Goal: Task Accomplishment & Management: Manage account settings

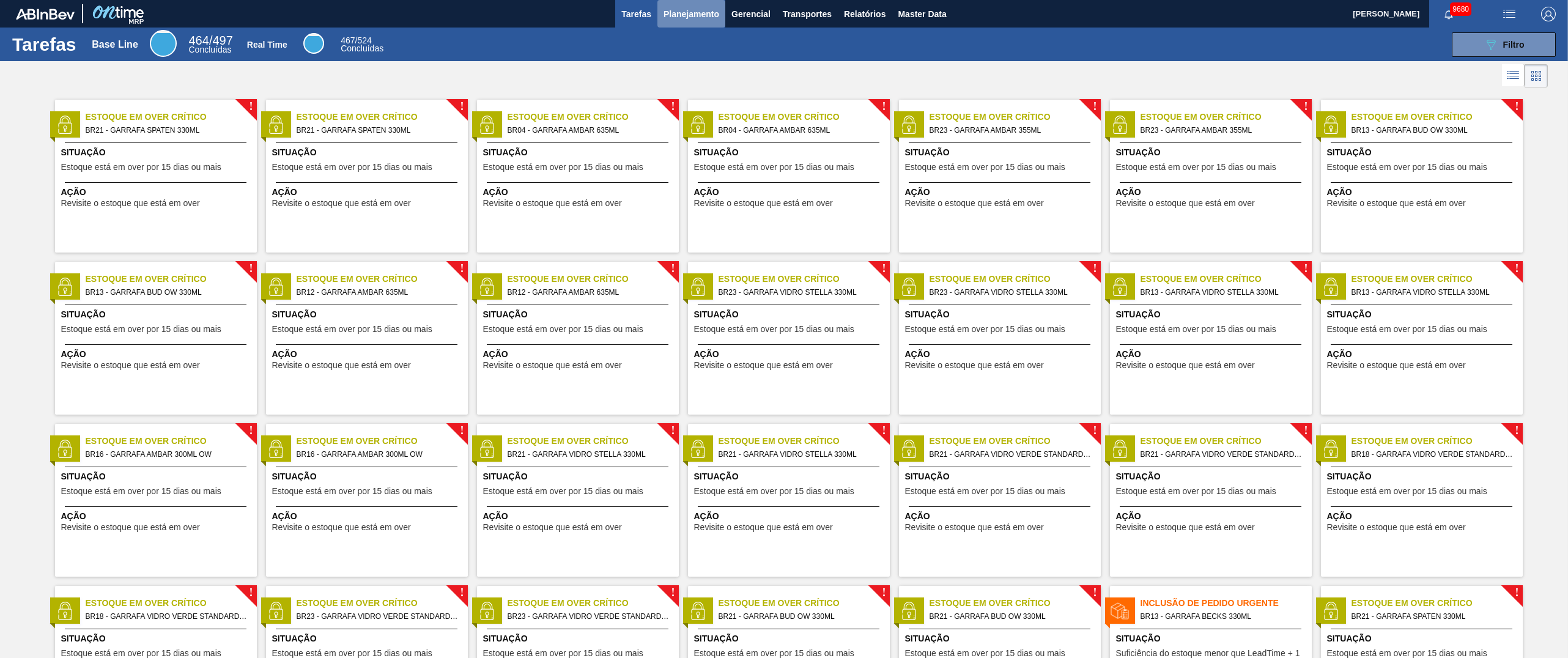
click at [681, 17] on span "Planejamento" at bounding box center [691, 14] width 56 height 14
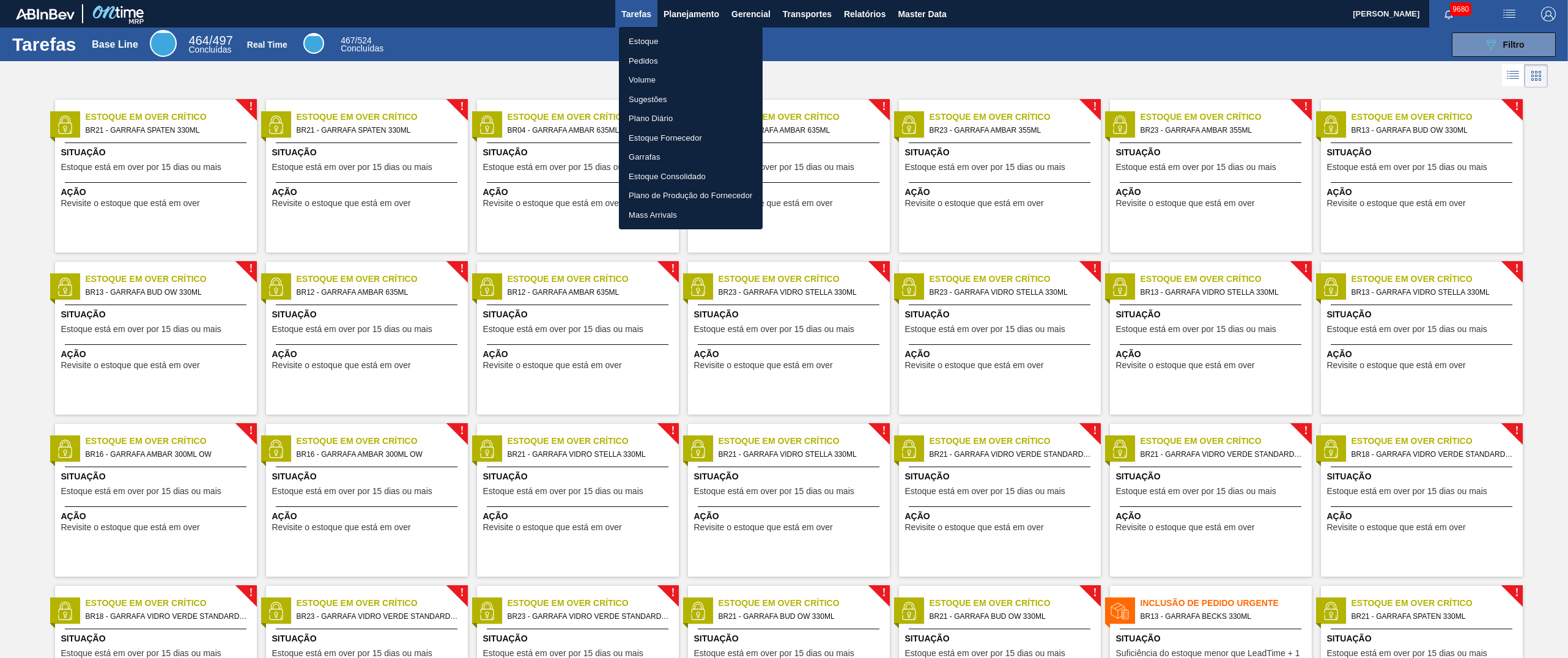
click at [644, 58] on li "Pedidos" at bounding box center [690, 61] width 144 height 20
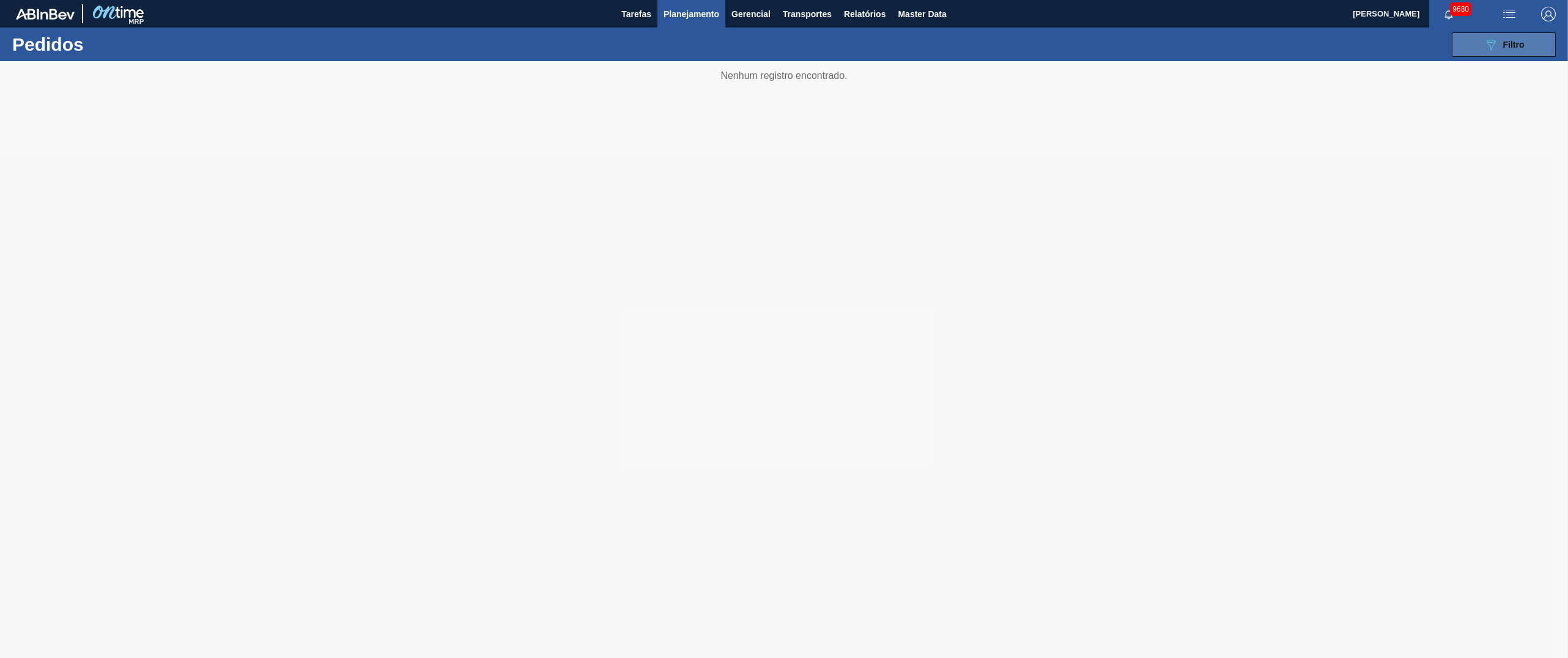
click at [784, 44] on span "Filtro" at bounding box center [1514, 45] width 22 height 10
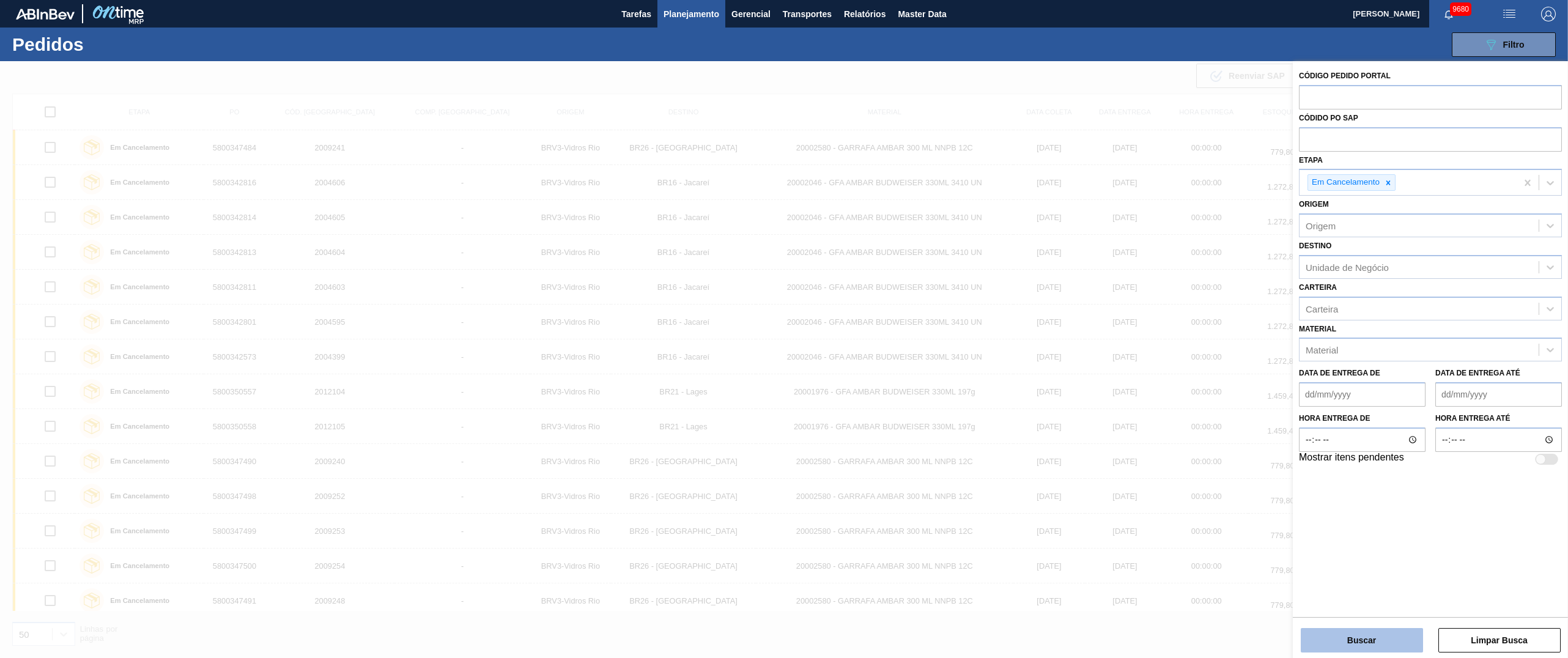
click at [784, 328] on button "Buscar" at bounding box center [1362, 640] width 122 height 24
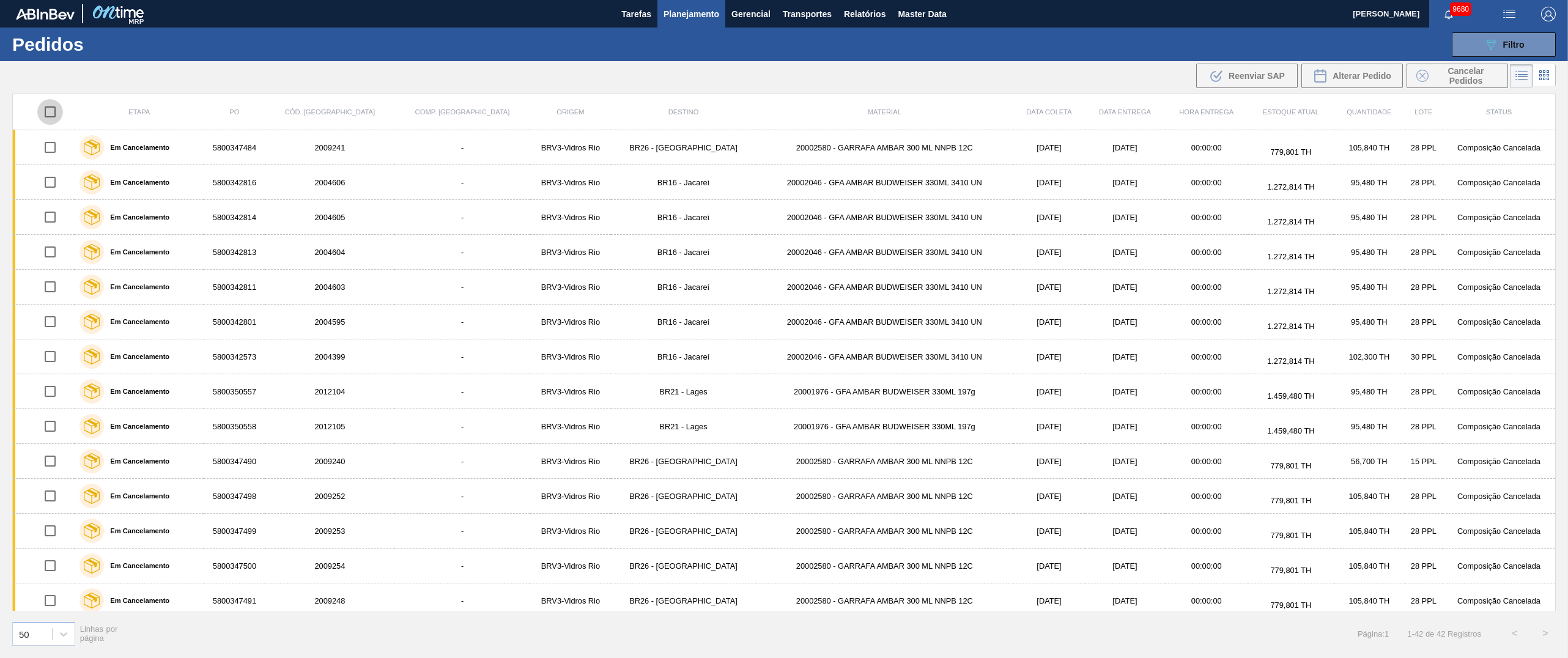
click at [48, 106] on input "checkbox" at bounding box center [50, 112] width 26 height 26
checkbox input "true"
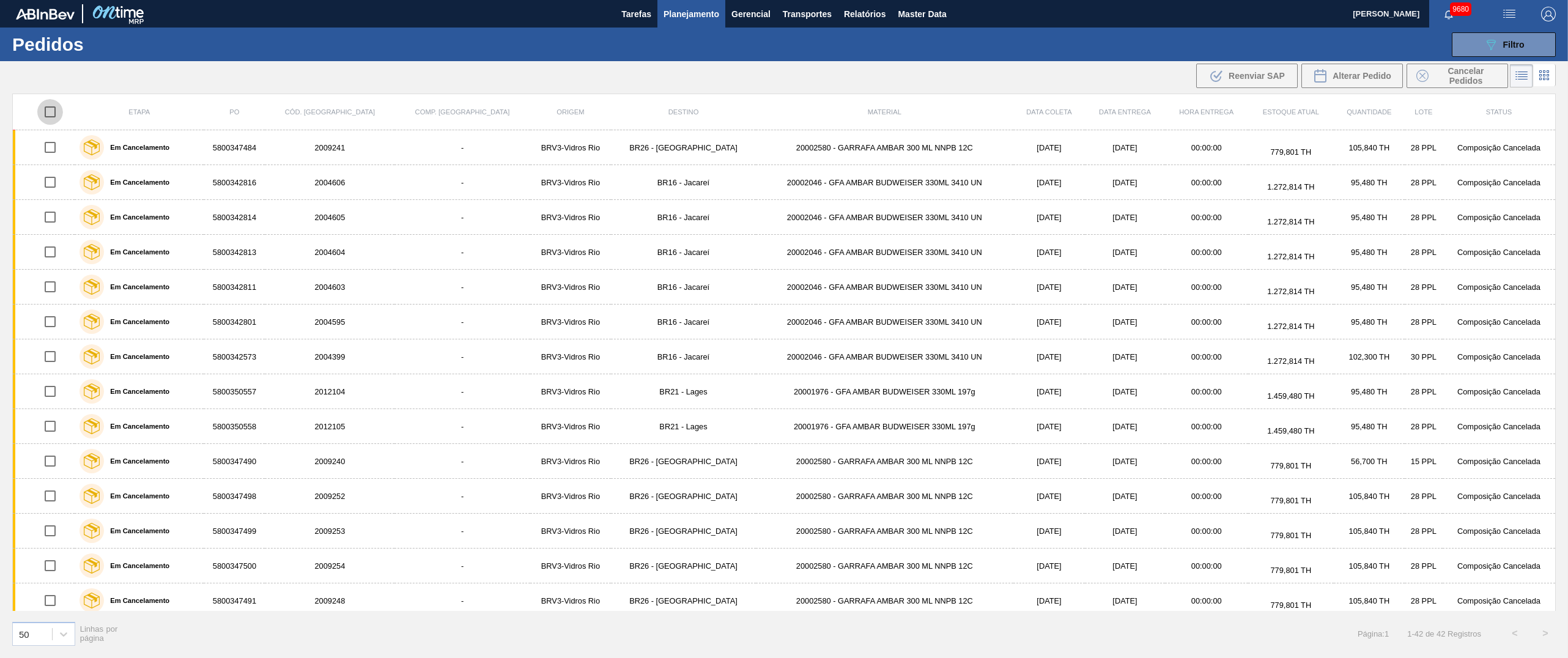
checkbox input "true"
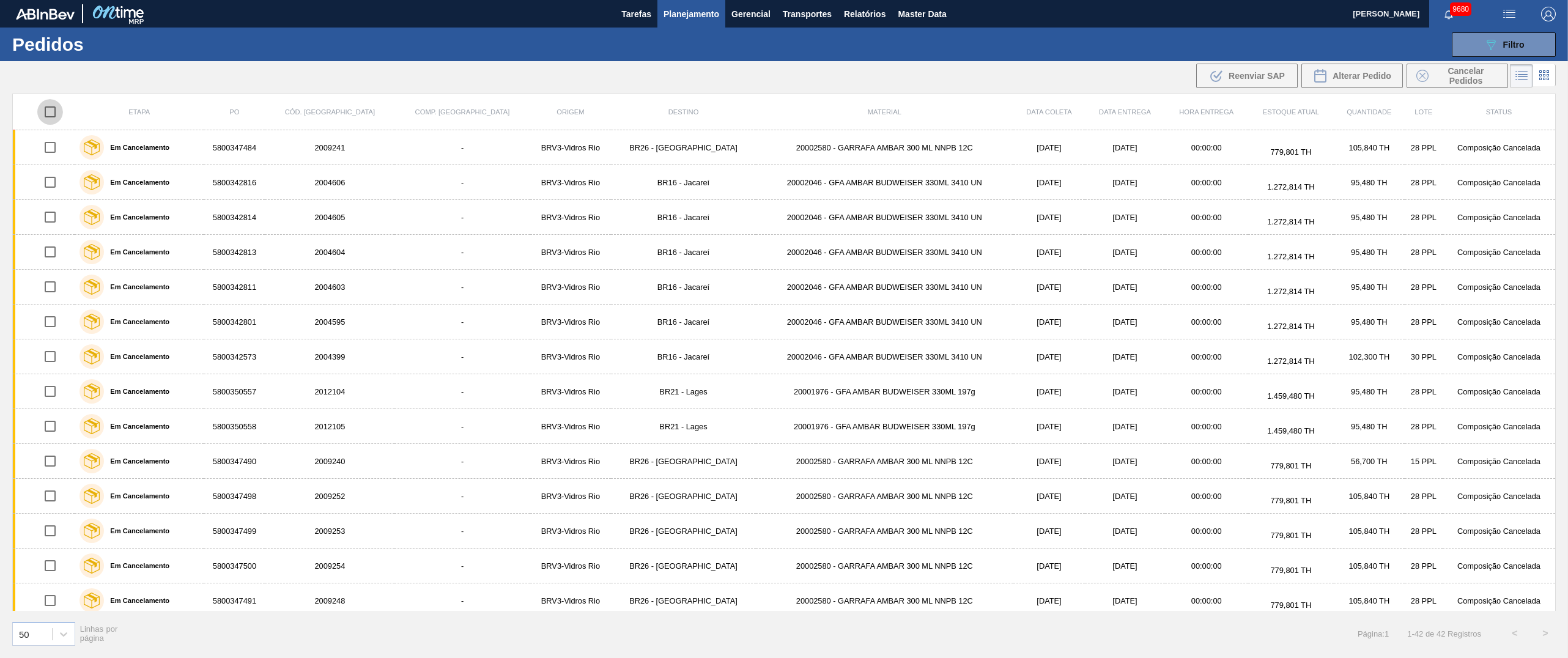
checkbox input "true"
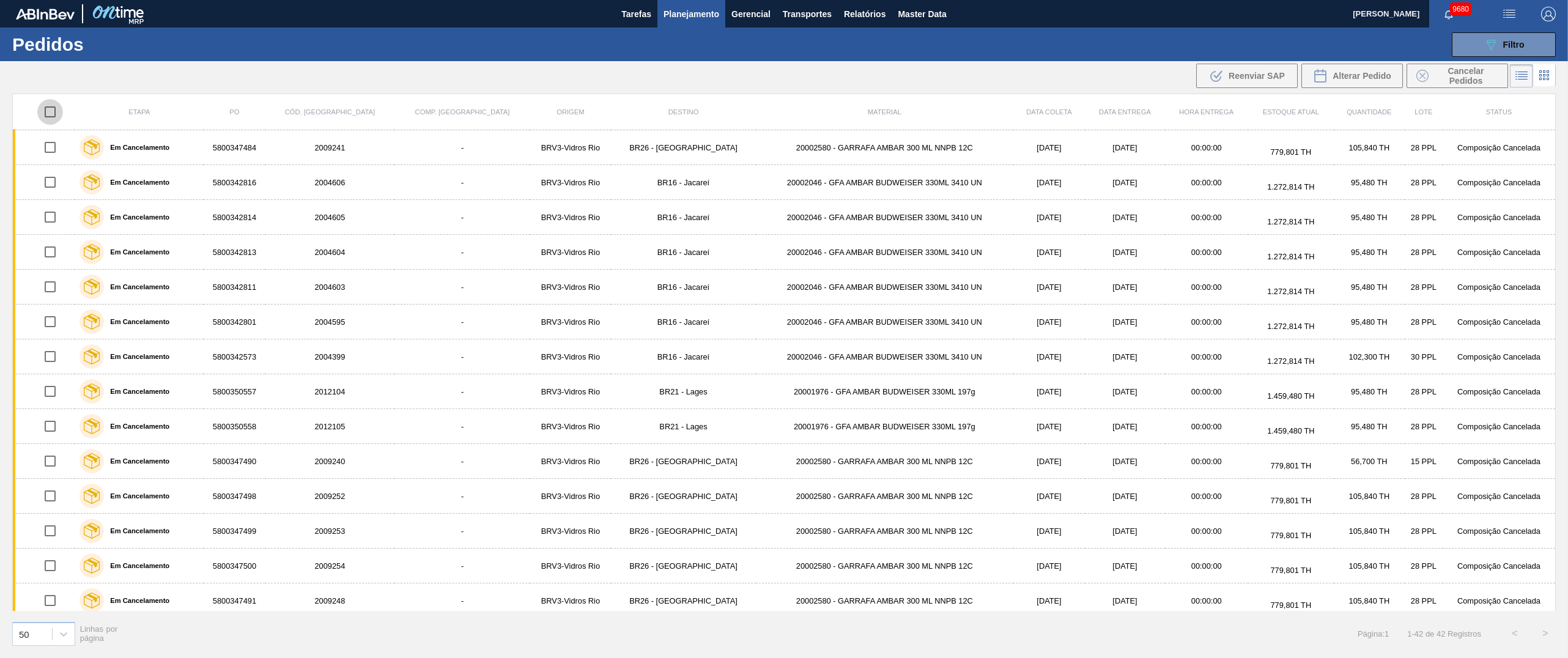
checkbox input "true"
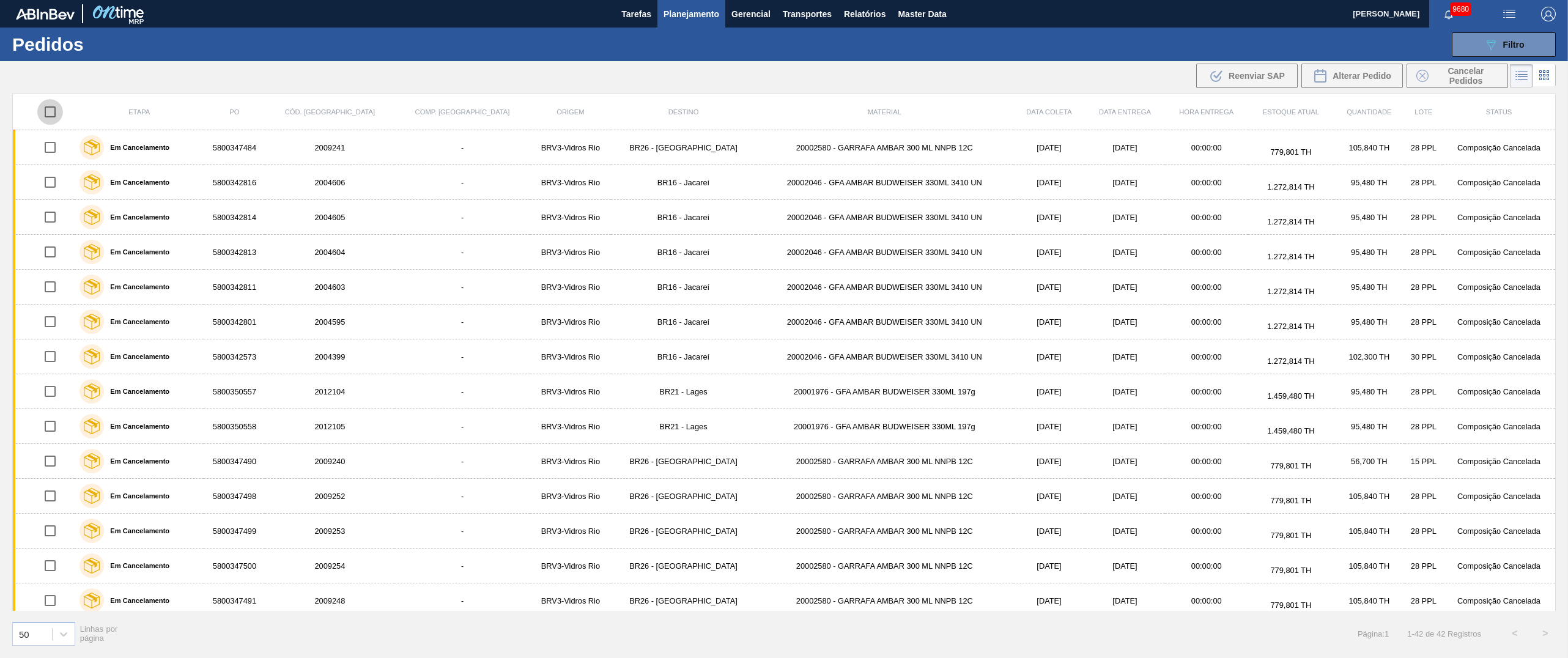
checkbox input "true"
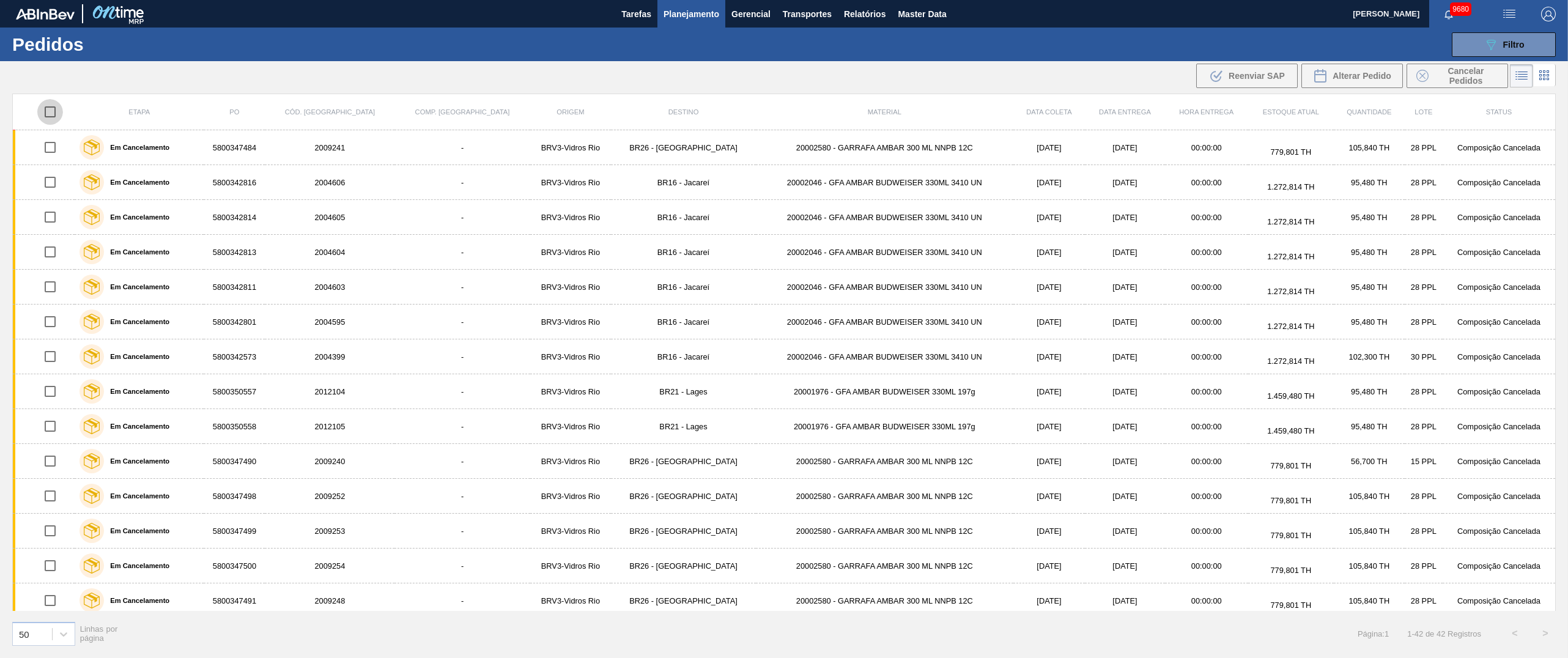
checkbox input "true"
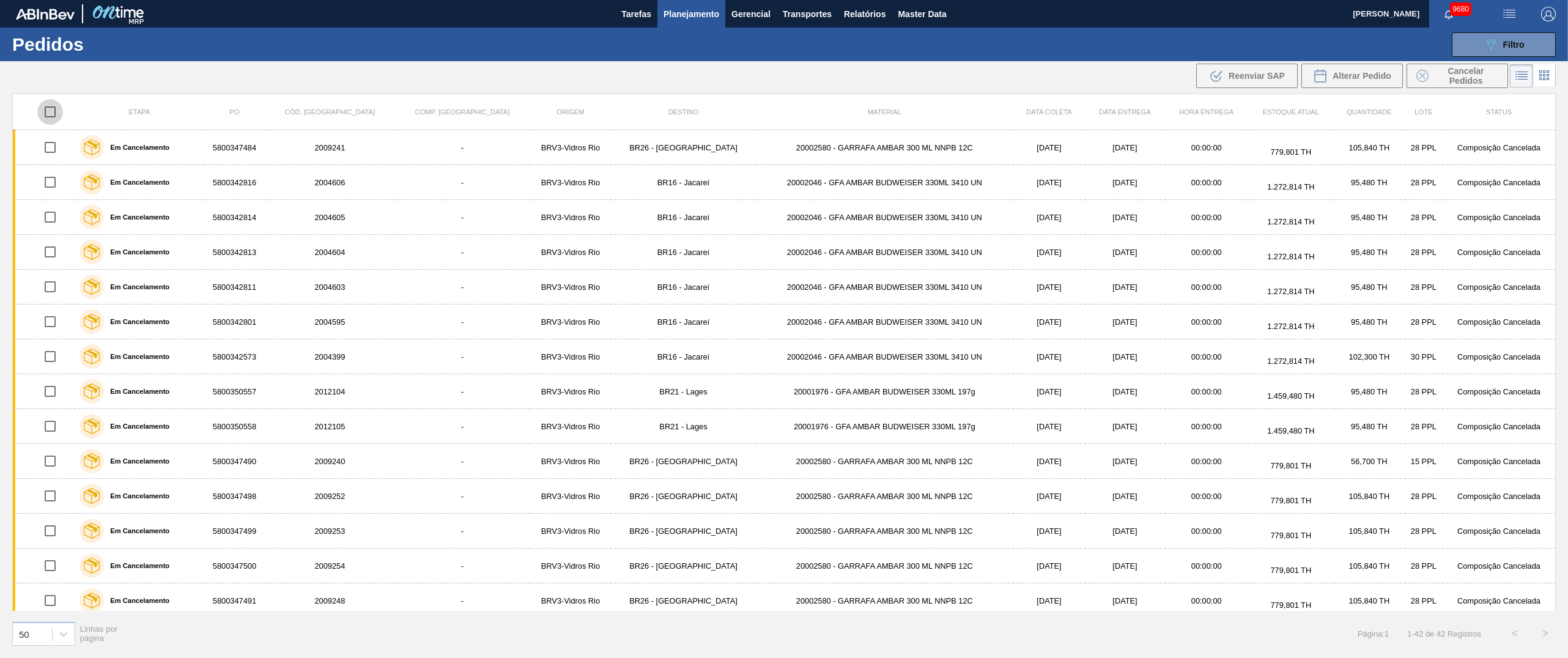
checkbox input "true"
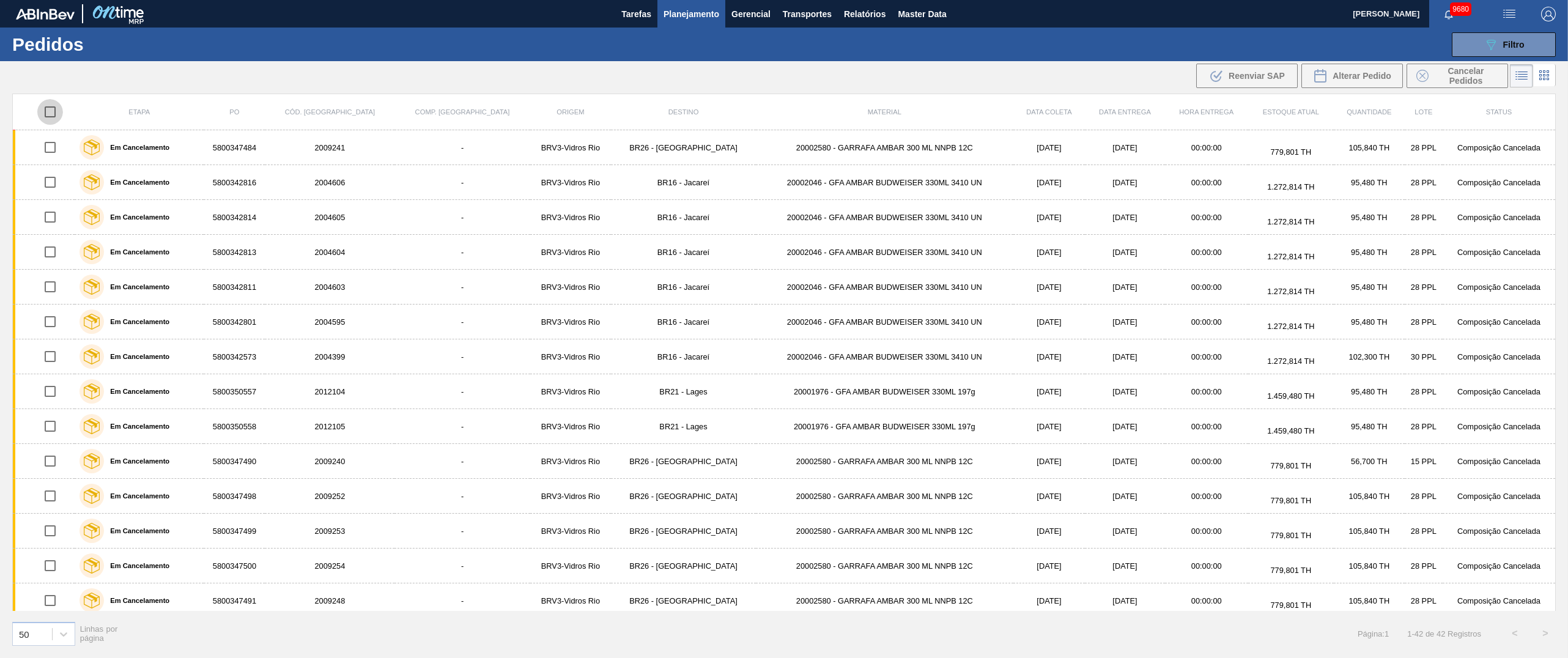
checkbox input "true"
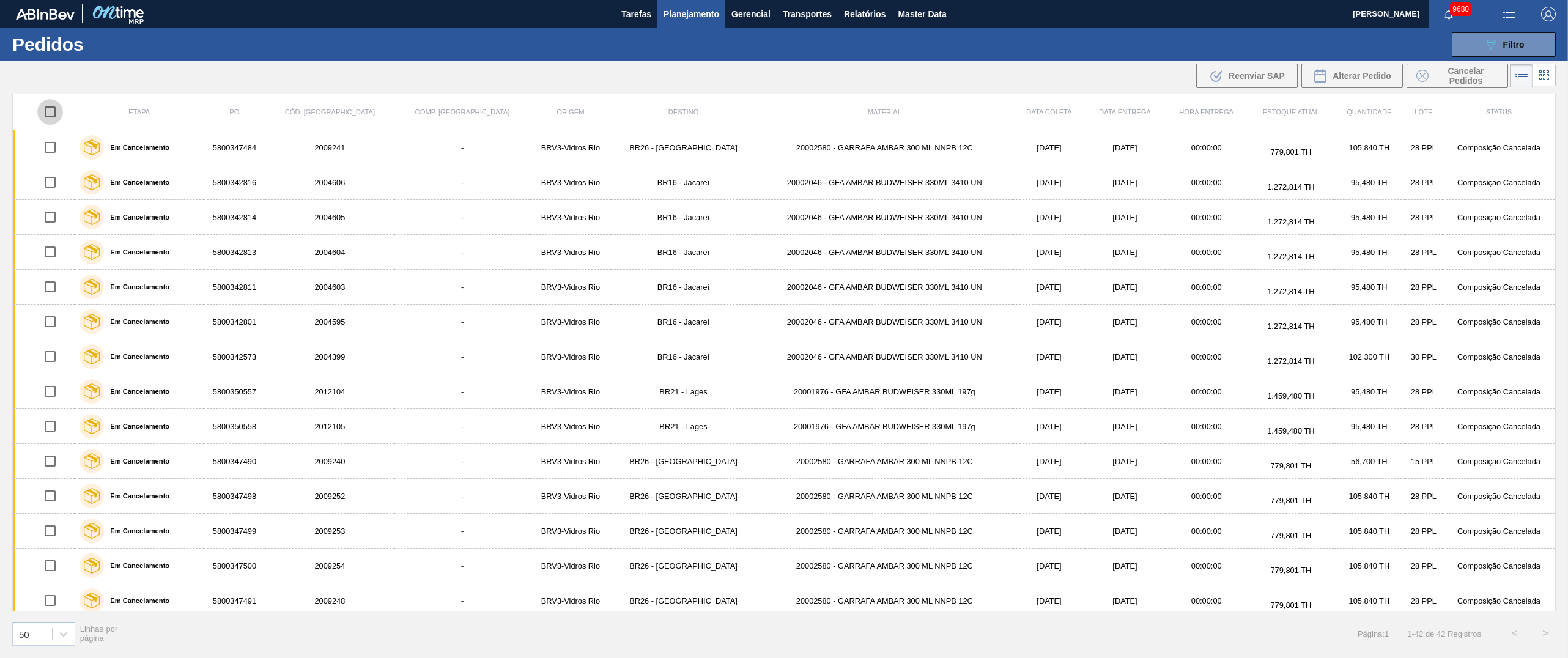
checkbox input "true"
click at [784, 77] on span "Cancelar Pedidos" at bounding box center [1466, 76] width 65 height 20
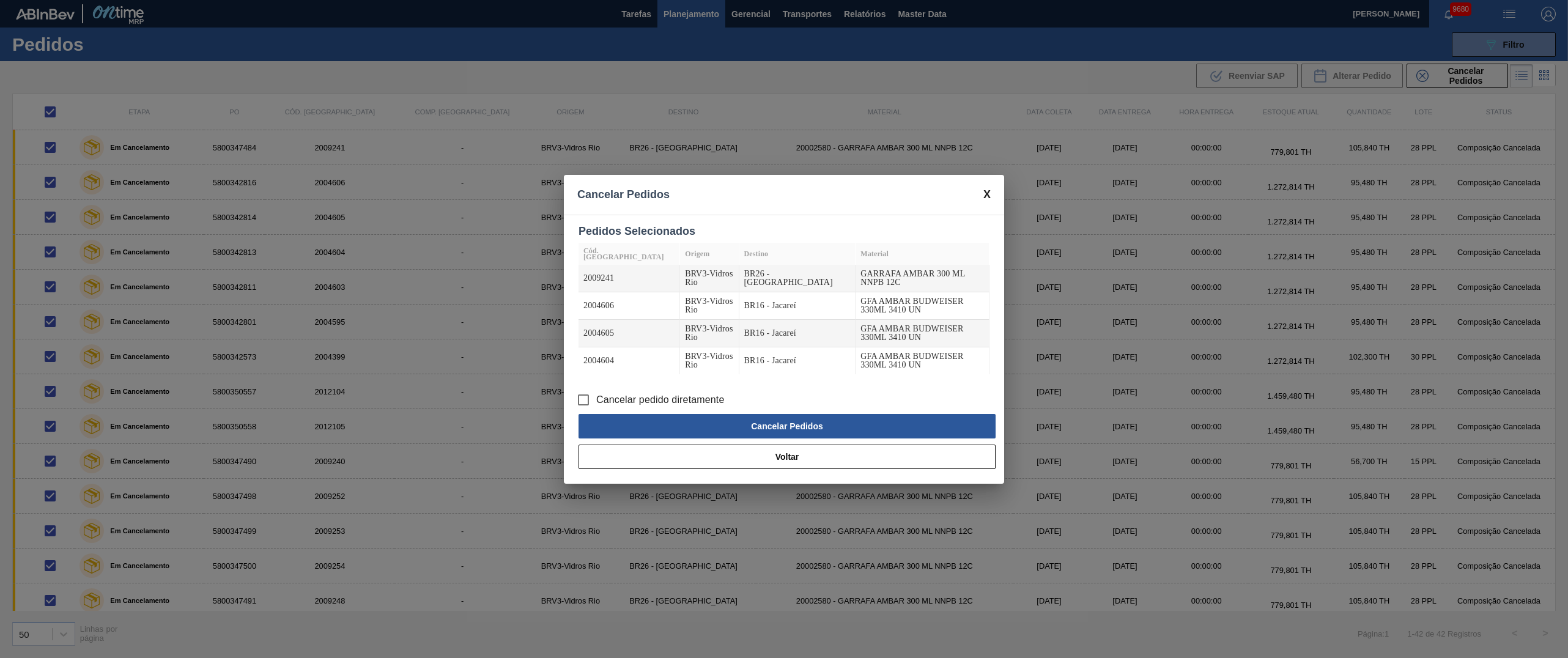
click at [578, 328] on input "Cancelar pedido diretamente" at bounding box center [583, 400] width 26 height 26
click at [686, 328] on button "Cancelar Pedidos" at bounding box center [786, 426] width 417 height 24
checkbox input "false"
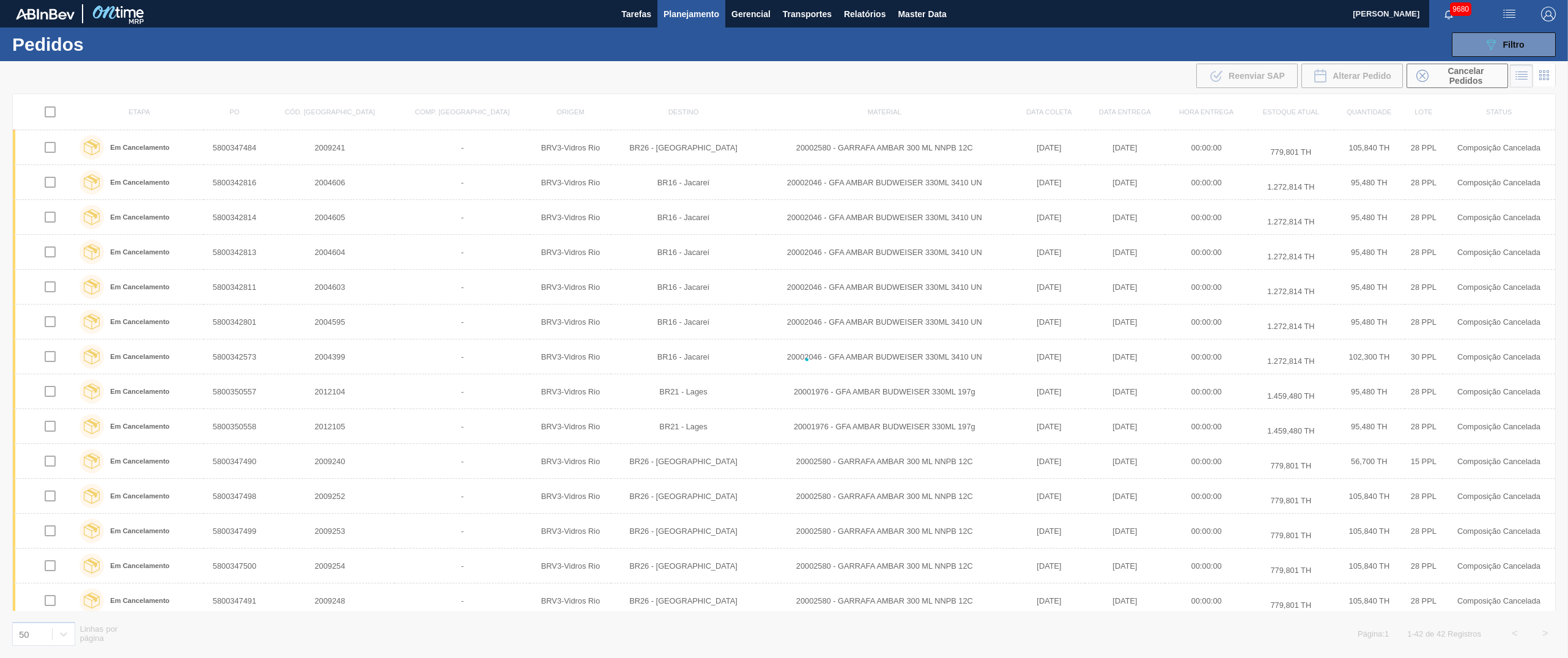
checkbox input "false"
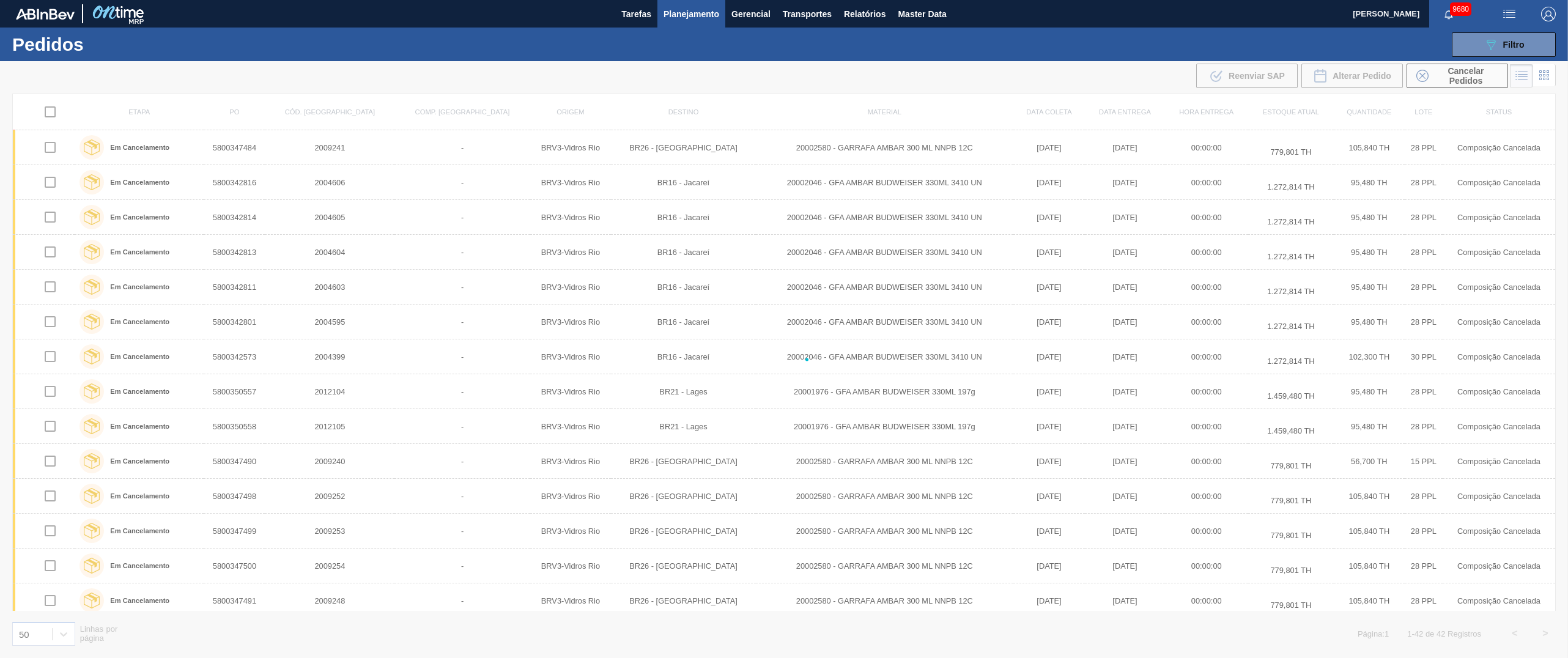
checkbox input "false"
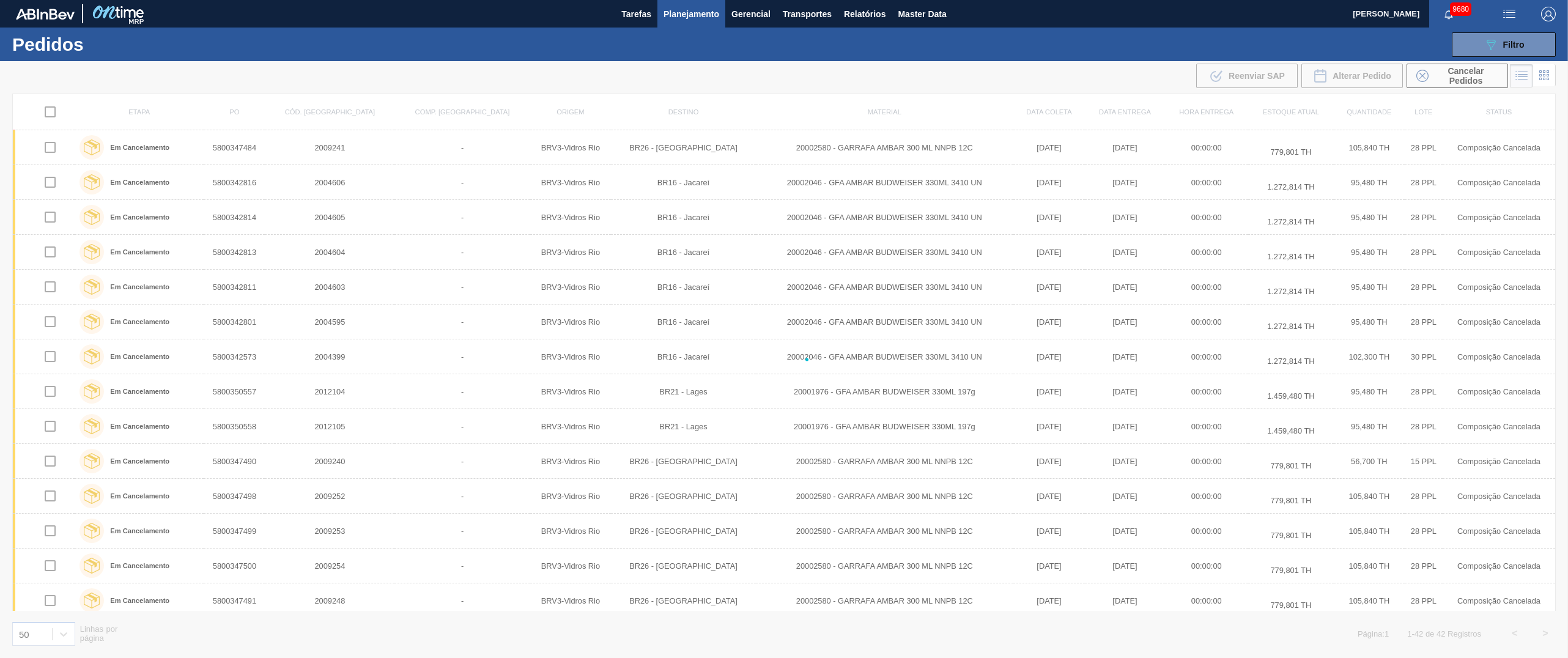
checkbox input "false"
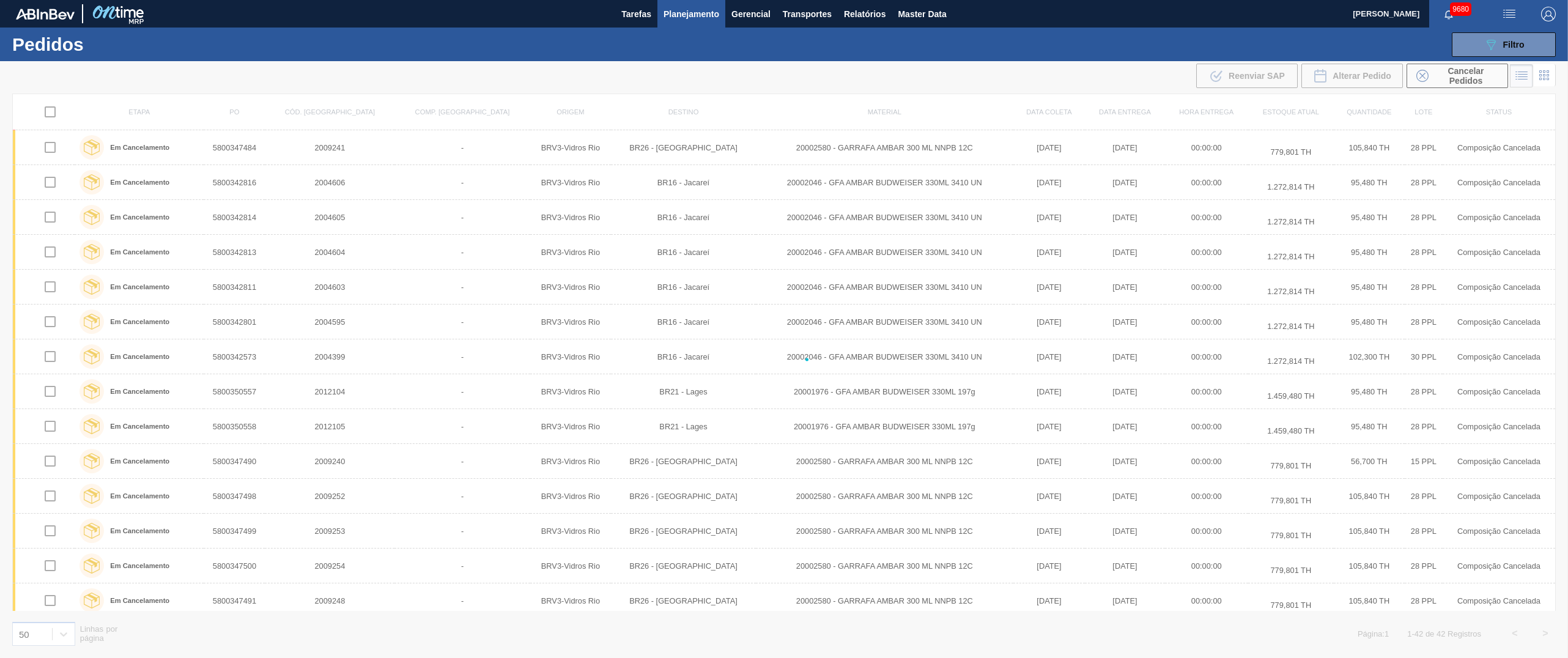
checkbox input "false"
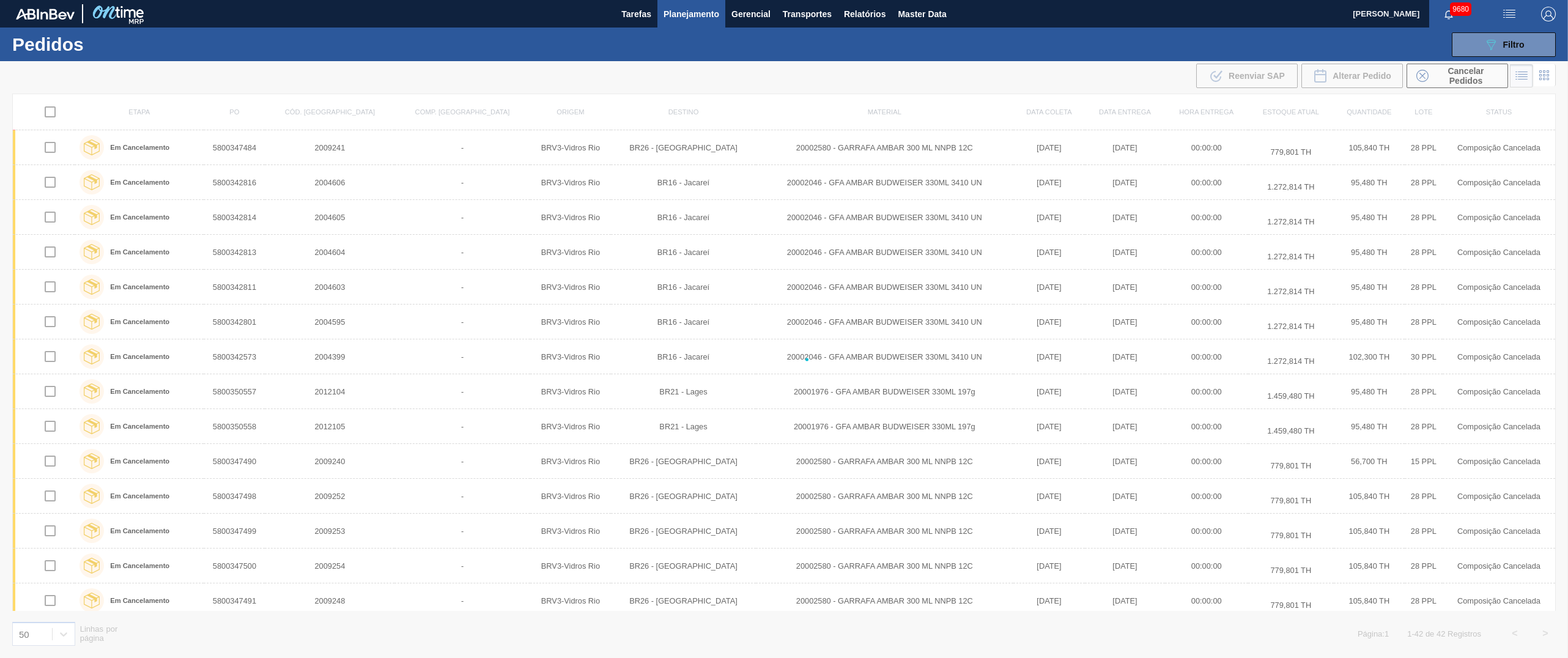
checkbox input "false"
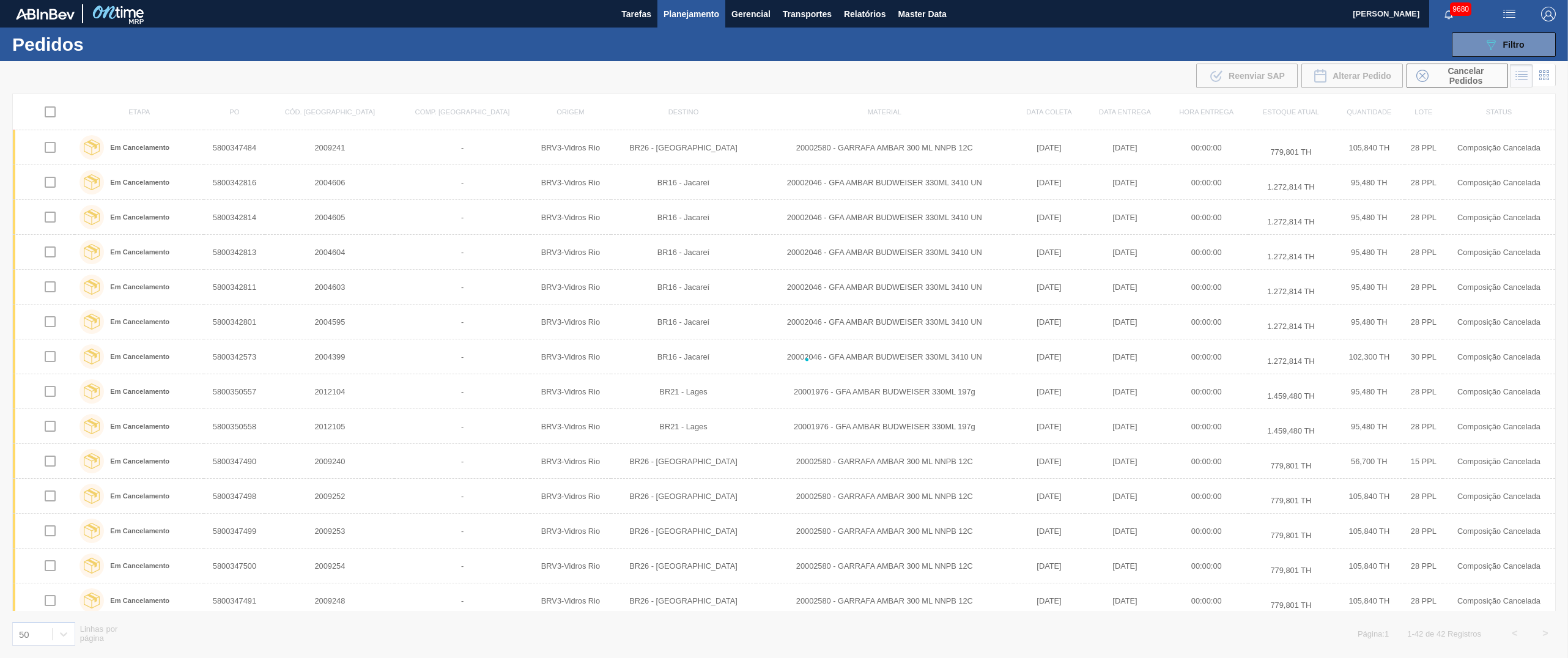
checkbox input "false"
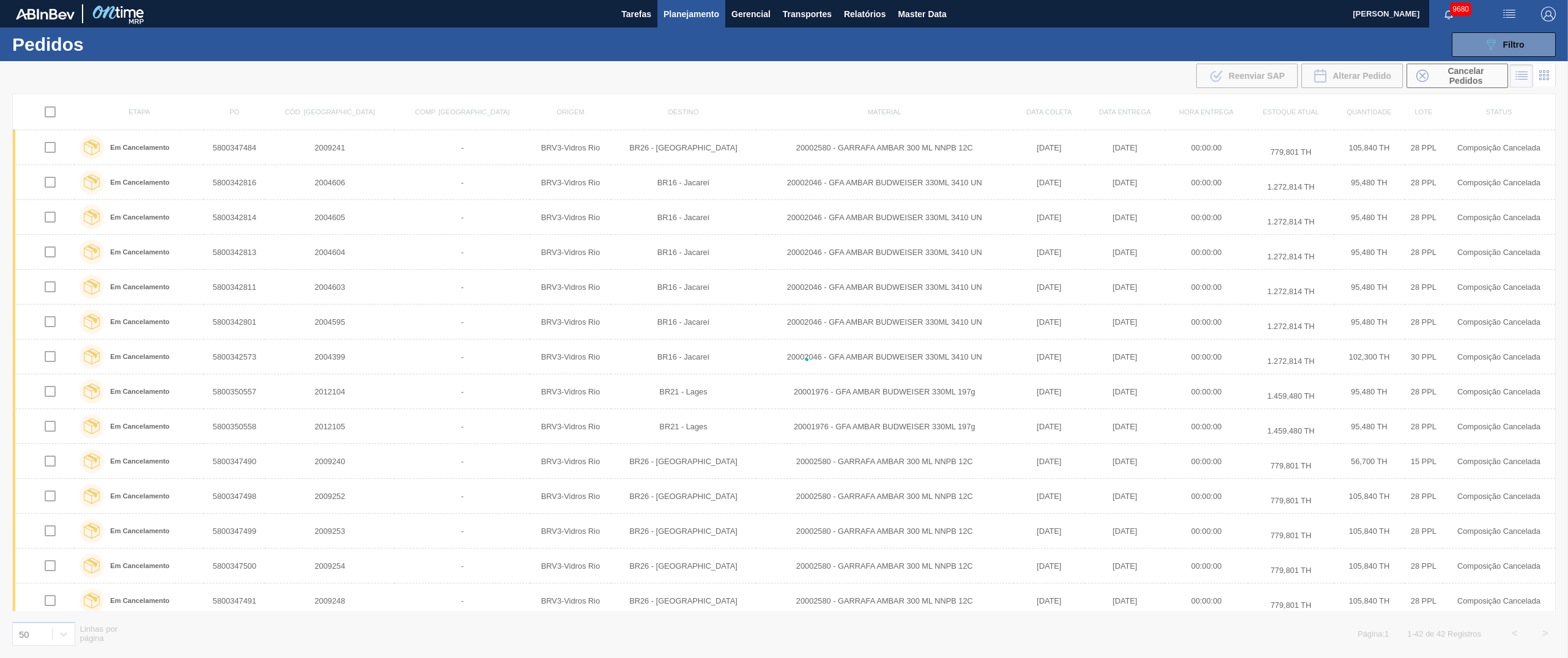
checkbox input "false"
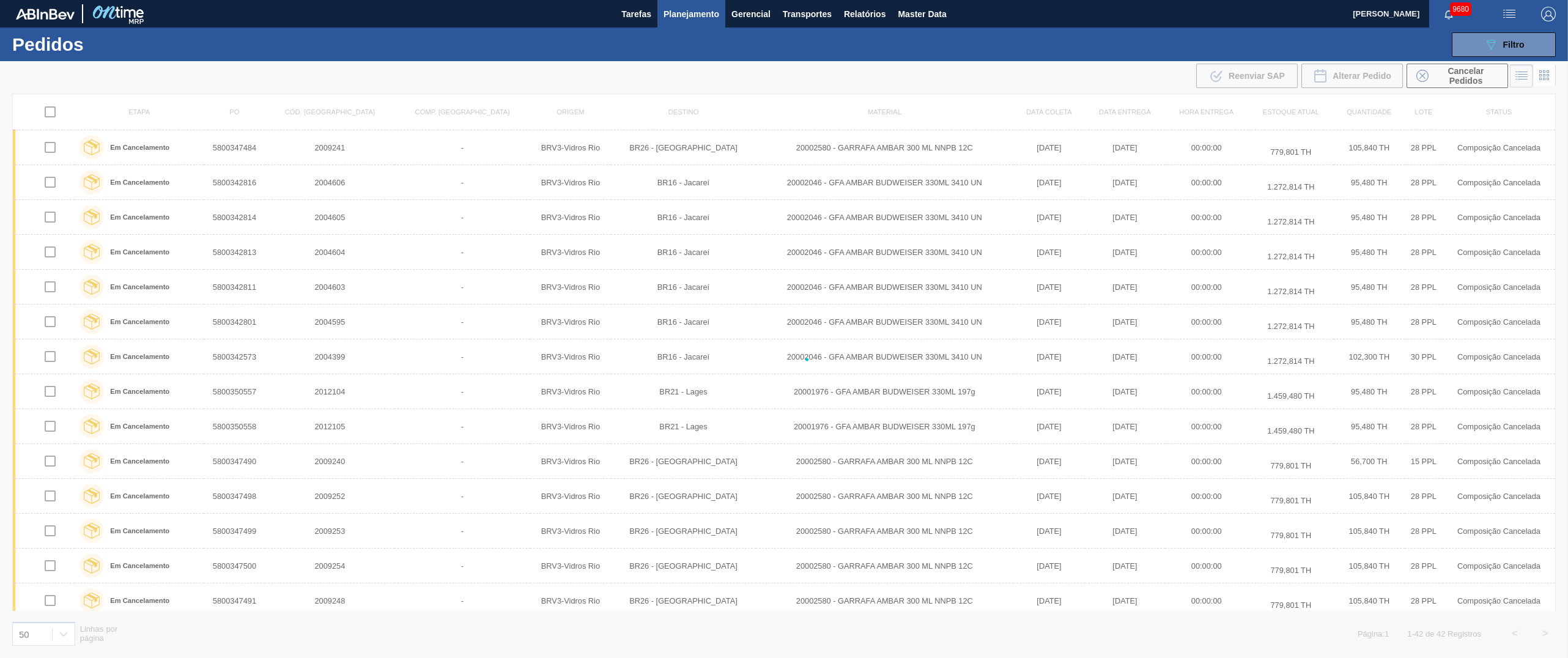
checkbox input "false"
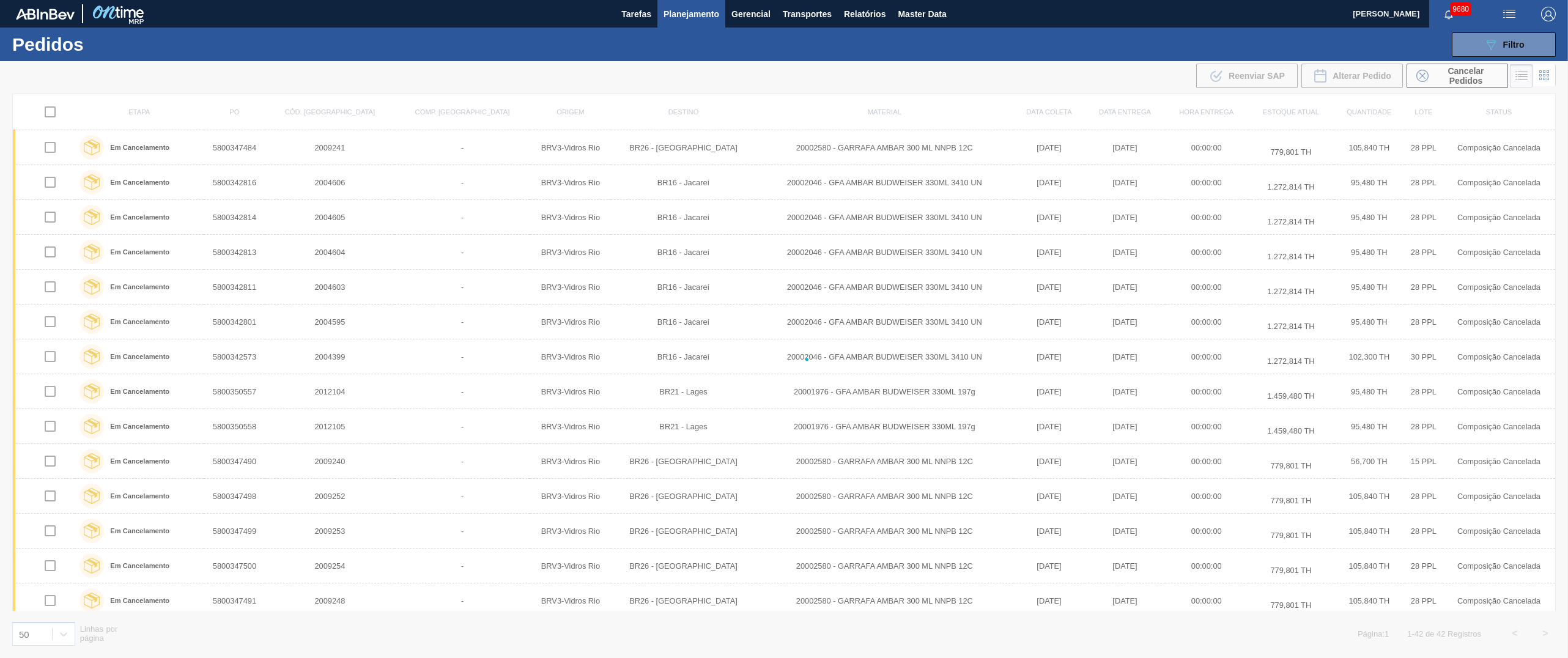
checkbox input "false"
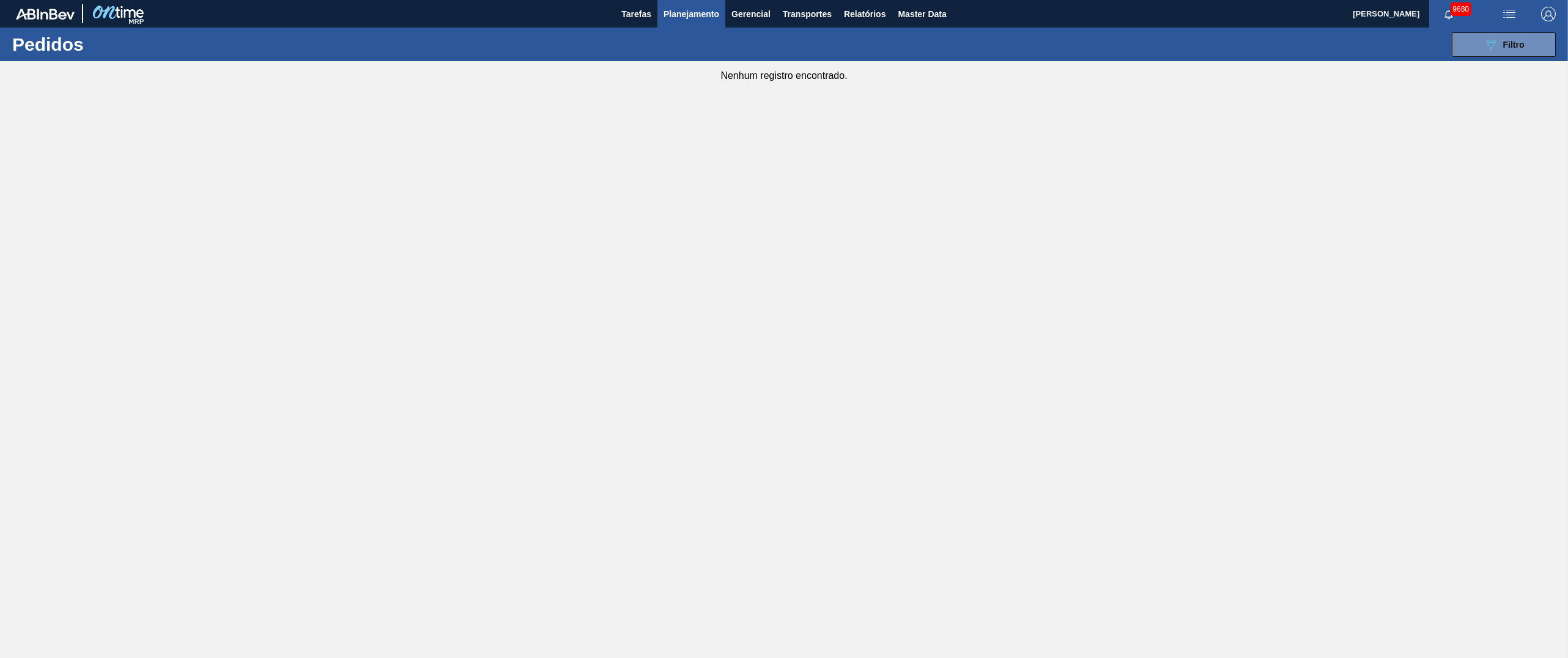
click at [784, 213] on main "Tarefas Planejamento Gerencial Transportes Relatórios Master Data Juliane Romag…" at bounding box center [784, 329] width 1568 height 658
click at [784, 41] on span "Filtro" at bounding box center [1514, 45] width 22 height 10
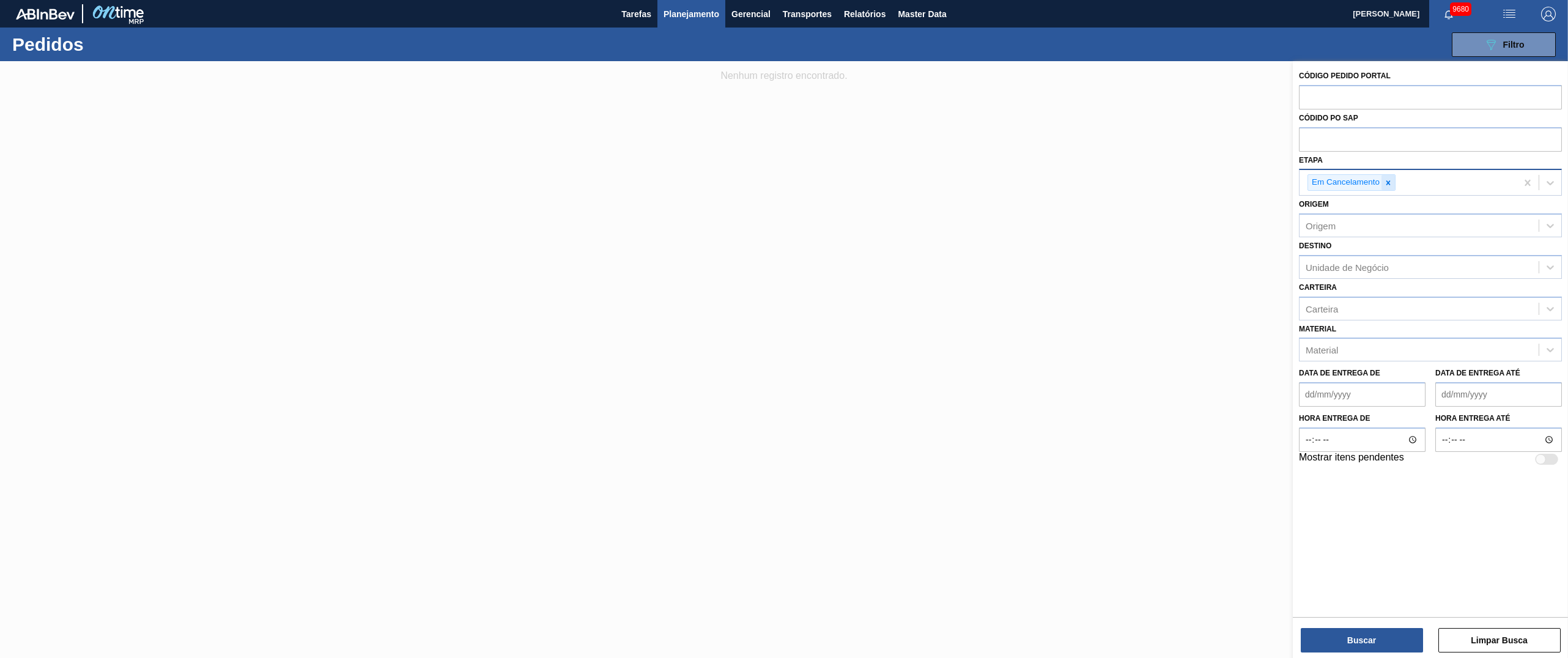
click at [784, 184] on icon at bounding box center [1388, 182] width 9 height 9
type input "fat"
click at [784, 218] on div "Aguardando Faturamento" at bounding box center [1430, 211] width 263 height 22
click at [784, 262] on div "Unidade de Negócio" at bounding box center [1347, 267] width 83 height 10
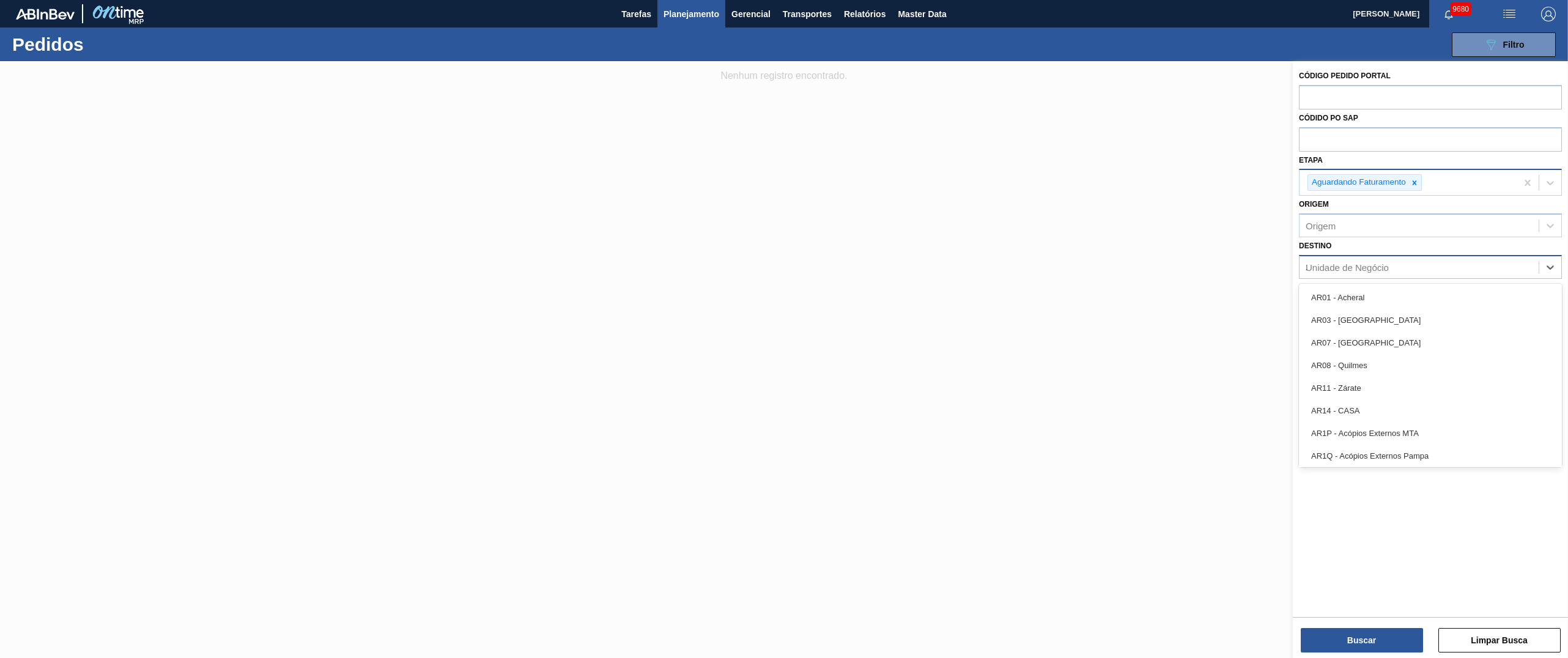
type input "21"
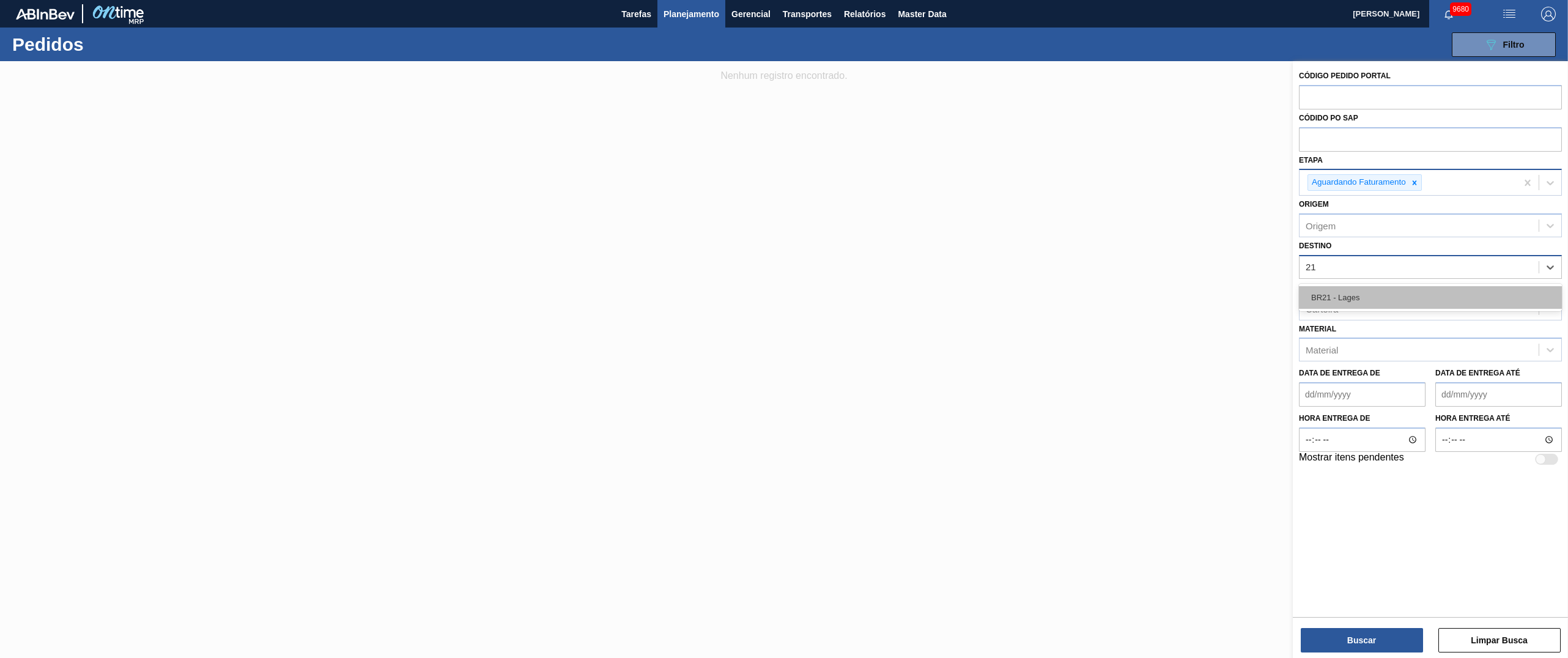
click at [784, 293] on div "BR21 - Lages" at bounding box center [1430, 297] width 263 height 22
click at [784, 328] on div "Material" at bounding box center [1419, 353] width 239 height 18
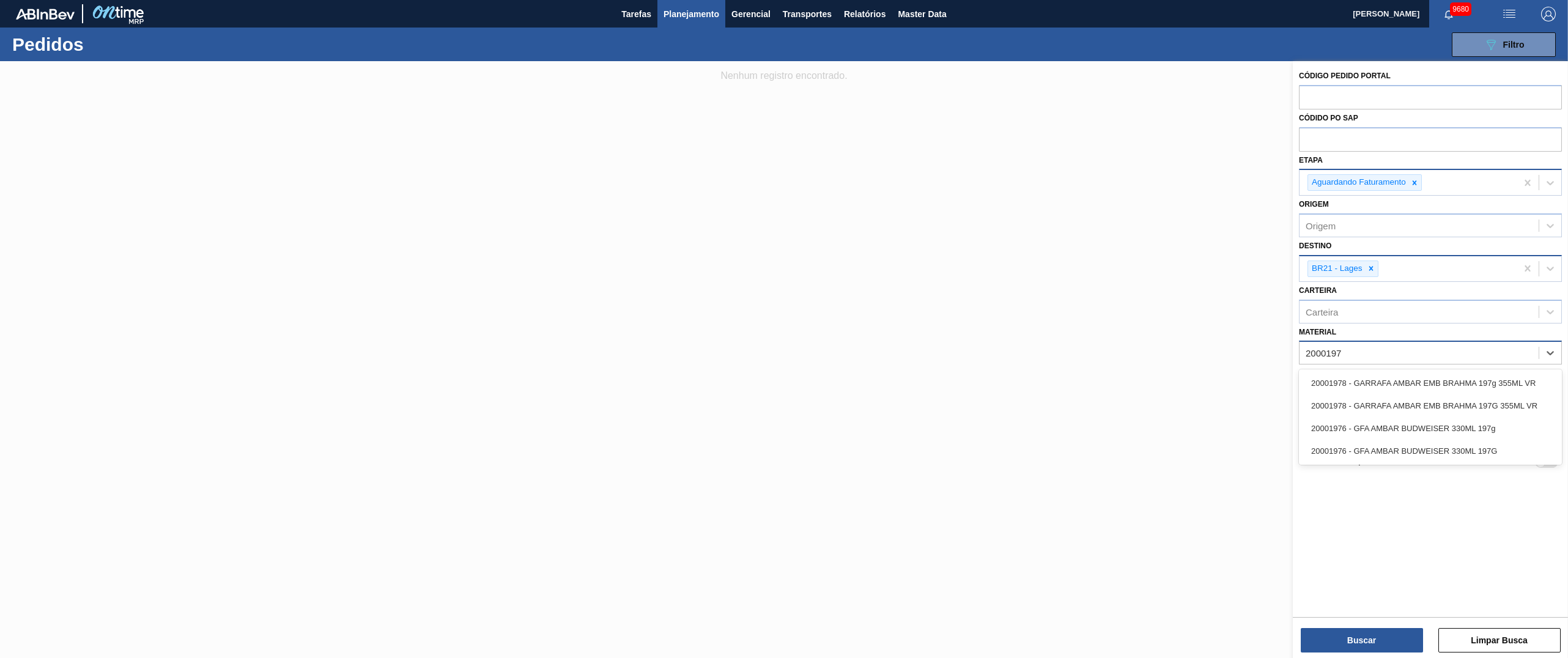
type input "20001976"
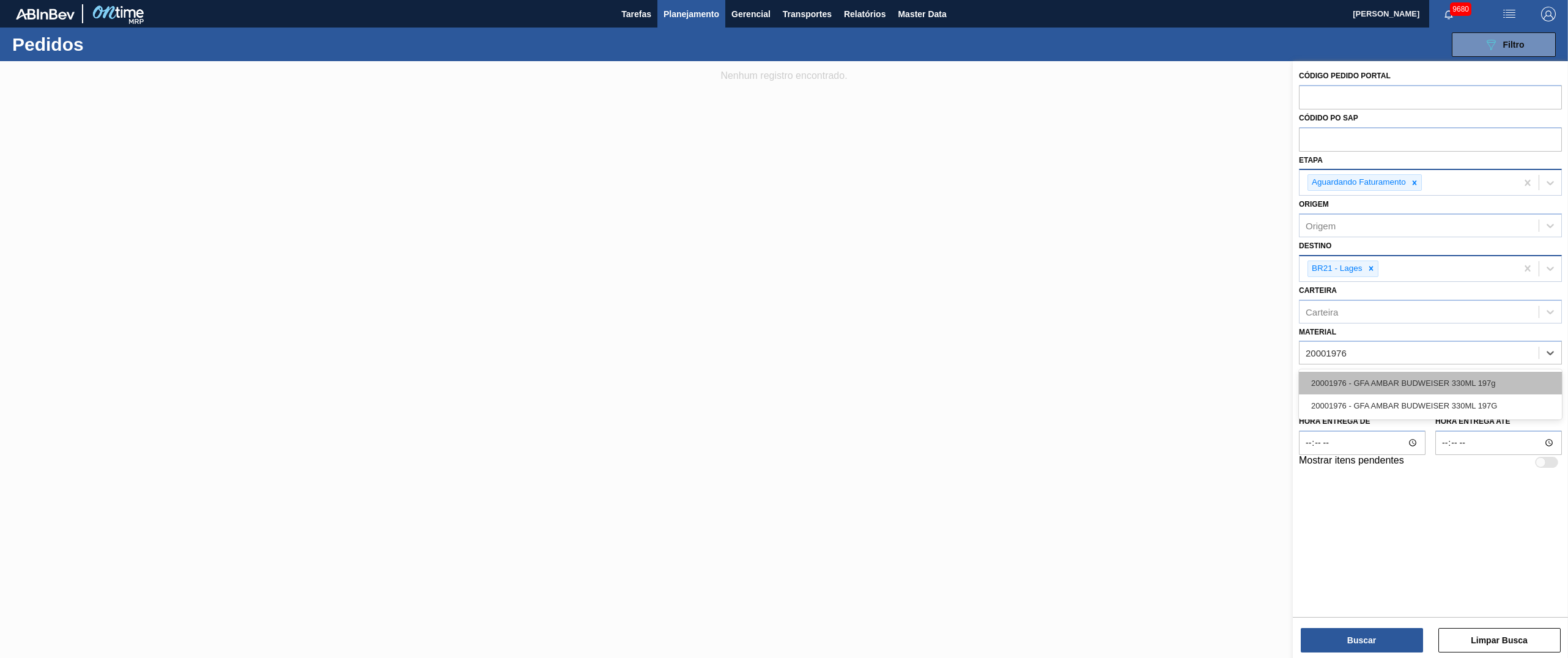
click at [784, 328] on div "20001976 - GFA AMBAR BUDWEISER 330ML 197g" at bounding box center [1430, 382] width 263 height 22
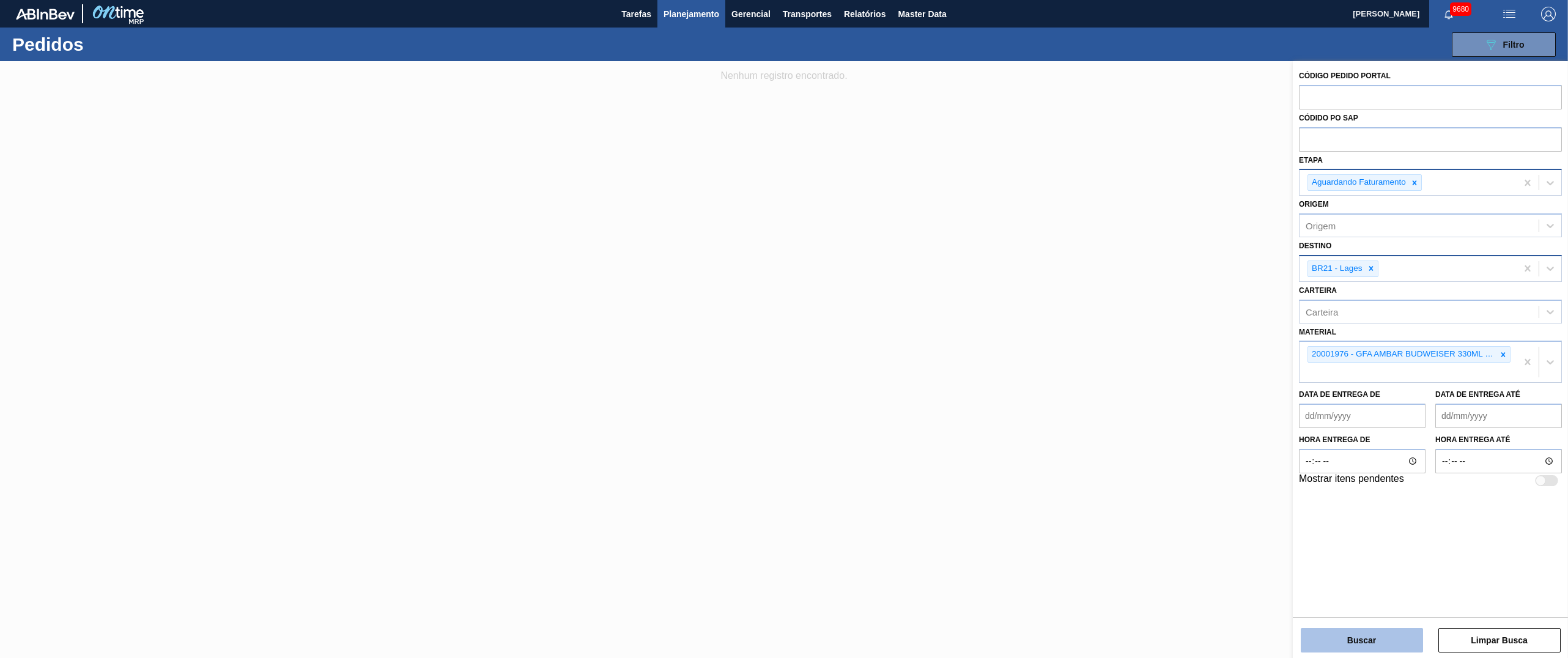
click at [784, 328] on button "Buscar" at bounding box center [1362, 640] width 122 height 24
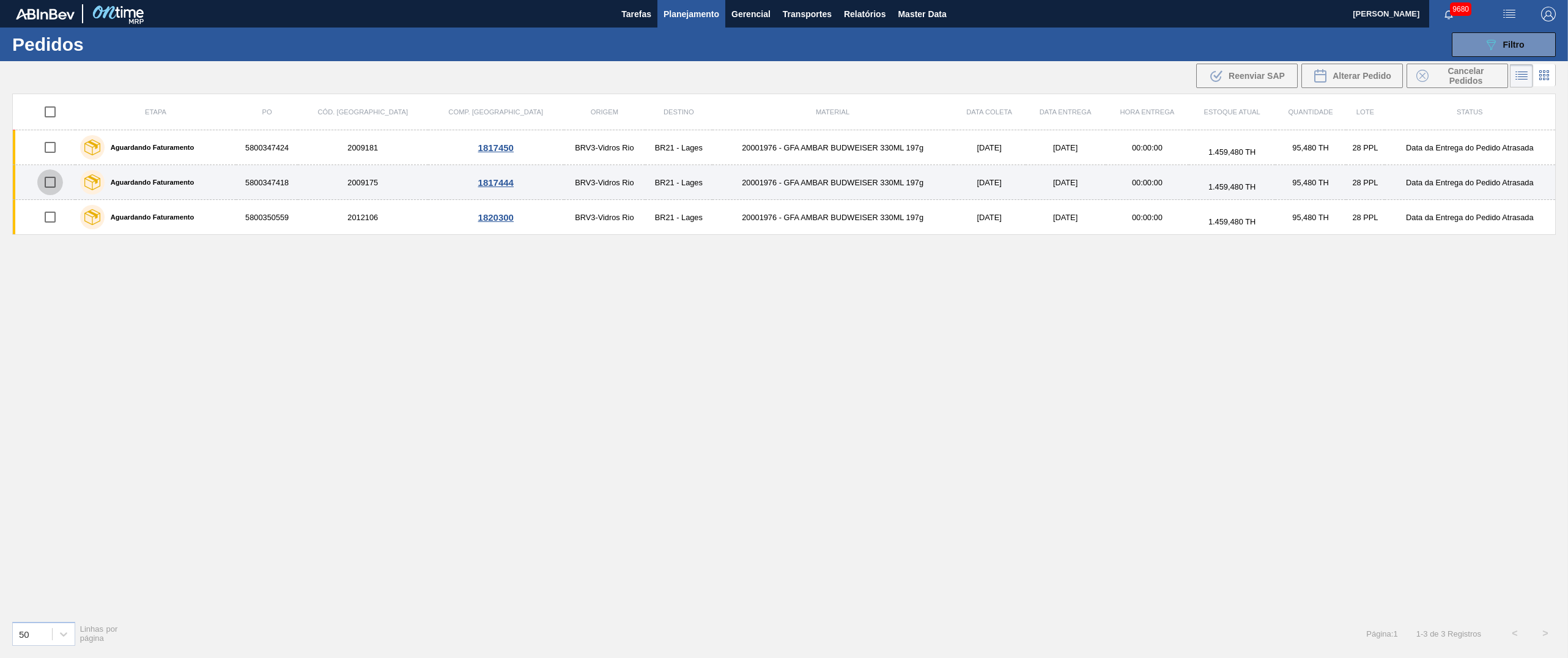
click at [53, 184] on input "checkbox" at bounding box center [50, 182] width 26 height 26
checkbox input "true"
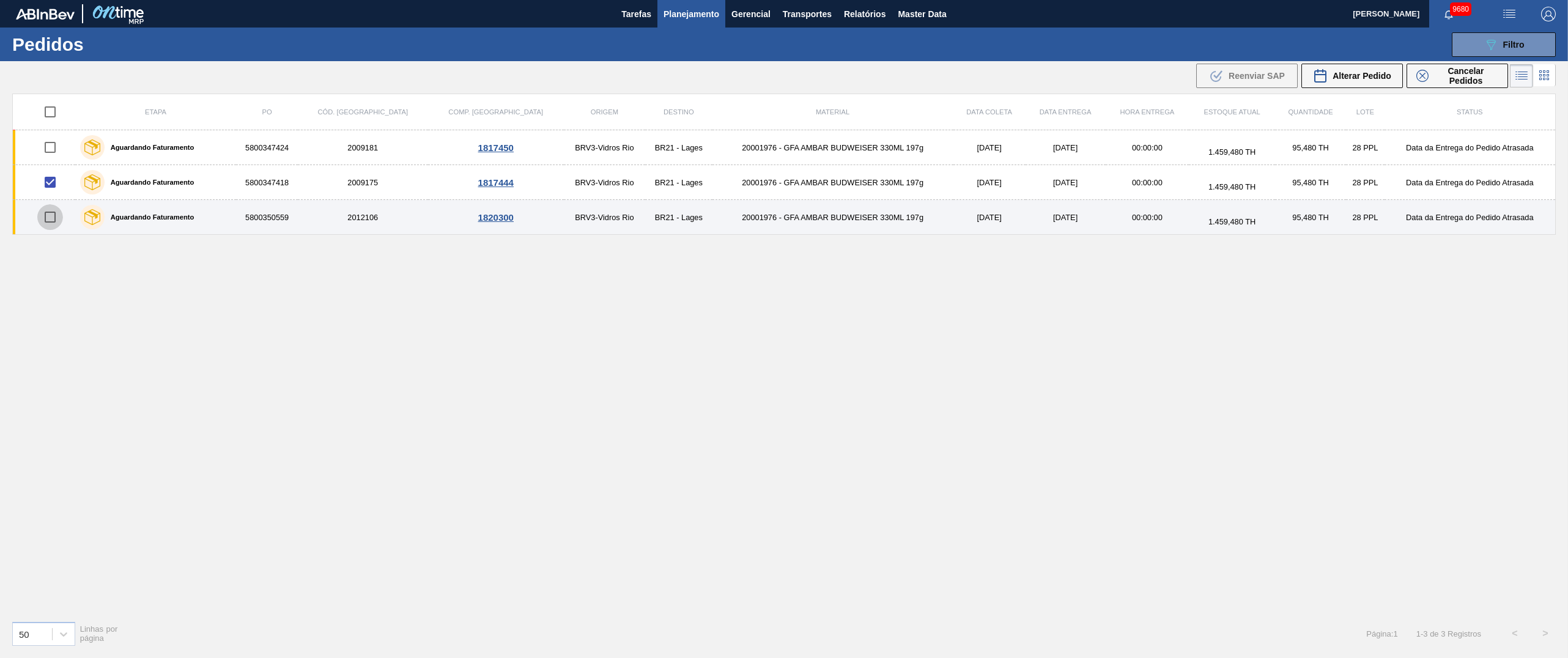
click at [47, 219] on input "checkbox" at bounding box center [50, 216] width 26 height 26
checkbox input "true"
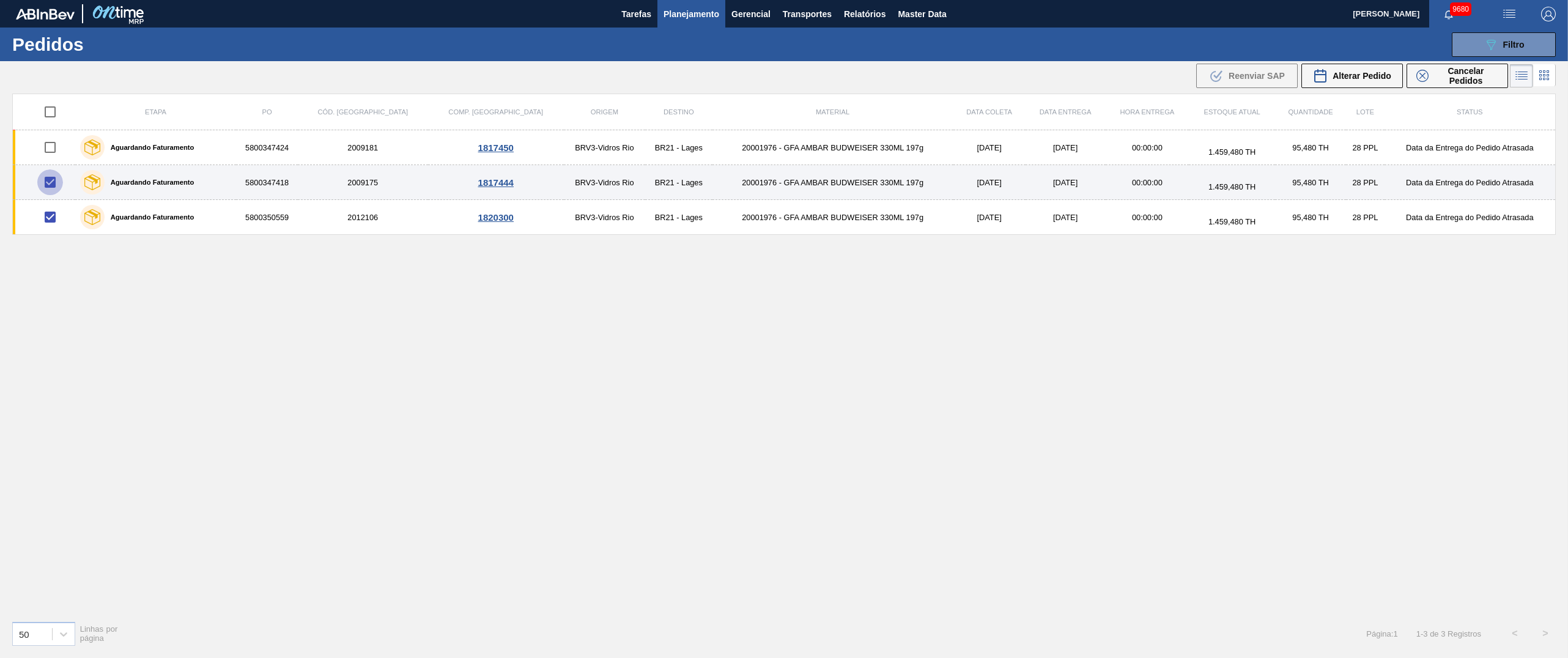
click at [53, 180] on input "checkbox" at bounding box center [50, 182] width 26 height 26
checkbox input "false"
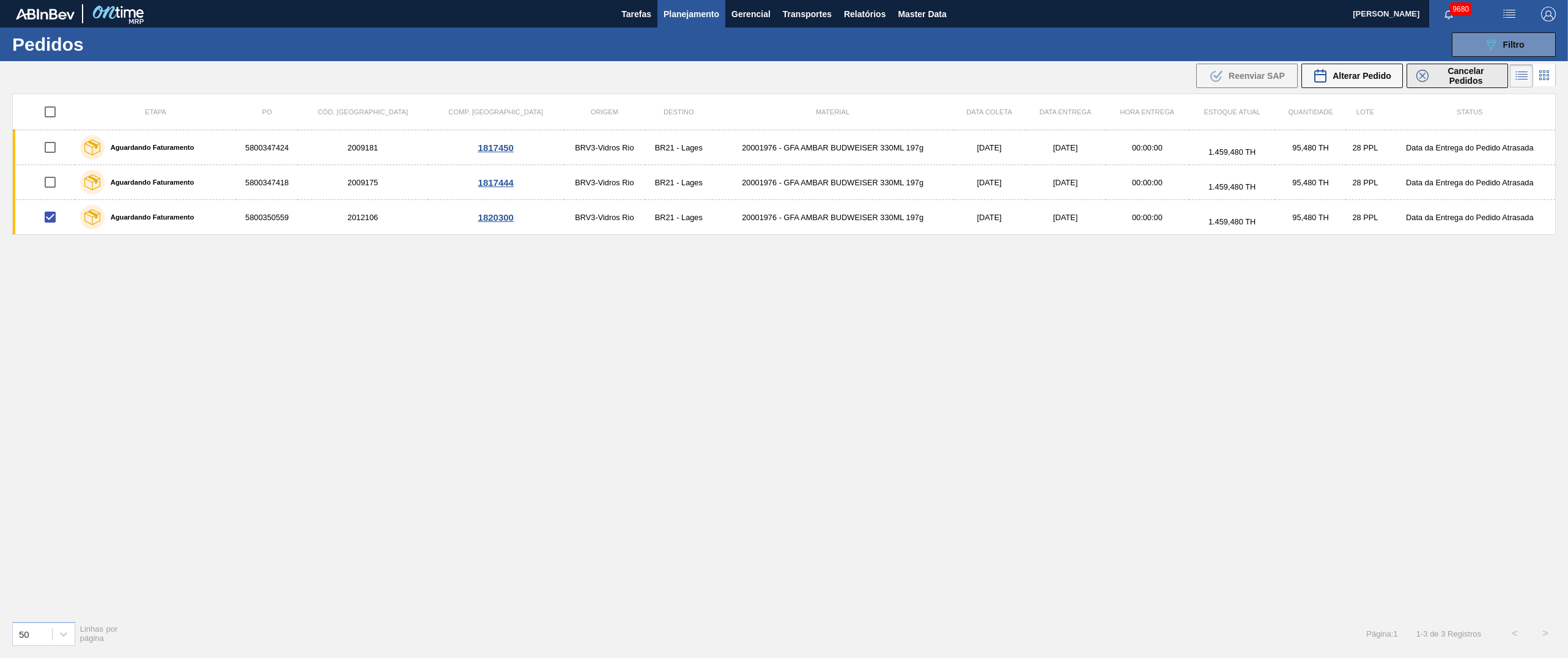
click at [784, 77] on span "Cancelar Pedidos" at bounding box center [1466, 76] width 65 height 20
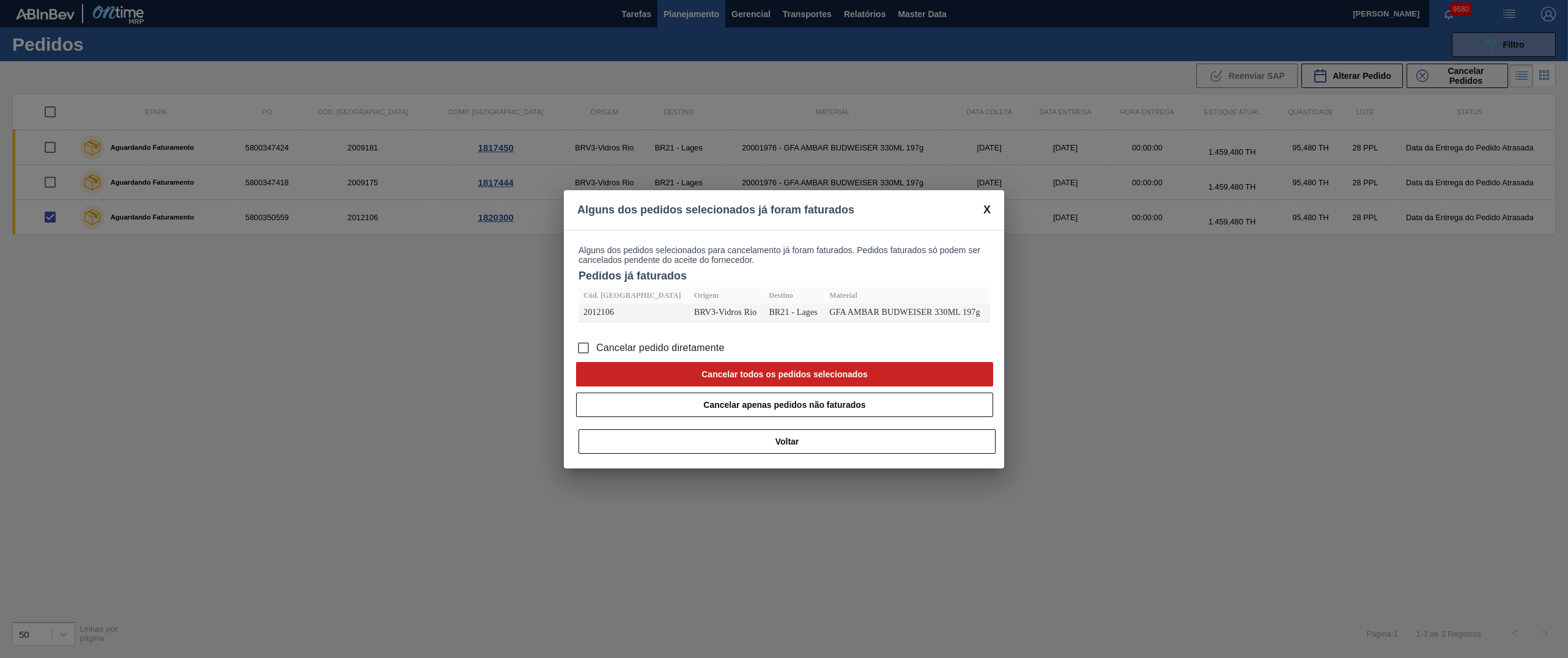
click at [581, 328] on input "Cancelar pedido diretamente" at bounding box center [583, 348] width 26 height 26
click at [784, 328] on button "Cancelar todos os pedidos selecionados" at bounding box center [784, 374] width 417 height 24
checkbox input "false"
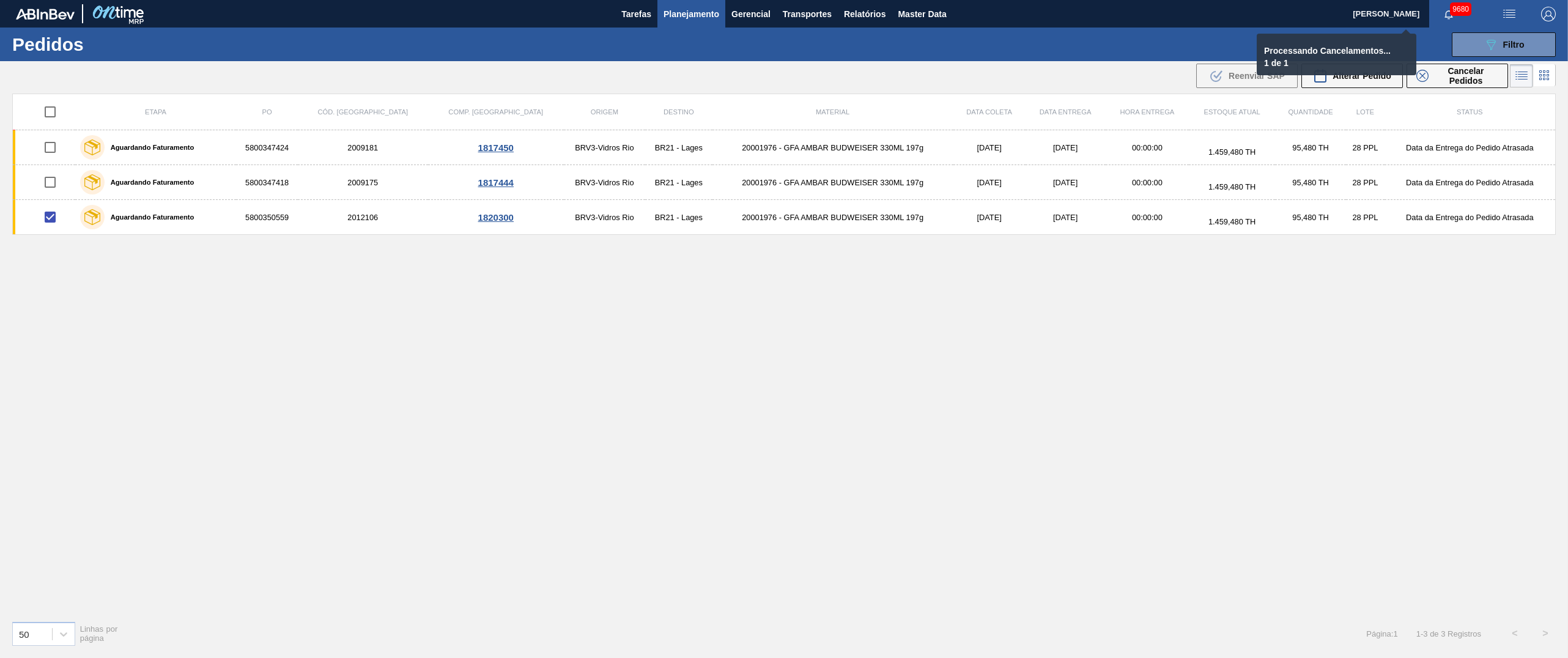
checkbox input "false"
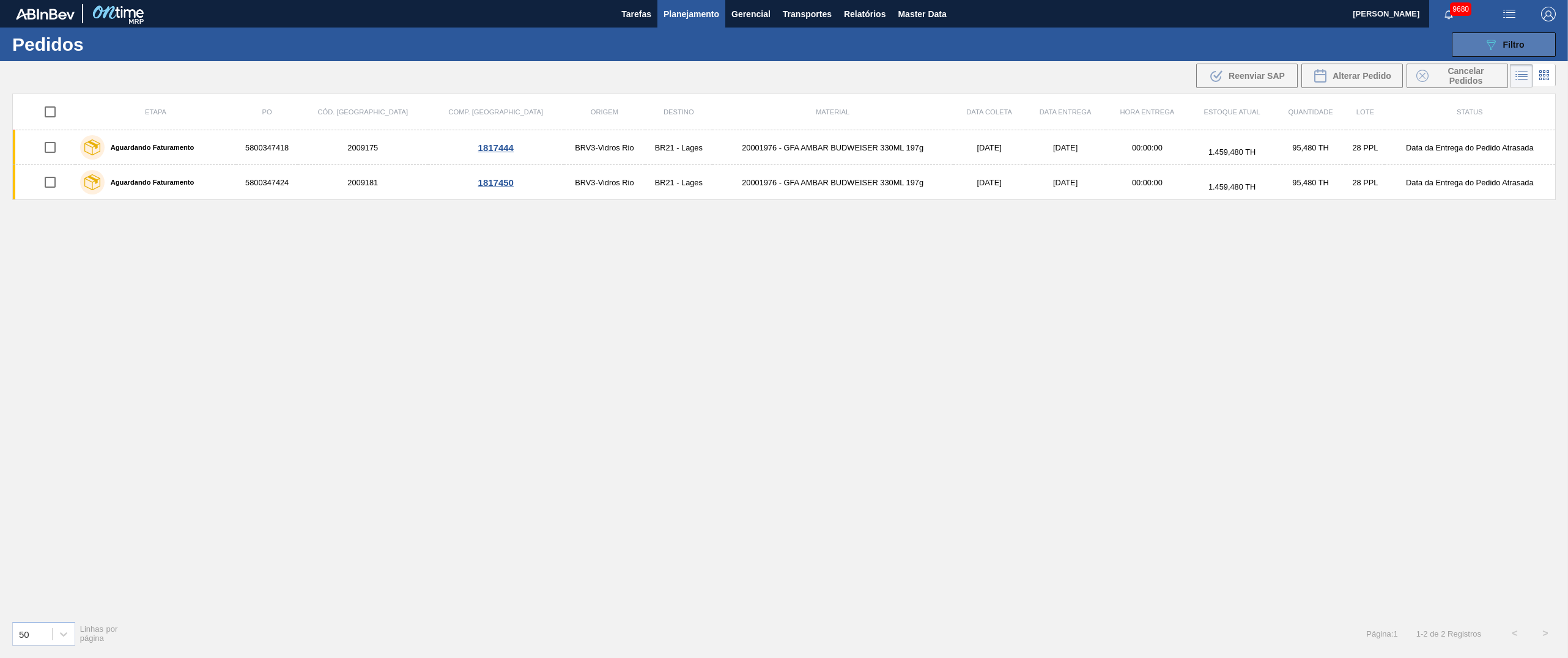
click at [784, 34] on button "089F7B8B-B2A5-4AFE-B5C0-19BA573D28AC Filtro" at bounding box center [1504, 44] width 104 height 24
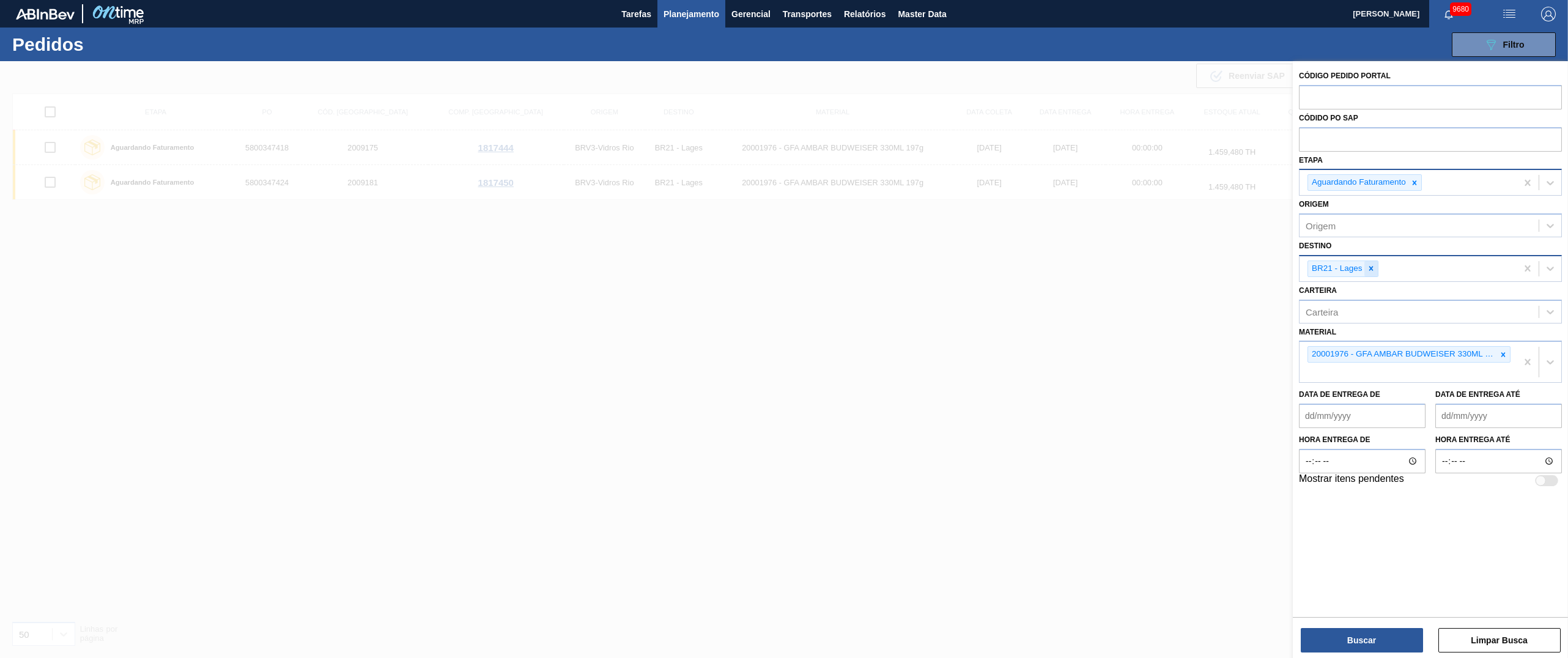
click at [784, 264] on icon at bounding box center [1370, 268] width 9 height 9
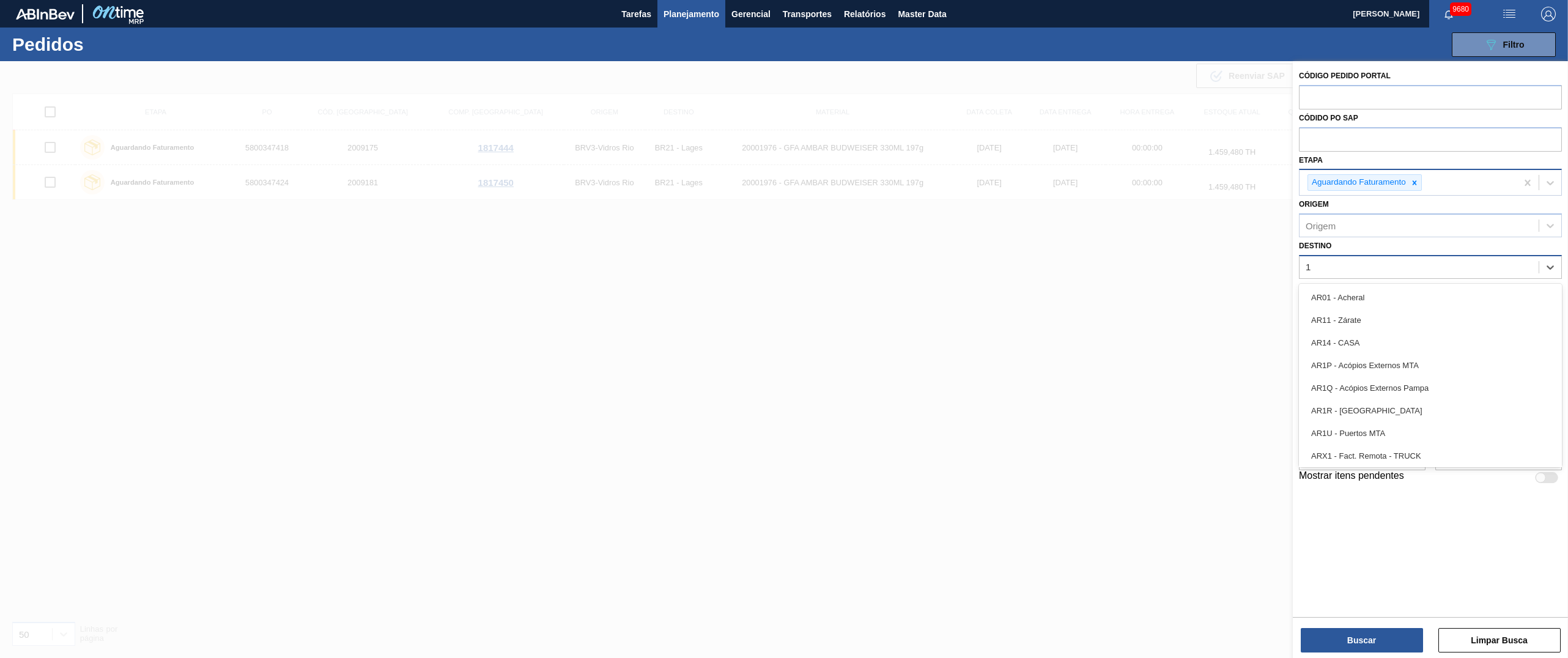
type input "13"
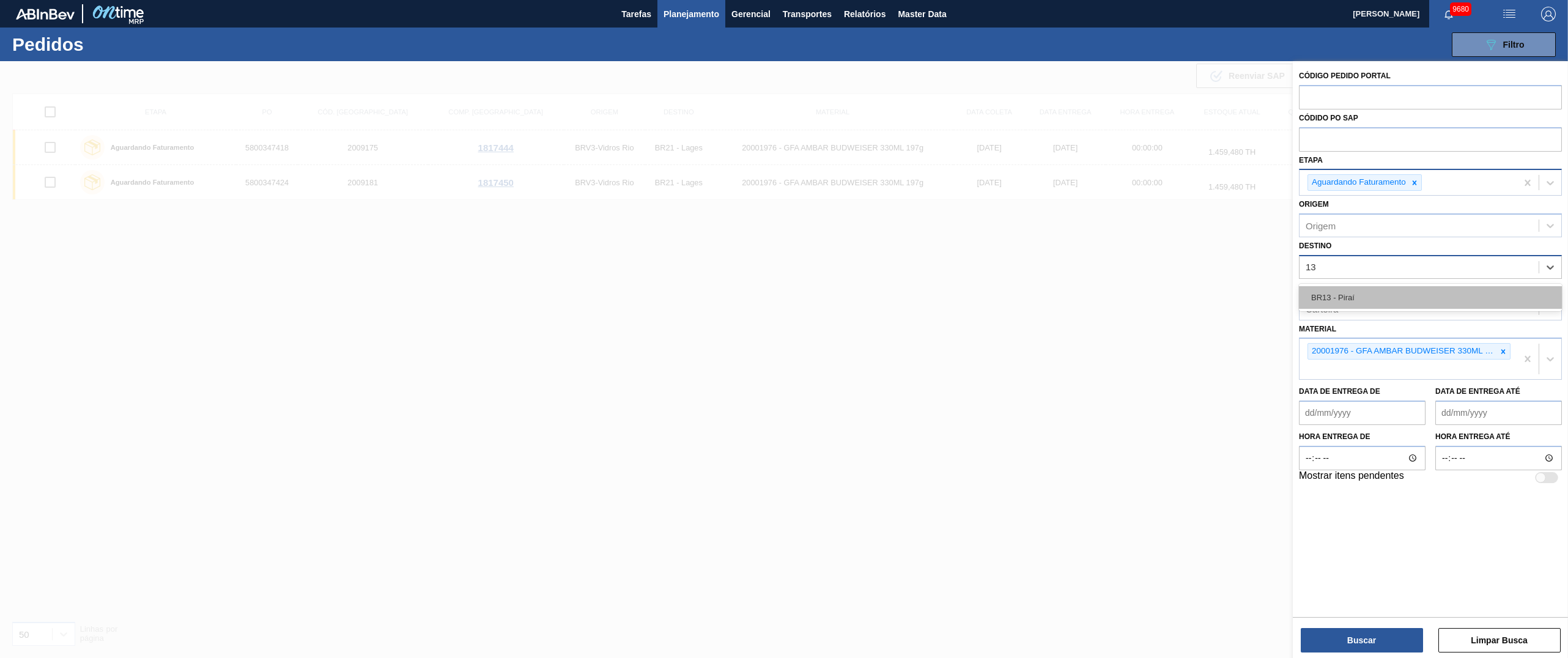
click at [784, 287] on div "BR13 - Piraí" at bounding box center [1430, 297] width 263 height 22
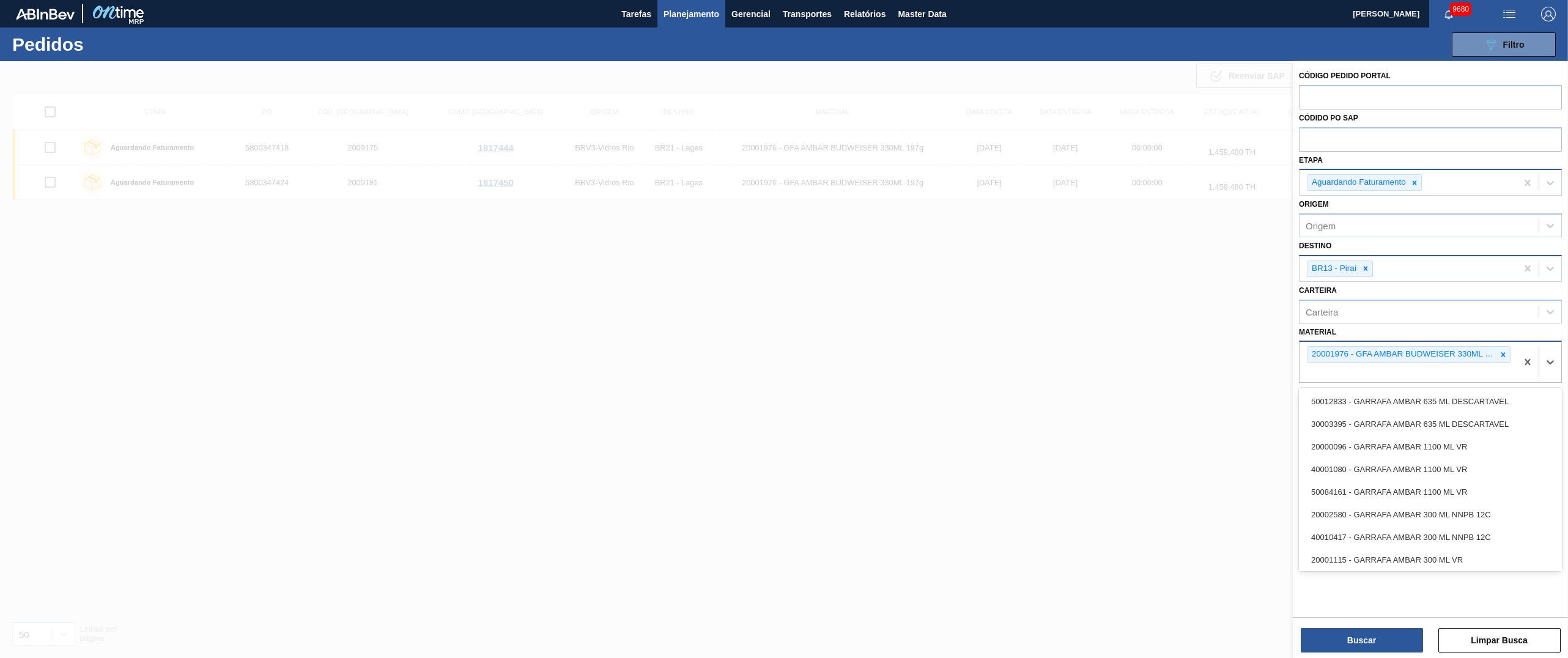
click at [784, 328] on div "20001976 - GFA AMBAR BUDWEISER 330ML 197g" at bounding box center [1402, 354] width 188 height 15
click at [784, 328] on icon at bounding box center [1503, 354] width 9 height 9
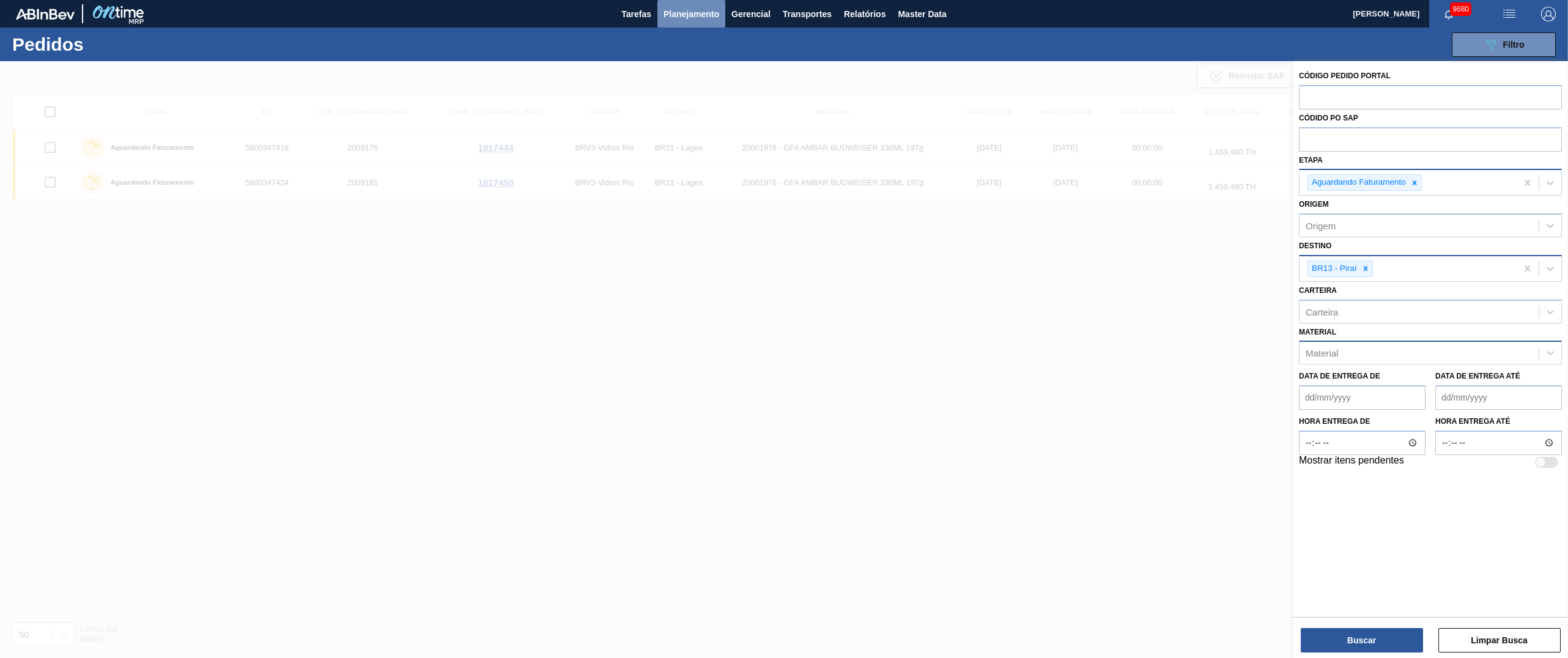
click at [675, 13] on span "Planejamento" at bounding box center [691, 14] width 56 height 14
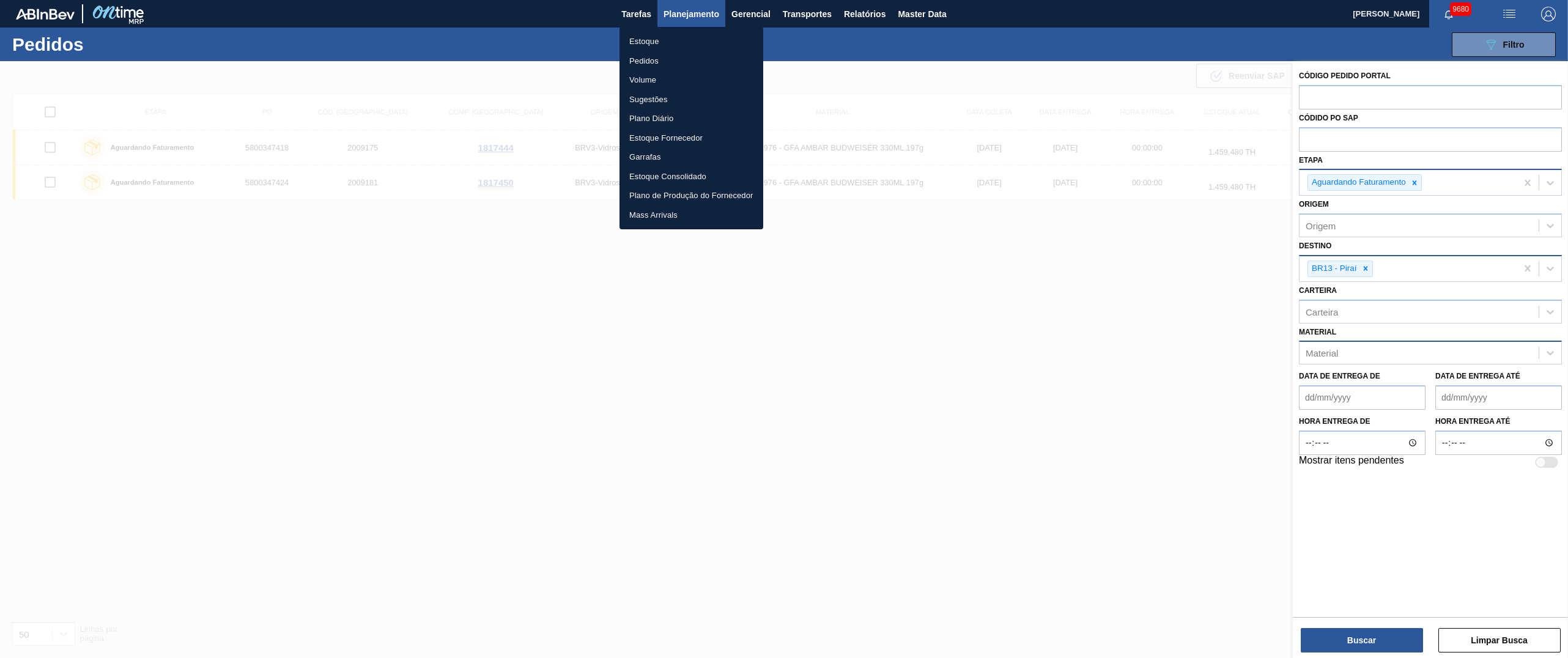
click at [646, 41] on li "Estoque" at bounding box center [691, 41] width 144 height 20
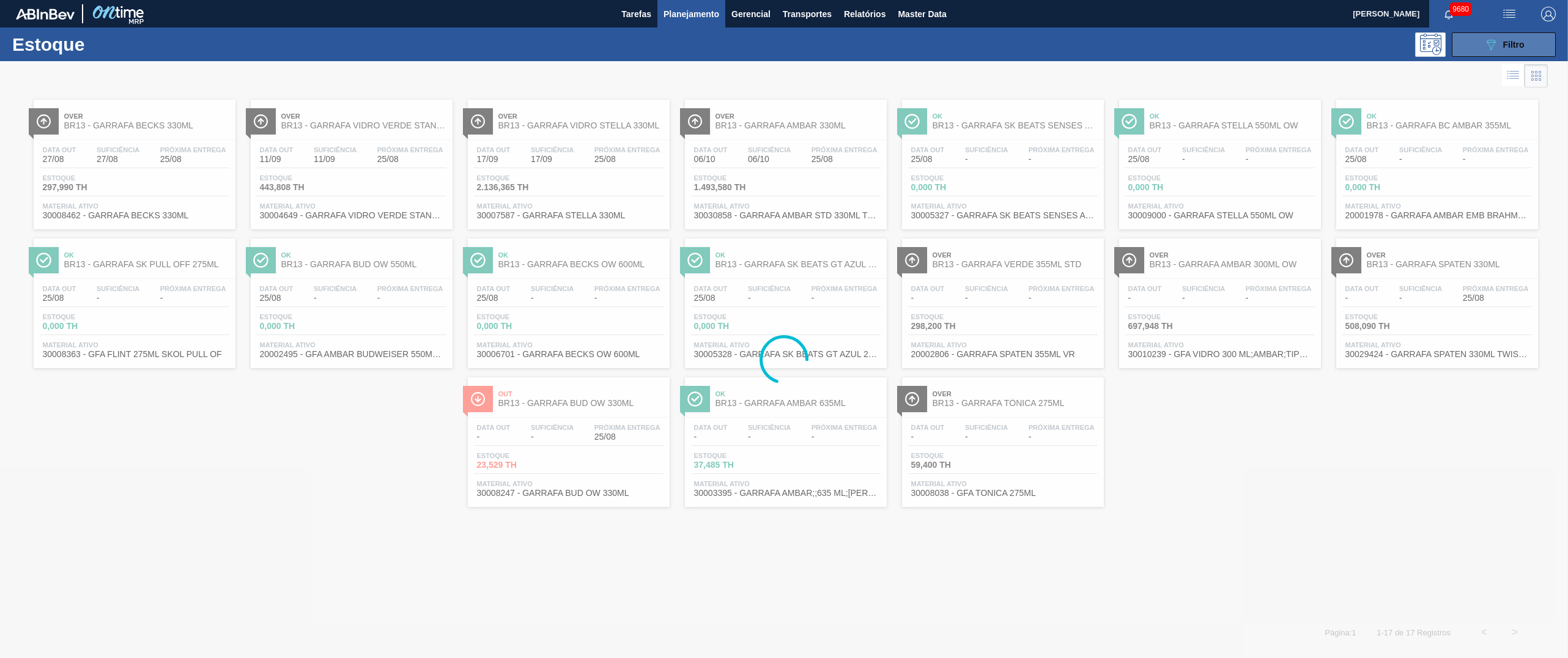
click at [784, 37] on button "089F7B8B-B2A5-4AFE-B5C0-19BA573D28AC Filtro" at bounding box center [1504, 44] width 104 height 24
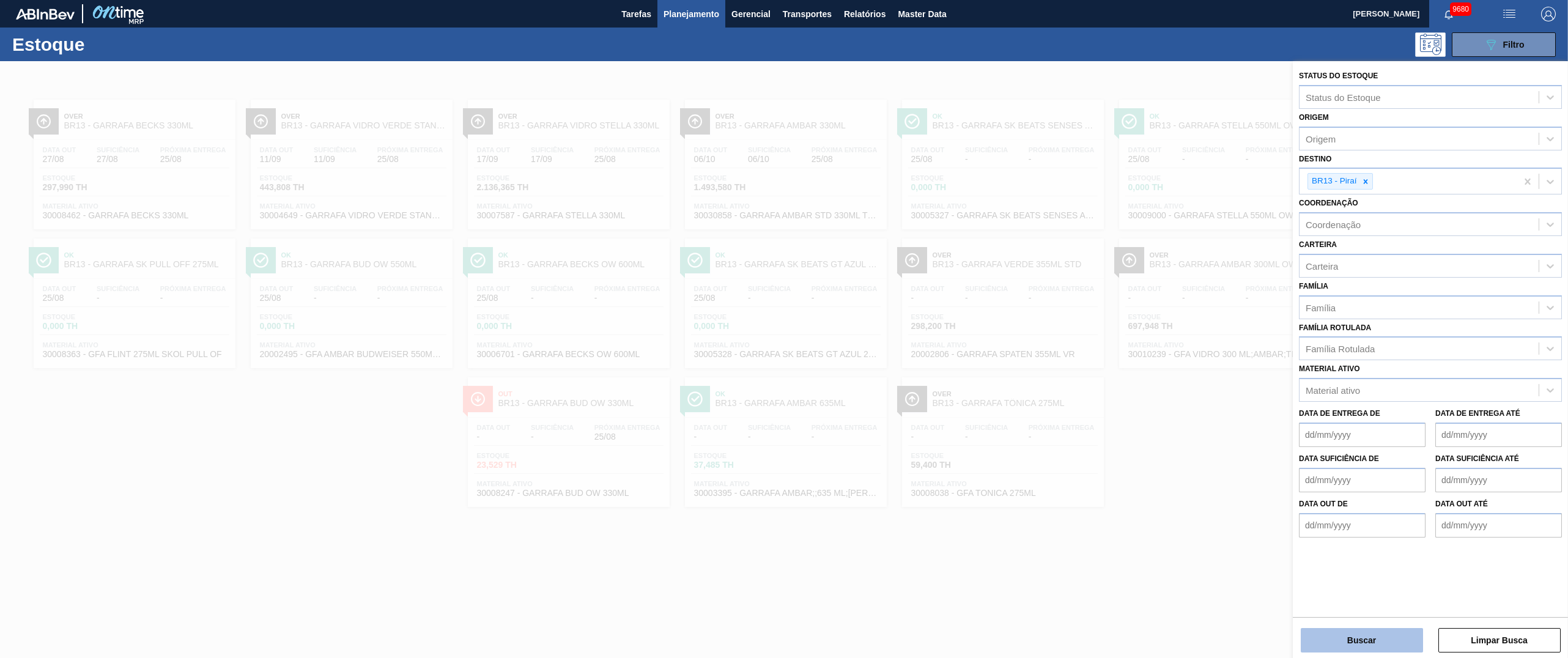
click at [784, 328] on button "Buscar" at bounding box center [1362, 640] width 122 height 24
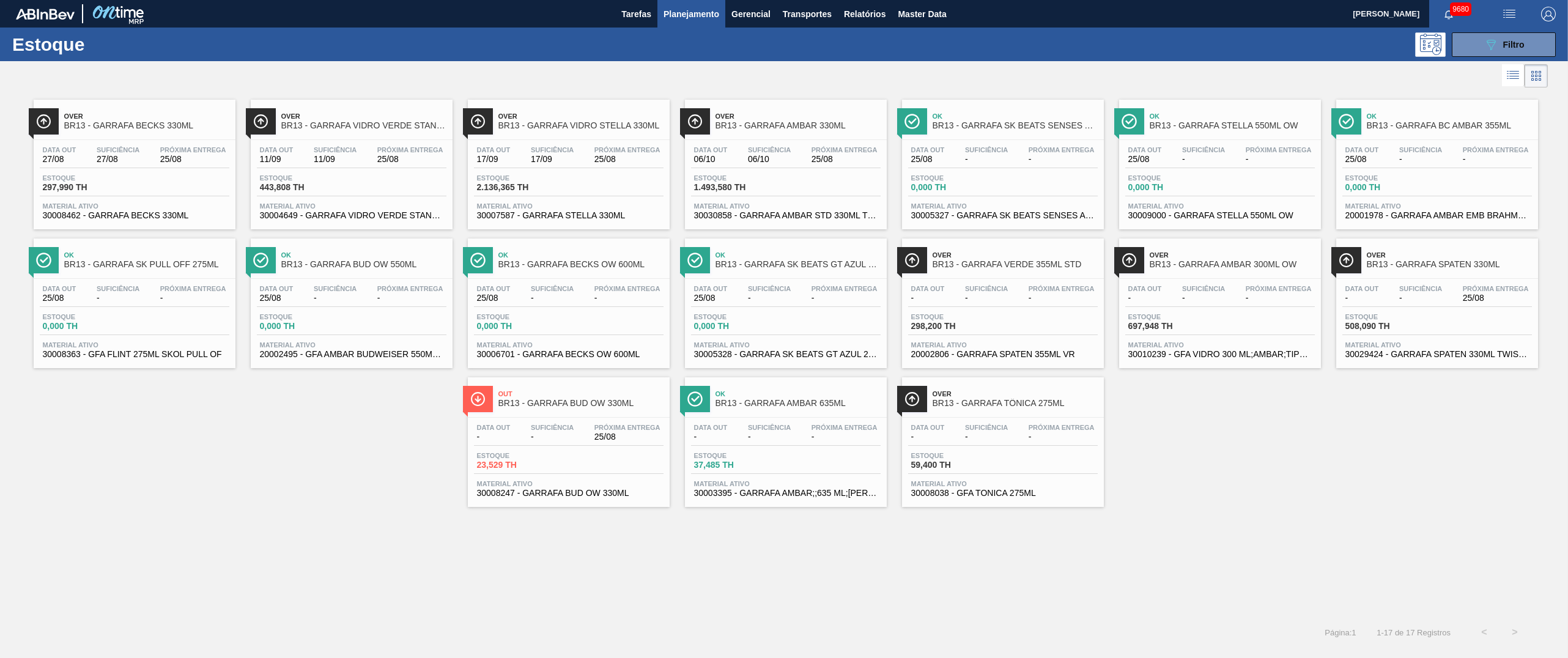
click at [140, 171] on div "Data out 27/08 Suficiência 27/08 Próxima Entrega 25/08 Estoque 297,990 TH Mater…" at bounding box center [134, 181] width 201 height 83
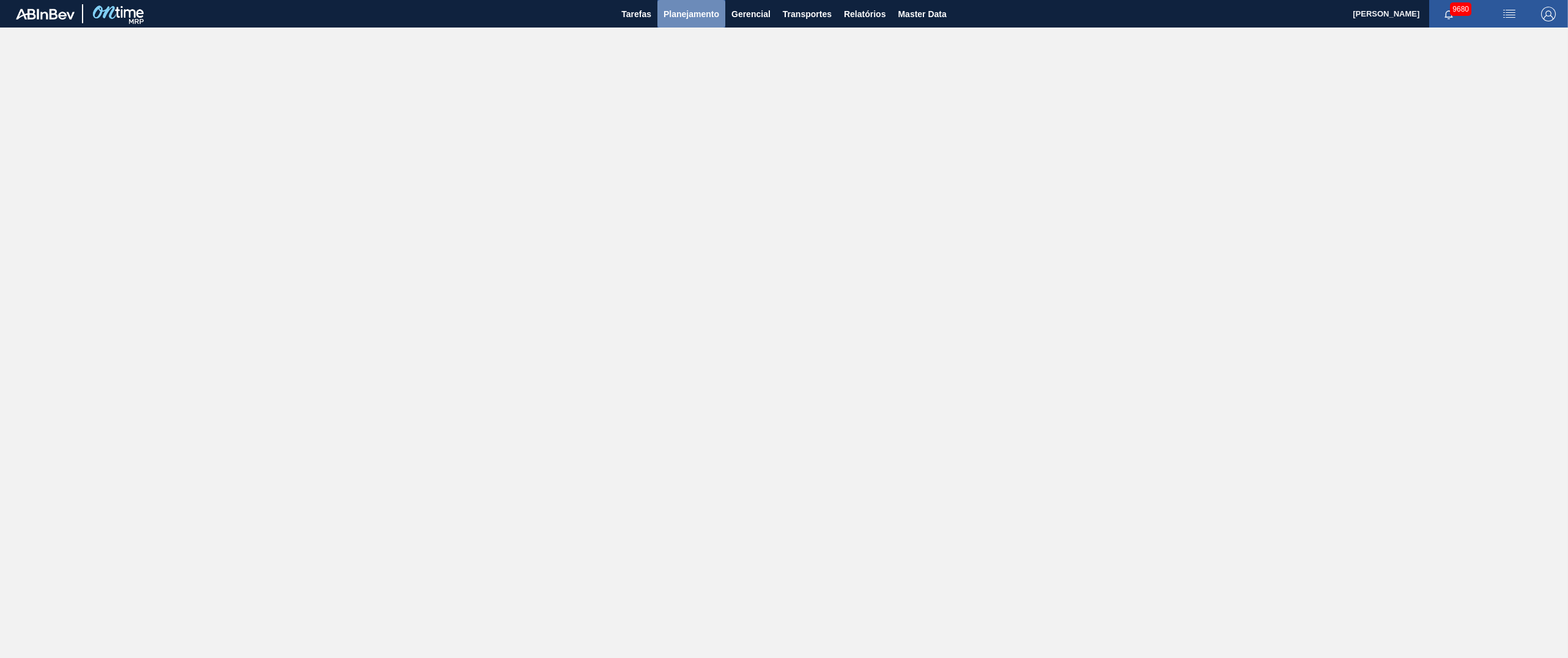
click at [683, 19] on span "Planejamento" at bounding box center [691, 14] width 56 height 14
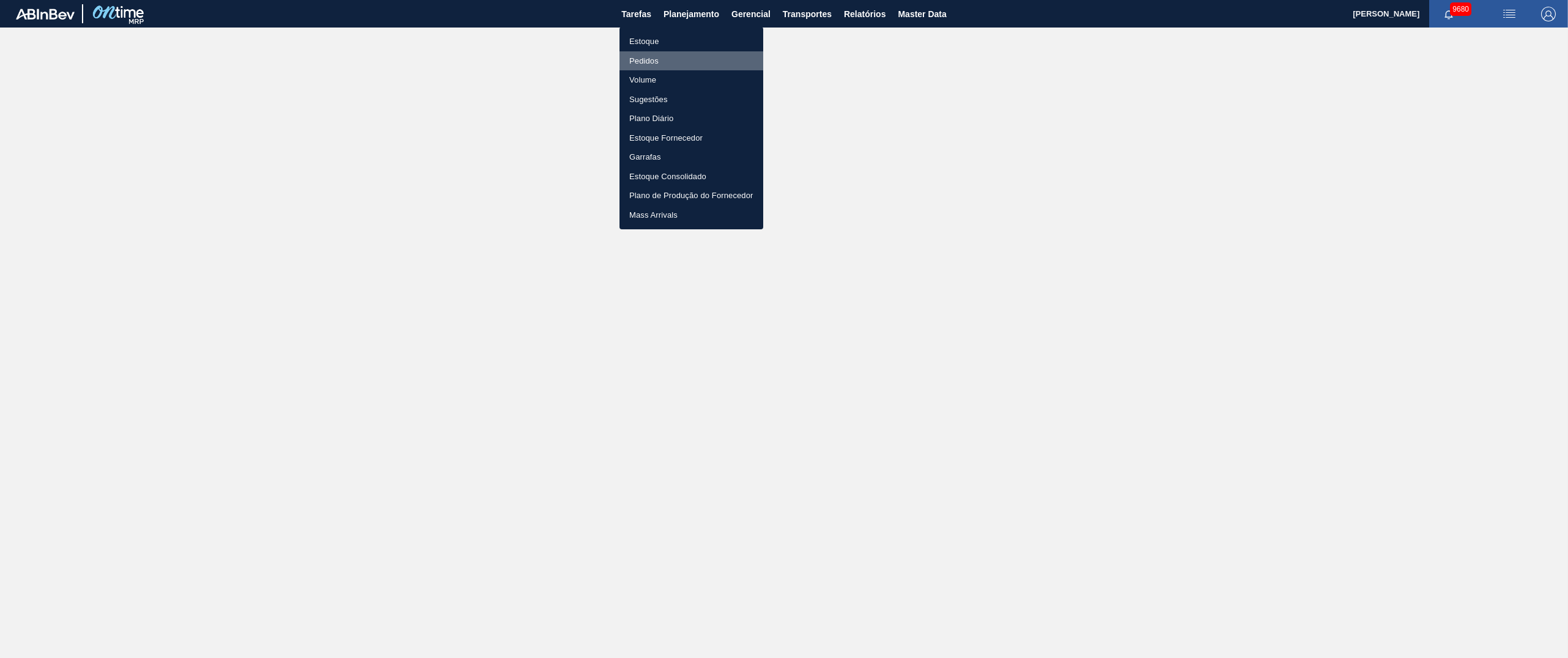
click at [658, 58] on li "Pedidos" at bounding box center [691, 61] width 144 height 20
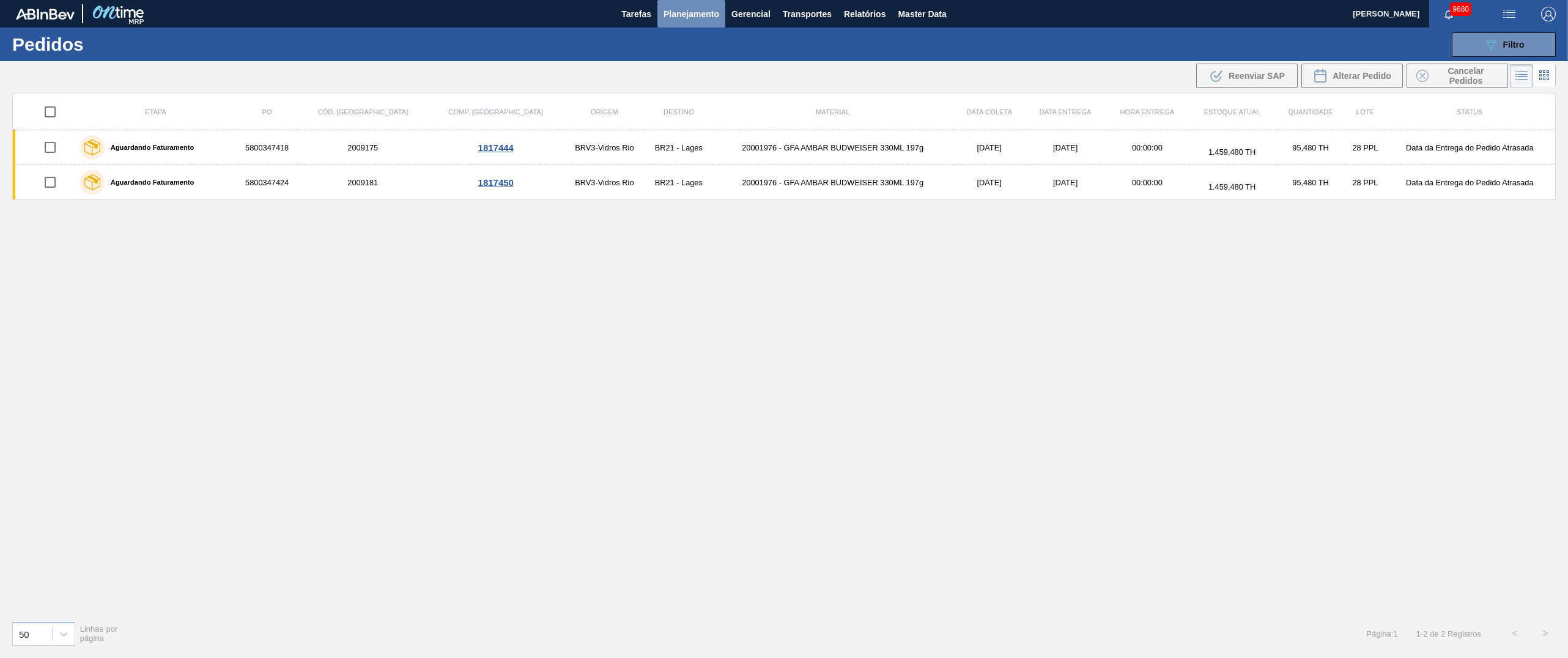
click at [683, 12] on span "Planejamento" at bounding box center [691, 14] width 56 height 14
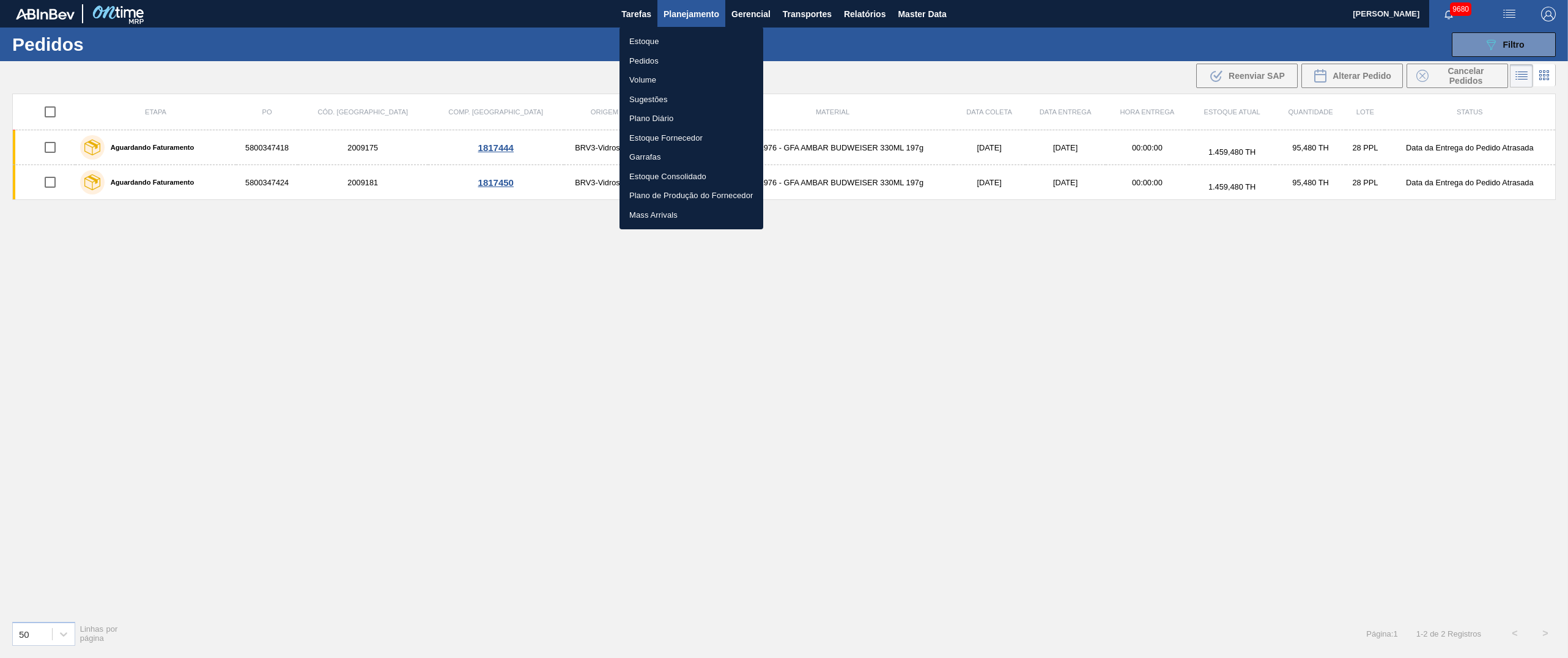
click at [644, 44] on li "Estoque" at bounding box center [691, 41] width 144 height 20
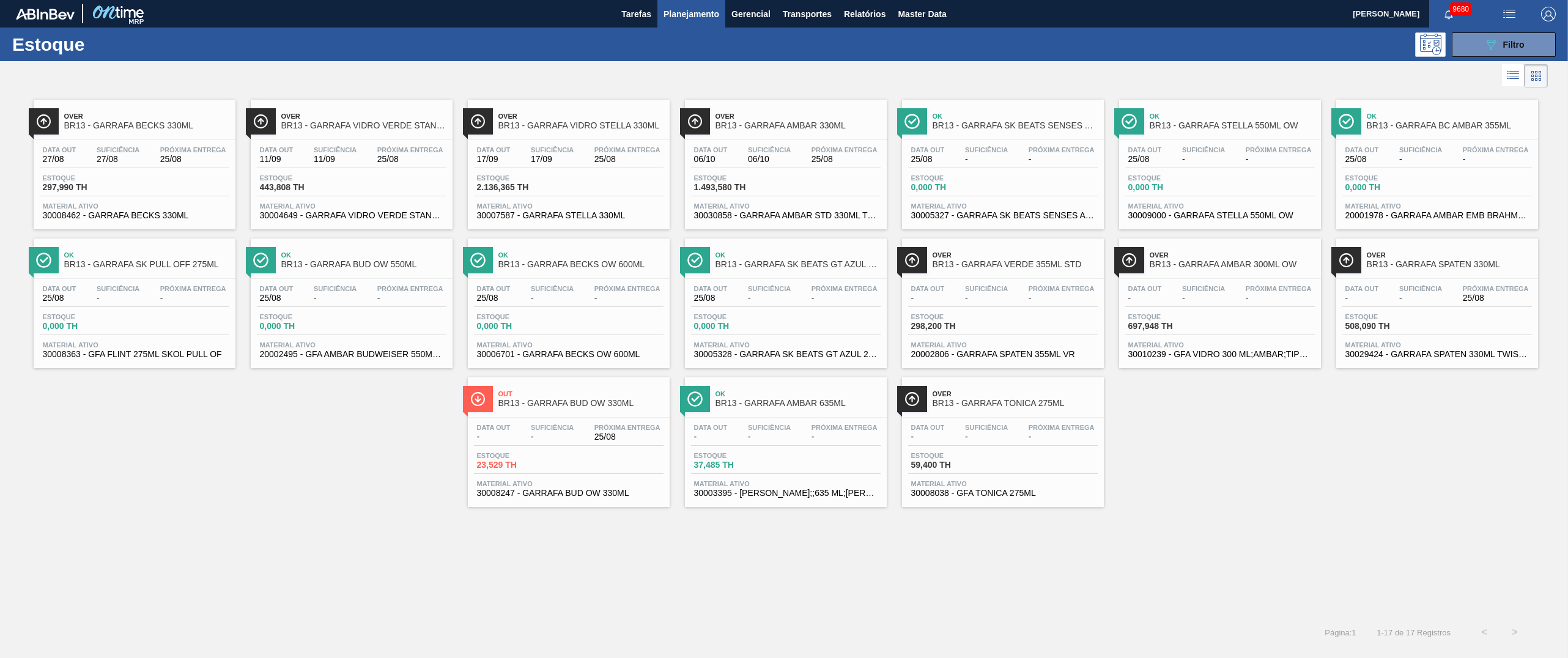
click at [67, 190] on span "297,990 TH" at bounding box center [85, 188] width 85 height 9
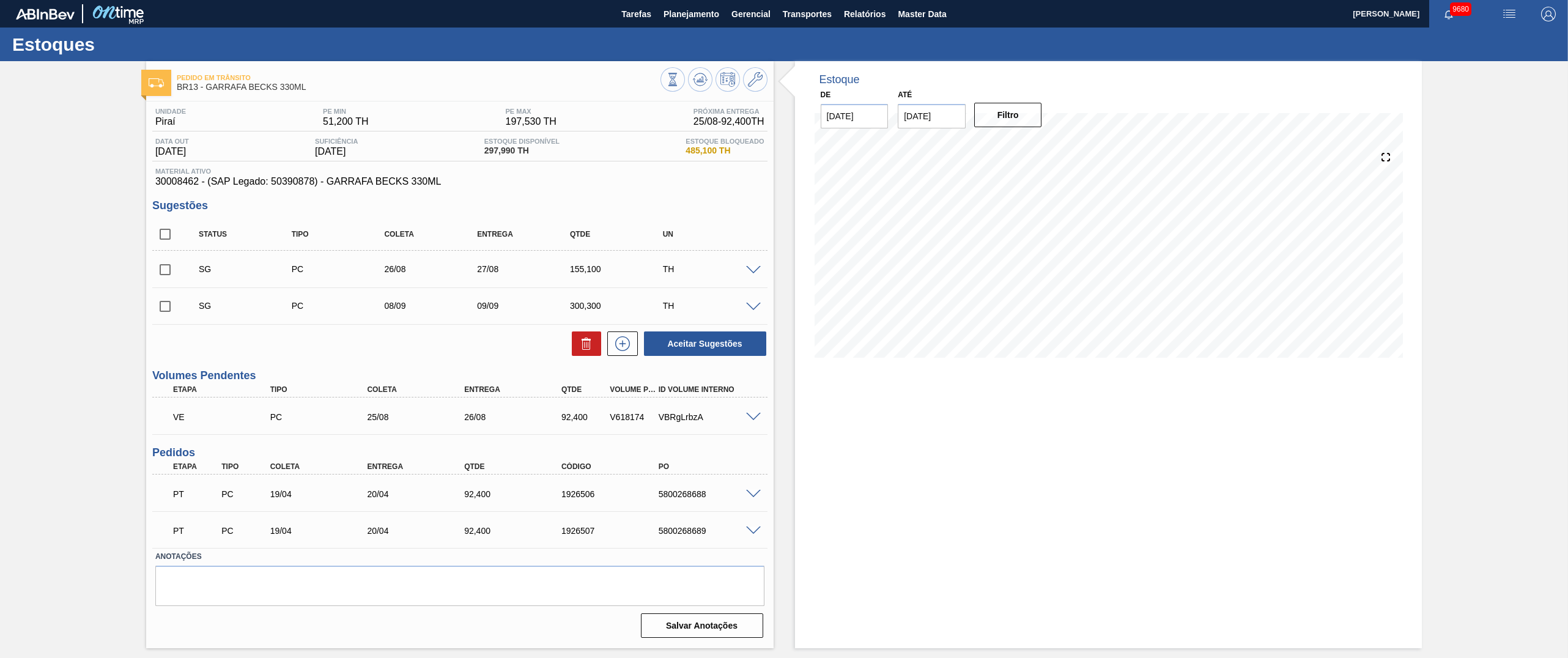
click at [747, 416] on span at bounding box center [753, 417] width 14 height 9
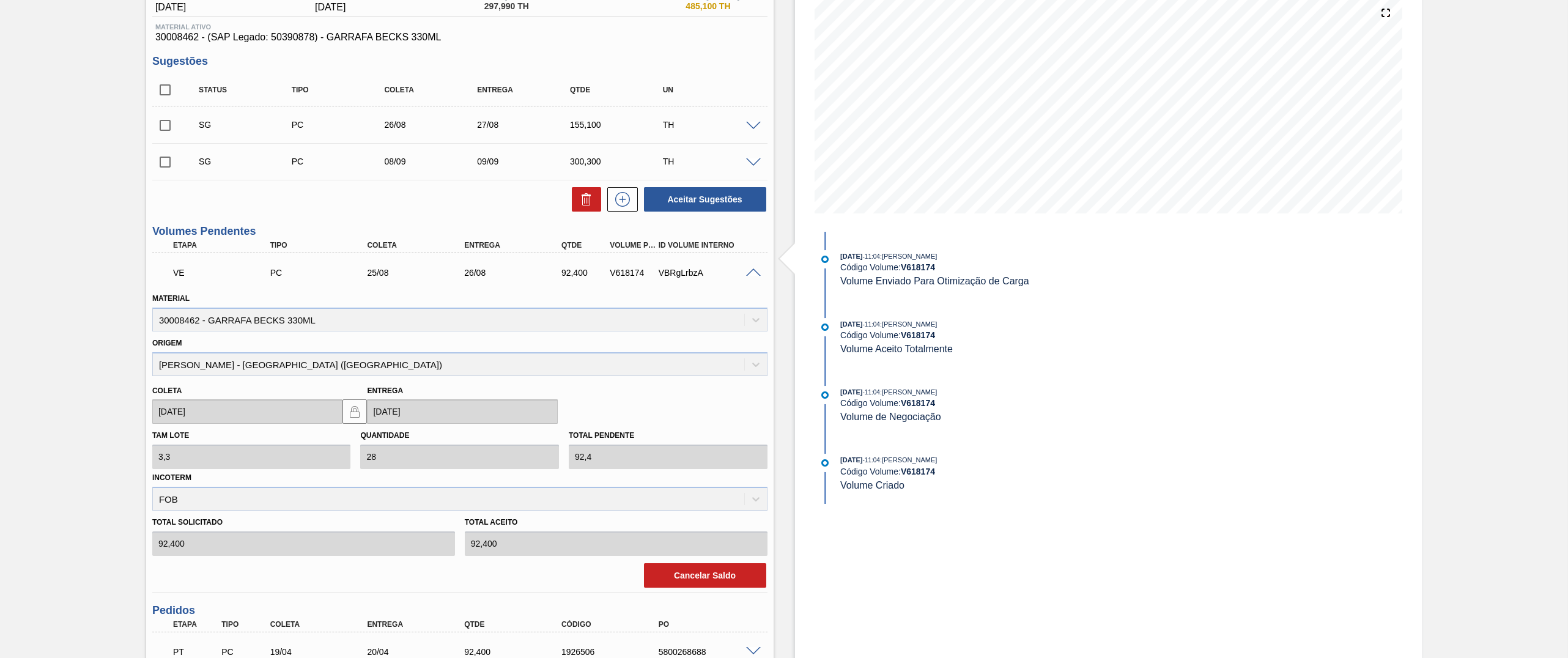
scroll to position [245, 0]
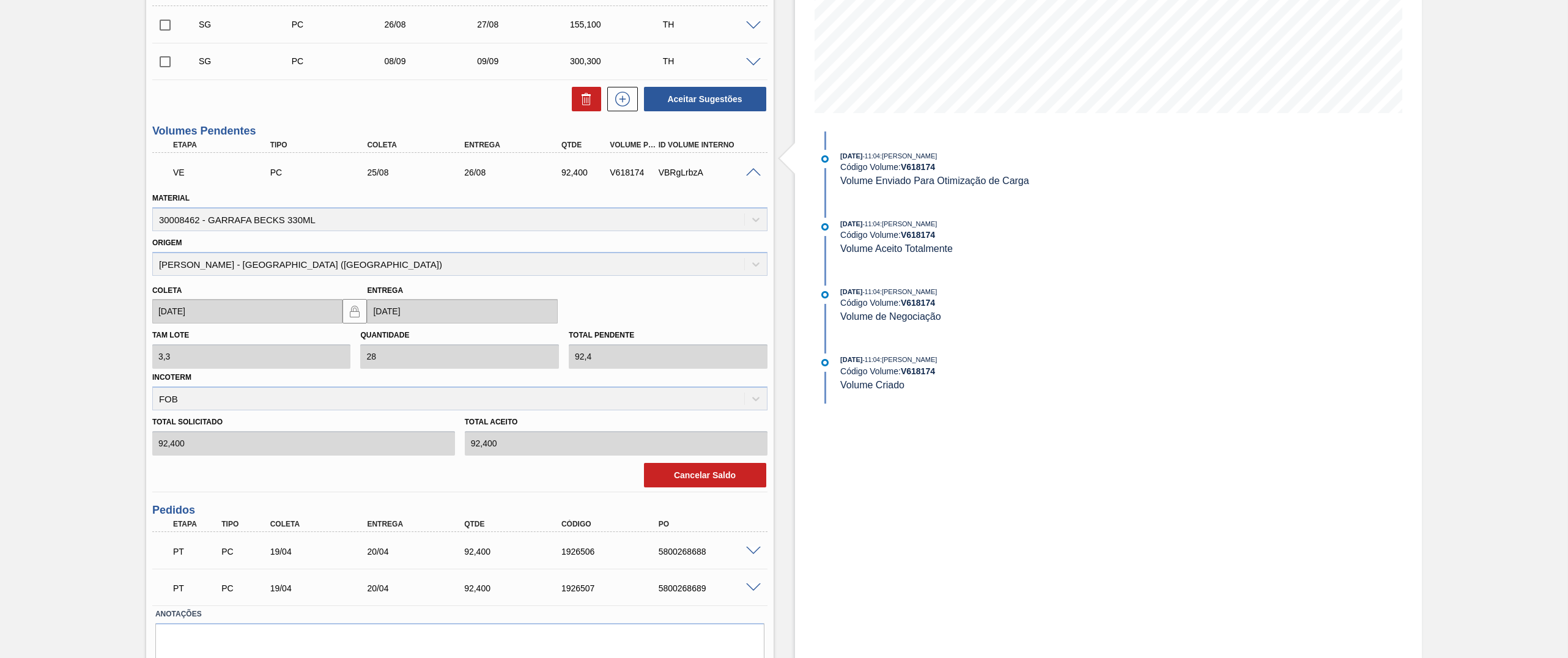
click at [746, 175] on span at bounding box center [753, 173] width 14 height 9
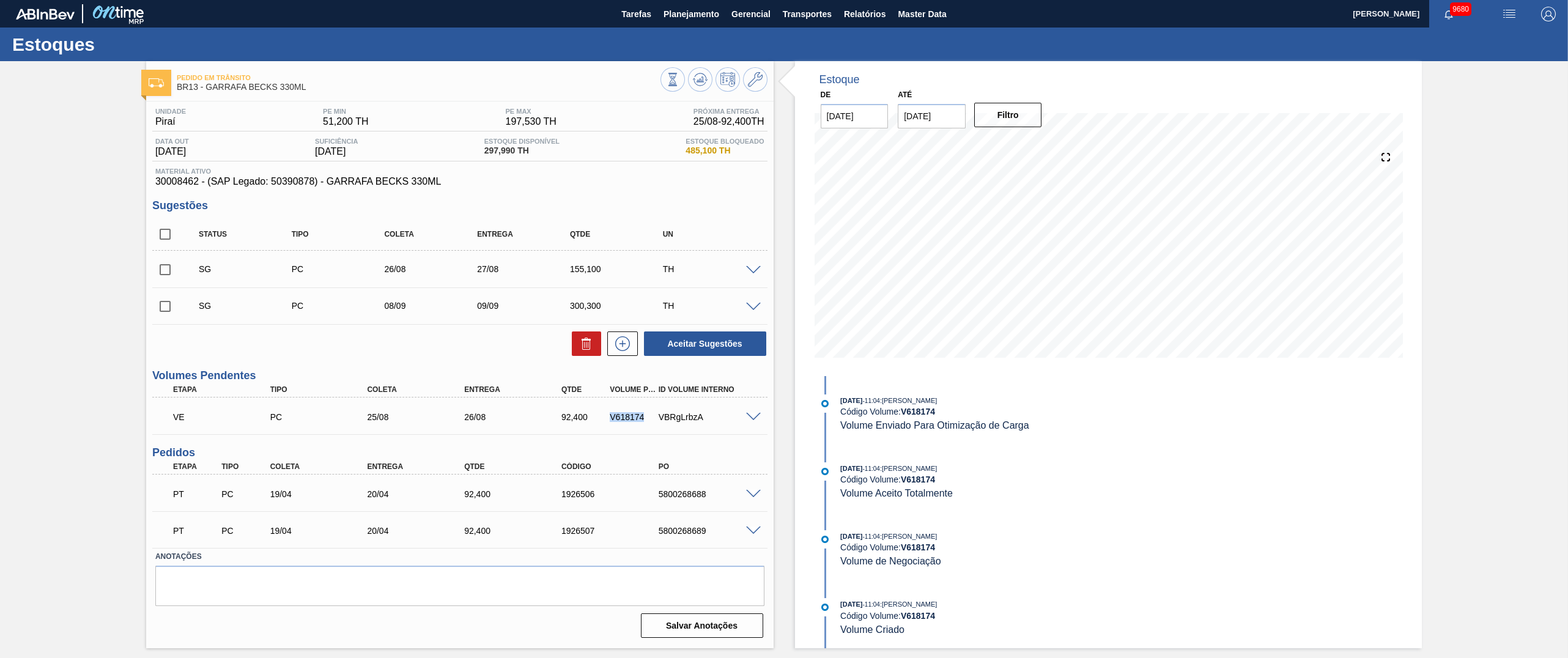
drag, startPoint x: 605, startPoint y: 422, endPoint x: 645, endPoint y: 422, distance: 40.0
click at [645, 422] on div "V618174" at bounding box center [626, 417] width 49 height 10
copy div "V618174"
click at [698, 27] on button "Planejamento" at bounding box center [691, 14] width 68 height 28
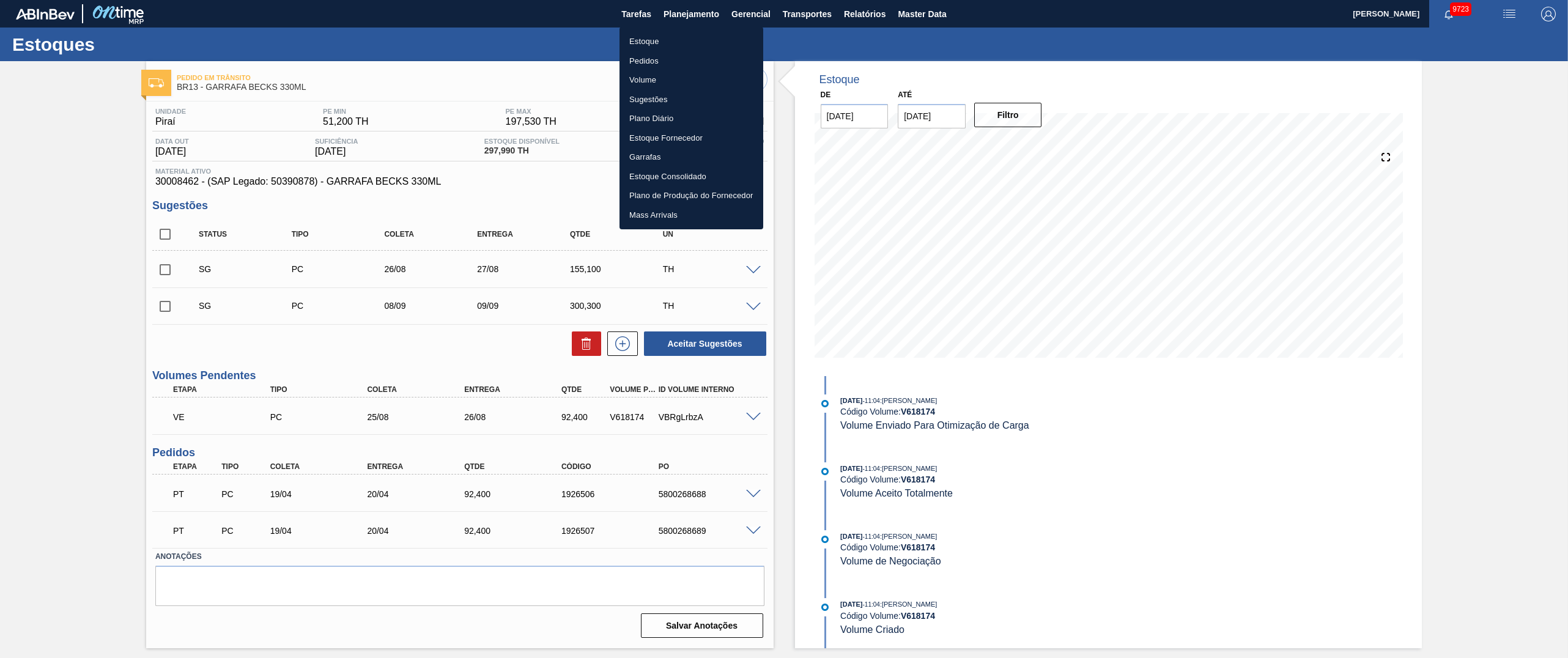
click at [454, 85] on div at bounding box center [784, 329] width 1568 height 658
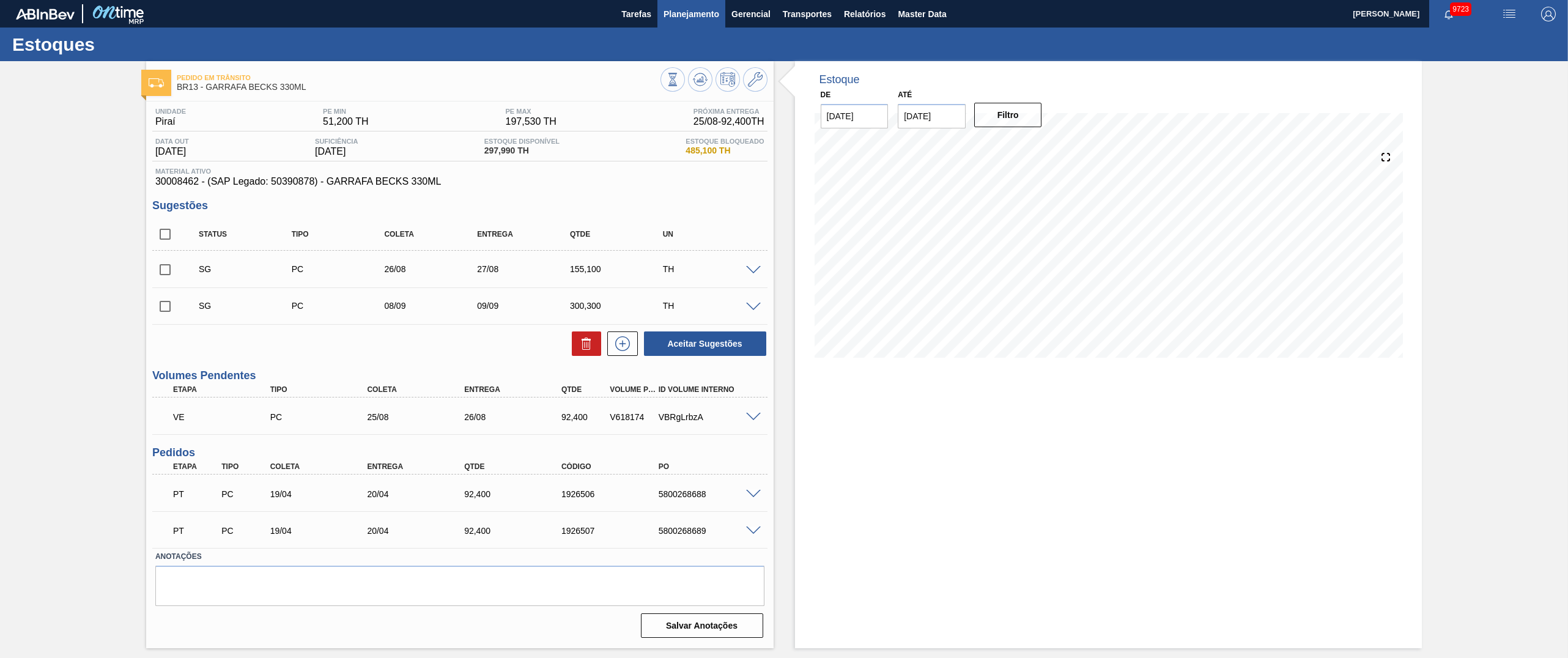
click at [705, 14] on span "Planejamento" at bounding box center [691, 14] width 56 height 14
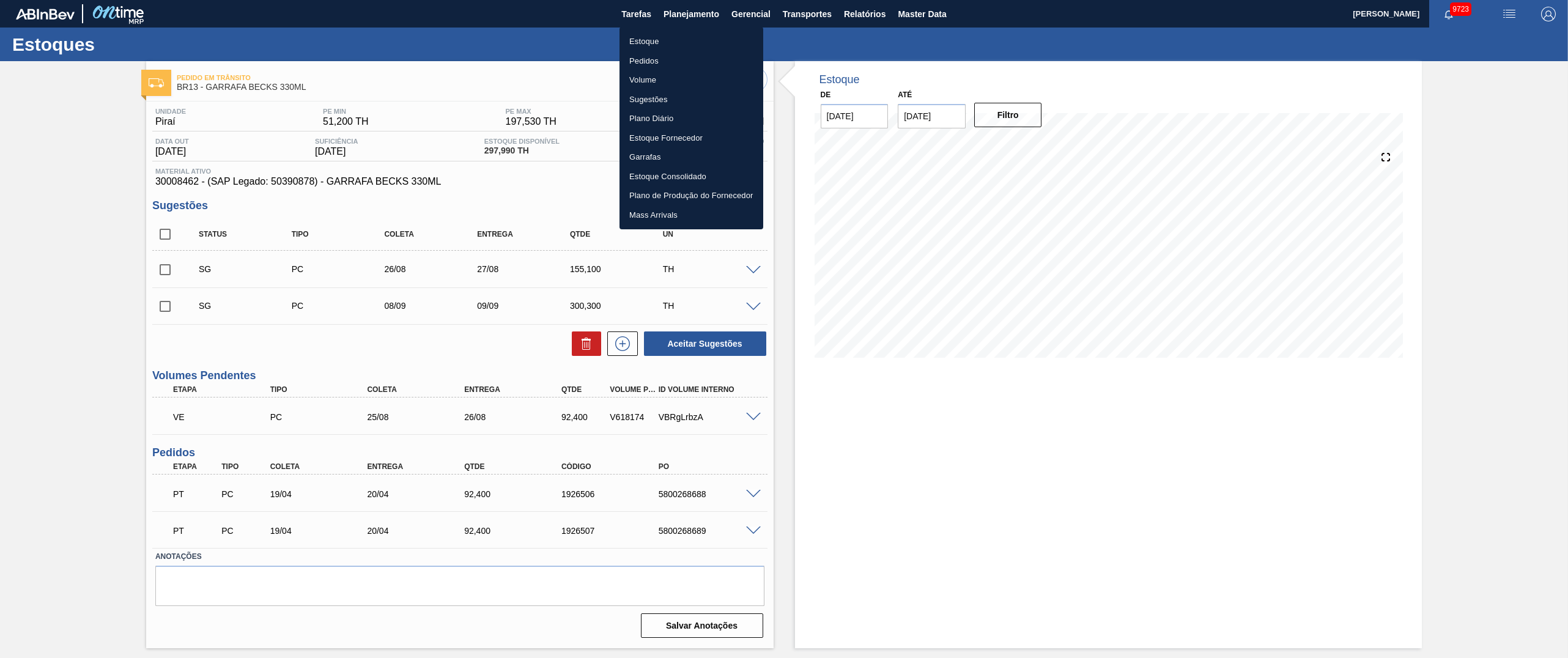
click at [646, 58] on li "Pedidos" at bounding box center [691, 61] width 144 height 20
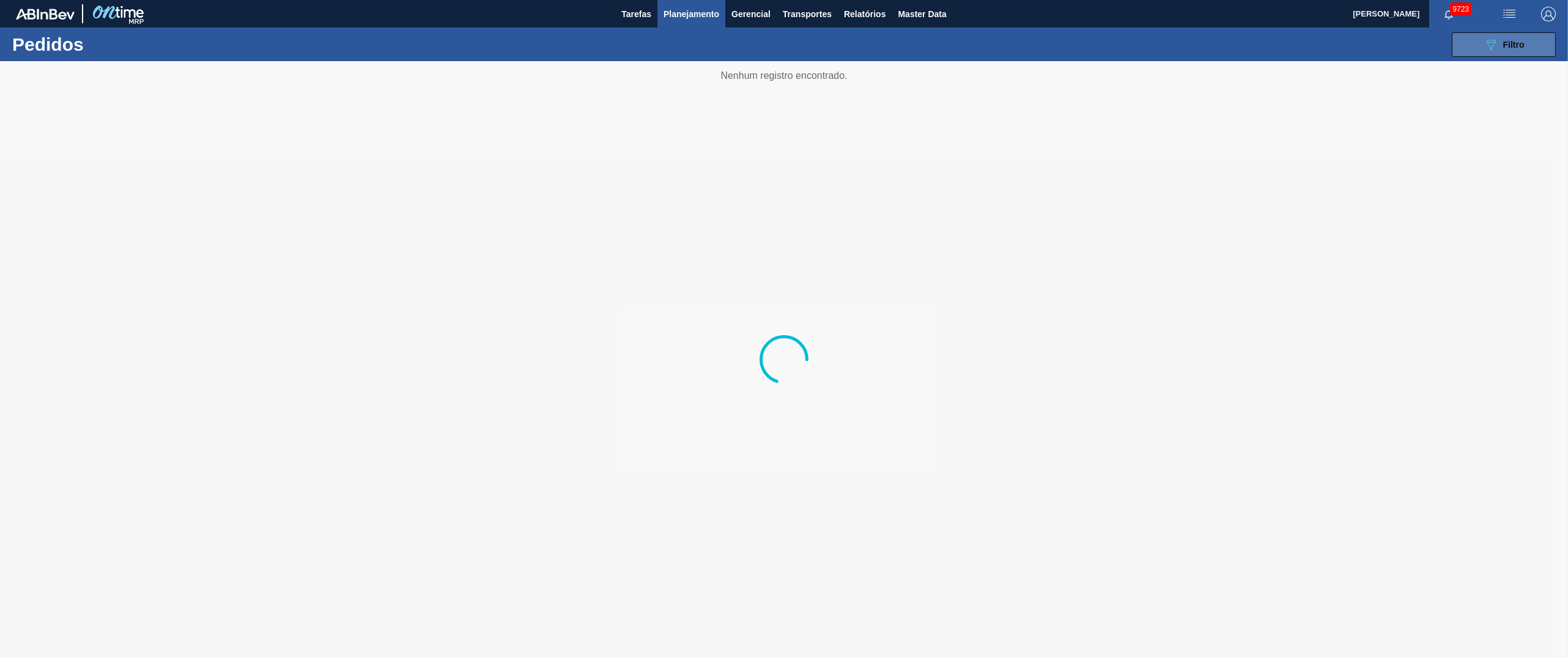
click at [1519, 34] on button "089F7B8B-B2A5-4AFE-B5C0-19BA573D28AC Filtro" at bounding box center [1504, 44] width 104 height 24
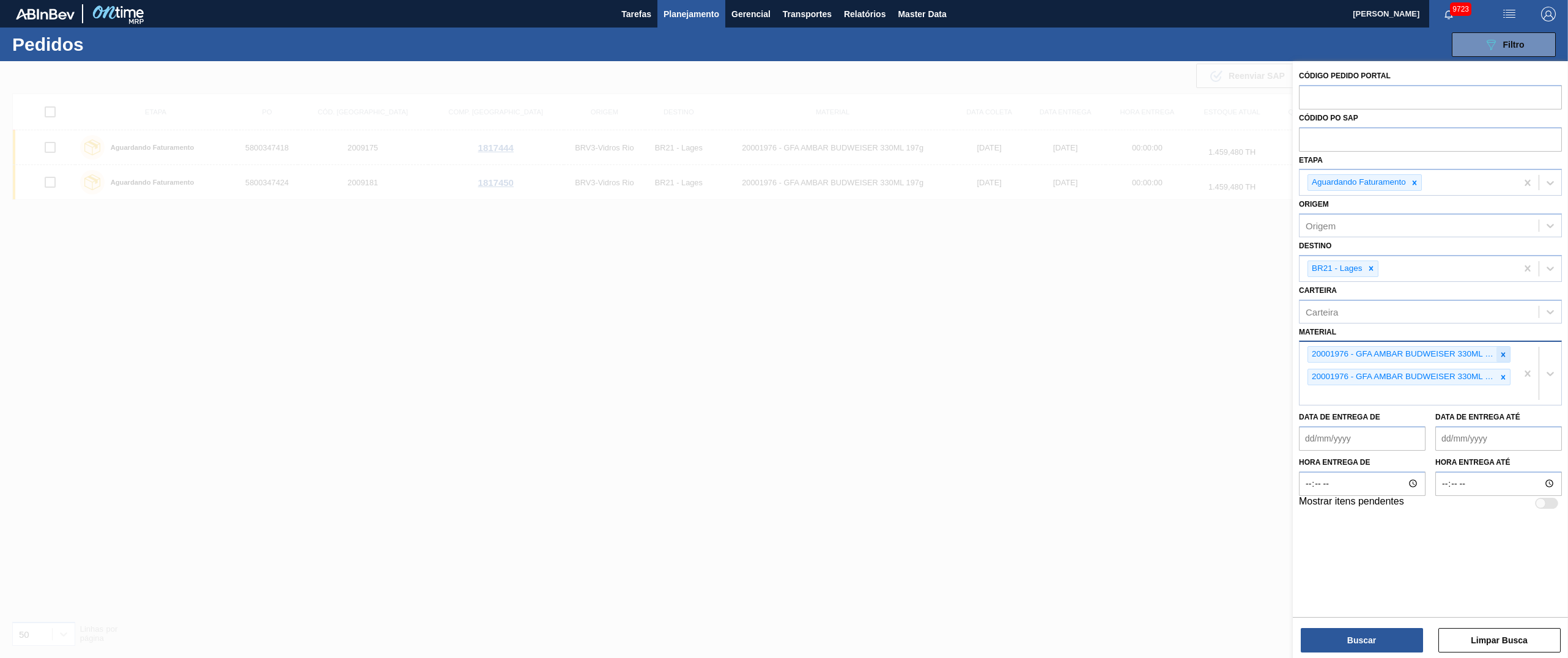
click at [1503, 352] on icon at bounding box center [1503, 354] width 5 height 5
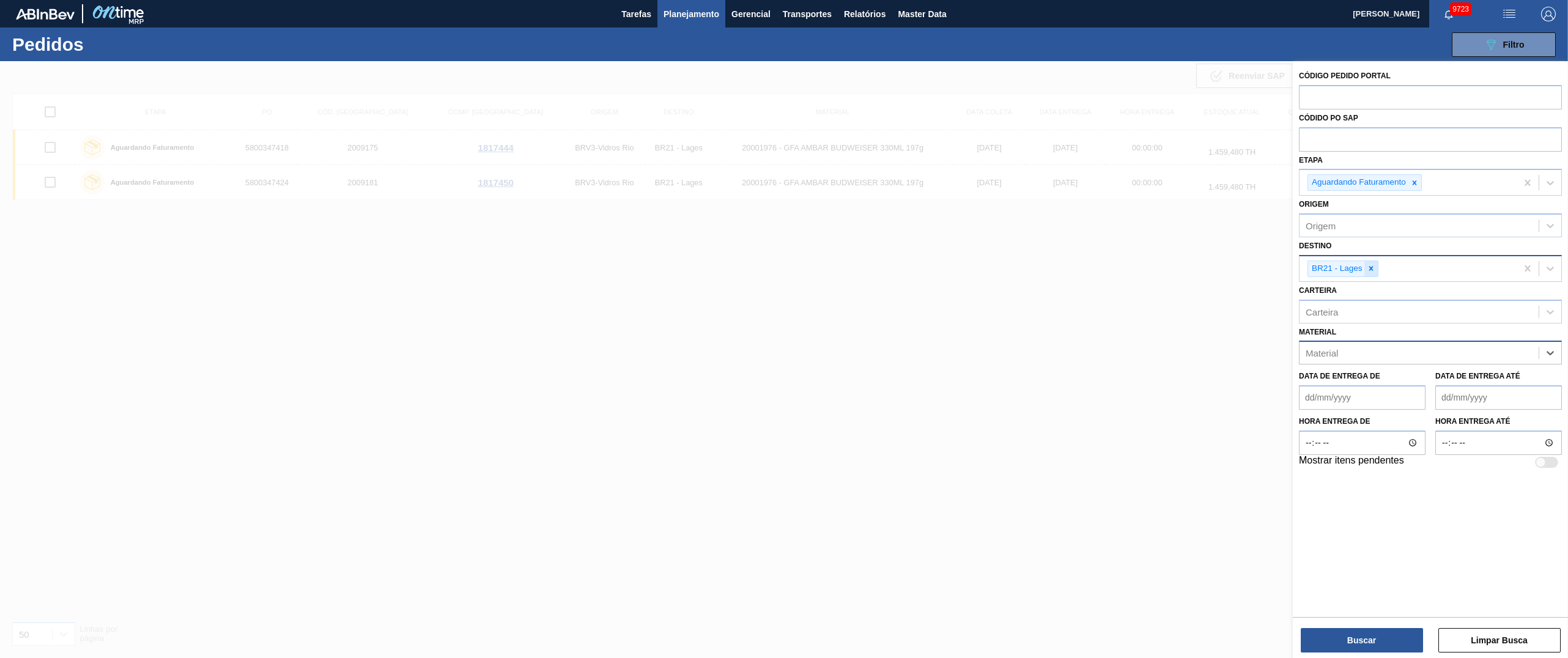
click at [1371, 269] on icon at bounding box center [1370, 268] width 5 height 5
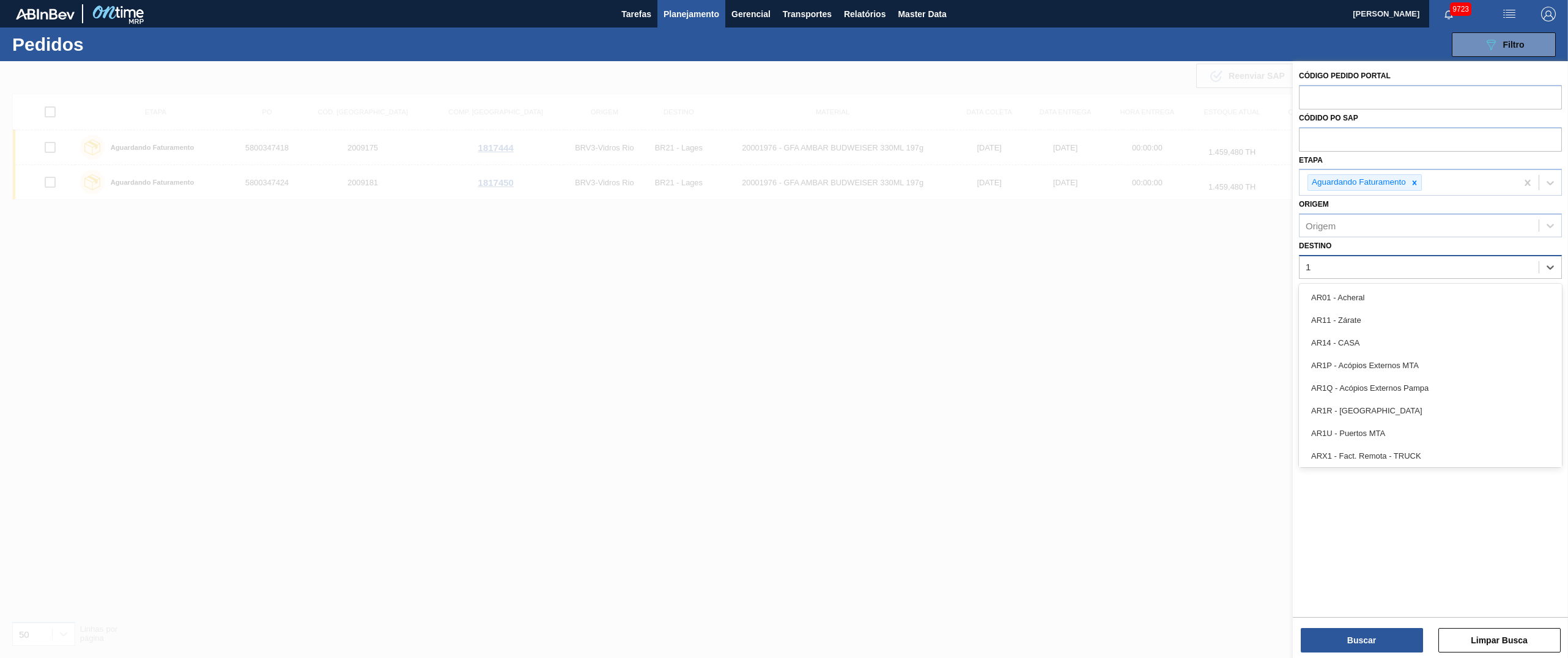
type input "16"
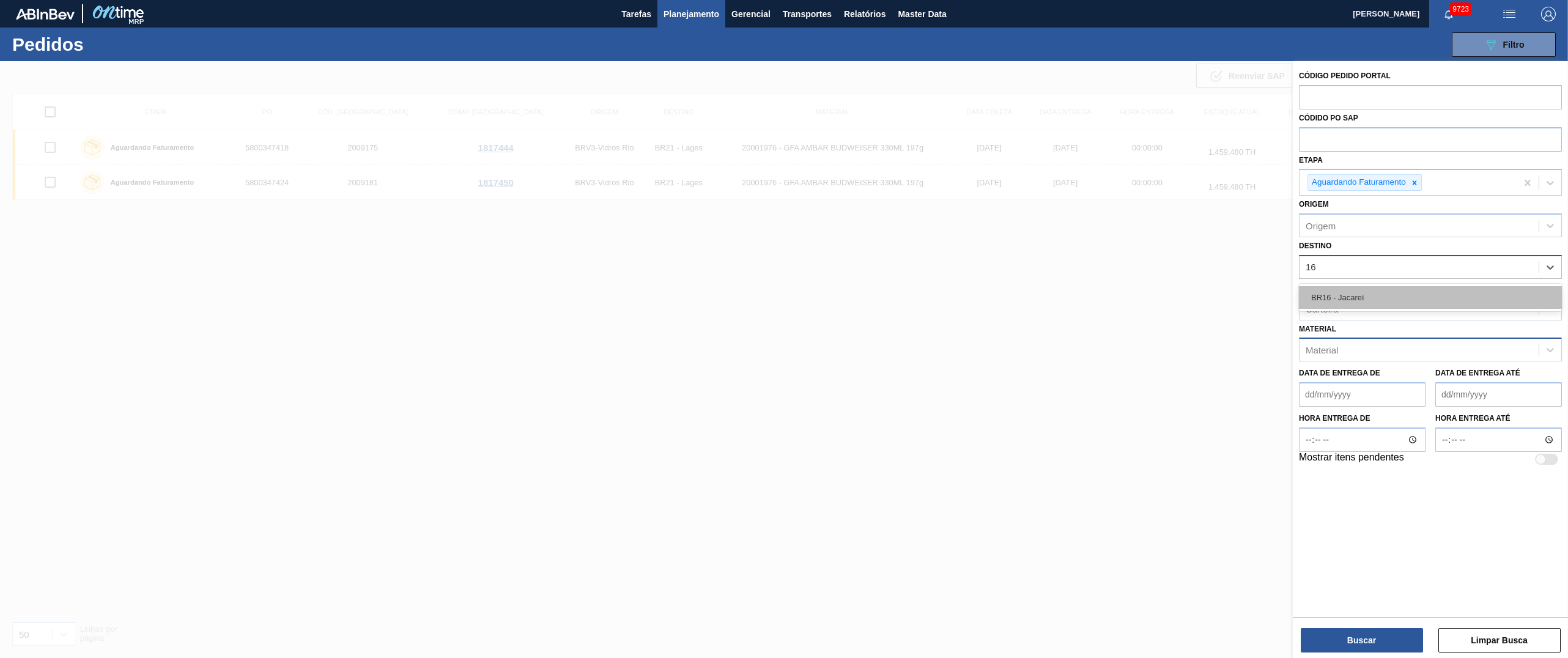
click at [1358, 291] on div "BR16 - Jacareí" at bounding box center [1430, 297] width 263 height 22
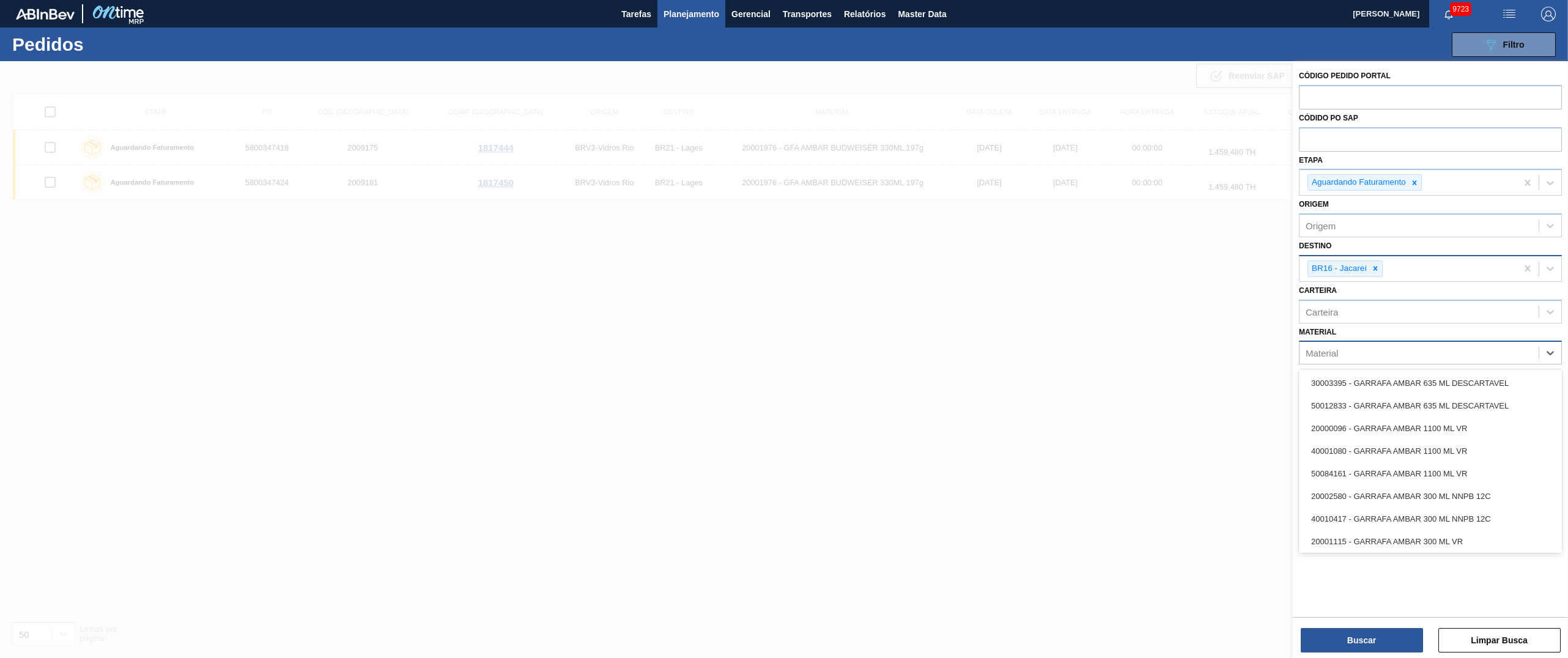
click at [1353, 347] on div "Material" at bounding box center [1419, 353] width 239 height 18
type input "gt"
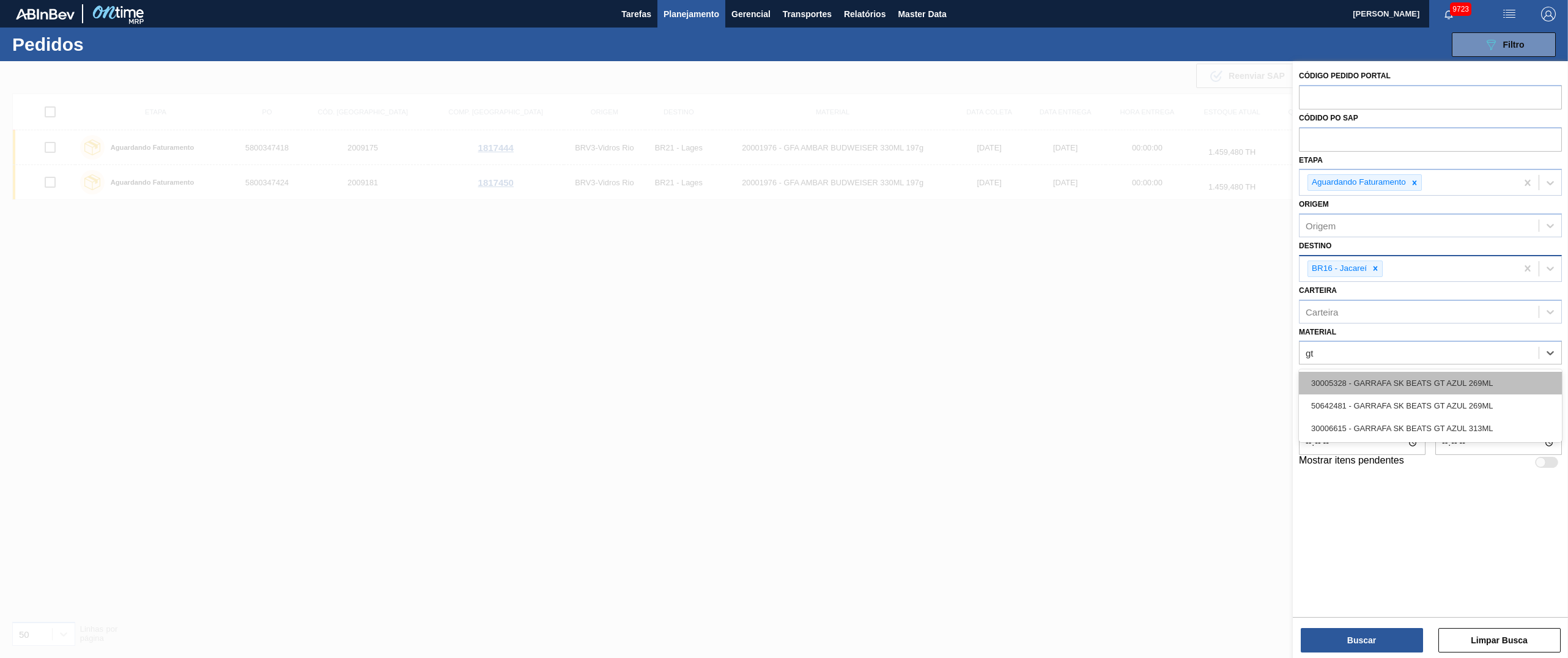
click at [1334, 386] on div "30005328 - GARRAFA SK BEATS GT AZUL 269ML" at bounding box center [1430, 382] width 263 height 22
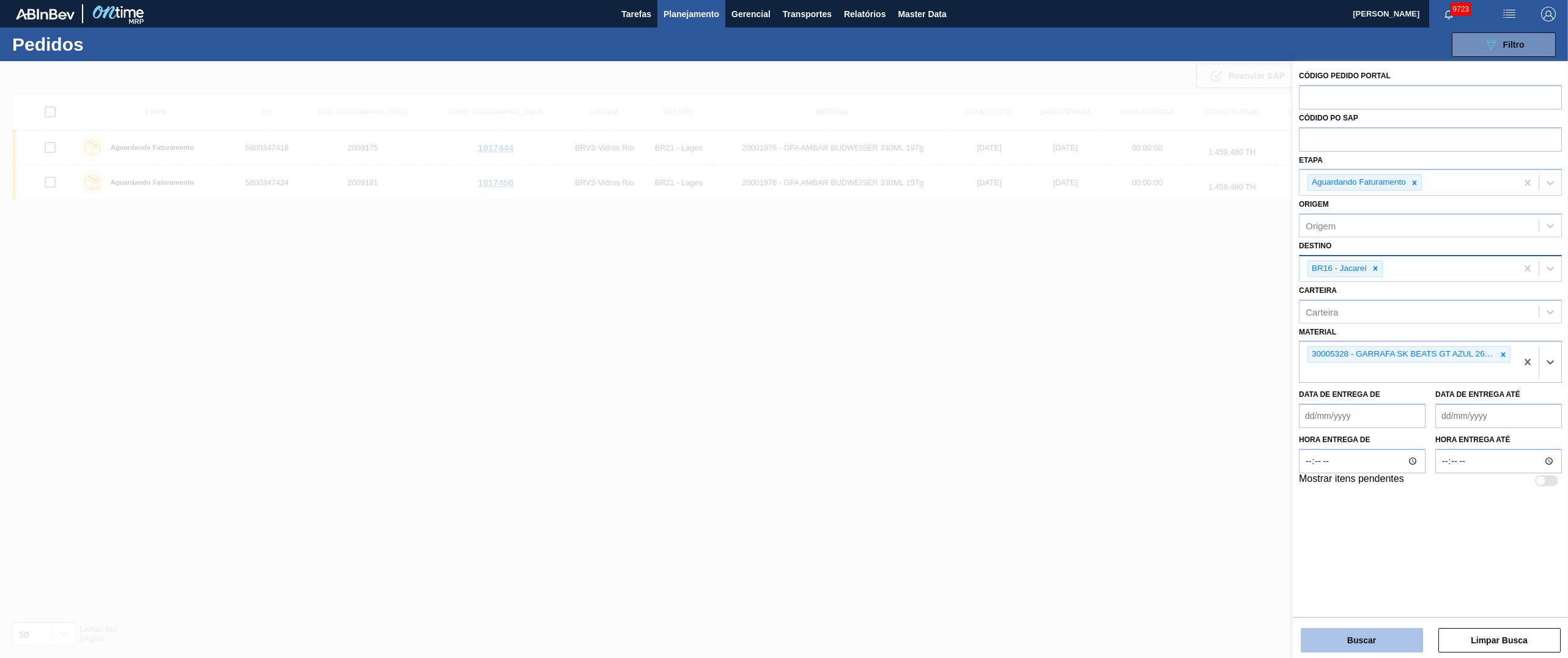
click at [1353, 631] on button "Buscar" at bounding box center [1362, 640] width 122 height 24
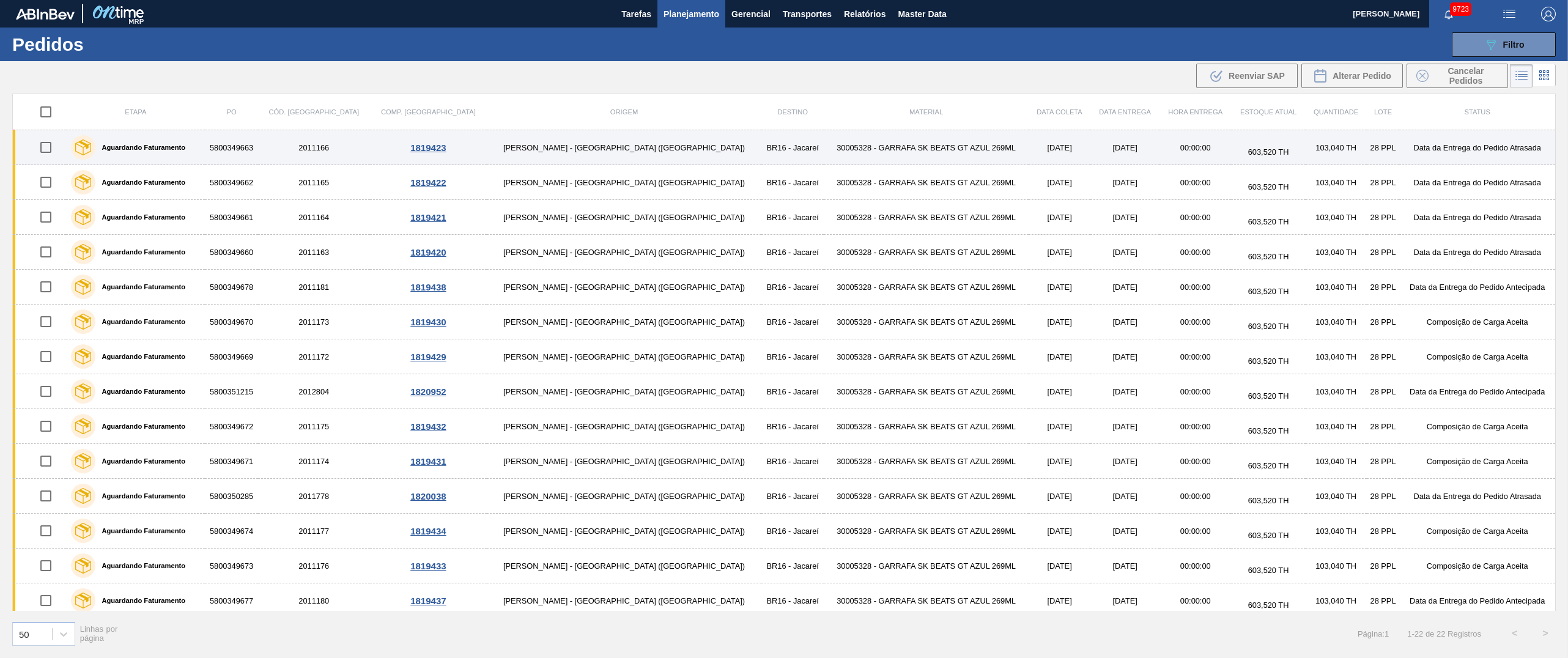
click at [55, 151] on input "checkbox" at bounding box center [45, 147] width 26 height 26
checkbox input "true"
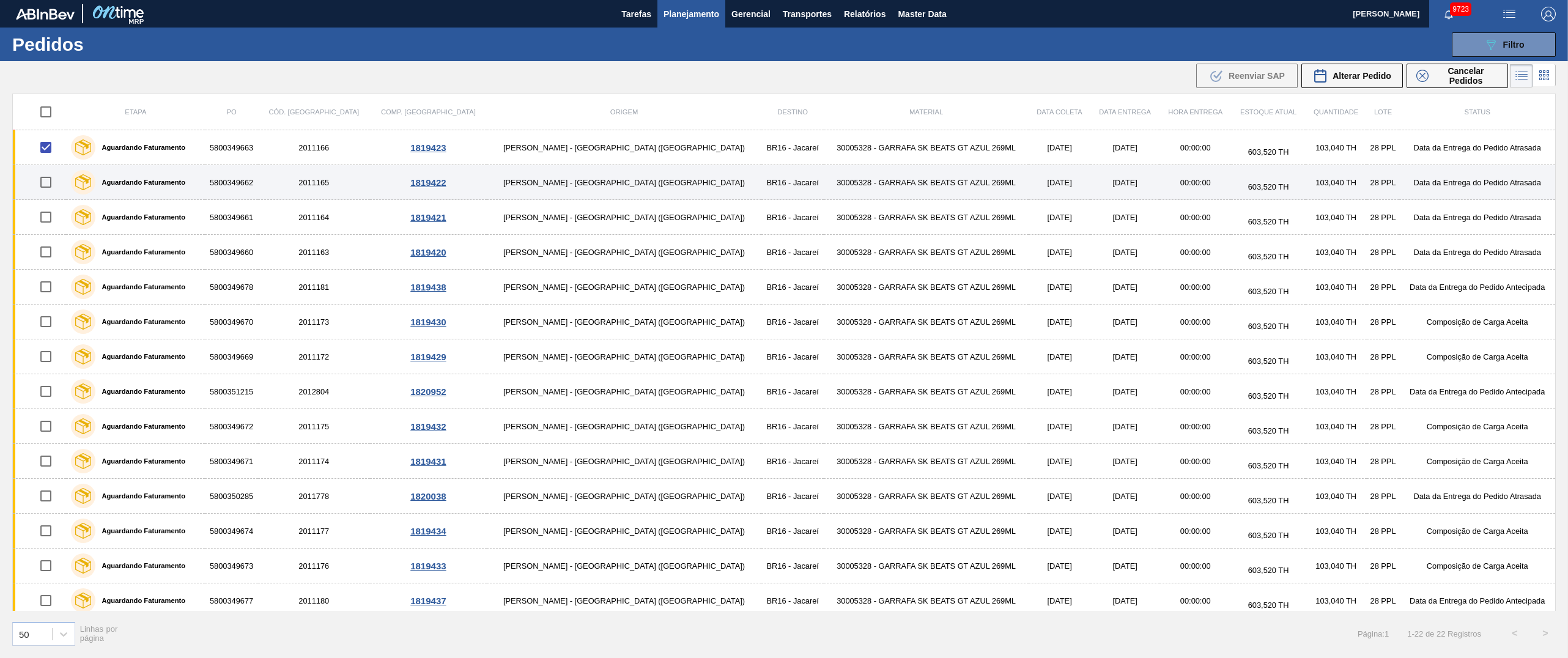
click at [52, 180] on input "checkbox" at bounding box center [45, 182] width 26 height 26
checkbox input "true"
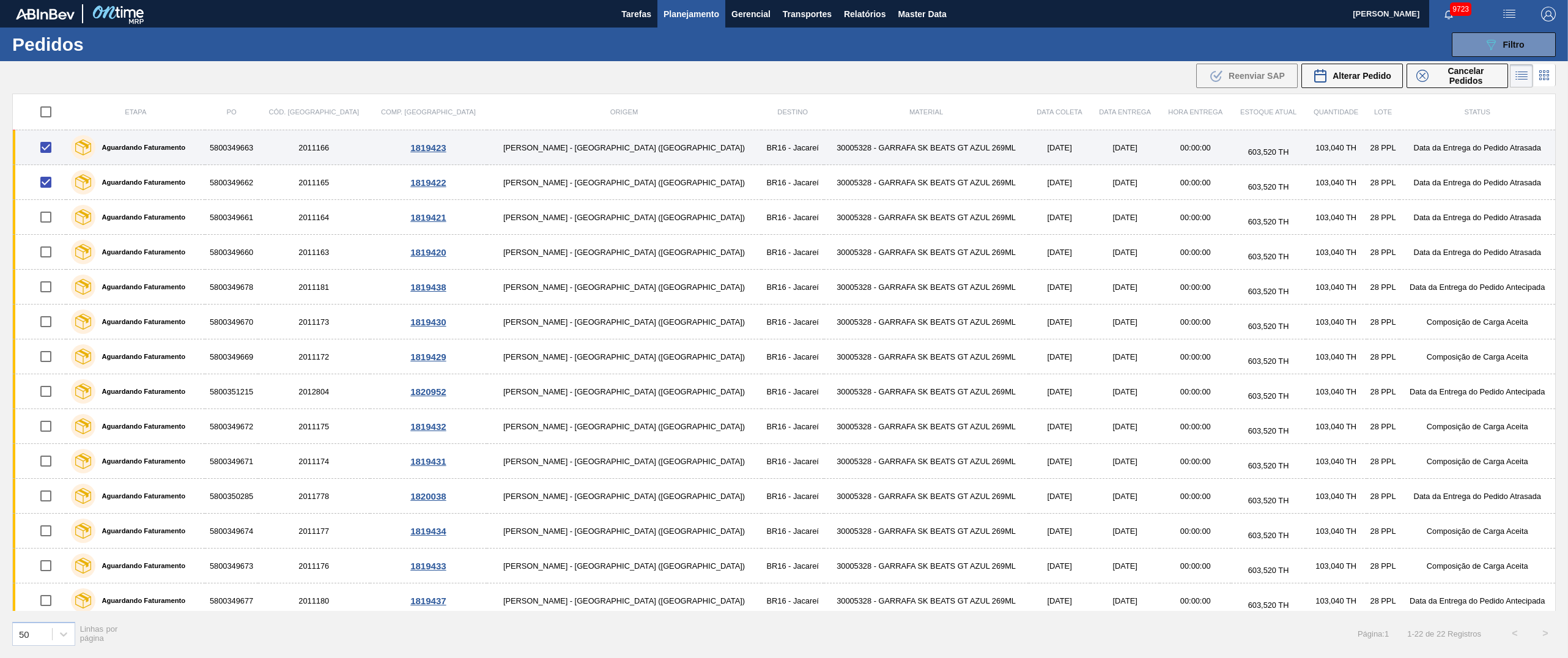
click at [49, 154] on input "checkbox" at bounding box center [45, 147] width 26 height 26
checkbox input "false"
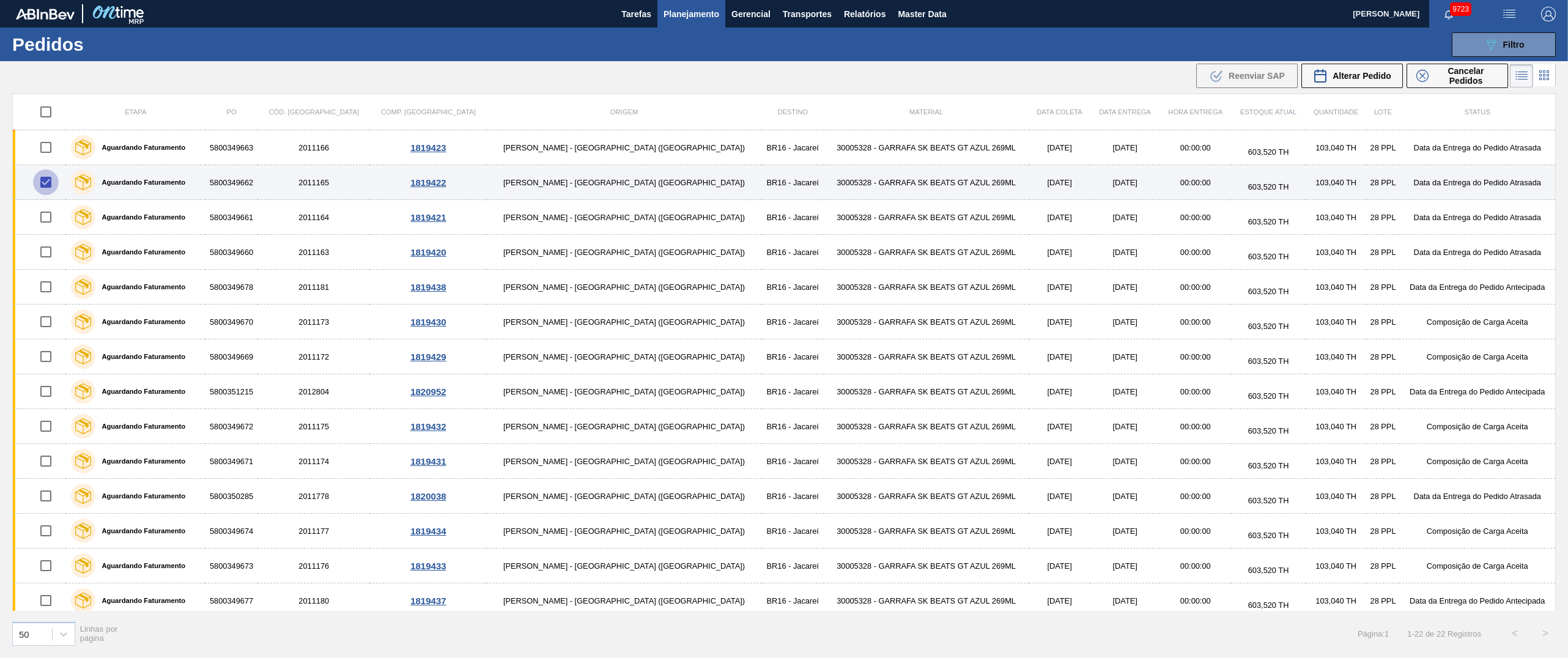
click at [47, 181] on input "checkbox" at bounding box center [45, 182] width 26 height 26
checkbox input "false"
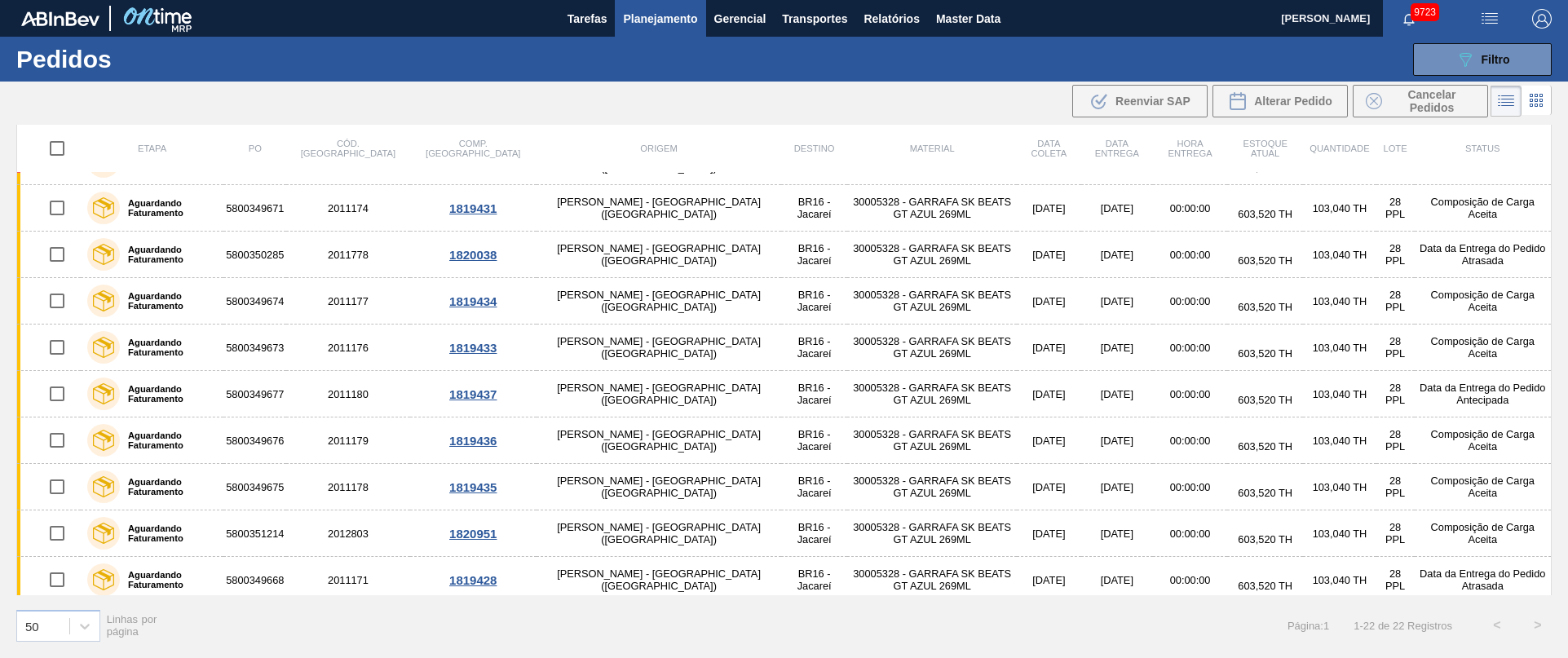
scroll to position [601, 0]
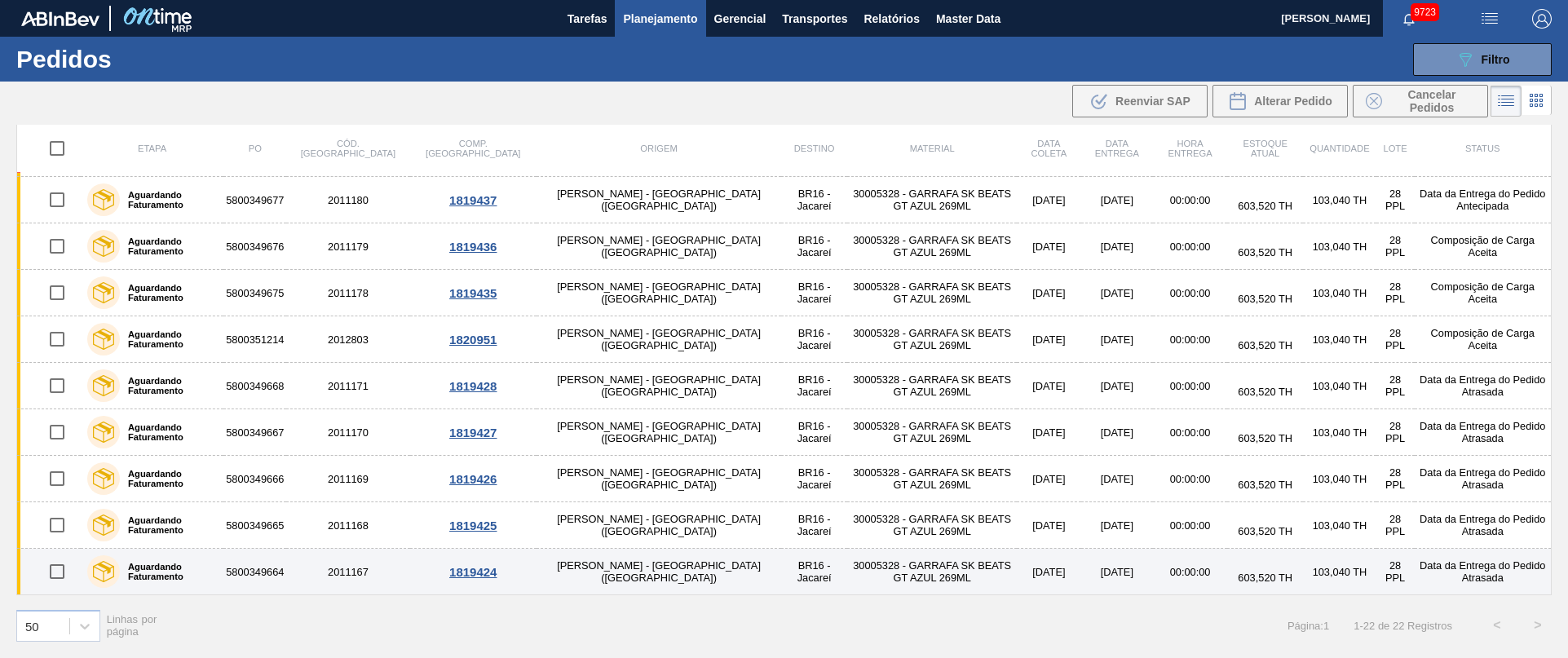
click at [63, 576] on input "checkbox" at bounding box center [57, 571] width 34 height 34
checkbox input "true"
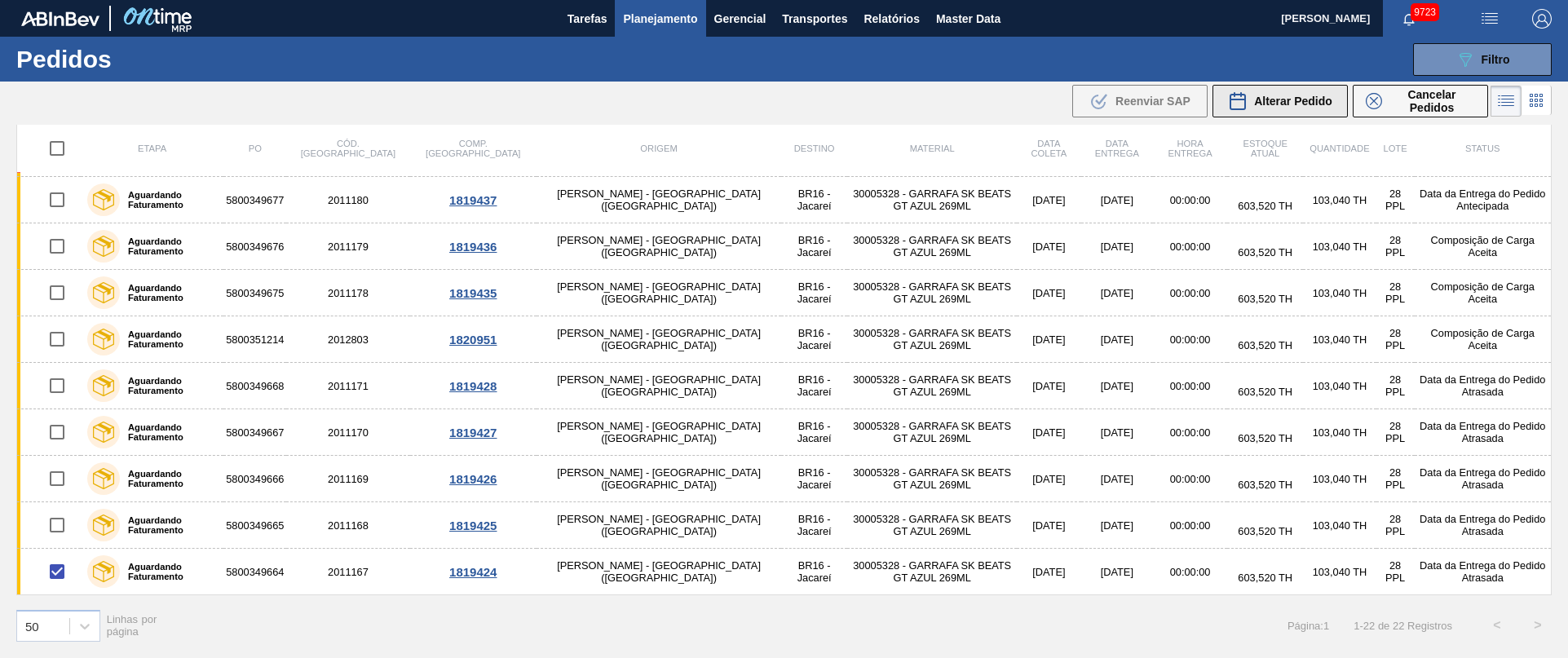
click at [1298, 104] on span "Alterar Pedido" at bounding box center [1292, 101] width 78 height 13
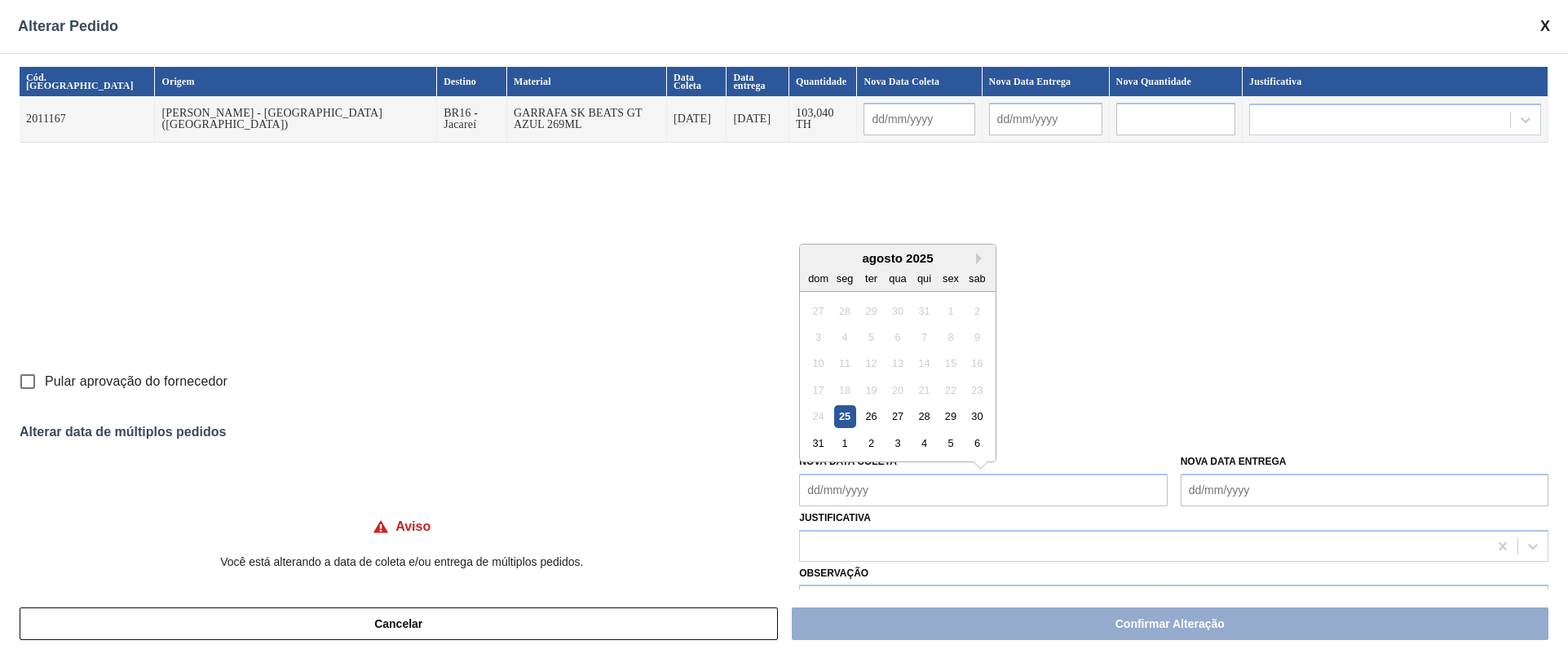
click at [836, 496] on Coleta "Nova Data Coleta" at bounding box center [983, 489] width 368 height 32
click at [864, 414] on div "26" at bounding box center [871, 416] width 22 height 22
type input "[DATE]"
type Coleta "[DATE]"
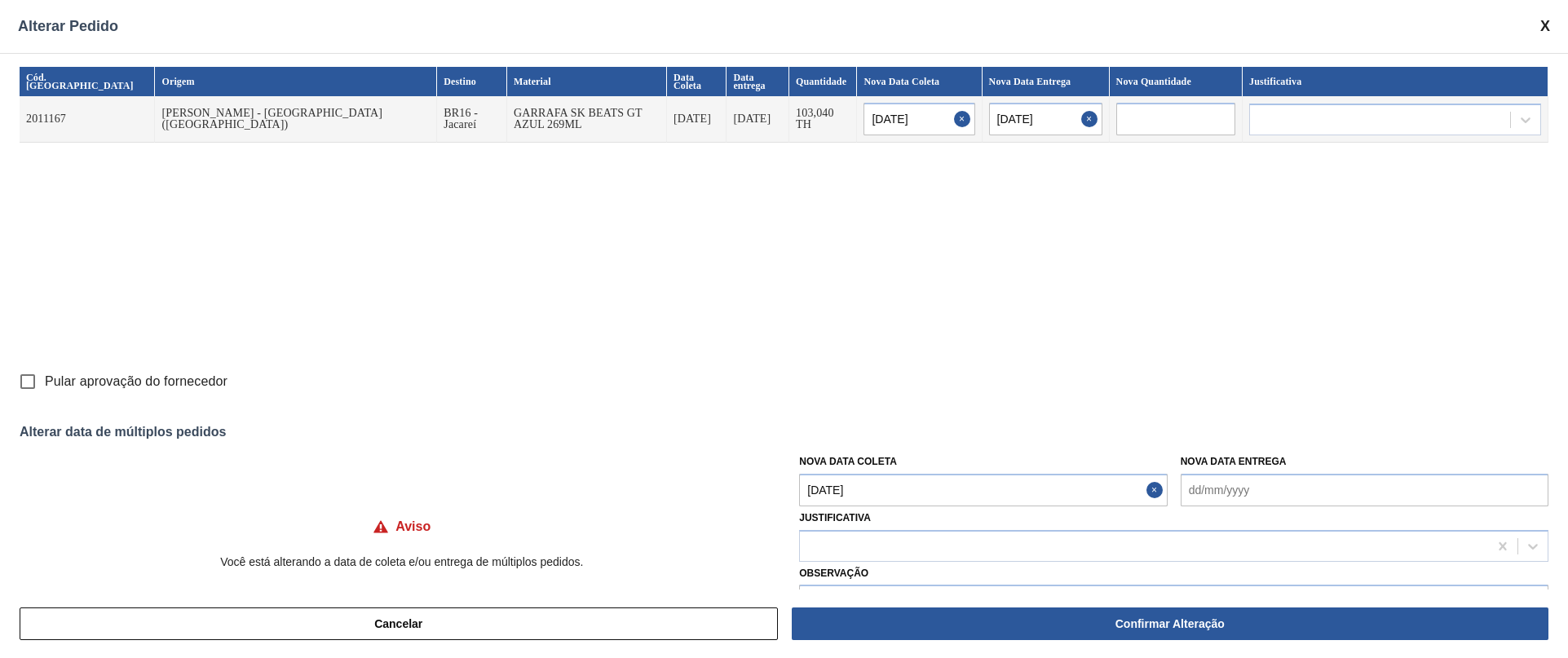
click at [30, 376] on input "Pular aprovação do fornecedor" at bounding box center [27, 381] width 34 height 34
checkbox input "true"
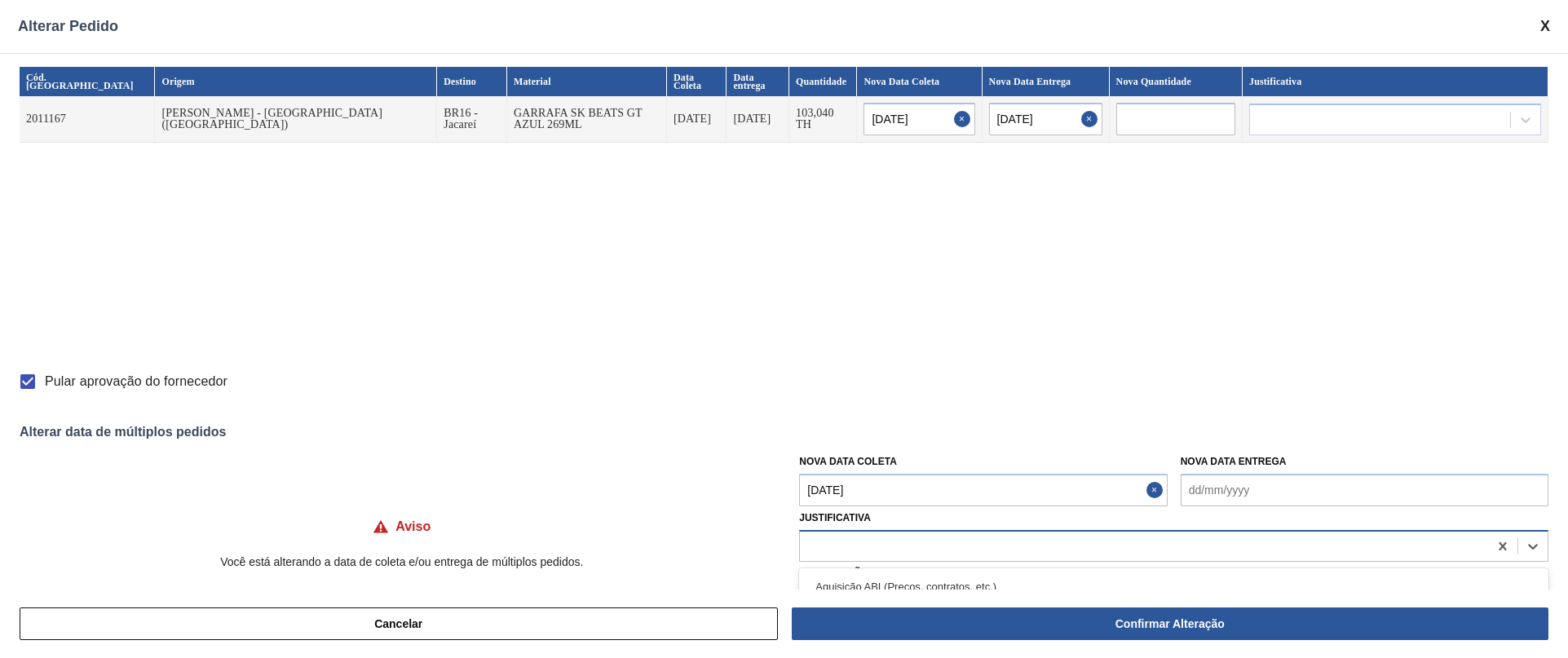
click at [867, 542] on div at bounding box center [1144, 545] width 688 height 24
type input "ou"
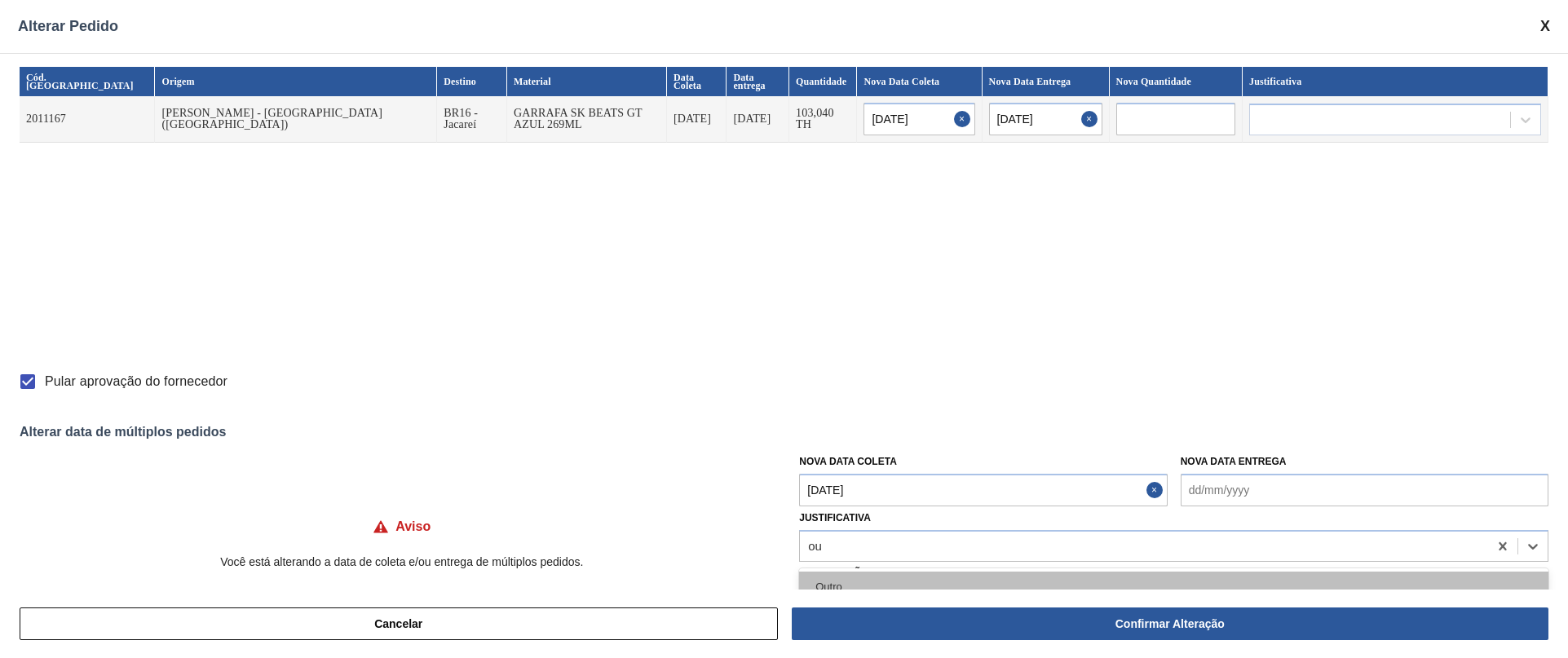
click at [842, 586] on div "Outro" at bounding box center [1173, 586] width 749 height 30
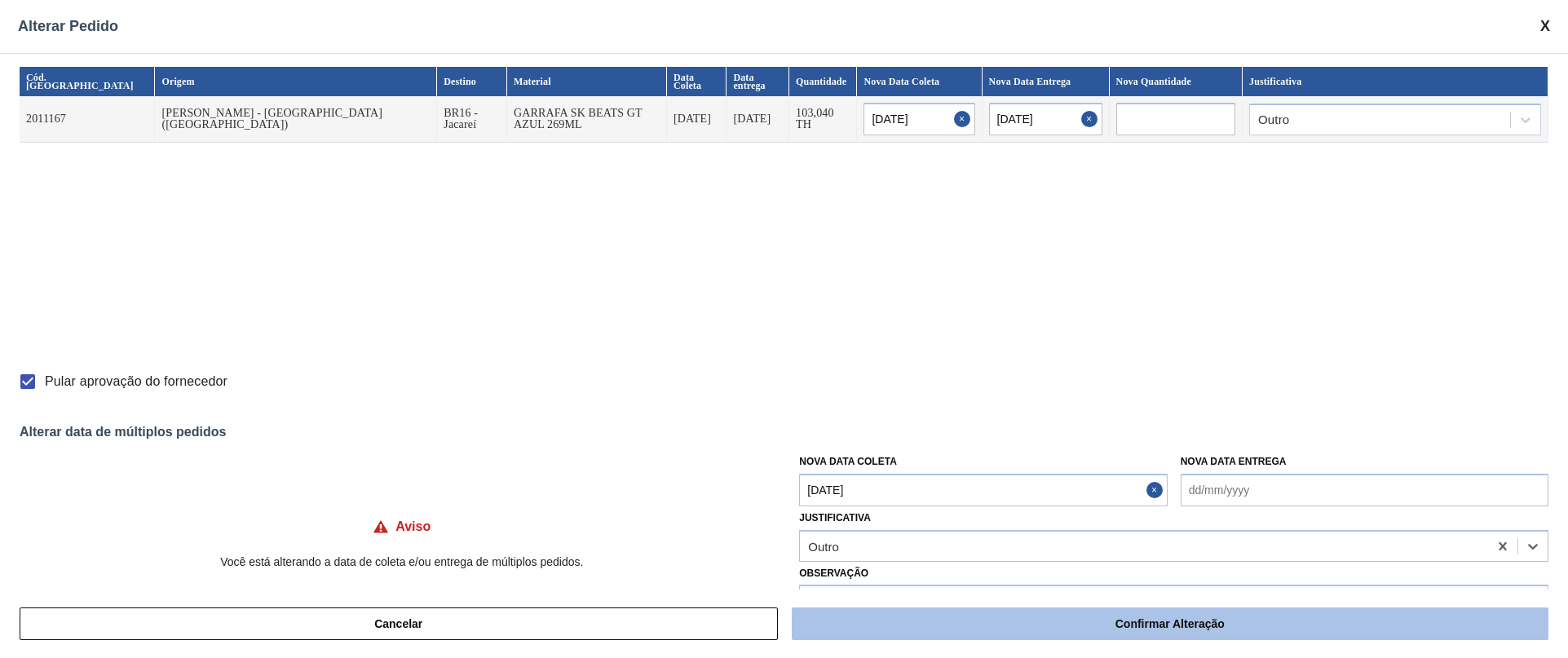
click at [889, 621] on button "Confirmar Alteração" at bounding box center [1170, 623] width 757 height 32
checkbox input "false"
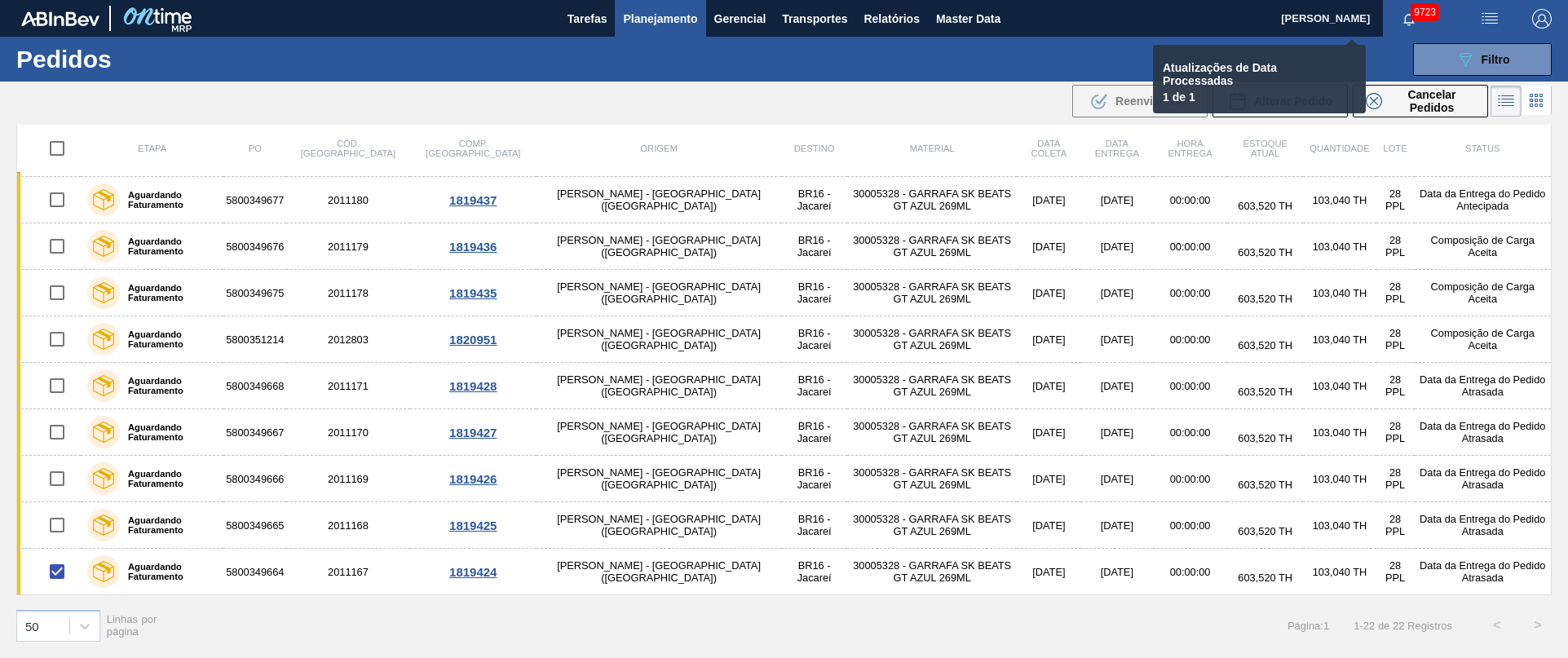
checkbox input "false"
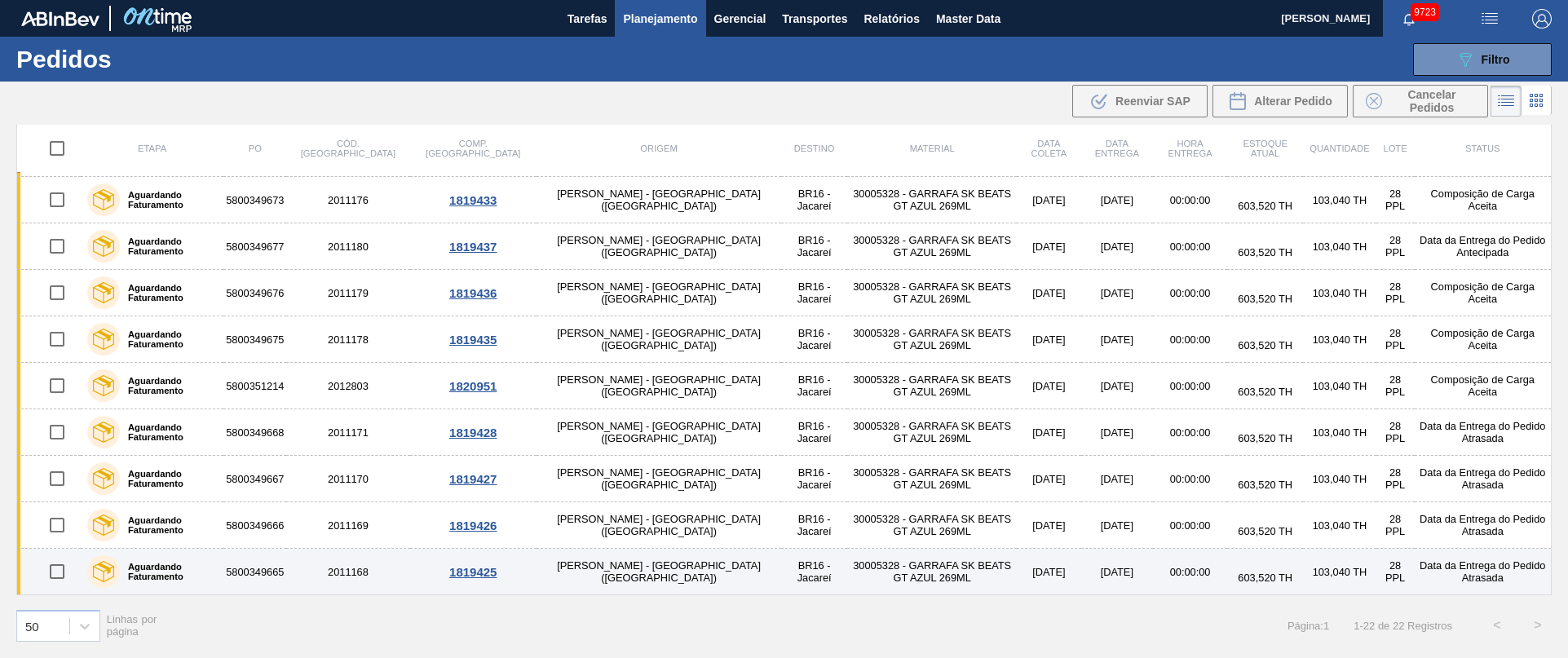
click at [57, 577] on input "checkbox" at bounding box center [57, 571] width 34 height 34
checkbox input "true"
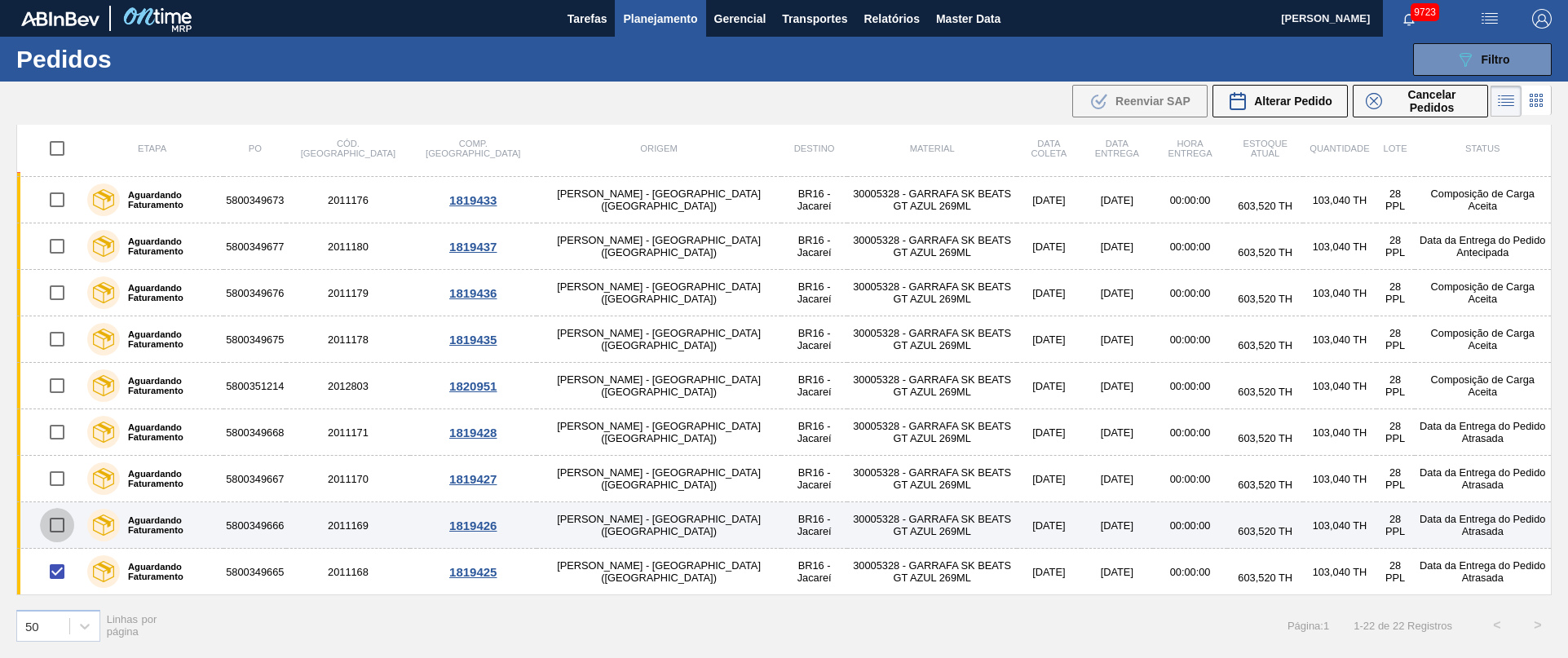
click at [57, 531] on input "checkbox" at bounding box center [57, 524] width 34 height 34
checkbox input "true"
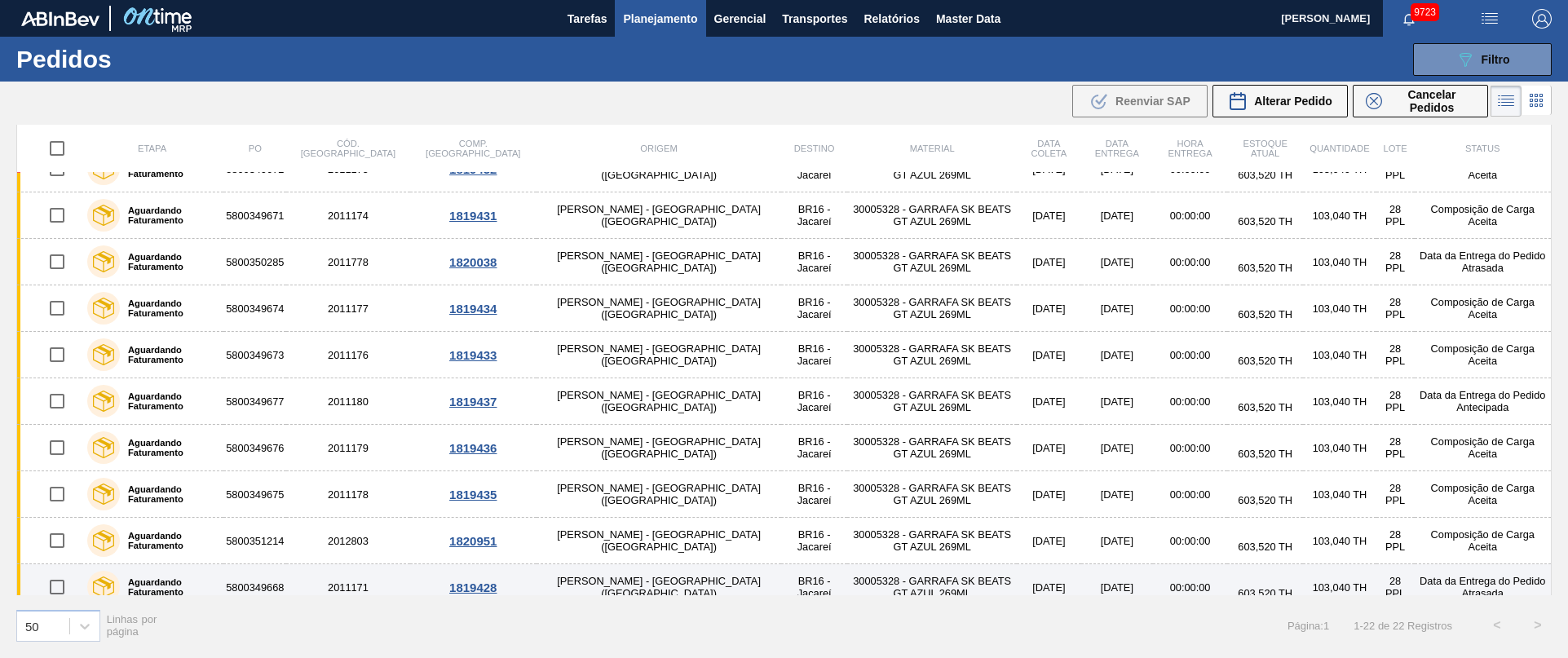
scroll to position [0, 0]
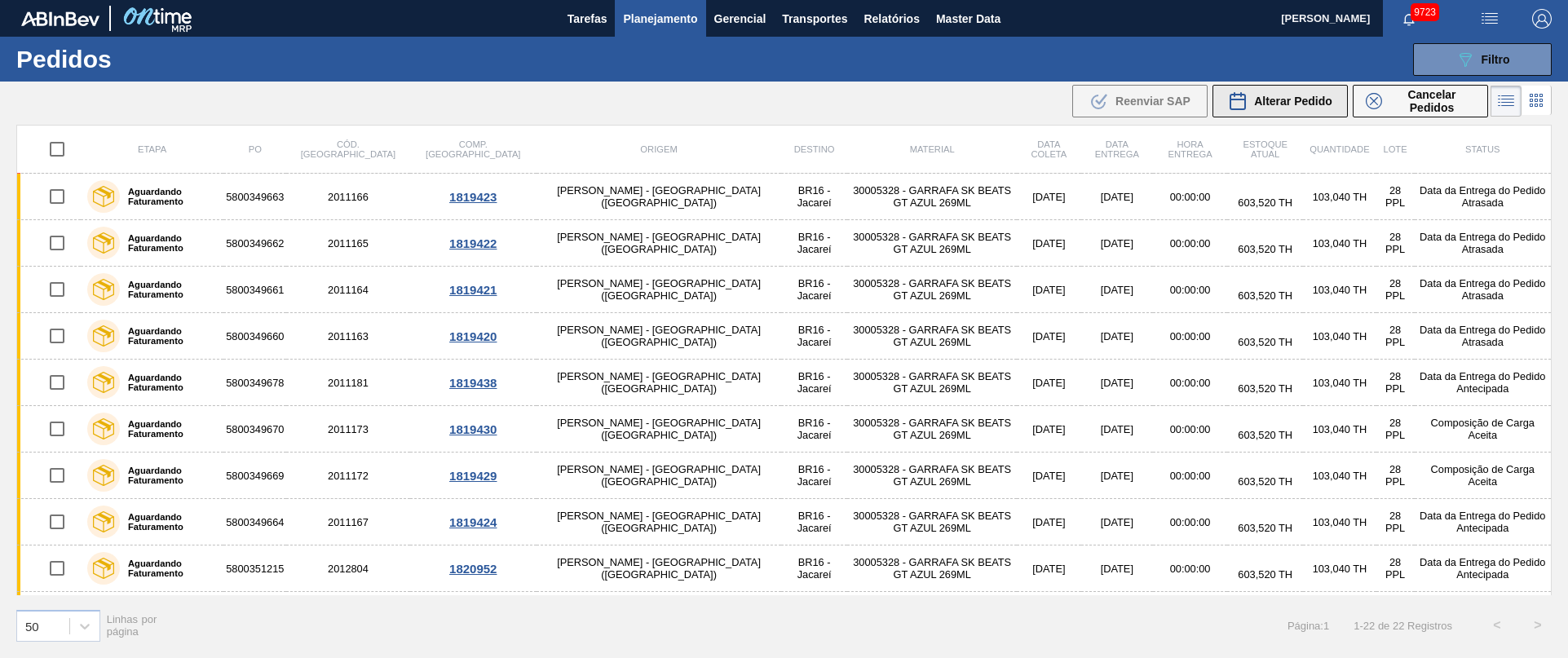
click at [1284, 113] on button "Alterar Pedido" at bounding box center [1279, 101] width 136 height 32
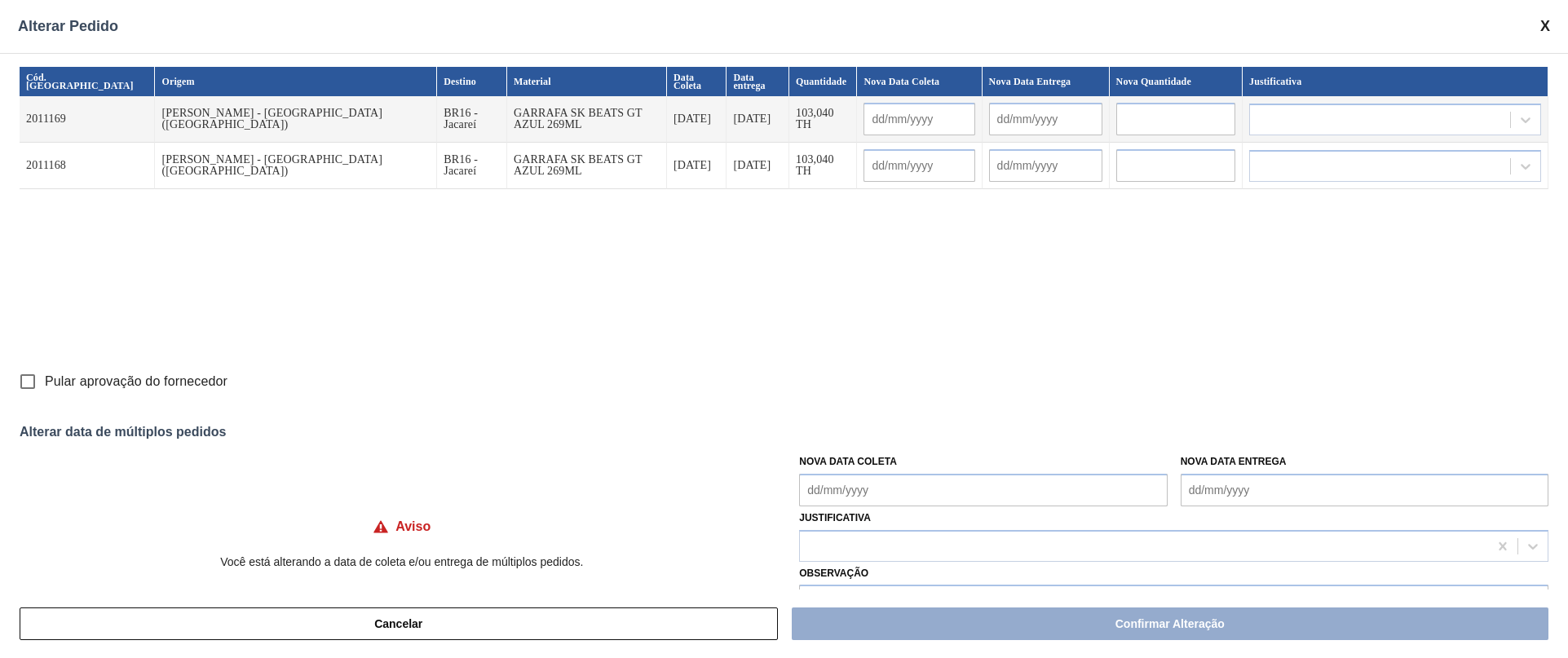
click at [858, 482] on Coleta "Nova Data Coleta" at bounding box center [983, 489] width 368 height 32
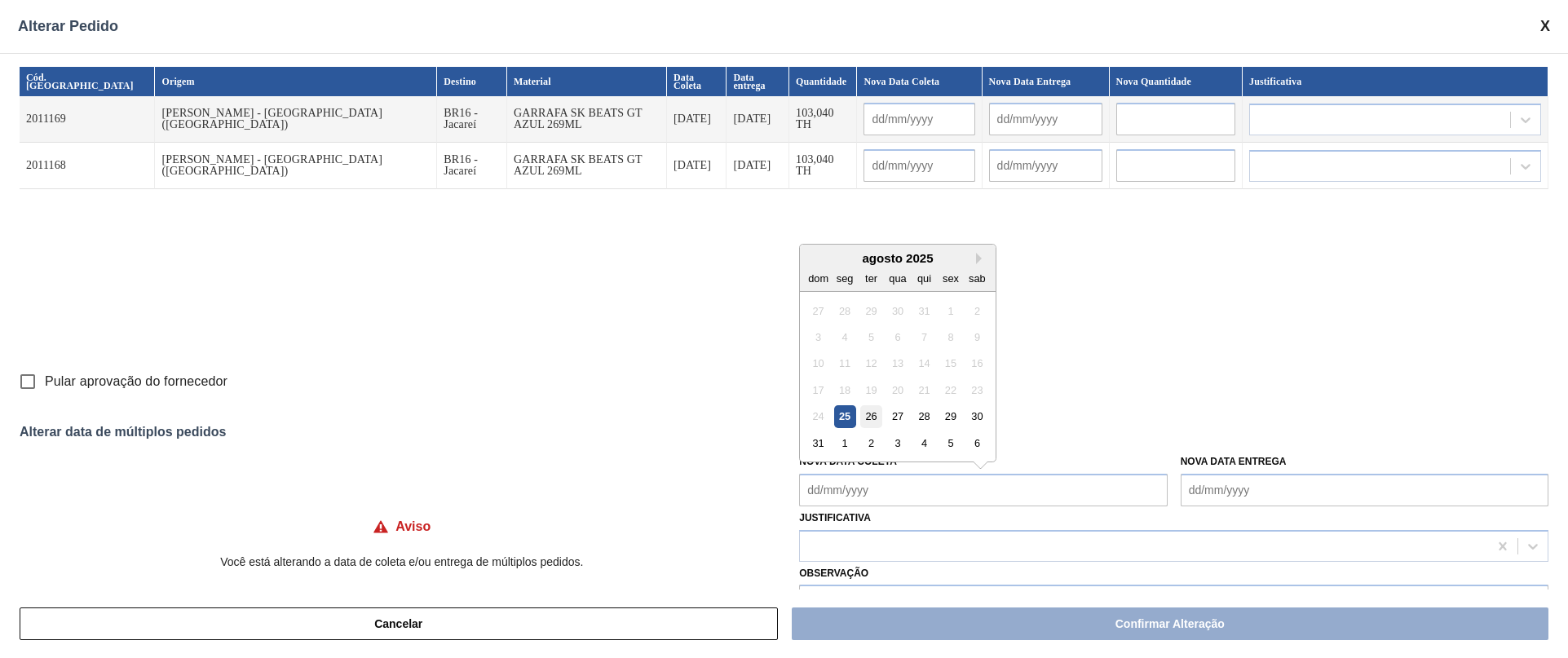
click at [864, 421] on div "26" at bounding box center [871, 416] width 22 height 22
type Coleta "[DATE]"
type input "[DATE]"
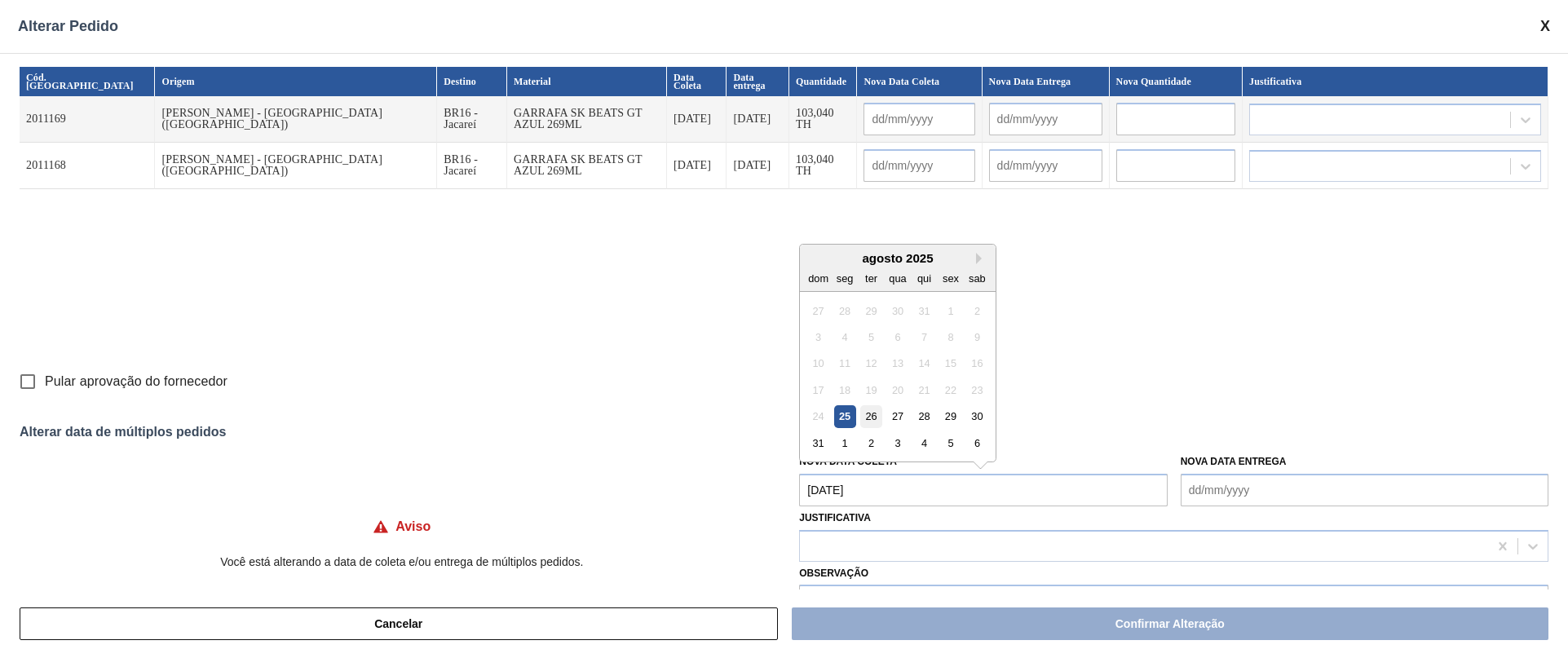
type input "[DATE]"
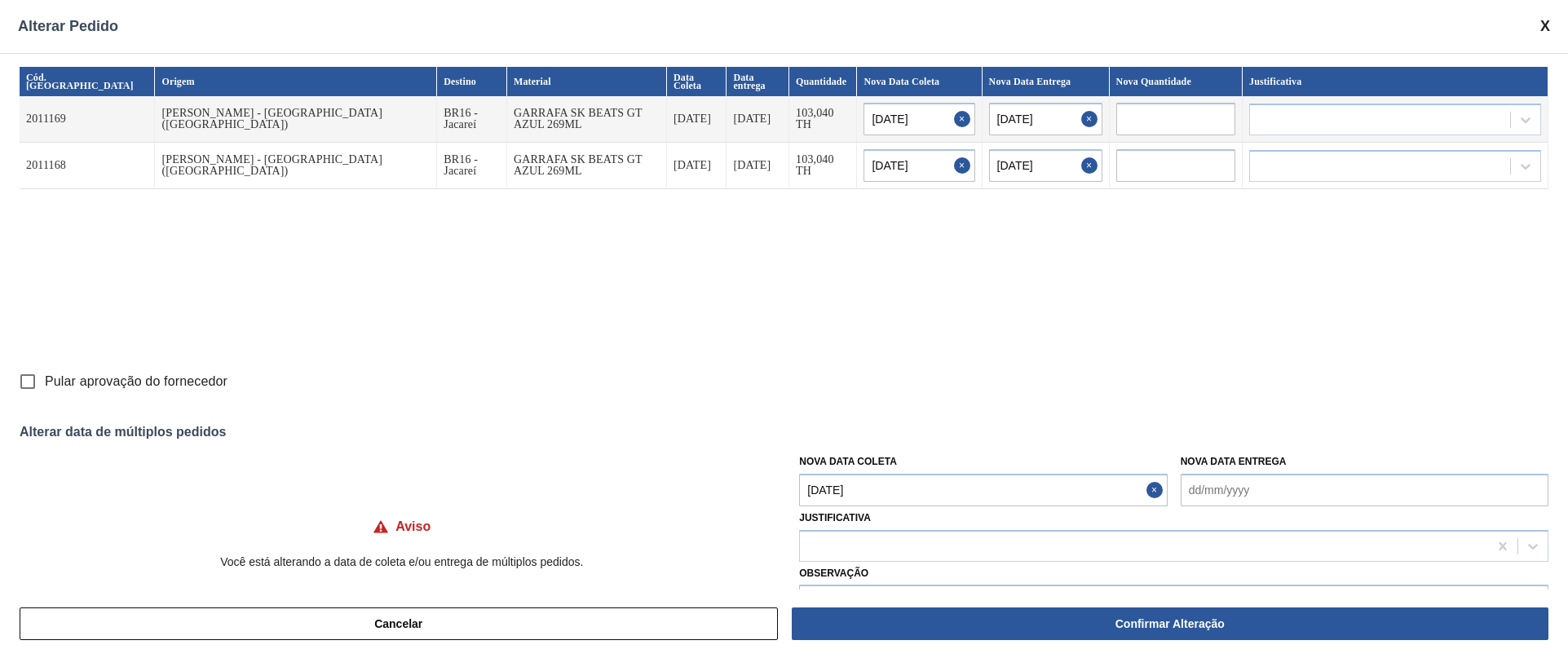
click at [26, 376] on input "Pular aprovação do fornecedor" at bounding box center [27, 381] width 34 height 34
checkbox input "true"
click at [900, 545] on div at bounding box center [1144, 545] width 688 height 24
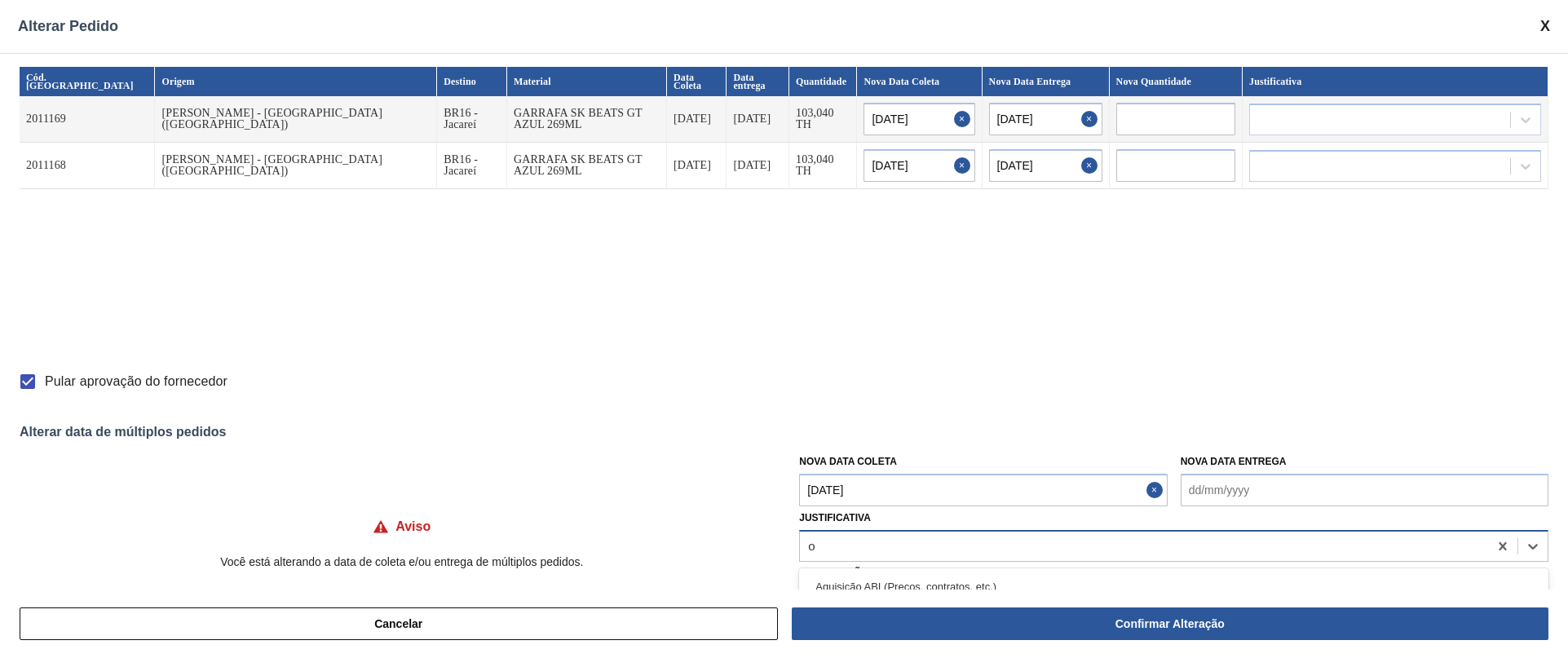
type input "ou"
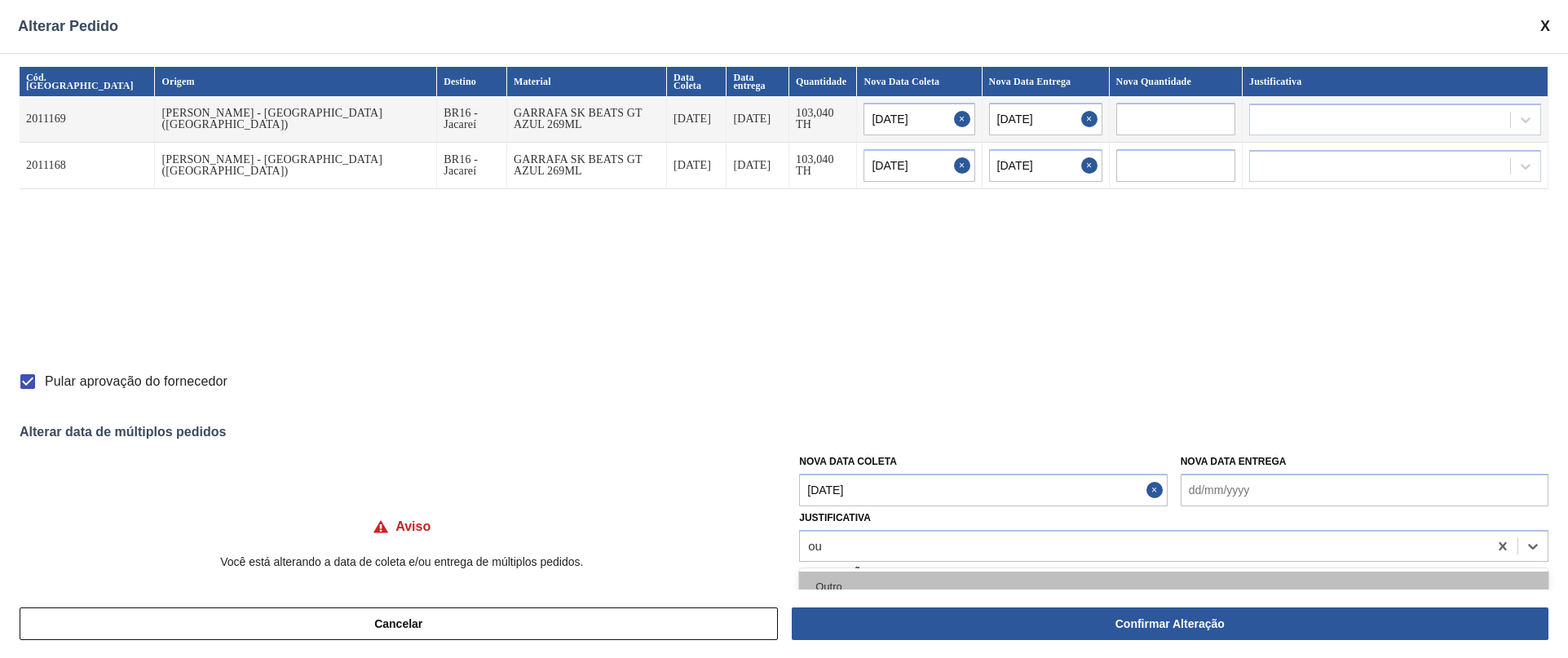
click at [836, 589] on div "Outro" at bounding box center [1173, 586] width 749 height 30
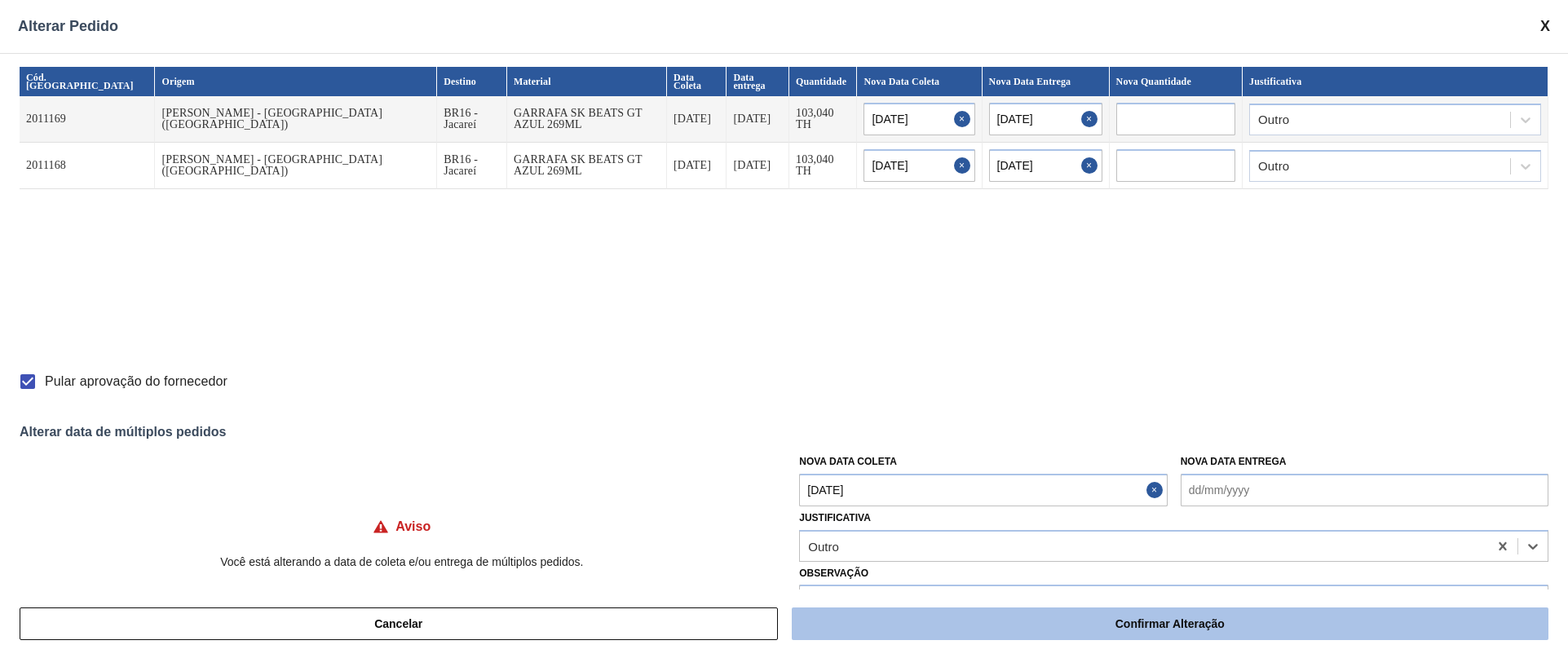
click at [853, 633] on button "Confirmar Alteração" at bounding box center [1170, 623] width 757 height 32
checkbox input "false"
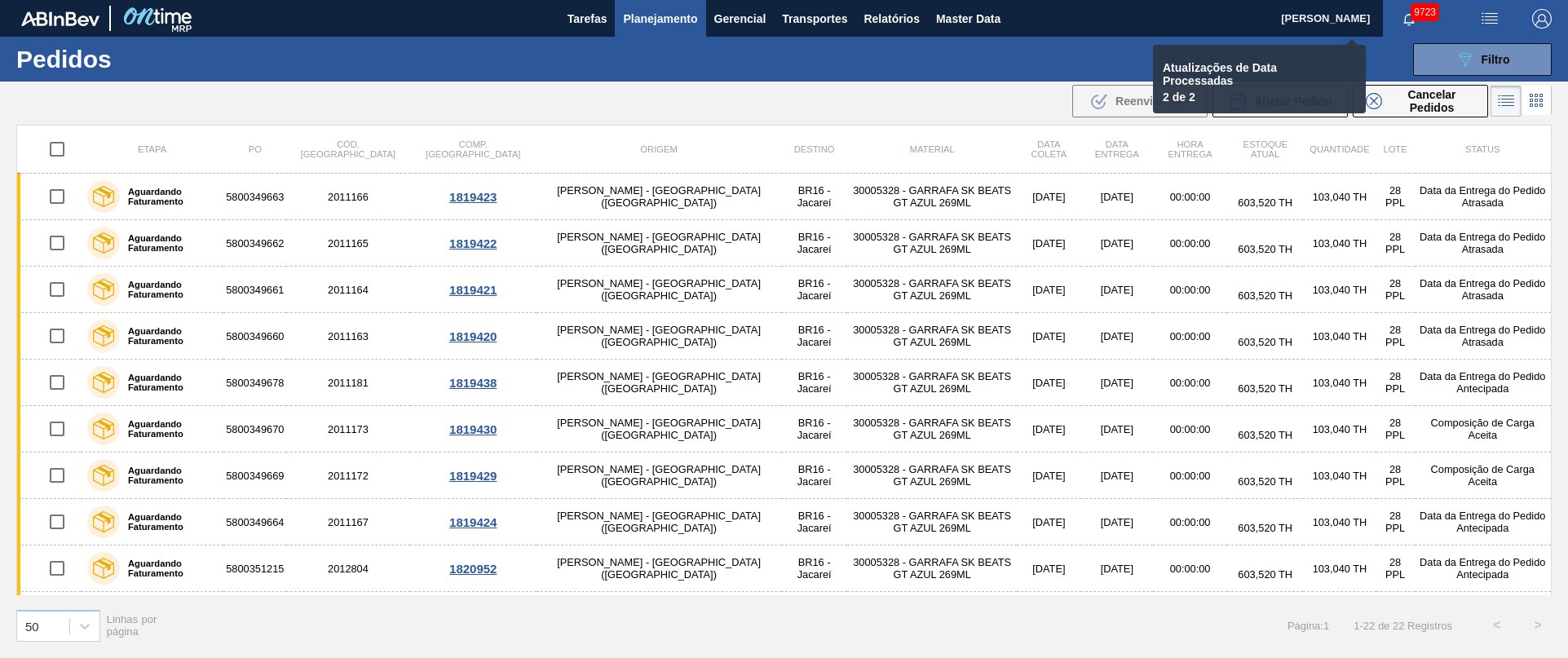
checkbox input "false"
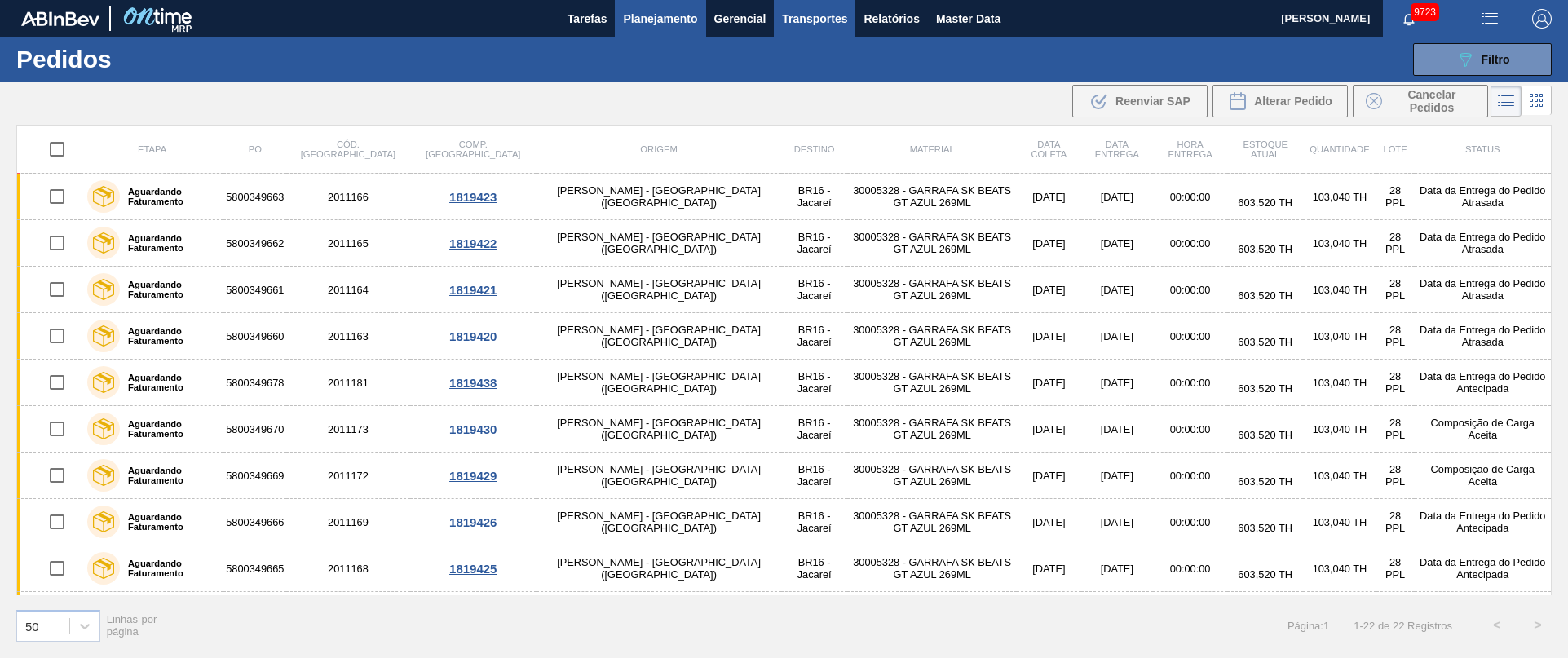
click at [830, 22] on span "Transportes" at bounding box center [815, 18] width 66 height 19
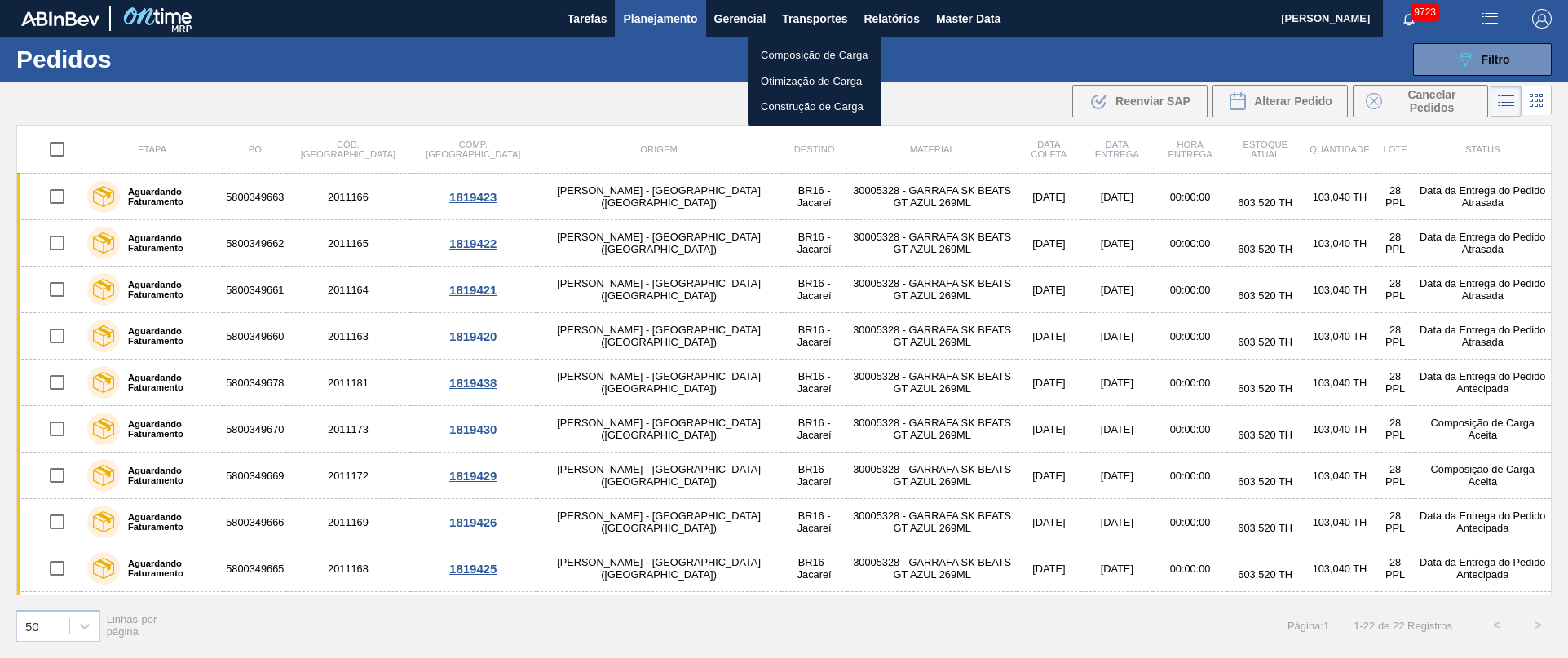
click at [891, 18] on div at bounding box center [784, 329] width 1568 height 658
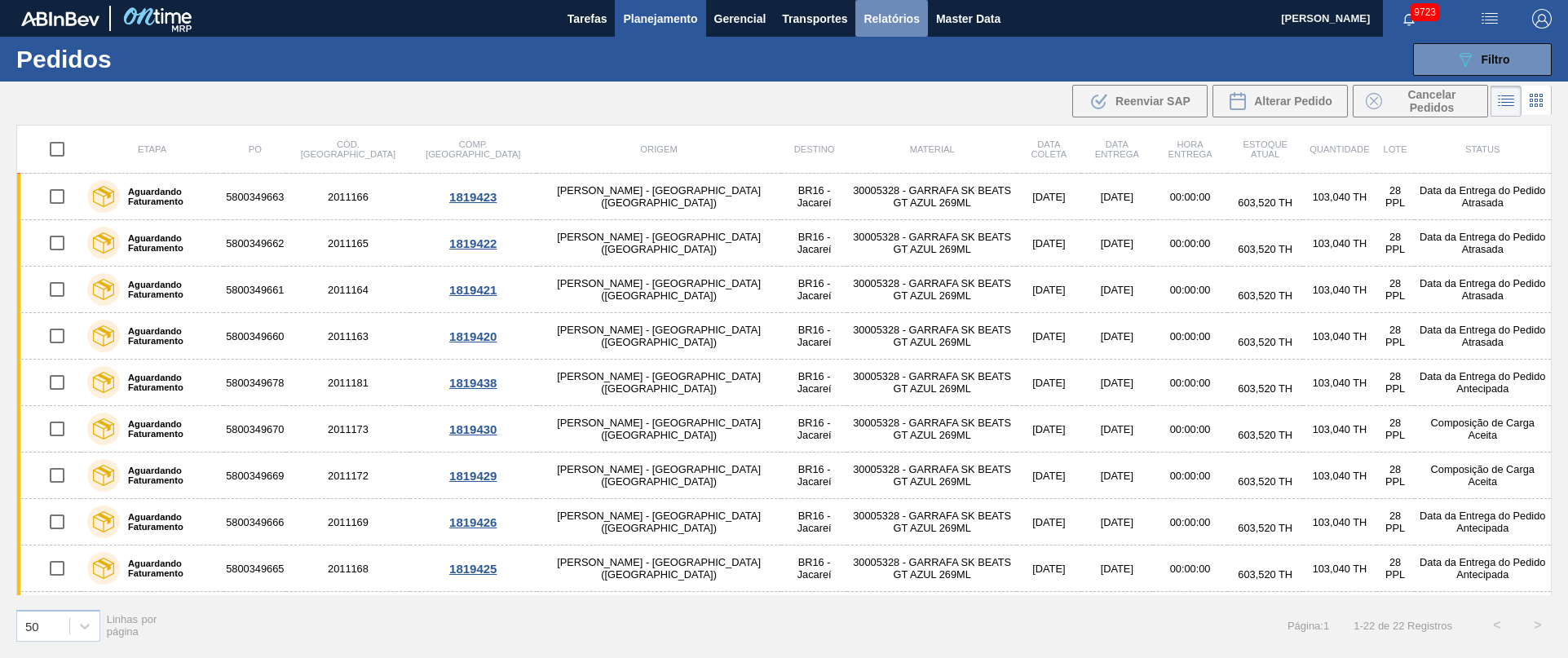
click at [895, 12] on span "Relatórios" at bounding box center [891, 18] width 55 height 19
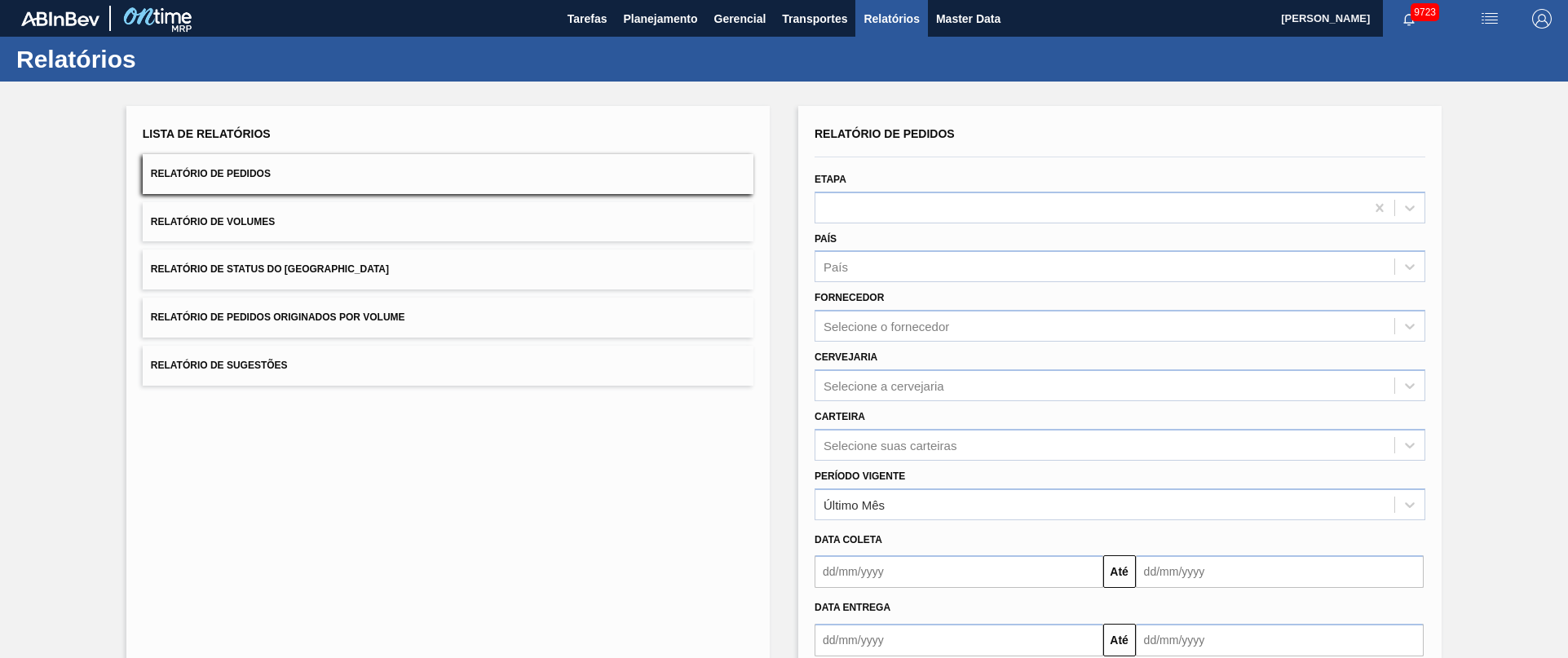
click at [391, 320] on span "Relatório de Pedidos Originados por Volume" at bounding box center [277, 317] width 255 height 11
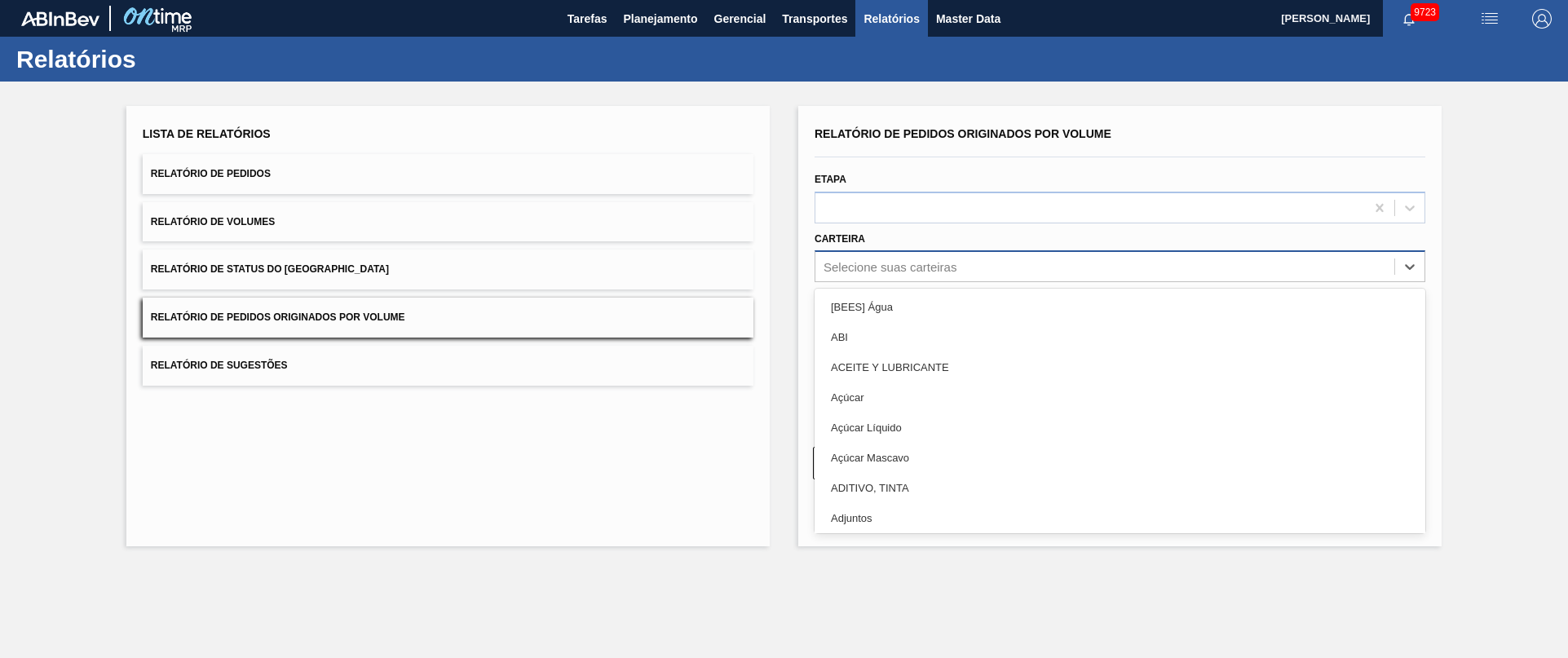
click at [879, 261] on div "Selecione suas carteiras" at bounding box center [890, 267] width 133 height 14
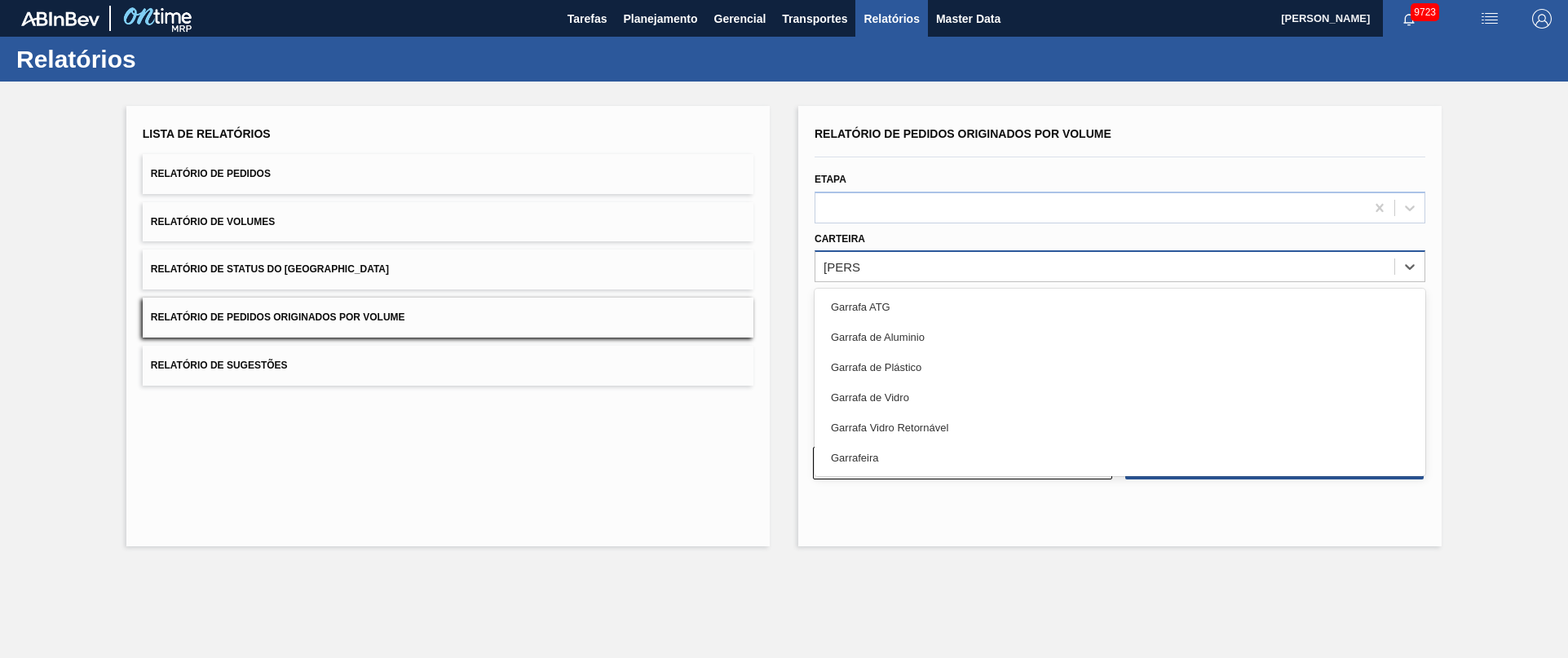
type input "GARRA"
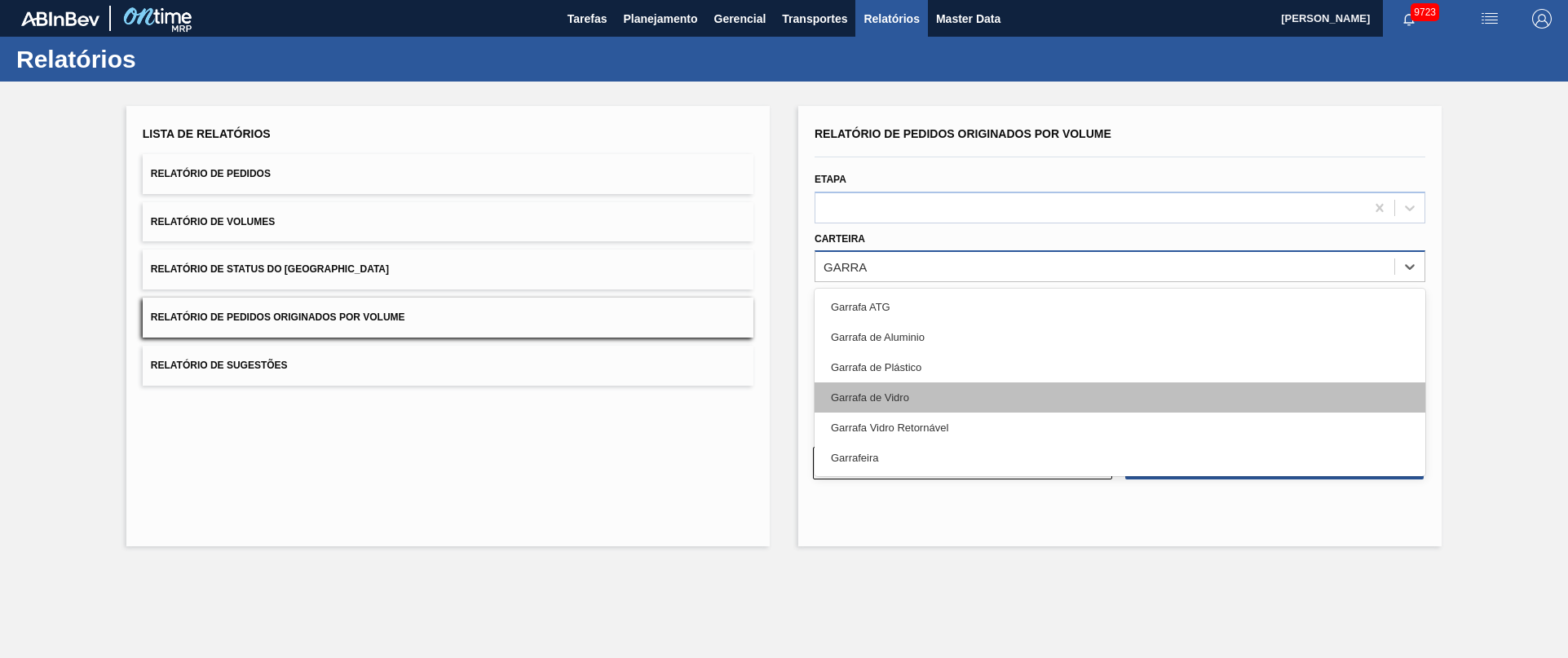
click at [878, 394] on div "Garrafa de Vidro" at bounding box center [1120, 397] width 611 height 30
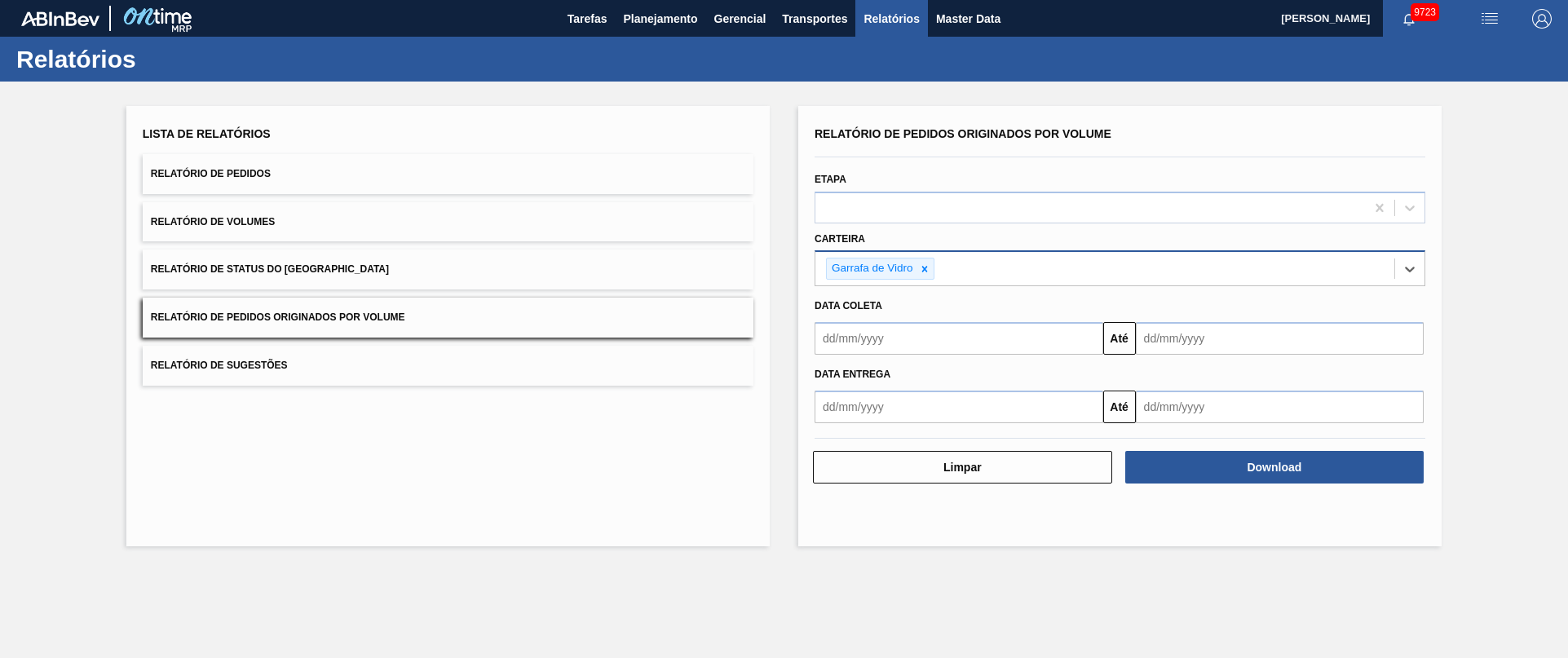
click at [846, 350] on input "text" at bounding box center [959, 338] width 289 height 32
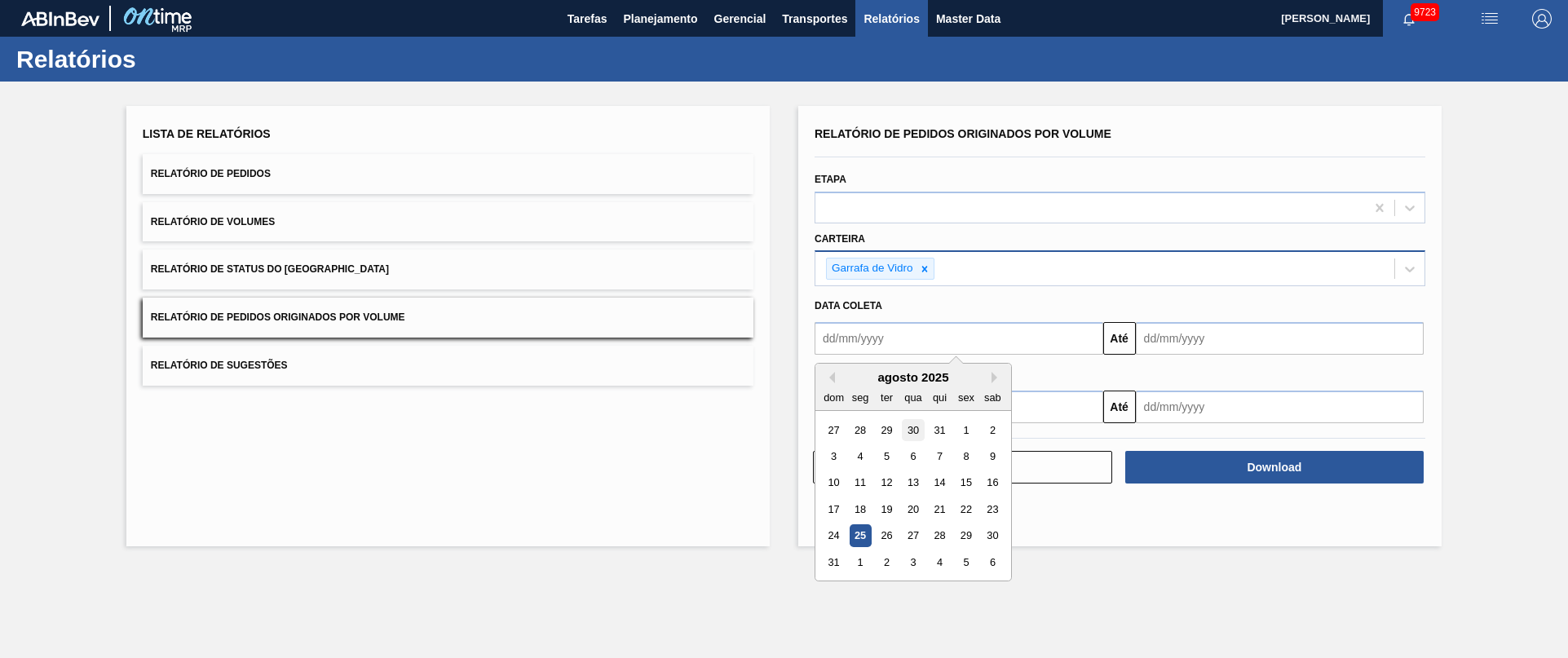
click at [914, 430] on div "30" at bounding box center [912, 430] width 22 height 22
type input "30/07/2025"
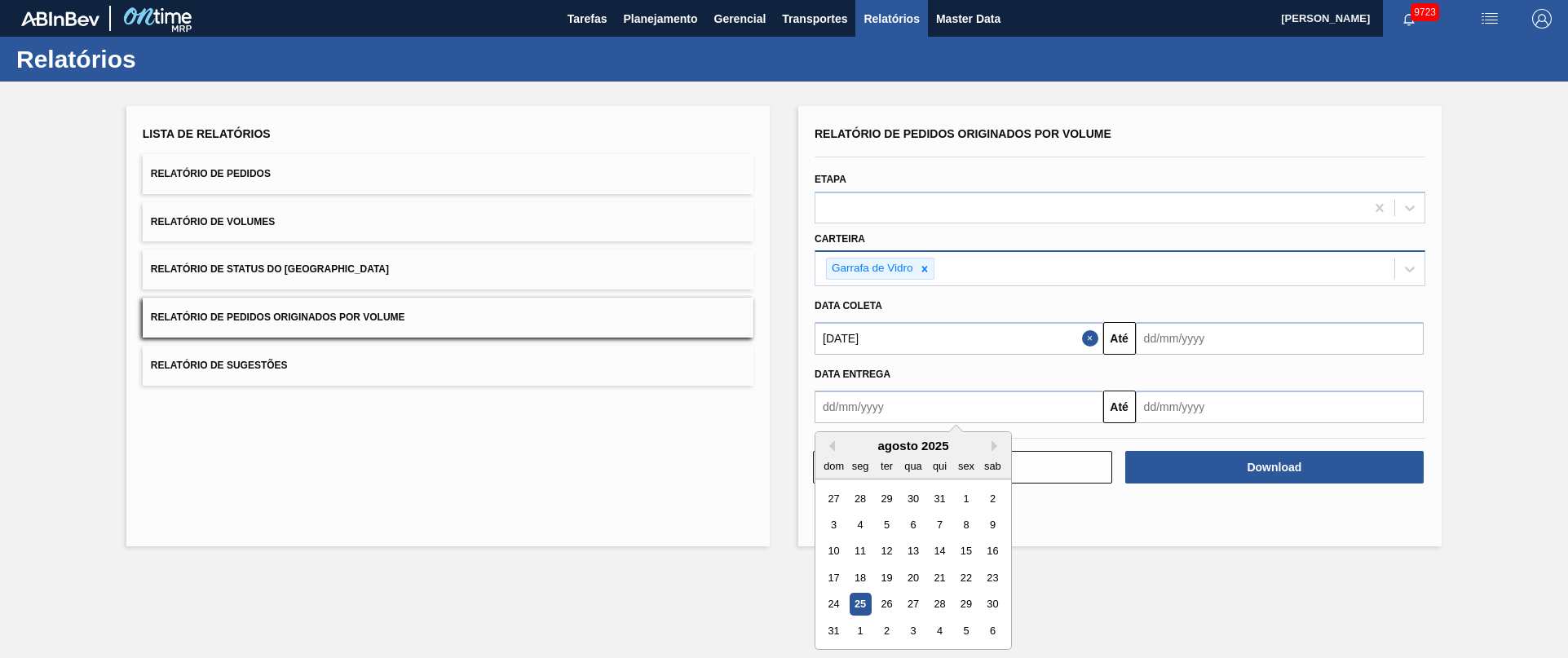
click at [902, 400] on input "text" at bounding box center [959, 406] width 289 height 32
click at [968, 485] on div "27 28 29 30 31 1 2" at bounding box center [912, 498] width 185 height 26
click at [961, 495] on div "1" at bounding box center [965, 497] width 22 height 22
type input "01/08/2025"
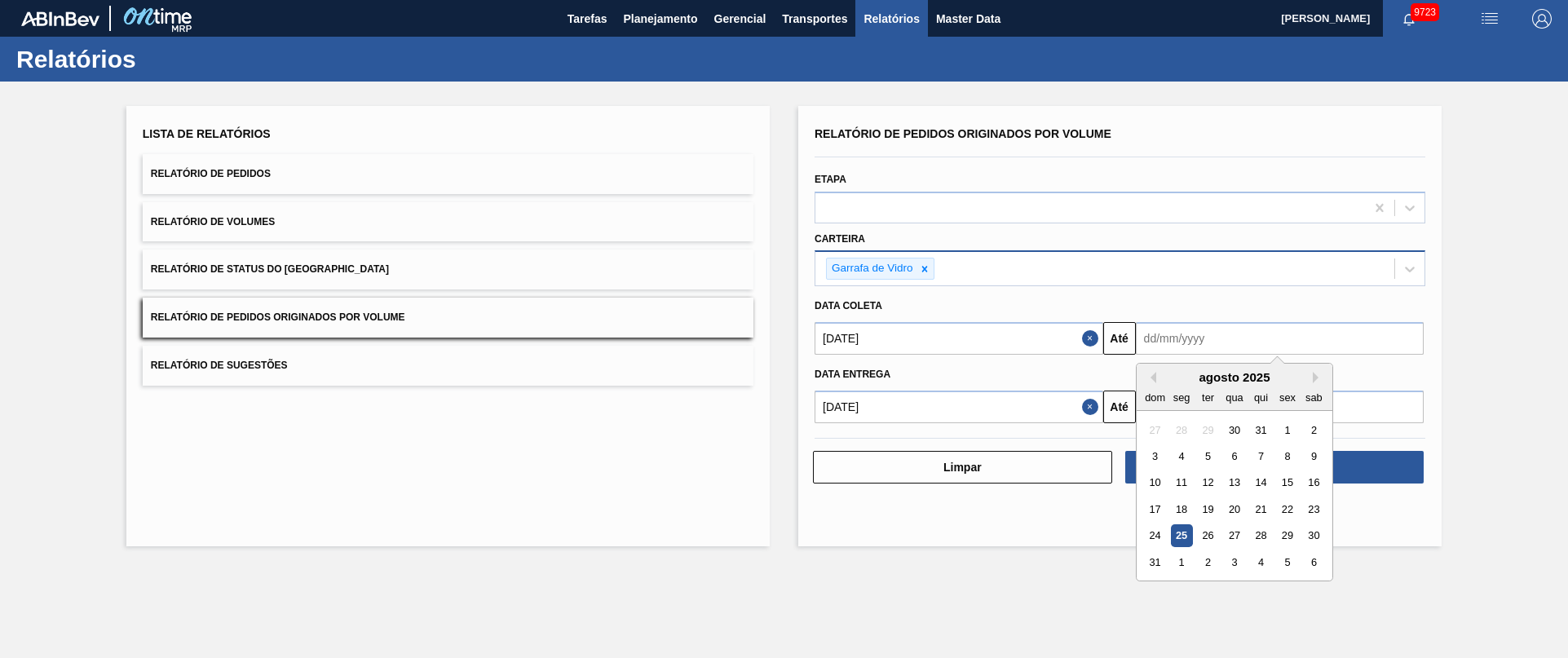
click at [1192, 343] on input "text" at bounding box center [1280, 338] width 289 height 32
click at [1228, 537] on div "27" at bounding box center [1234, 536] width 22 height 22
click at [1236, 341] on input "[DATE]" at bounding box center [1280, 338] width 289 height 32
click at [1160, 564] on div "31" at bounding box center [1154, 562] width 22 height 22
type input "[DATE]"
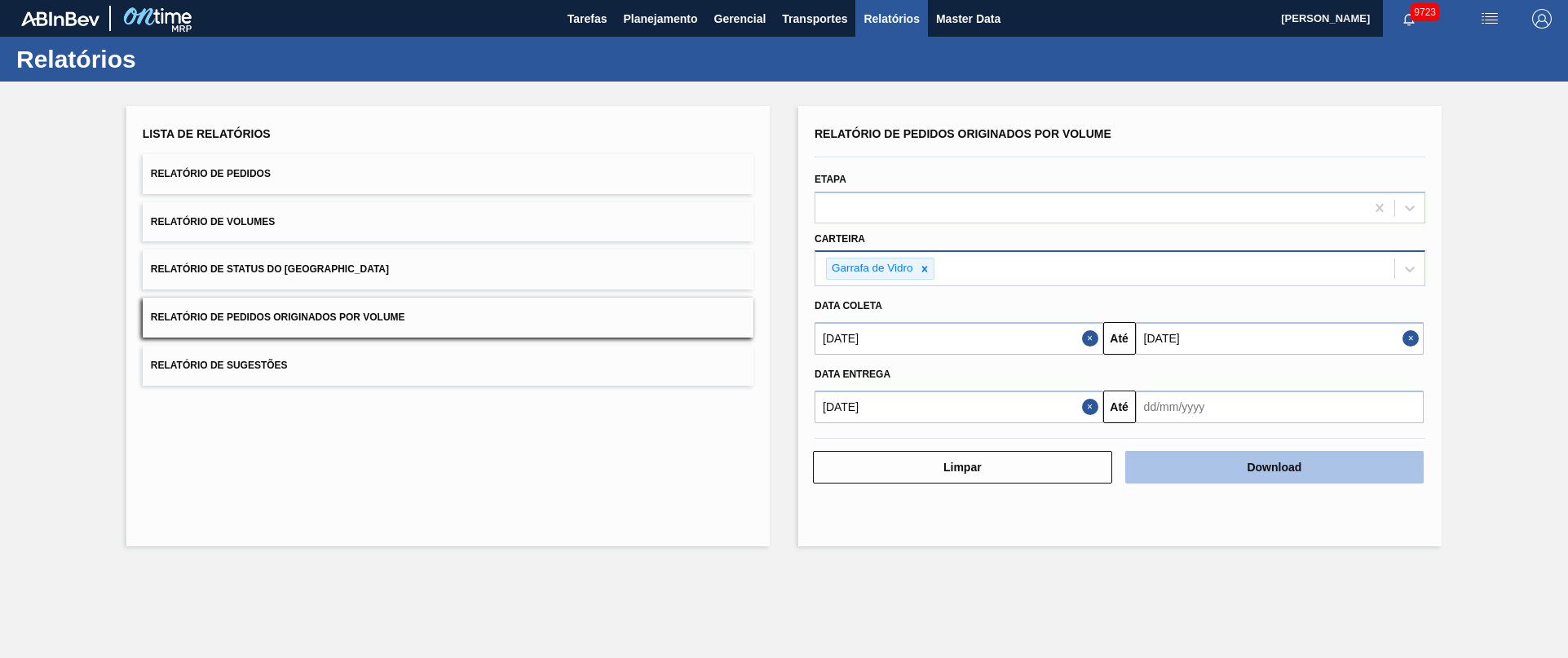
click at [1270, 469] on button "Download" at bounding box center [1275, 466] width 299 height 32
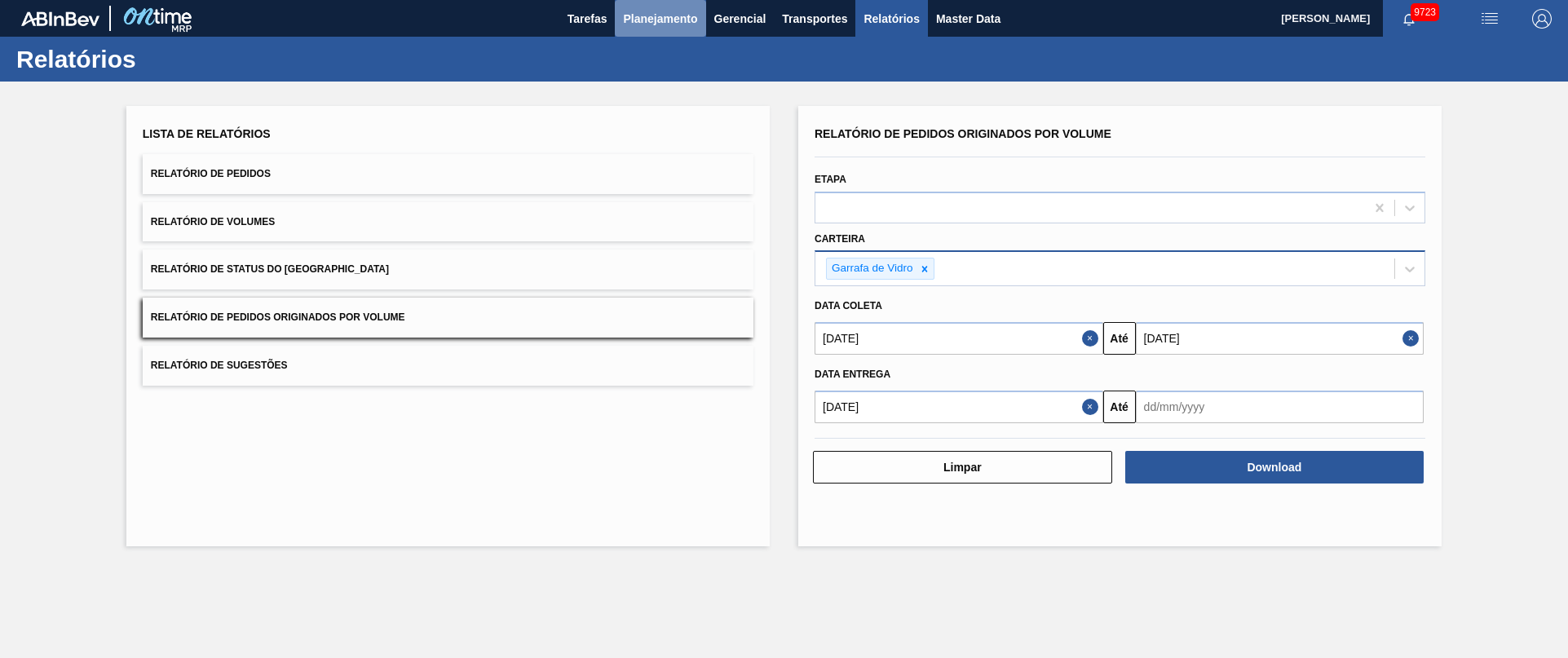
click at [645, 18] on span "Planejamento" at bounding box center [660, 18] width 74 height 19
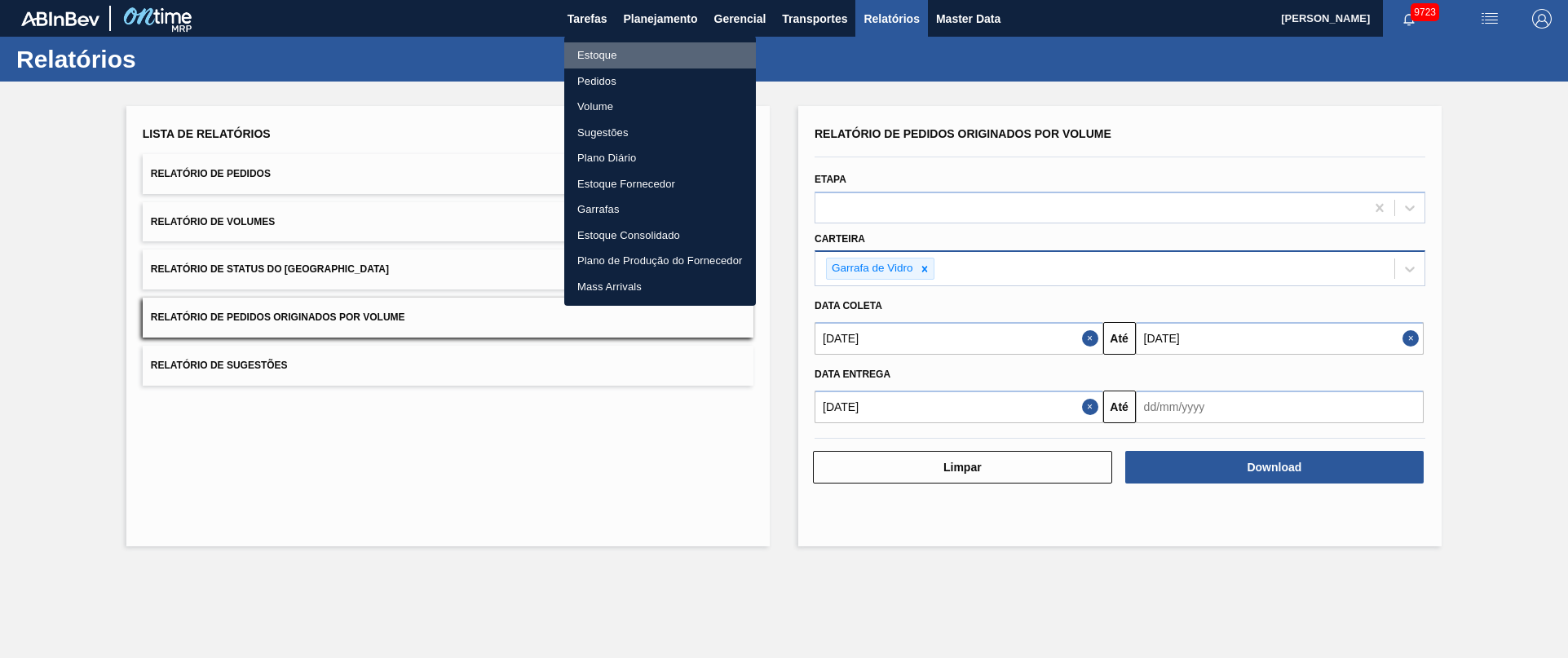
click at [600, 52] on li "Estoque" at bounding box center [660, 55] width 192 height 26
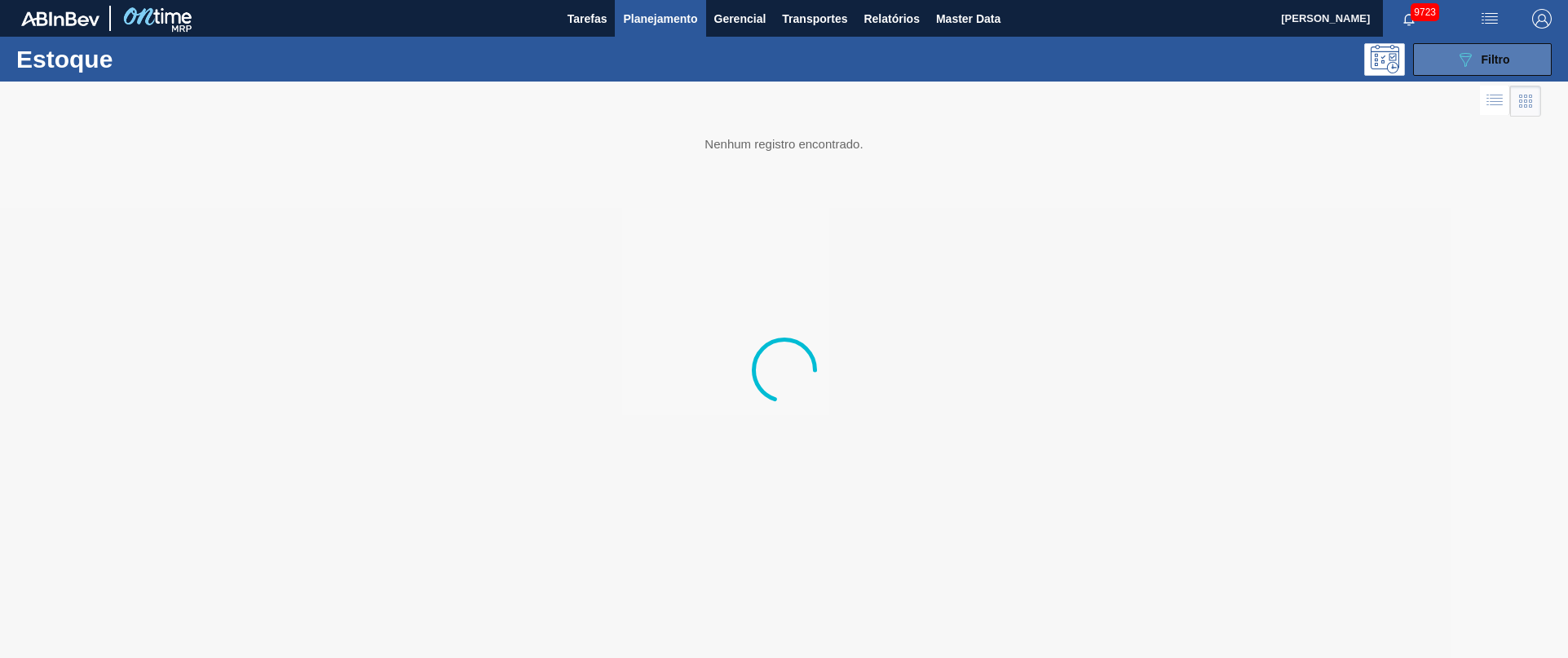
click at [1474, 52] on icon "089F7B8B-B2A5-4AFE-B5C0-19BA573D28AC" at bounding box center [1465, 60] width 19 height 19
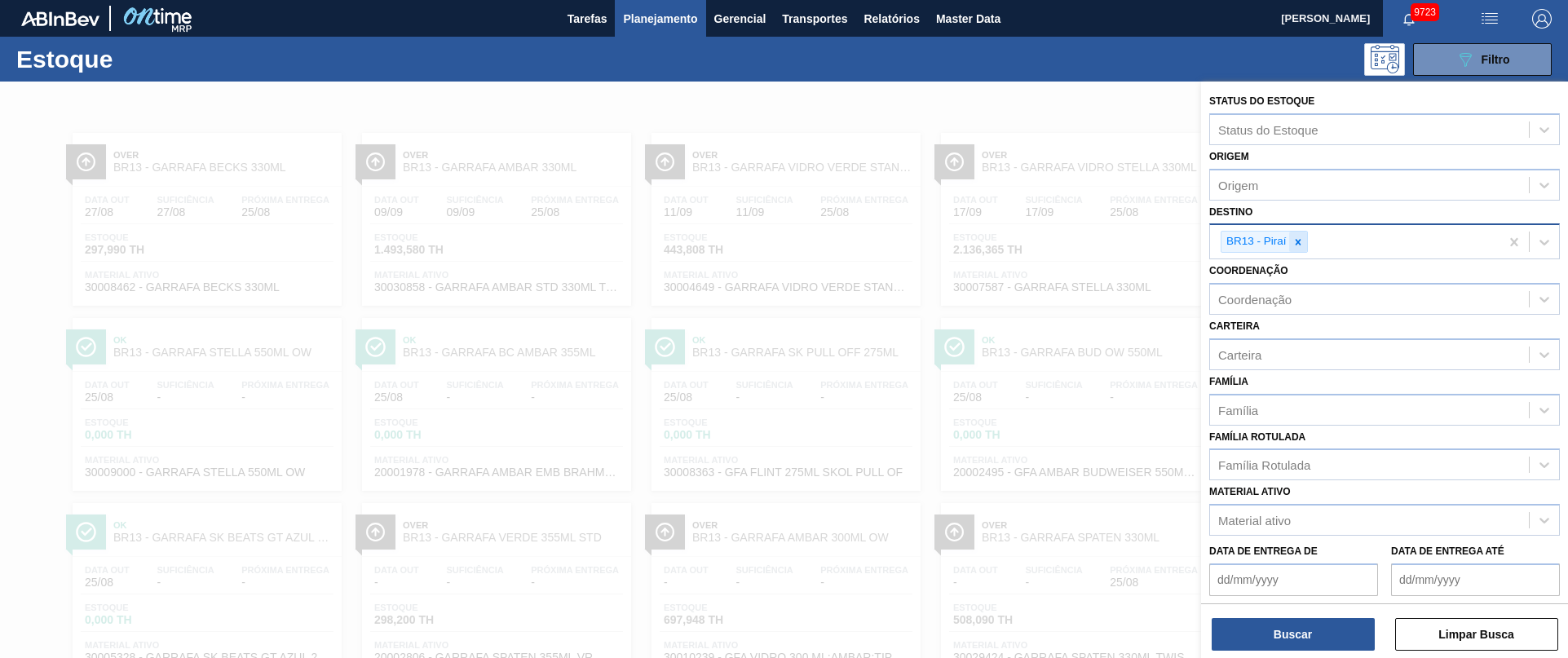
click at [1299, 242] on icon at bounding box center [1298, 242] width 11 height 11
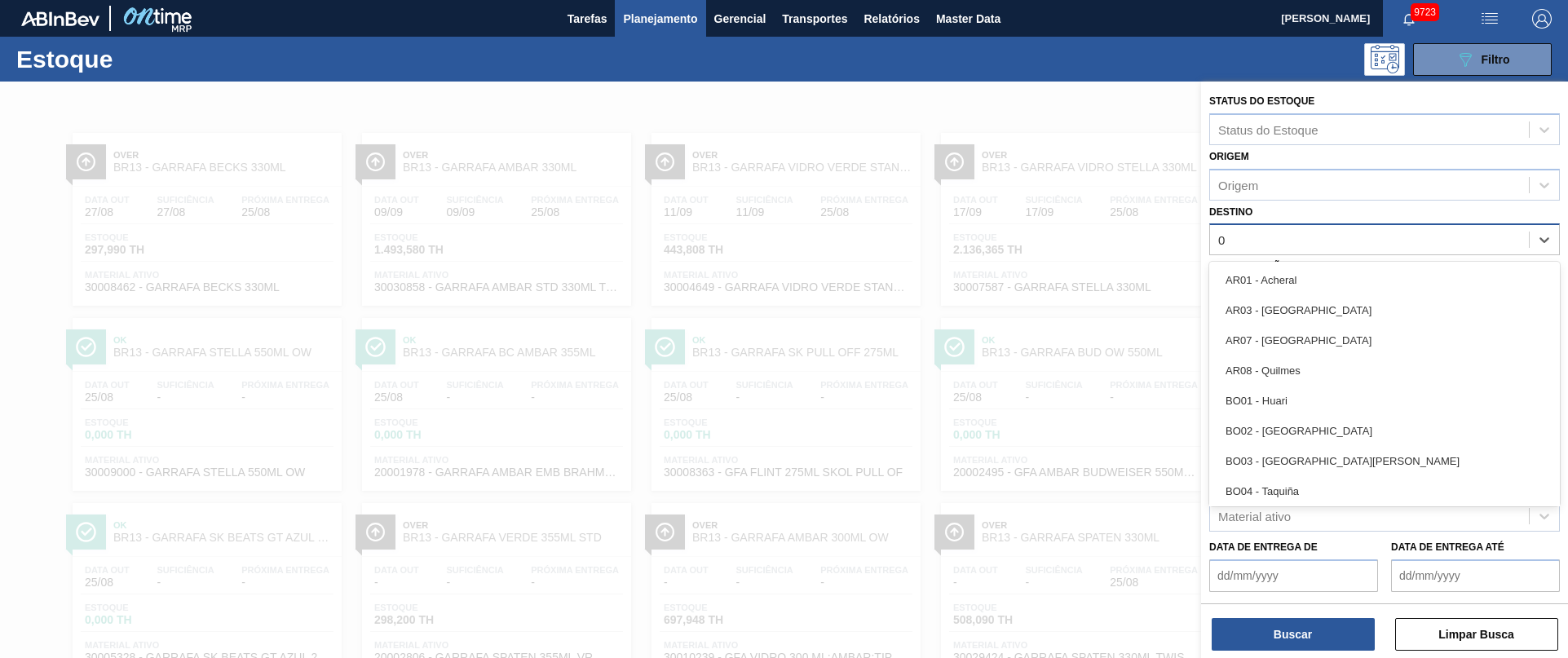
type input "04"
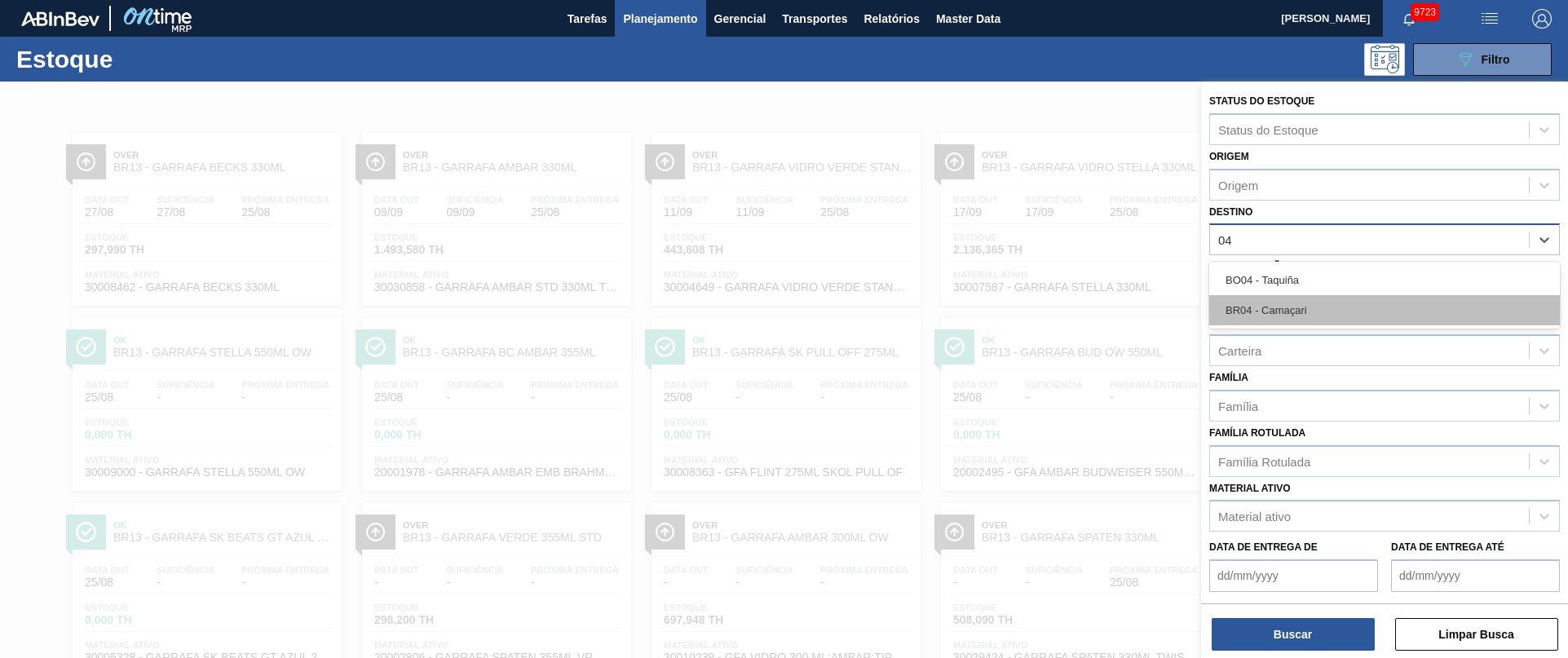
click at [1292, 311] on div "BR04 - Camaçari" at bounding box center [1384, 310] width 351 height 30
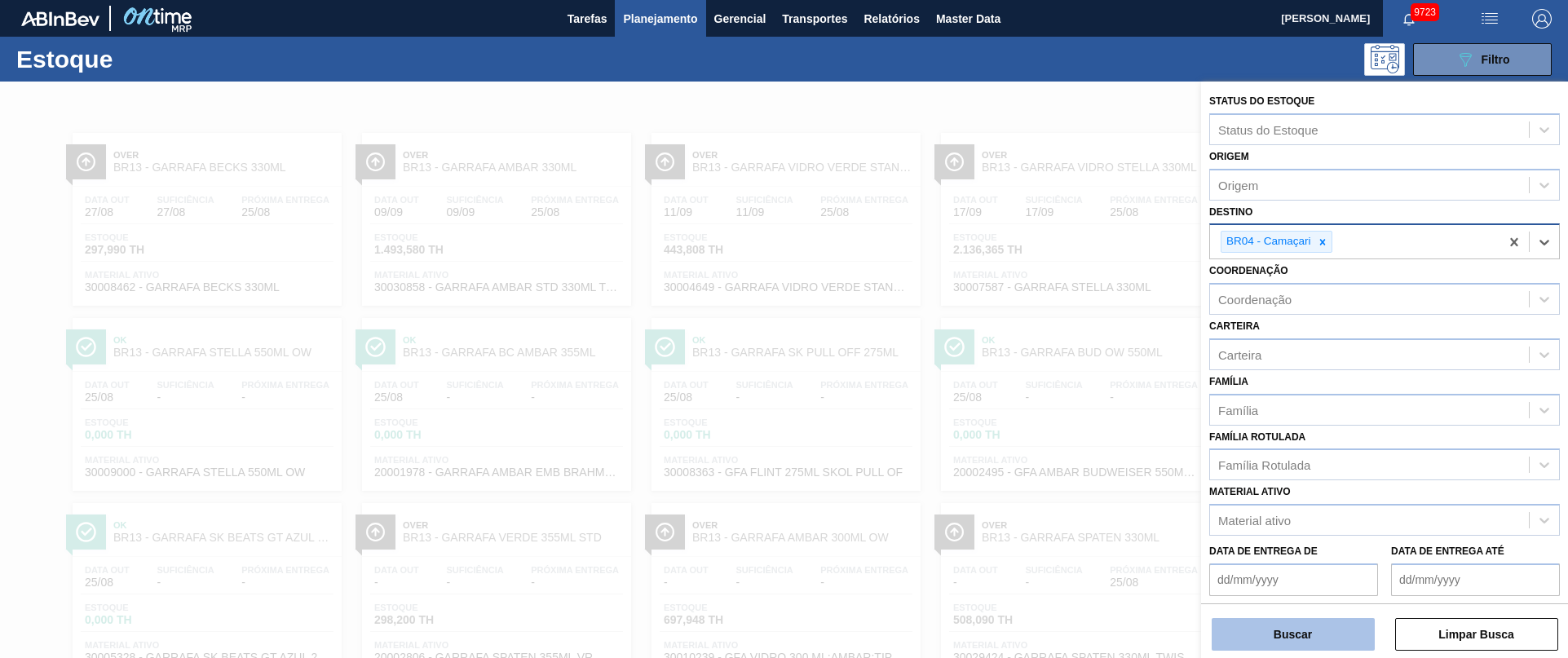
click at [1287, 634] on button "Buscar" at bounding box center [1293, 634] width 163 height 32
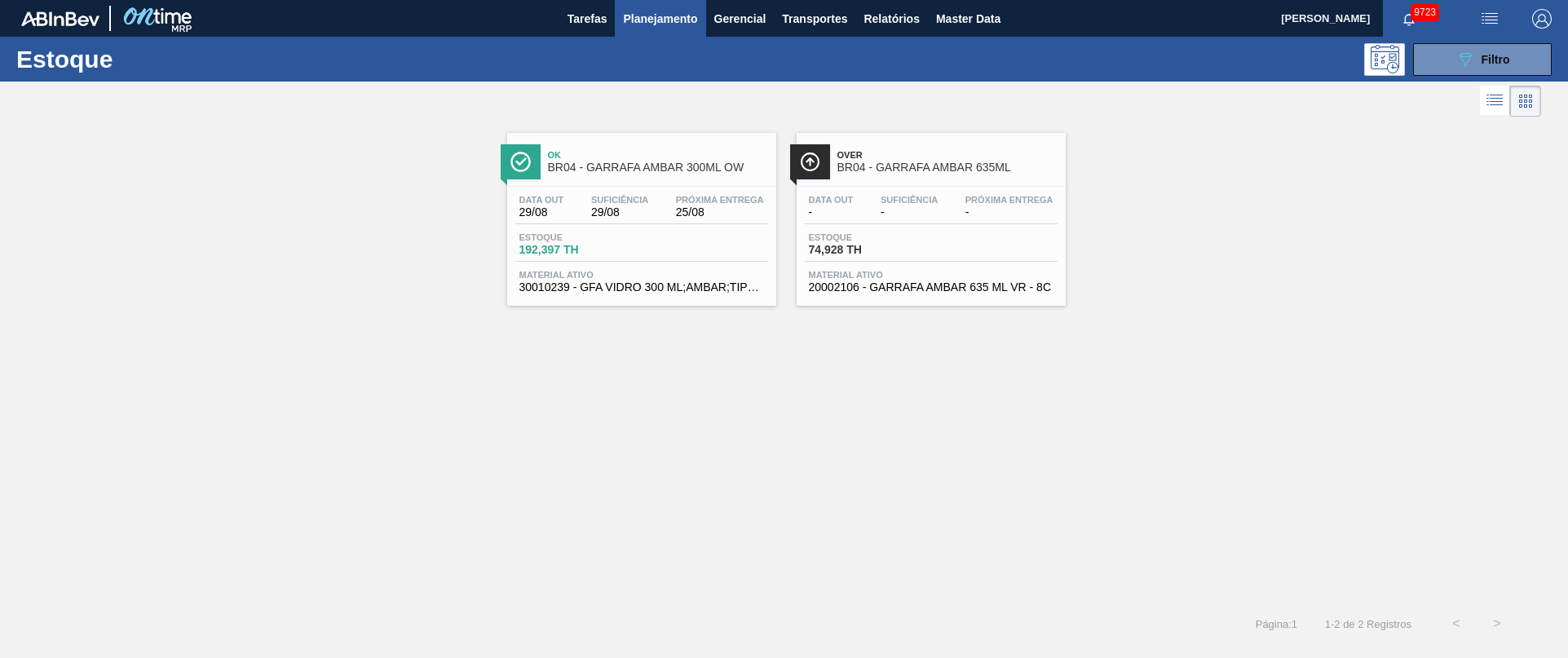
click at [689, 226] on div "Data out 29/08 Suficiência 29/08 Próxima Entrega 25/08 Estoque 192,397 TH Mater…" at bounding box center [641, 242] width 269 height 111
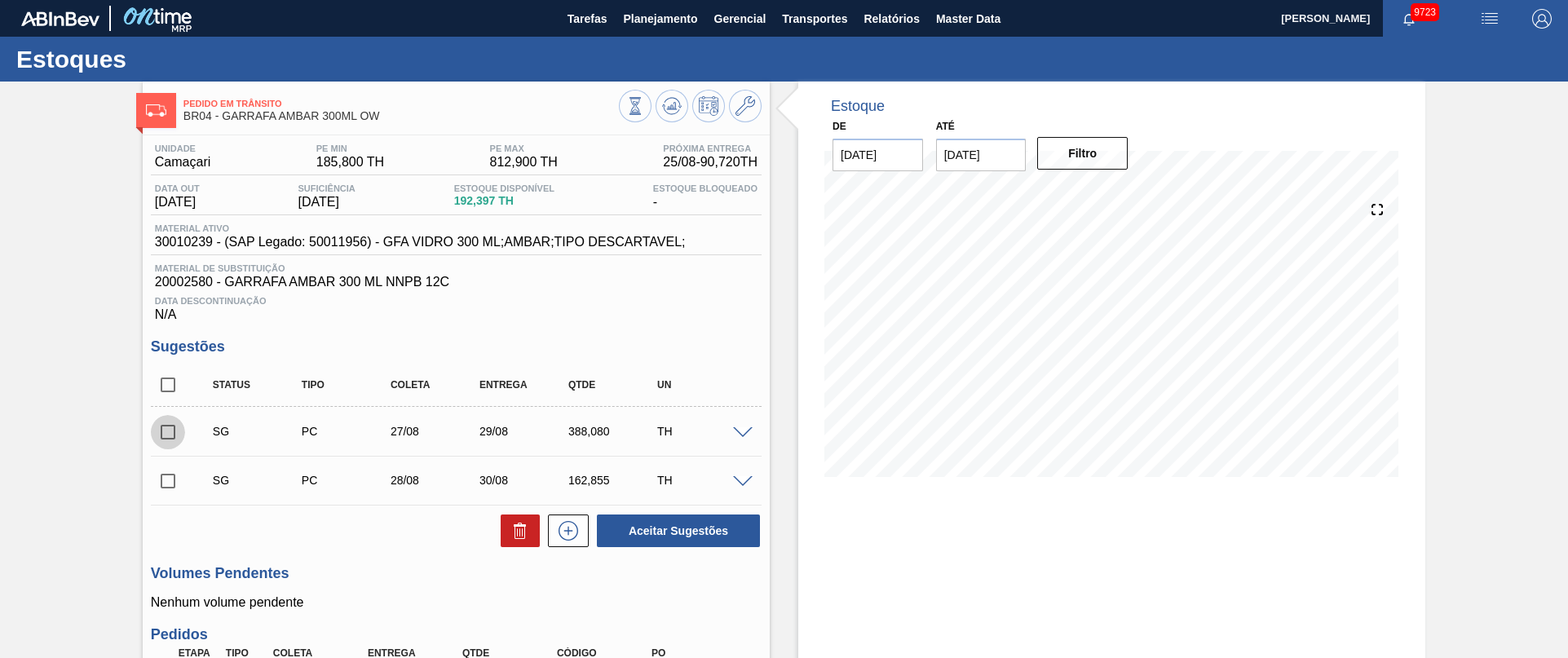
click at [170, 433] on input "checkbox" at bounding box center [167, 431] width 34 height 34
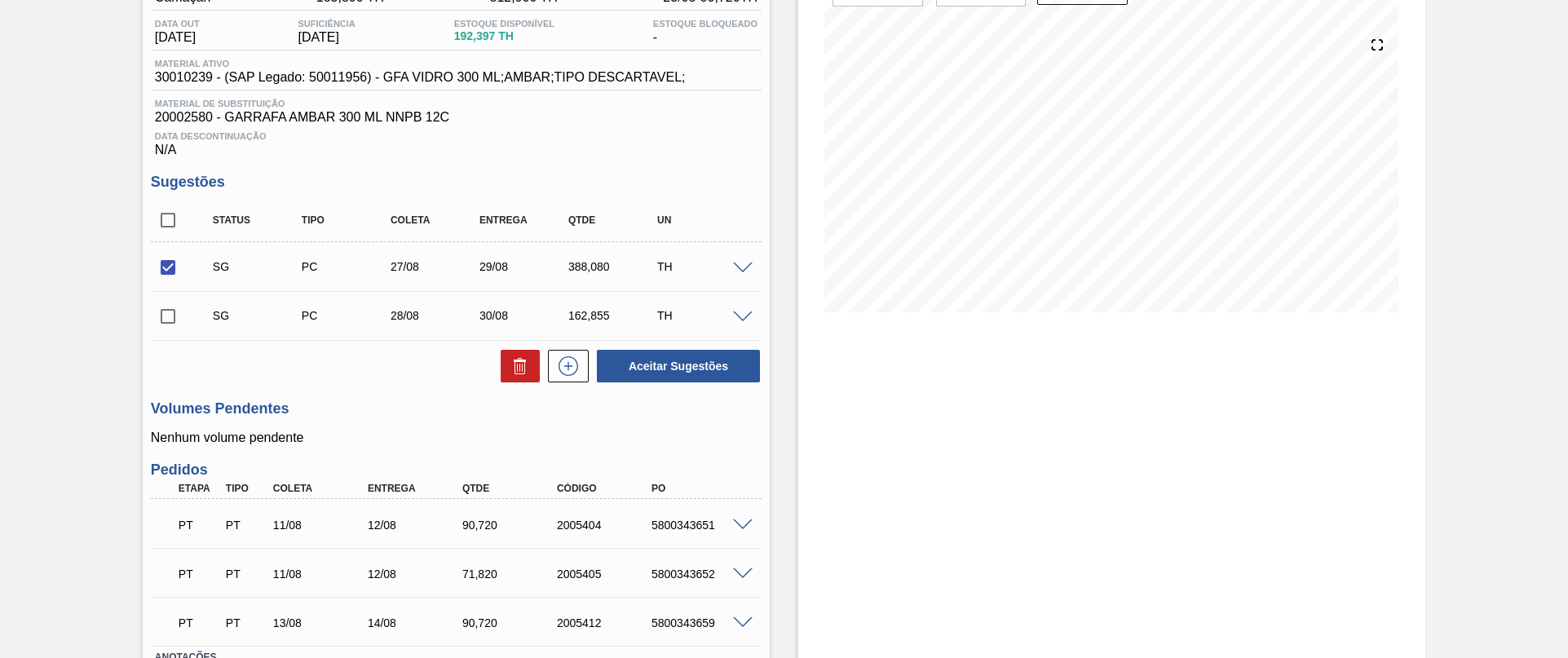
scroll to position [286, 0]
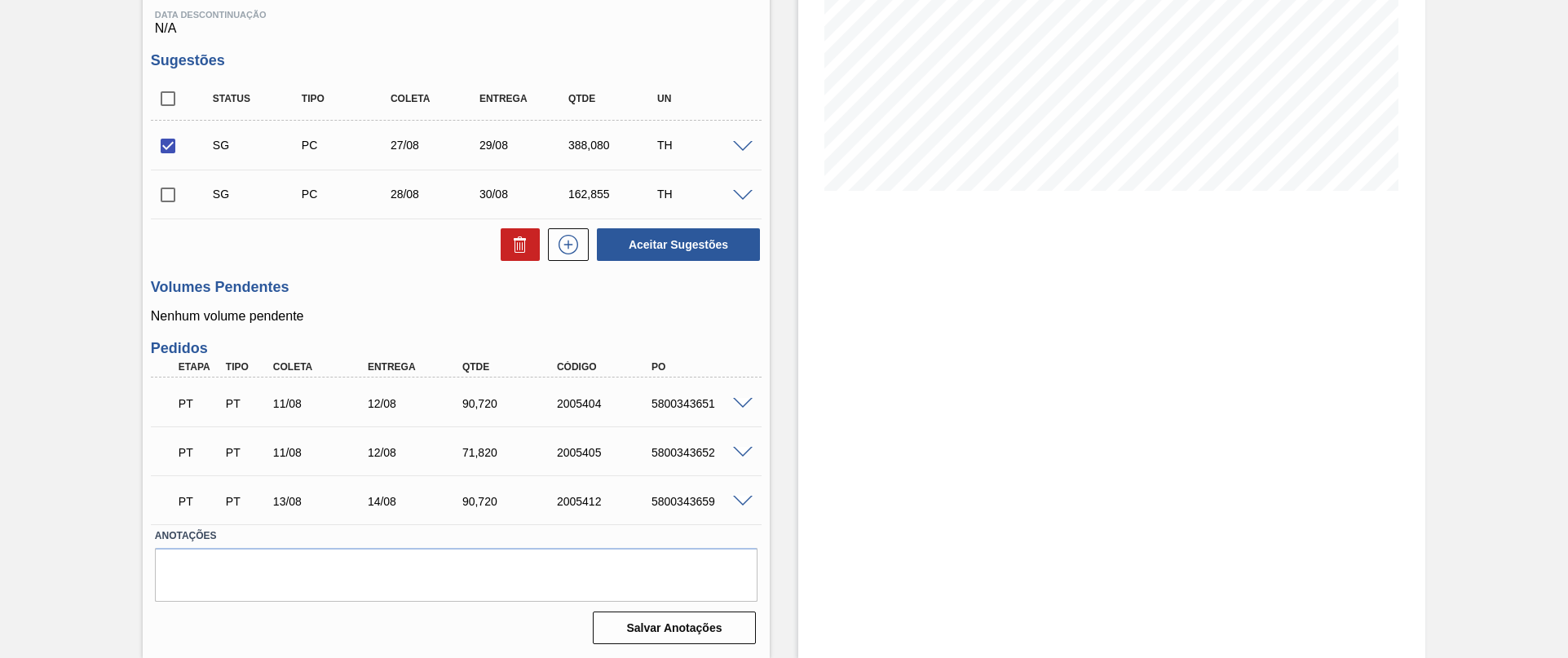
click at [747, 144] on span at bounding box center [743, 147] width 19 height 12
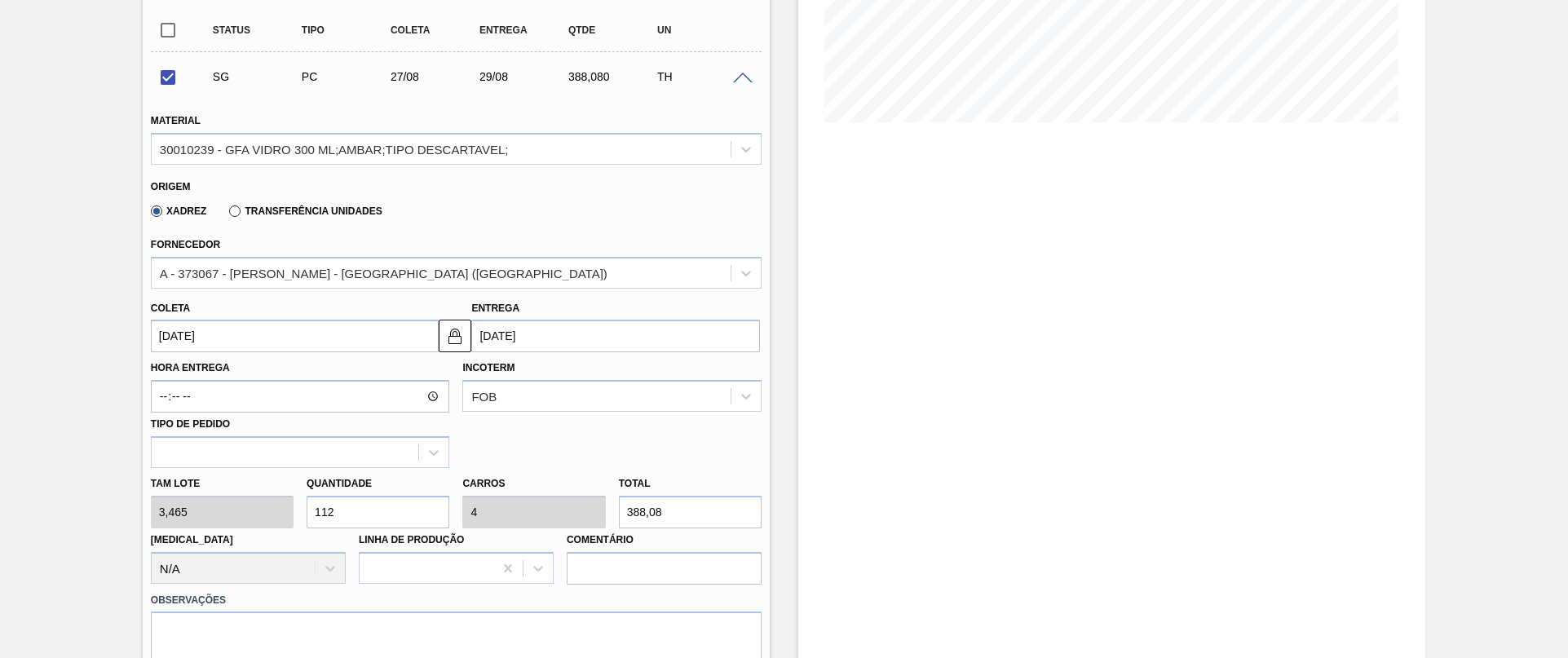
scroll to position [409, 0]
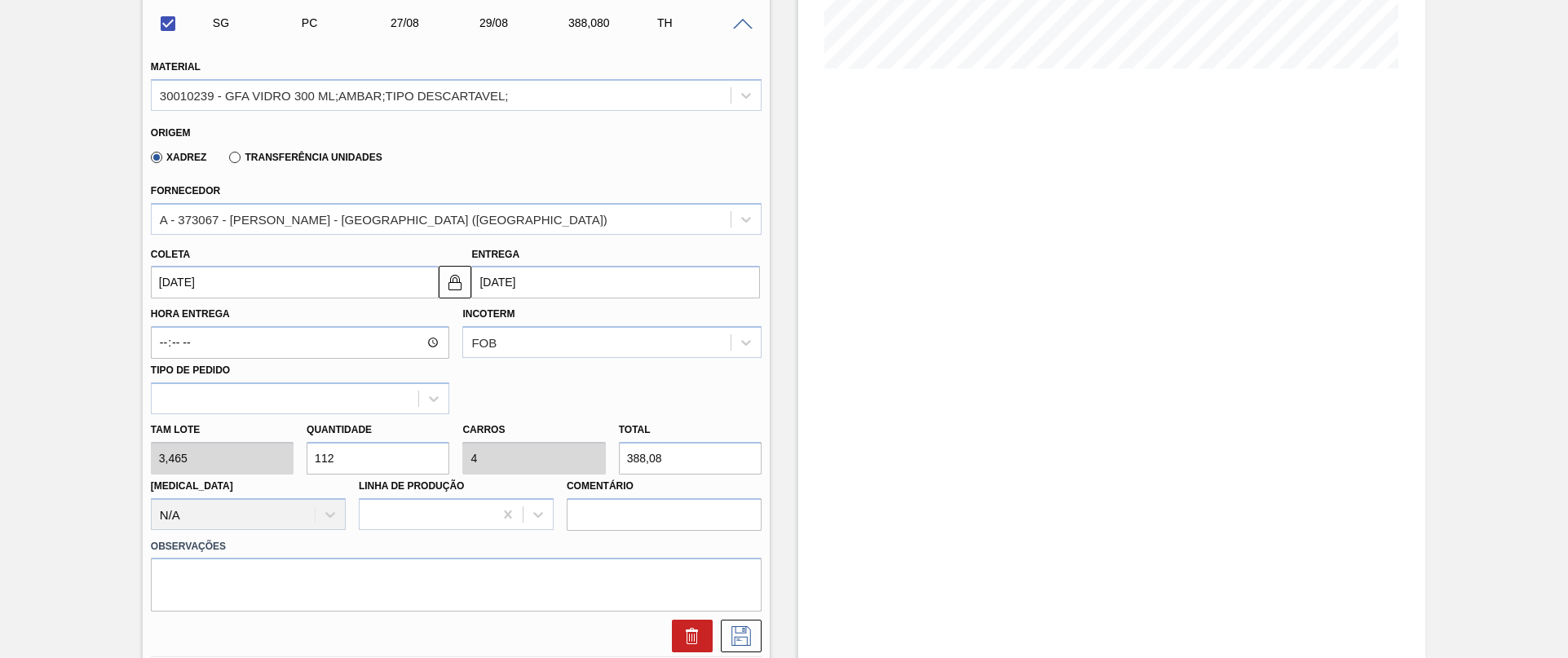
click at [256, 283] on input "[DATE]" at bounding box center [295, 282] width 289 height 32
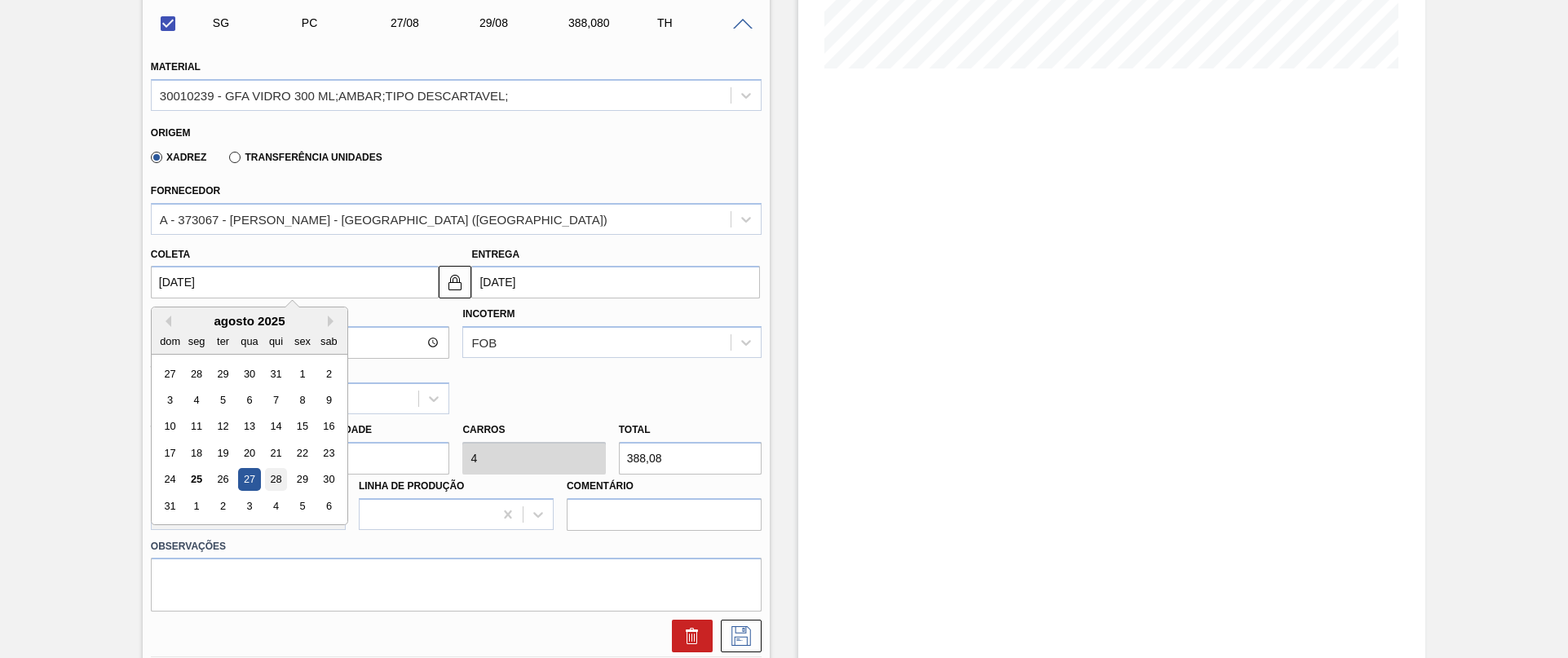
click at [269, 475] on div "28" at bounding box center [276, 480] width 22 height 22
checkbox input "false"
type input "[DATE]"
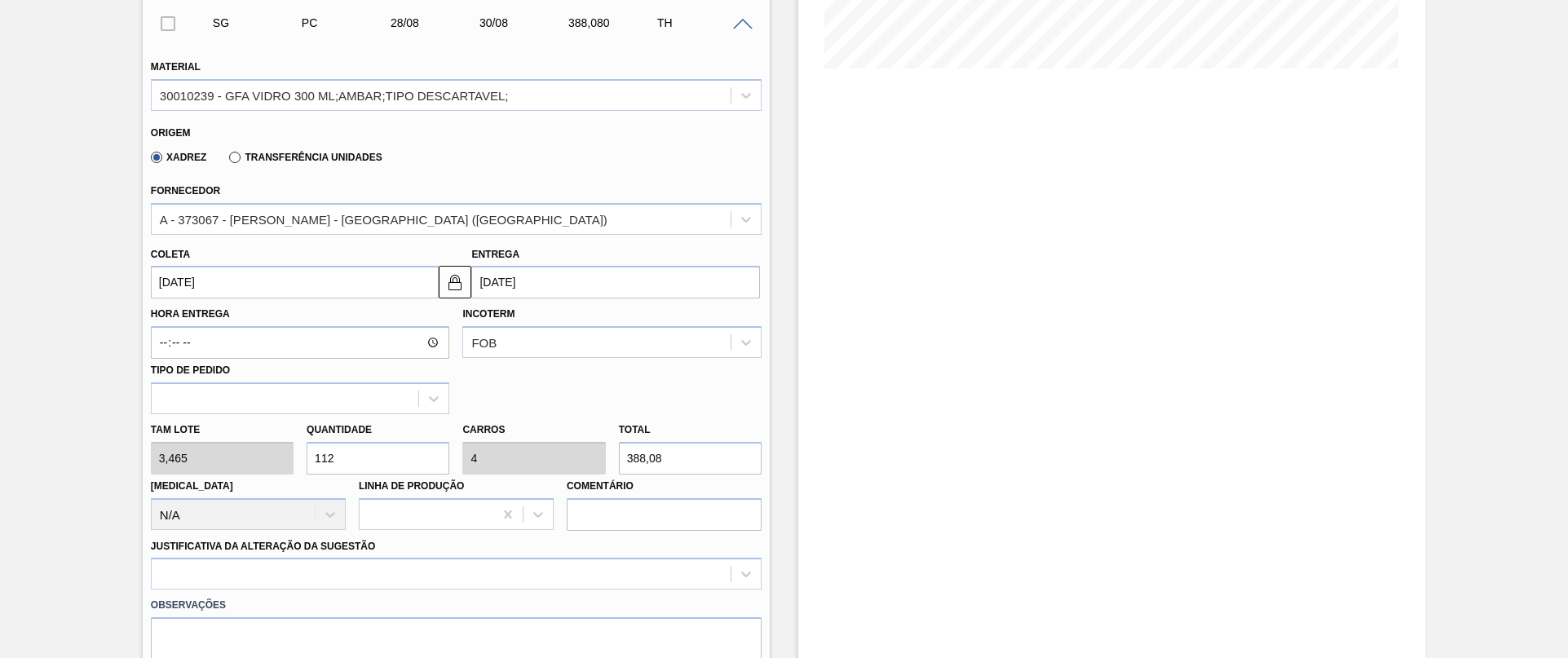
drag, startPoint x: 374, startPoint y: 454, endPoint x: 34, endPoint y: 452, distance: 340.0
click at [114, 461] on div "Pedido em Trânsito BR04 - GARRAFA AMBAR 300ML OW Unidade Camaçari PE MIN 185,80…" at bounding box center [784, 438] width 1568 height 1531
type input "1"
type input "0,036"
type input "3,465"
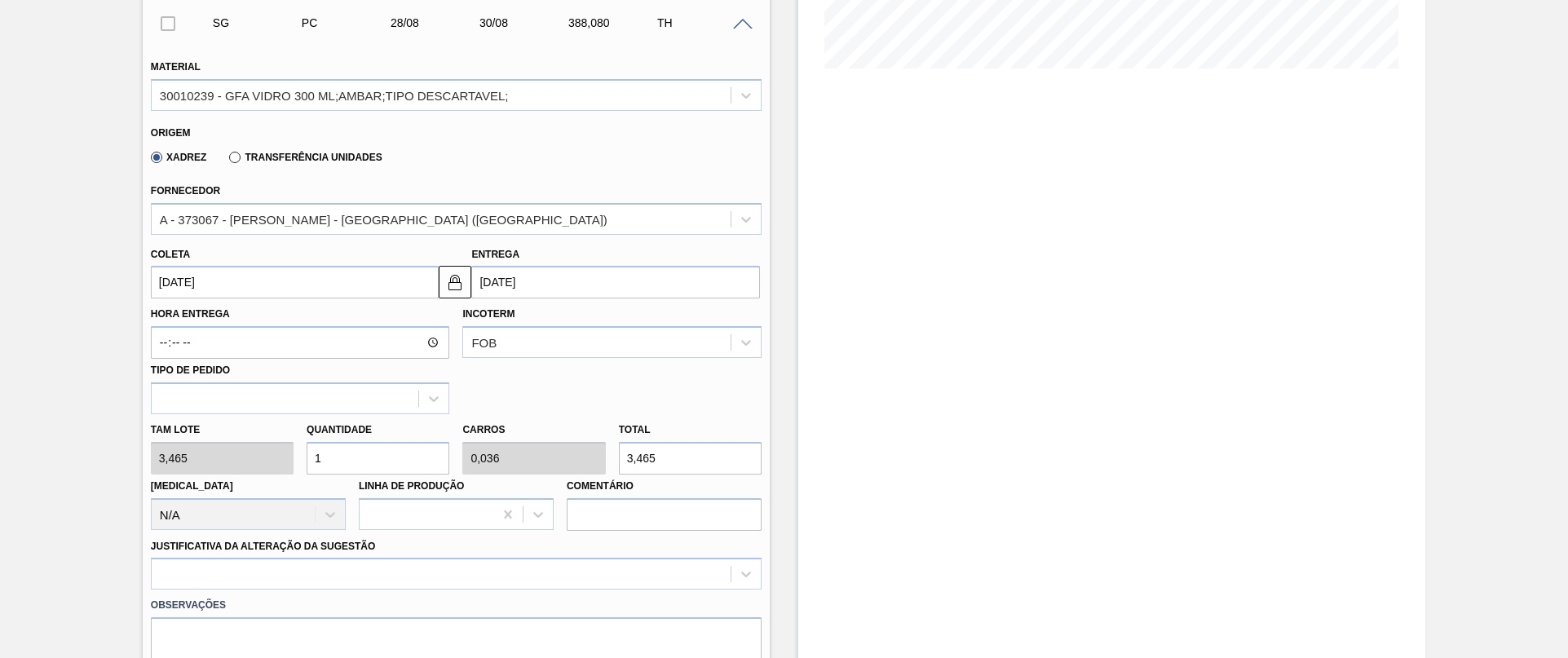
type input "11"
type input "0,393"
type input "38,115"
type input "112"
type input "4"
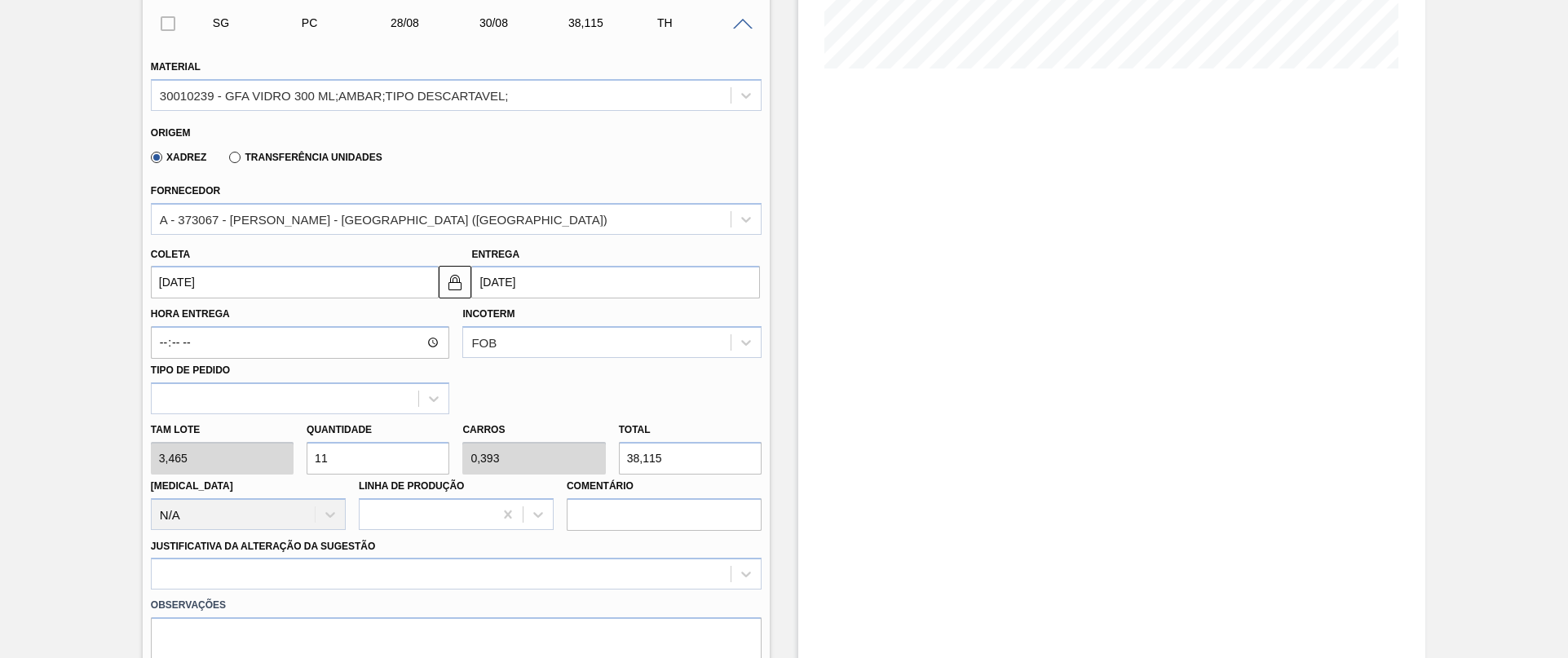
type input "388,08"
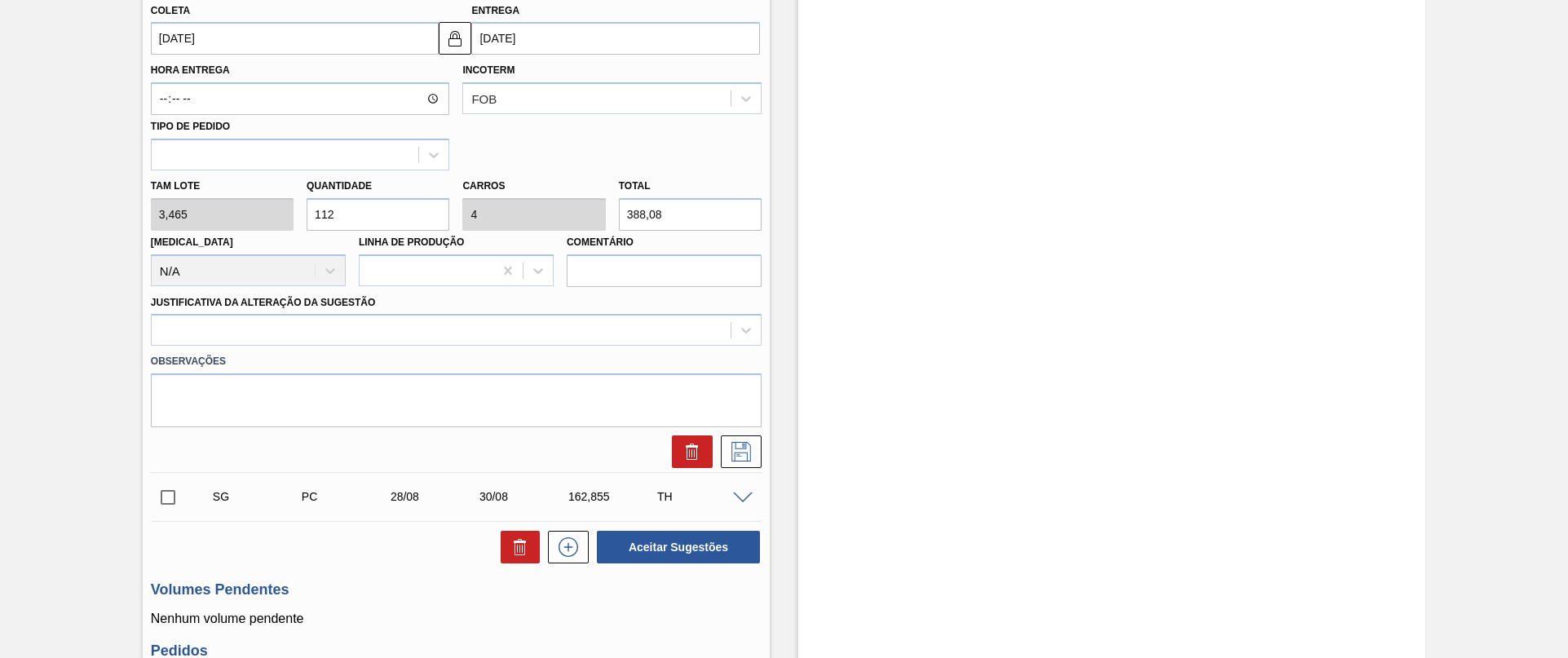
scroll to position [653, 0]
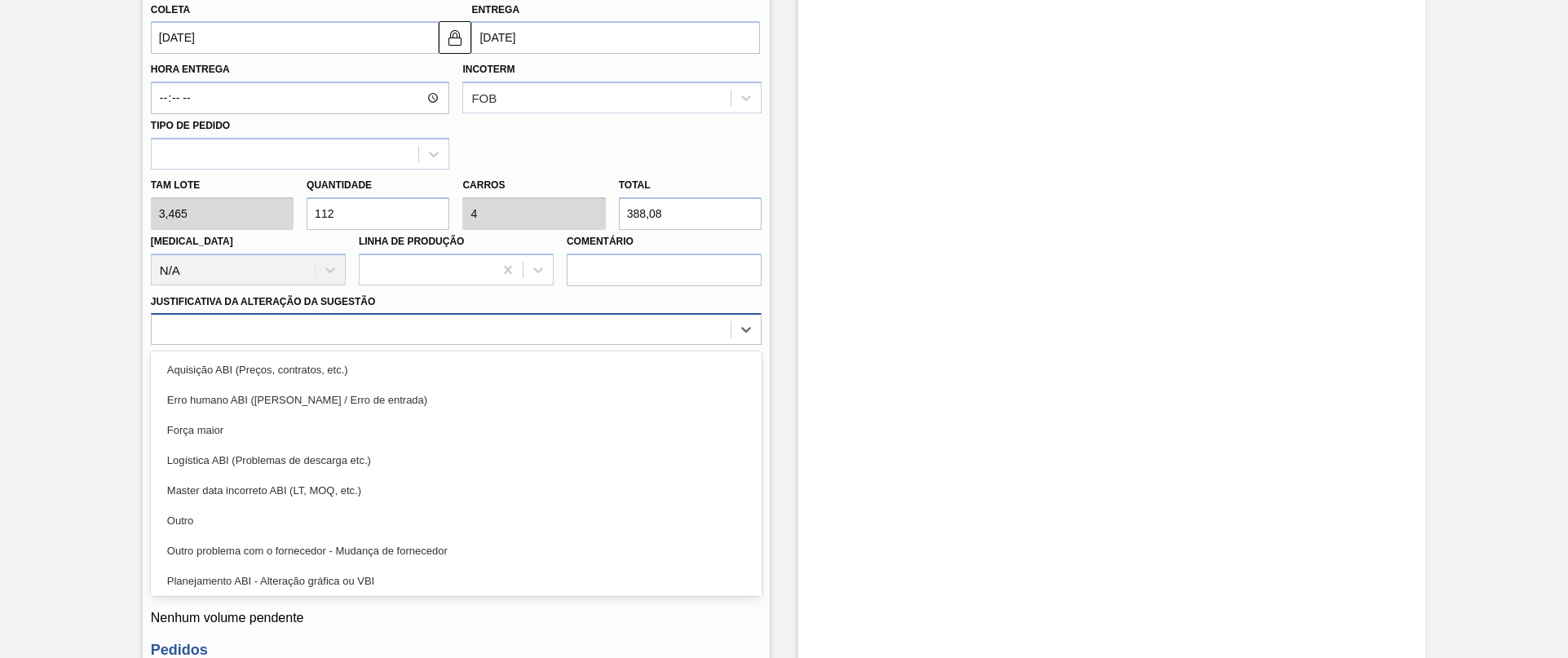
click at [270, 328] on div at bounding box center [441, 329] width 579 height 24
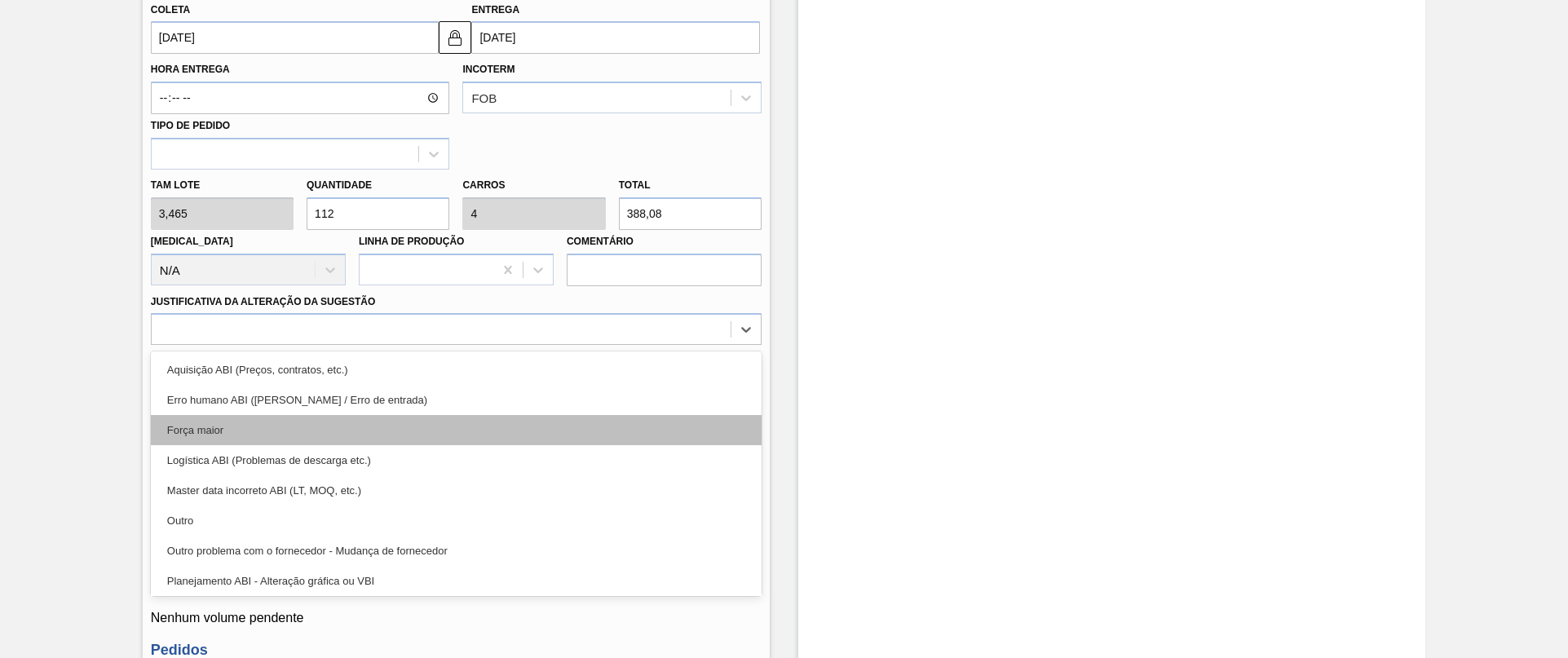
click at [210, 437] on div "Força maior" at bounding box center [456, 430] width 611 height 30
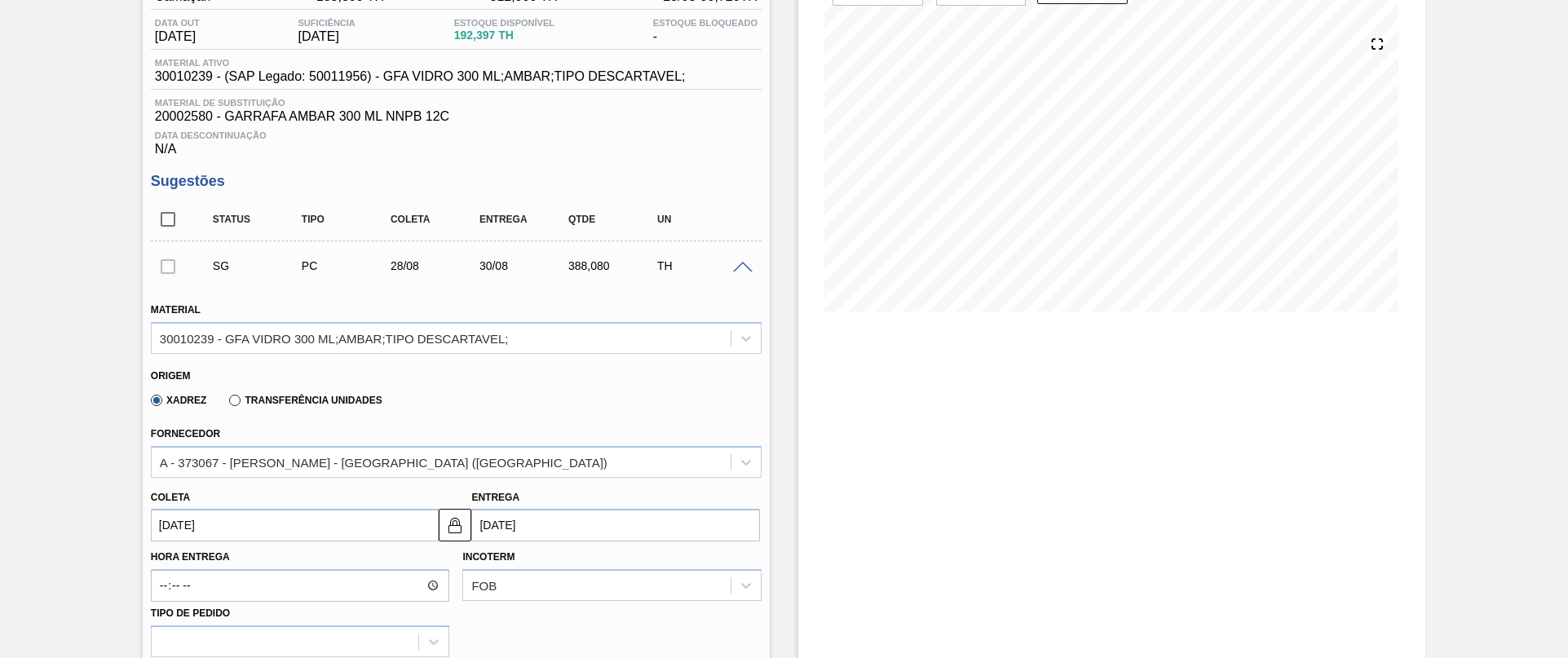
scroll to position [164, 0]
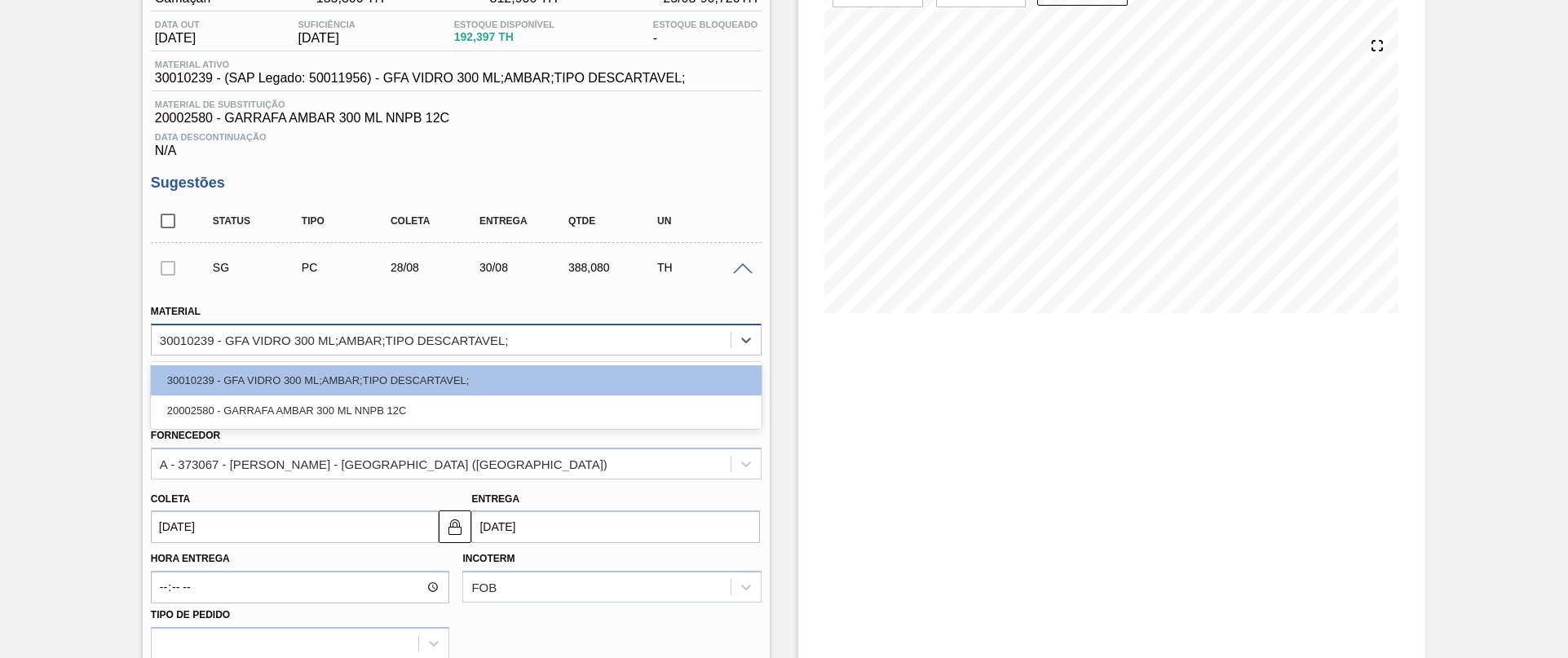
click at [296, 332] on div "30010239 - GFA VIDRO 300 ML;AMBAR;TIPO DESCARTAVEL;" at bounding box center [334, 340] width 349 height 14
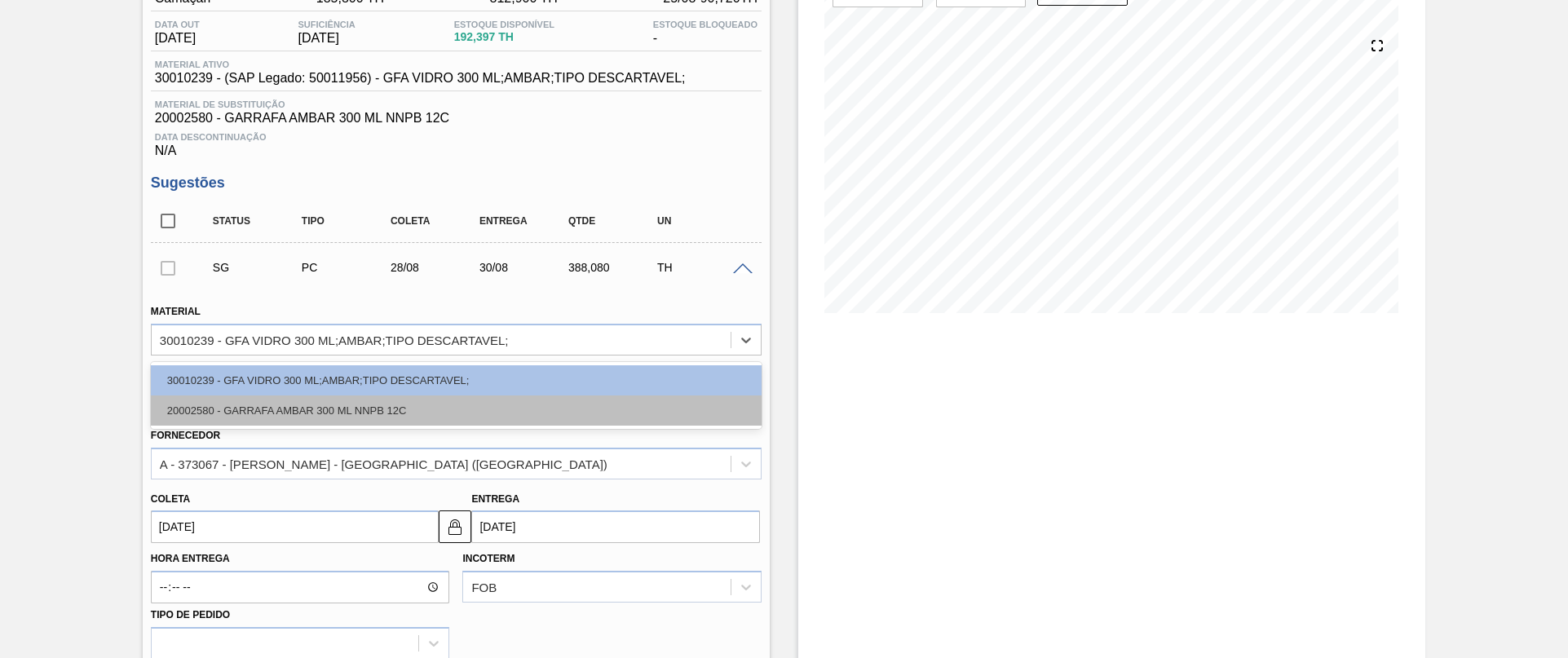
click at [247, 412] on div "20002580 - GARRAFA AMBAR 300 ML NNPB 12C" at bounding box center [456, 410] width 611 height 30
type input "[DATE]"
type input "3,780"
type input "102,667"
type input "3,667"
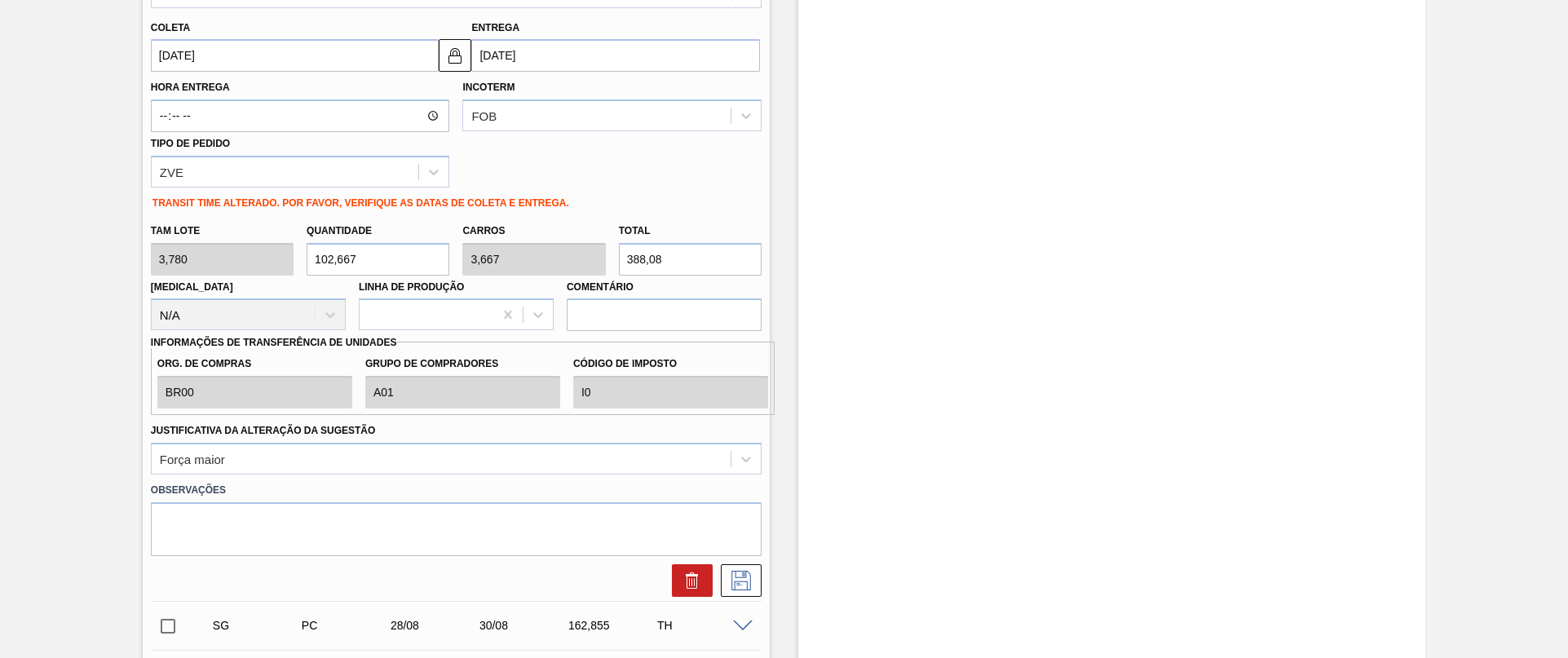
scroll to position [775, 0]
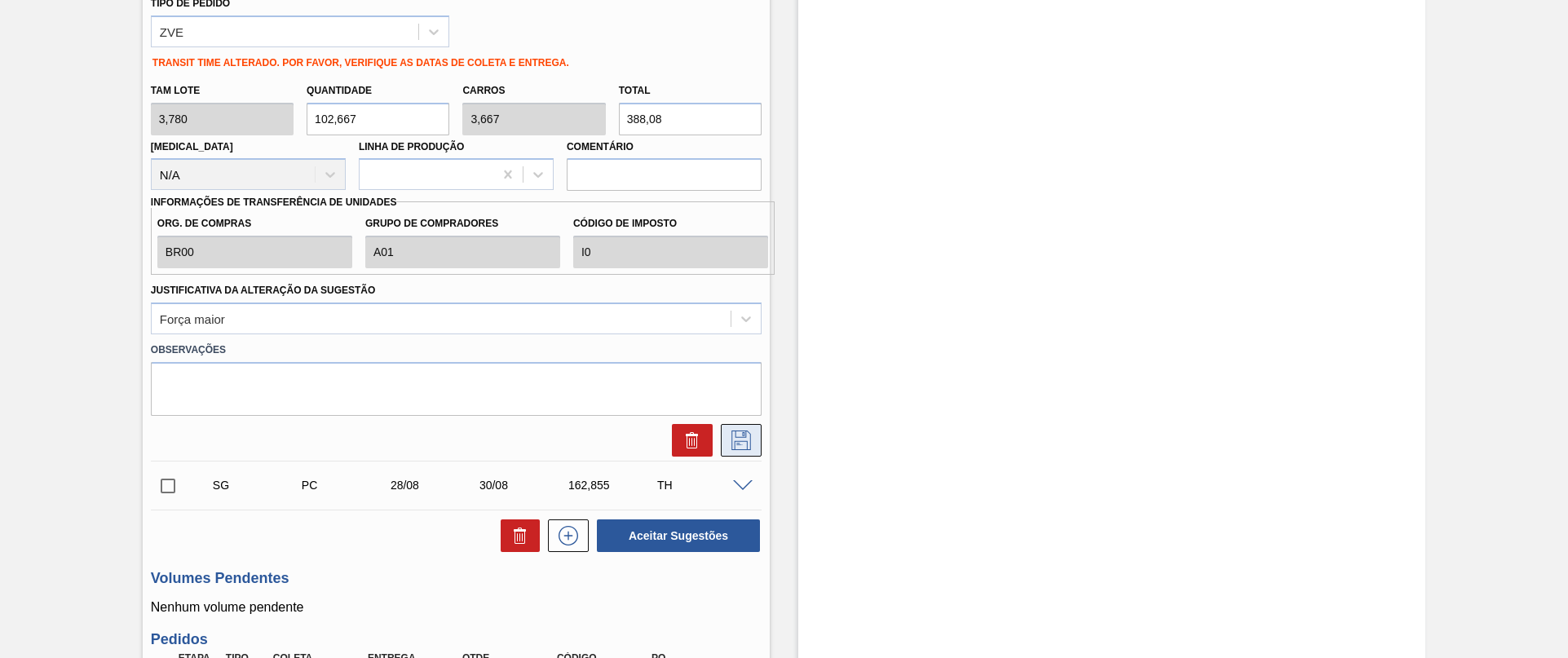
click at [752, 437] on icon at bounding box center [741, 440] width 26 height 19
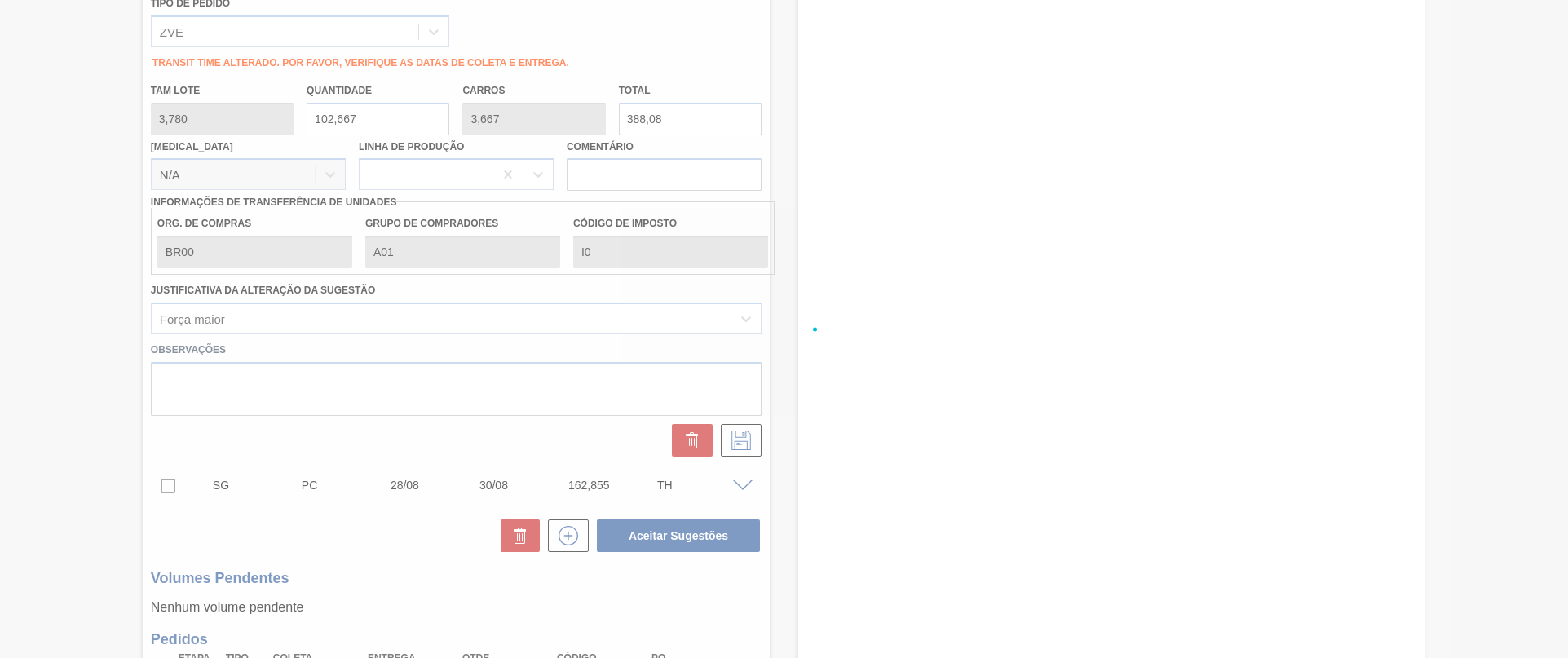
checkbox input "true"
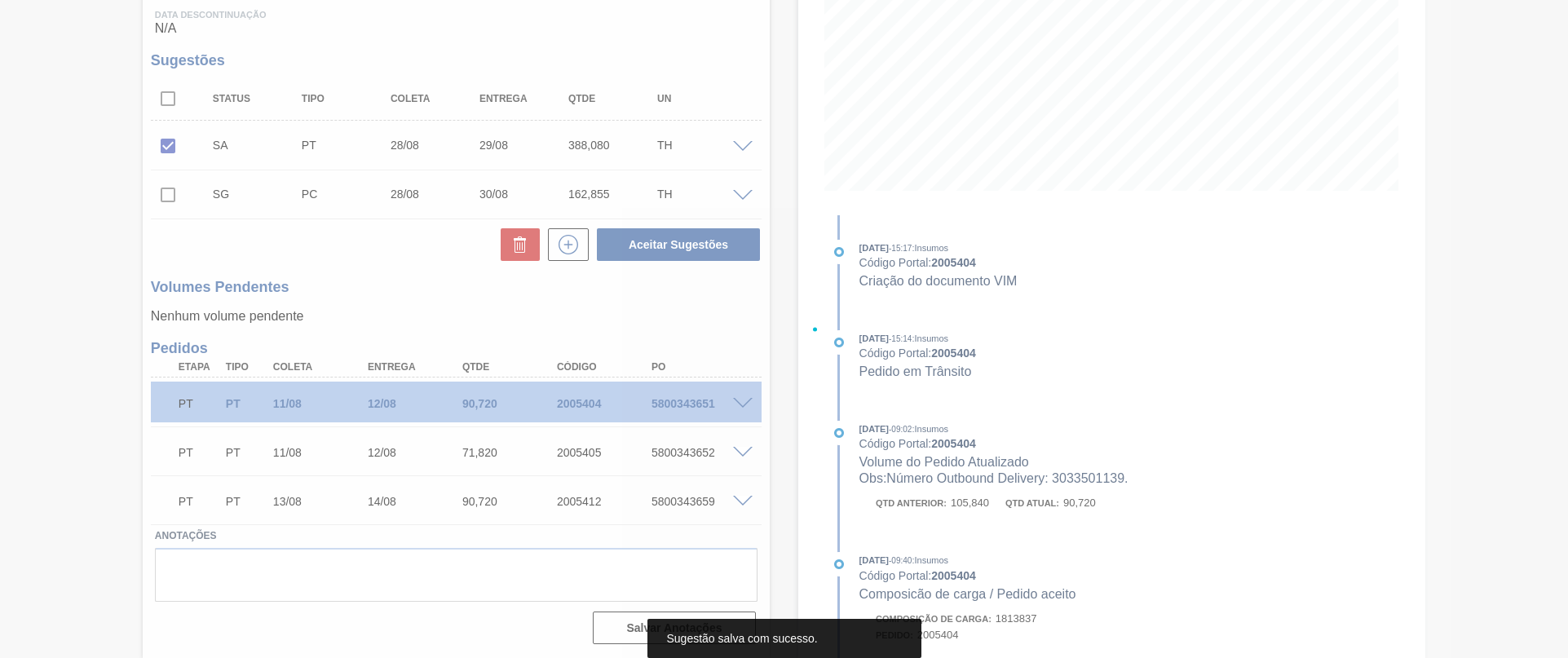
scroll to position [286, 0]
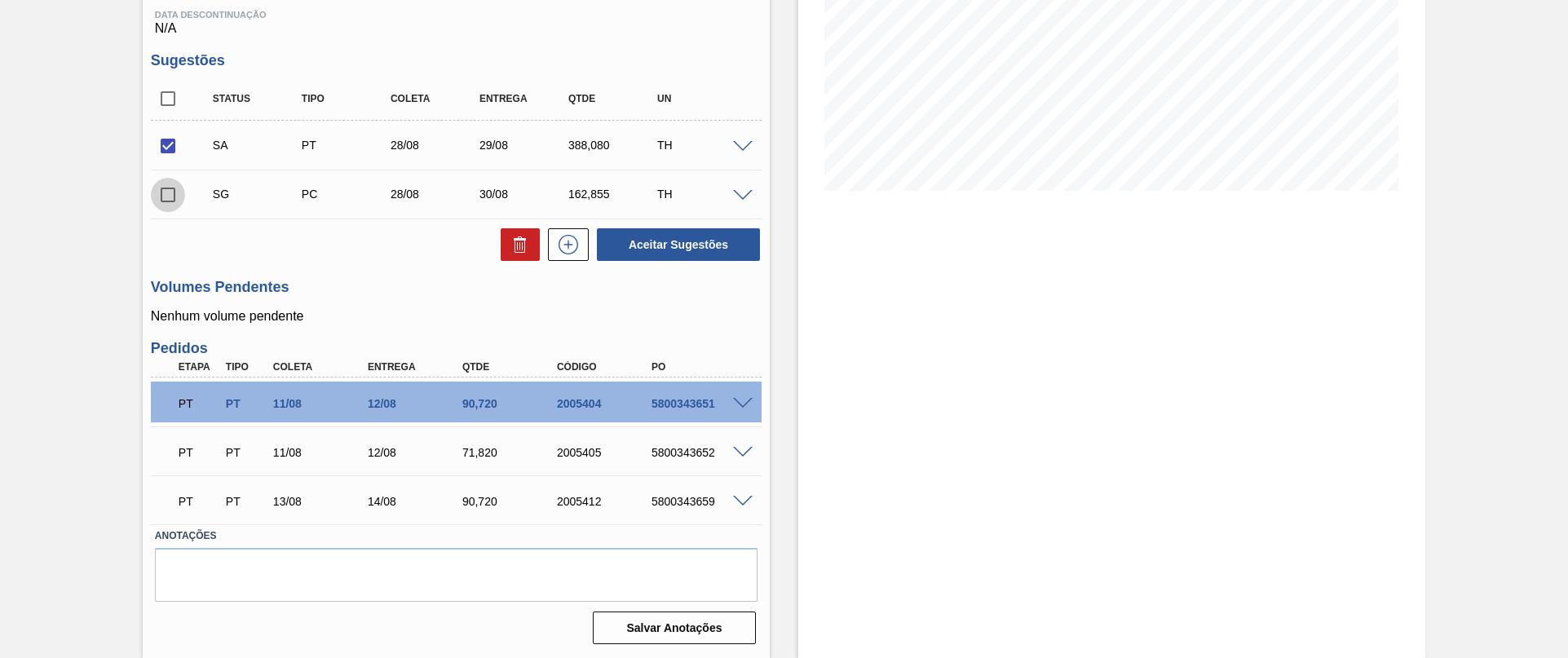
click at [166, 196] on input "checkbox" at bounding box center [167, 194] width 34 height 34
click at [740, 196] on span at bounding box center [743, 196] width 19 height 12
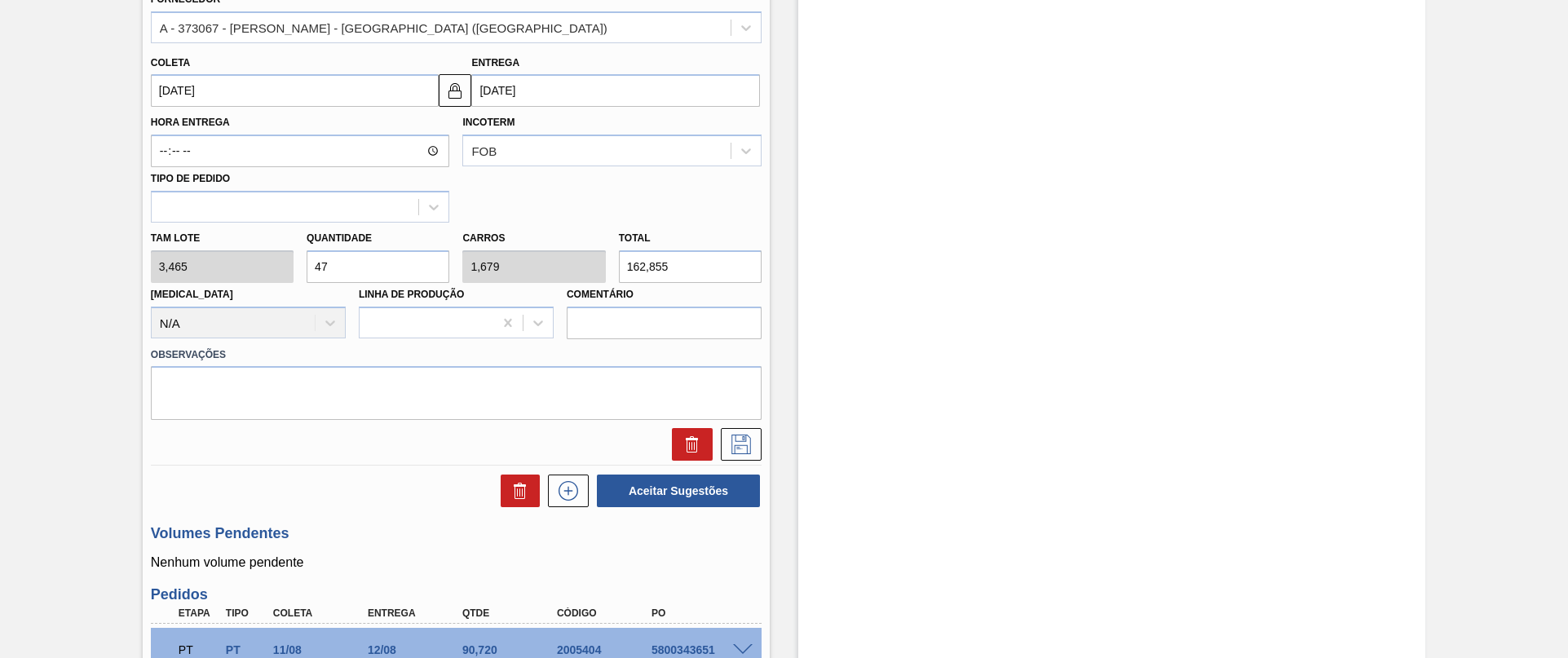
scroll to position [653, 0]
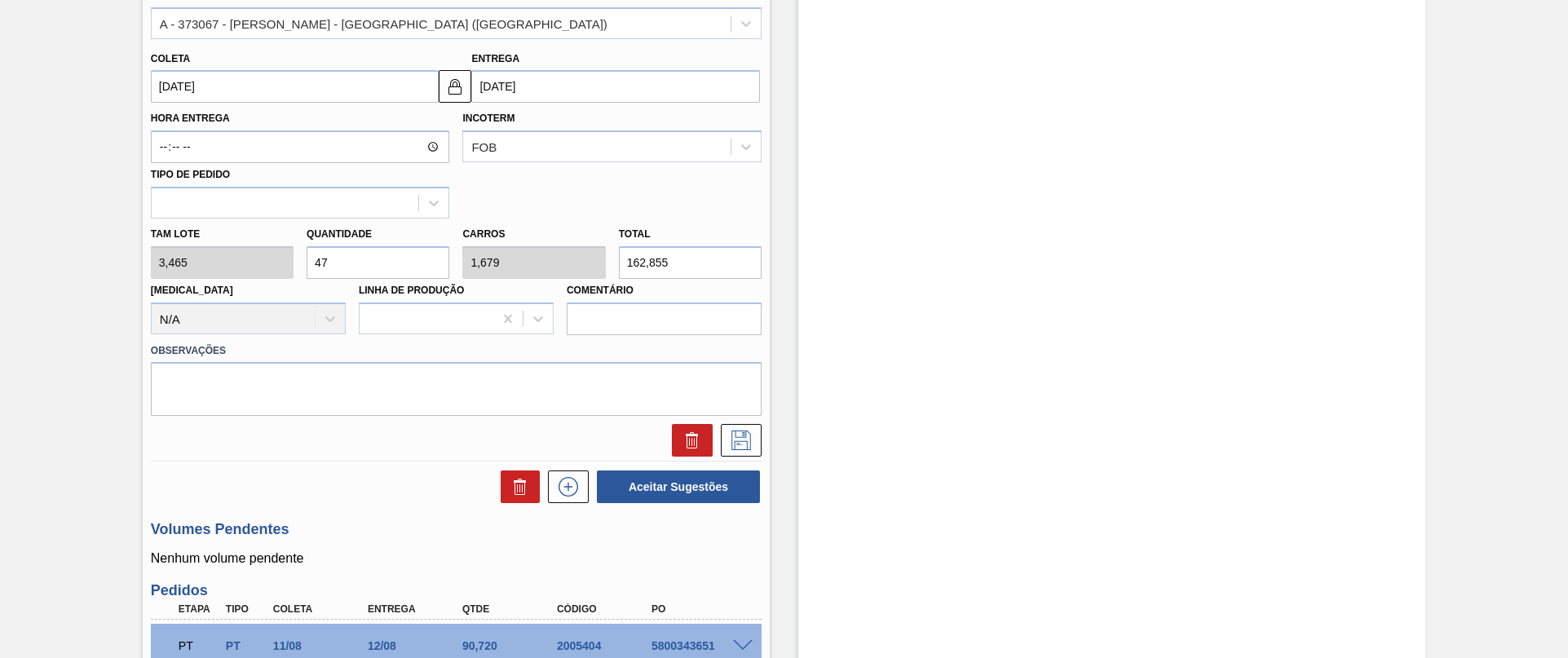
click at [200, 259] on div "Tam lote 3,465 Quantidade 47 Carros 1,679 Total 162,855 Doca N/A Linha de Produ…" at bounding box center [456, 276] width 624 height 116
checkbox input "false"
type input "1"
type input "0,036"
type input "3,465"
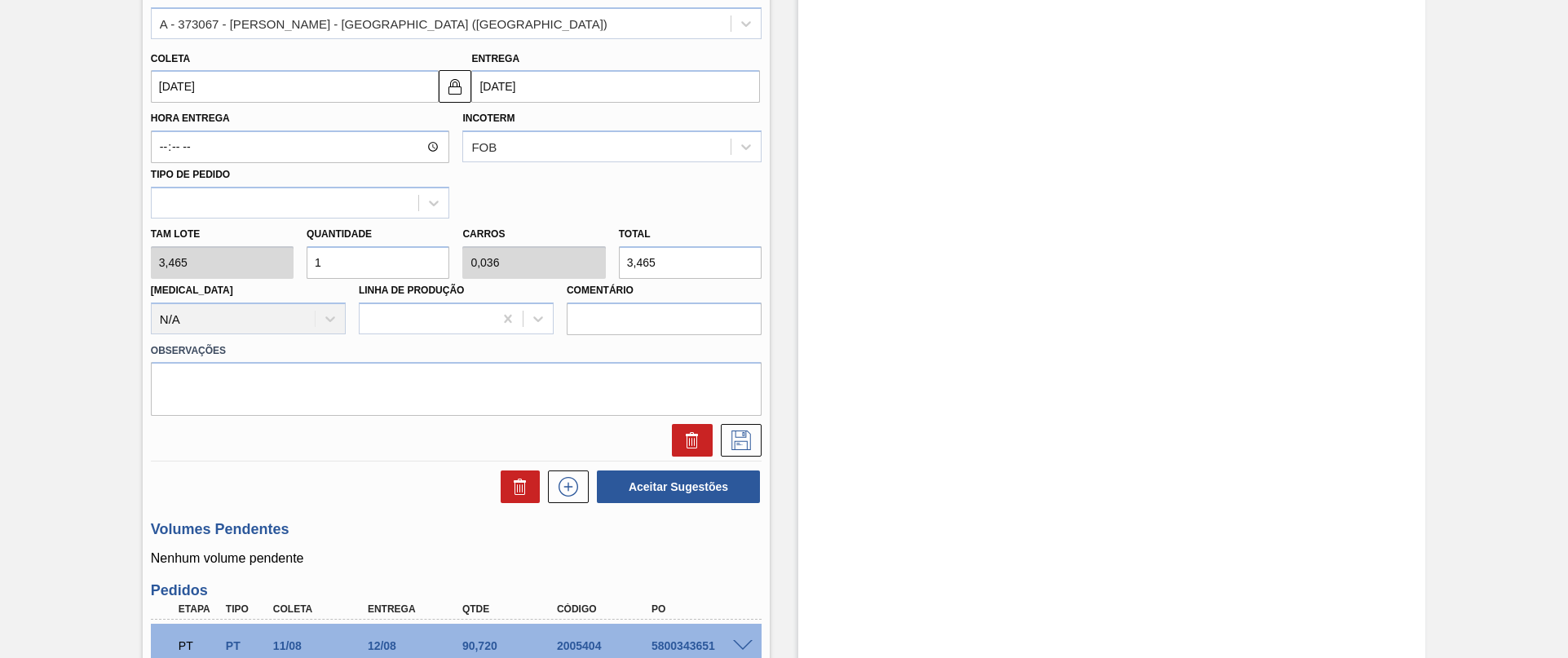
type input "11"
type input "0,393"
type input "38,115"
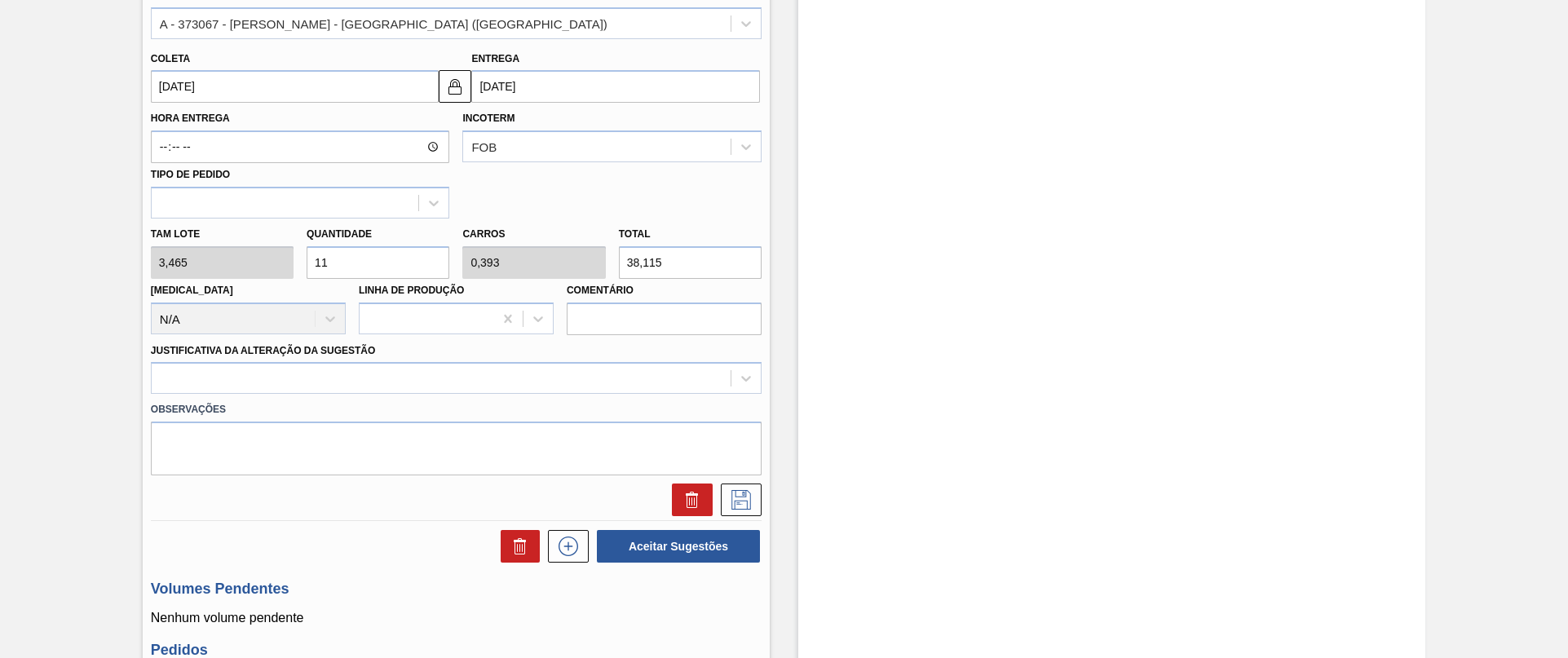
type input "112"
type input "4"
type input "388,08"
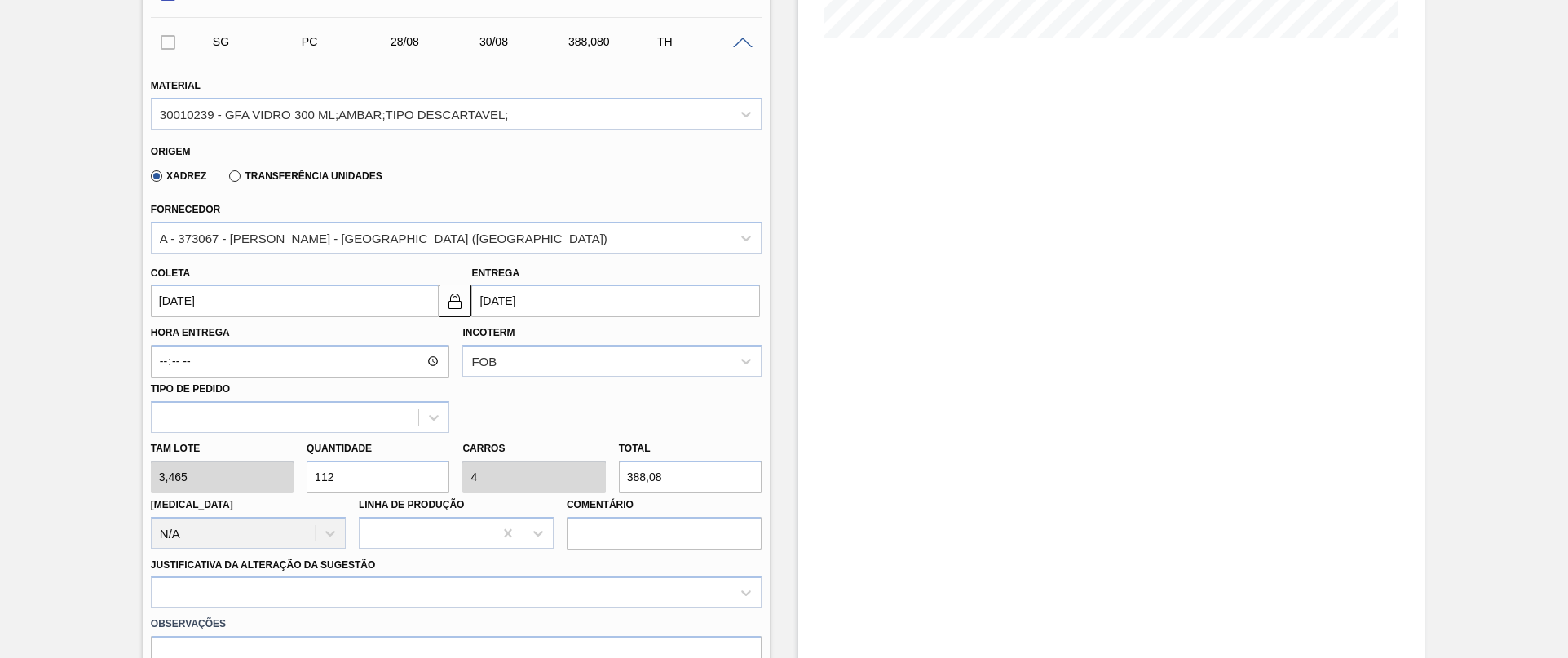
scroll to position [286, 0]
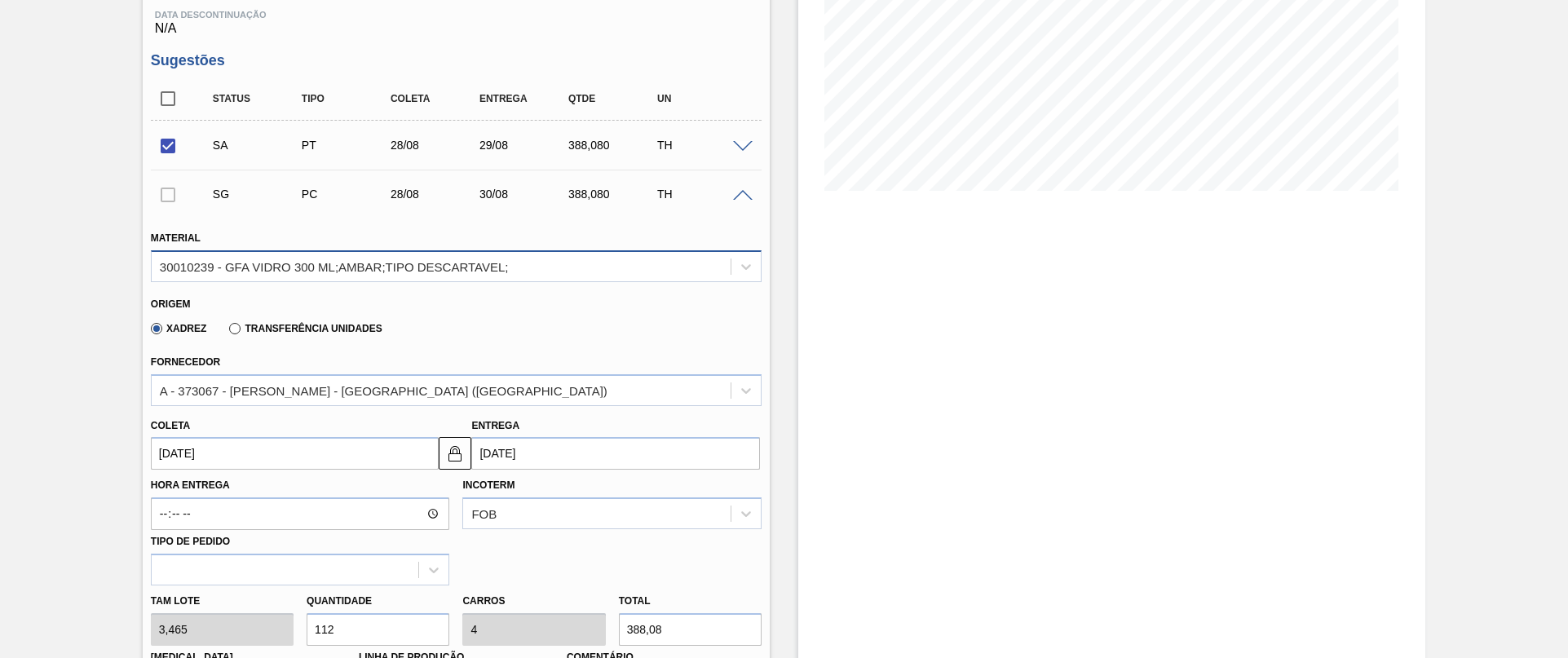
type input "112"
click at [234, 269] on div "30010239 - GFA VIDRO 300 ML;AMBAR;TIPO DESCARTAVEL;" at bounding box center [334, 266] width 349 height 14
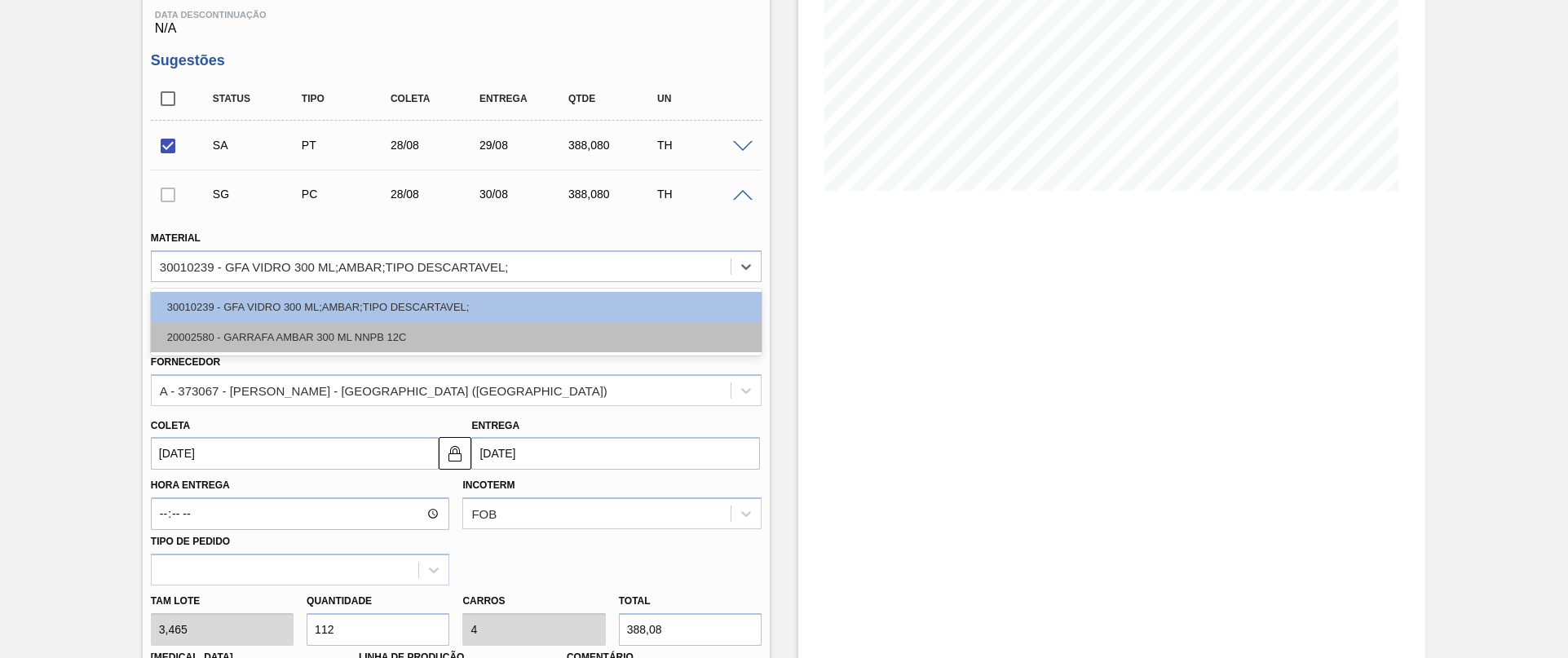
click at [200, 335] on div "20002580 - GARRAFA AMBAR 300 ML NNPB 12C" at bounding box center [456, 337] width 611 height 30
type input "[DATE]"
type input "3,780"
type input "102,667"
type input "3,667"
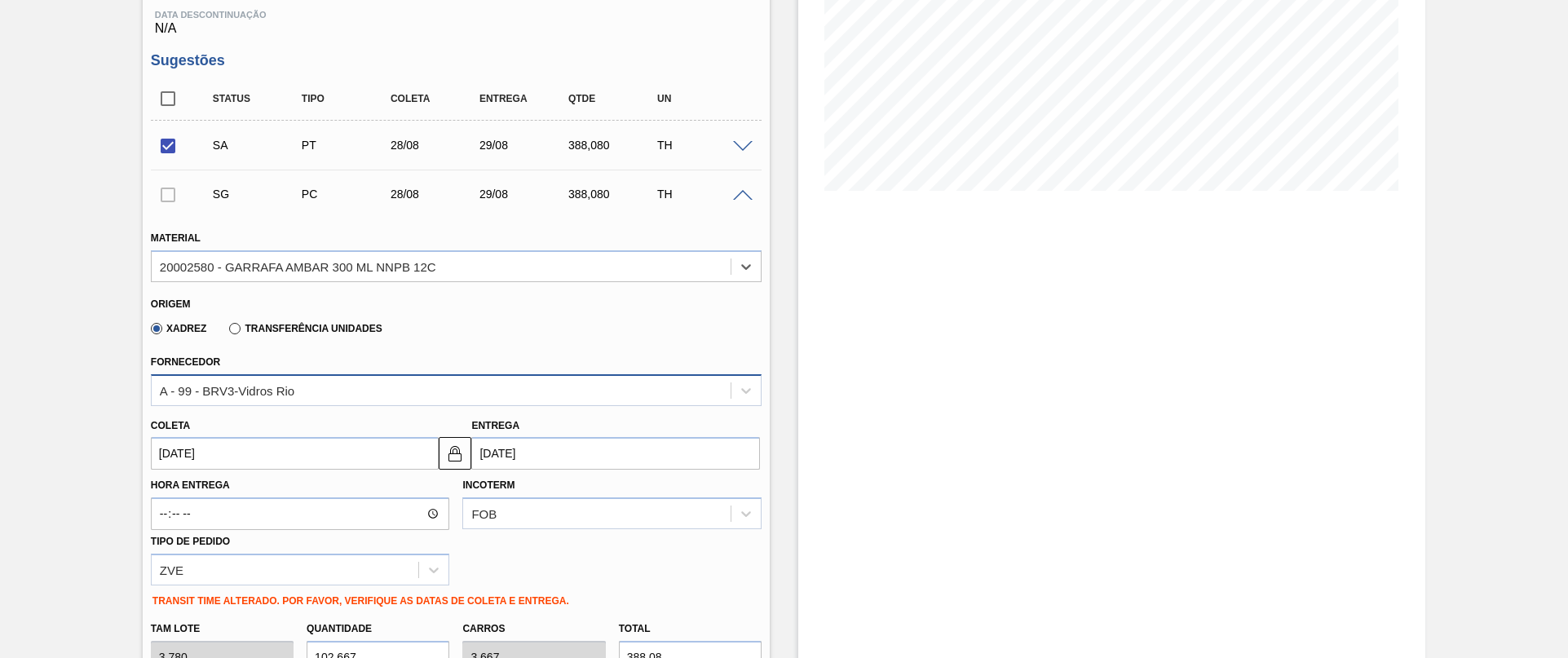
click at [242, 396] on div "A - 99 - BRV3-Vidros Rio" at bounding box center [228, 390] width 135 height 14
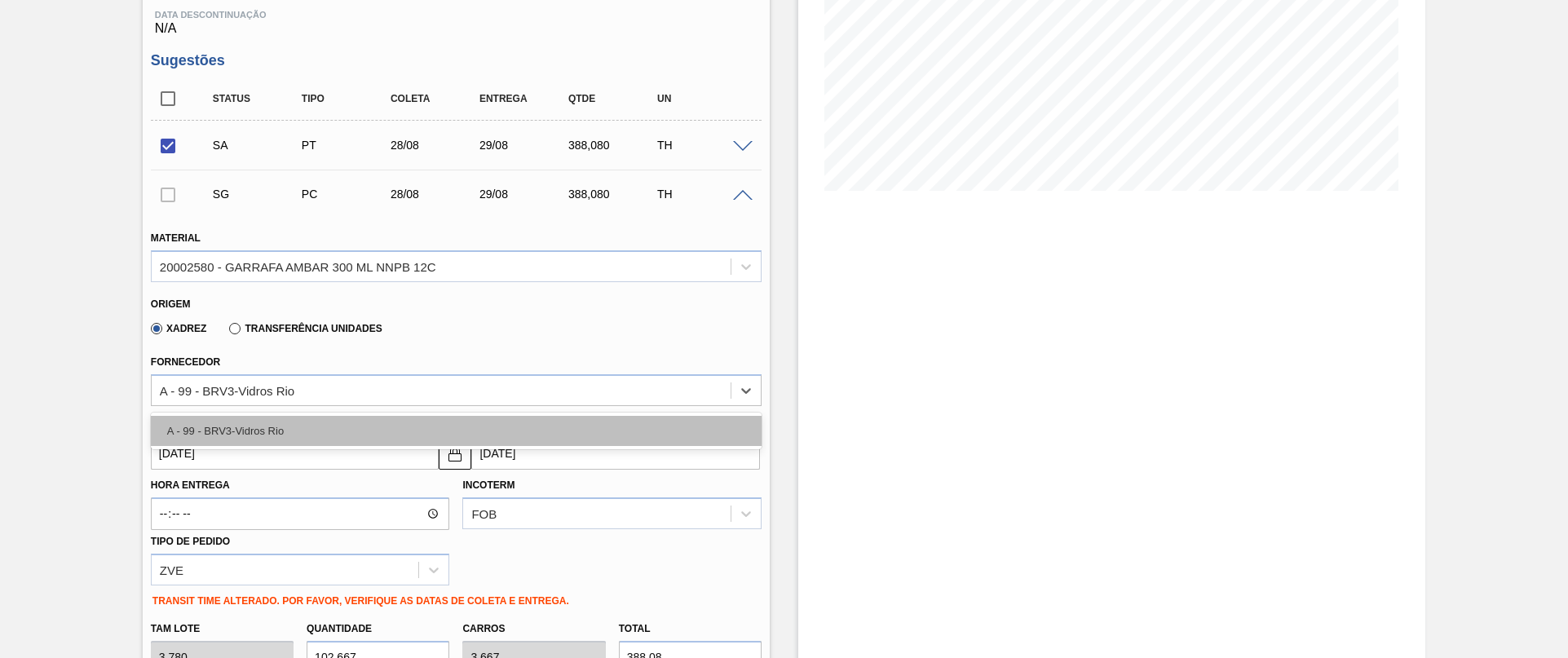
click at [234, 425] on div "A - 99 - BRV3-Vidros Rio" at bounding box center [456, 430] width 611 height 30
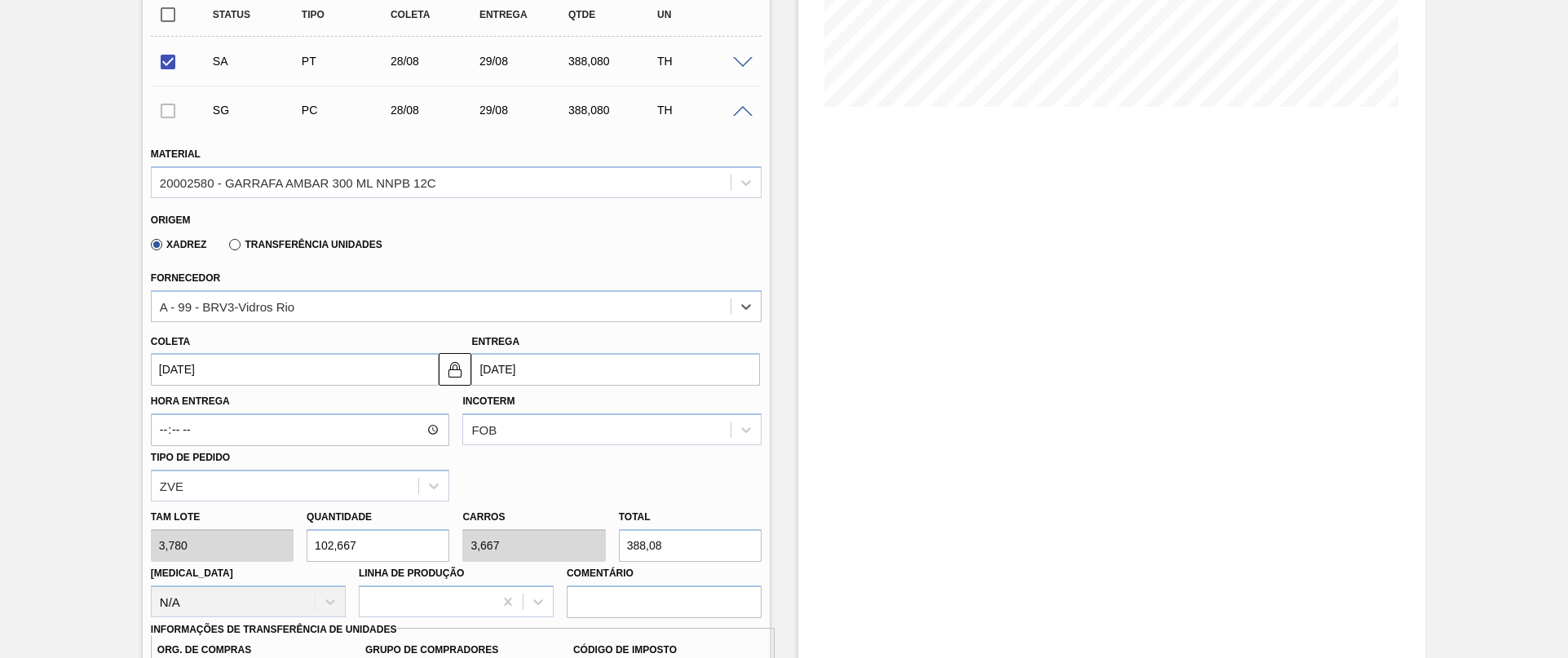
scroll to position [409, 0]
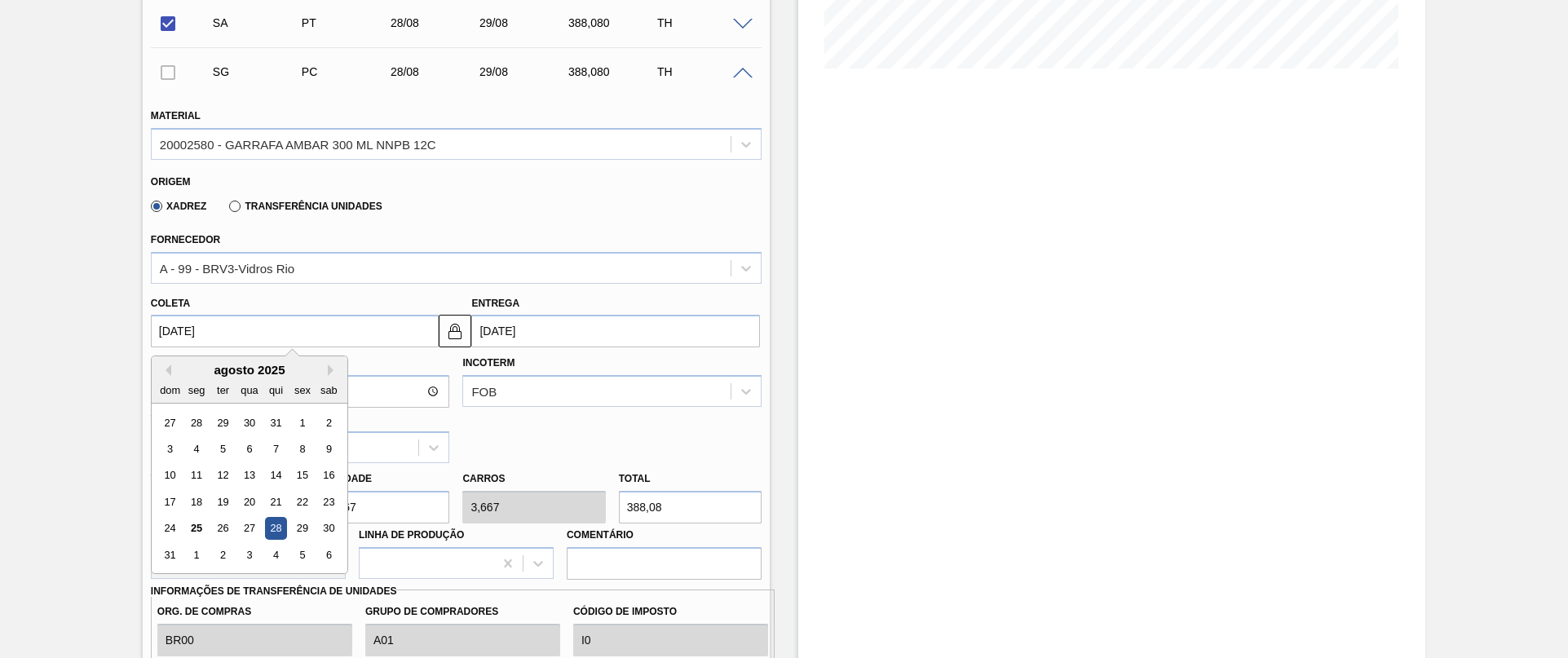
click at [259, 322] on input "[DATE]" at bounding box center [295, 331] width 289 height 32
click at [299, 527] on div "29" at bounding box center [302, 528] width 22 height 22
type input "[DATE]"
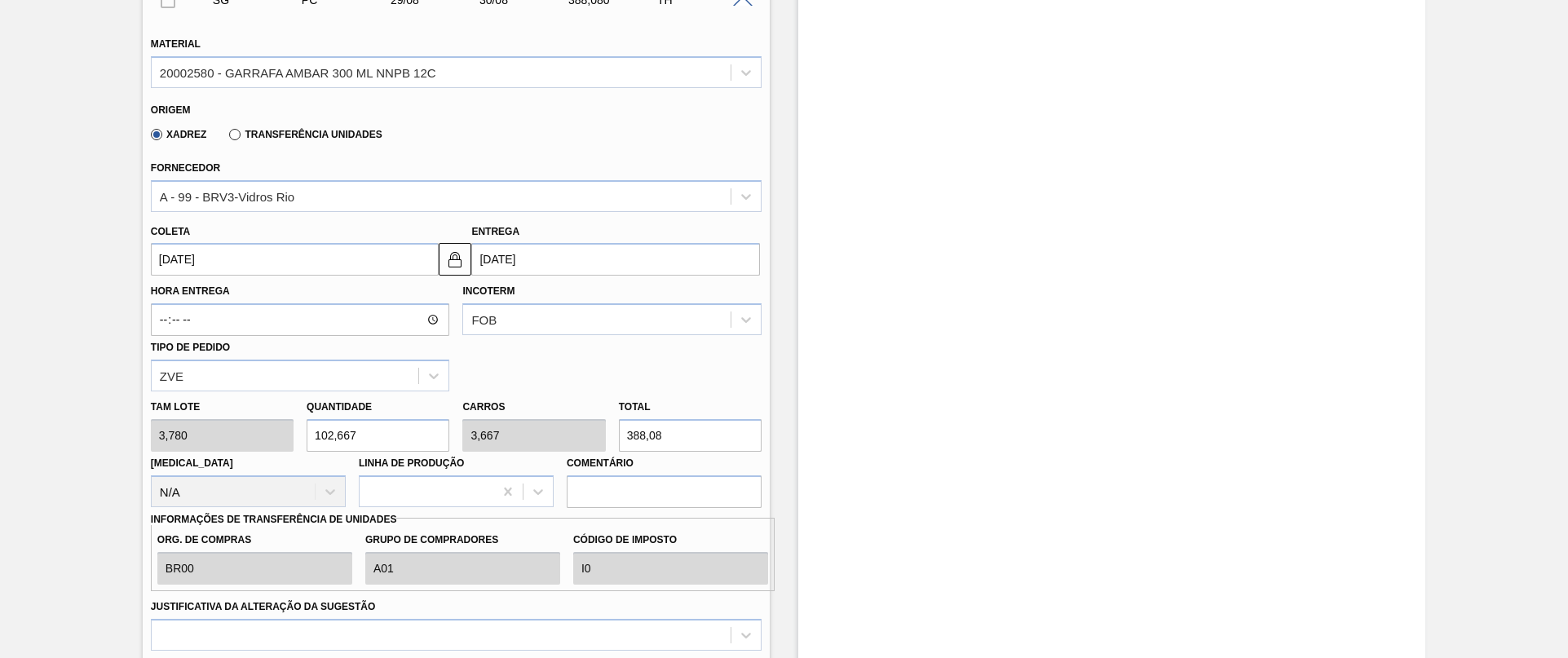
scroll to position [531, 0]
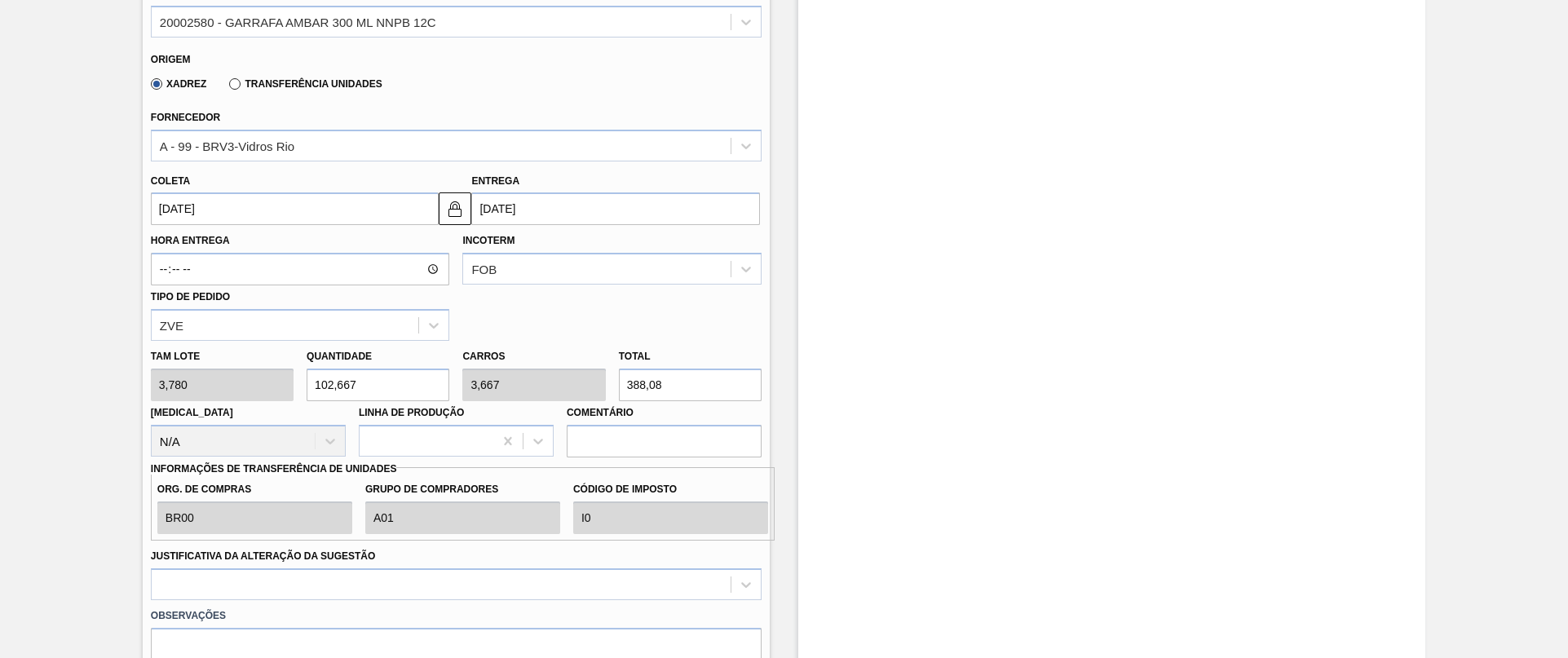
drag, startPoint x: 374, startPoint y: 392, endPoint x: -5, endPoint y: 402, distance: 379.1
click at [0, 0] on html "Tarefas Planejamento Gerencial Transportes Relatórios Master Data Juliane Romag…" at bounding box center [784, 0] width 1568 height 0
type input "1"
type input "0,036"
type input "3,78"
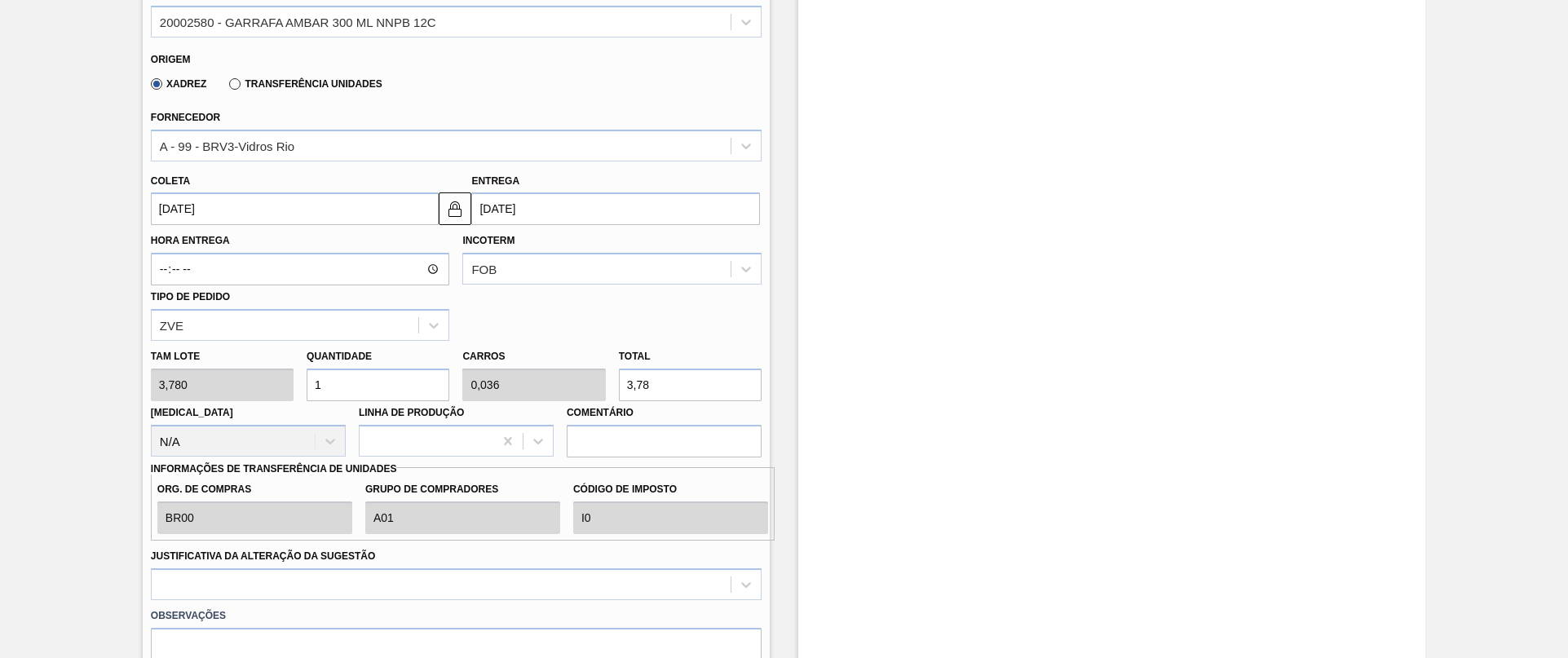
type input "11"
type input "0,393"
type input "41,58"
type input "112"
type input "4"
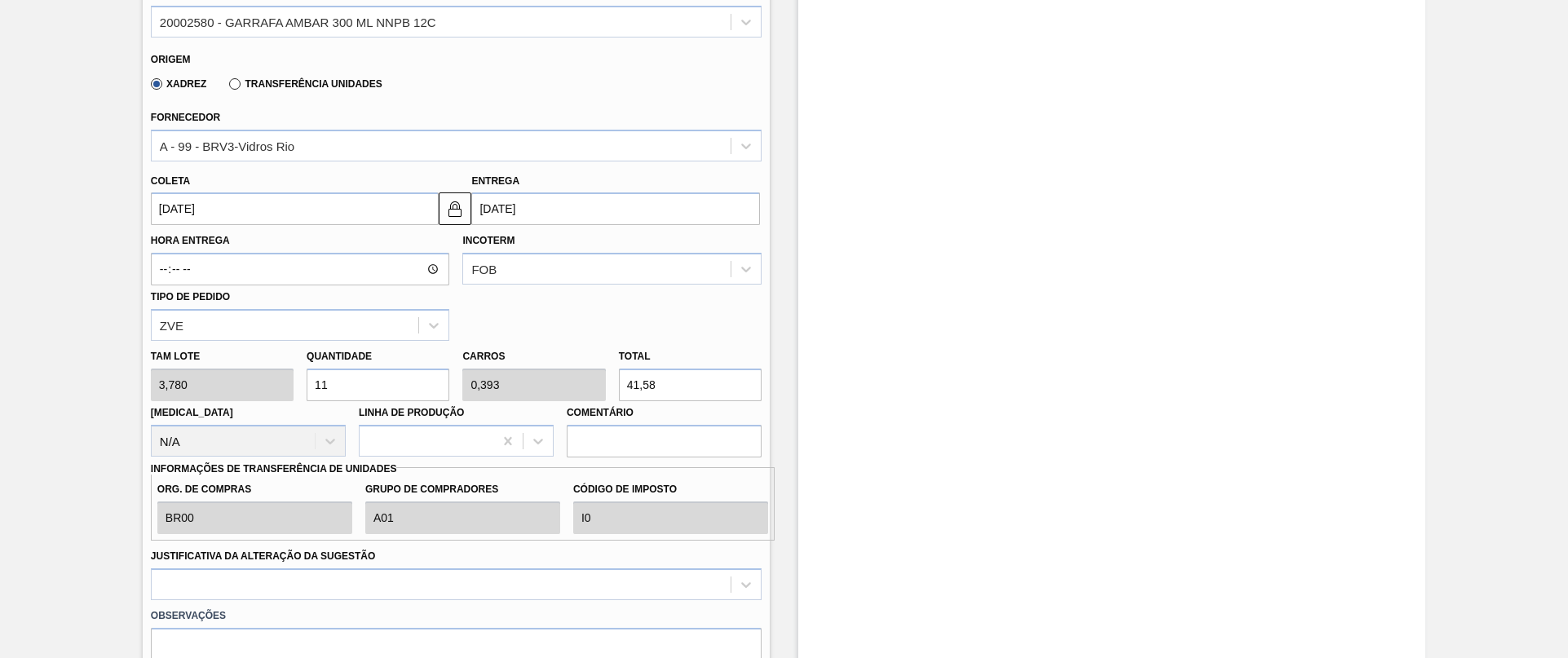
type input "423,36"
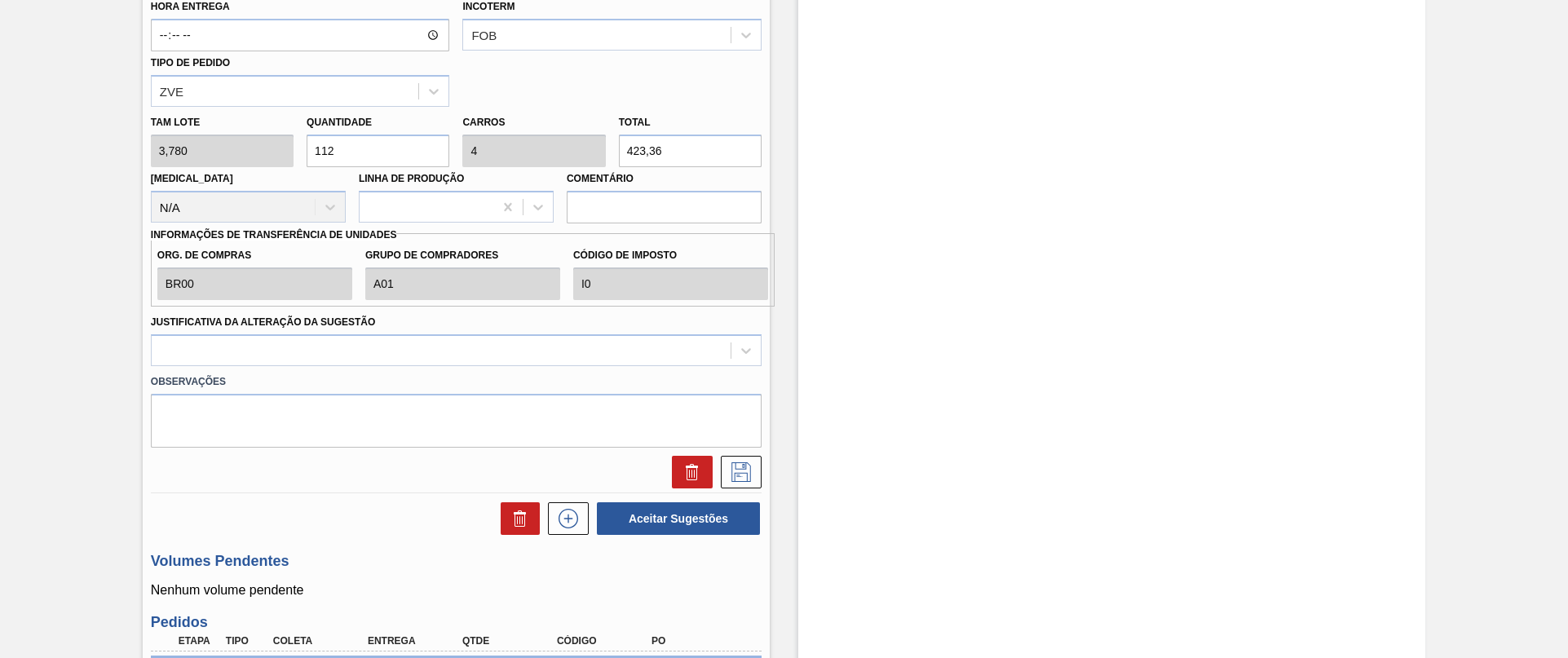
scroll to position [775, 0]
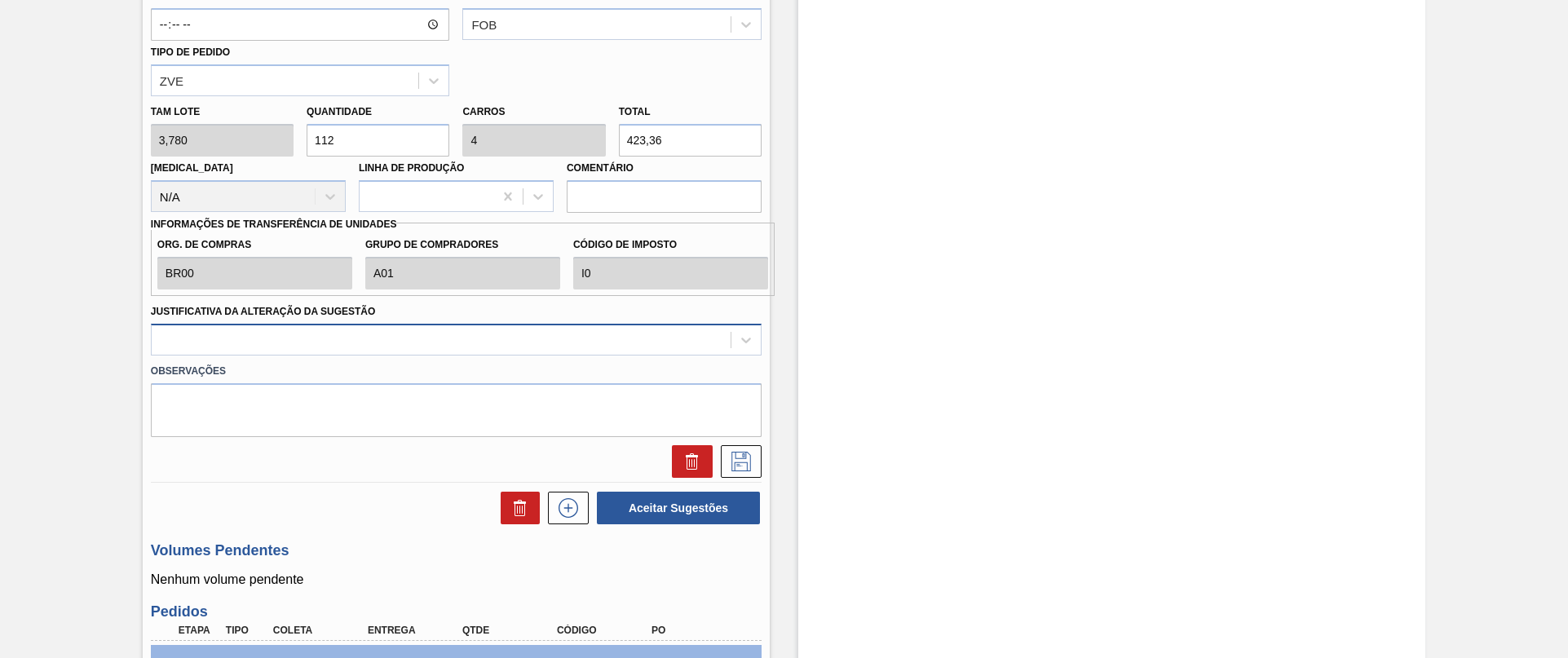
type input "112"
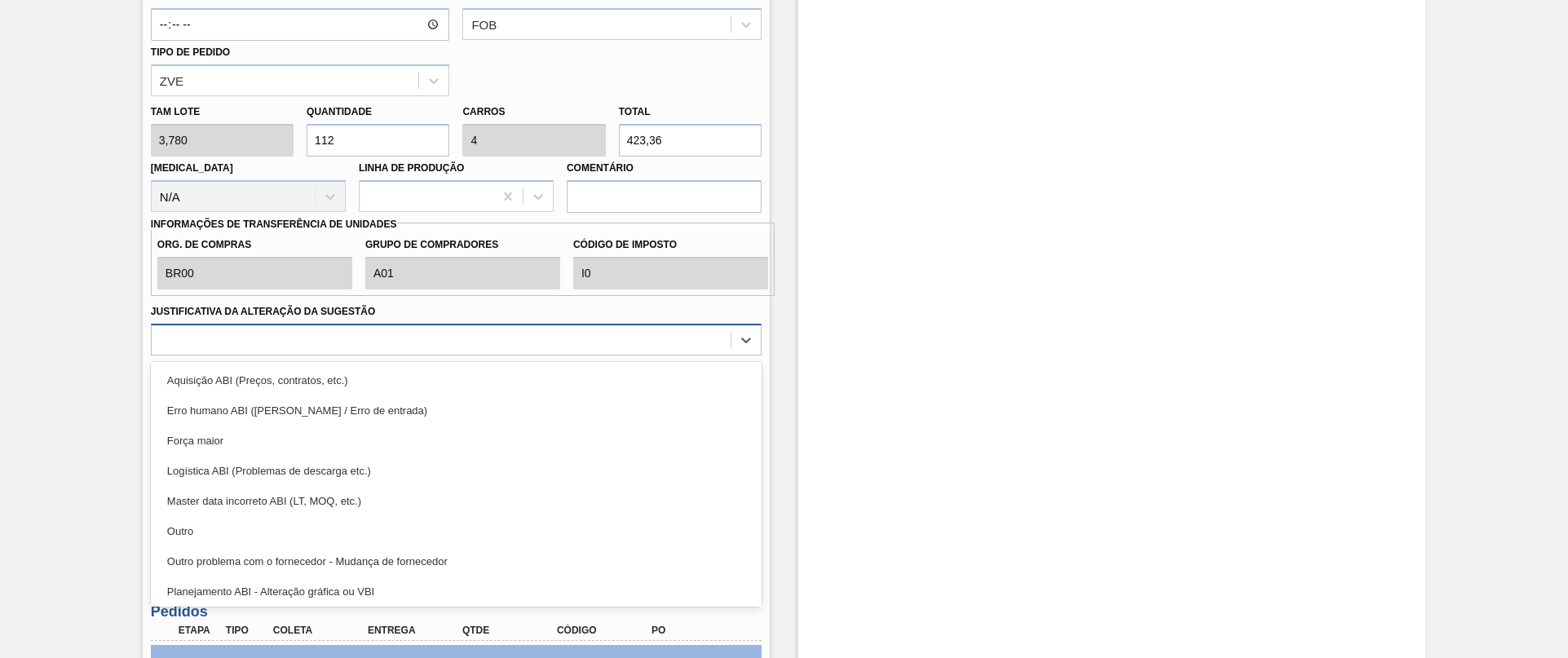
click at [282, 335] on div at bounding box center [441, 340] width 579 height 24
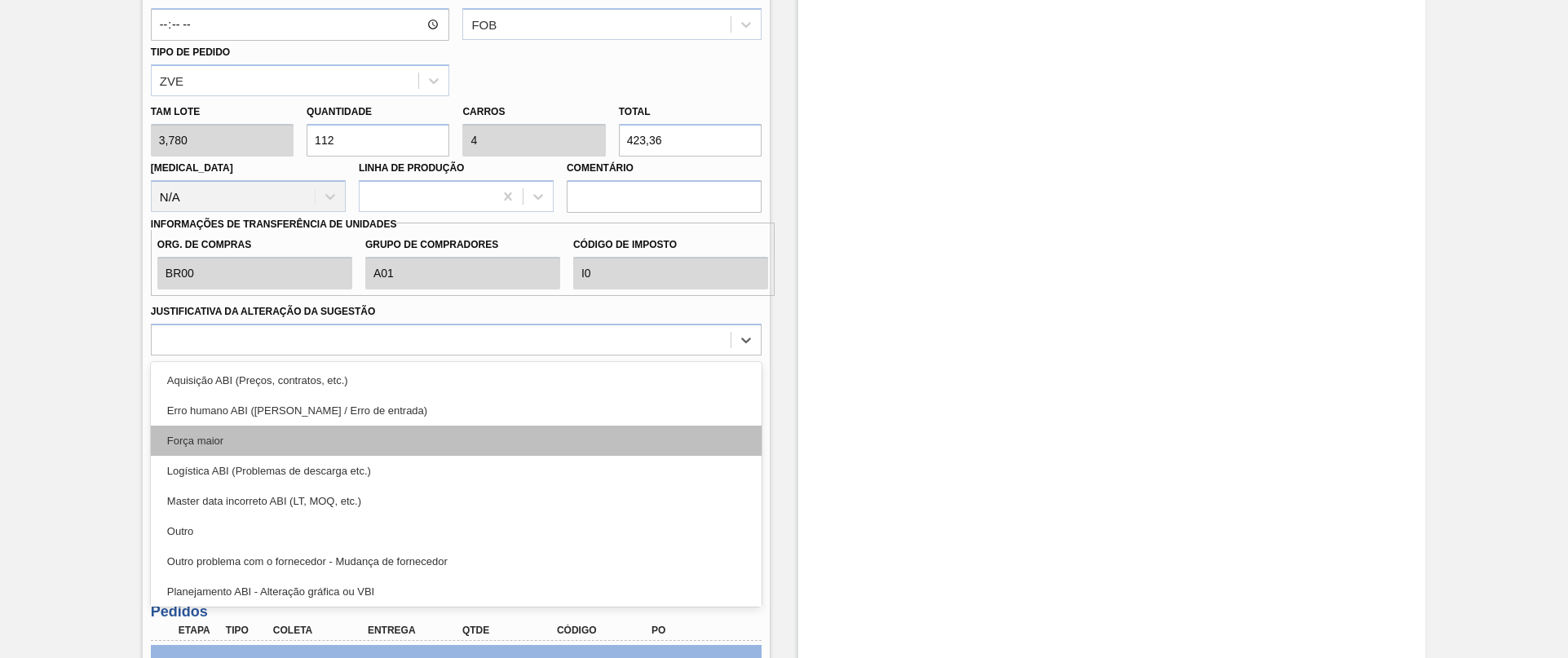
click at [220, 448] on div "Força maior" at bounding box center [456, 440] width 611 height 30
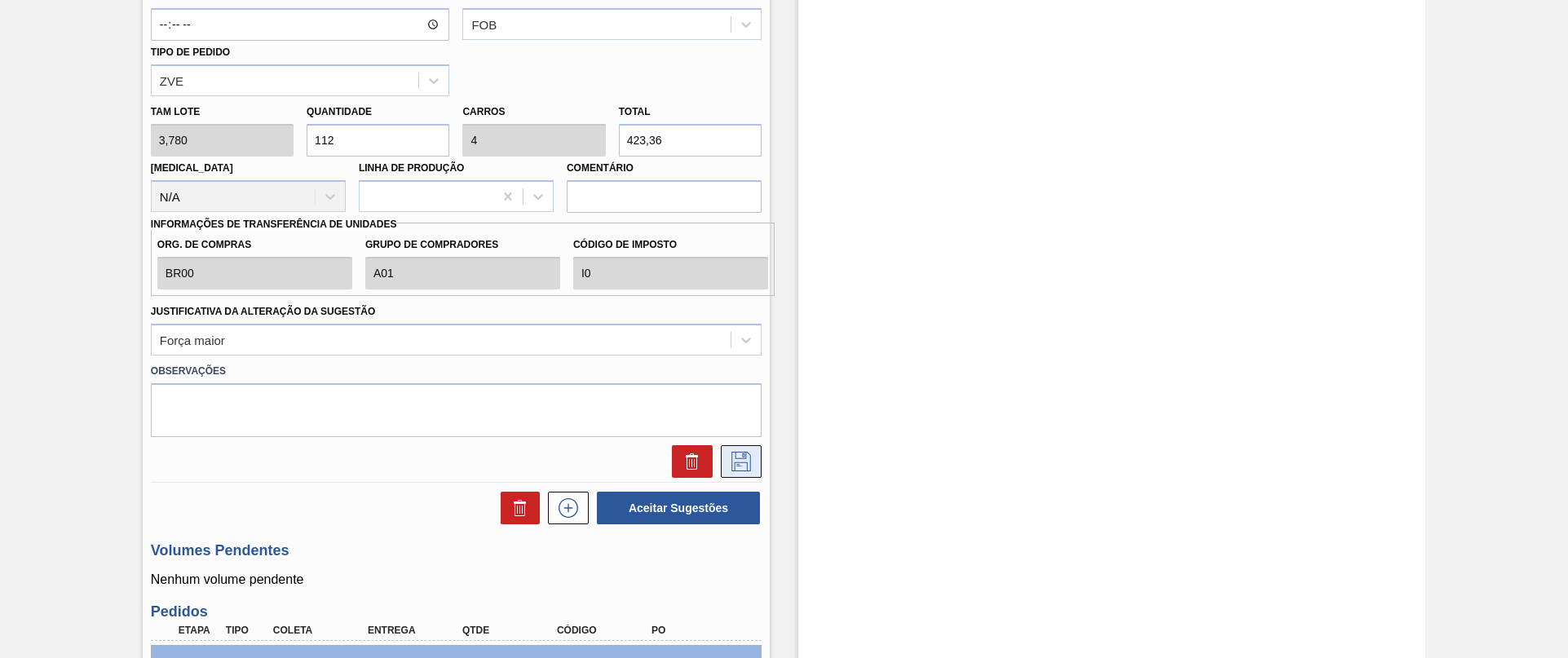
click at [738, 459] on icon at bounding box center [741, 461] width 26 height 19
checkbox input "true"
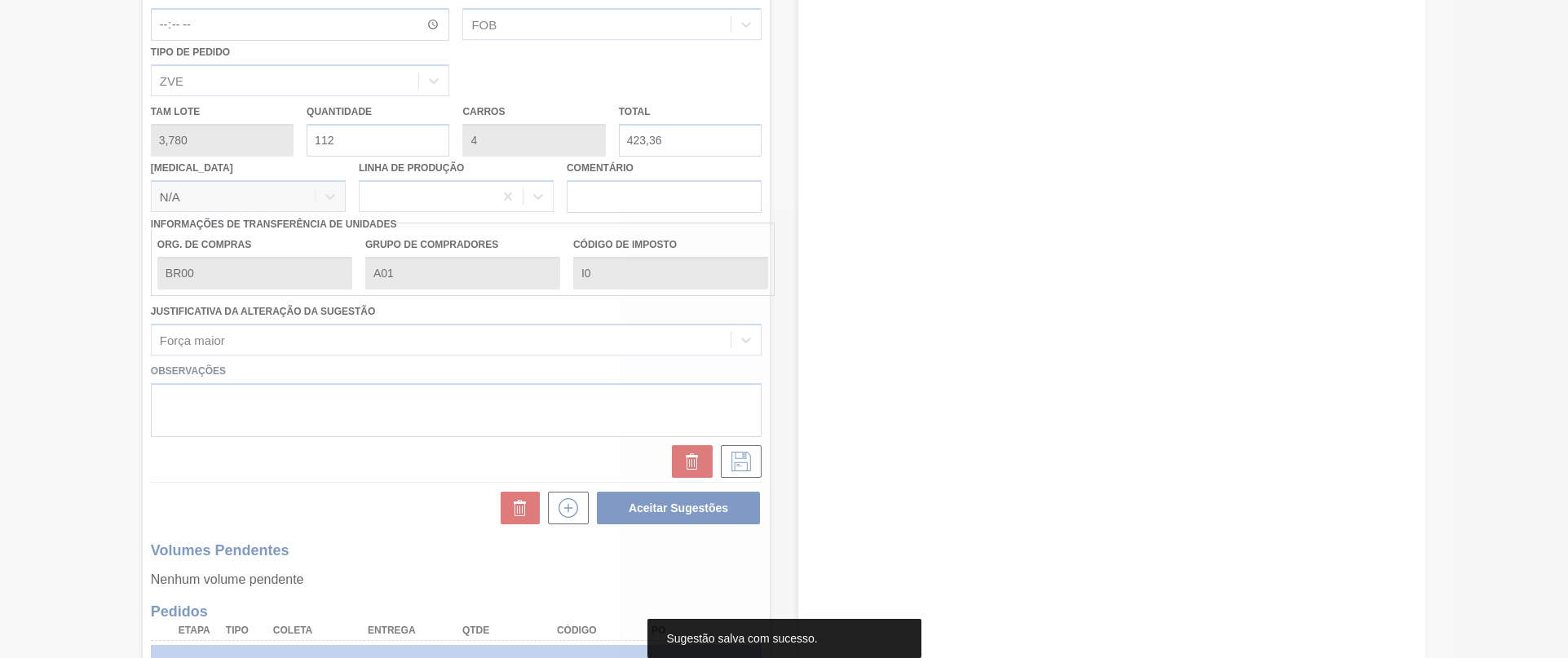
scroll to position [286, 0]
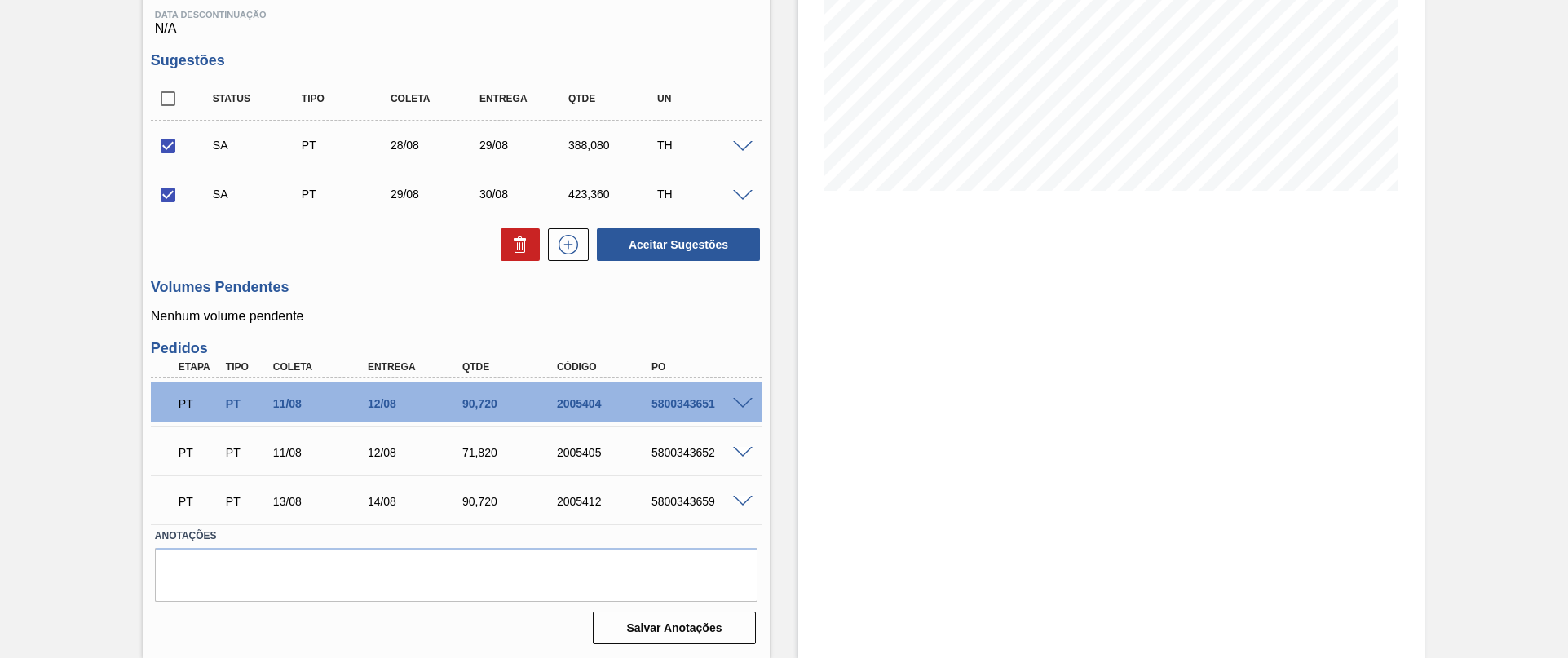
click at [750, 146] on span at bounding box center [743, 147] width 19 height 12
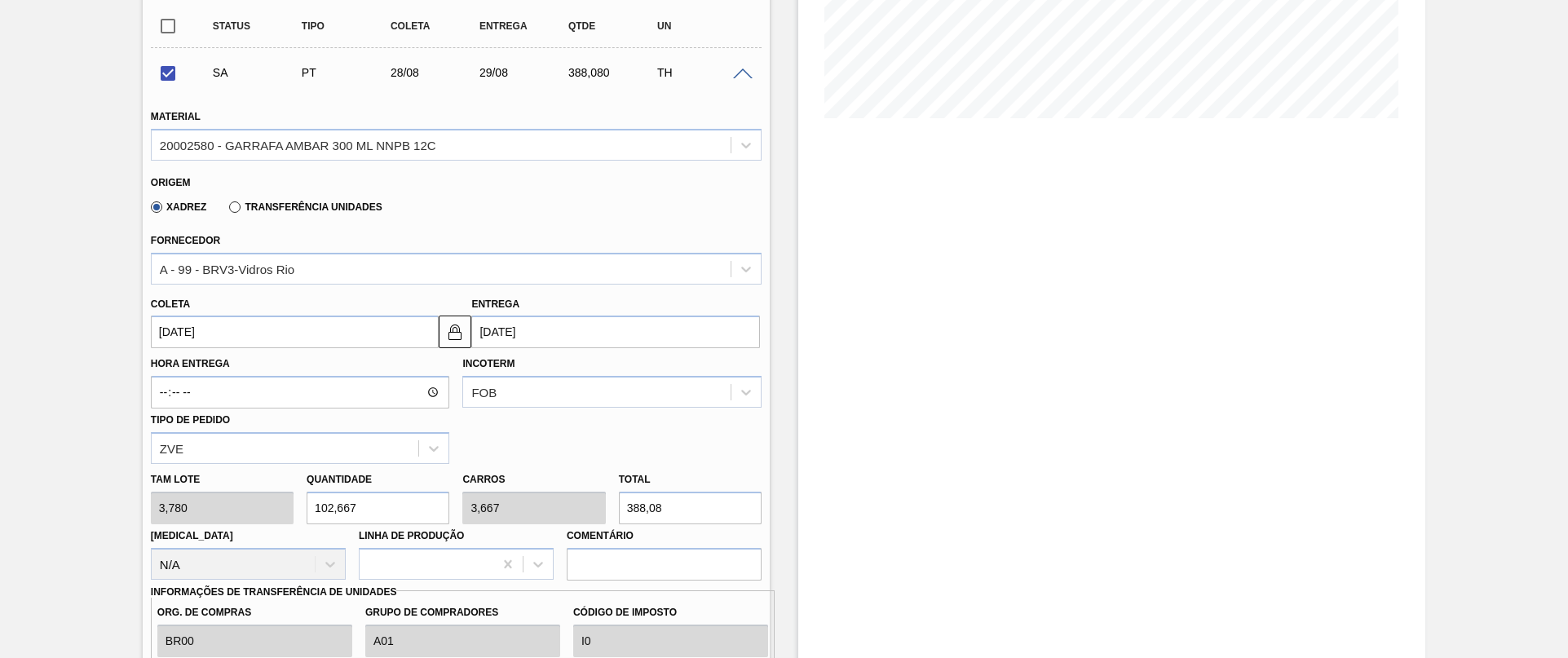
scroll to position [531, 0]
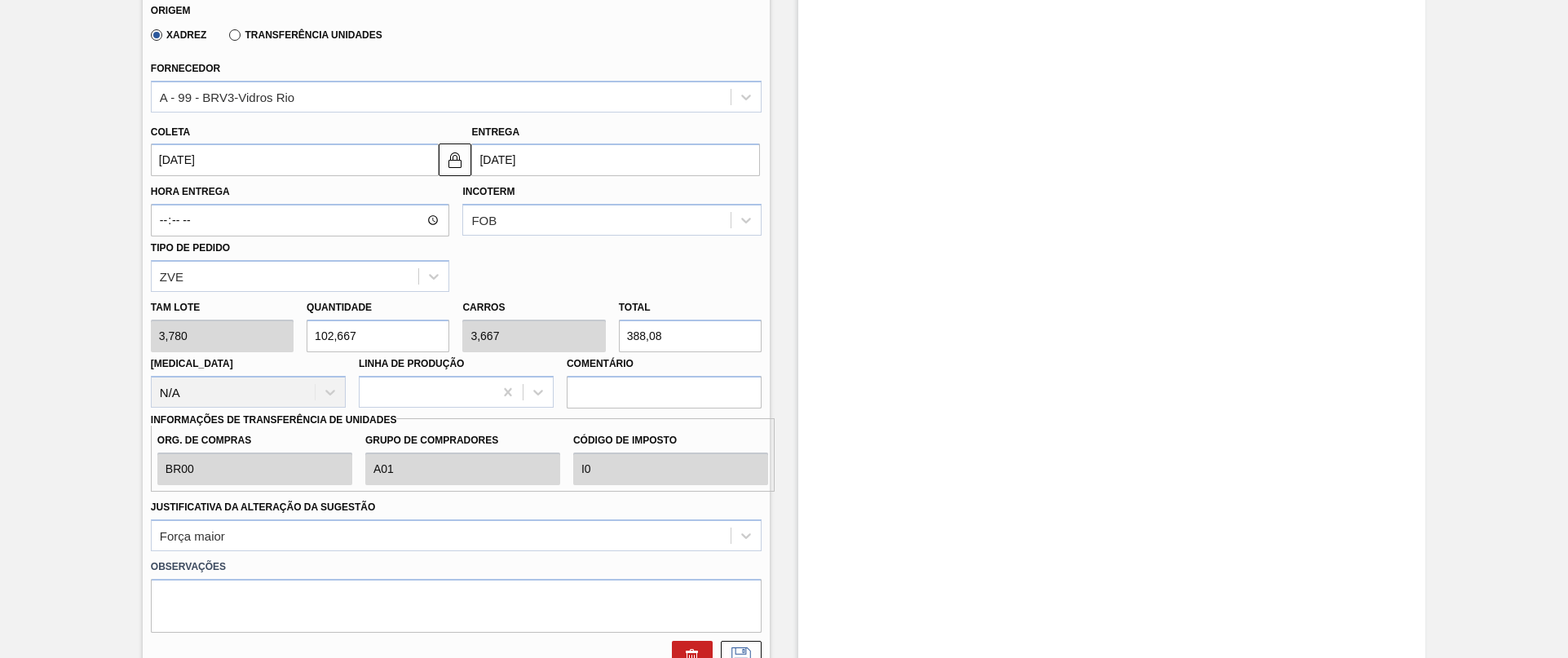
drag, startPoint x: 396, startPoint y: 341, endPoint x: -5, endPoint y: 353, distance: 401.2
click at [0, 0] on html "Tarefas Planejamento Gerencial Transportes Relatórios Master Data Juliane Romag…" at bounding box center [784, 0] width 1568 height 0
checkbox input "false"
type input "1"
type input "0,036"
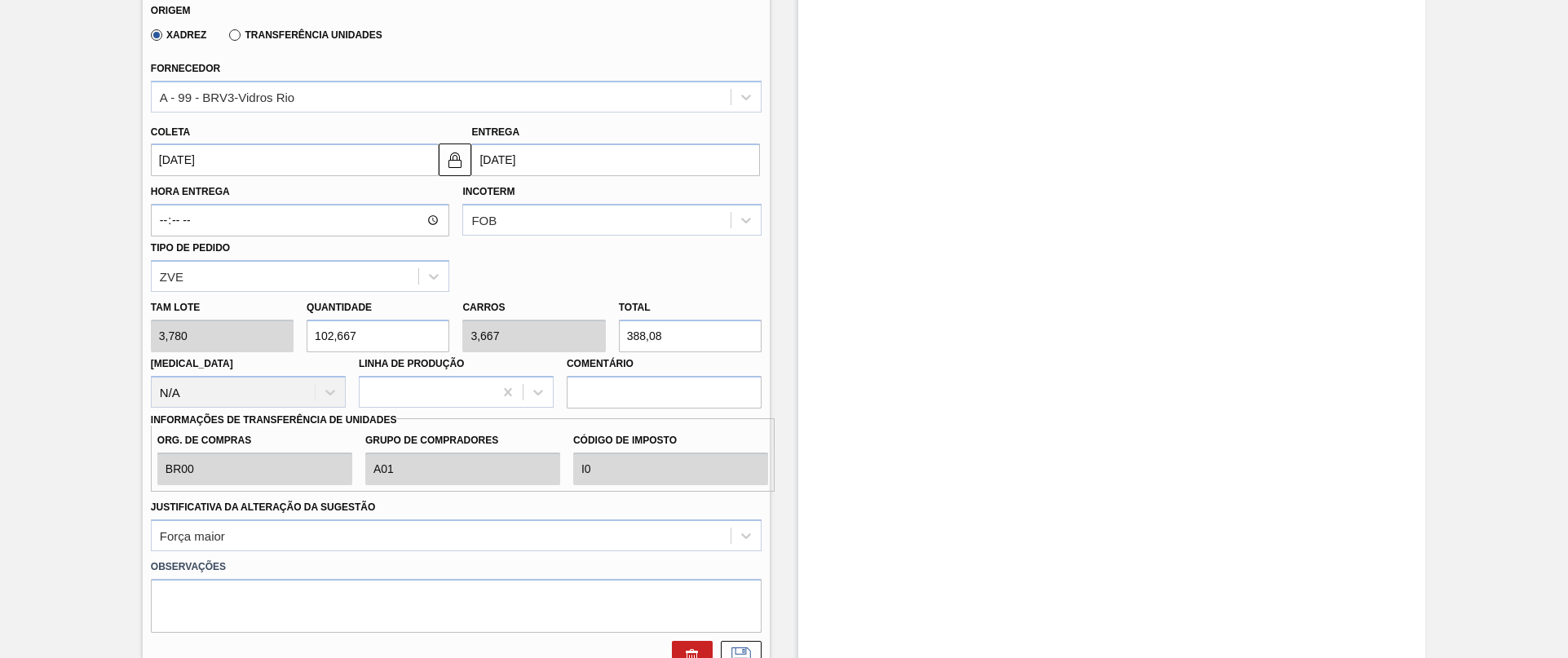
type input "3,78"
type input "11"
type input "0,393"
type input "41,58"
type input "112"
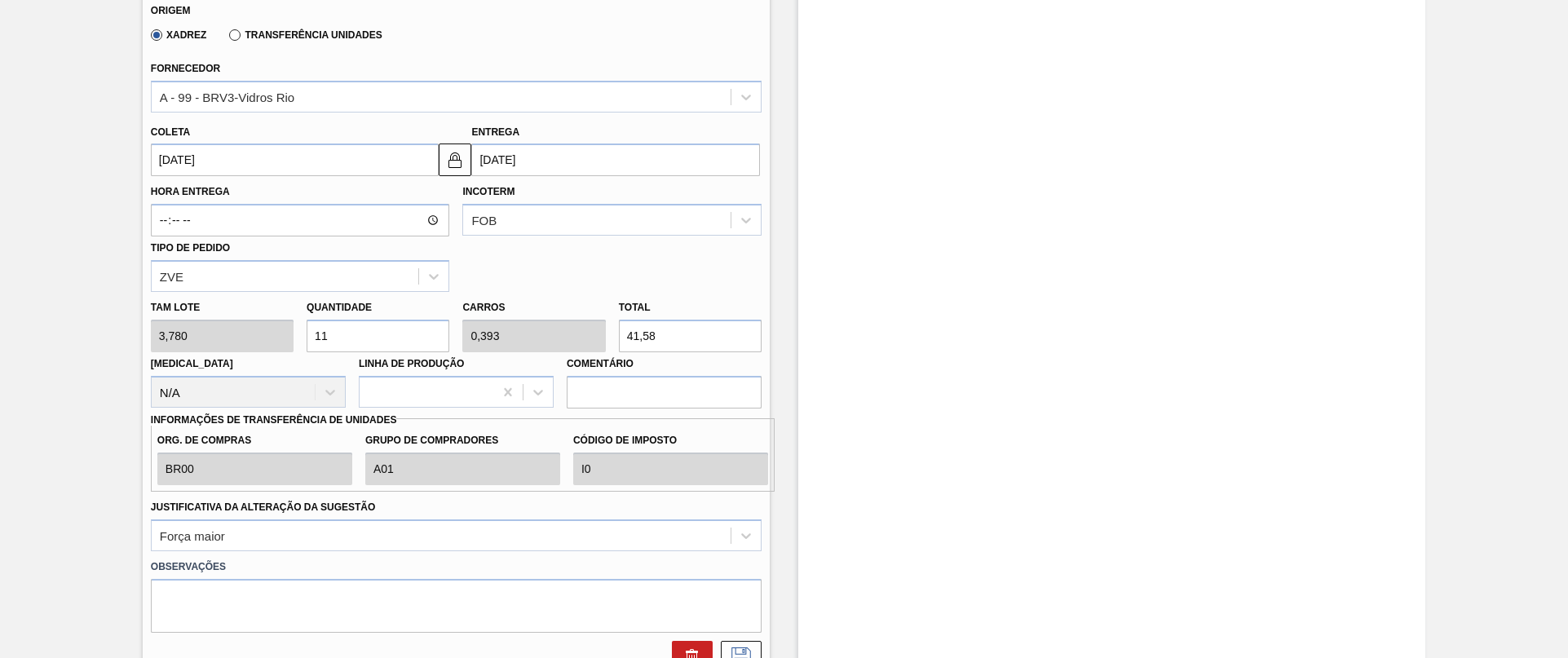
type input "4"
type input "423,36"
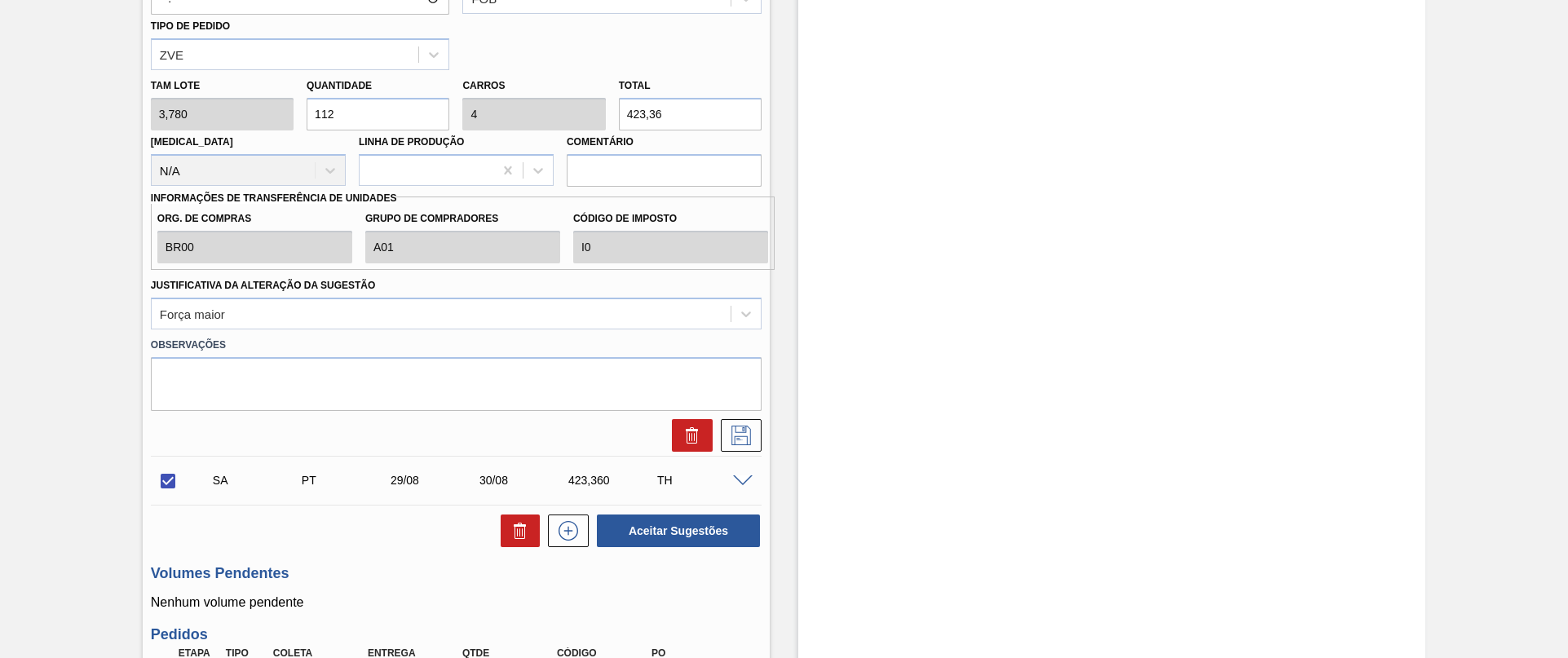
scroll to position [775, 0]
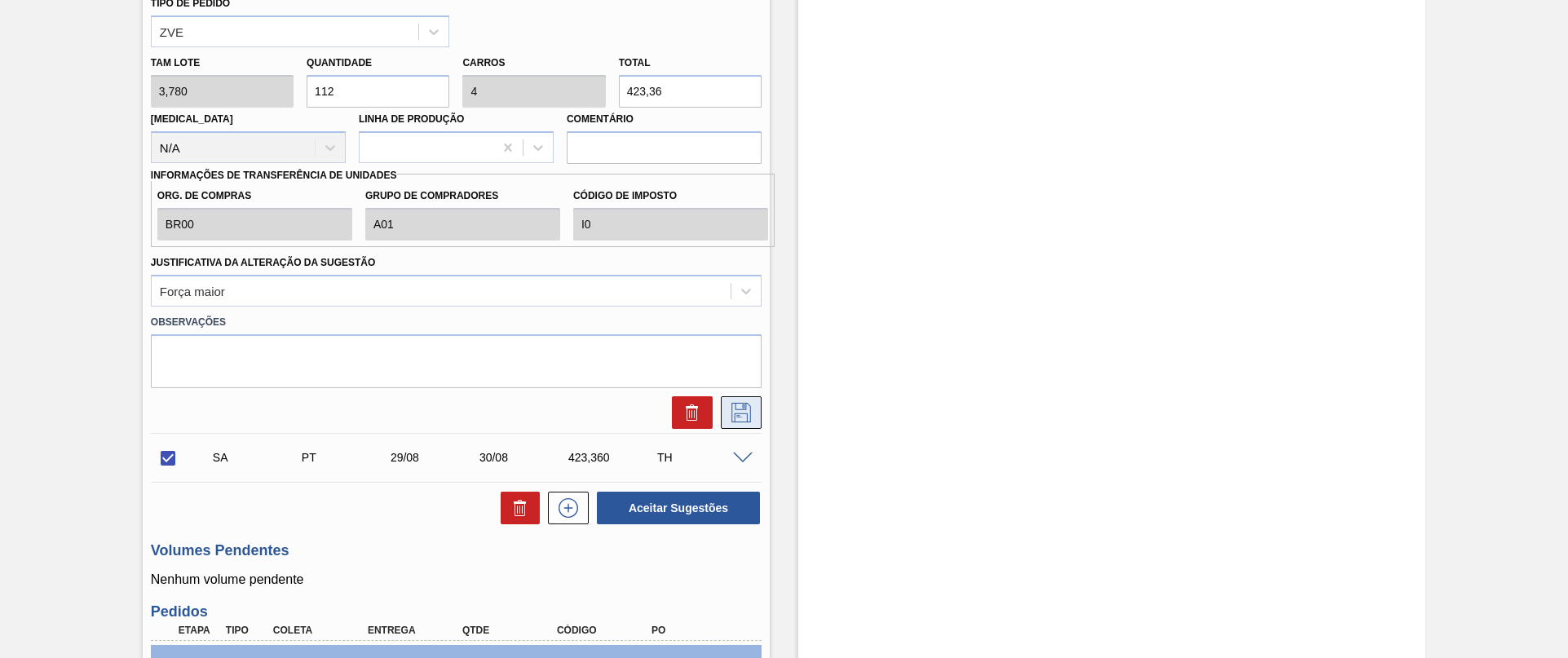
type input "112"
click at [751, 402] on icon at bounding box center [741, 412] width 26 height 19
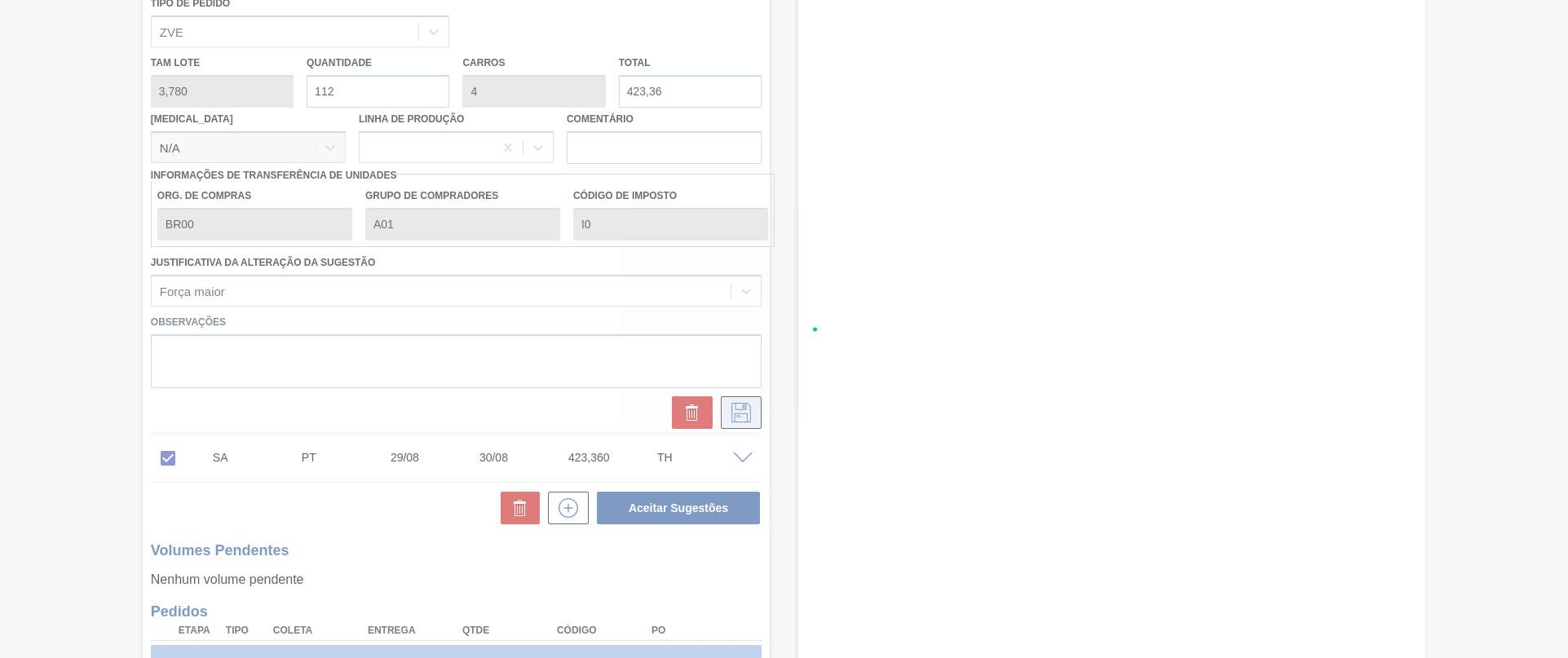
checkbox input "true"
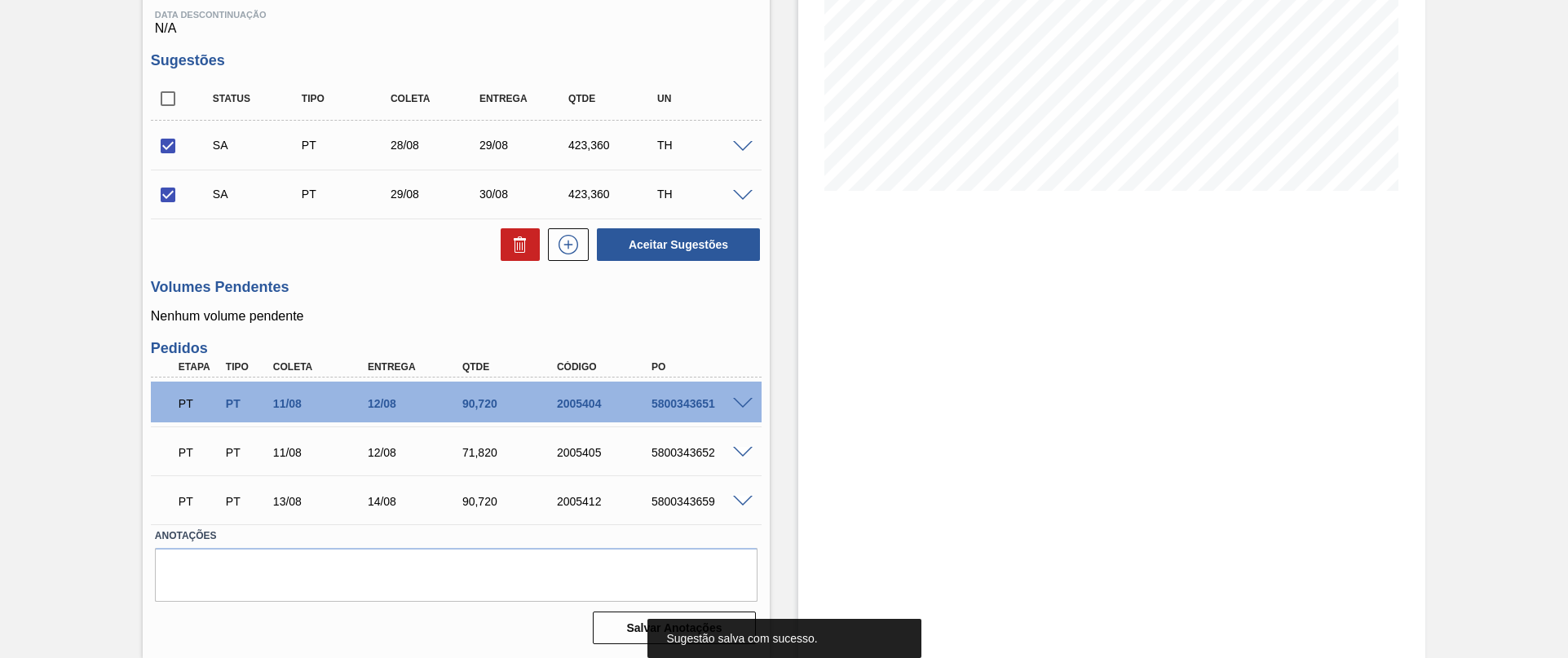
scroll to position [286, 0]
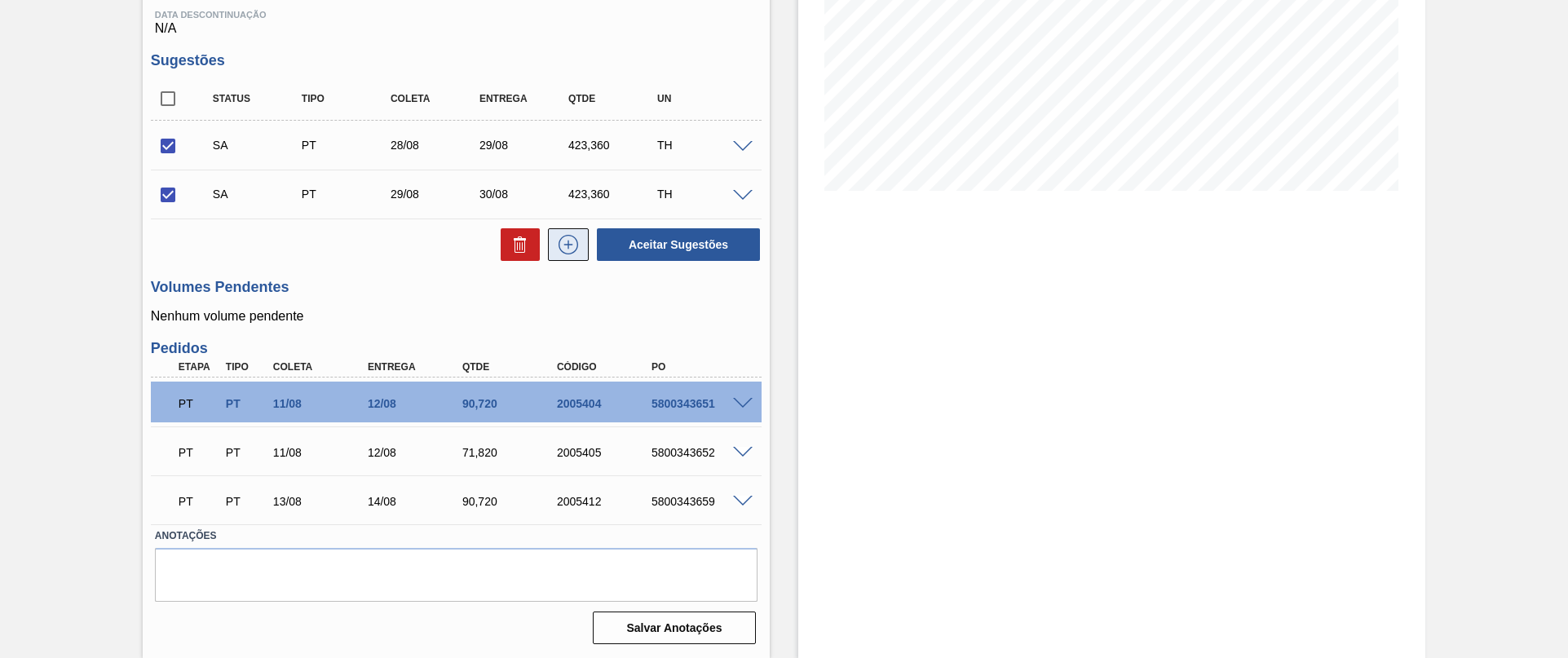
click at [573, 253] on icon at bounding box center [568, 244] width 26 height 19
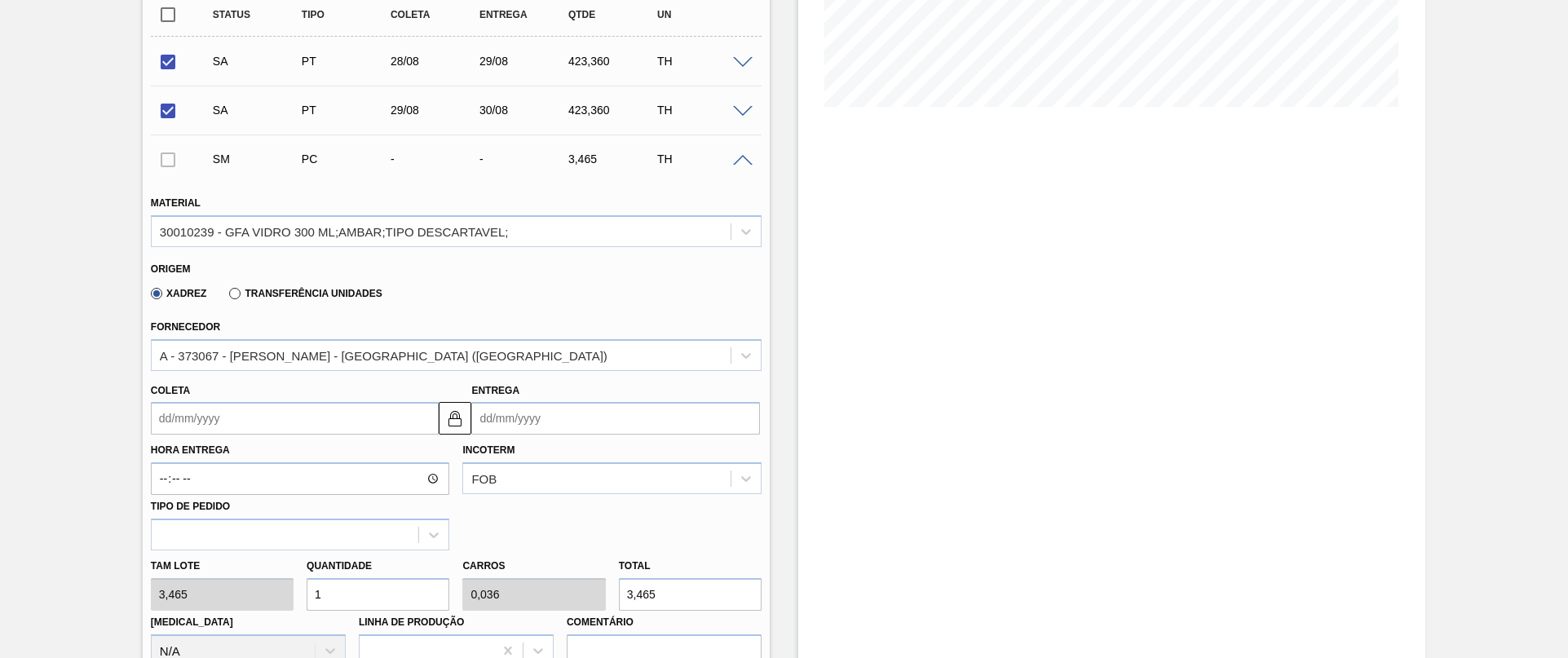
scroll to position [409, 0]
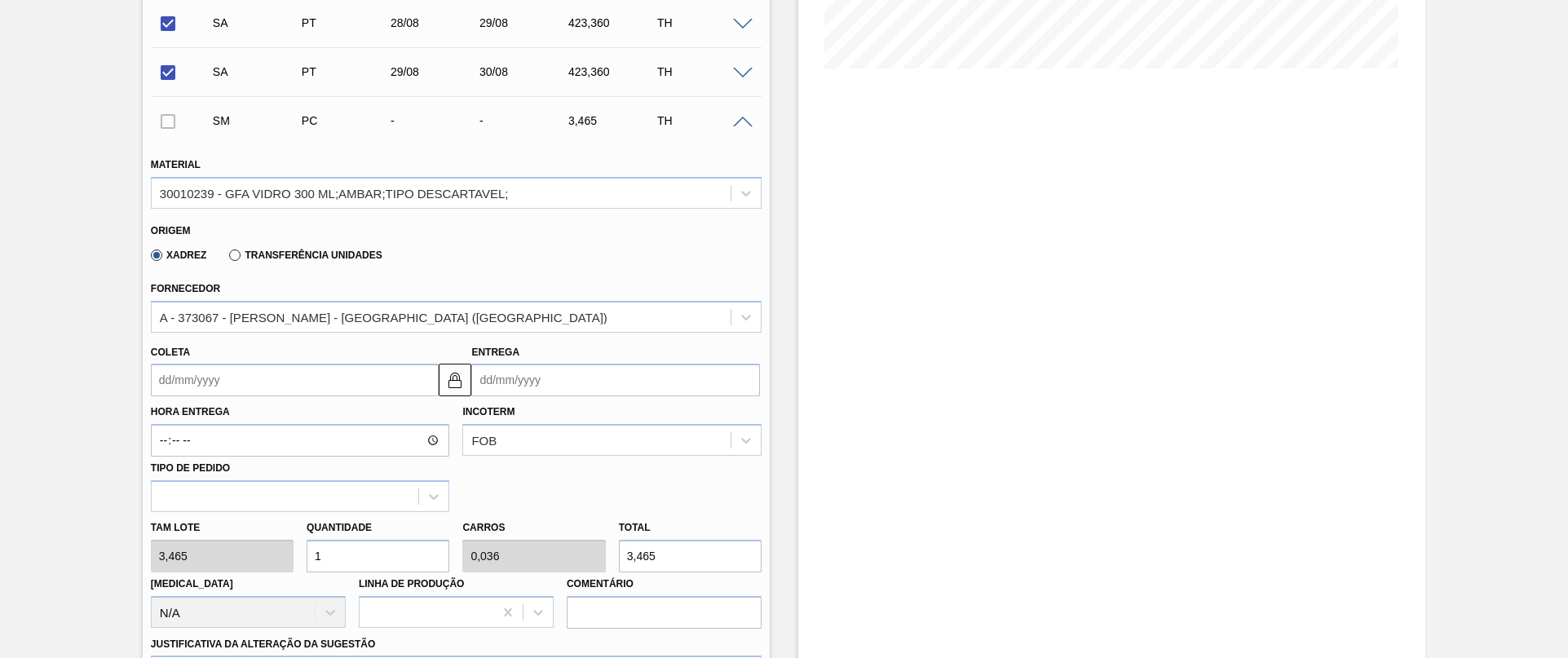
click at [244, 372] on input "Coleta" at bounding box center [295, 380] width 289 height 32
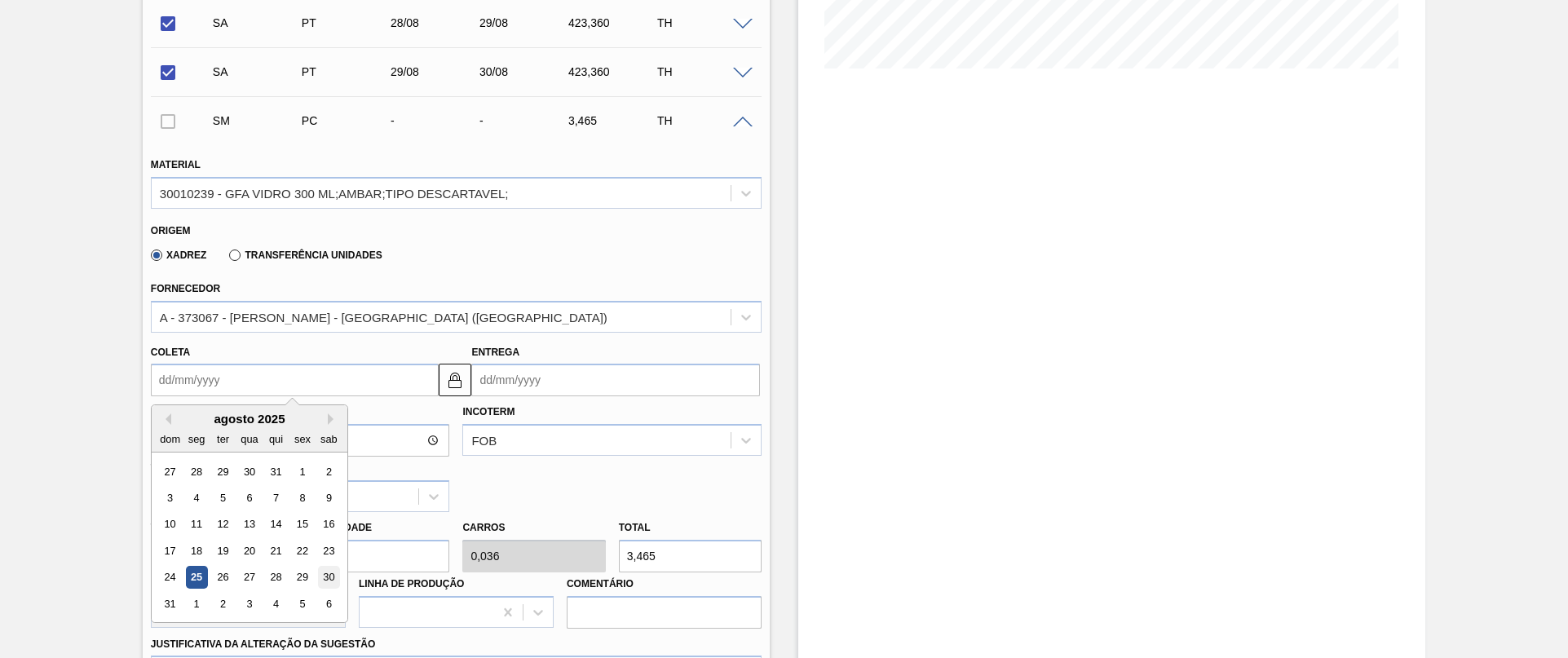
click at [331, 580] on div "30" at bounding box center [328, 578] width 22 height 22
type input "30/08/2025"
type input "01/09/2025"
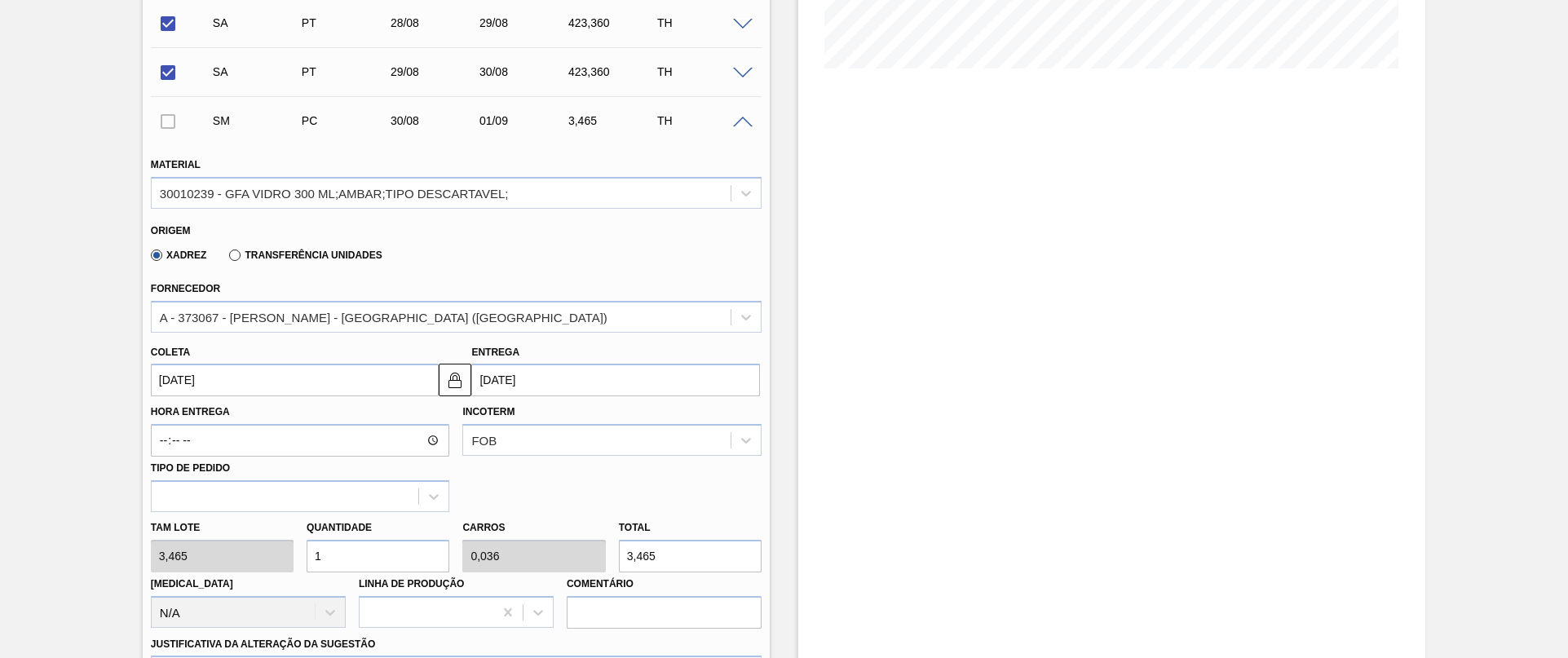
drag, startPoint x: 80, startPoint y: 542, endPoint x: 18, endPoint y: 530, distance: 63.2
click at [36, 532] on div "Pedido em Trânsito BR04 - GARRAFA AMBAR 300ML OW Unidade Camaçari PE MIN 185,80…" at bounding box center [784, 463] width 1568 height 1580
type input "11"
type input "0,393"
type input "38,115"
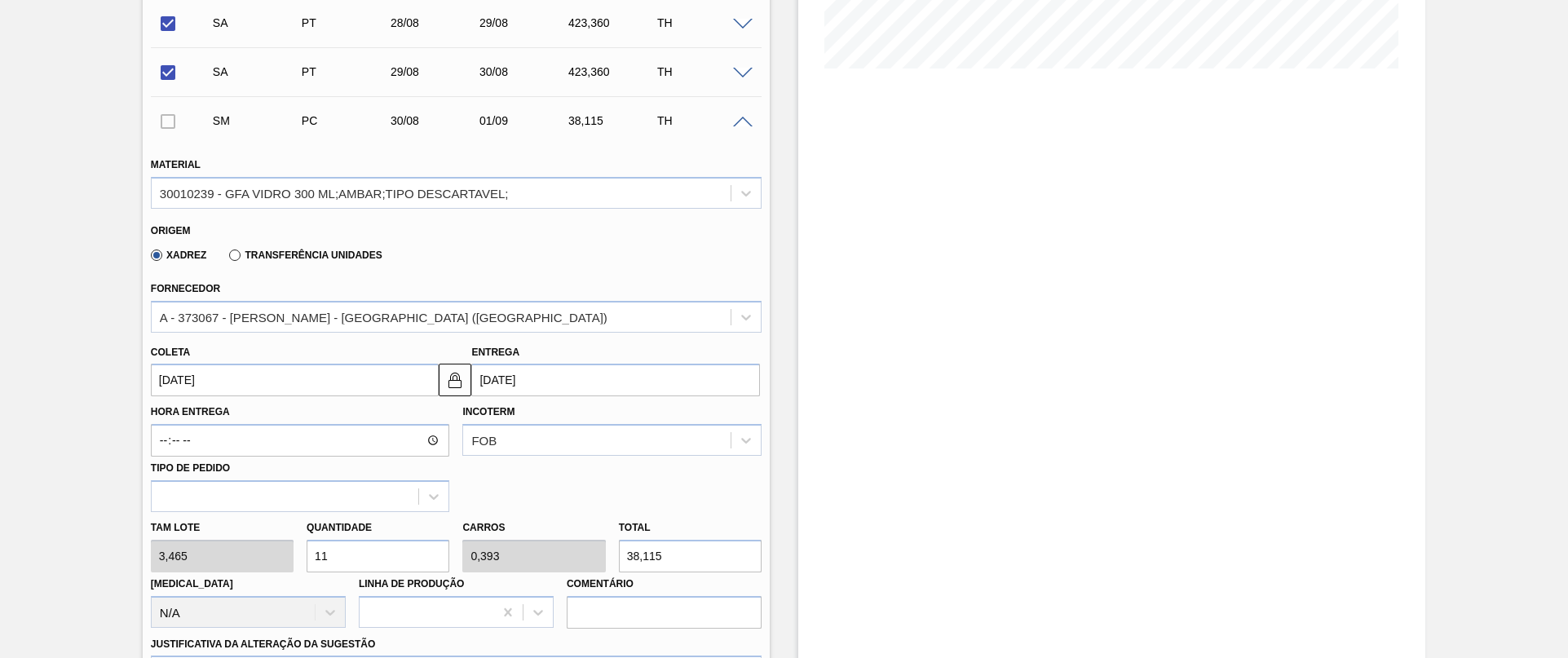
type input "113"
type input "4,036"
type input "391,545"
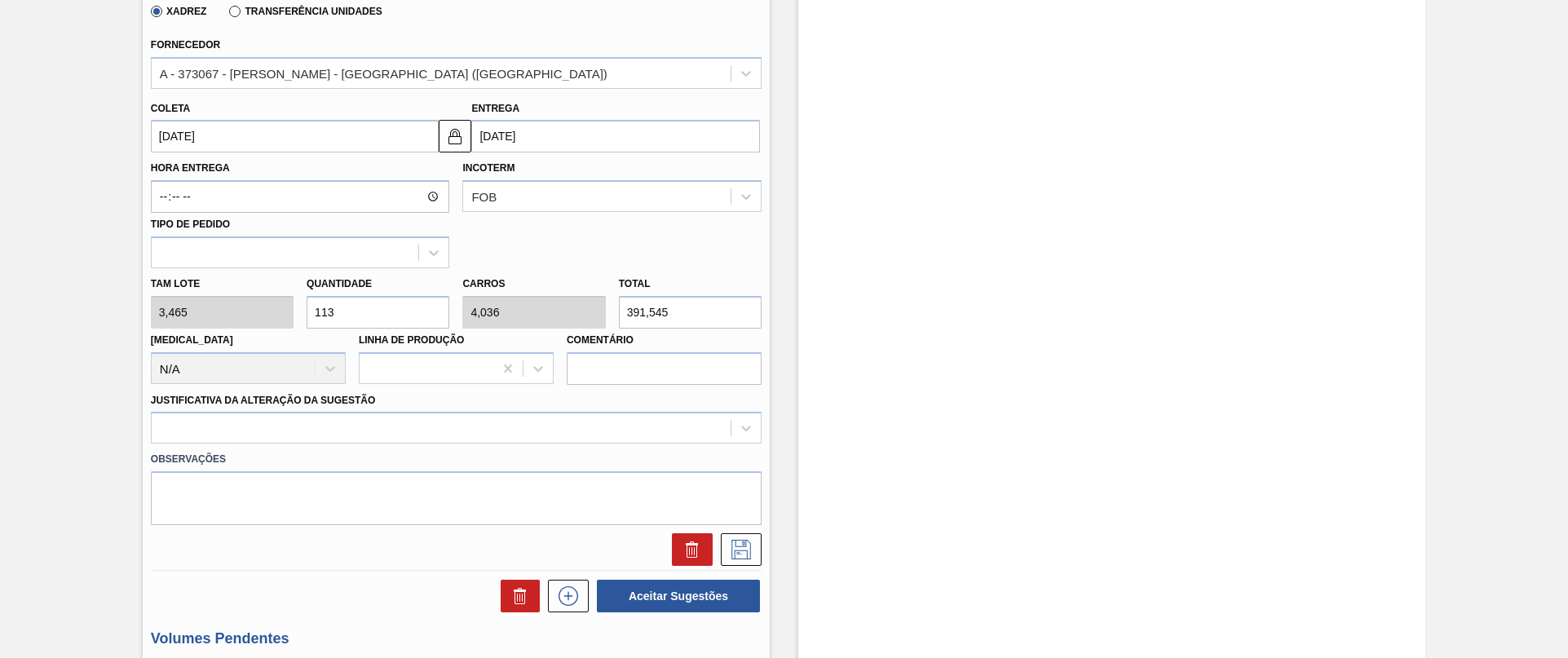
scroll to position [775, 0]
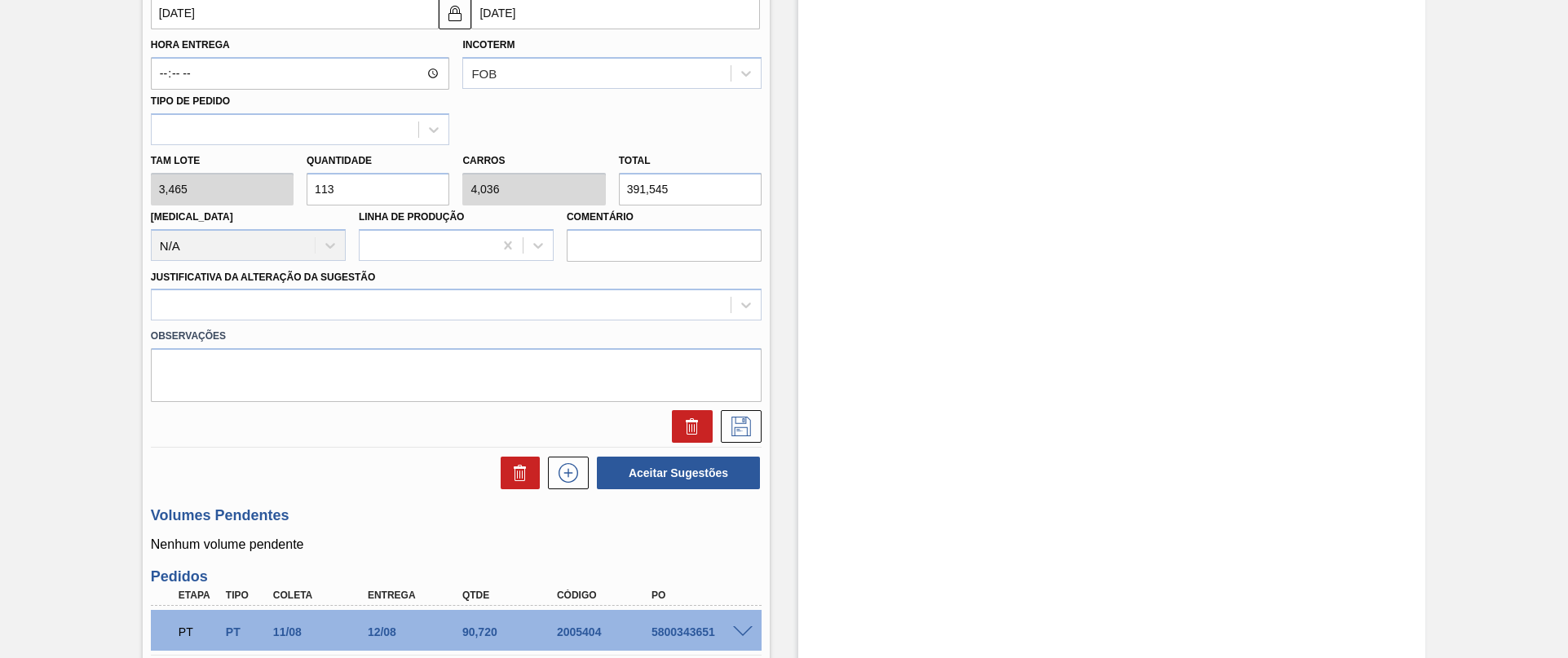
type input "11"
type input "0,393"
type input "38,115"
type input "112"
type input "4"
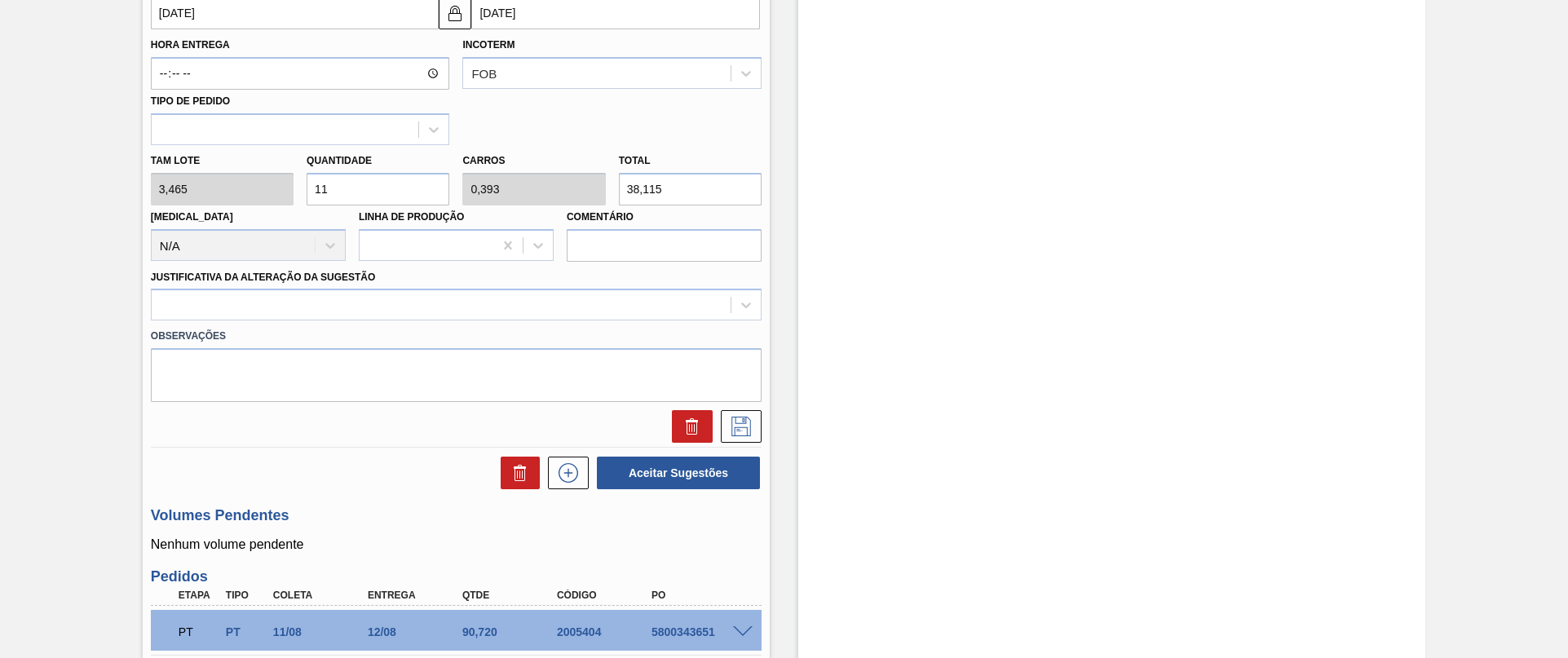
type input "388,08"
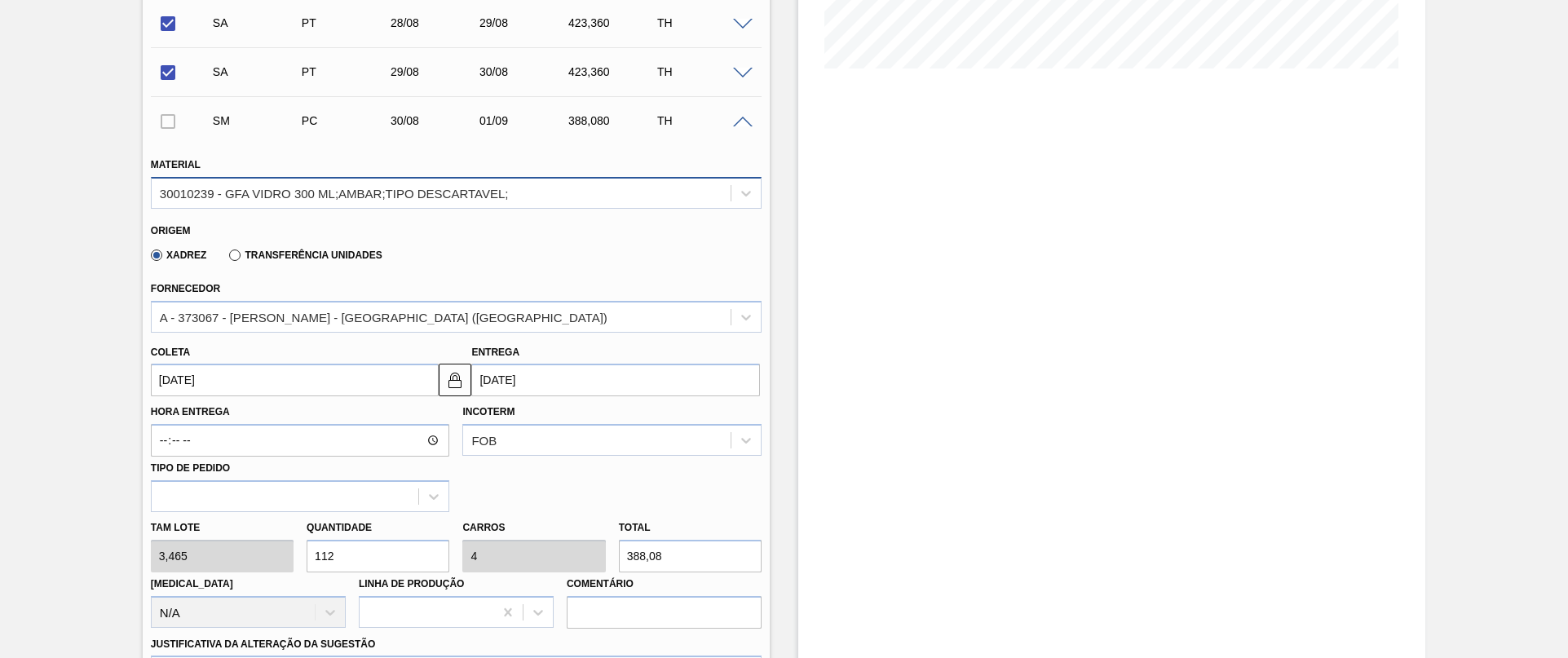
type input "112"
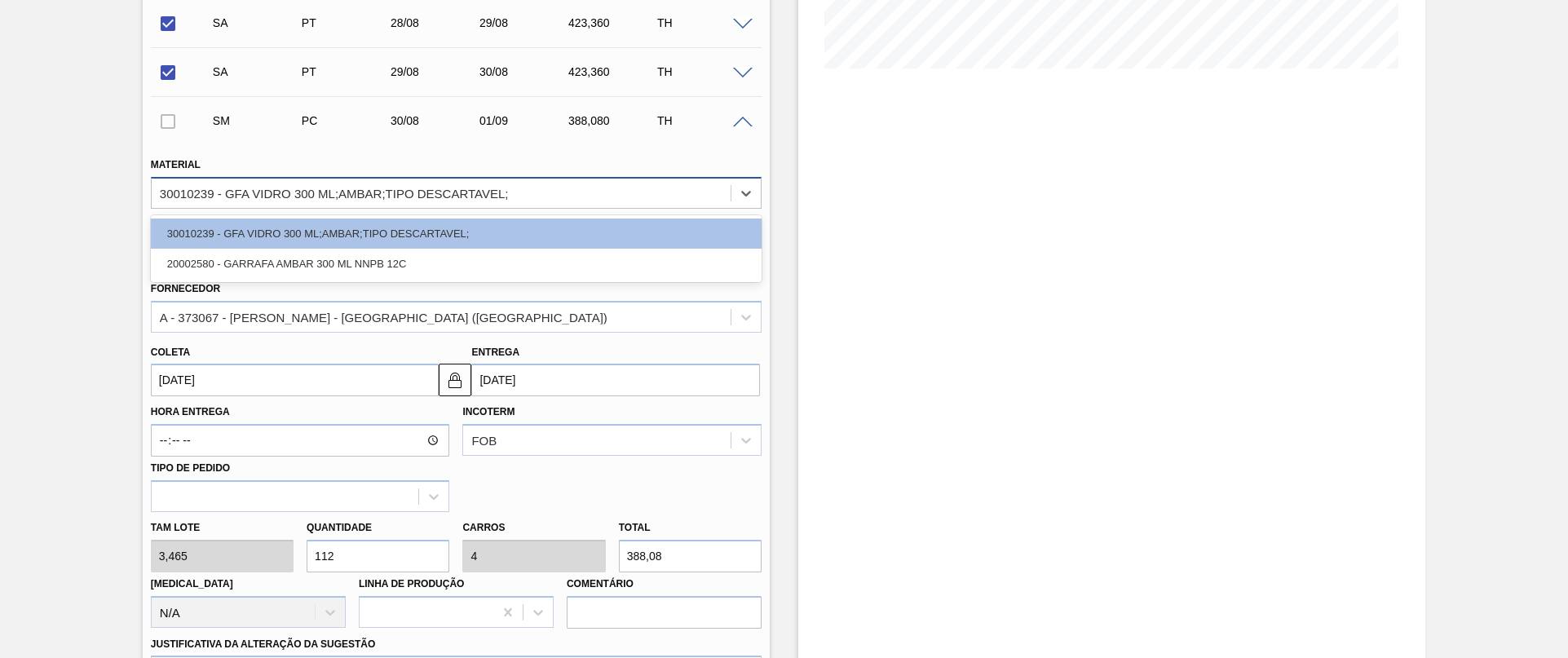
click at [320, 183] on div "30010239 - GFA VIDRO 300 ML;AMBAR;TIPO DESCARTAVEL;" at bounding box center [441, 192] width 579 height 24
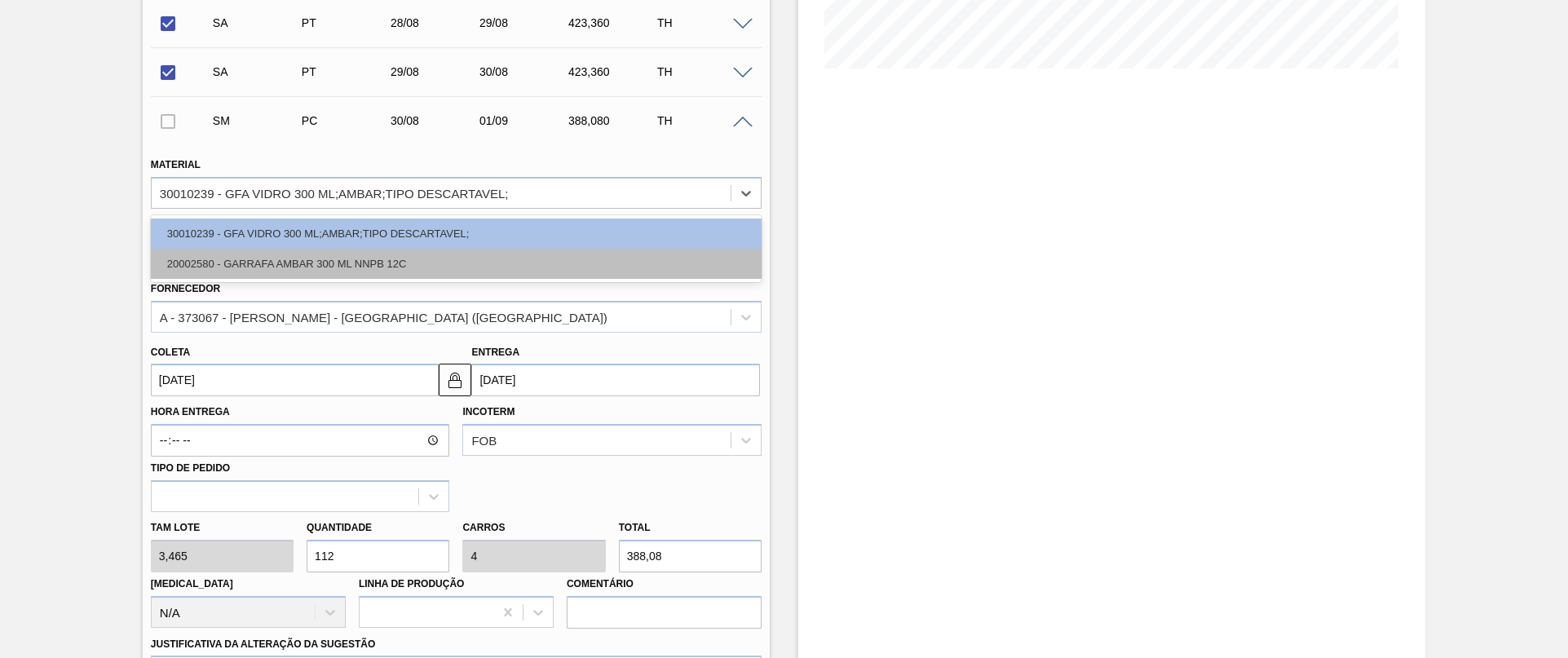
click at [280, 252] on div "20002580 - GARRAFA AMBAR 300 ML NNPB 12C" at bounding box center [456, 263] width 611 height 30
type input "[DATE]"
type input "3,780"
type input "102,667"
type input "3,667"
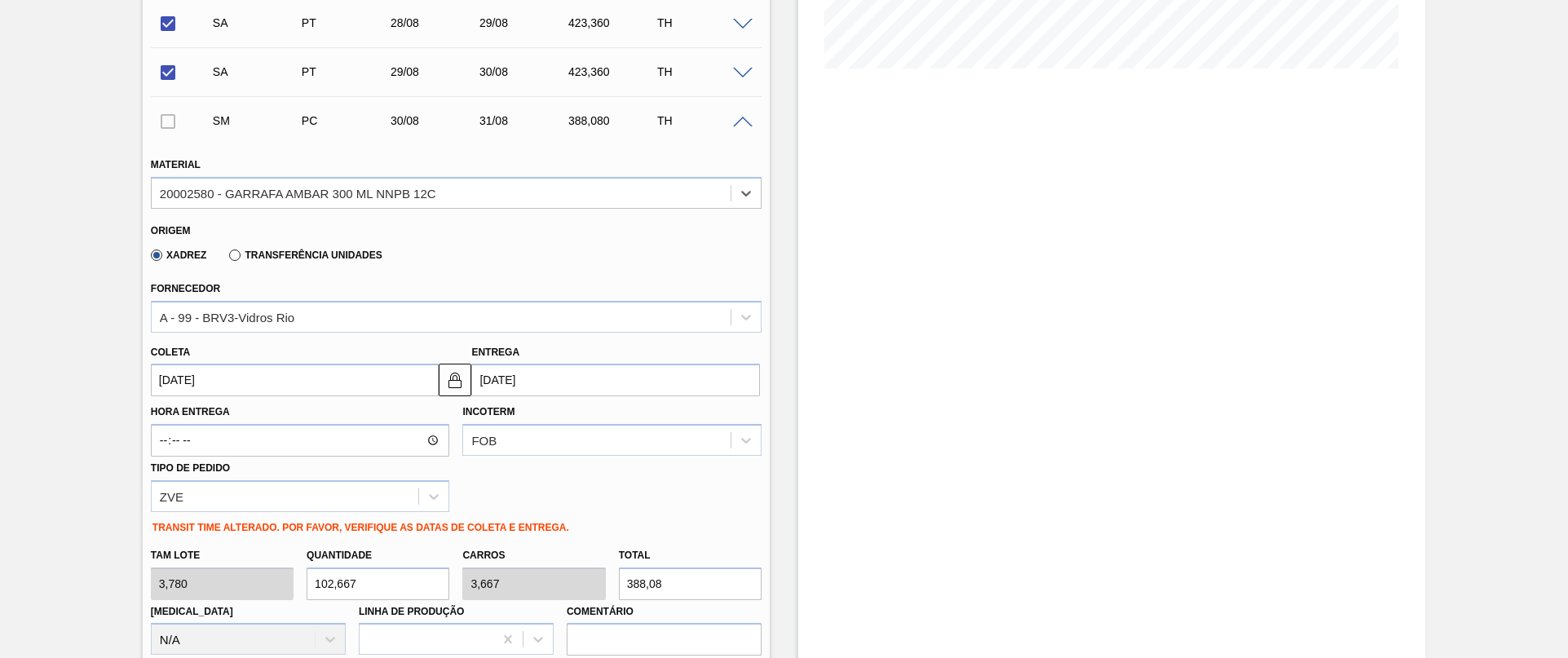
click at [186, 588] on div "Tam lote 3,780 Quantidade 102,667 Carros 3,667 Total 388,08 Doca N/A Linha de P…" at bounding box center [456, 598] width 624 height 116
type input "1"
type input "0,036"
type input "3,78"
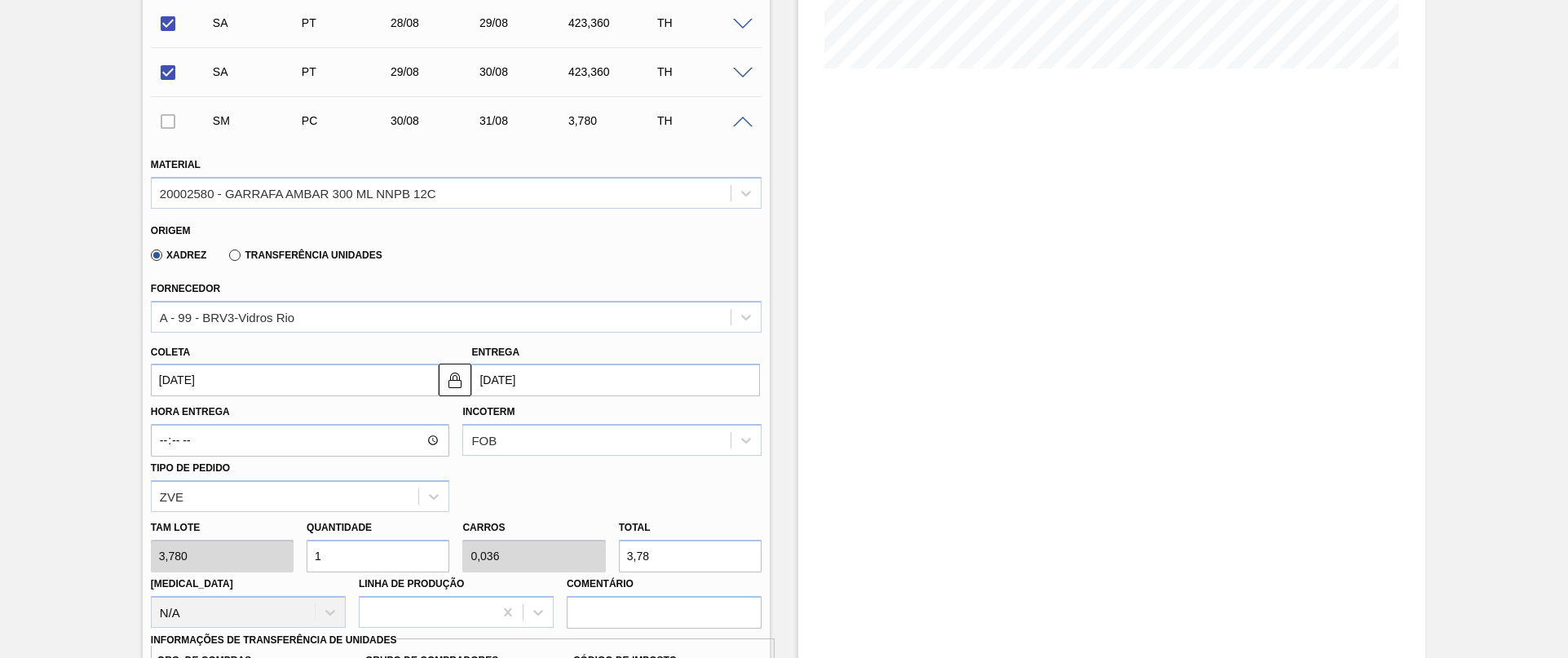
type input "11"
type input "0,393"
type input "41,58"
type input "112"
type input "4"
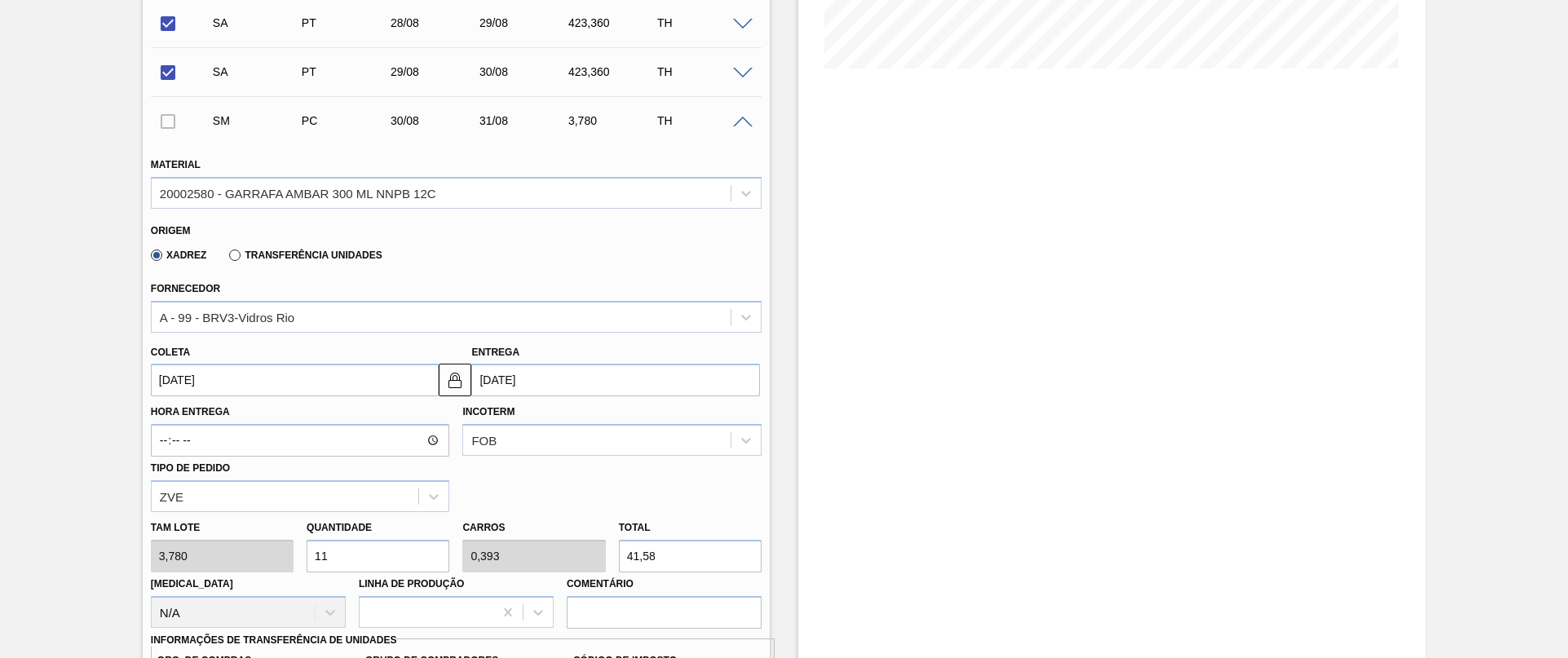
type input "423,36"
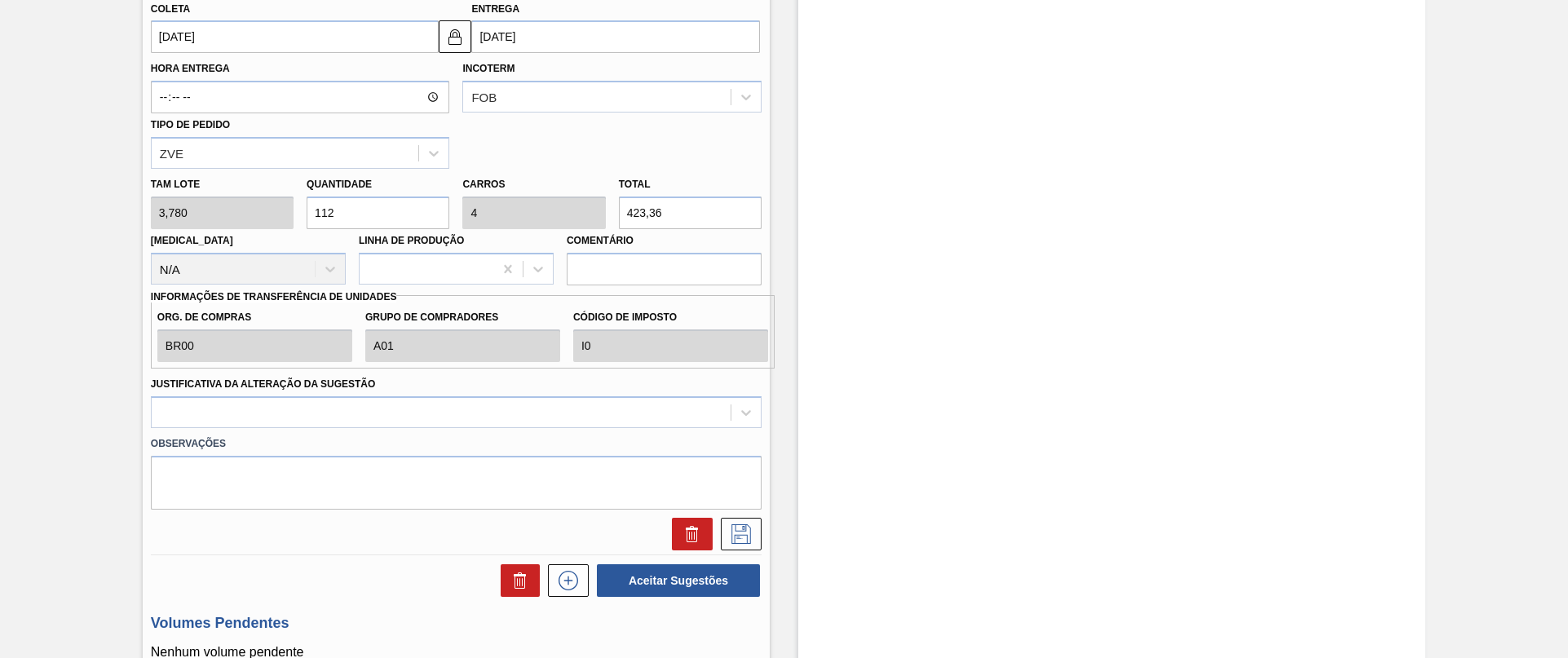
scroll to position [775, 0]
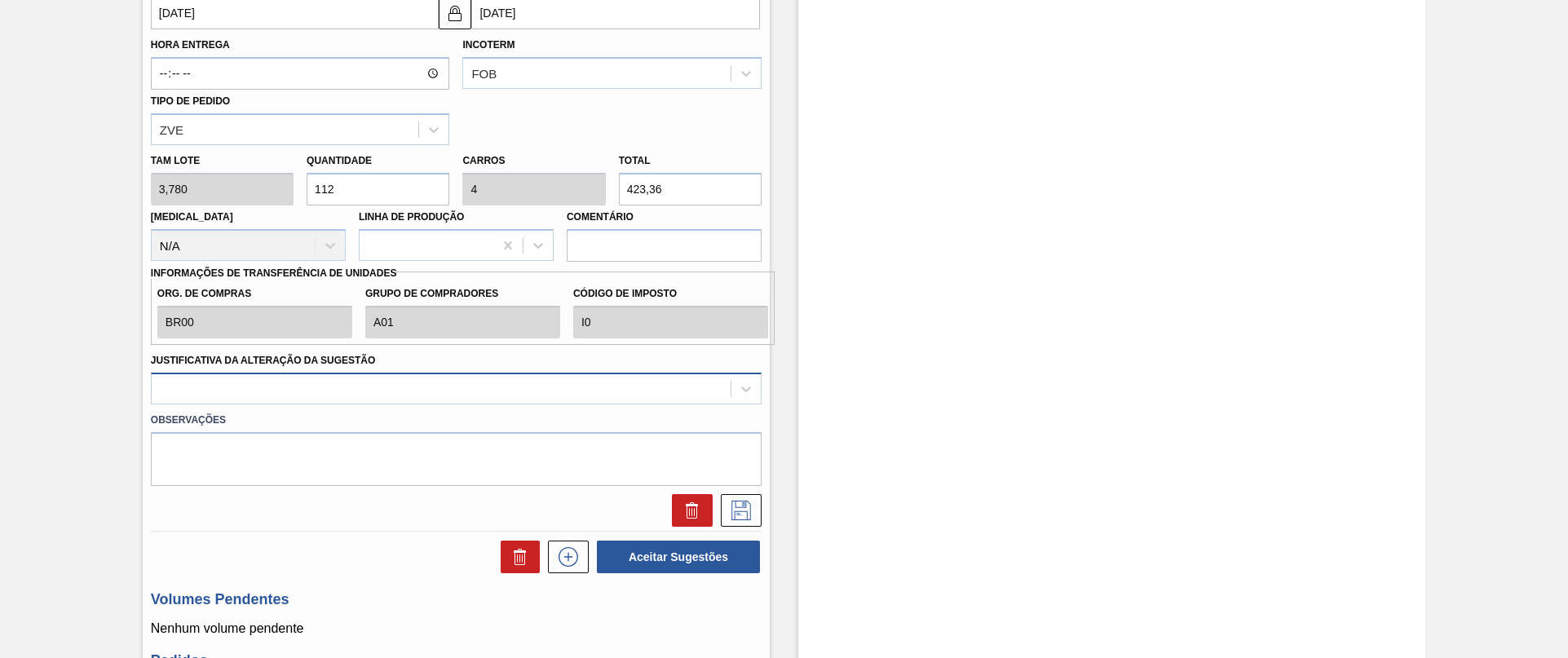
type input "112"
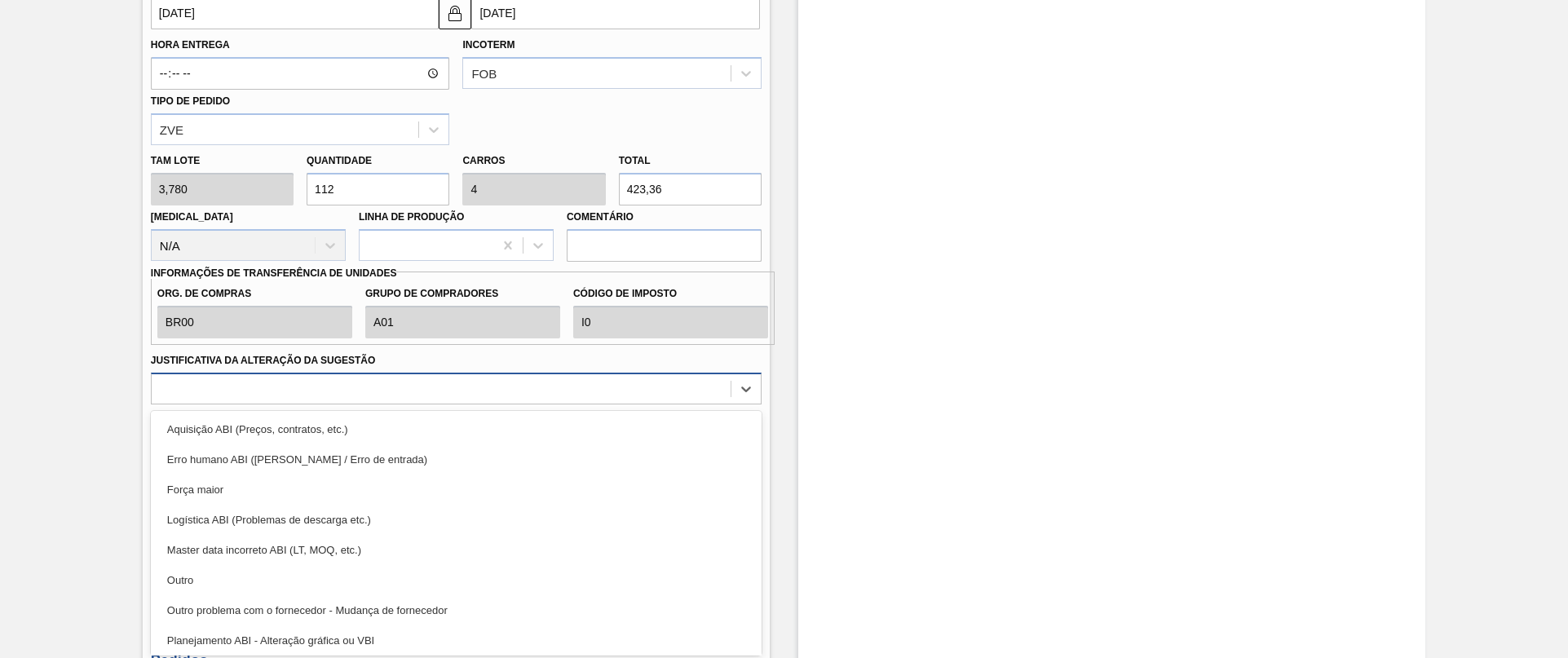
click at [377, 384] on div at bounding box center [441, 388] width 579 height 24
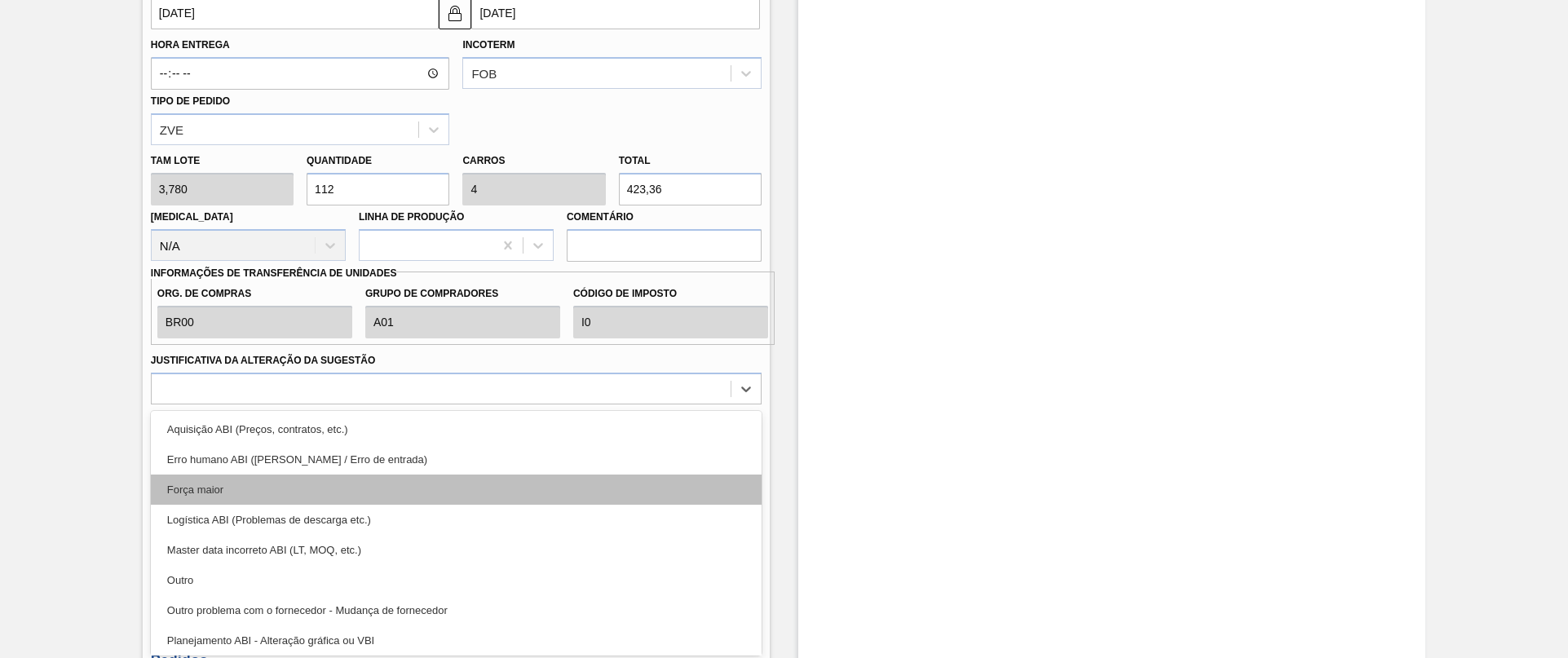
click at [227, 486] on div "Força maior" at bounding box center [456, 489] width 611 height 30
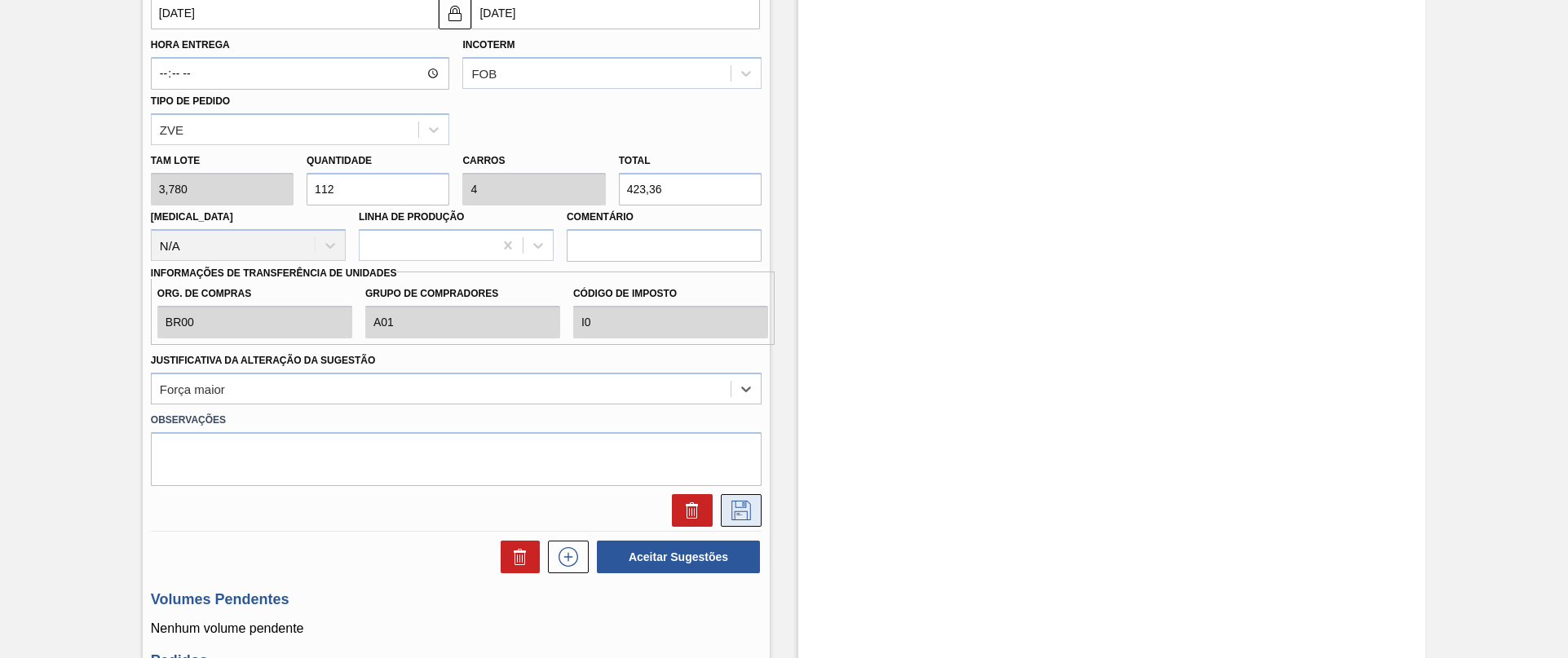
click at [740, 510] on icon at bounding box center [741, 510] width 26 height 19
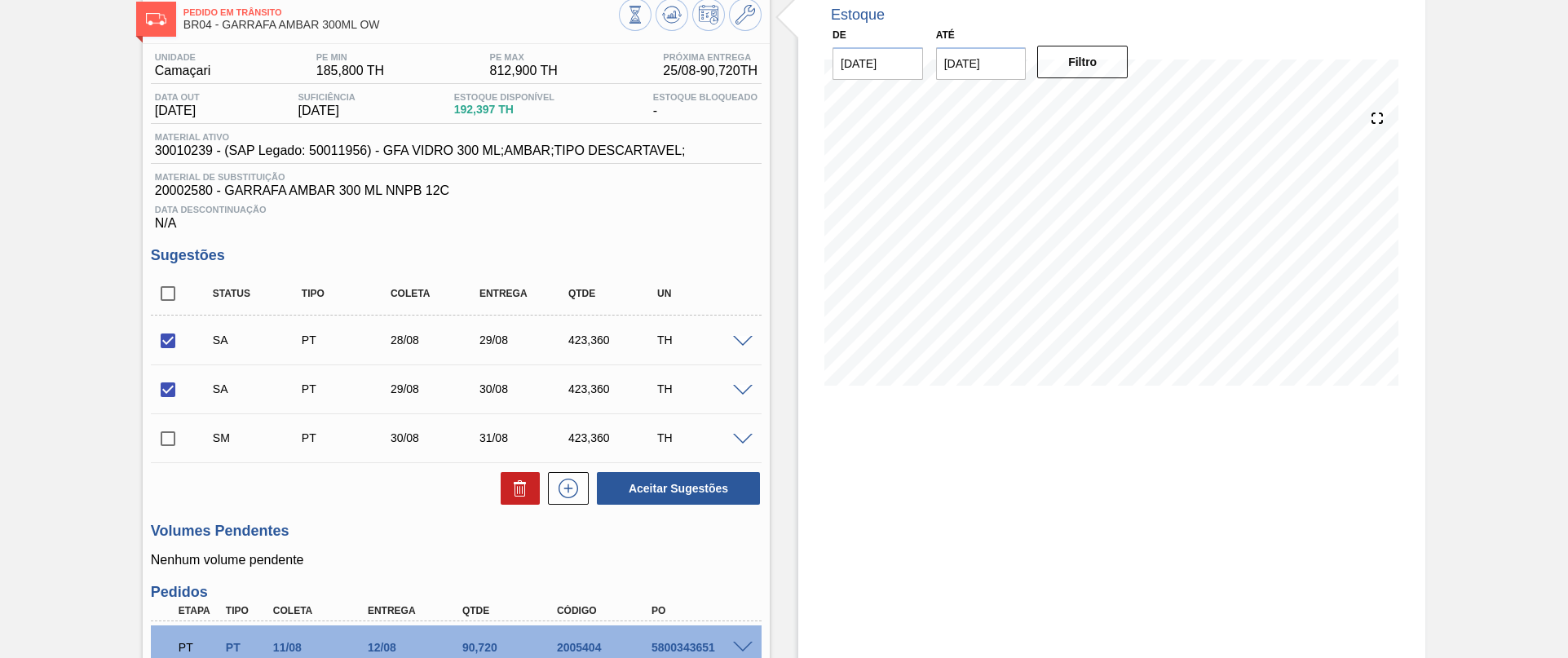
scroll to position [90, 0]
click at [164, 440] on input "checkbox" at bounding box center [167, 439] width 34 height 34
checkbox input "true"
click at [676, 491] on button "Aceitar Sugestões" at bounding box center [678, 488] width 163 height 32
checkbox input "false"
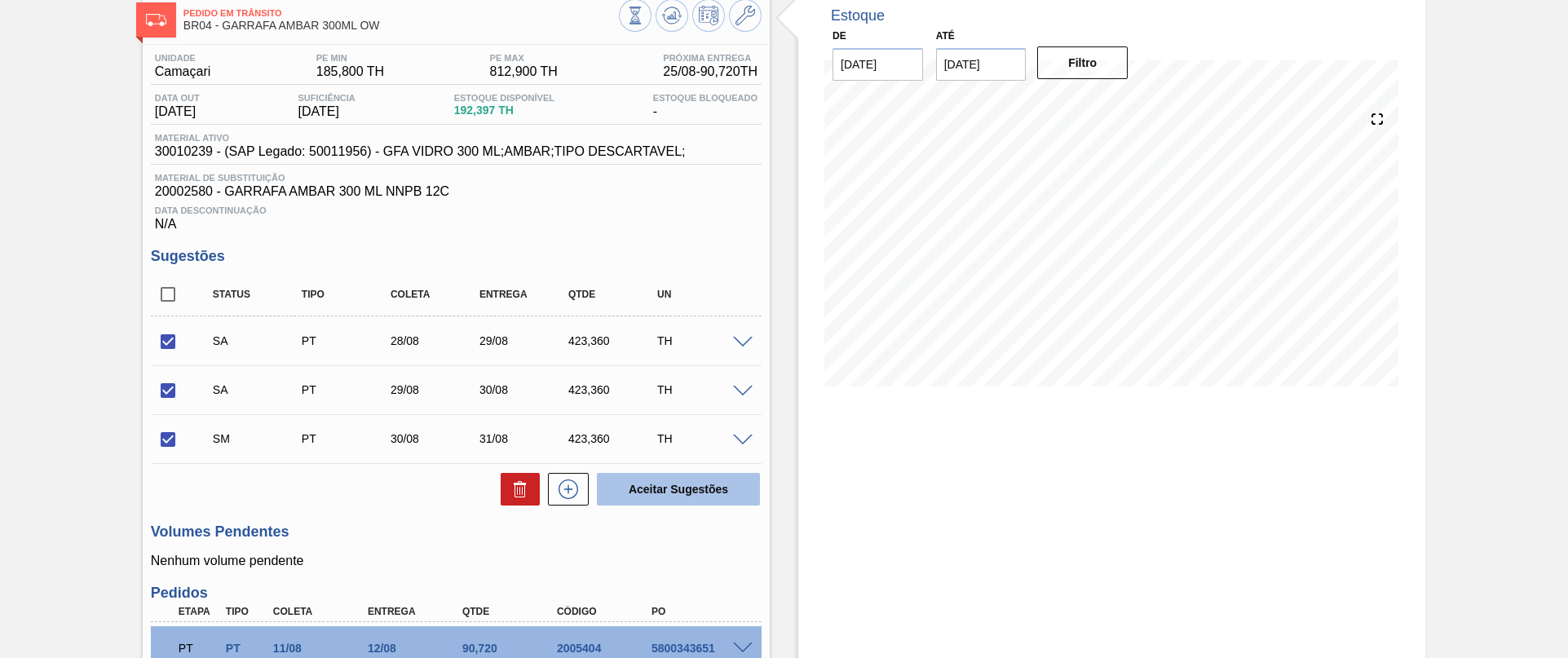
checkbox input "false"
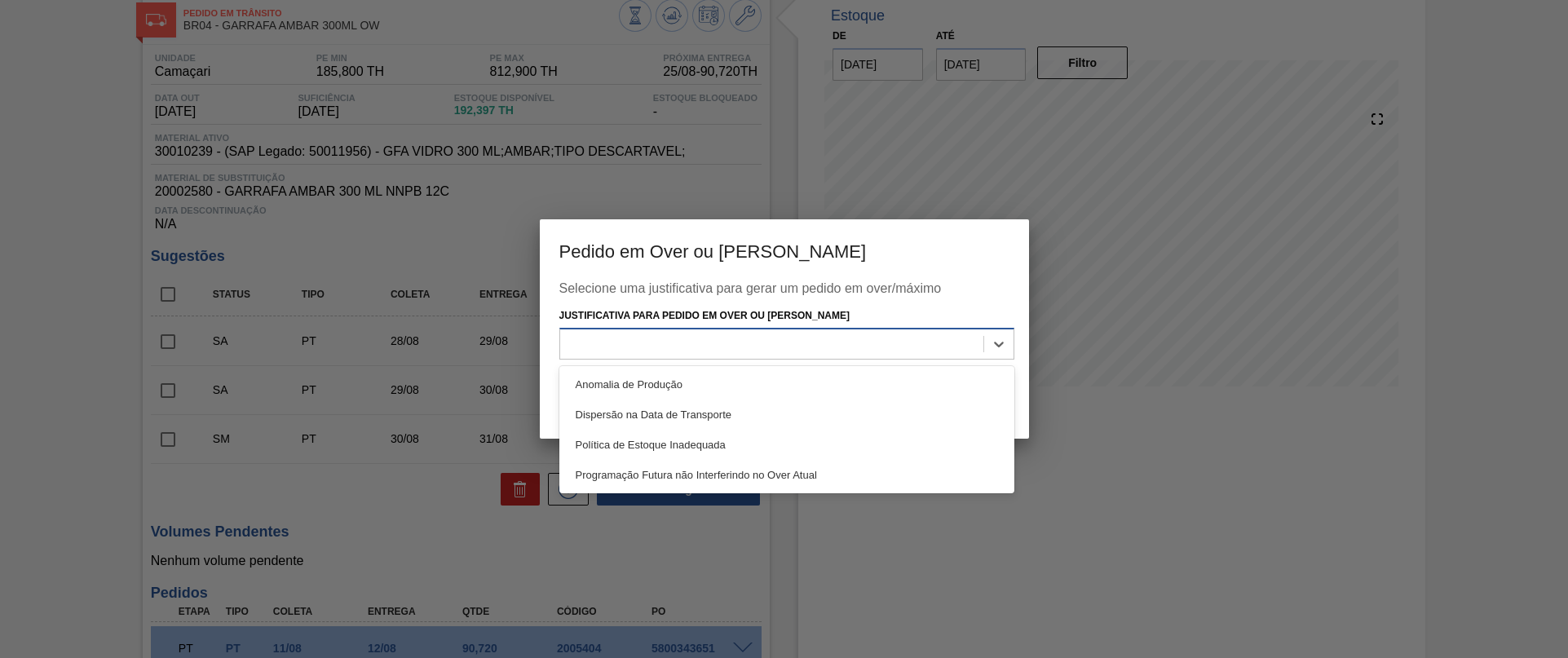
click at [779, 340] on div at bounding box center [772, 343] width 424 height 24
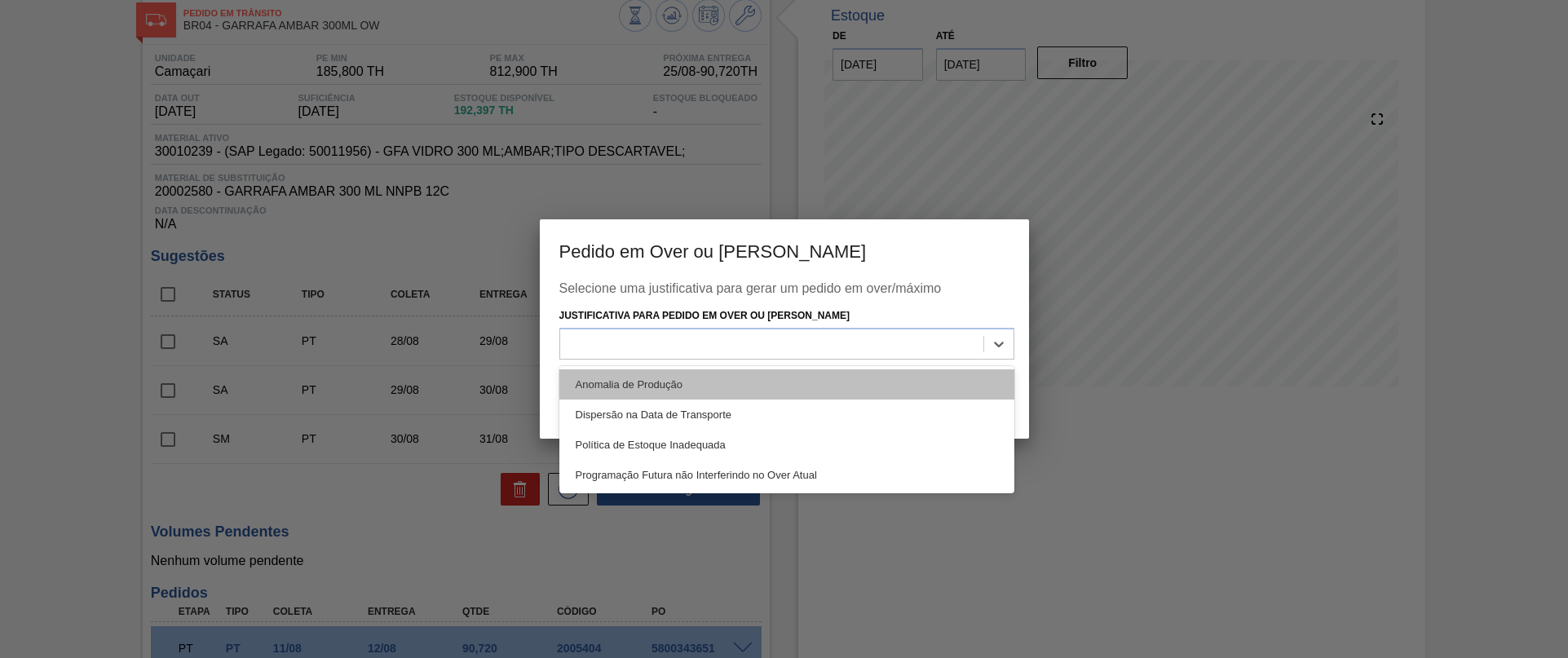
click at [579, 374] on div "Anomalia de Produção" at bounding box center [787, 384] width 455 height 30
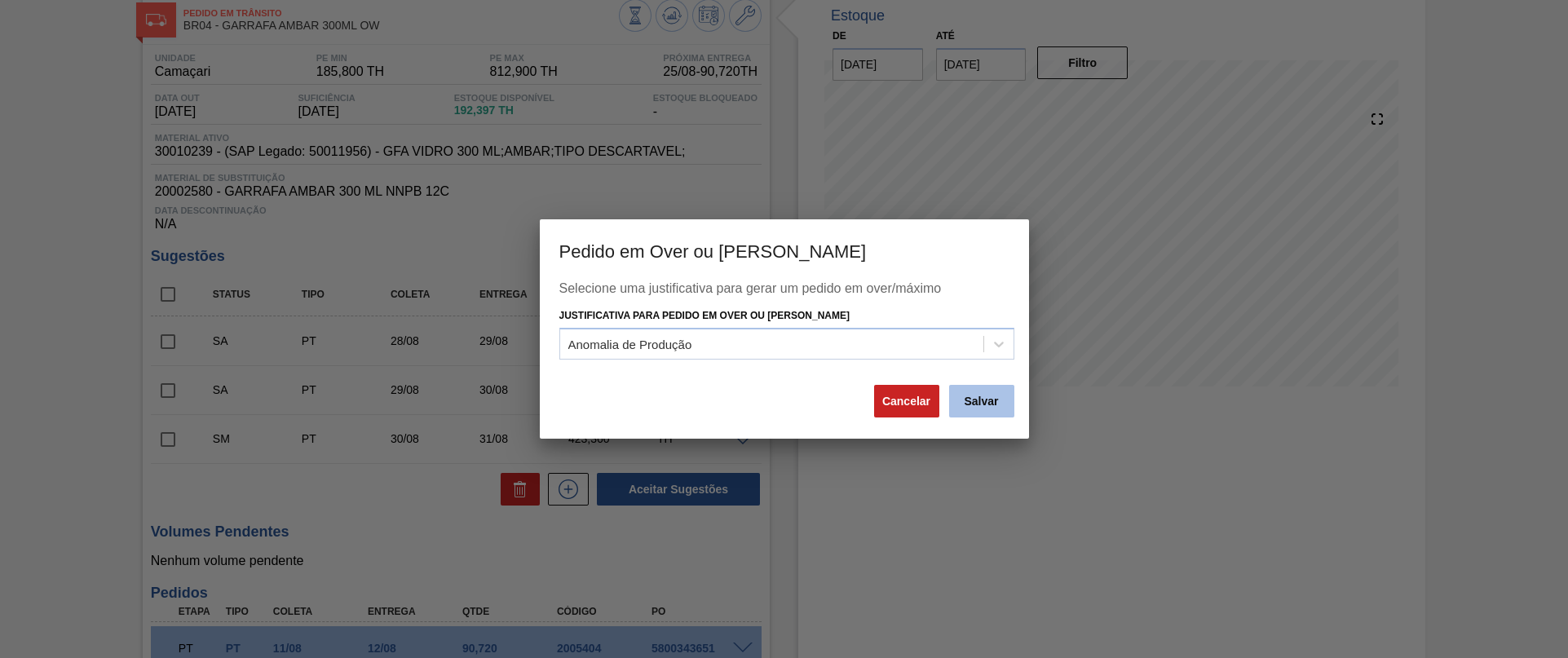
click at [992, 402] on button "Salvar" at bounding box center [982, 401] width 66 height 32
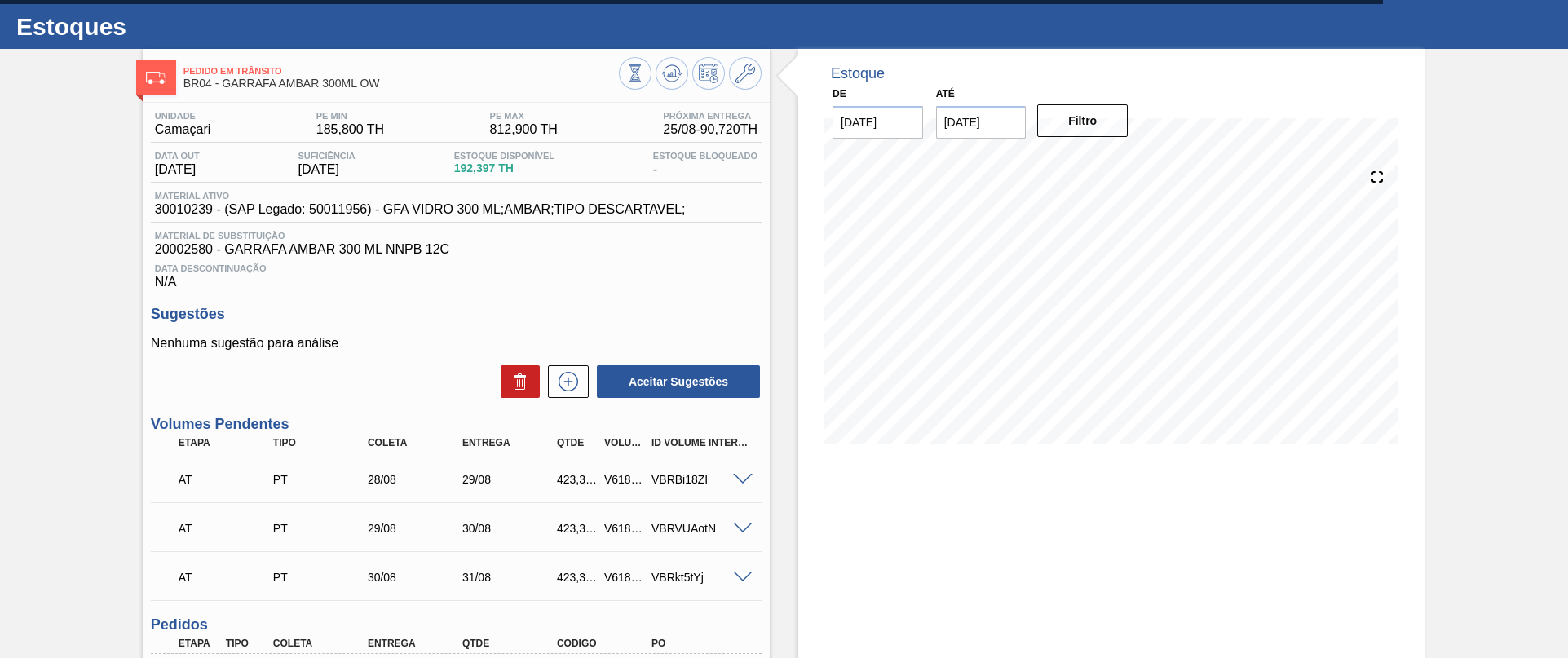
scroll to position [0, 0]
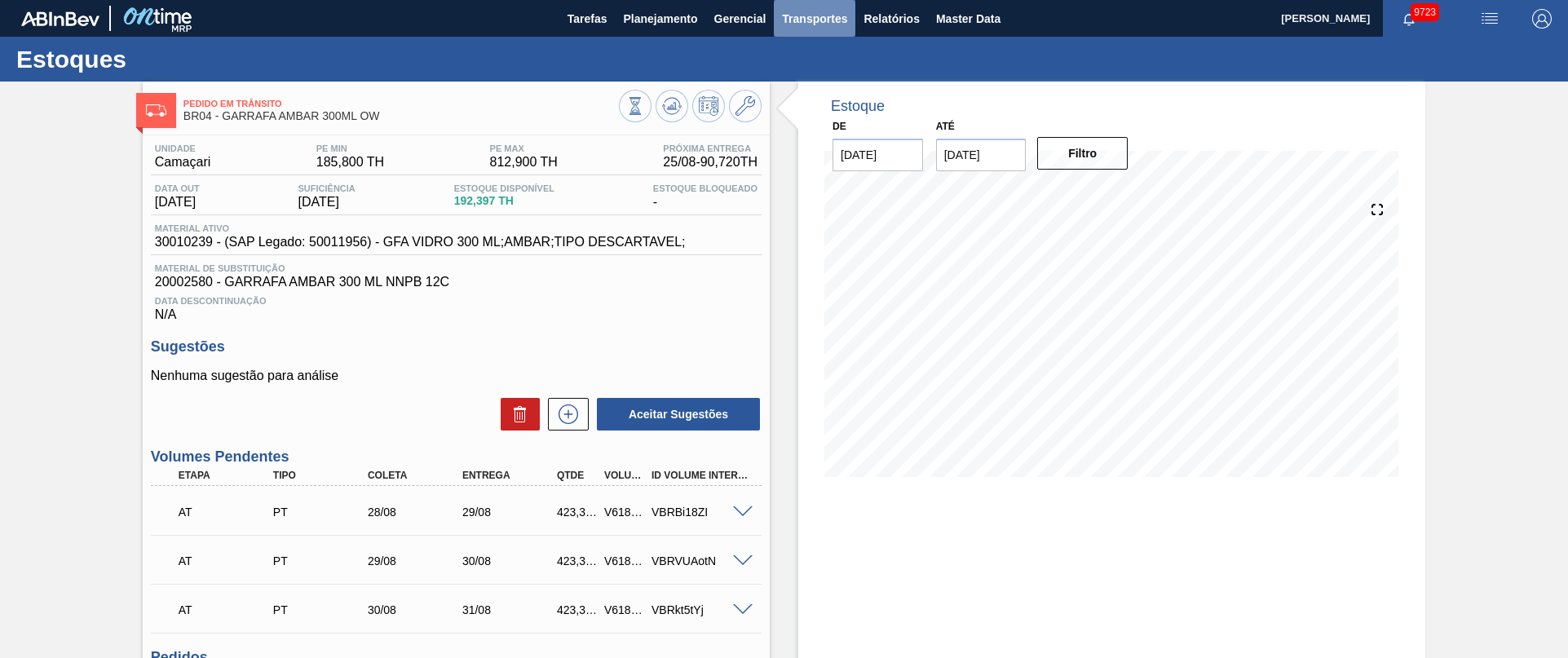
click at [806, 18] on span "Transportes" at bounding box center [815, 18] width 66 height 19
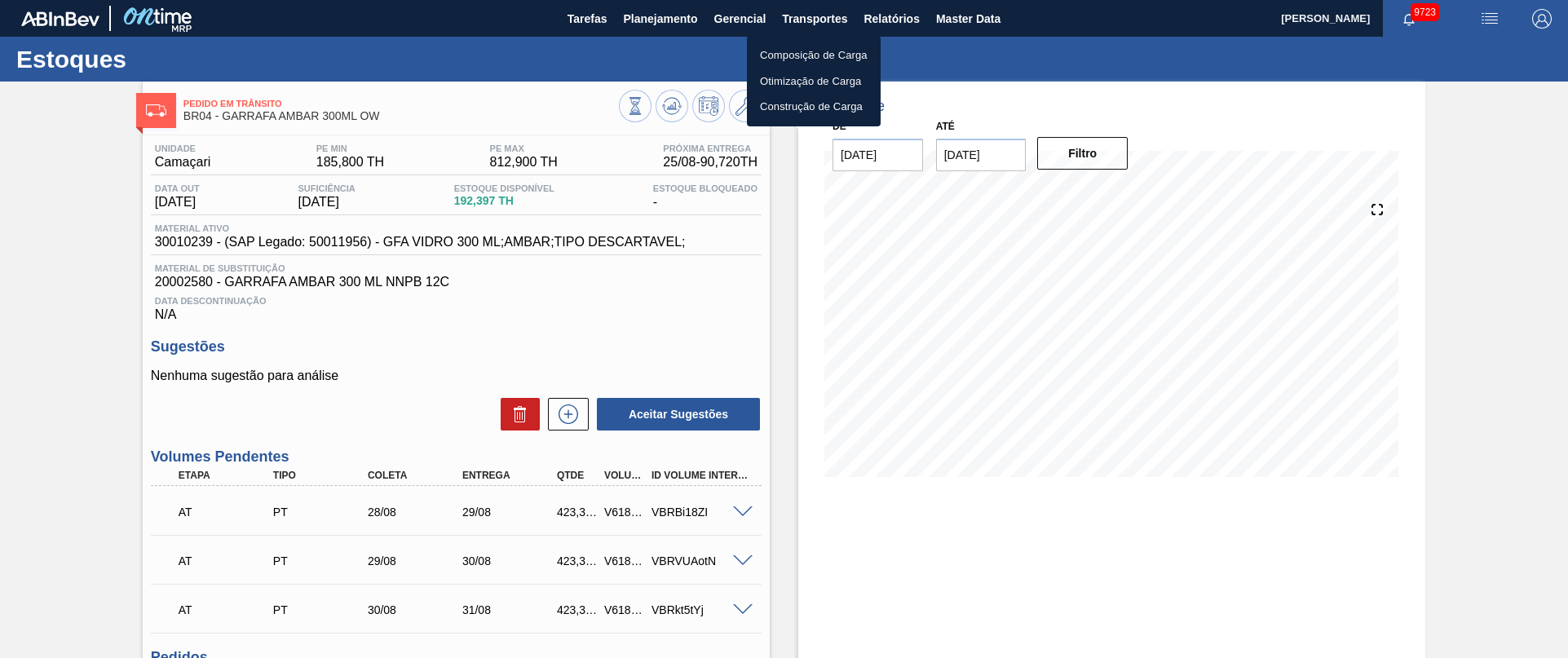
click at [782, 89] on li "Otimização de Carga" at bounding box center [813, 81] width 134 height 26
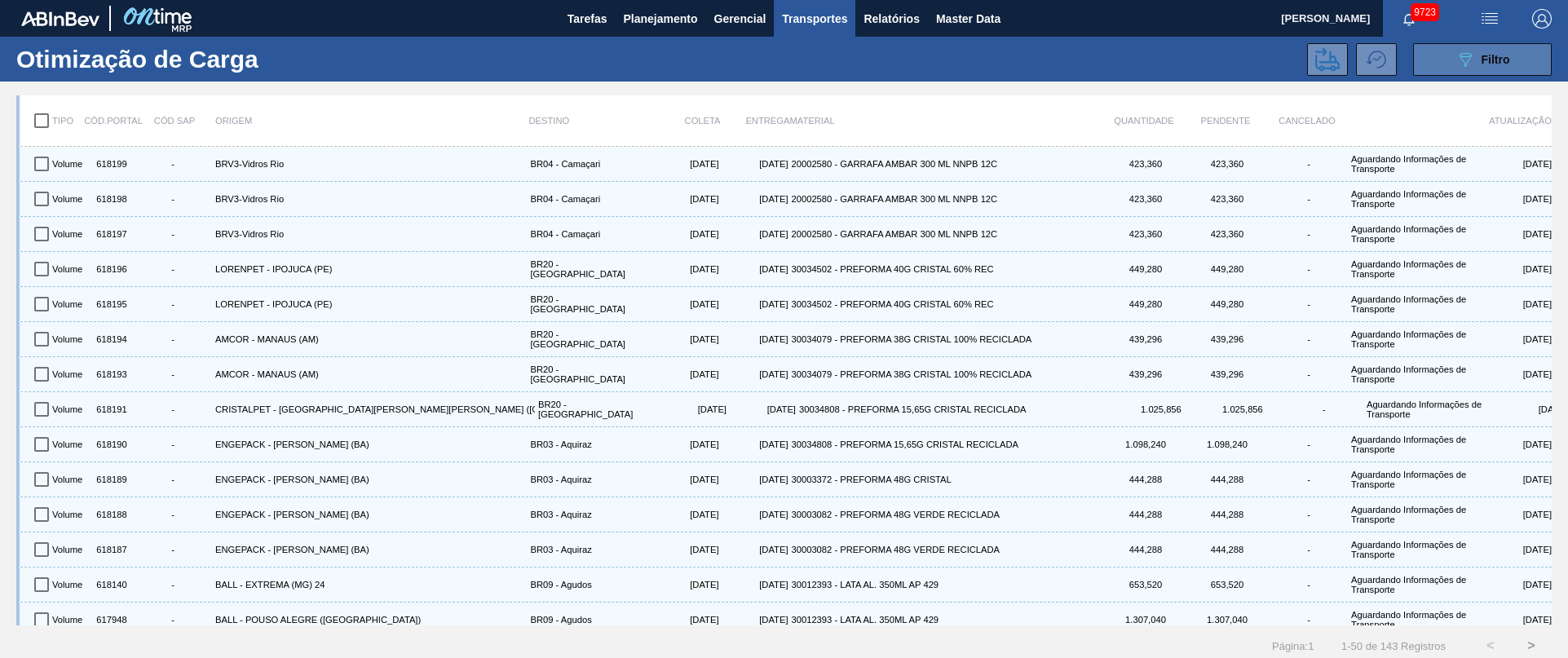
click at [1498, 63] on span "Filtro" at bounding box center [1495, 60] width 29 height 13
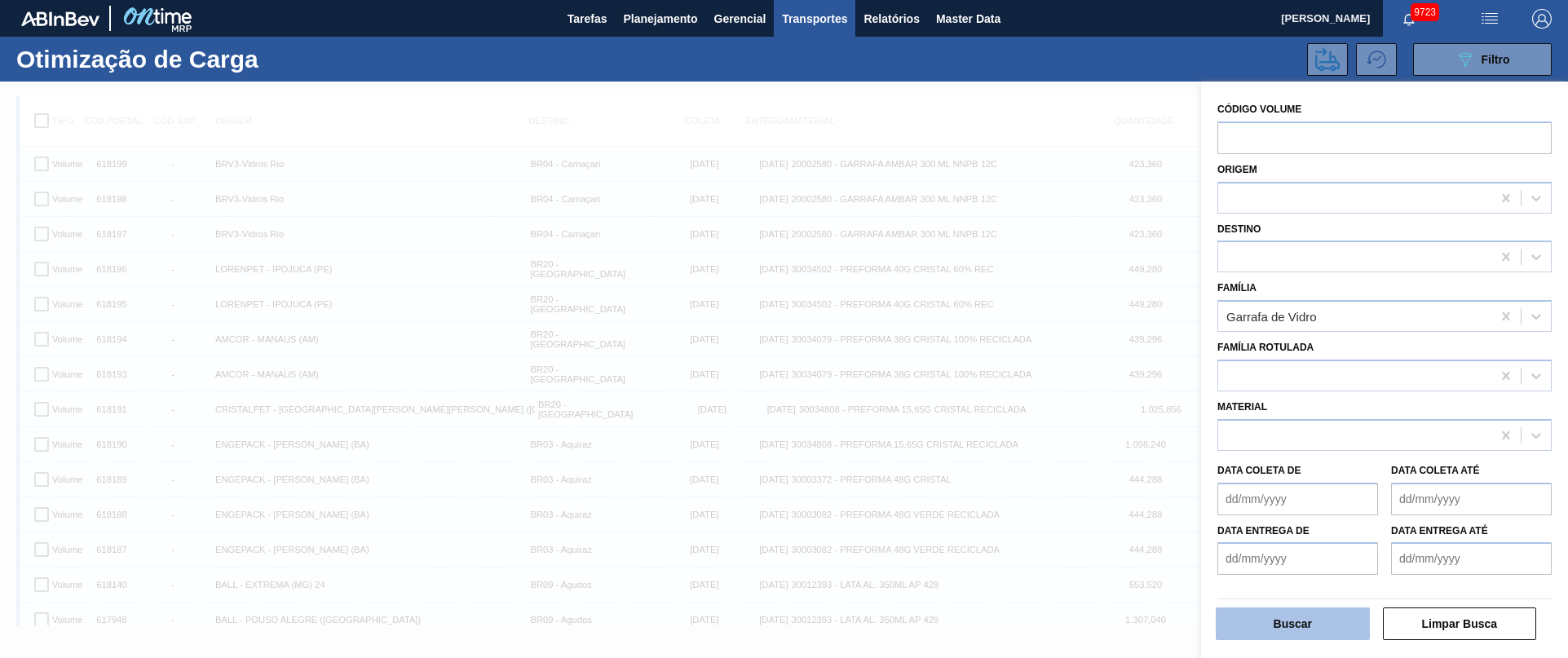
click at [1312, 624] on button "Buscar" at bounding box center [1292, 623] width 154 height 32
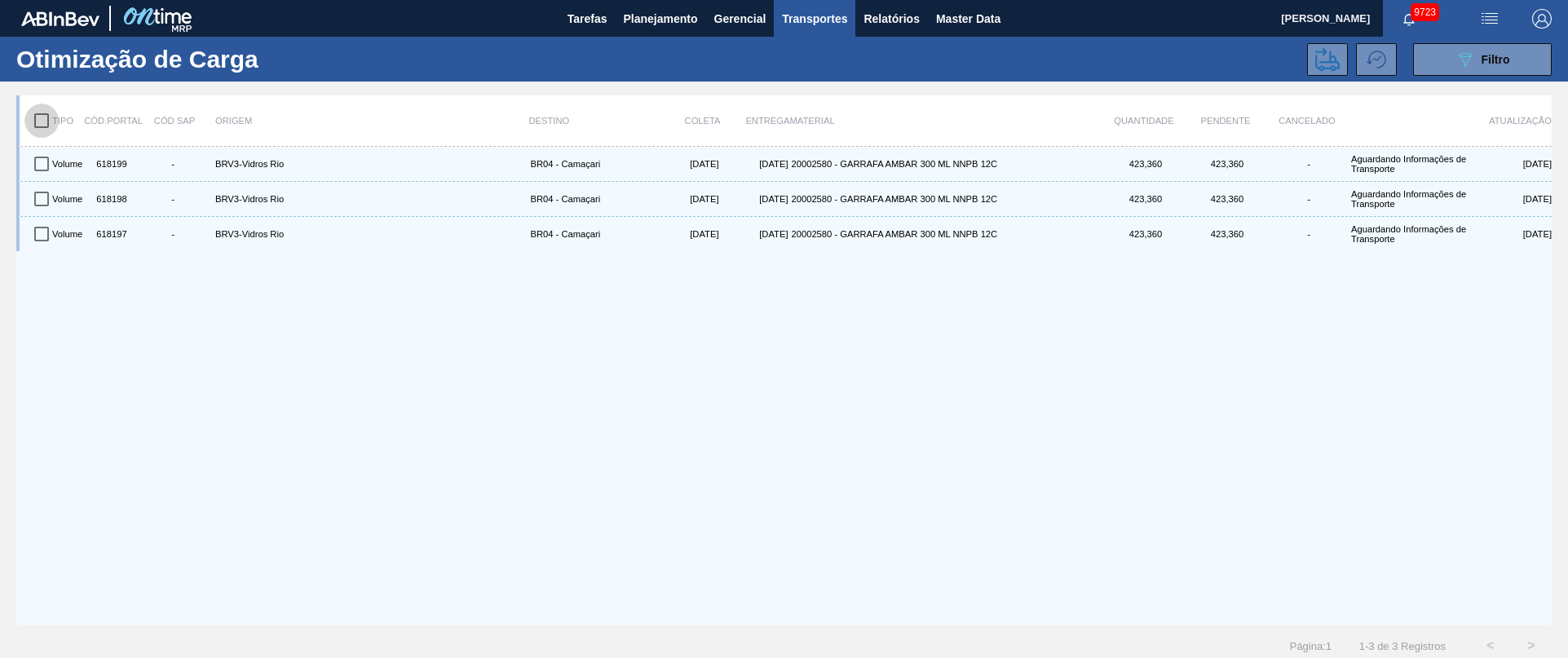
click at [36, 121] on input "checkbox" at bounding box center [41, 120] width 34 height 34
checkbox input "true"
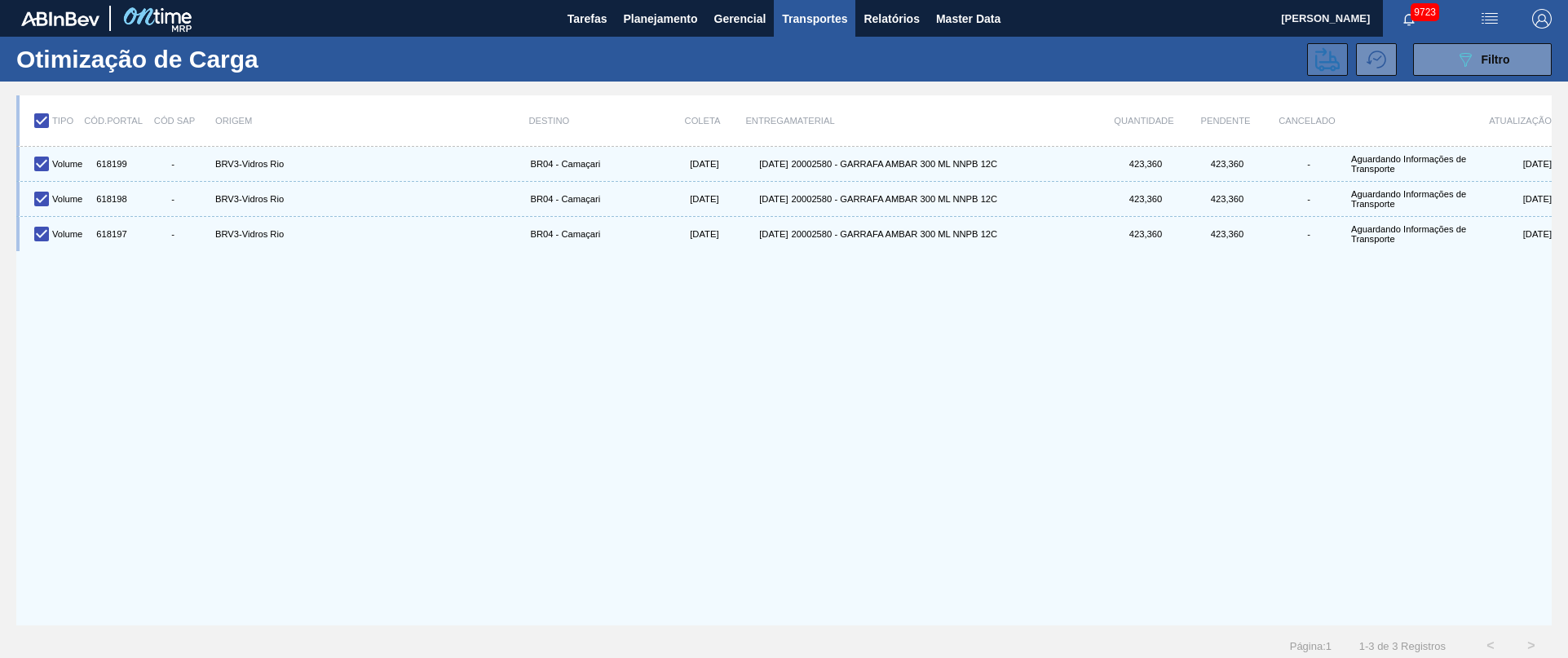
click at [1312, 60] on button at bounding box center [1327, 59] width 41 height 32
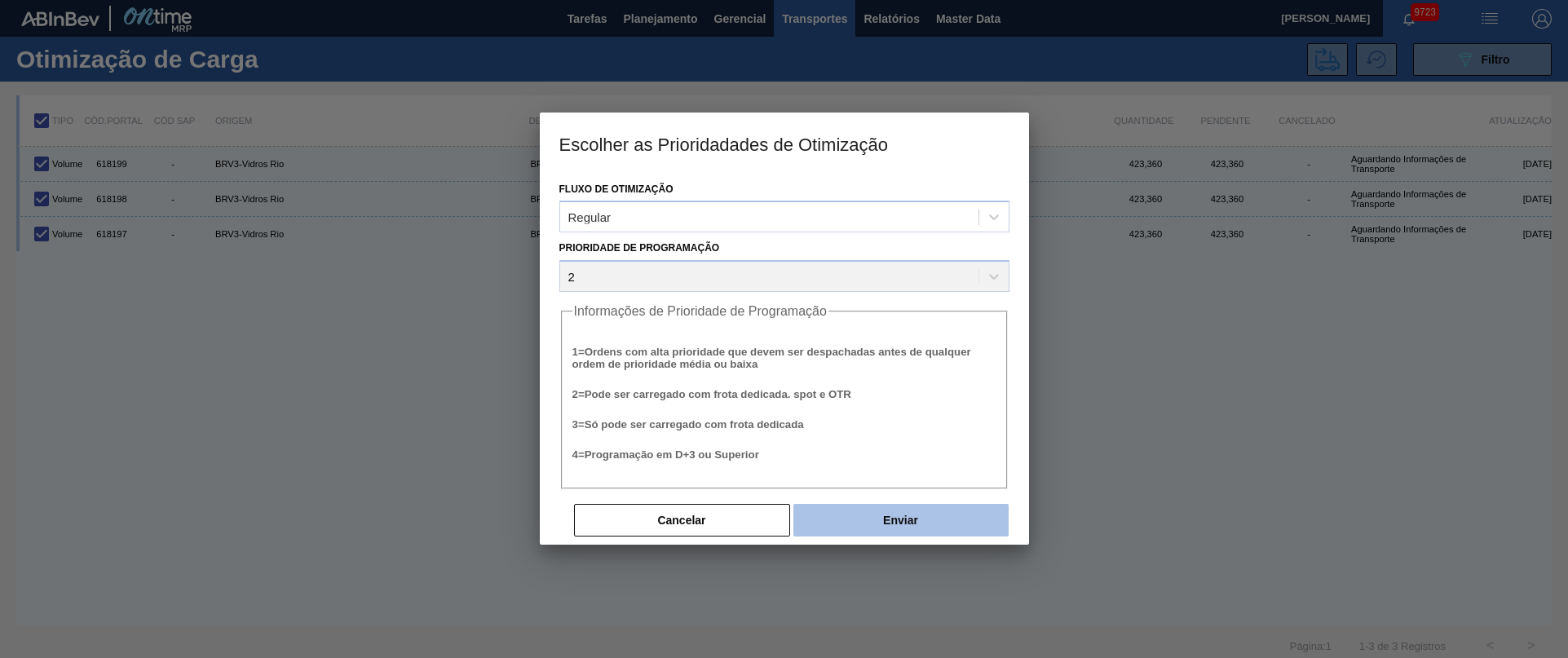
click at [878, 511] on button "Enviar" at bounding box center [901, 520] width 215 height 32
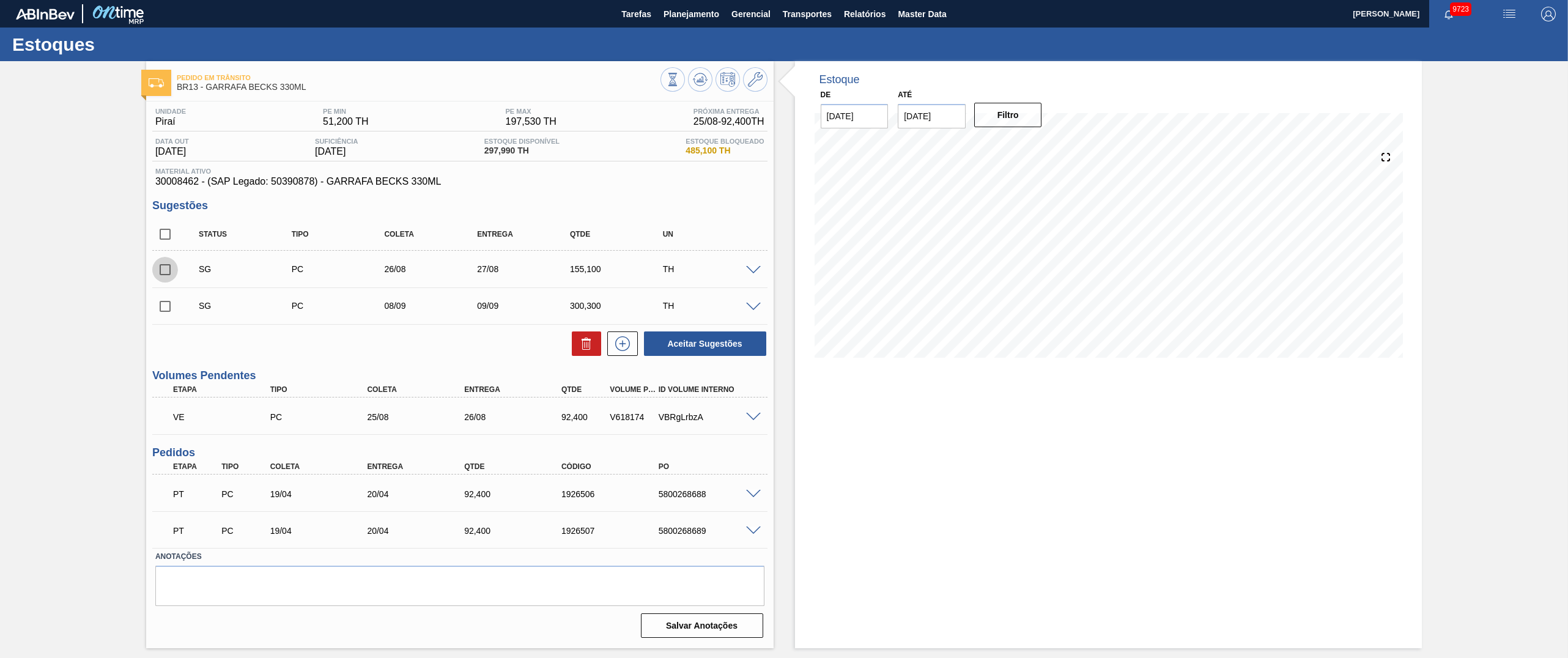
click at [157, 264] on input "checkbox" at bounding box center [165, 269] width 26 height 26
checkbox input "true"
click at [167, 308] on input "checkbox" at bounding box center [165, 306] width 26 height 26
checkbox input "true"
click at [579, 351] on icon at bounding box center [586, 343] width 14 height 14
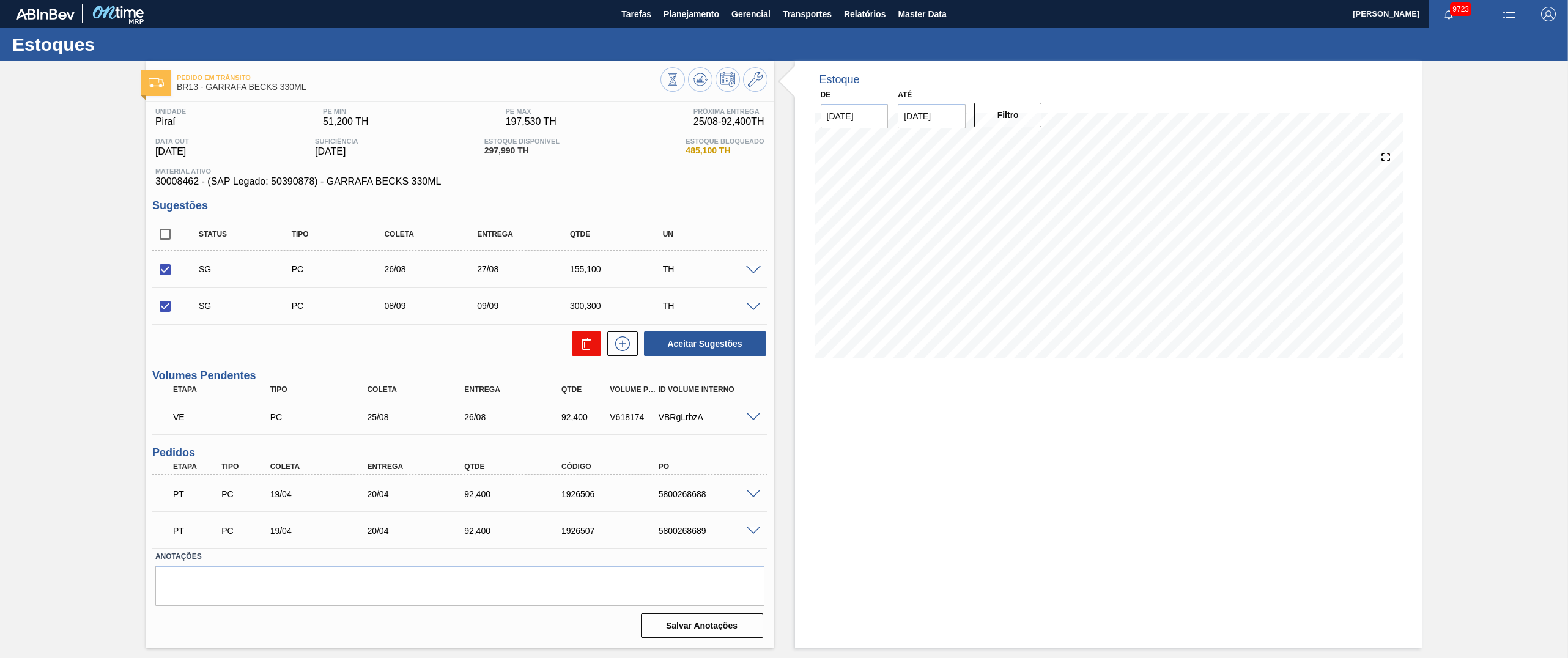
checkbox input "false"
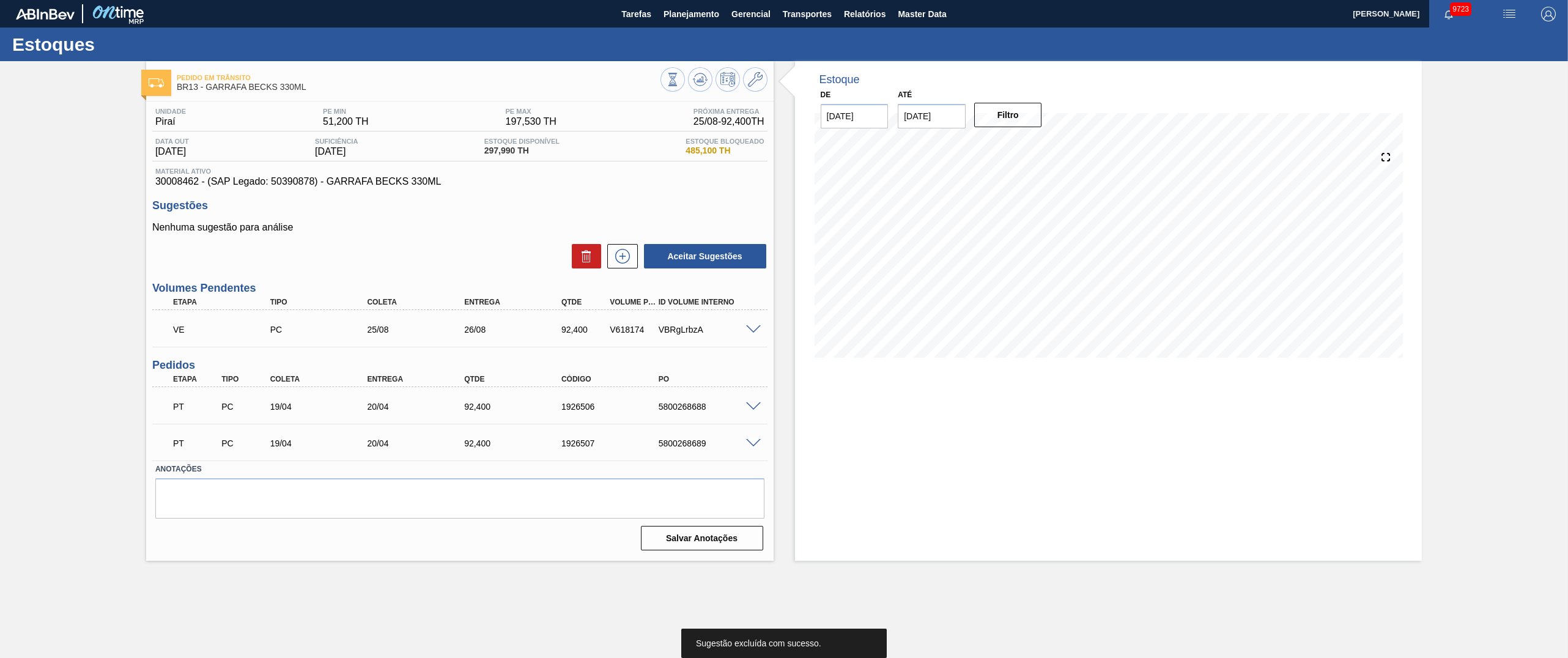
click at [778, 356] on div "Estoque De 25/08/2025 Até 08/09/2025 Filtro" at bounding box center [1098, 310] width 649 height 499
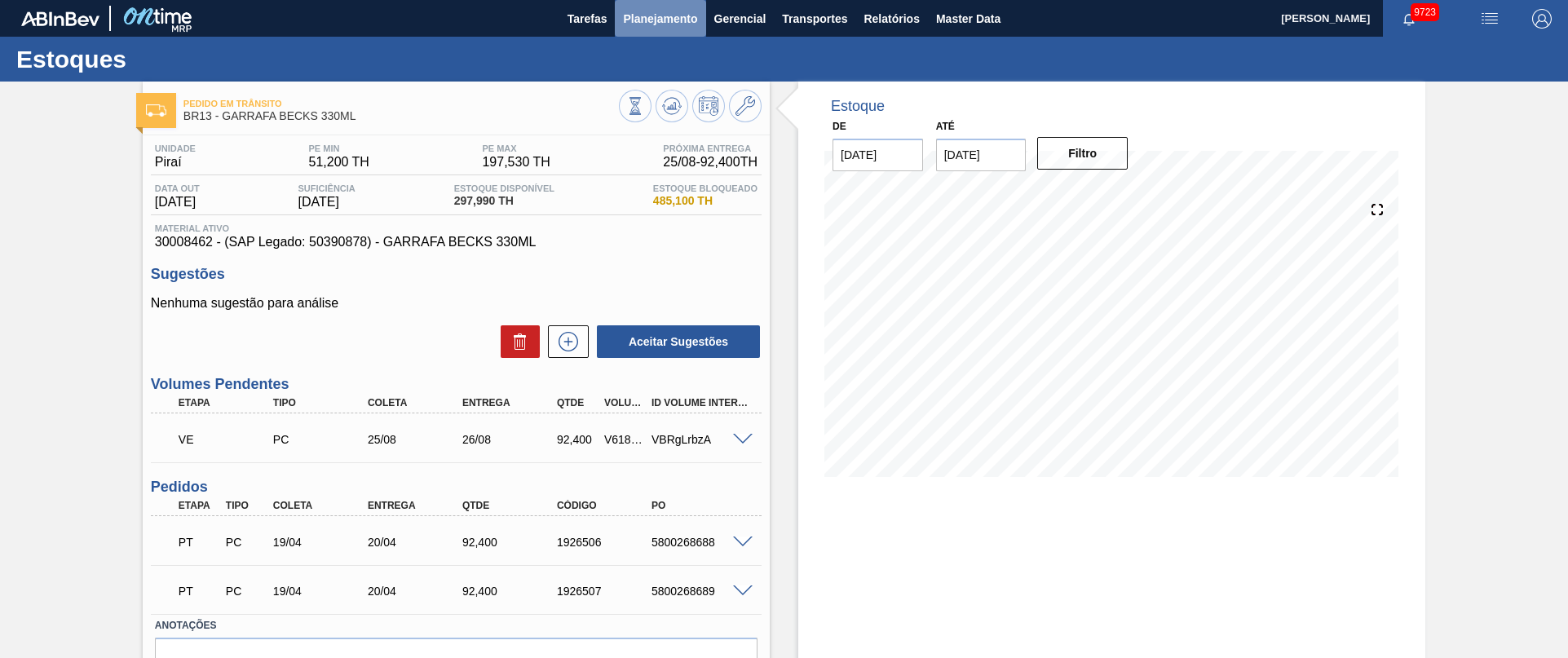
click at [671, 23] on span "Planejamento" at bounding box center [660, 18] width 74 height 19
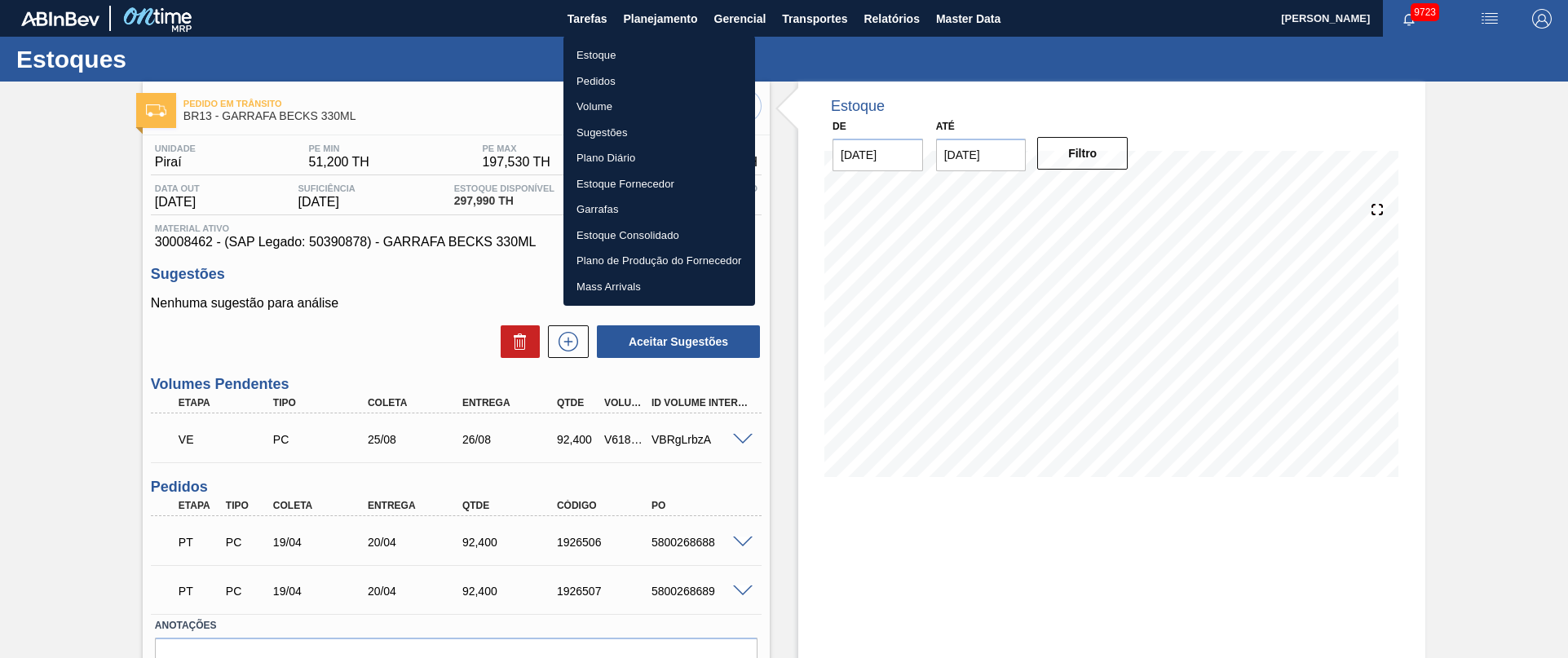
click at [598, 86] on li "Pedidos" at bounding box center [659, 81] width 192 height 26
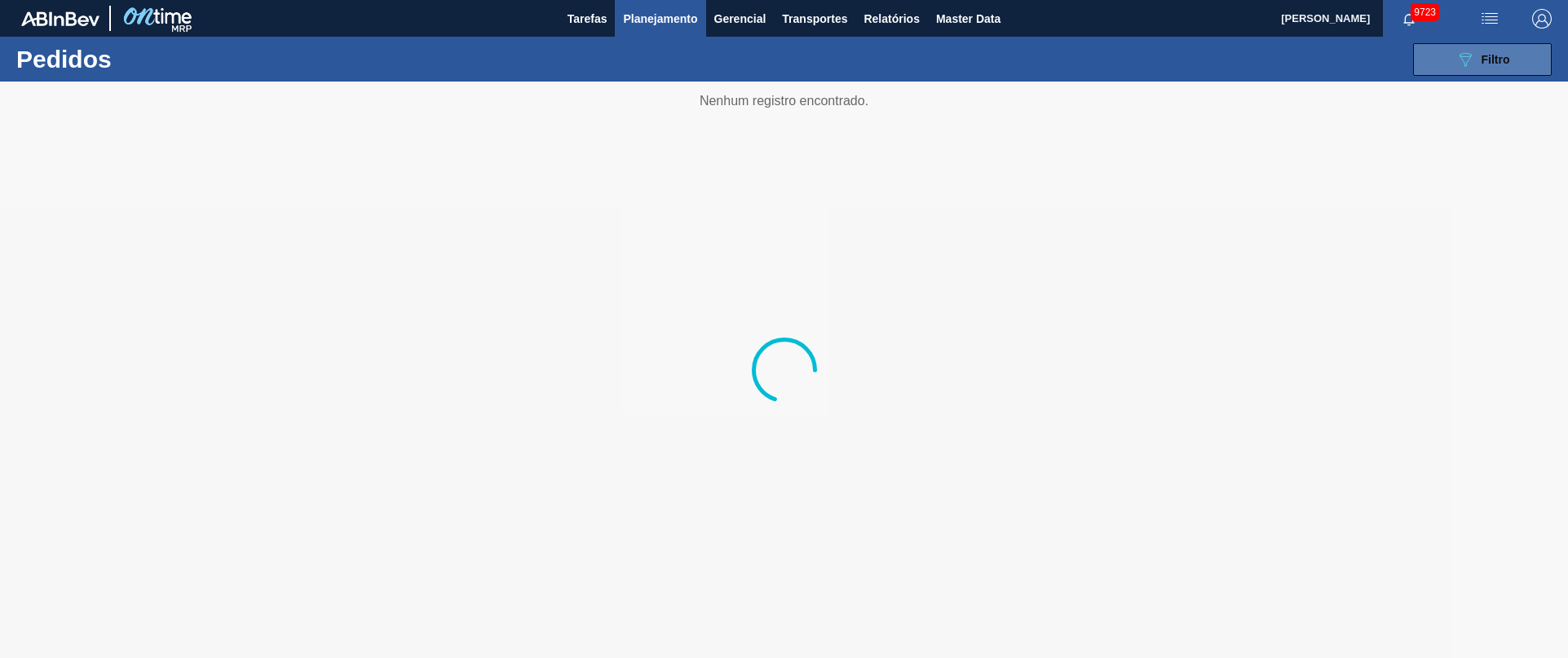
click at [1489, 60] on span "Filtro" at bounding box center [1495, 60] width 29 height 13
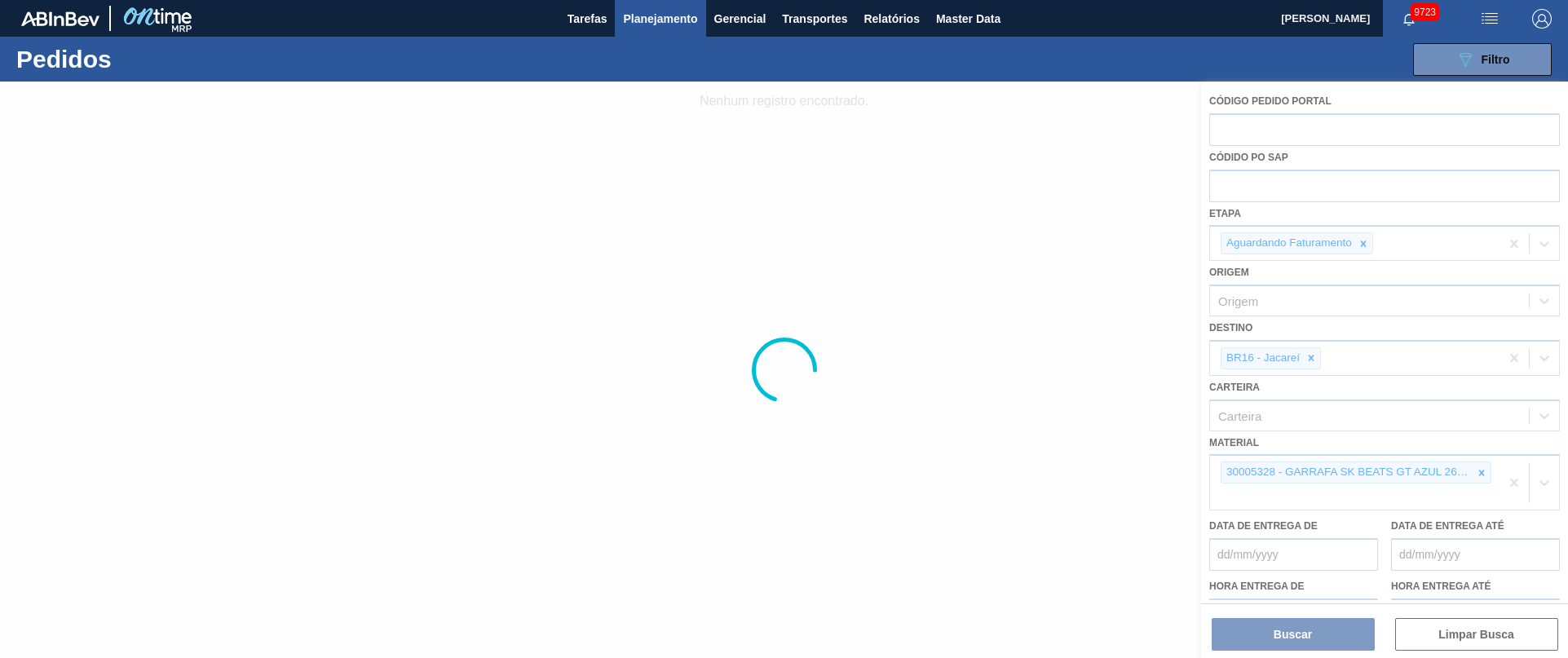
click at [1312, 357] on div at bounding box center [784, 369] width 1568 height 577
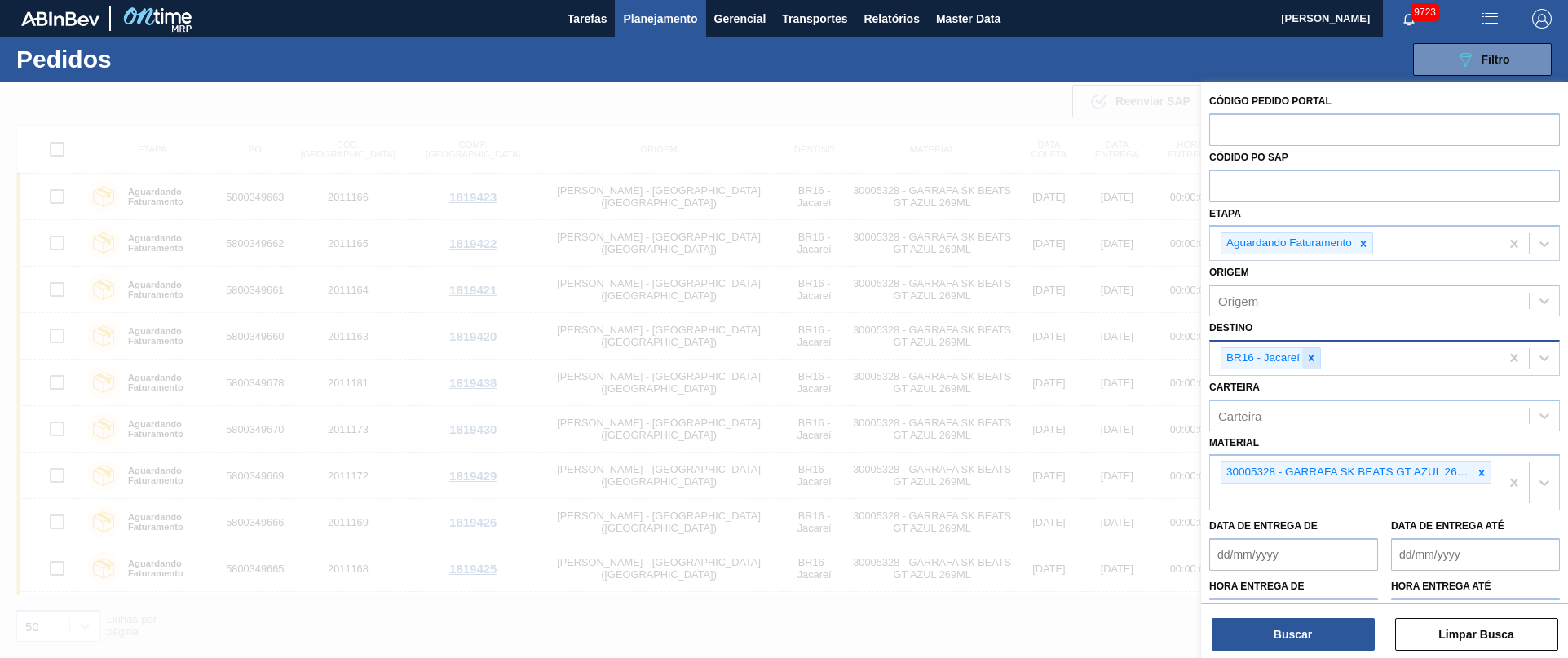
click at [1307, 354] on icon at bounding box center [1311, 357] width 11 height 11
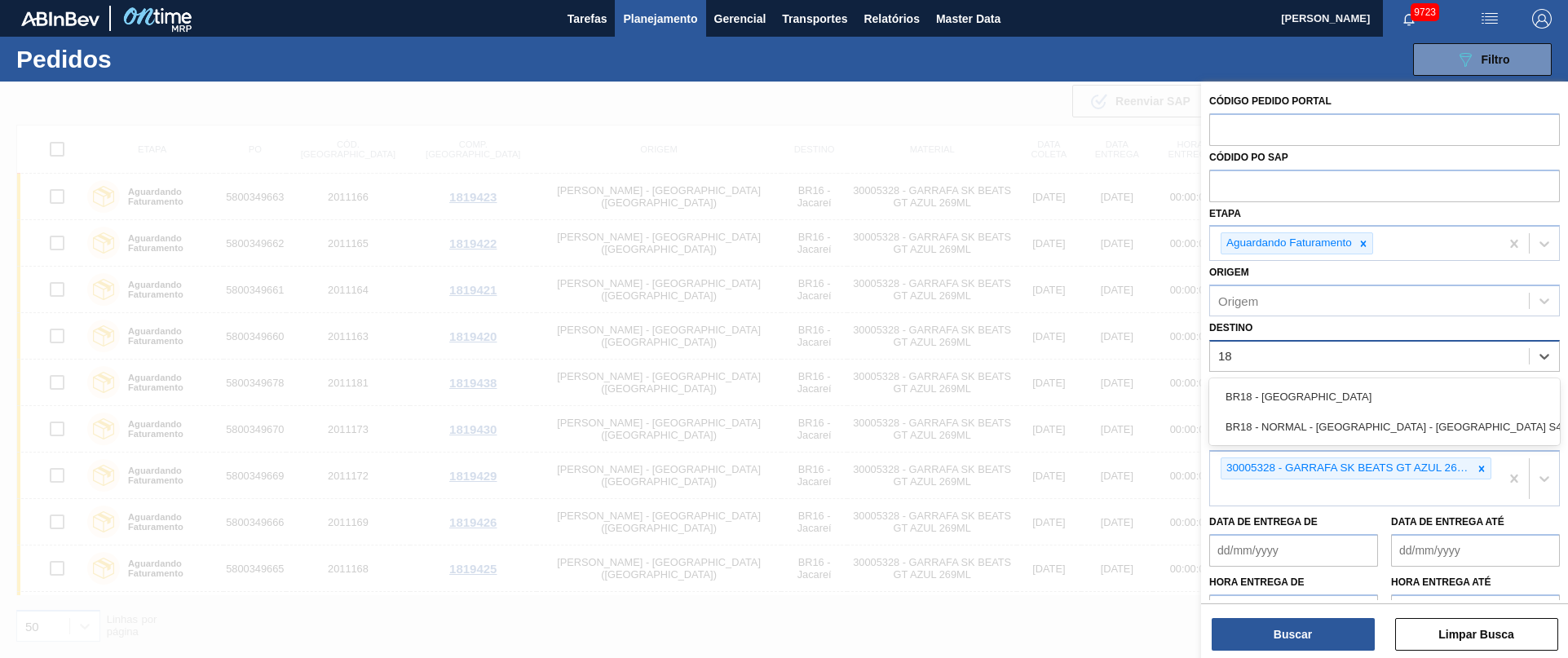
type input "1"
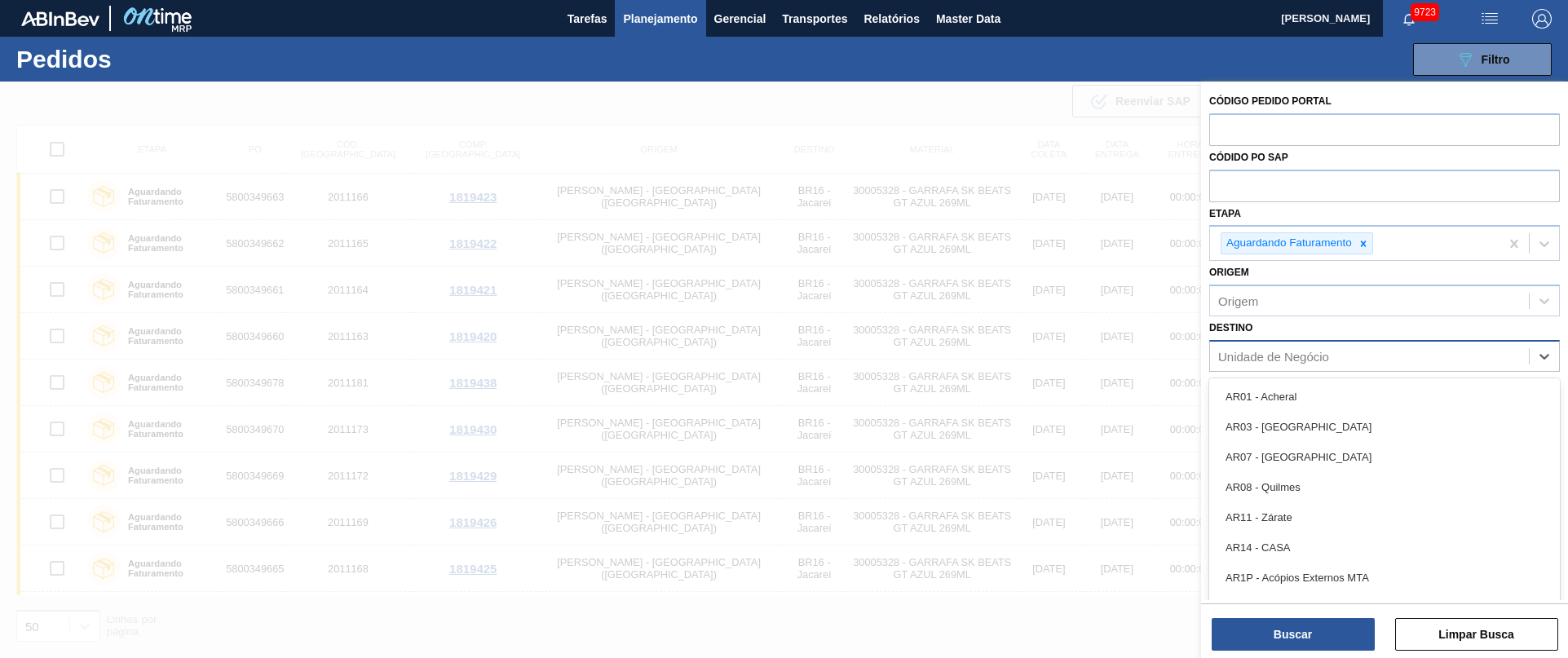
type input "19"
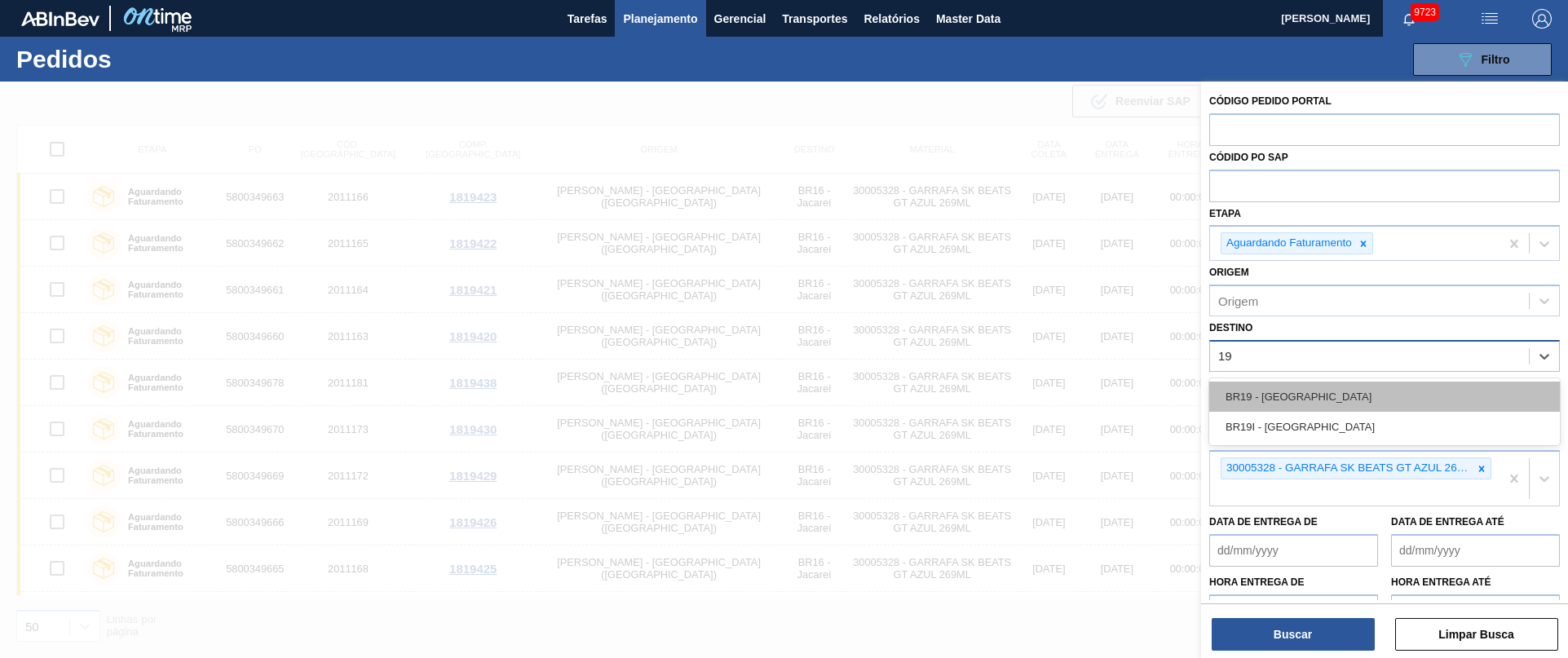
click at [1277, 408] on div "BR19 - [GEOGRAPHIC_DATA]" at bounding box center [1384, 396] width 351 height 30
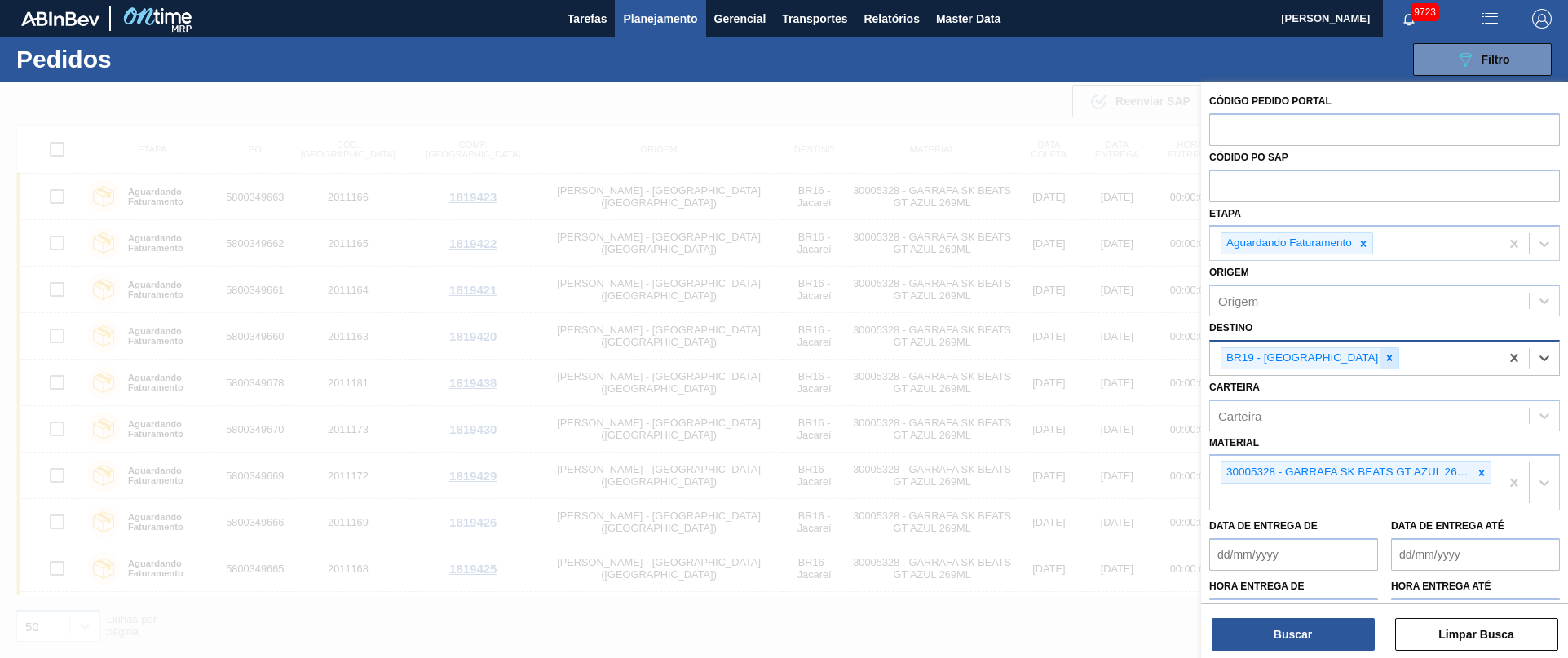
click at [1387, 359] on icon at bounding box center [1390, 358] width 6 height 6
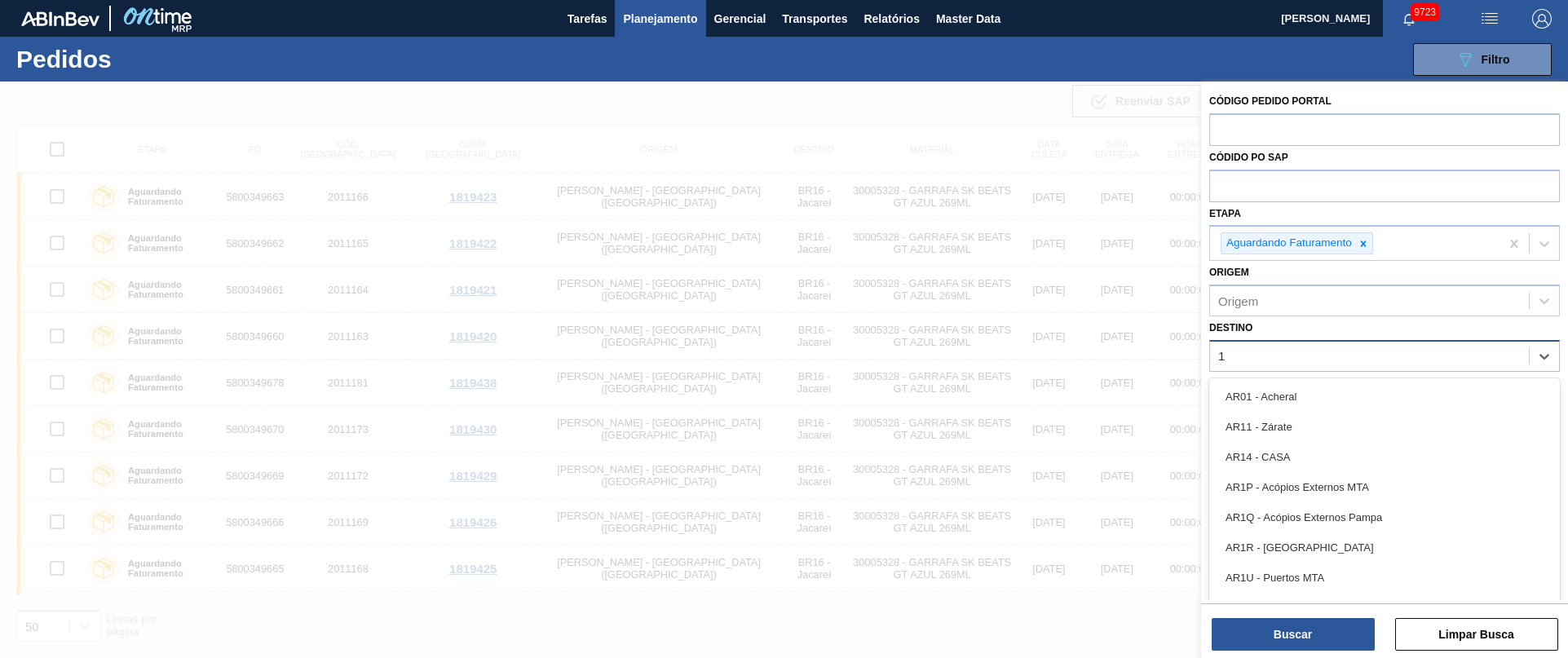
type input "16"
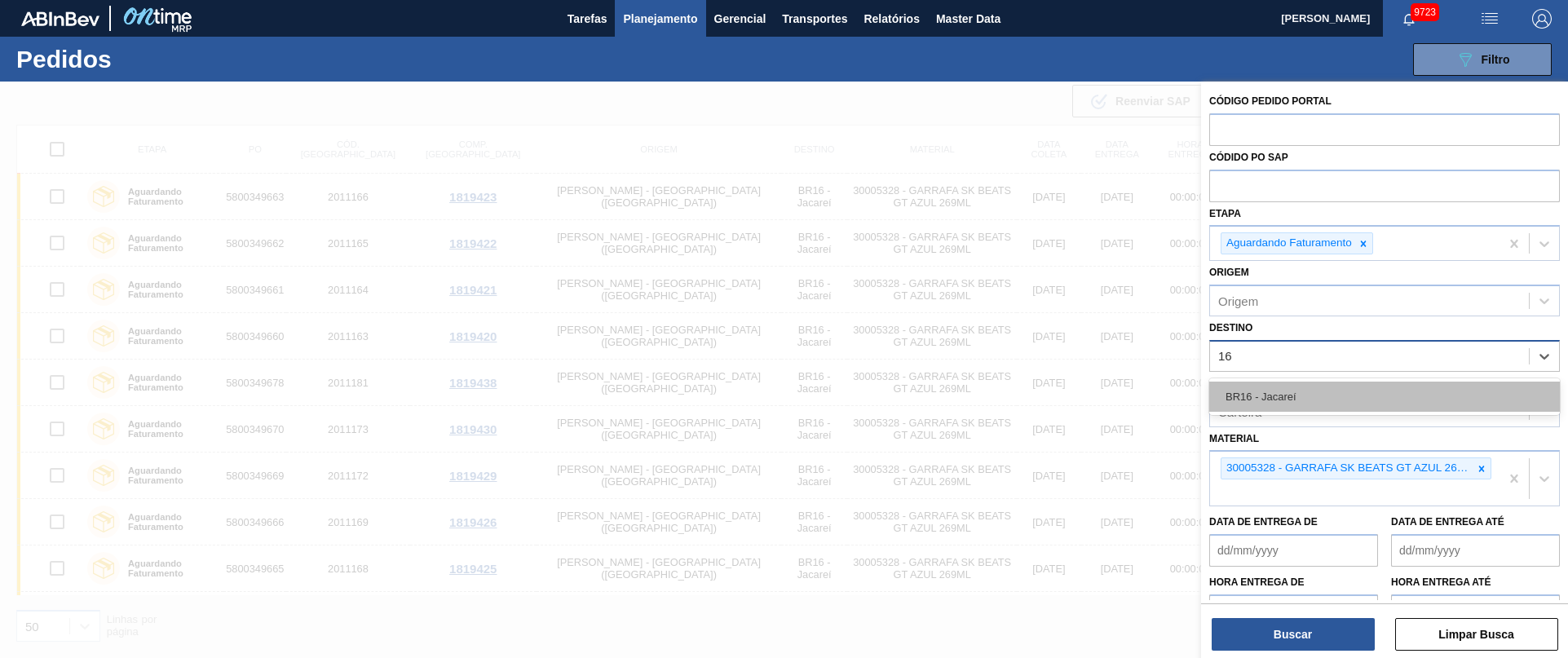
click at [1300, 382] on div "BR16 - Jacareí" at bounding box center [1384, 396] width 351 height 30
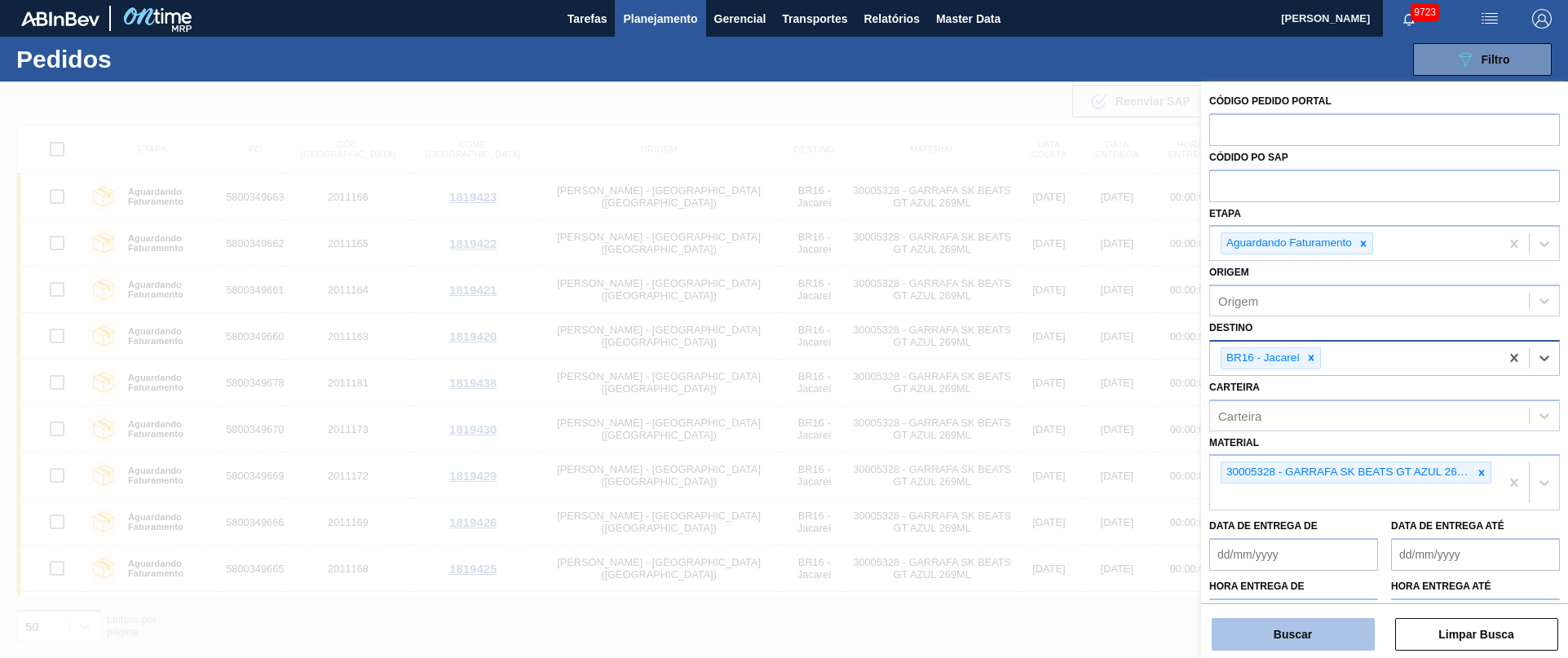
click at [1312, 640] on button "Buscar" at bounding box center [1293, 634] width 163 height 32
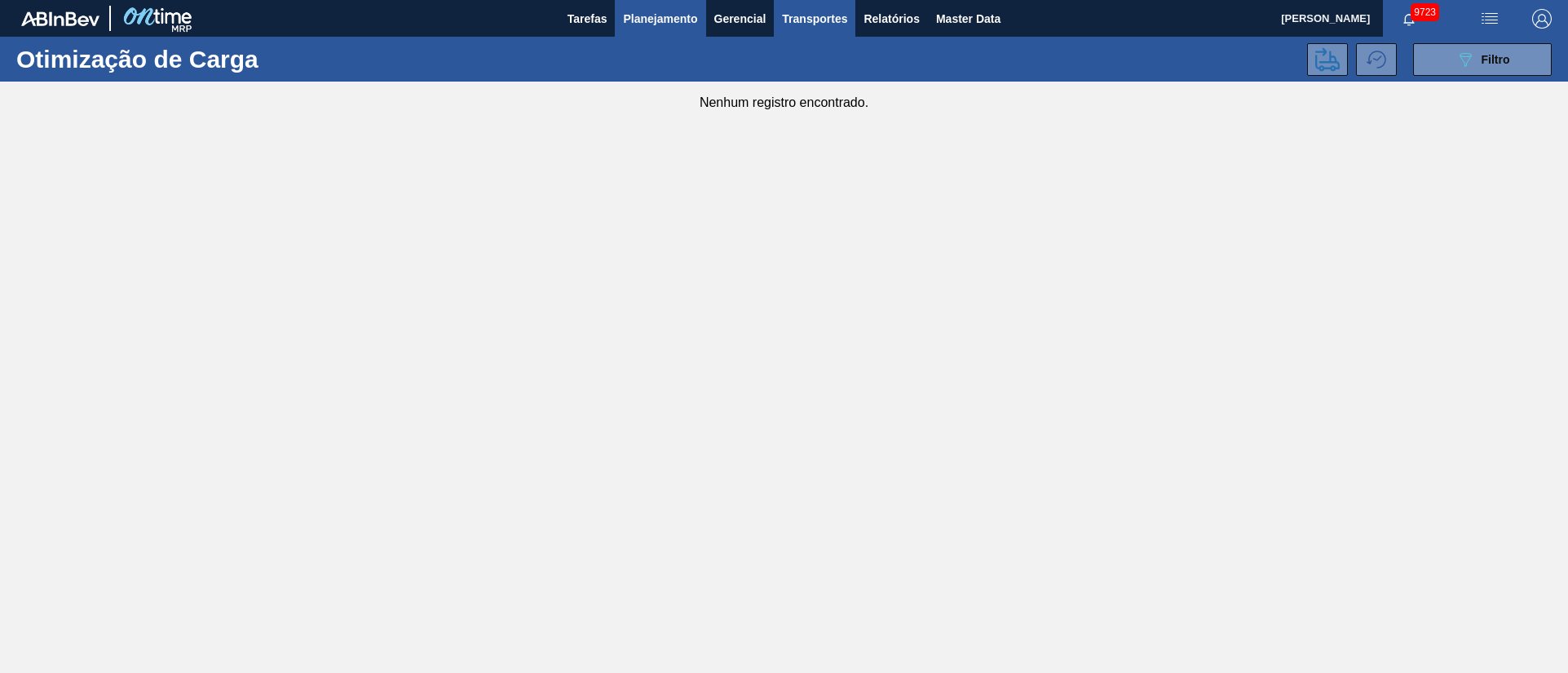
click at [664, 21] on span "Planejamento" at bounding box center [660, 18] width 74 height 19
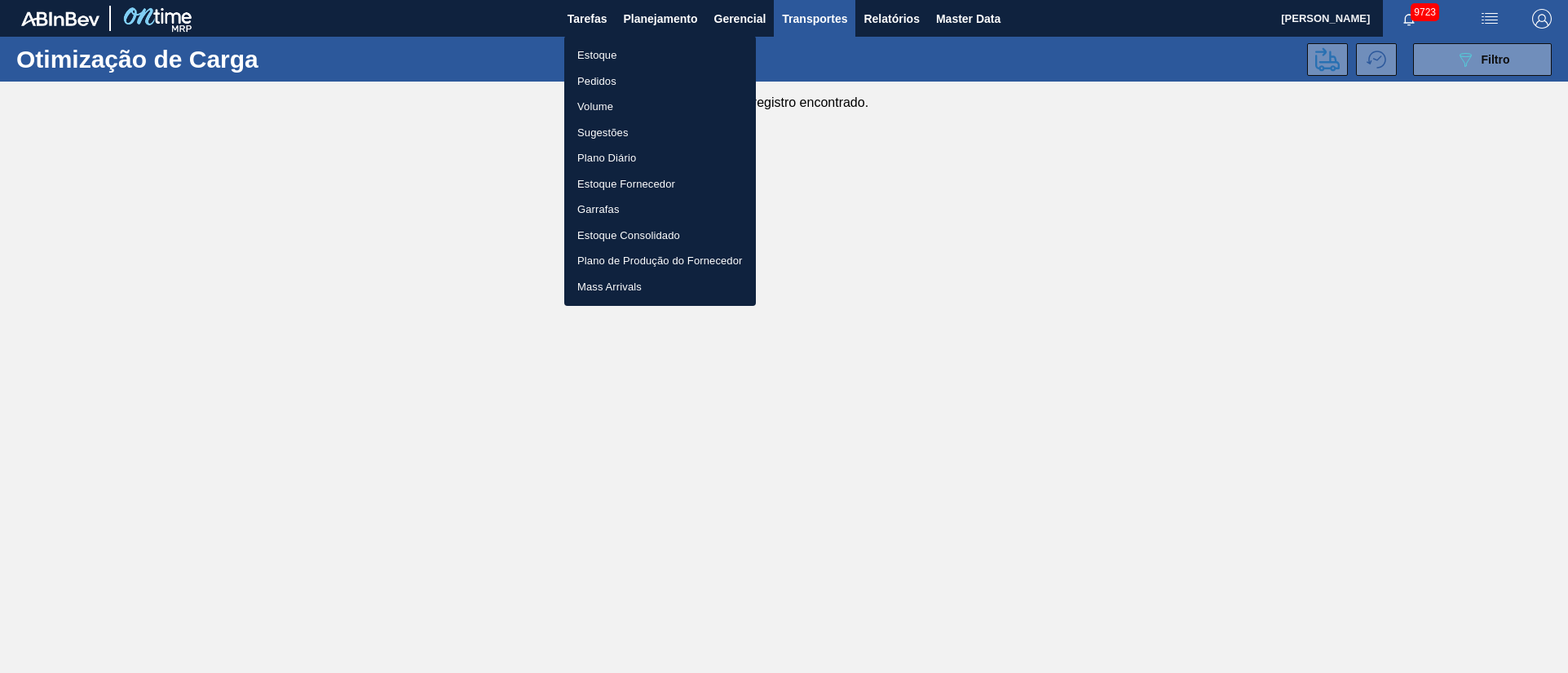
click at [617, 81] on li "Pedidos" at bounding box center [660, 81] width 192 height 26
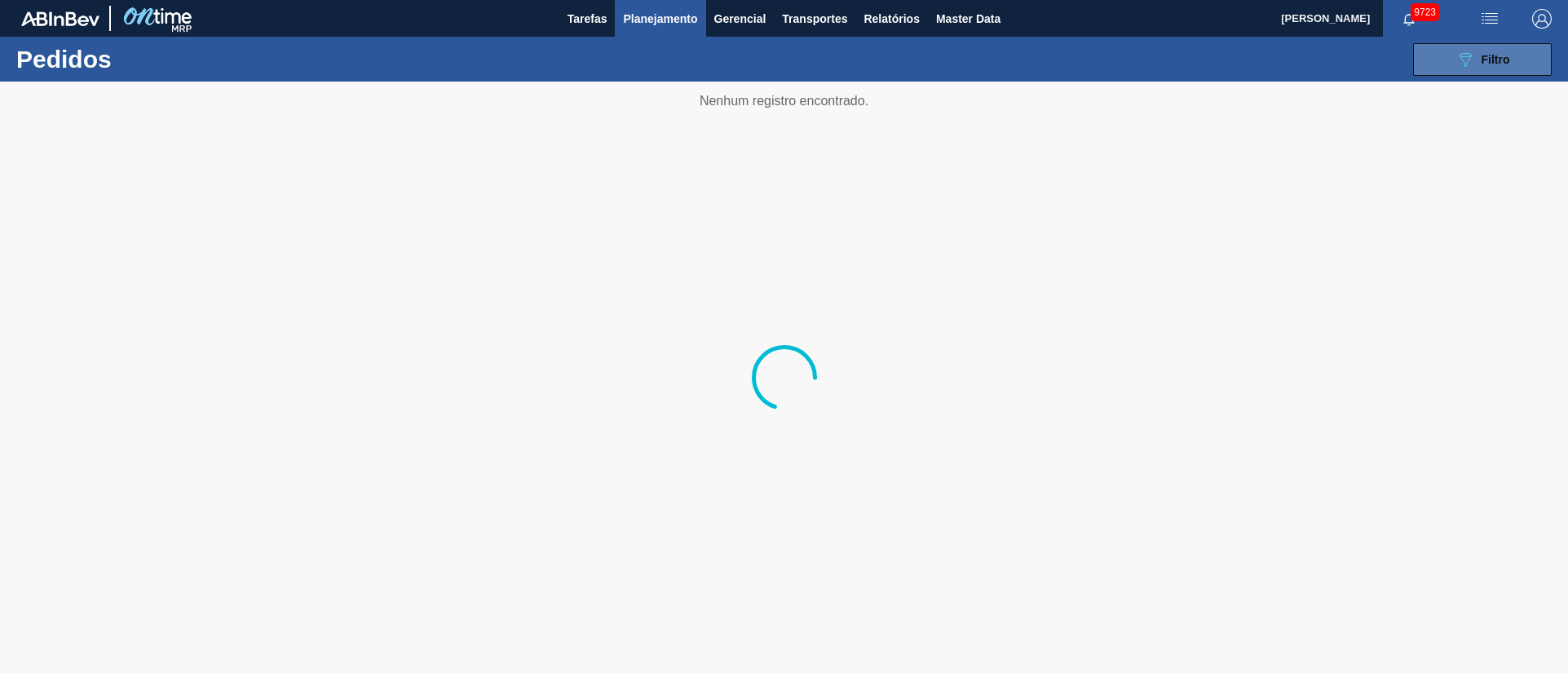
click at [1466, 56] on icon "089F7B8B-B2A5-4AFE-B5C0-19BA573D28AC" at bounding box center [1465, 60] width 19 height 19
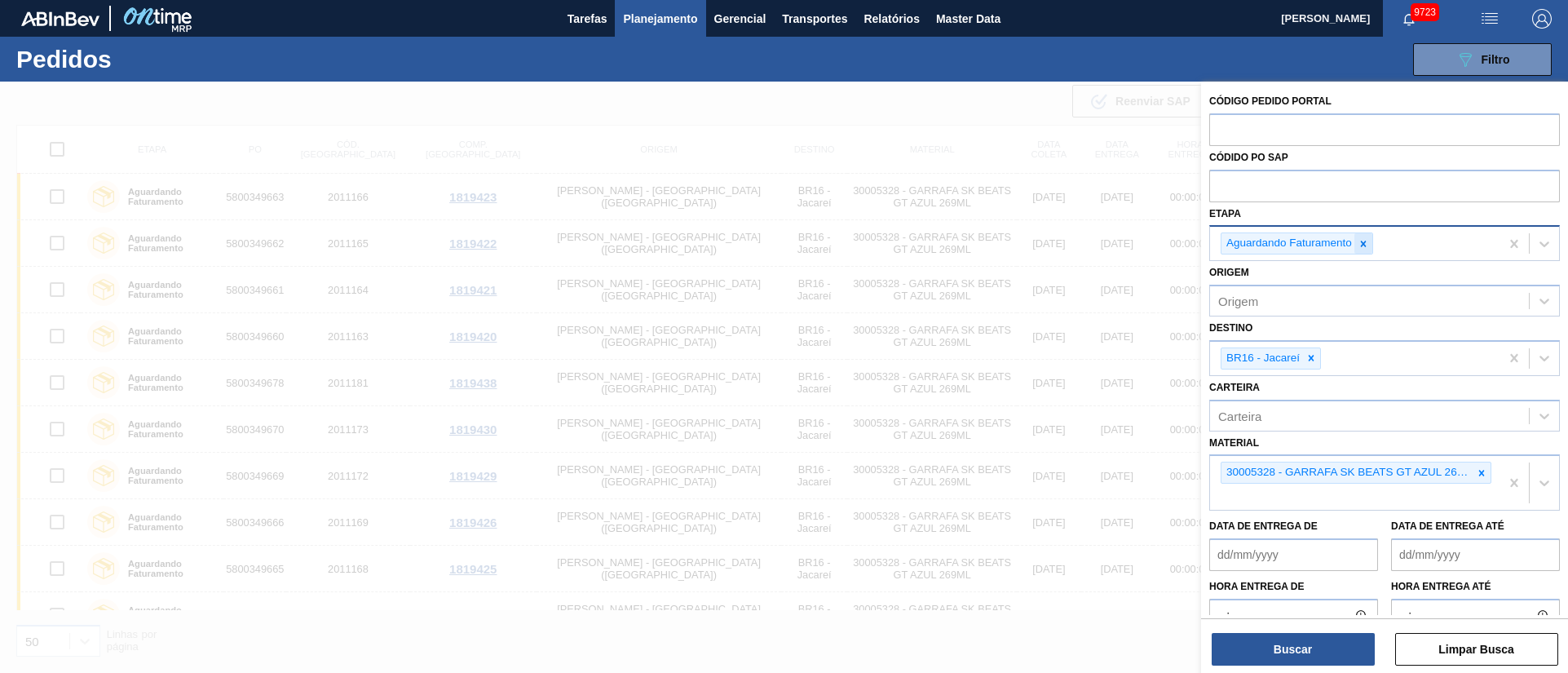
click at [1368, 244] on icon at bounding box center [1362, 243] width 11 height 11
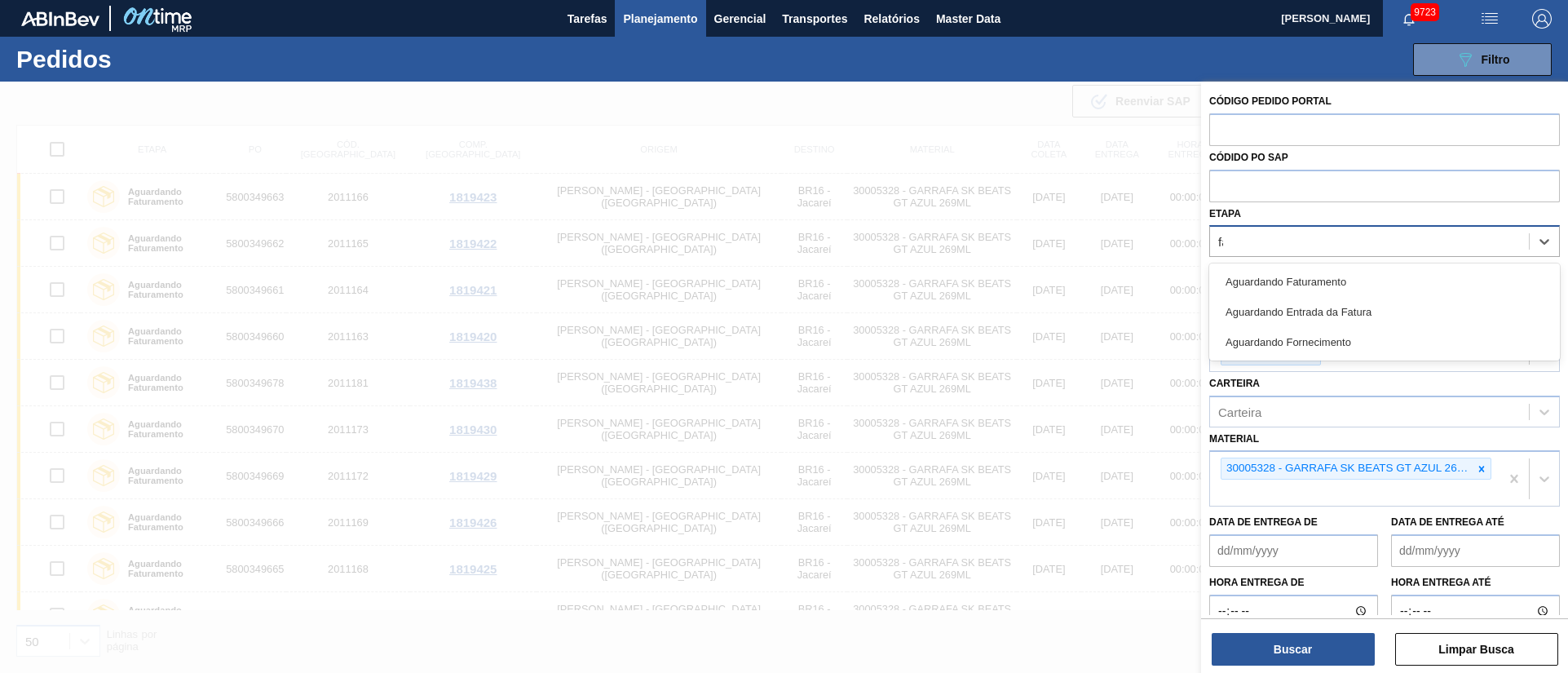
type input "fat"
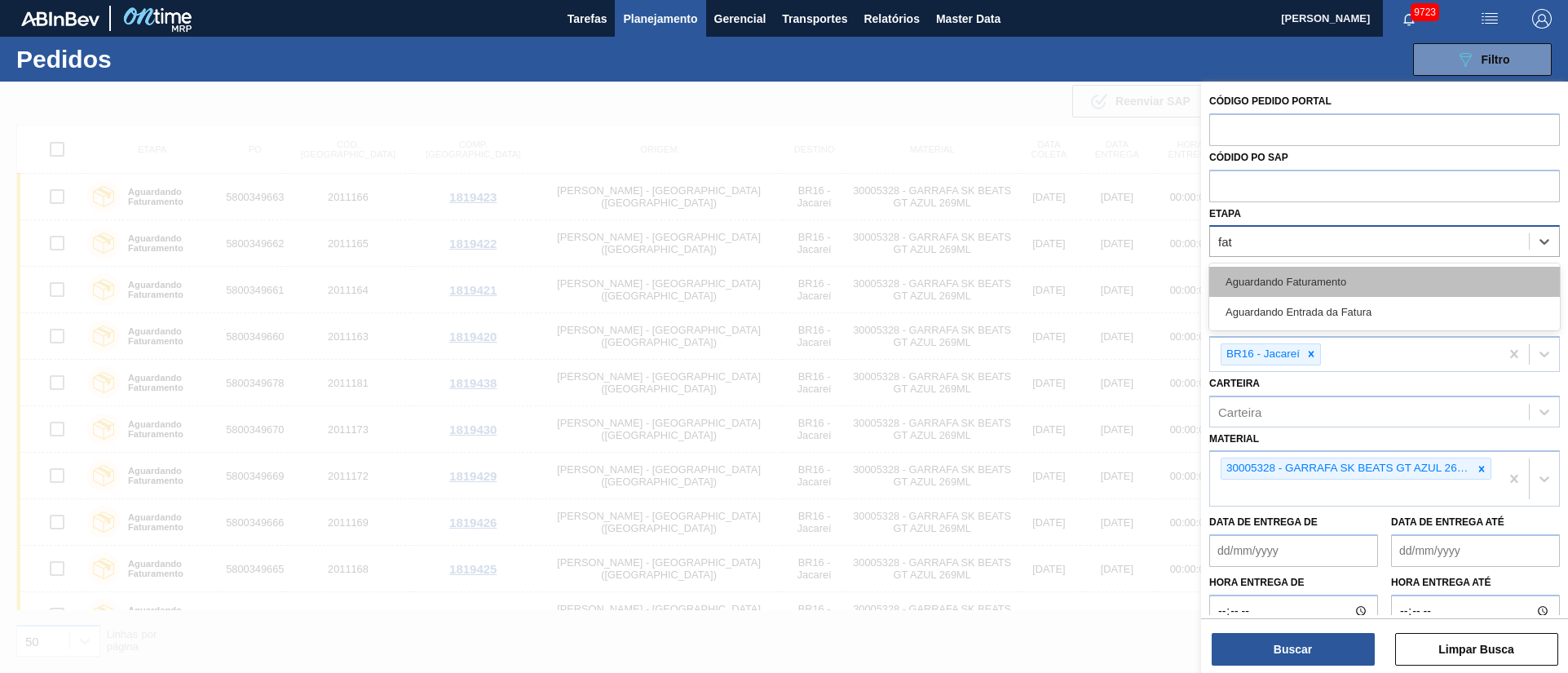
click at [1275, 272] on div "Aguardando Faturamento" at bounding box center [1384, 282] width 351 height 30
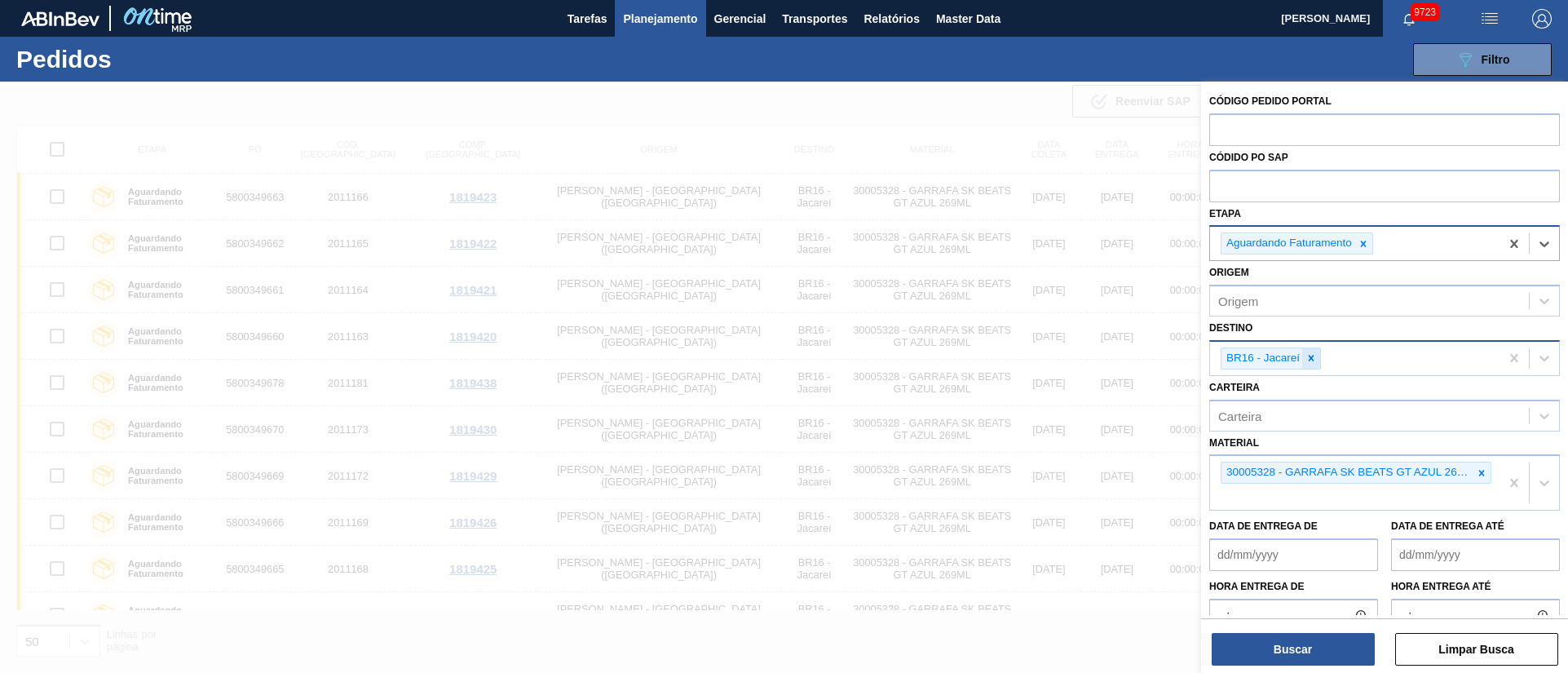
click at [1309, 355] on icon at bounding box center [1311, 357] width 11 height 11
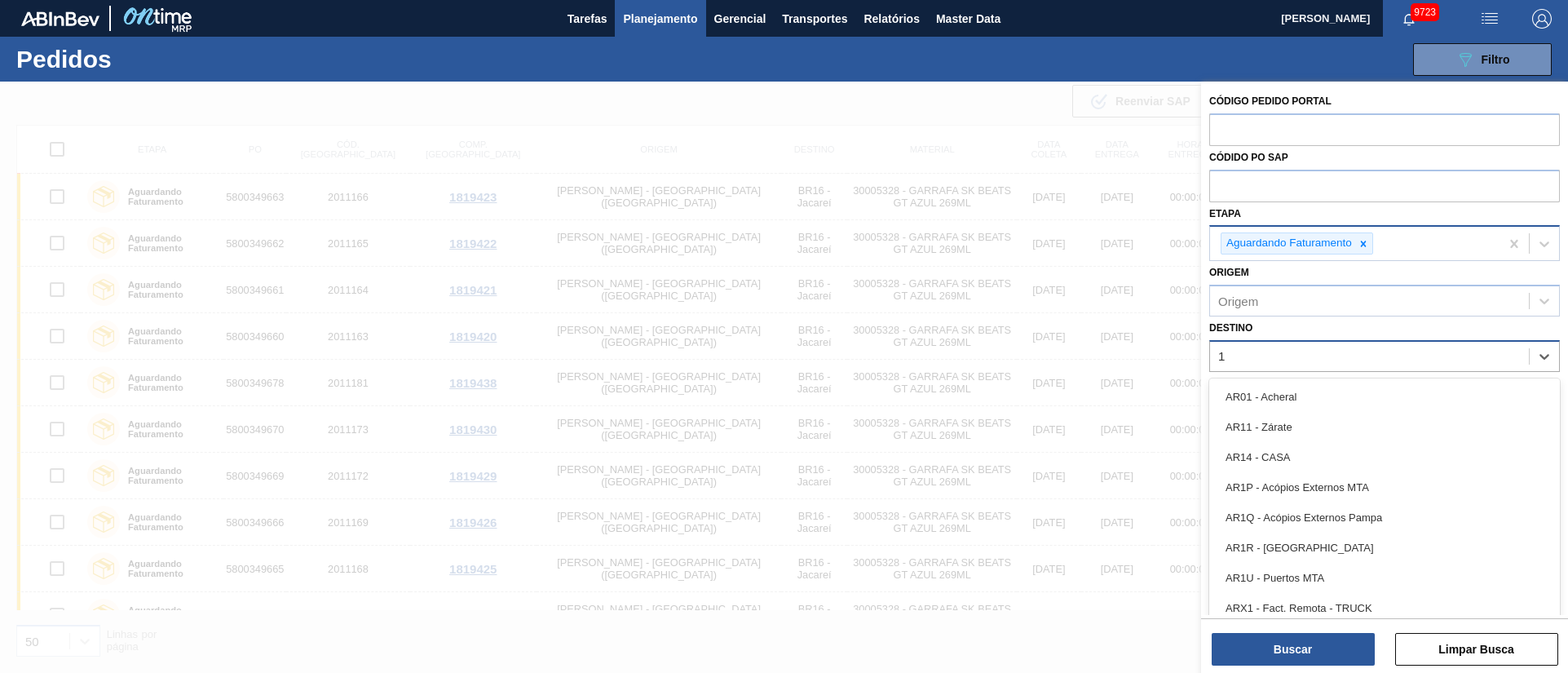
type input "19"
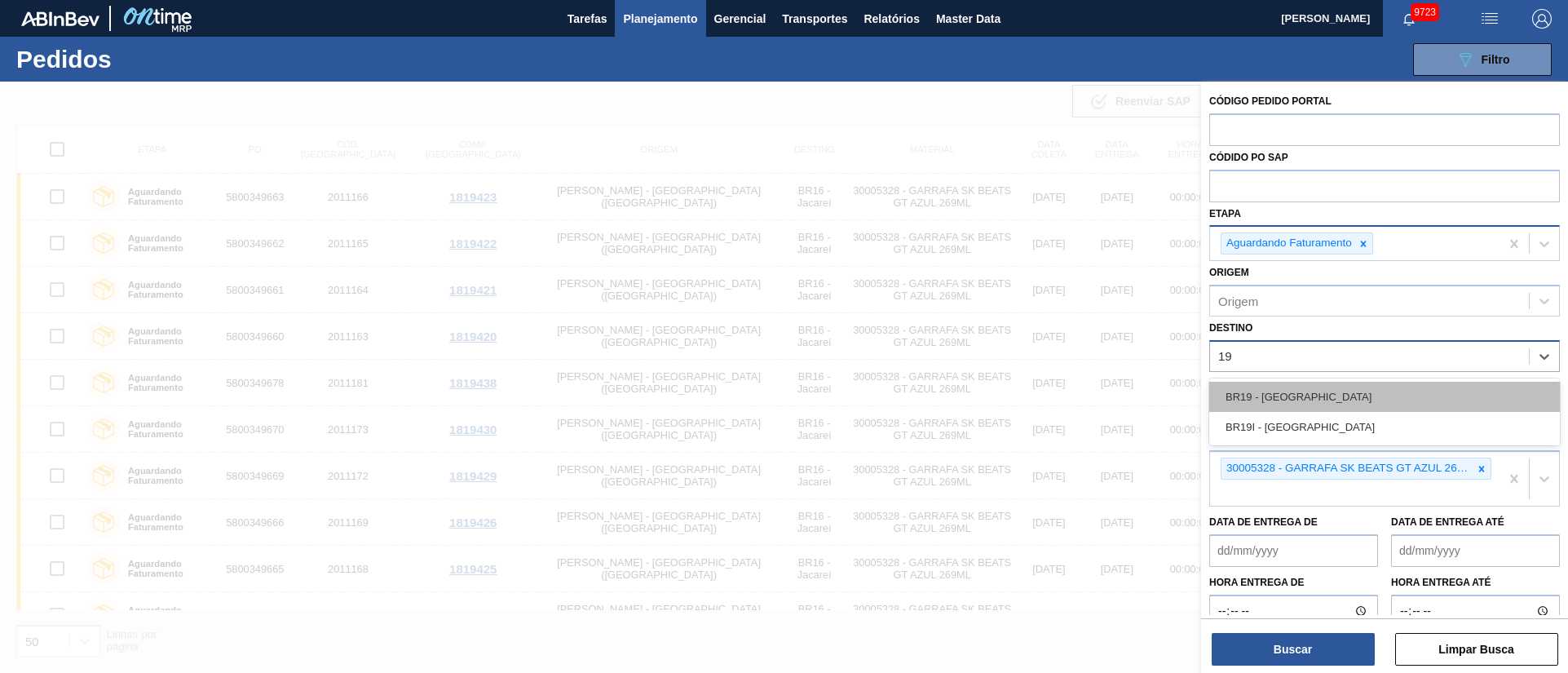
click at [1255, 388] on div "BR19 - [GEOGRAPHIC_DATA]" at bounding box center [1384, 396] width 351 height 30
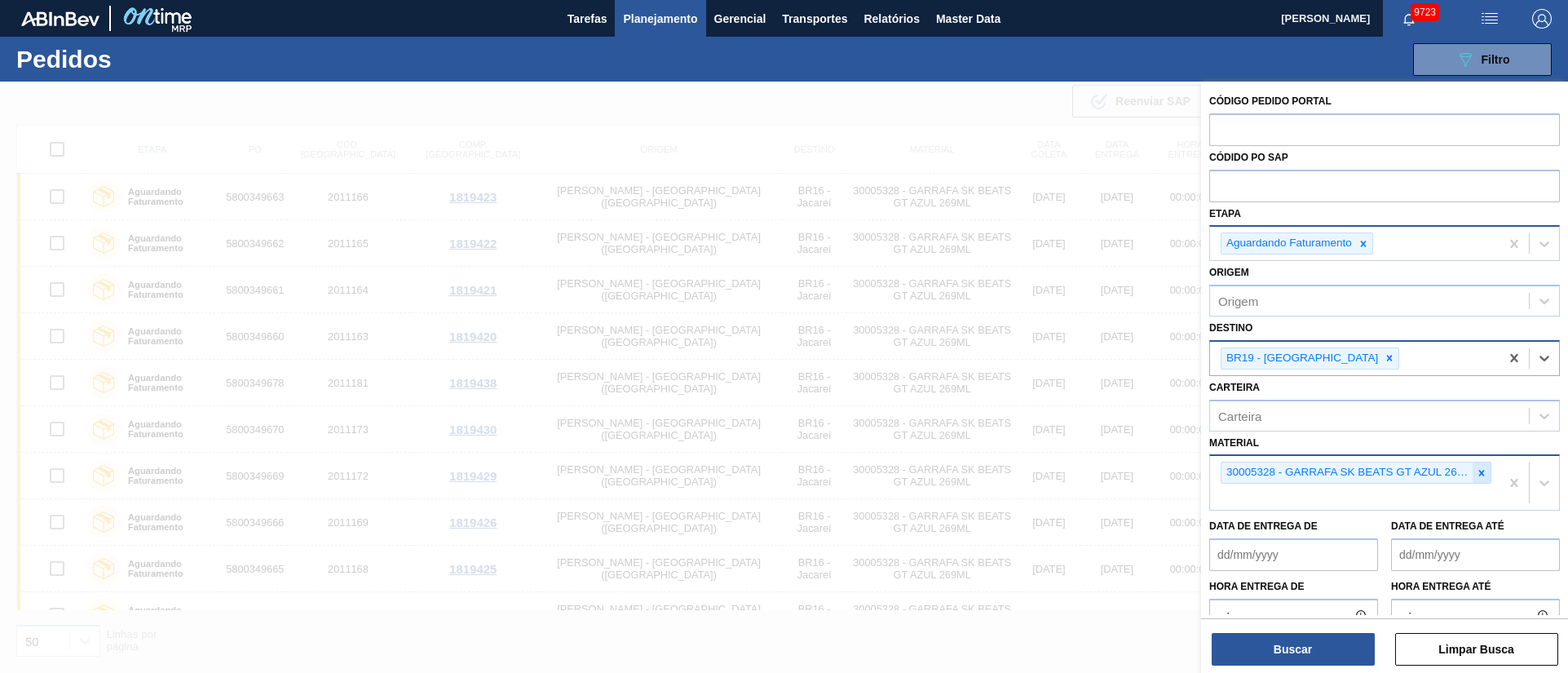
click at [1479, 474] on icon at bounding box center [1481, 473] width 6 height 6
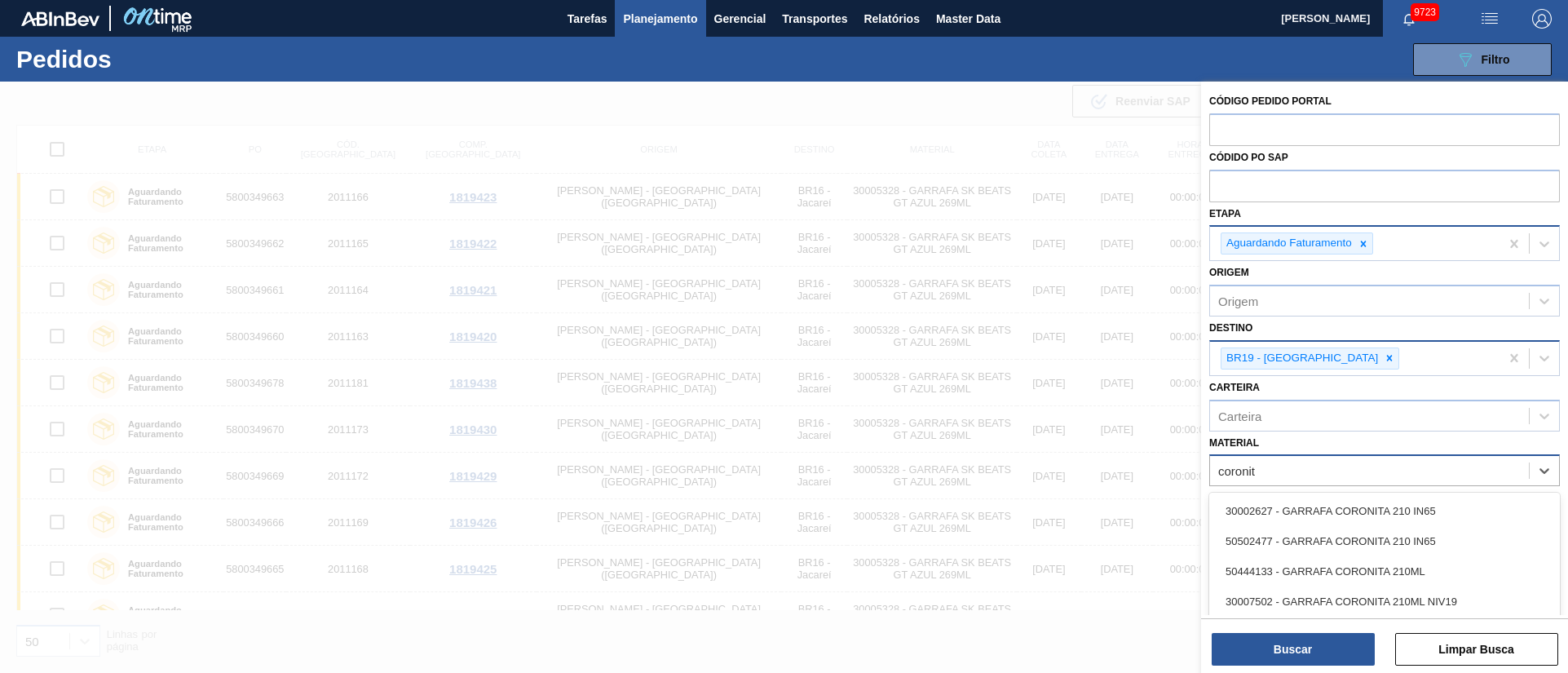
type input "coronita"
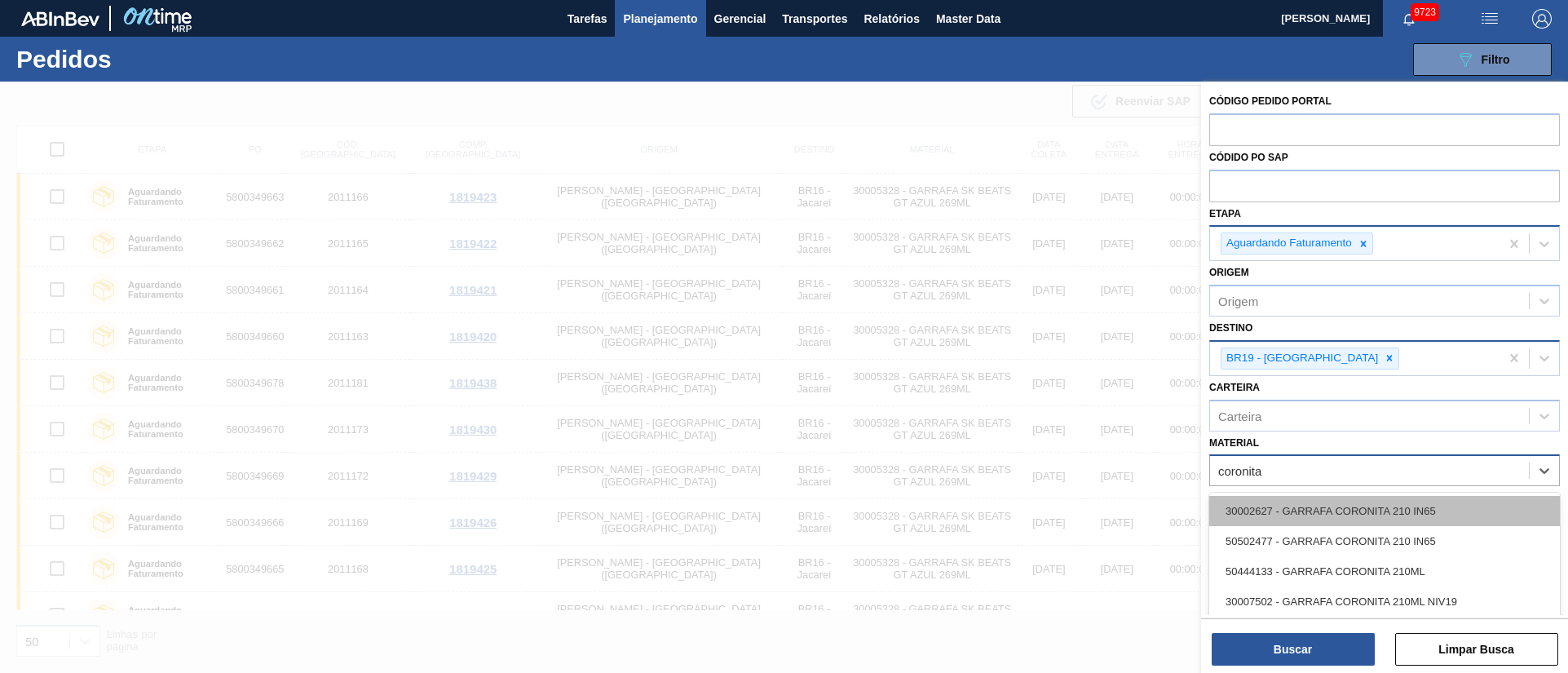
click at [1358, 503] on div "30002627 - GARRAFA CORONITA 210 IN65" at bounding box center [1384, 510] width 351 height 30
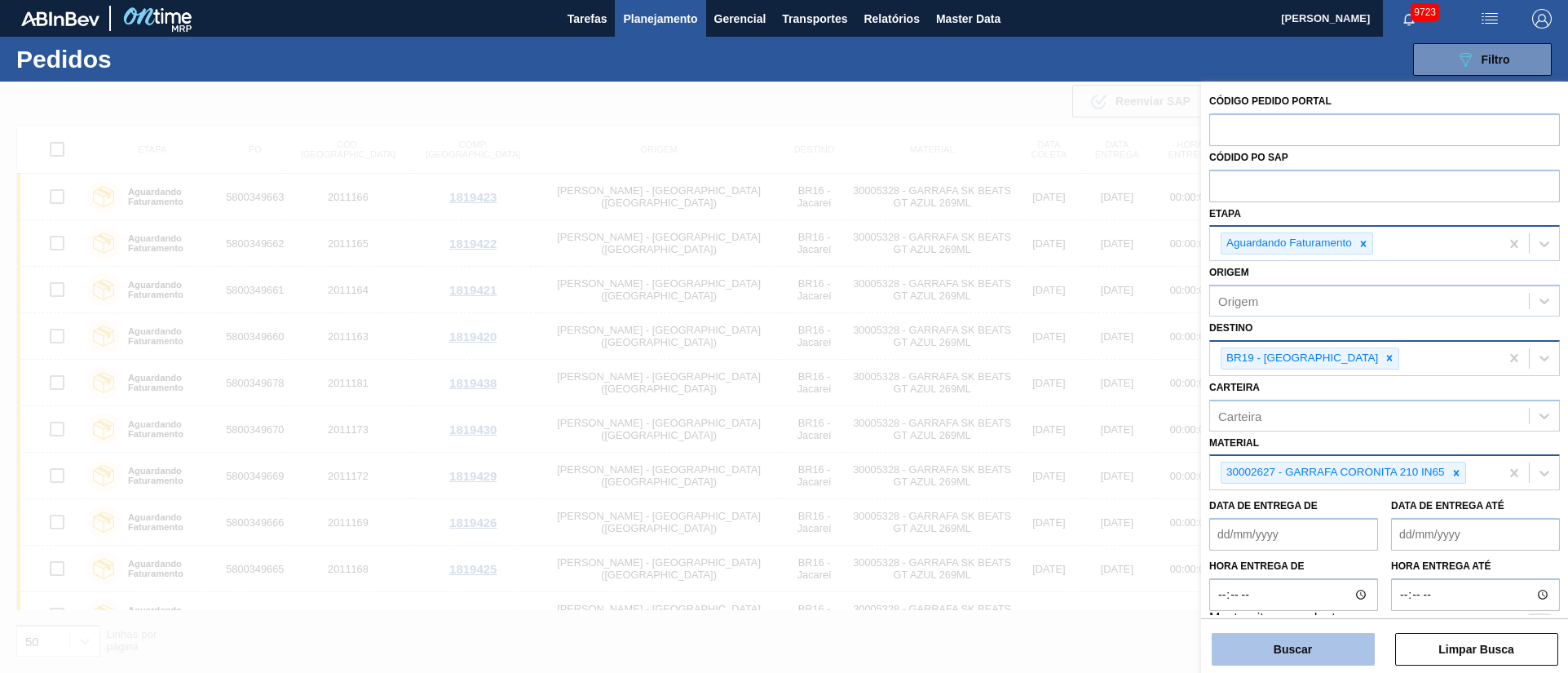
click at [1298, 656] on button "Buscar" at bounding box center [1293, 648] width 163 height 32
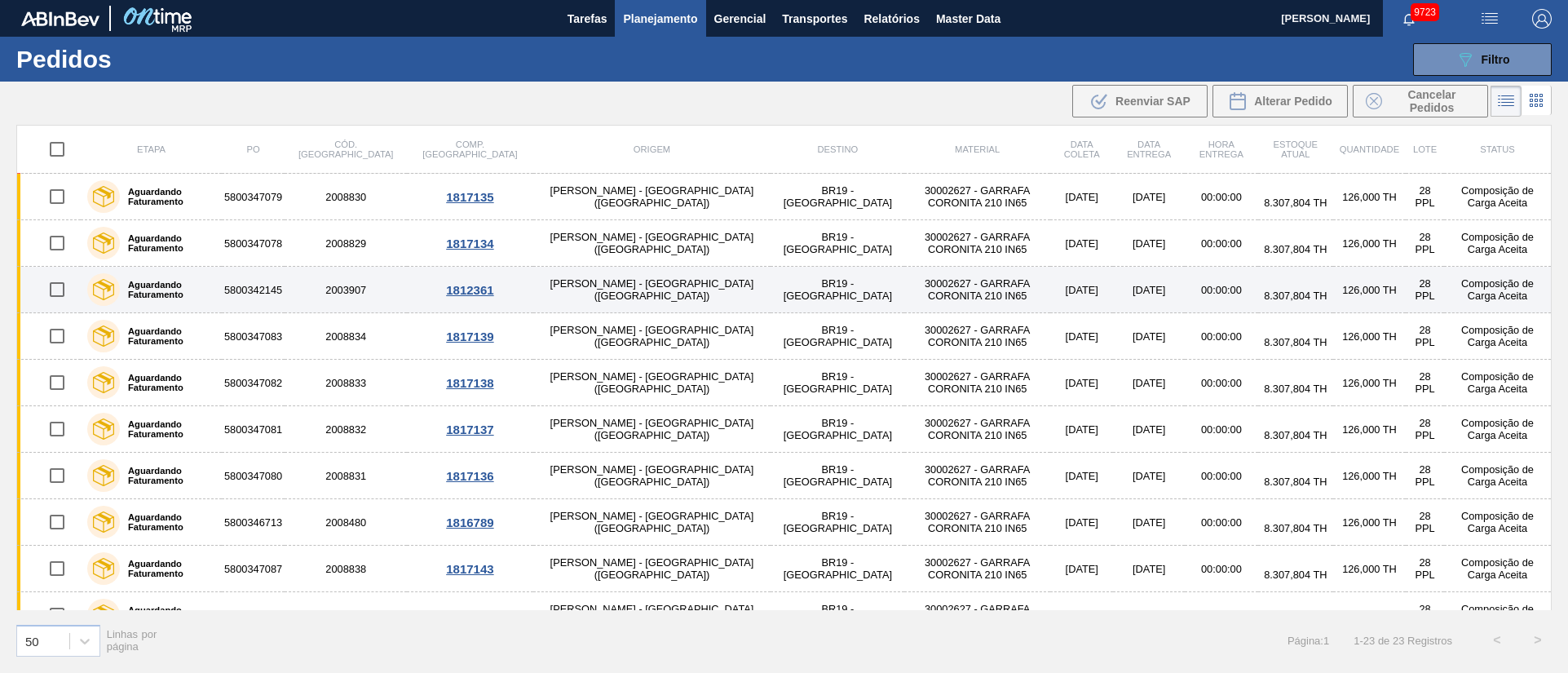
click at [57, 287] on input "checkbox" at bounding box center [57, 289] width 34 height 34
checkbox input "true"
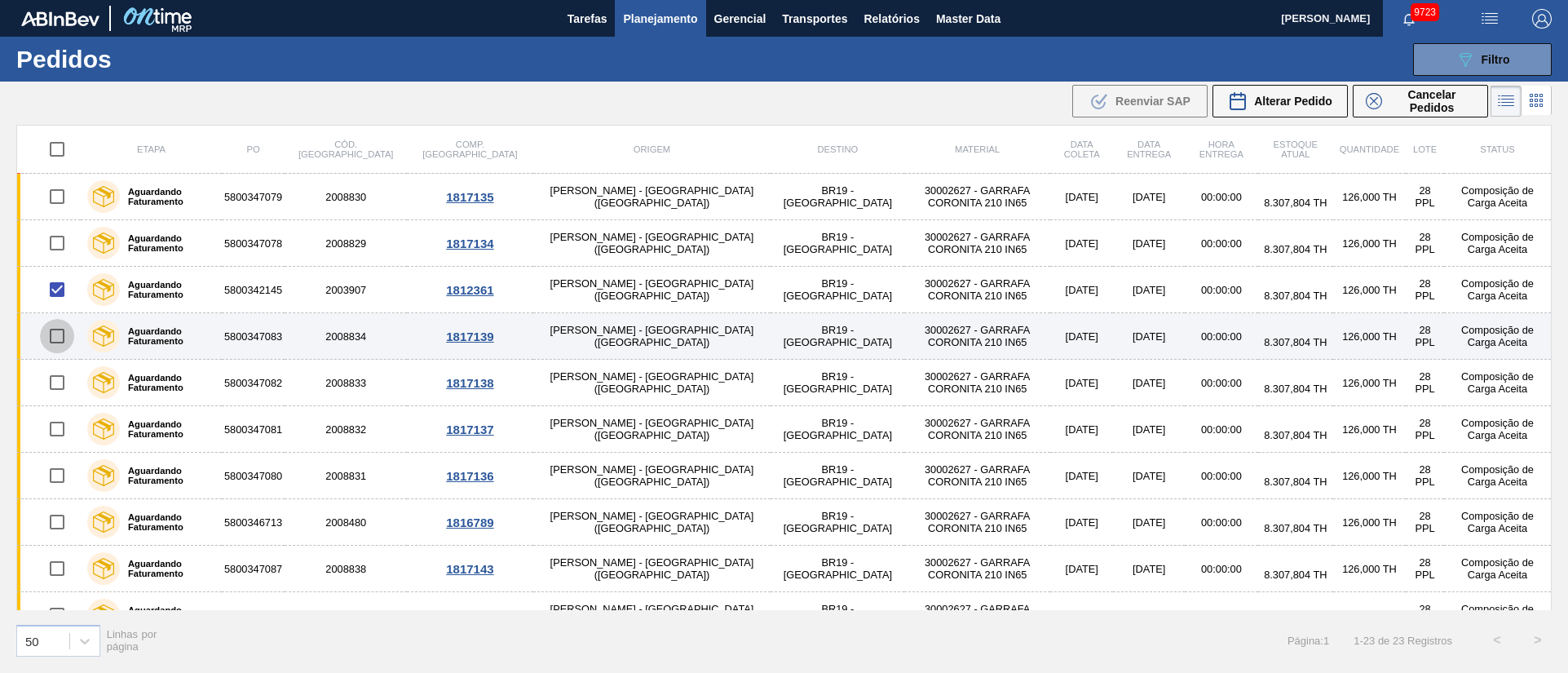
click at [58, 342] on input "checkbox" at bounding box center [57, 335] width 34 height 34
checkbox input "true"
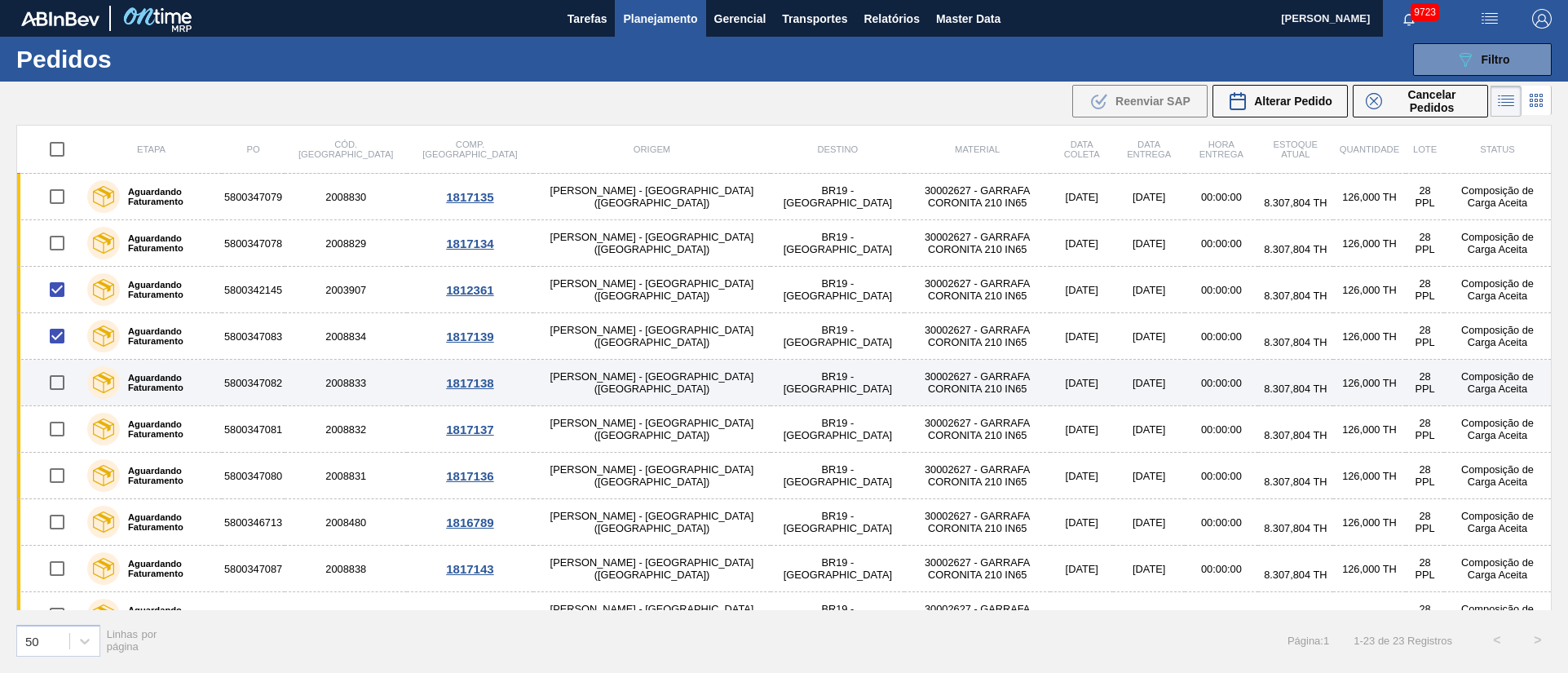
click at [56, 381] on input "checkbox" at bounding box center [57, 382] width 34 height 34
checkbox input "true"
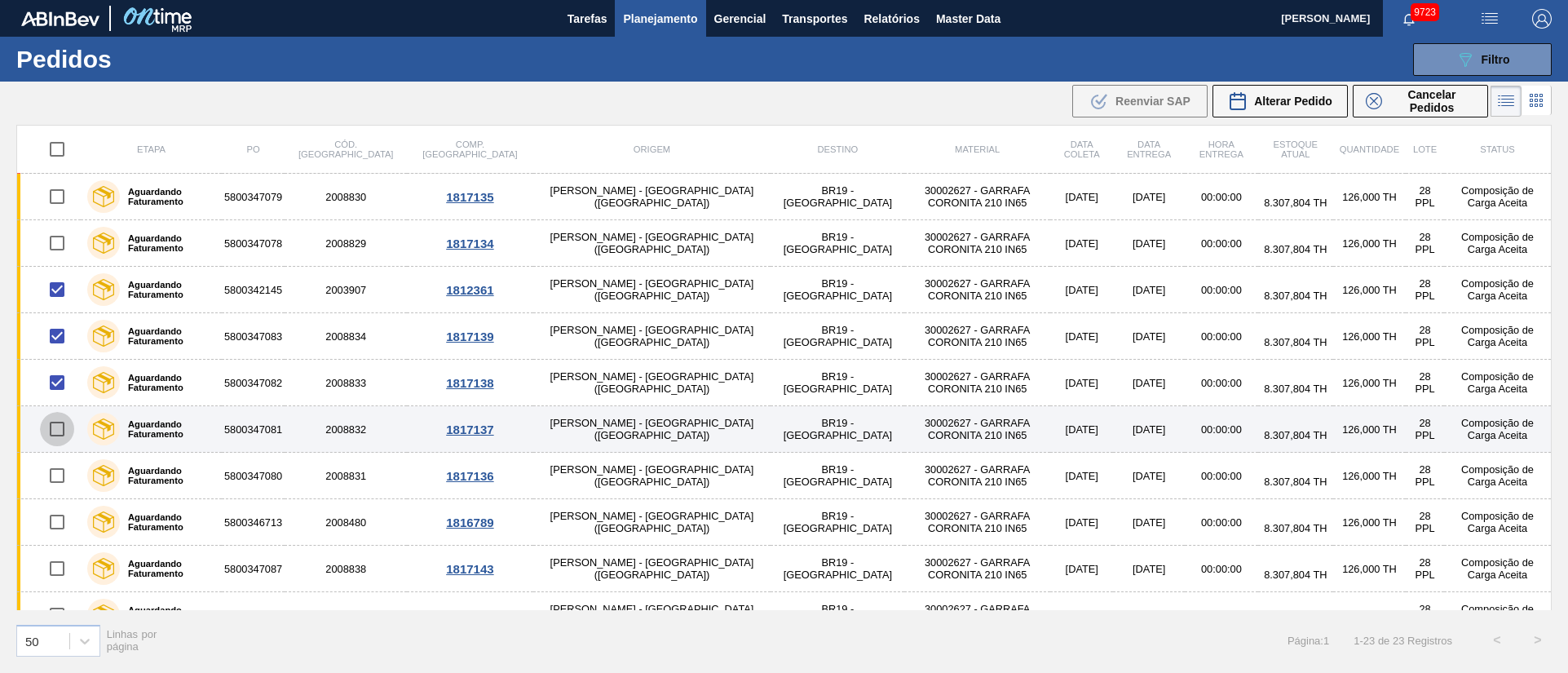
click at [57, 424] on input "checkbox" at bounding box center [57, 429] width 34 height 34
checkbox input "true"
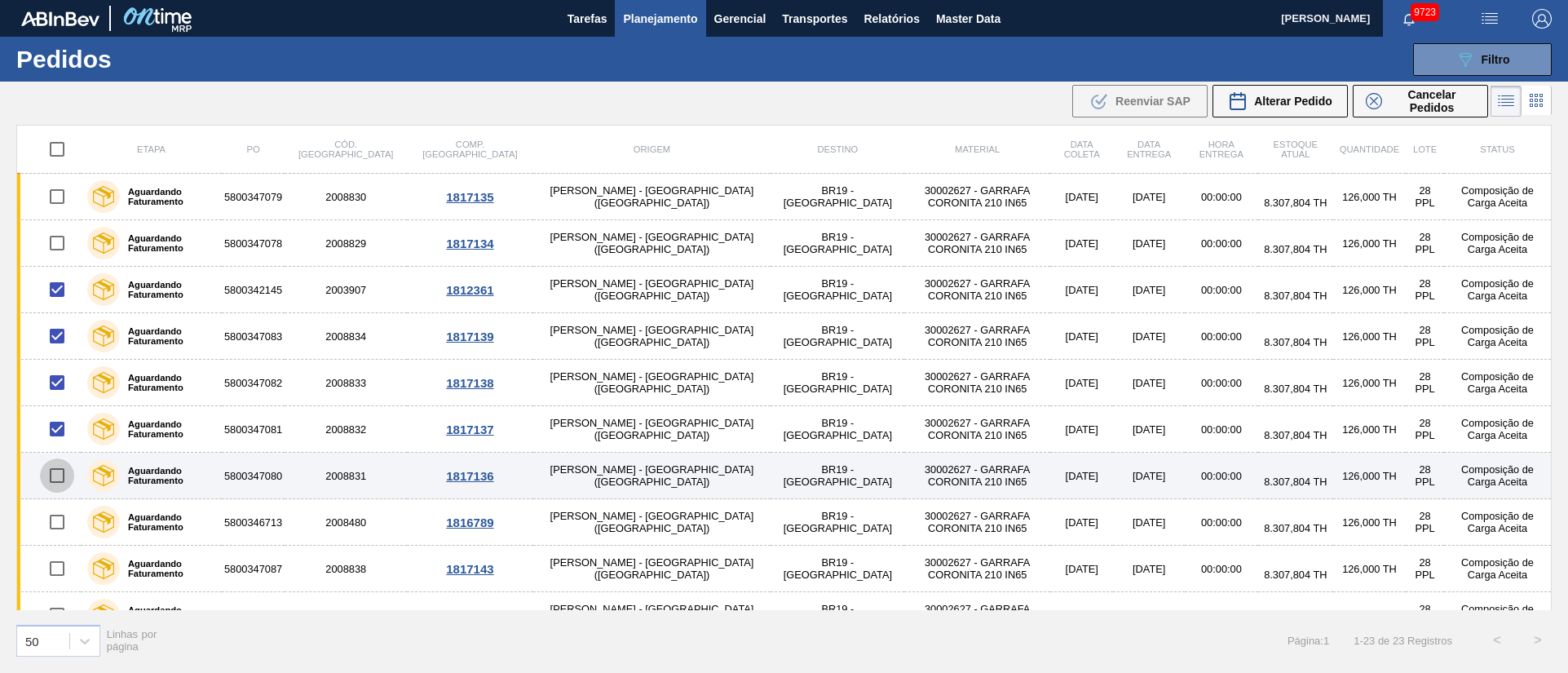
click at [53, 482] on input "checkbox" at bounding box center [57, 475] width 34 height 34
checkbox input "true"
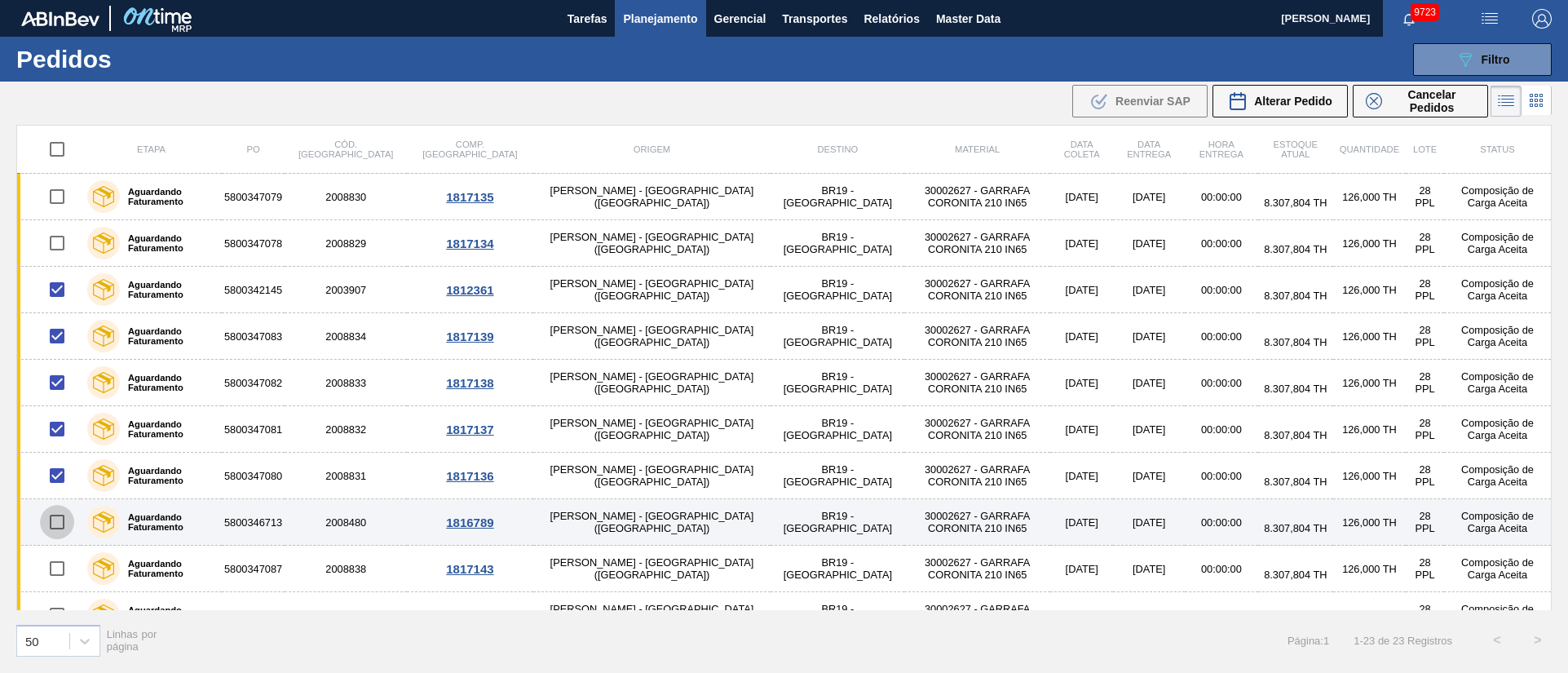
click at [60, 529] on input "checkbox" at bounding box center [57, 522] width 34 height 34
checkbox input "true"
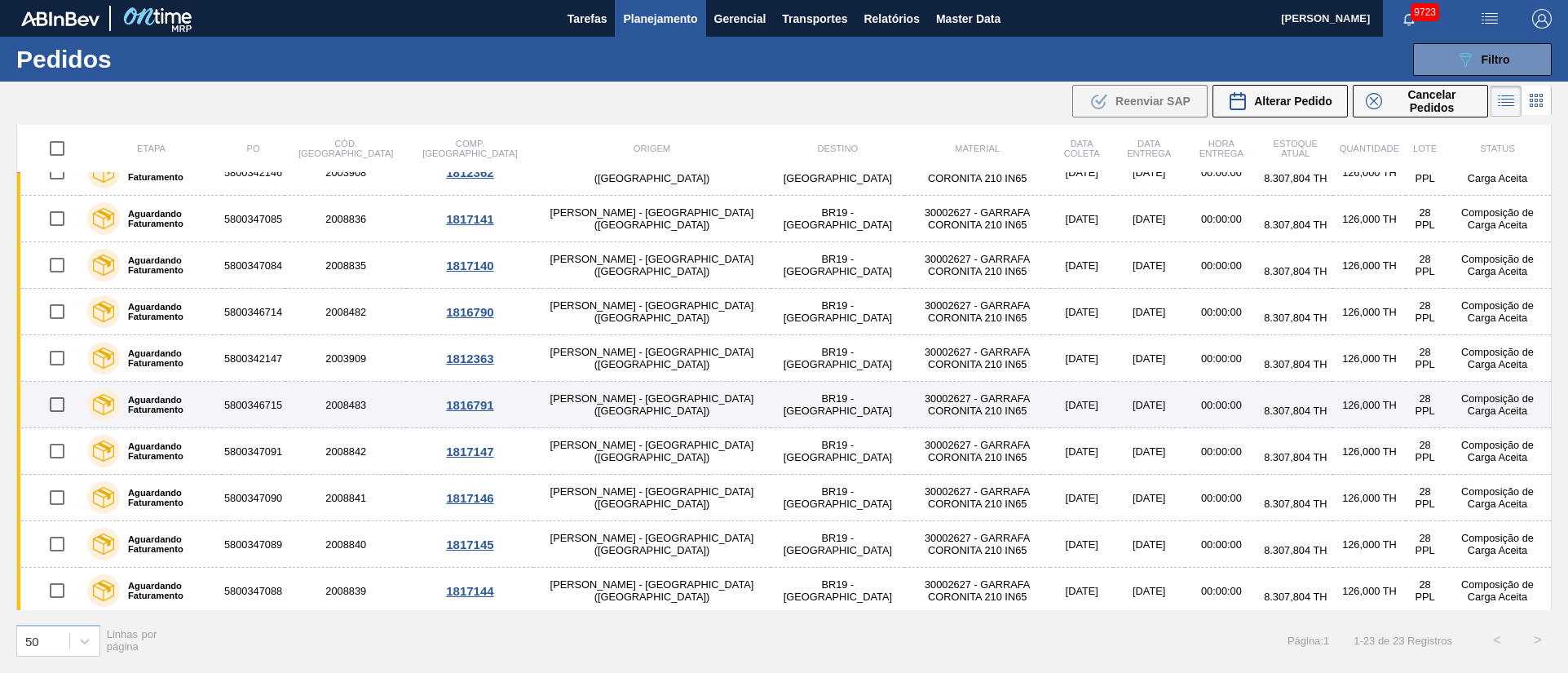
scroll to position [633, 0]
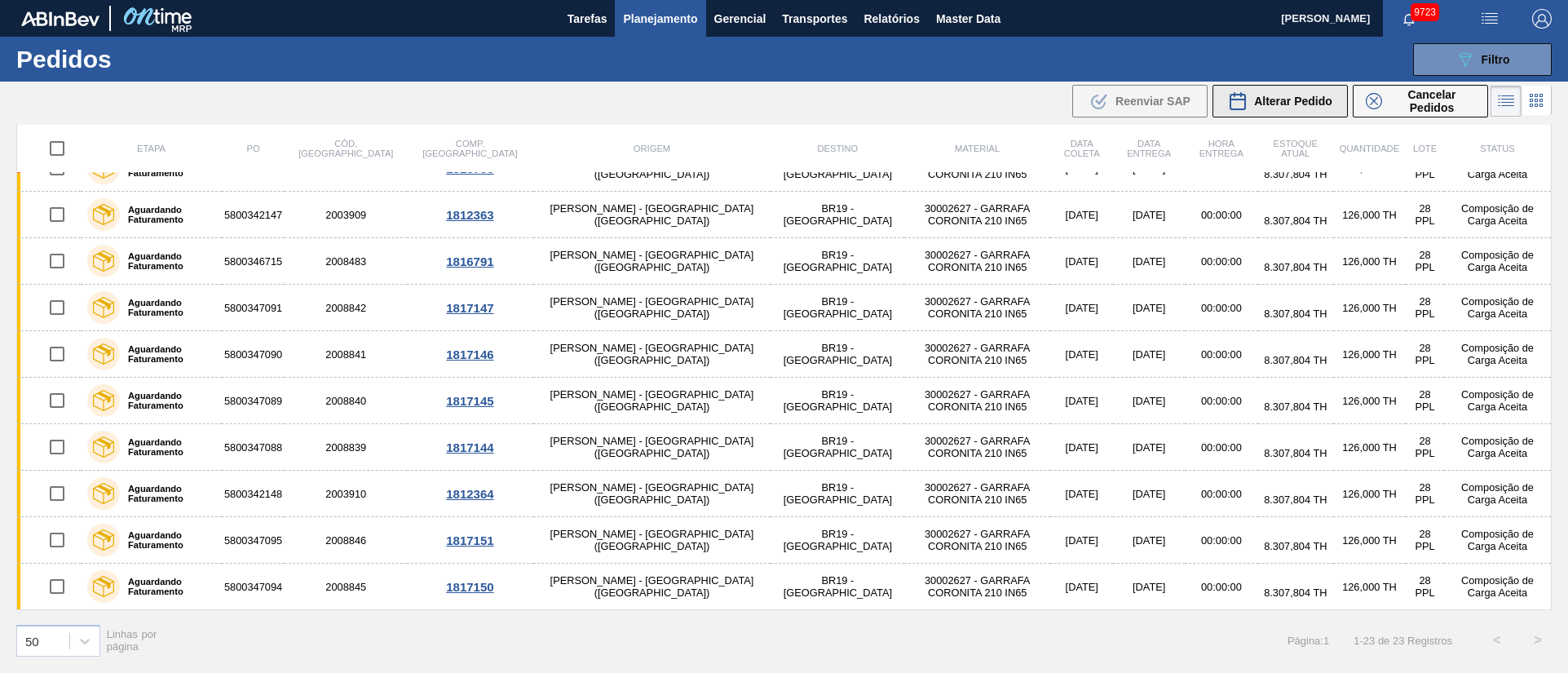
click at [1301, 102] on span "Alterar Pedido" at bounding box center [1292, 101] width 78 height 13
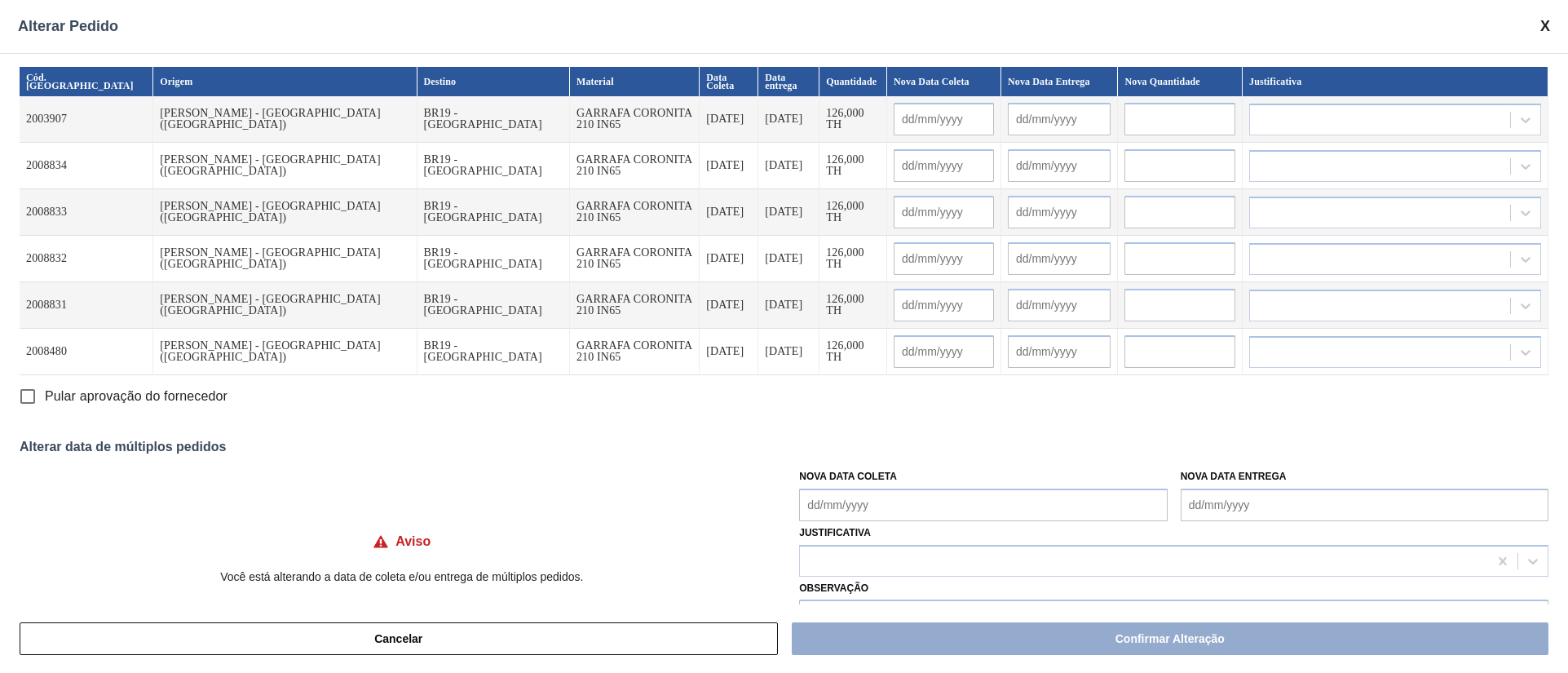
click at [819, 499] on Coleta "Nova Data Coleta" at bounding box center [983, 504] width 368 height 32
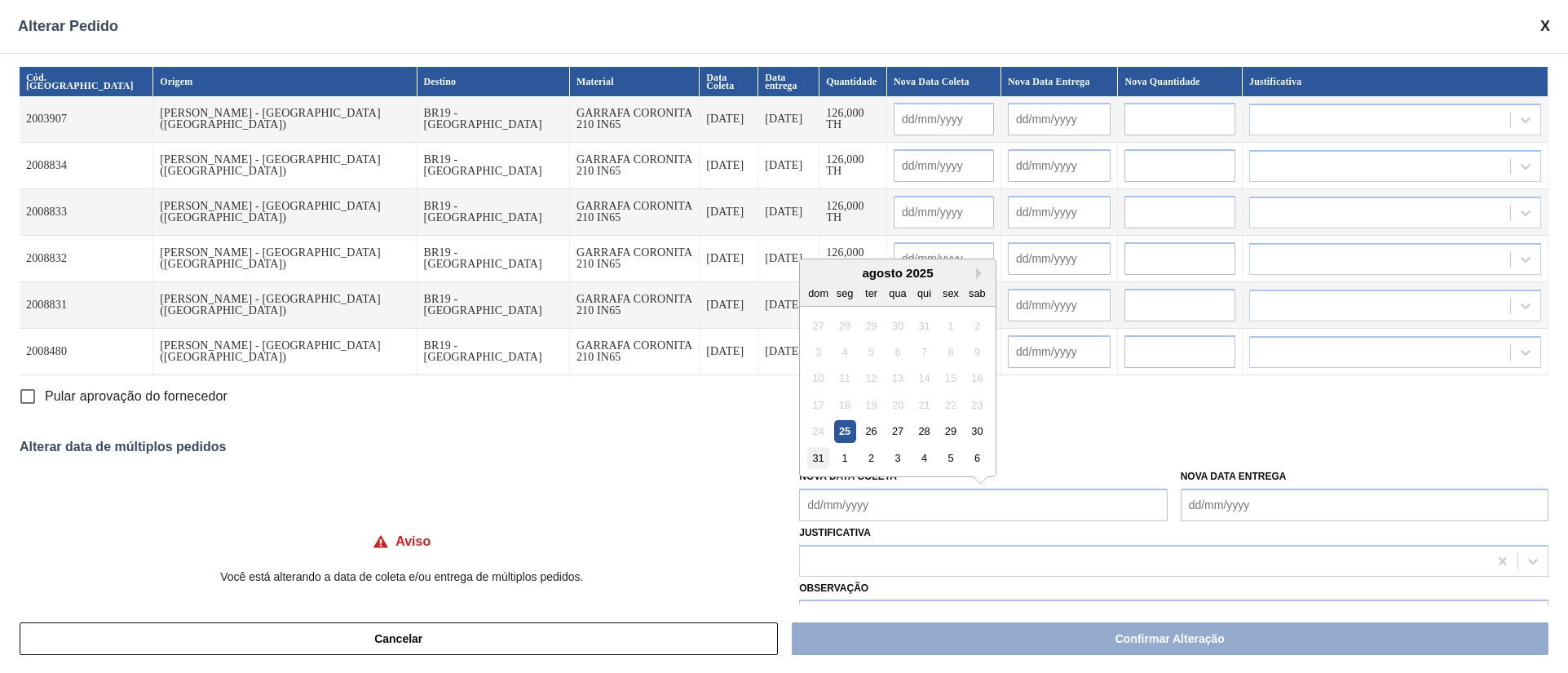
click at [821, 463] on div "31" at bounding box center [817, 458] width 22 height 22
type Coleta "[DATE]"
type input "[DATE]"
type input "01/09/2025"
type input "[DATE]"
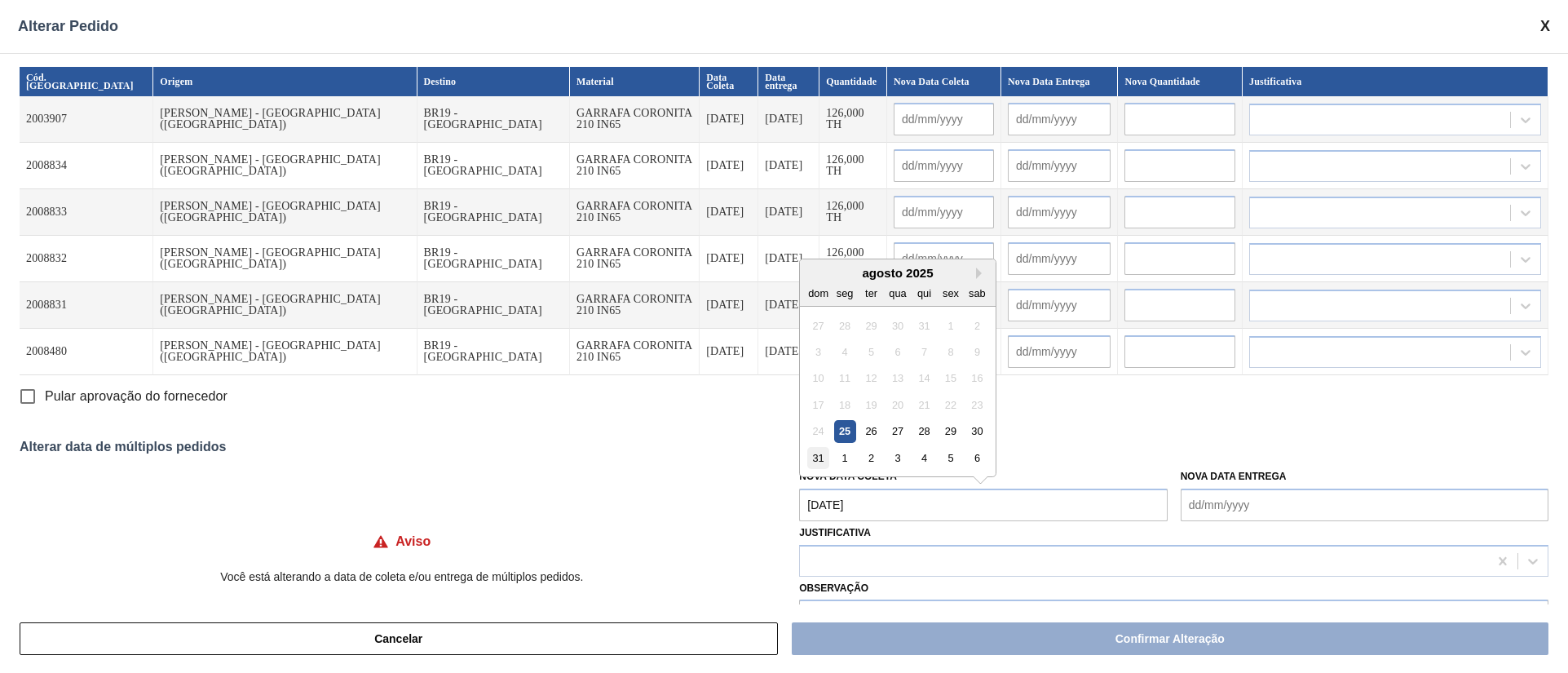
type input "01/09/2025"
type input "[DATE]"
type input "01/09/2025"
type input "[DATE]"
type input "01/09/2025"
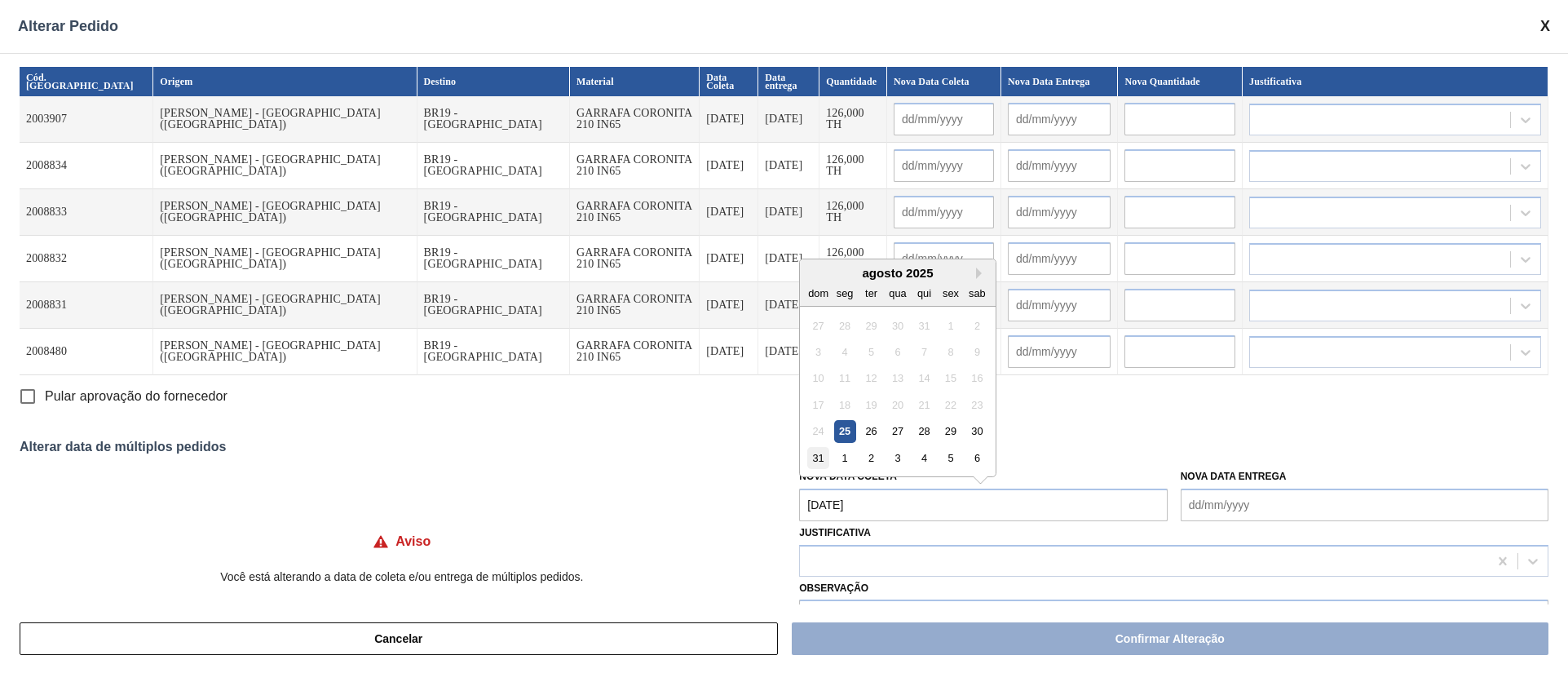
type input "[DATE]"
type input "01/09/2025"
type input "[DATE]"
type input "01/09/2025"
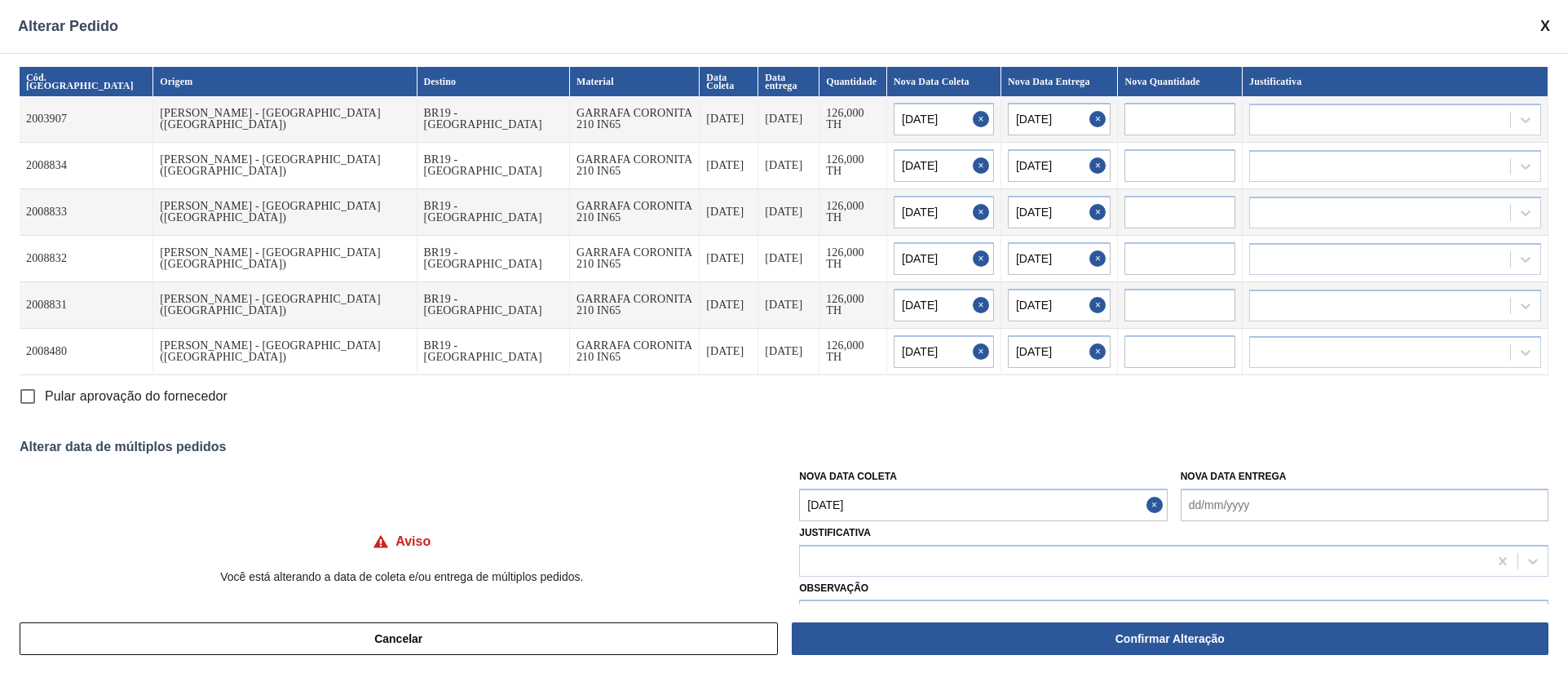
click at [876, 494] on Coleta "[DATE]" at bounding box center [983, 504] width 368 height 32
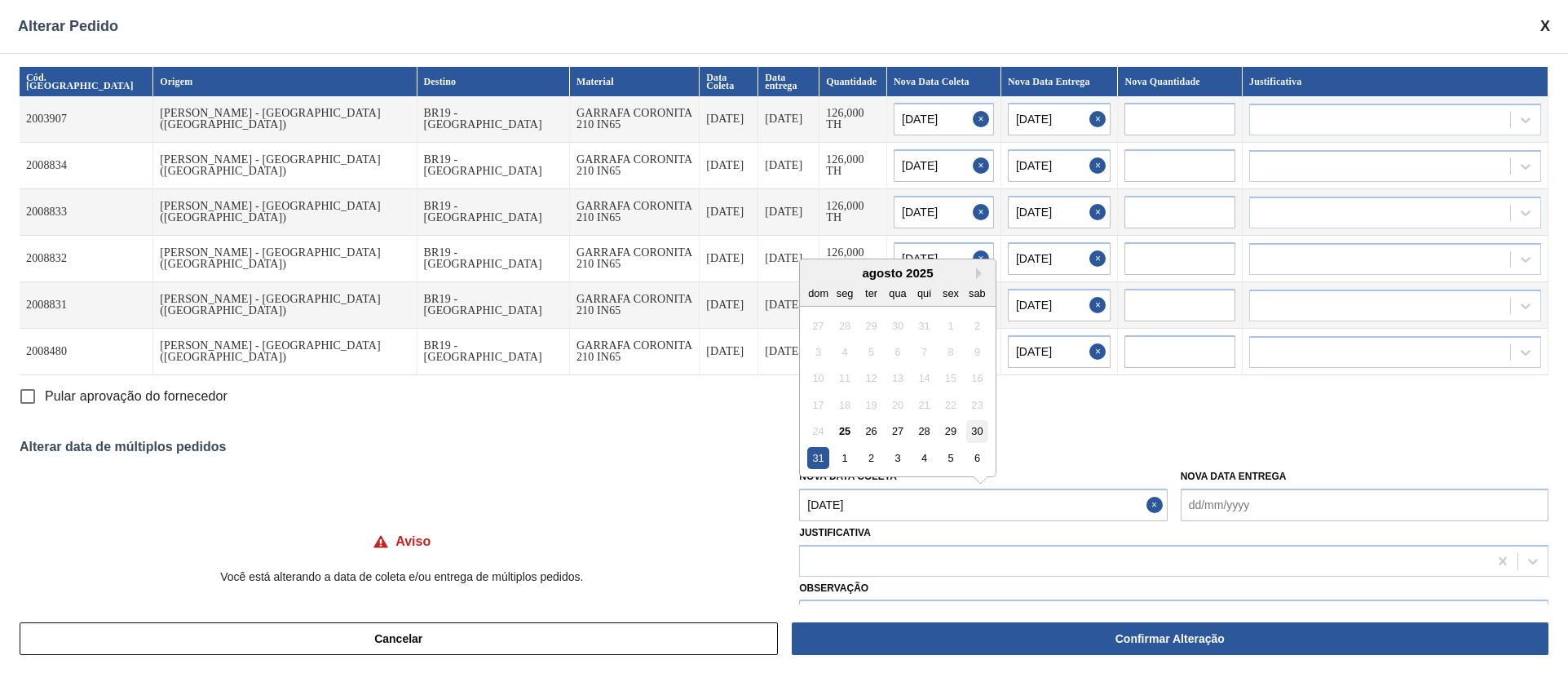
click at [975, 435] on div "30" at bounding box center [976, 431] width 22 height 22
type Coleta "[DATE]"
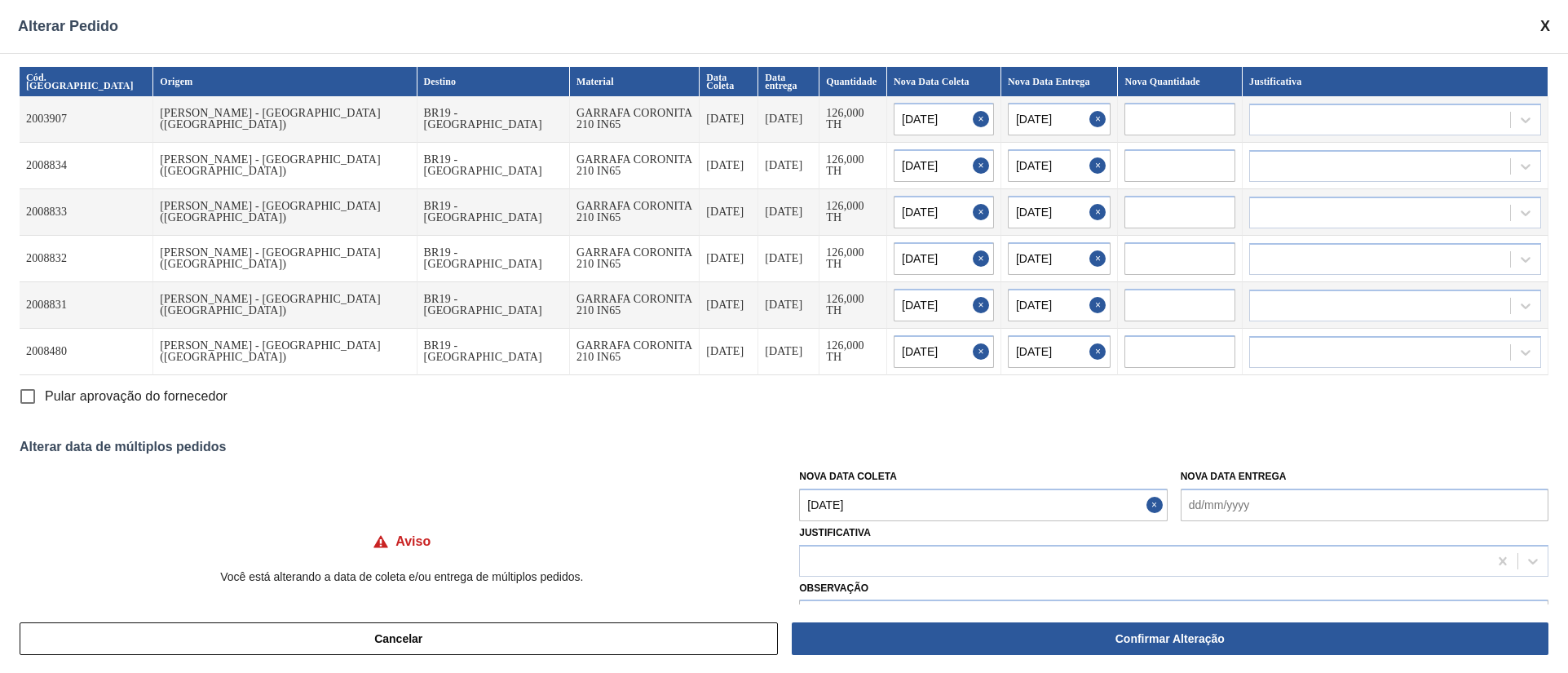
type input "[DATE]"
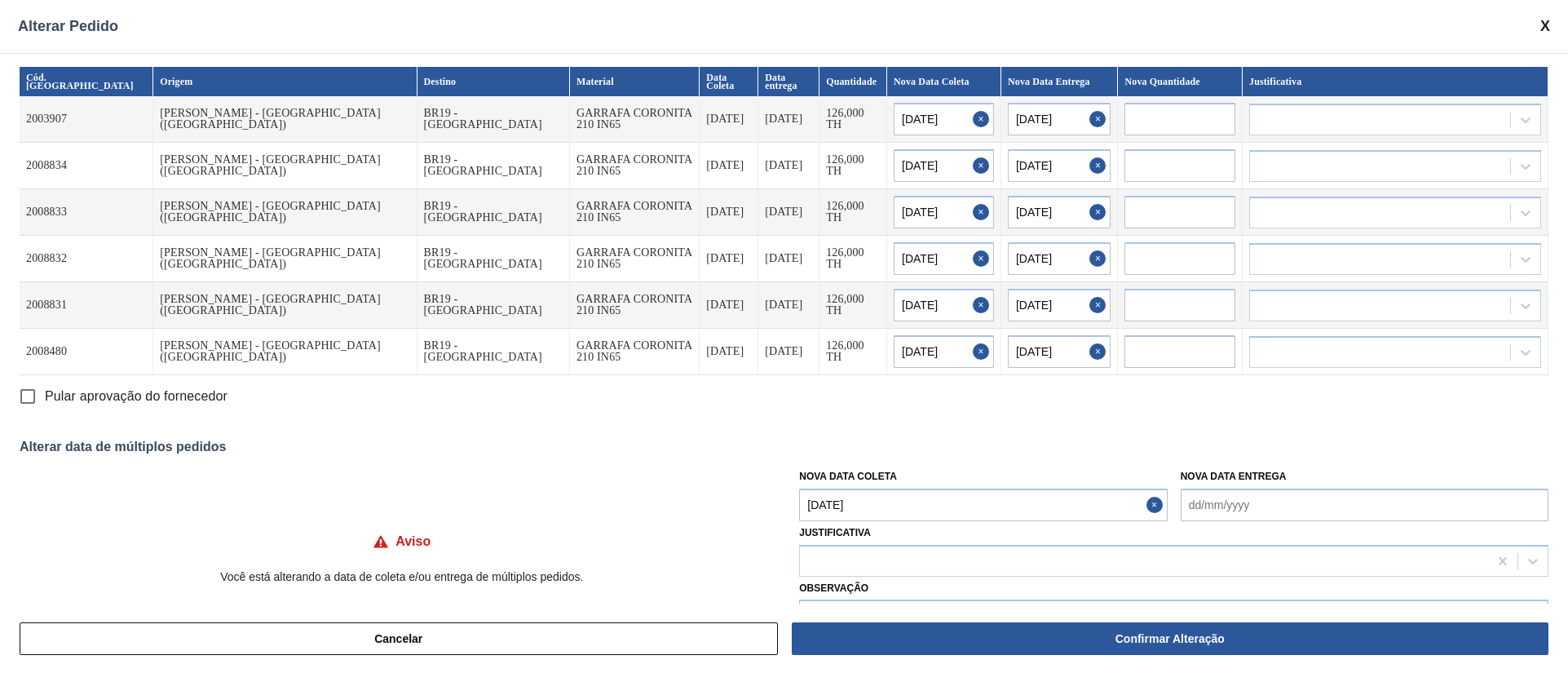
type input "[DATE]"
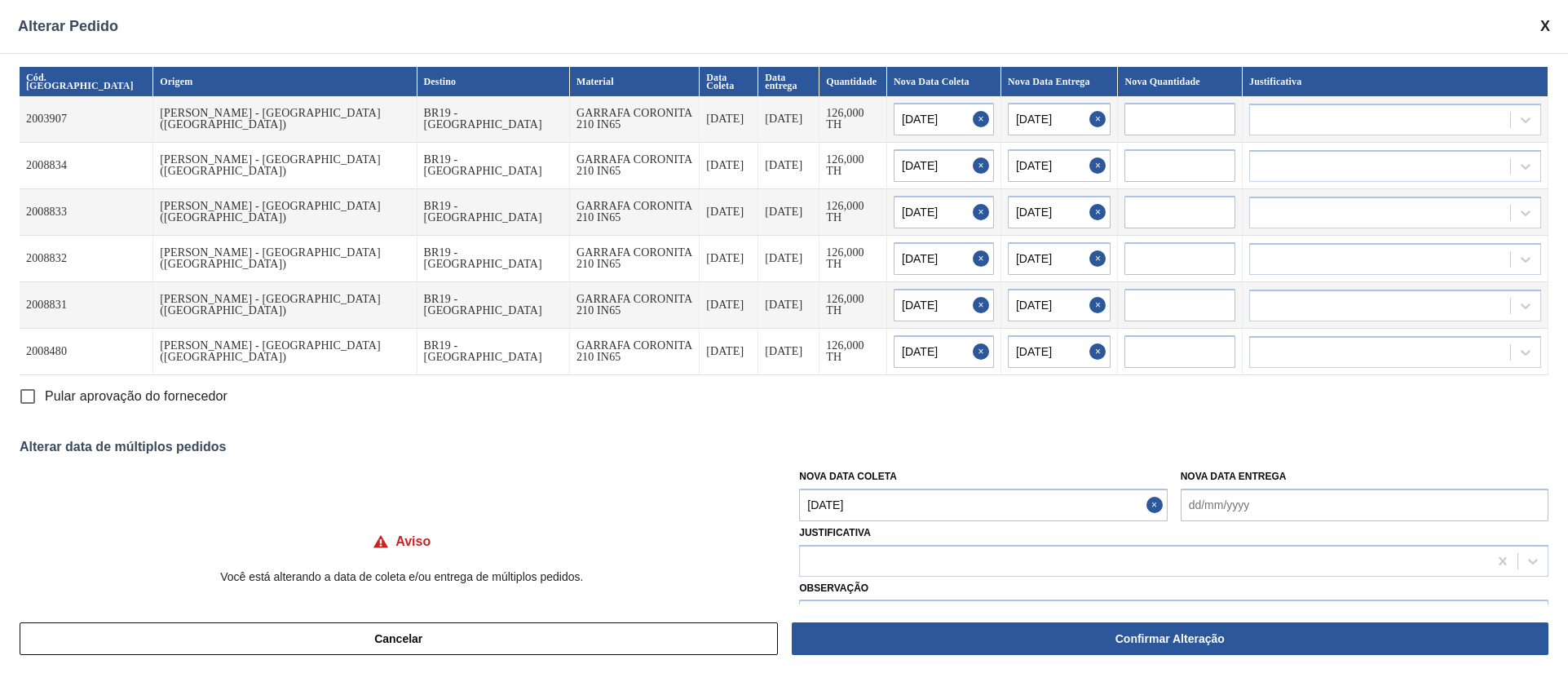
type input "[DATE]"
click at [30, 392] on input "Pular aprovação do fornecedor" at bounding box center [27, 396] width 34 height 34
checkbox input "true"
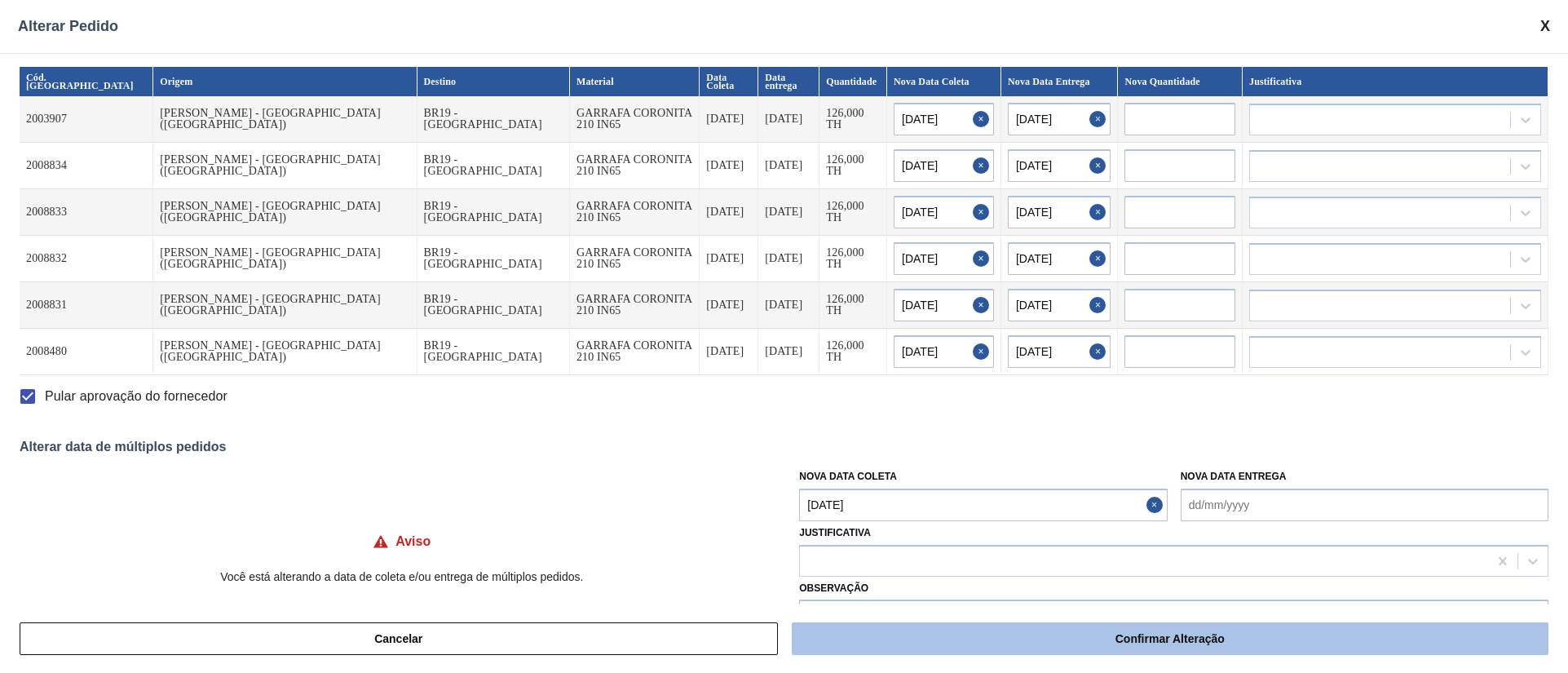
click at [963, 648] on button "Confirmar Alteração" at bounding box center [1170, 638] width 757 height 32
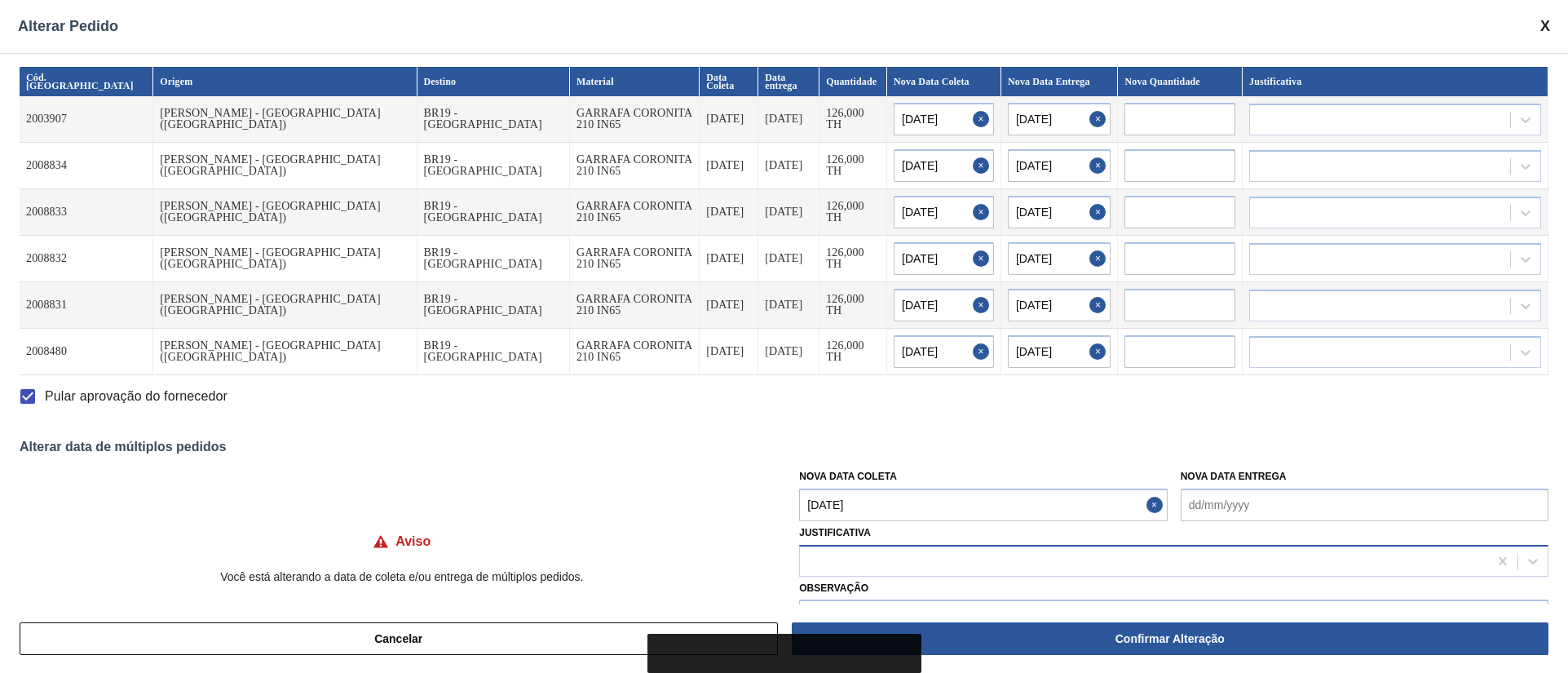
click at [882, 557] on div at bounding box center [1144, 560] width 688 height 24
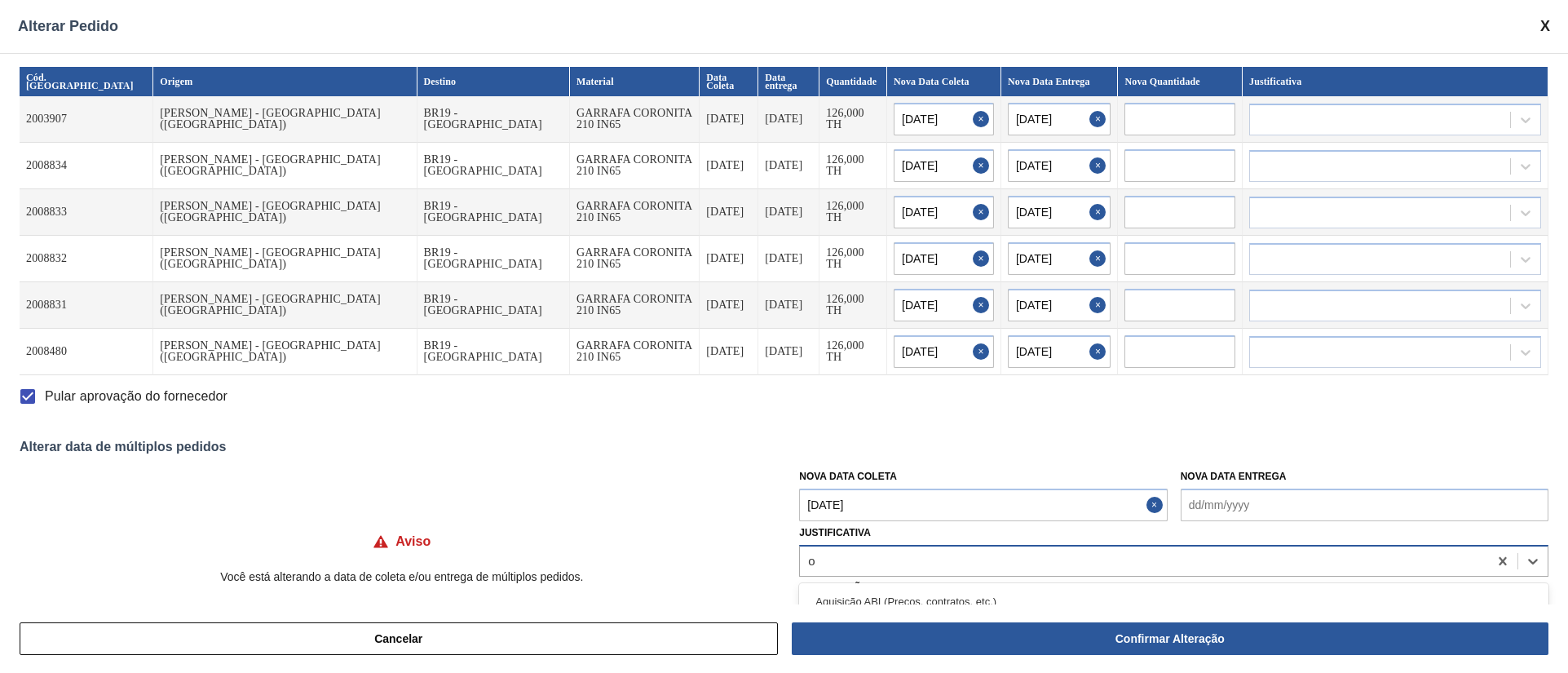
type input "ou"
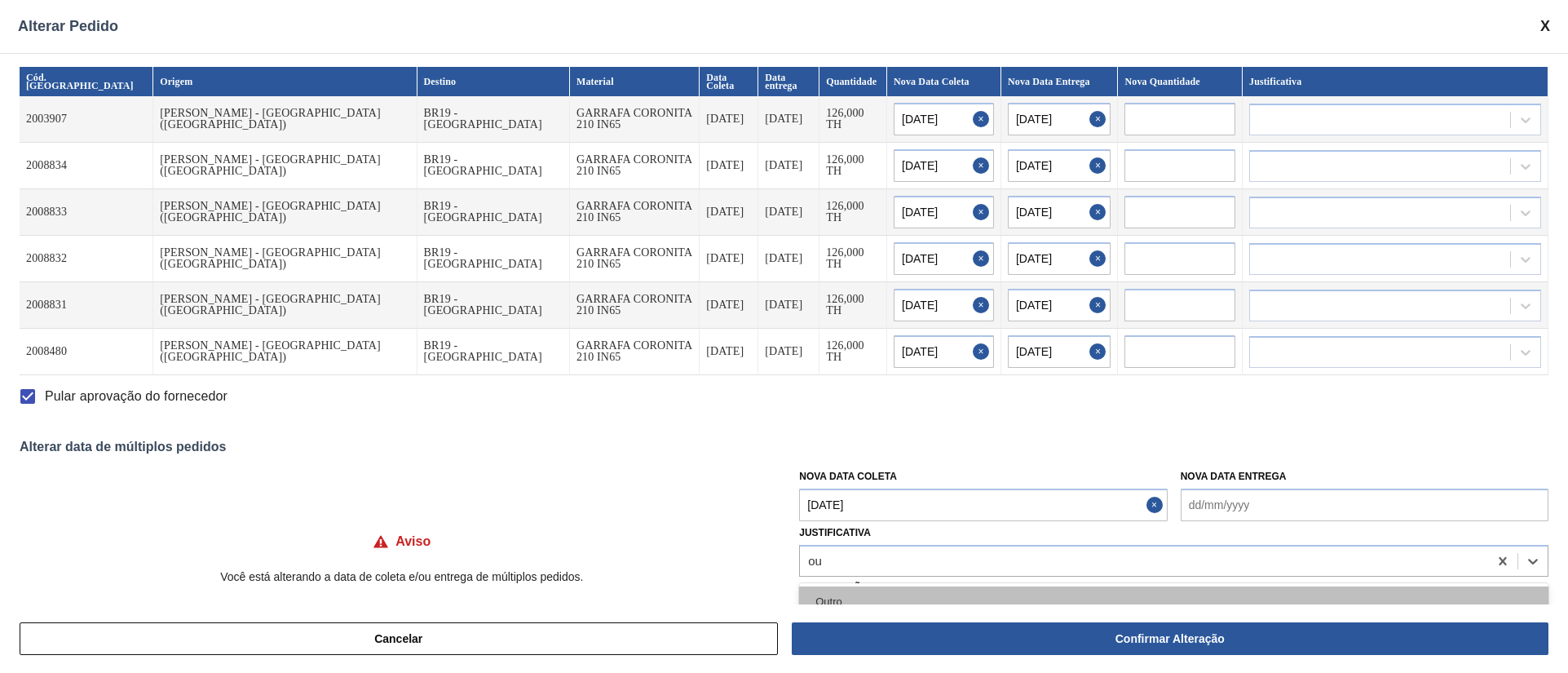
click at [866, 591] on div "Outro" at bounding box center [1173, 601] width 749 height 30
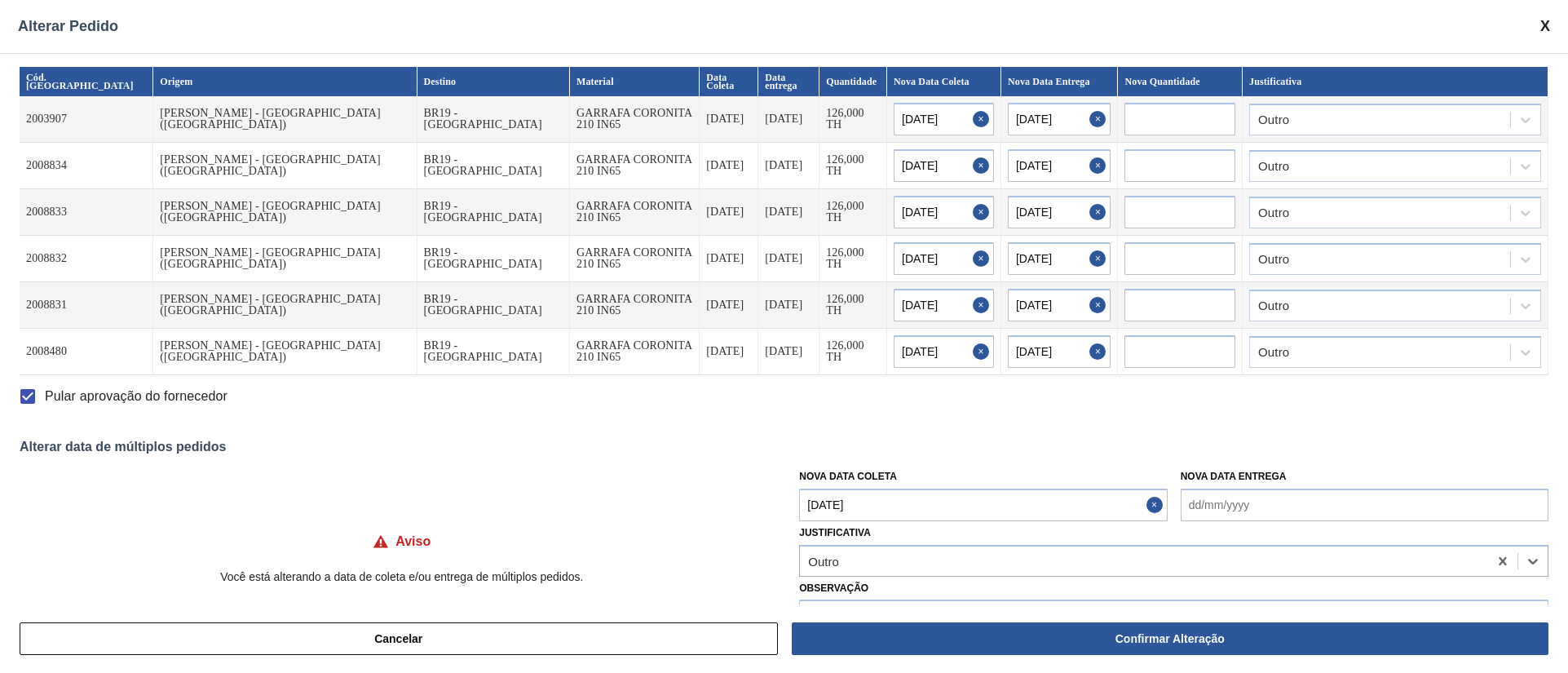
click at [1020, 646] on button "Confirmar Alteração" at bounding box center [1170, 638] width 757 height 32
checkbox input "false"
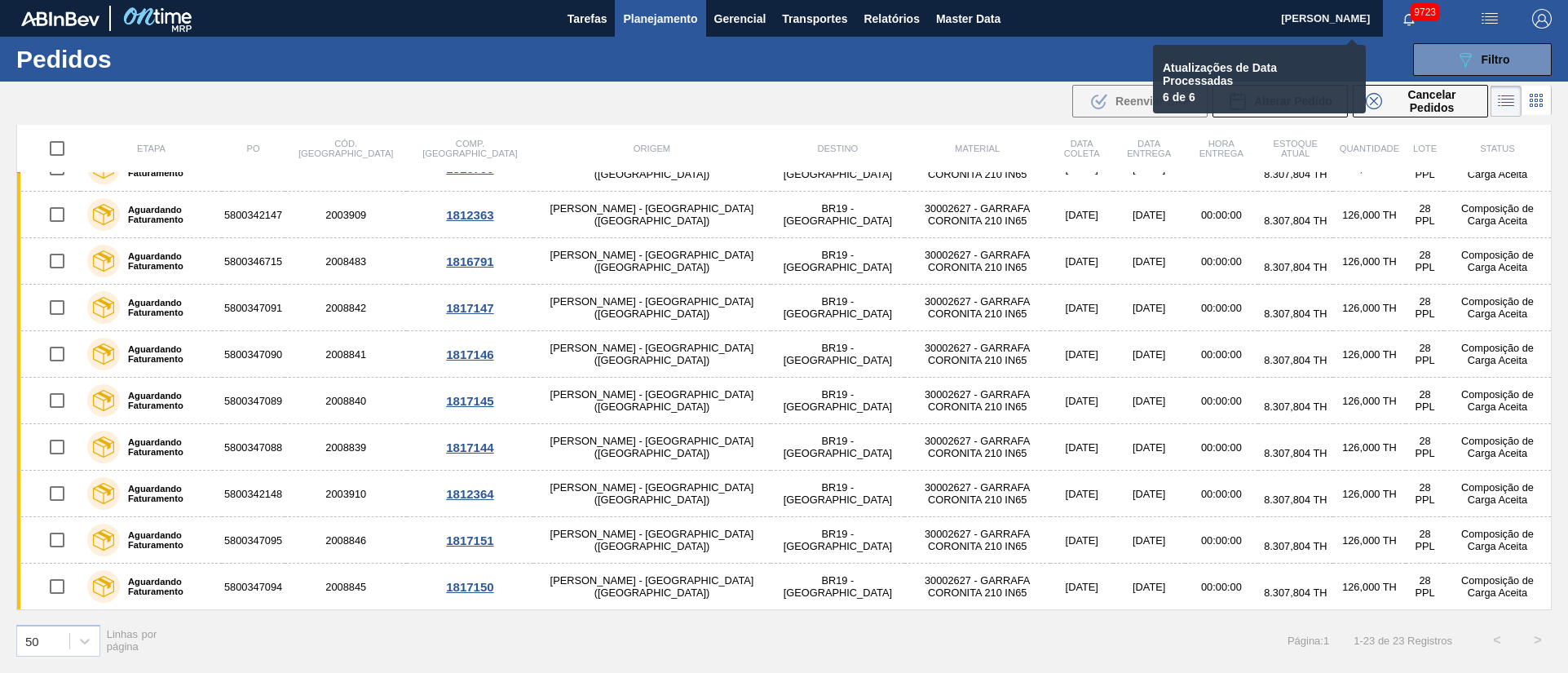
checkbox input "false"
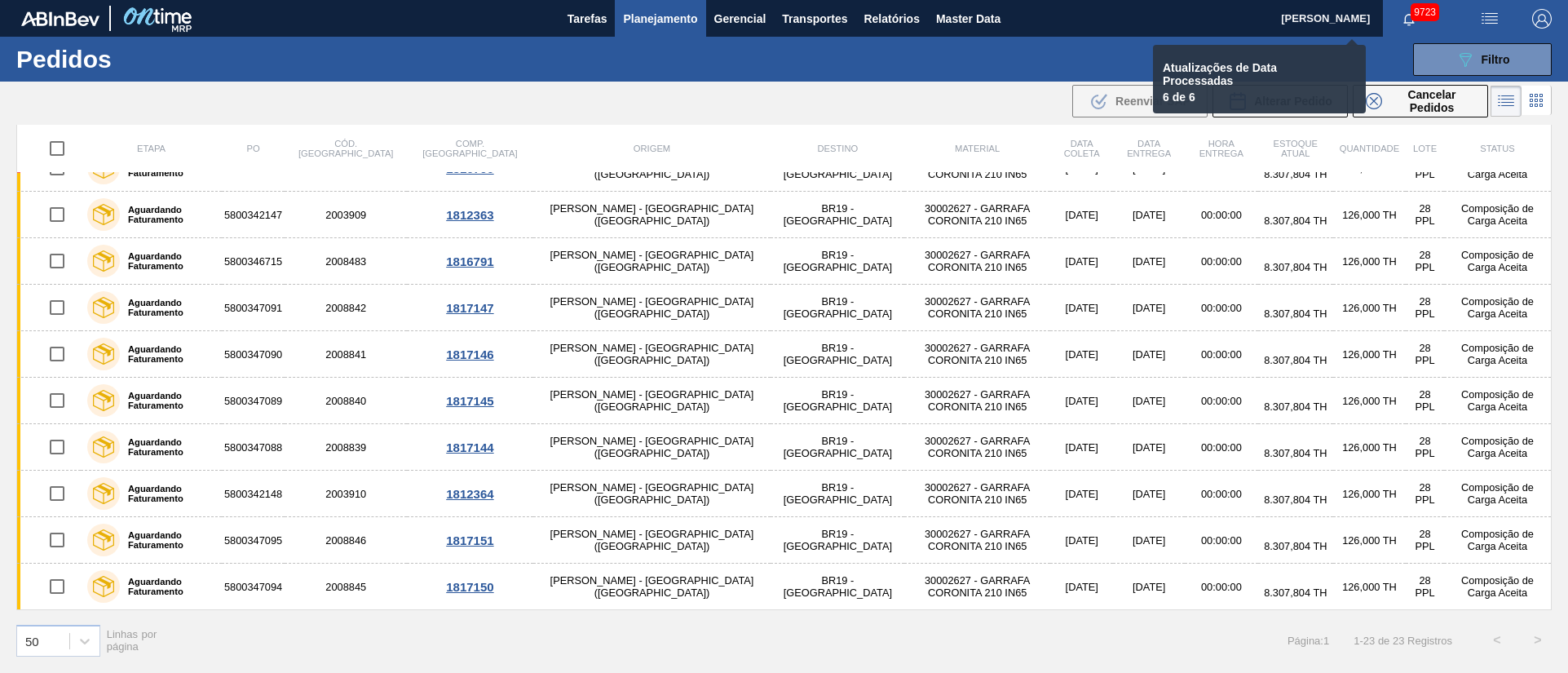
checkbox input "false"
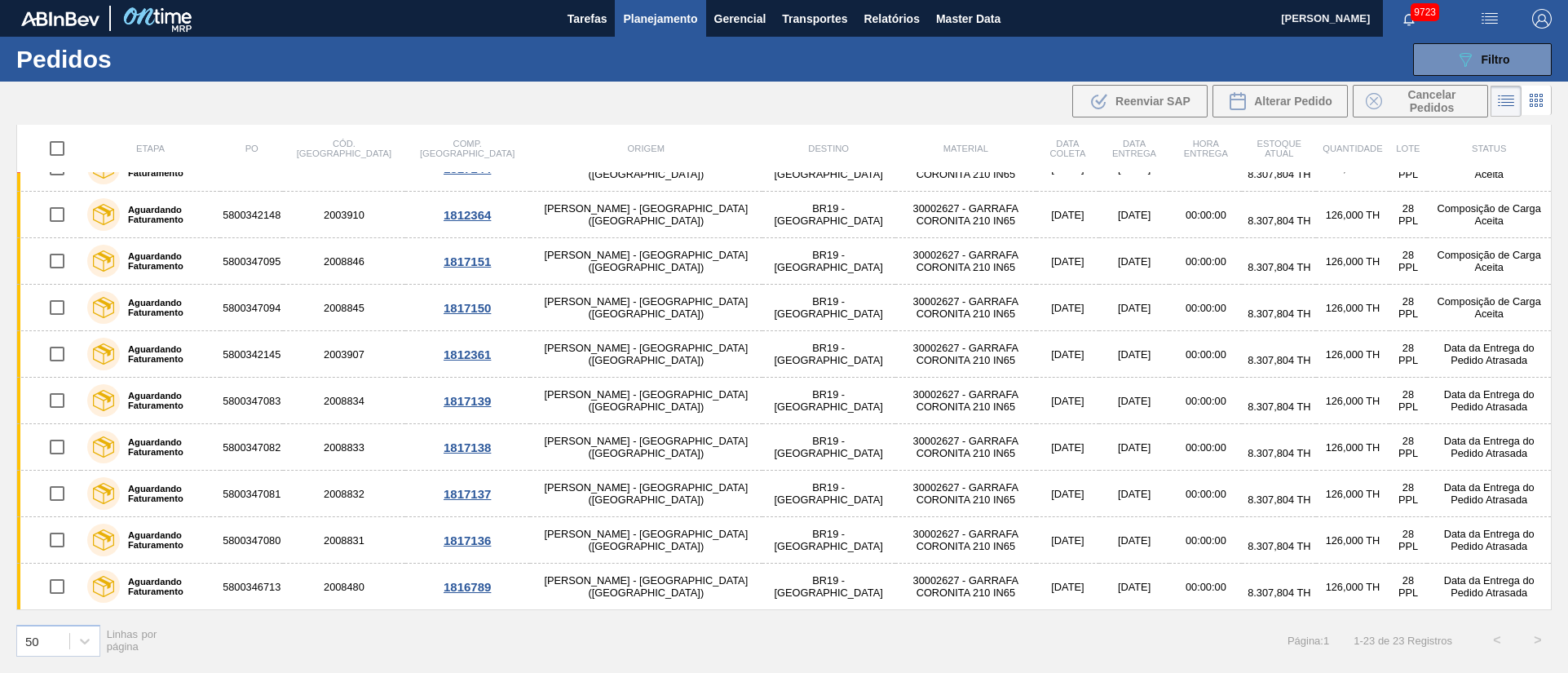
scroll to position [354, 0]
click at [676, 18] on span "Planejamento" at bounding box center [660, 18] width 74 height 19
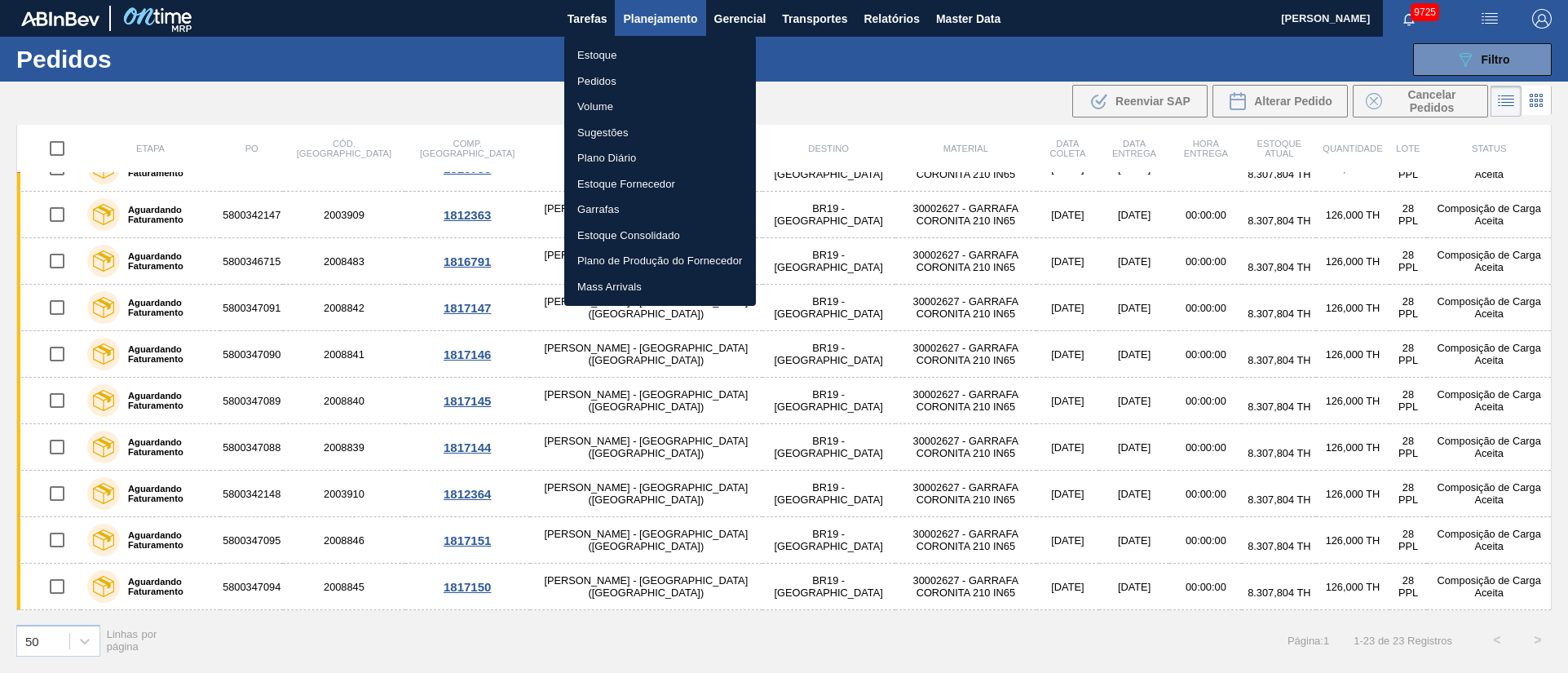
click at [584, 81] on li "Pedidos" at bounding box center [660, 81] width 192 height 26
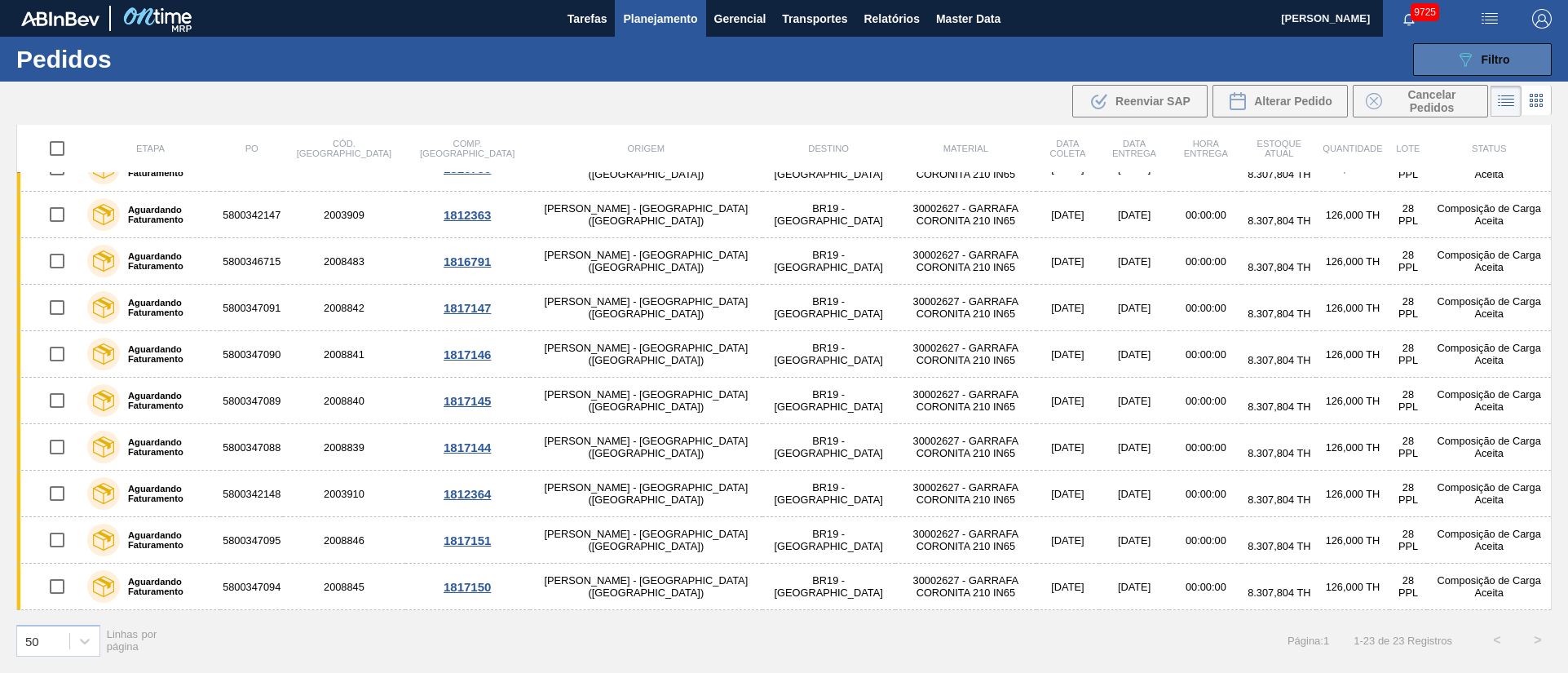
click at [1510, 62] on button "089F7B8B-B2A5-4AFE-B5C0-19BA573D28AC Filtro" at bounding box center [1482, 59] width 138 height 32
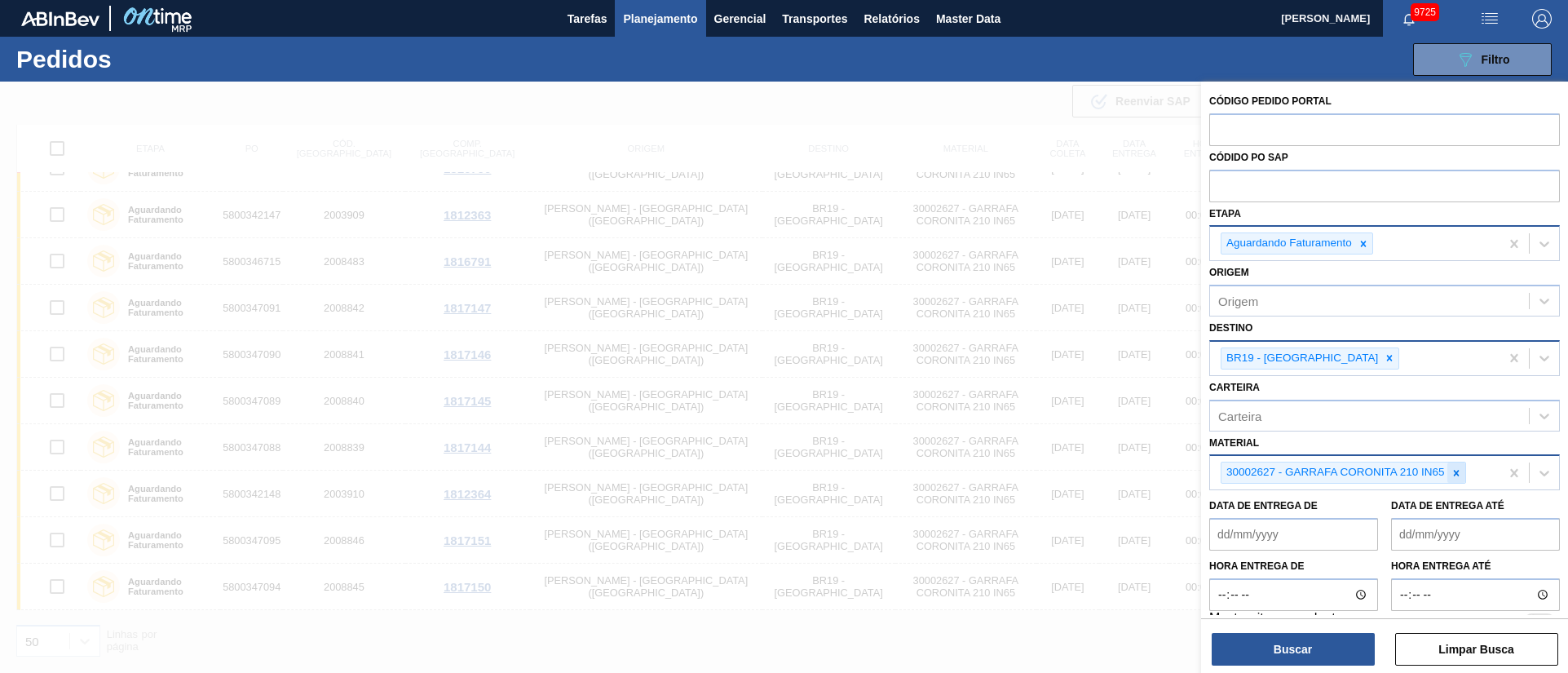
click at [1456, 473] on icon at bounding box center [1456, 473] width 11 height 11
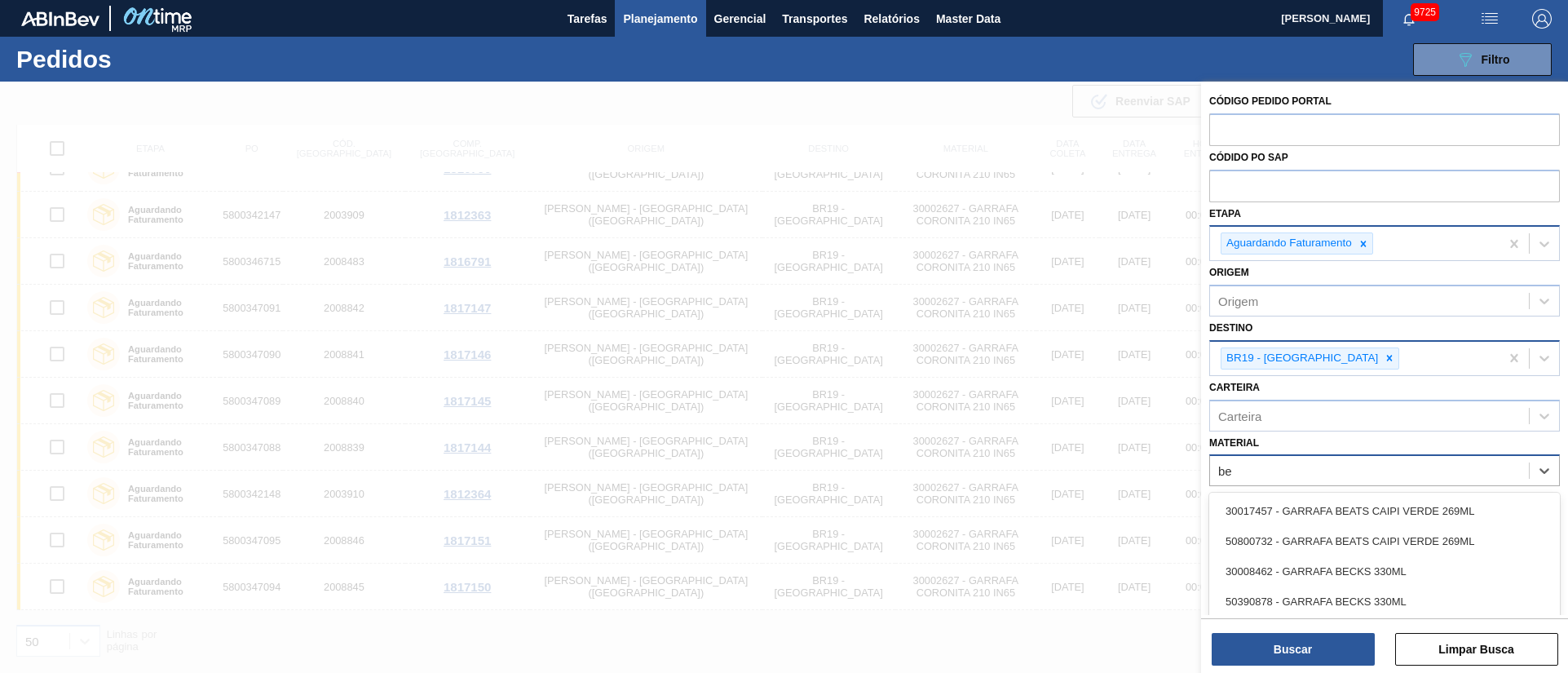
type input "bec"
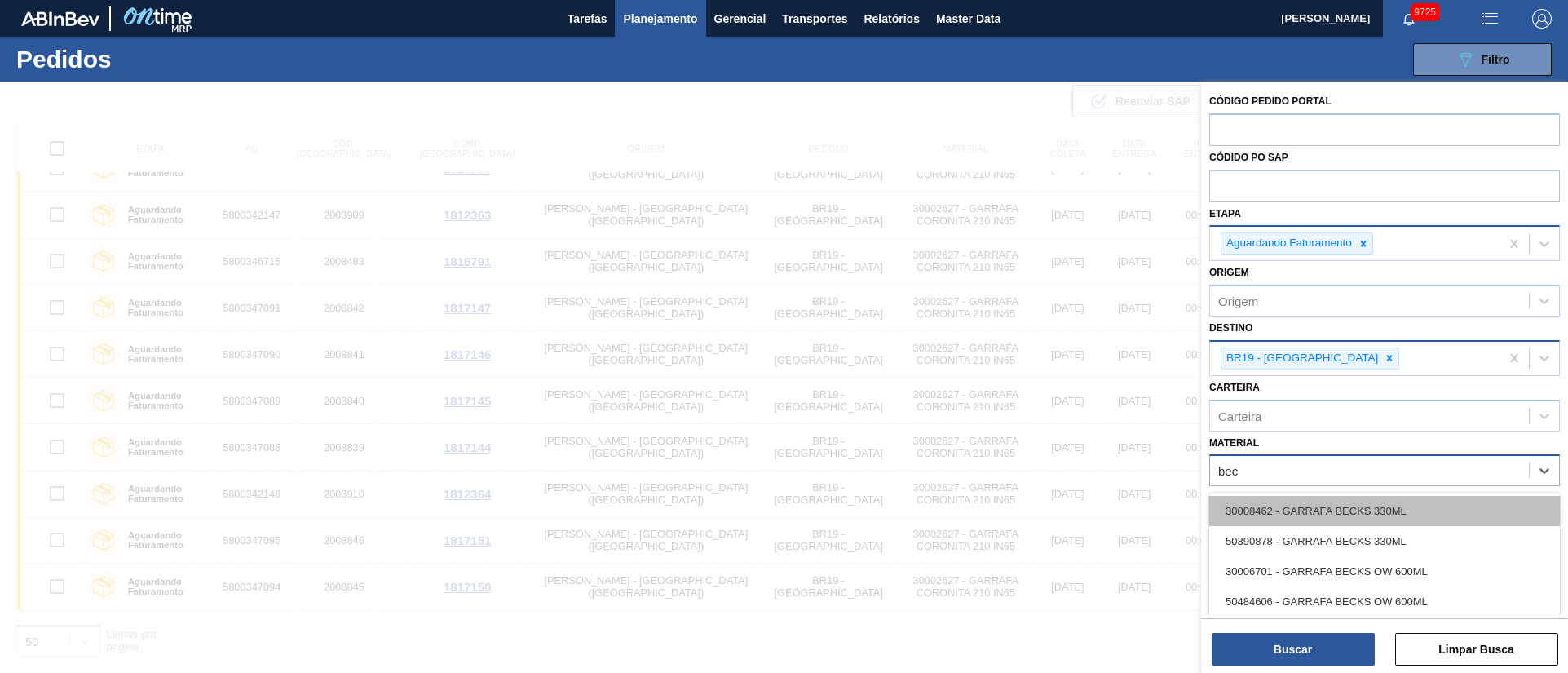
click at [1372, 510] on div "30008462 - GARRAFA BECKS 330ML" at bounding box center [1384, 510] width 351 height 30
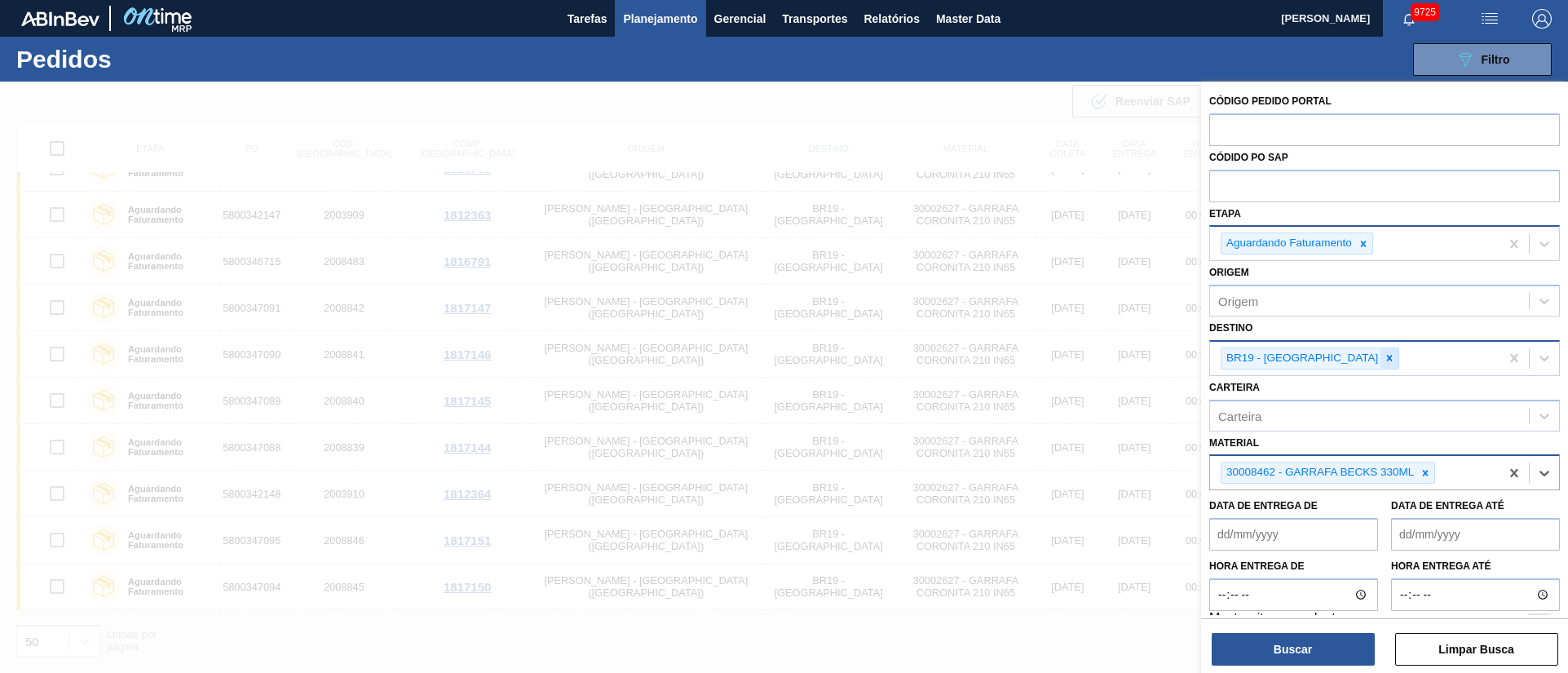
click at [1383, 356] on icon at bounding box center [1389, 357] width 11 height 11
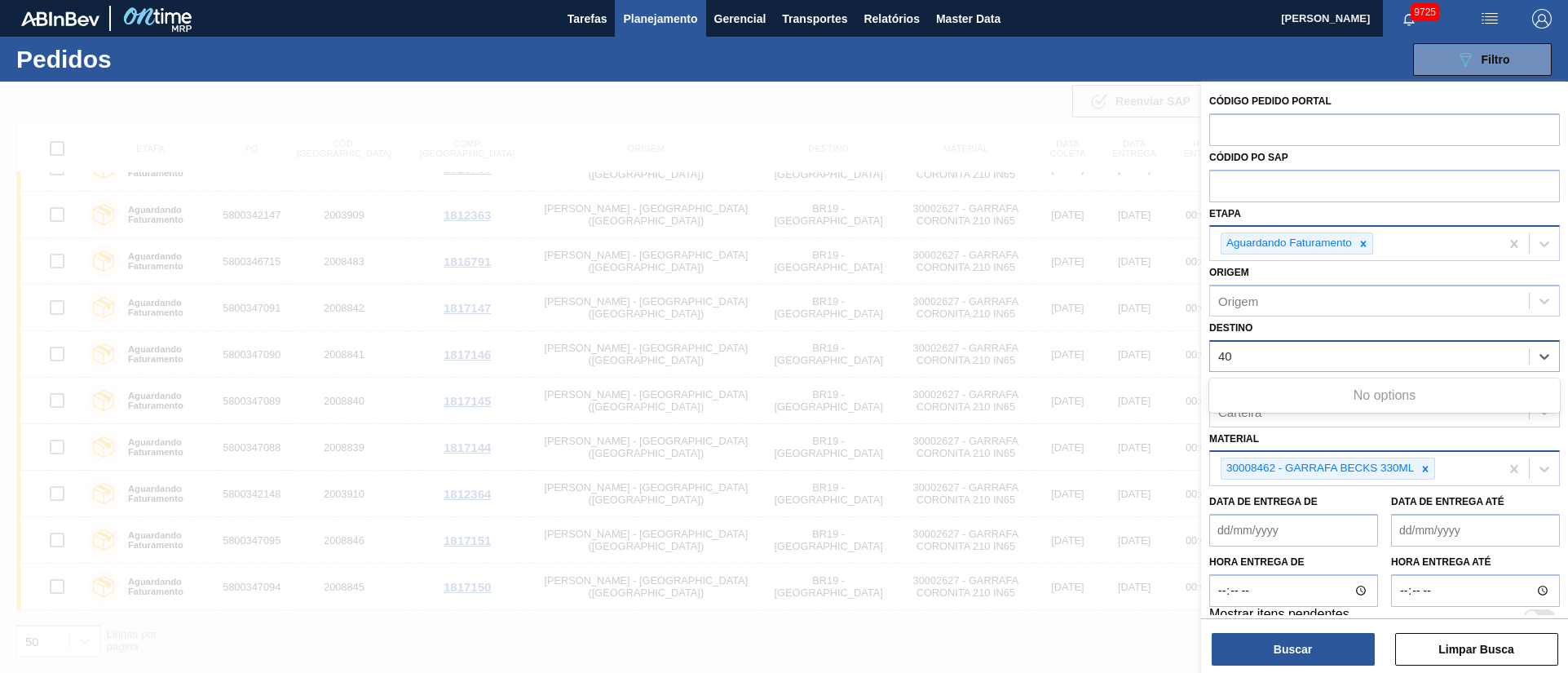
type input "4"
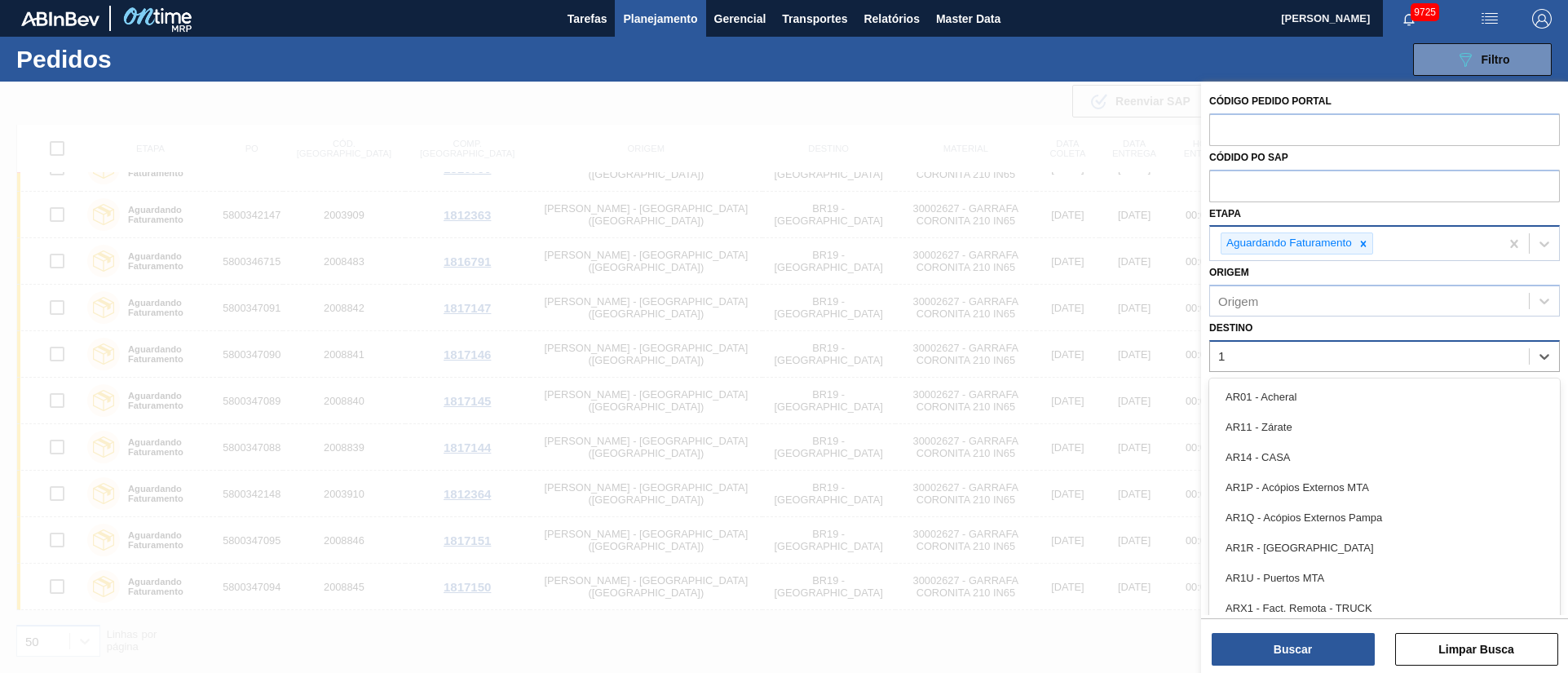
type input "13"
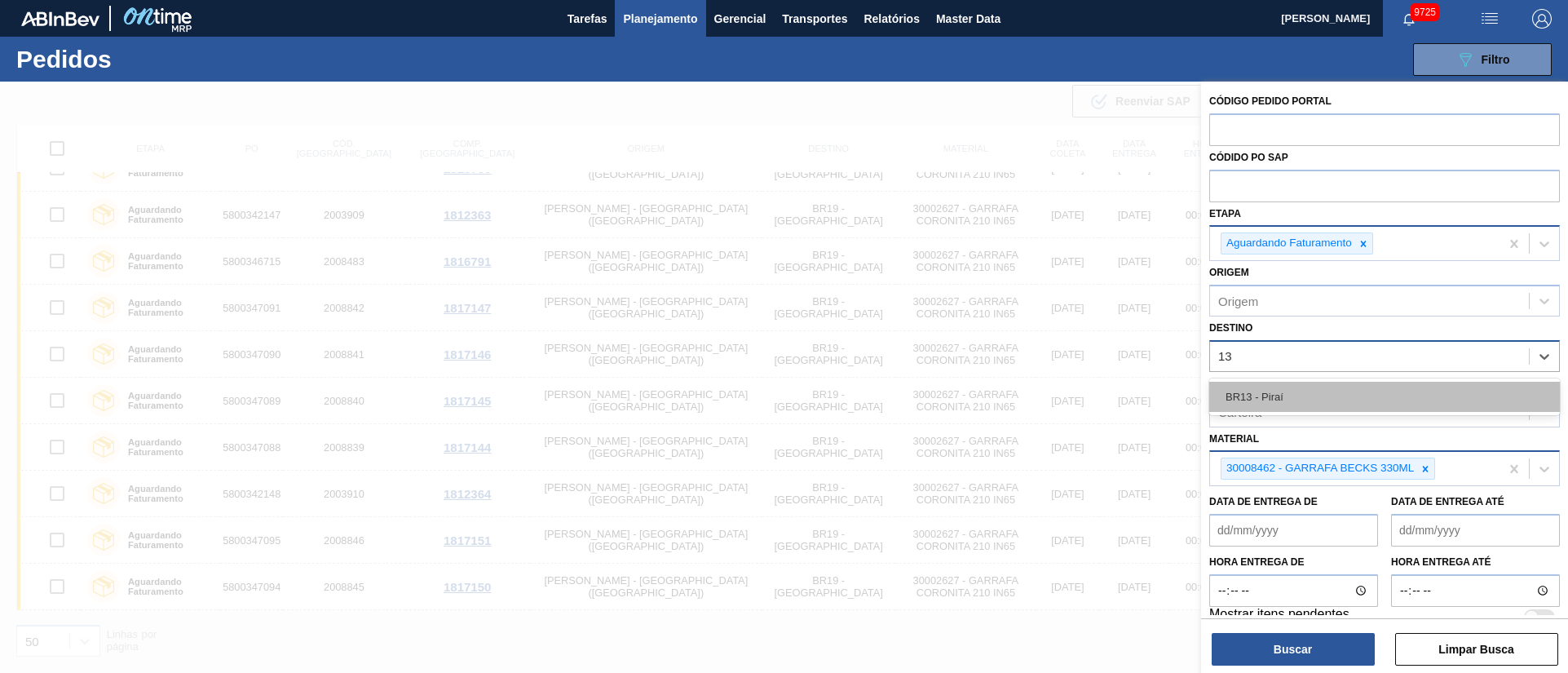
click at [1293, 386] on div "BR13 - Piraí" at bounding box center [1384, 396] width 351 height 30
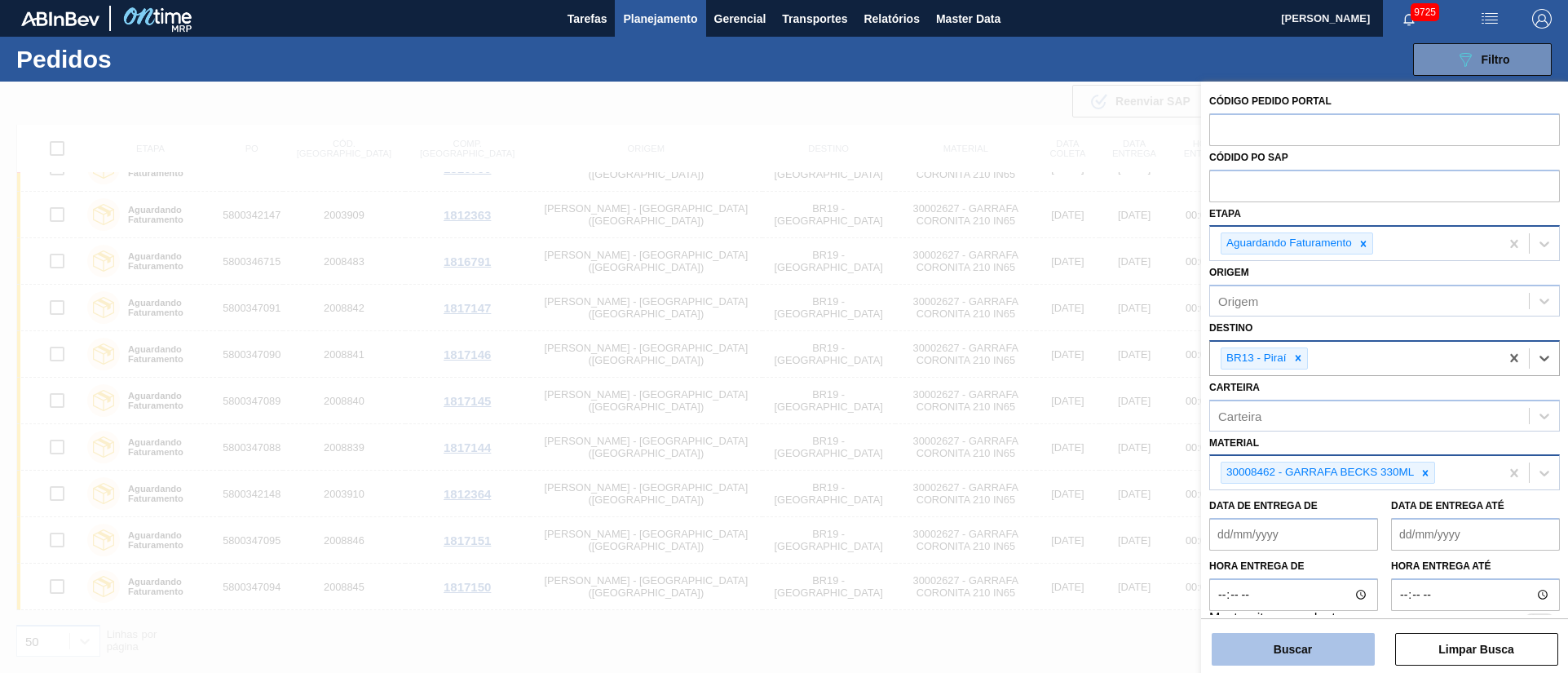
click at [1293, 650] on button "Buscar" at bounding box center [1293, 648] width 163 height 32
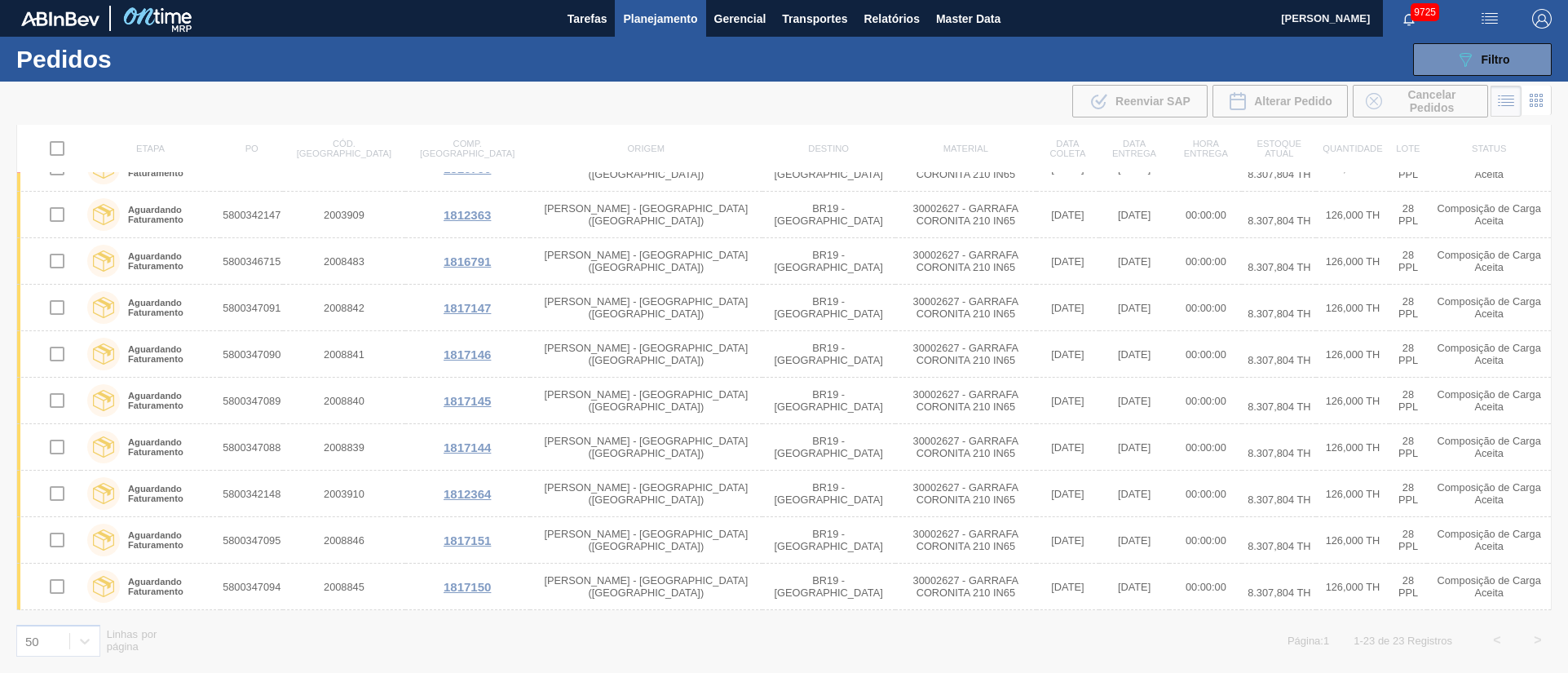
scroll to position [0, 0]
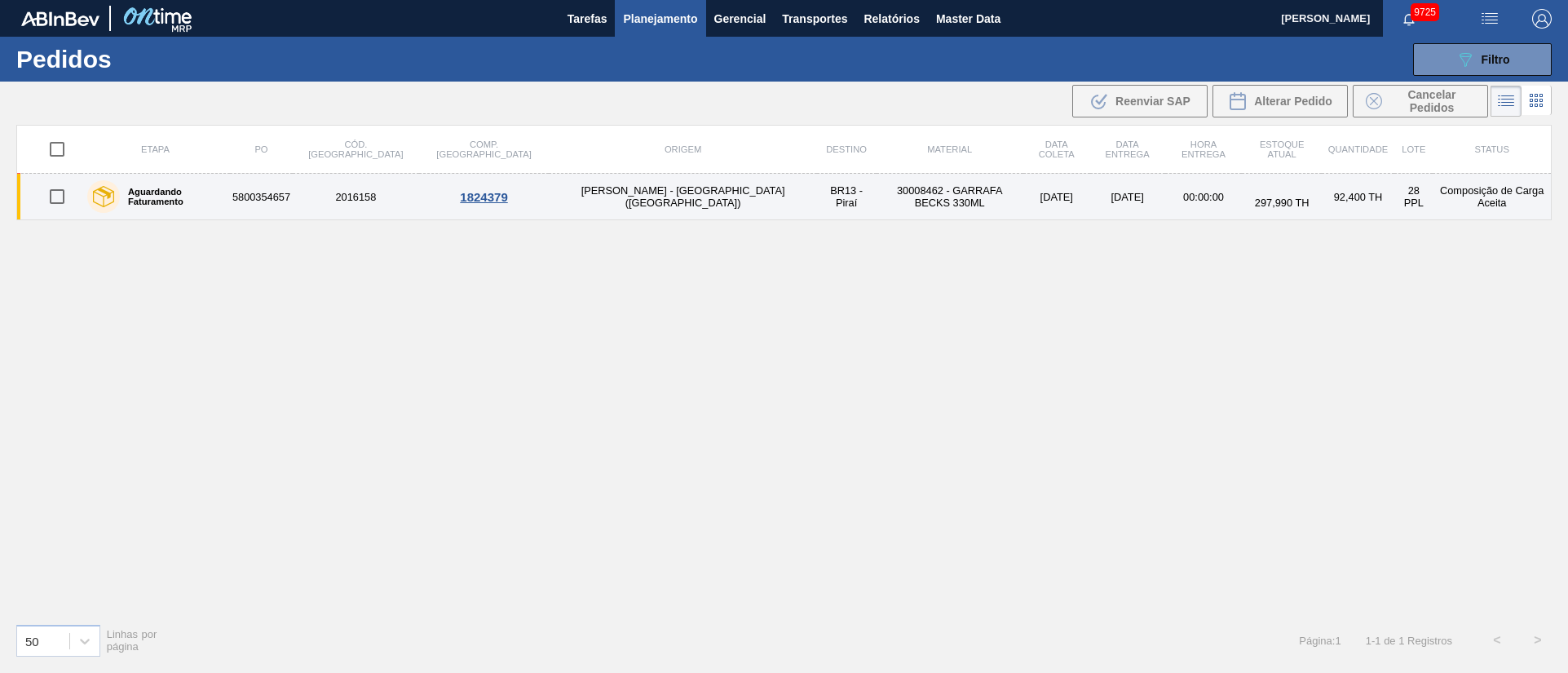
click at [56, 196] on input "checkbox" at bounding box center [57, 196] width 34 height 34
checkbox input "true"
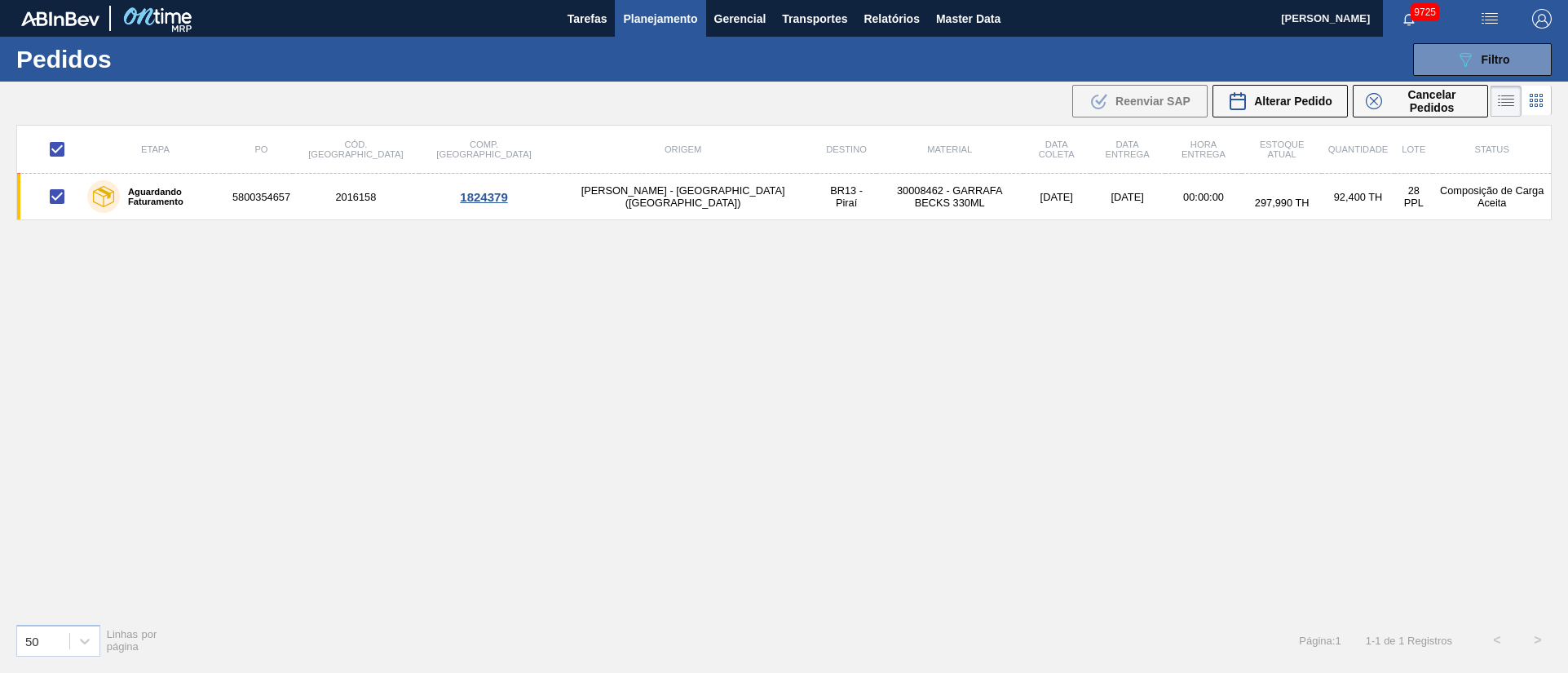
click at [275, 249] on div "Etapa PO Cód. Pedido Comp. Carga Origem Destino Material Data coleta Data entre…" at bounding box center [784, 368] width 1535 height 485
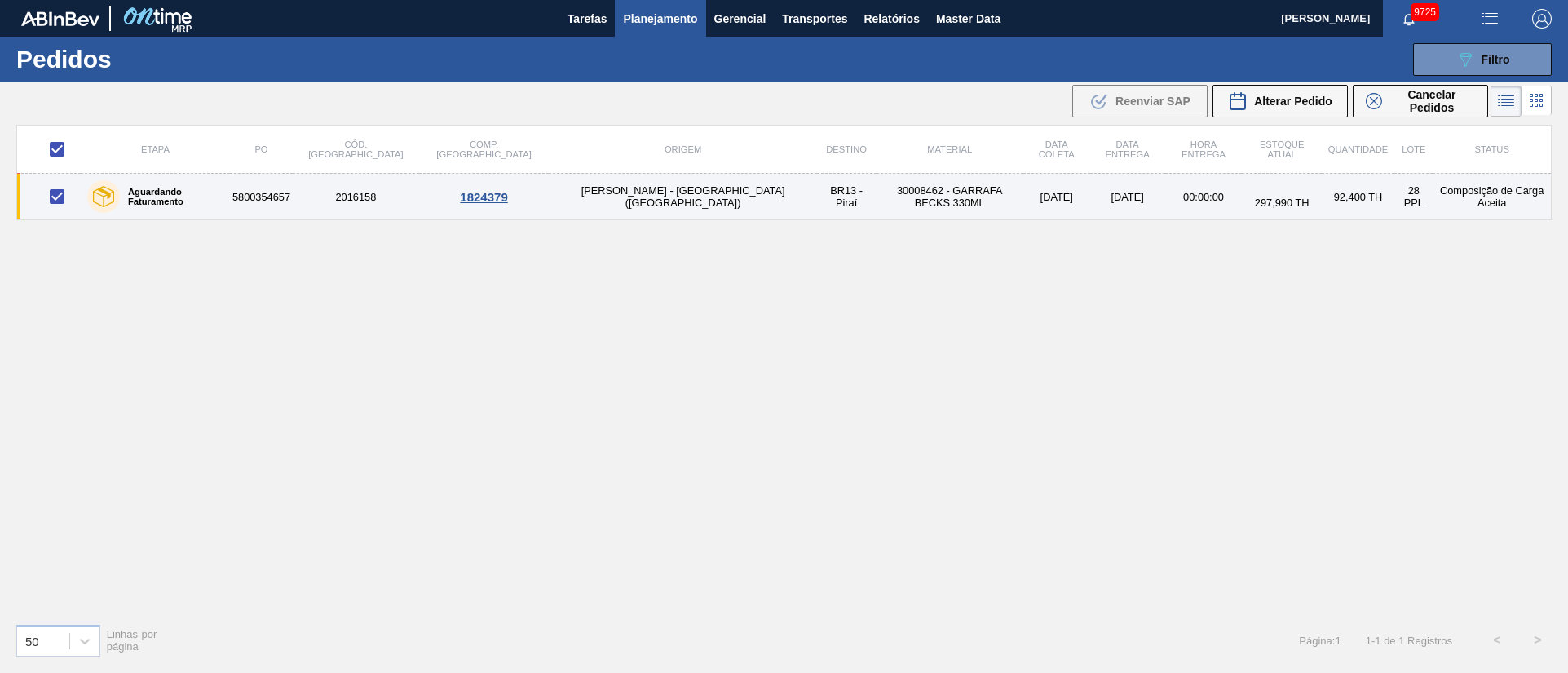
click at [267, 190] on td "5800354657" at bounding box center [262, 196] width 63 height 46
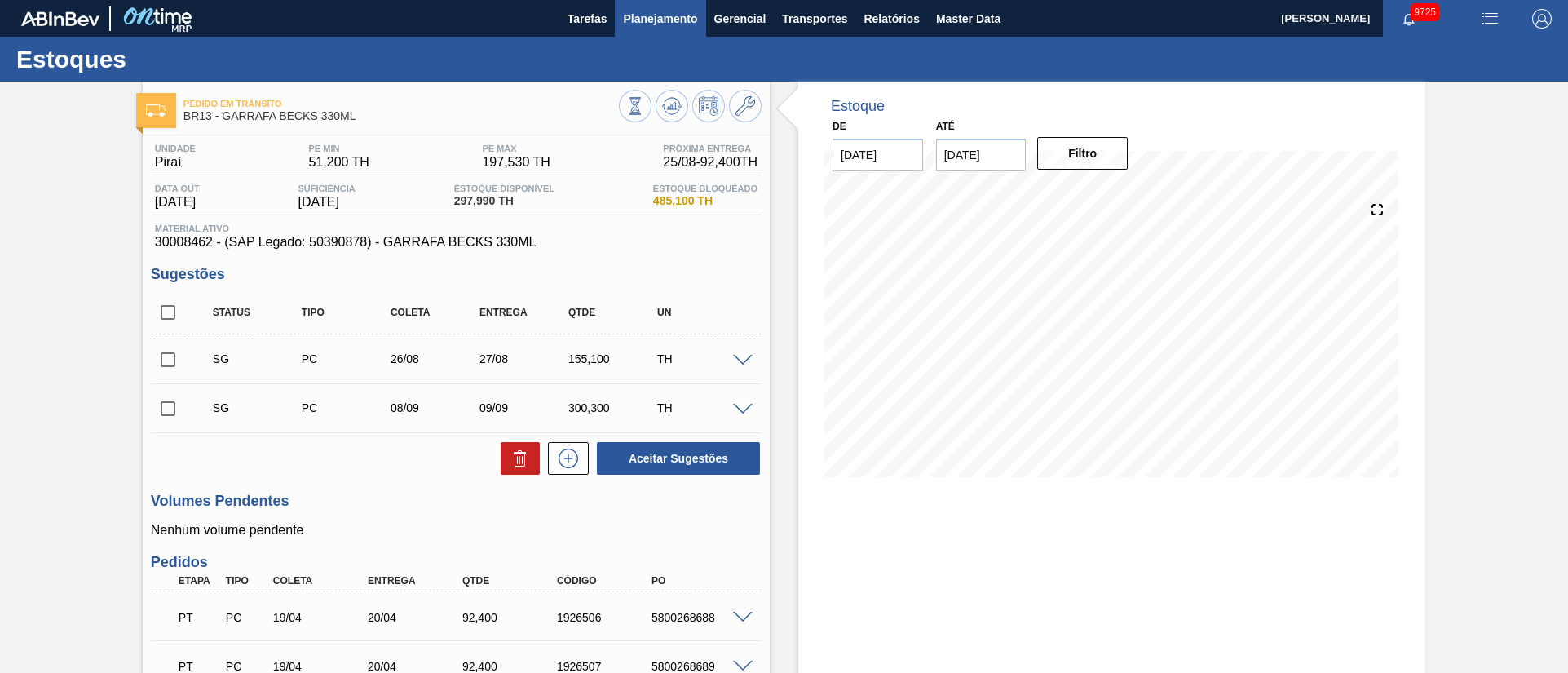
click at [678, 20] on span "Planejamento" at bounding box center [660, 18] width 74 height 19
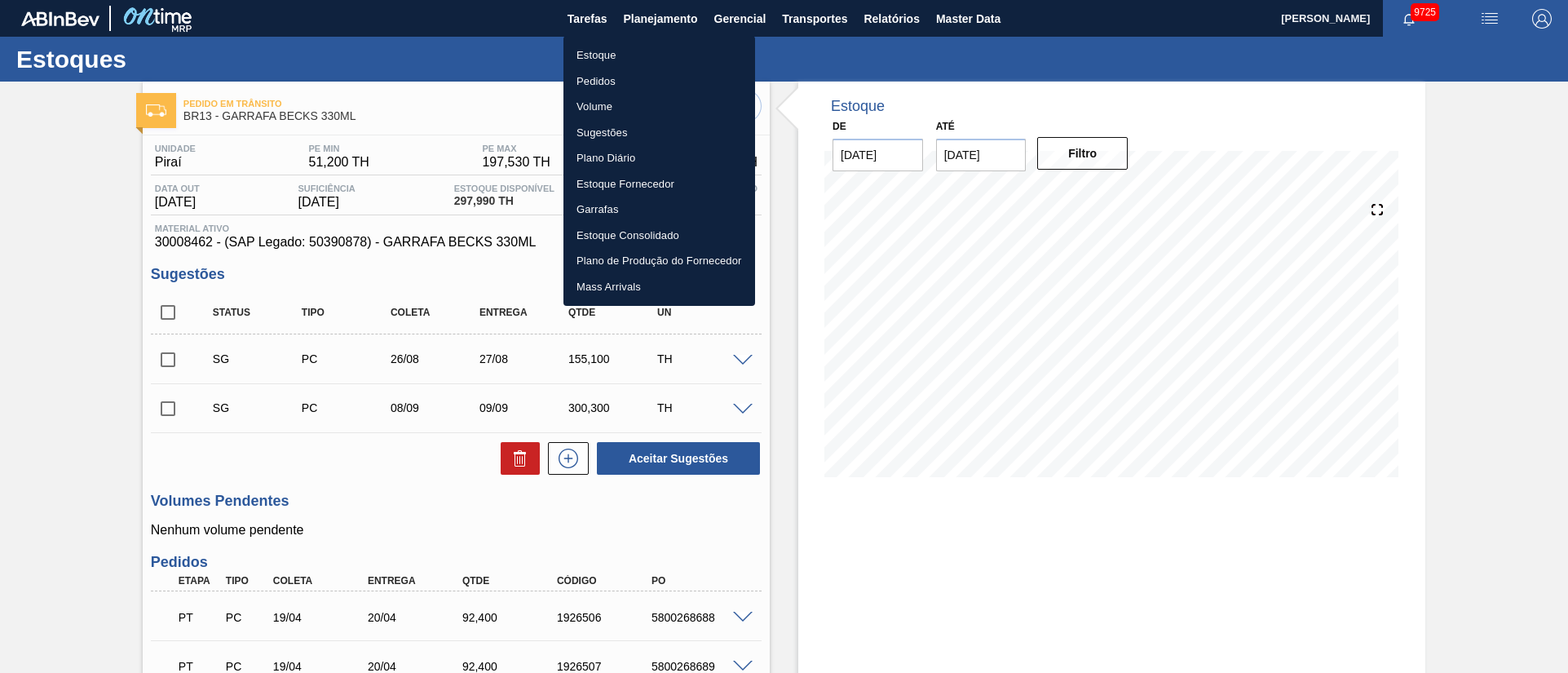
click at [604, 81] on li "Pedidos" at bounding box center [659, 81] width 192 height 26
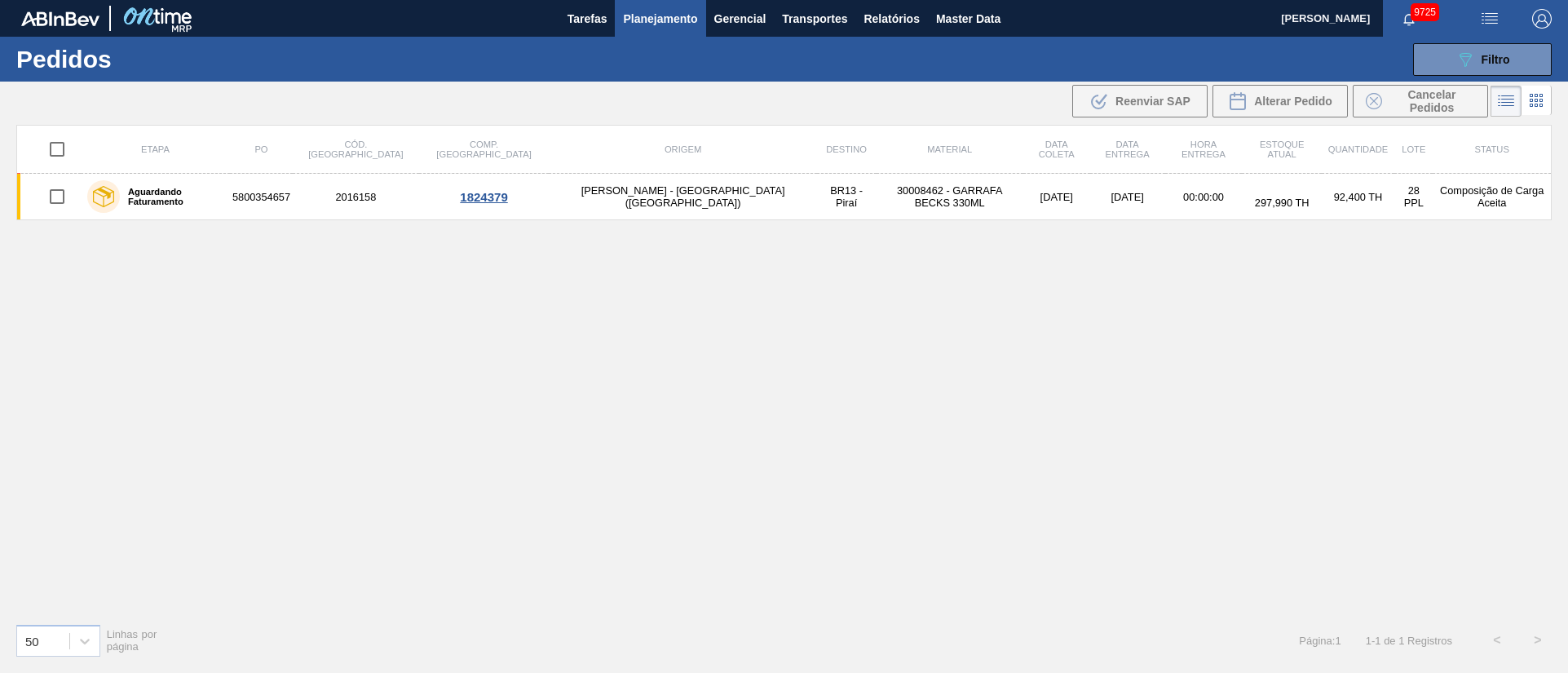
click at [216, 328] on div "Etapa PO Cód. Pedido Comp. Carga Origem Destino Material Data coleta Data entre…" at bounding box center [784, 368] width 1535 height 485
click at [646, 28] on button "Planejamento" at bounding box center [660, 18] width 90 height 37
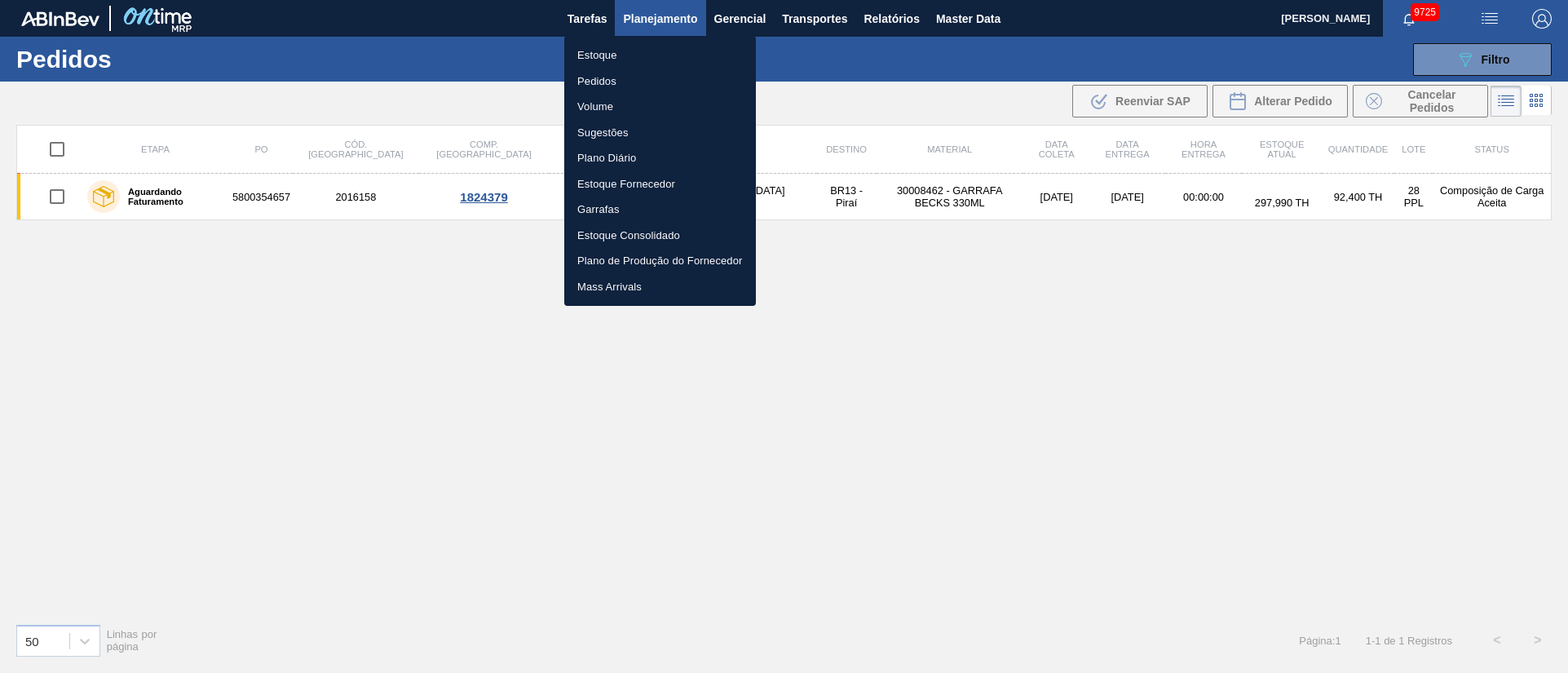
click at [604, 54] on li "Estoque" at bounding box center [660, 55] width 192 height 26
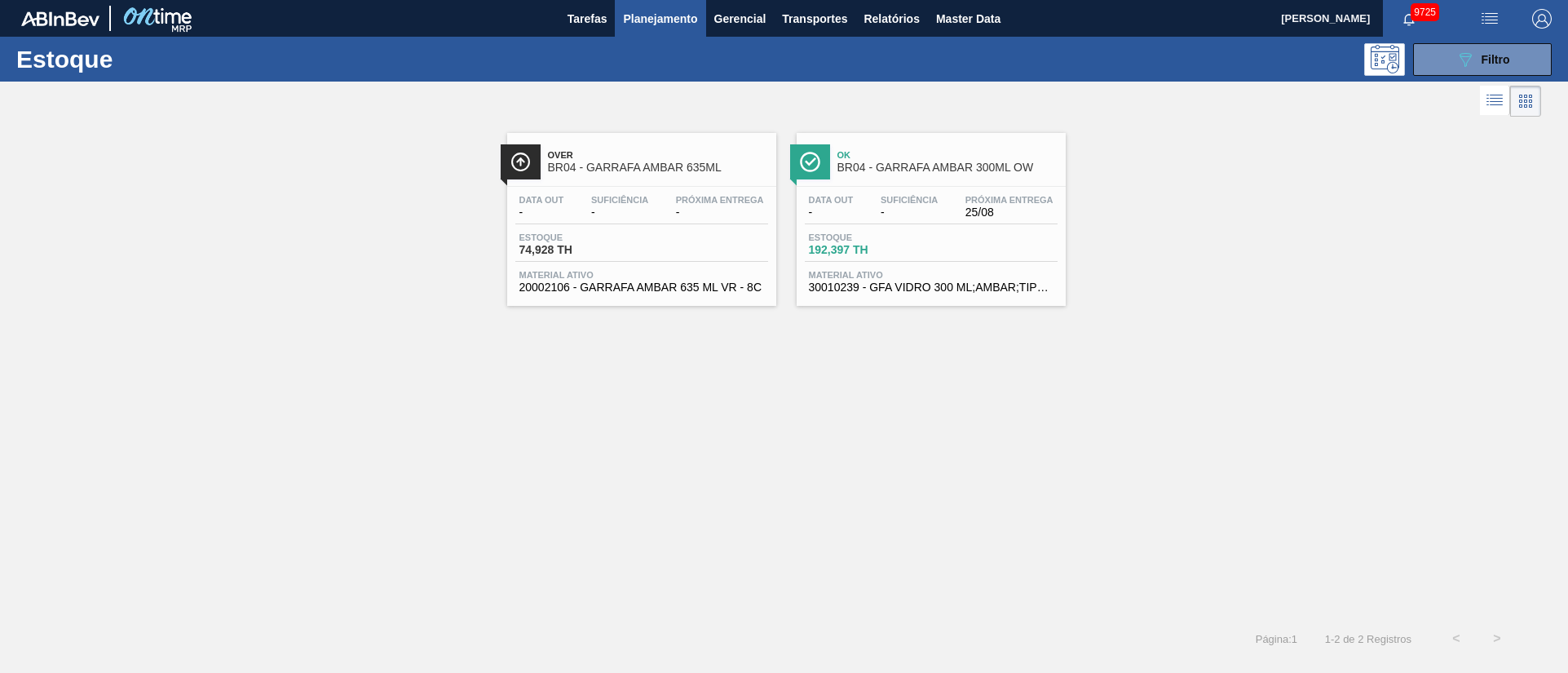
click at [651, 13] on span "Planejamento" at bounding box center [660, 18] width 74 height 19
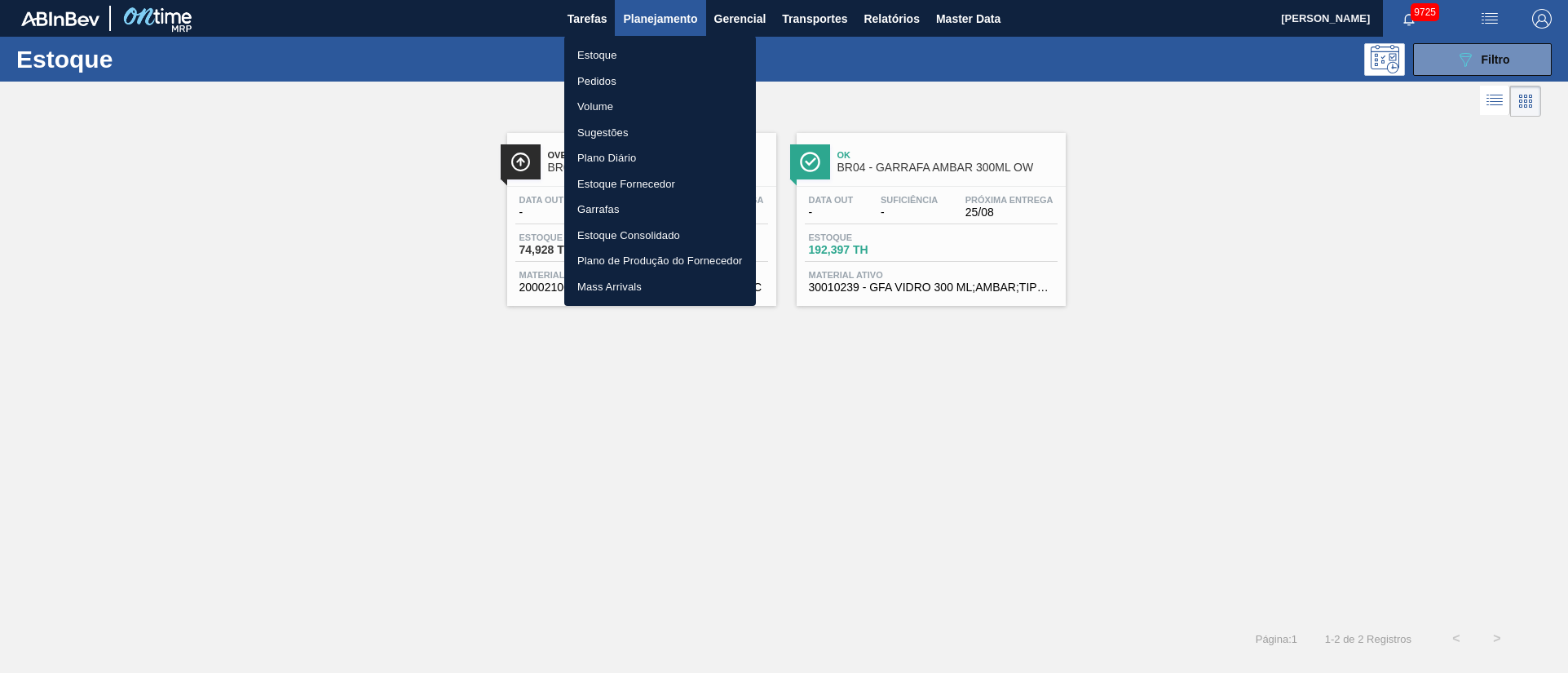
click at [604, 87] on li "Pedidos" at bounding box center [660, 81] width 192 height 26
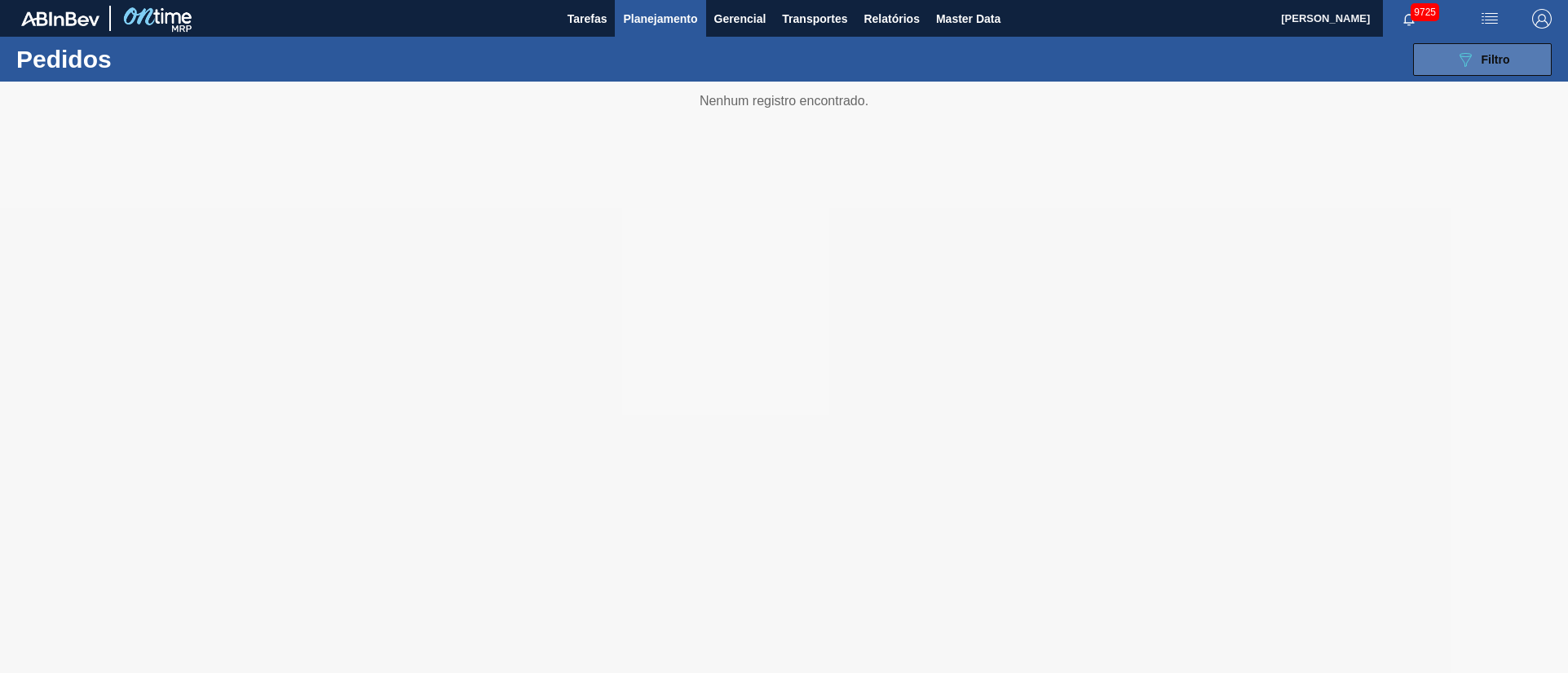
click at [1474, 54] on icon "089F7B8B-B2A5-4AFE-B5C0-19BA573D28AC" at bounding box center [1465, 60] width 19 height 19
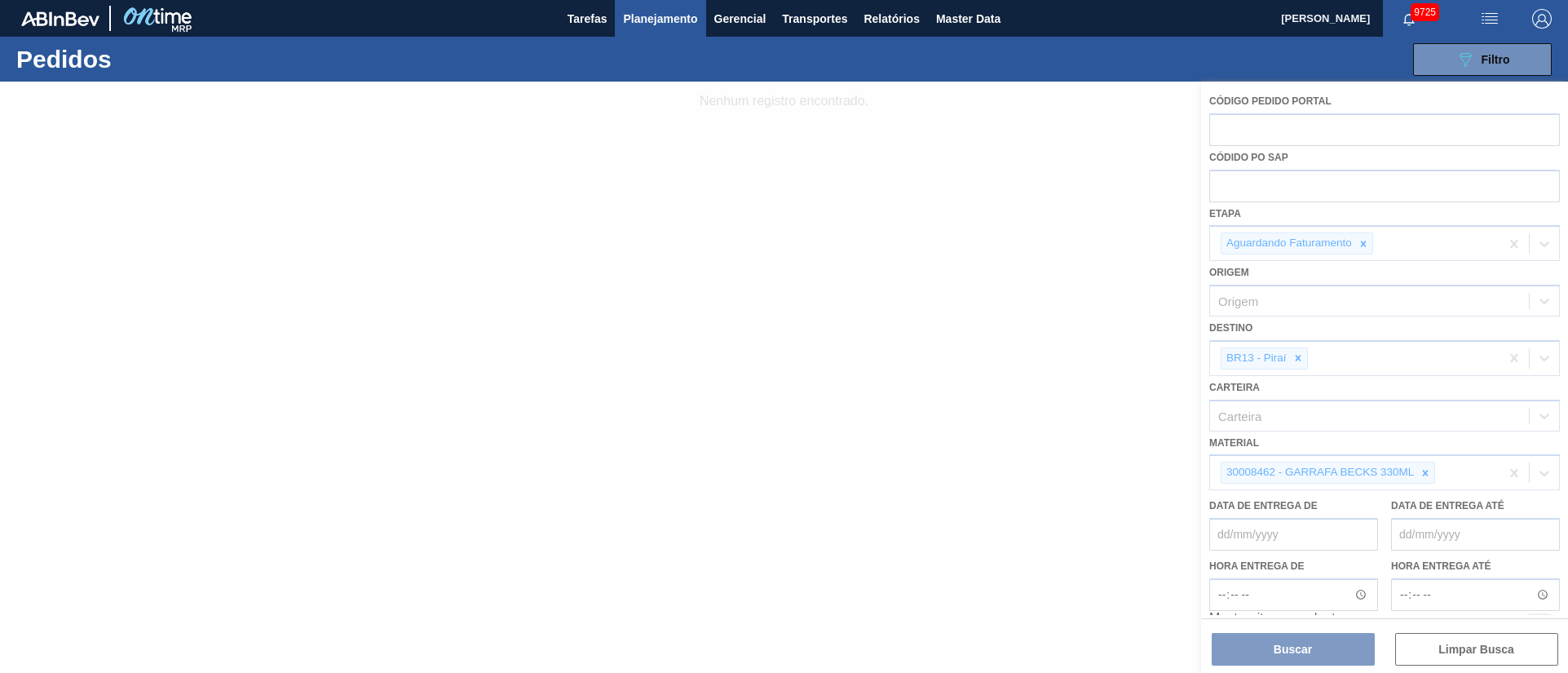
click at [1362, 241] on div at bounding box center [784, 376] width 1568 height 591
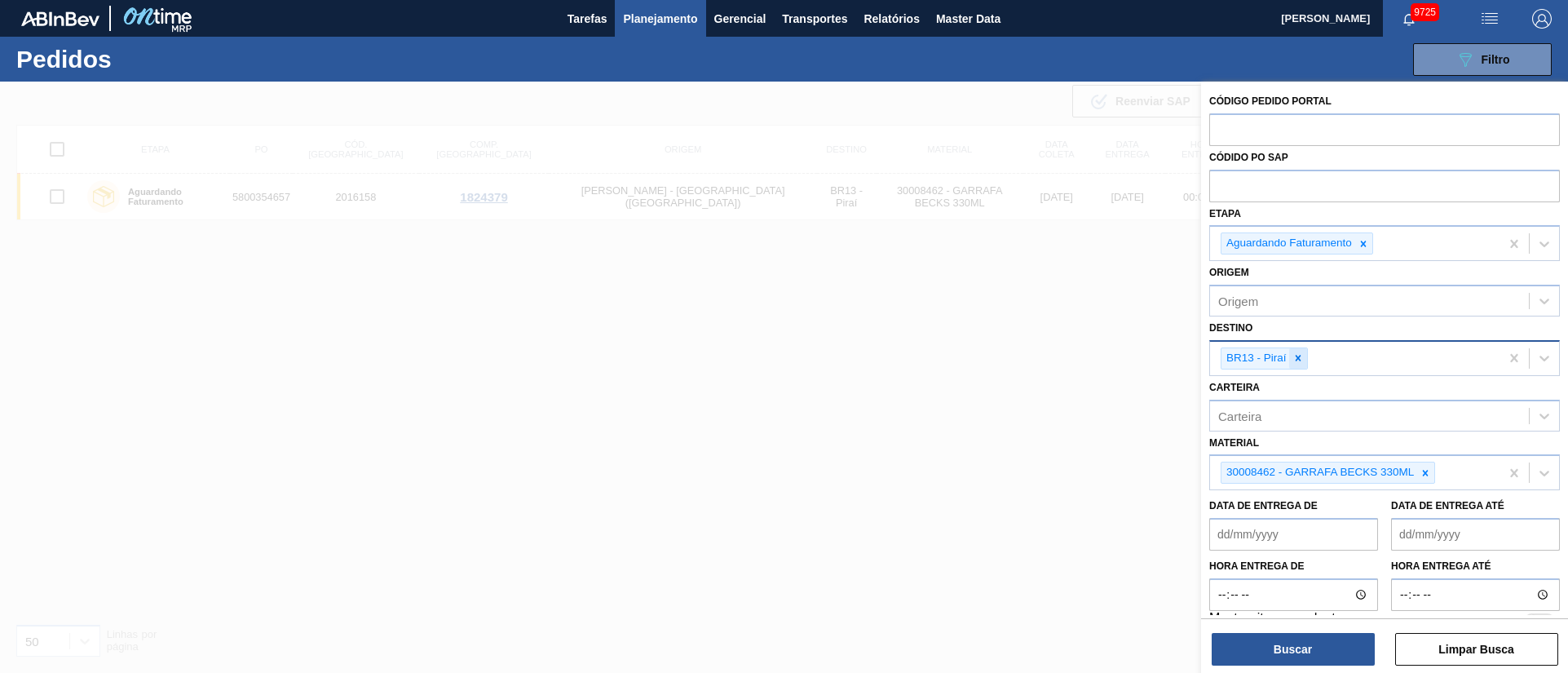
click at [1298, 358] on icon at bounding box center [1298, 358] width 6 height 6
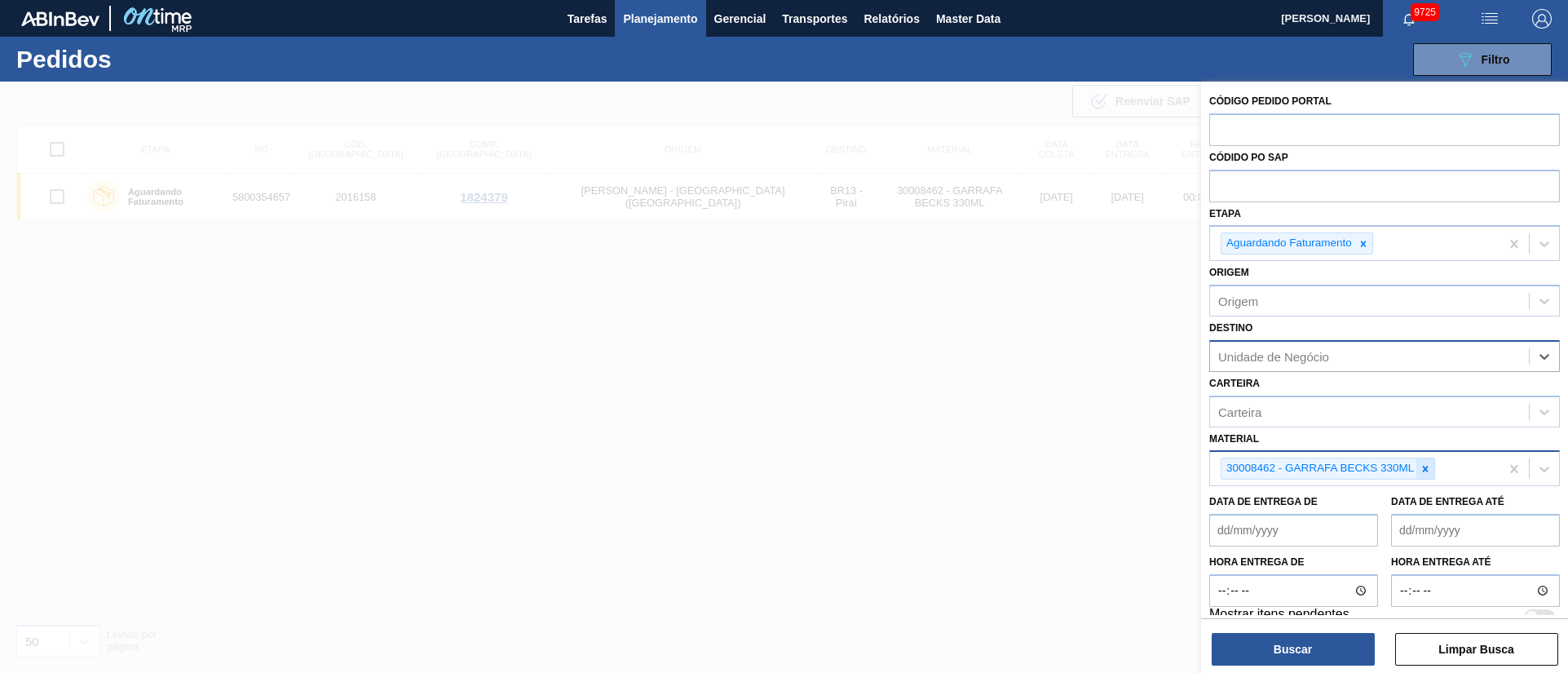
click at [1425, 468] on icon at bounding box center [1425, 468] width 6 height 6
click at [643, 11] on span "Planejamento" at bounding box center [660, 18] width 74 height 19
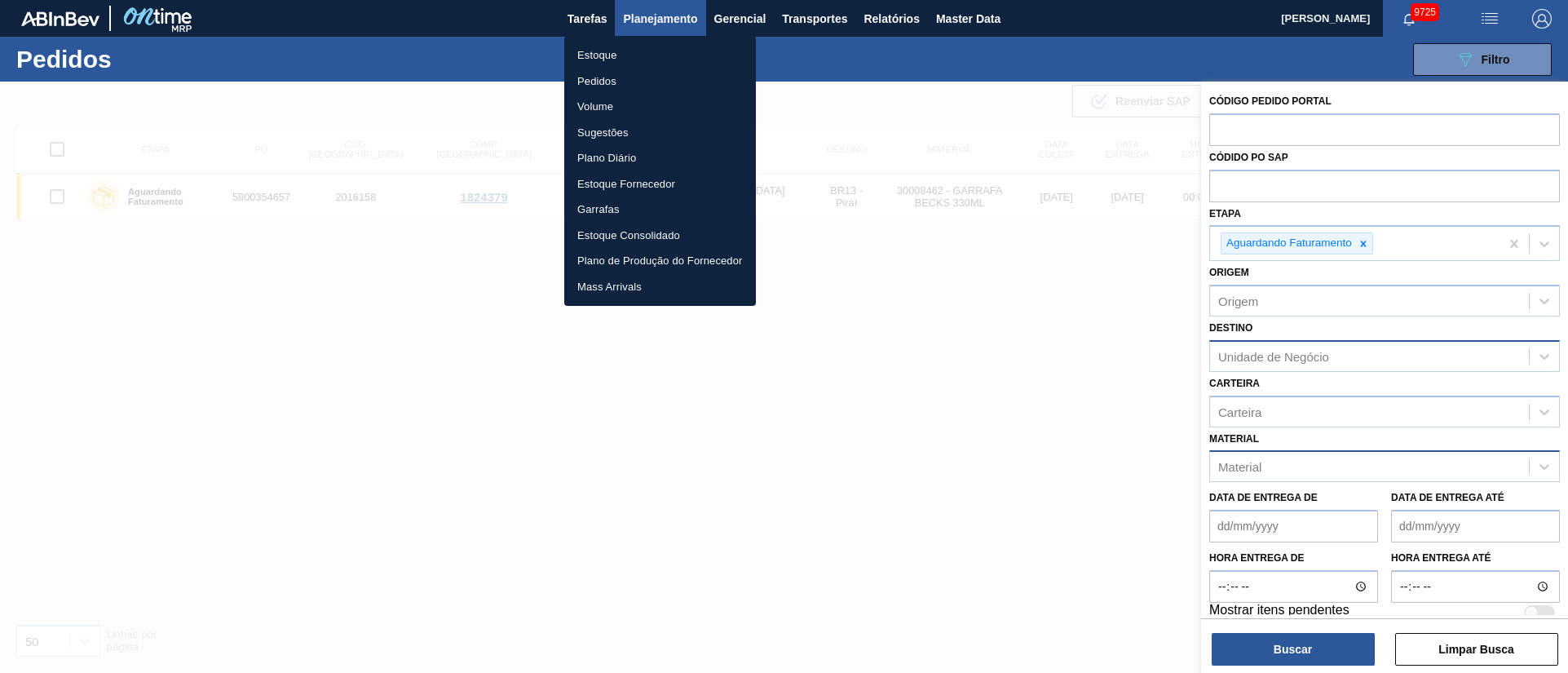
click at [602, 102] on li "Volume" at bounding box center [660, 107] width 192 height 26
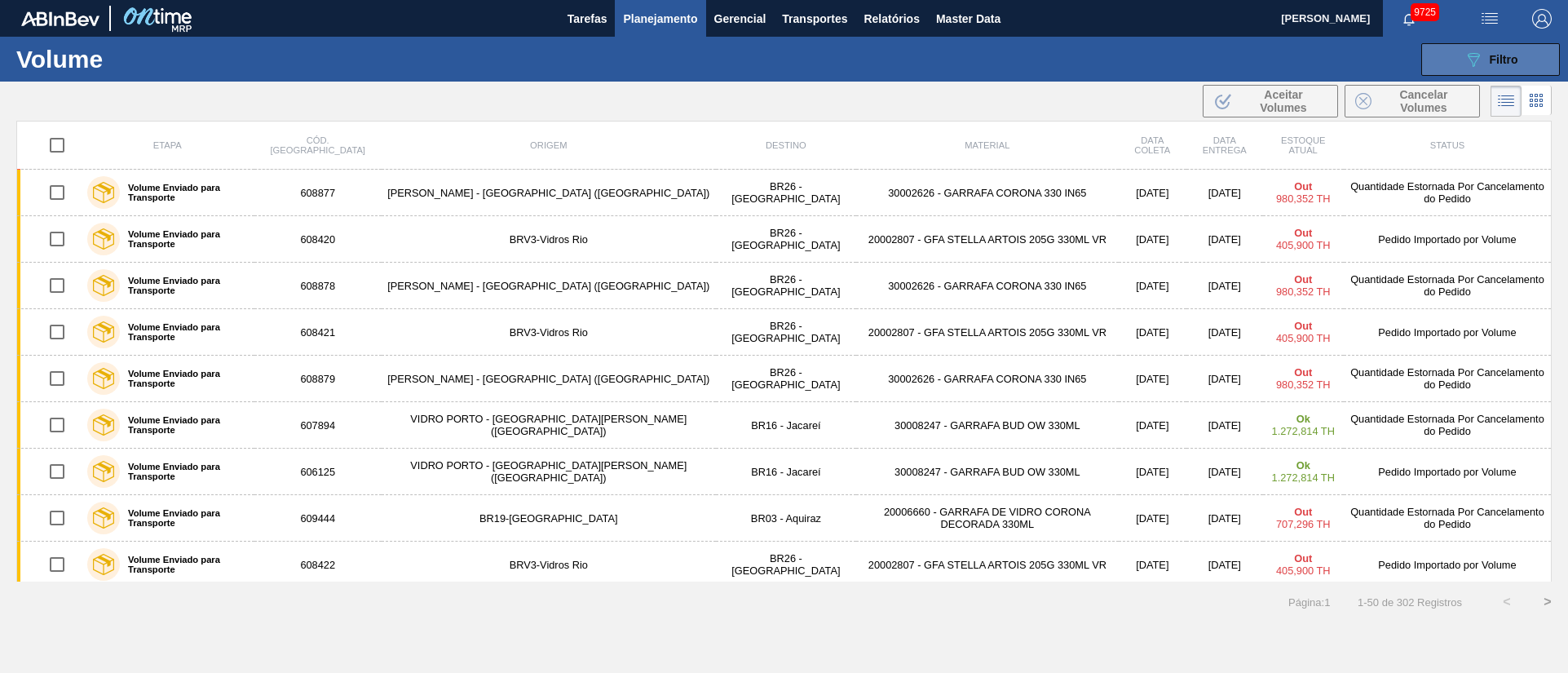
click at [1496, 54] on span "Filtro" at bounding box center [1503, 60] width 29 height 13
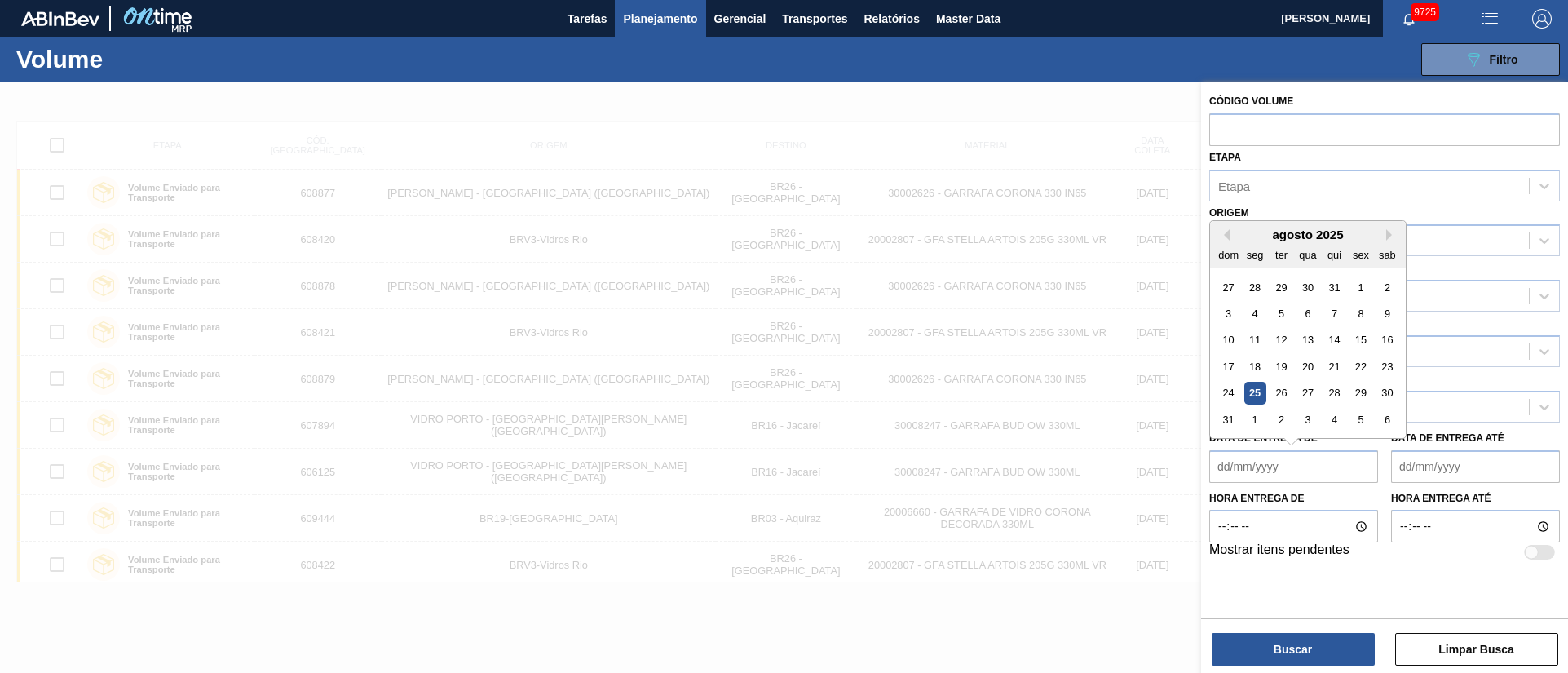
click at [1242, 459] on de "Data de Entrega de" at bounding box center [1293, 466] width 169 height 32
click at [1359, 287] on div "1" at bounding box center [1360, 286] width 22 height 22
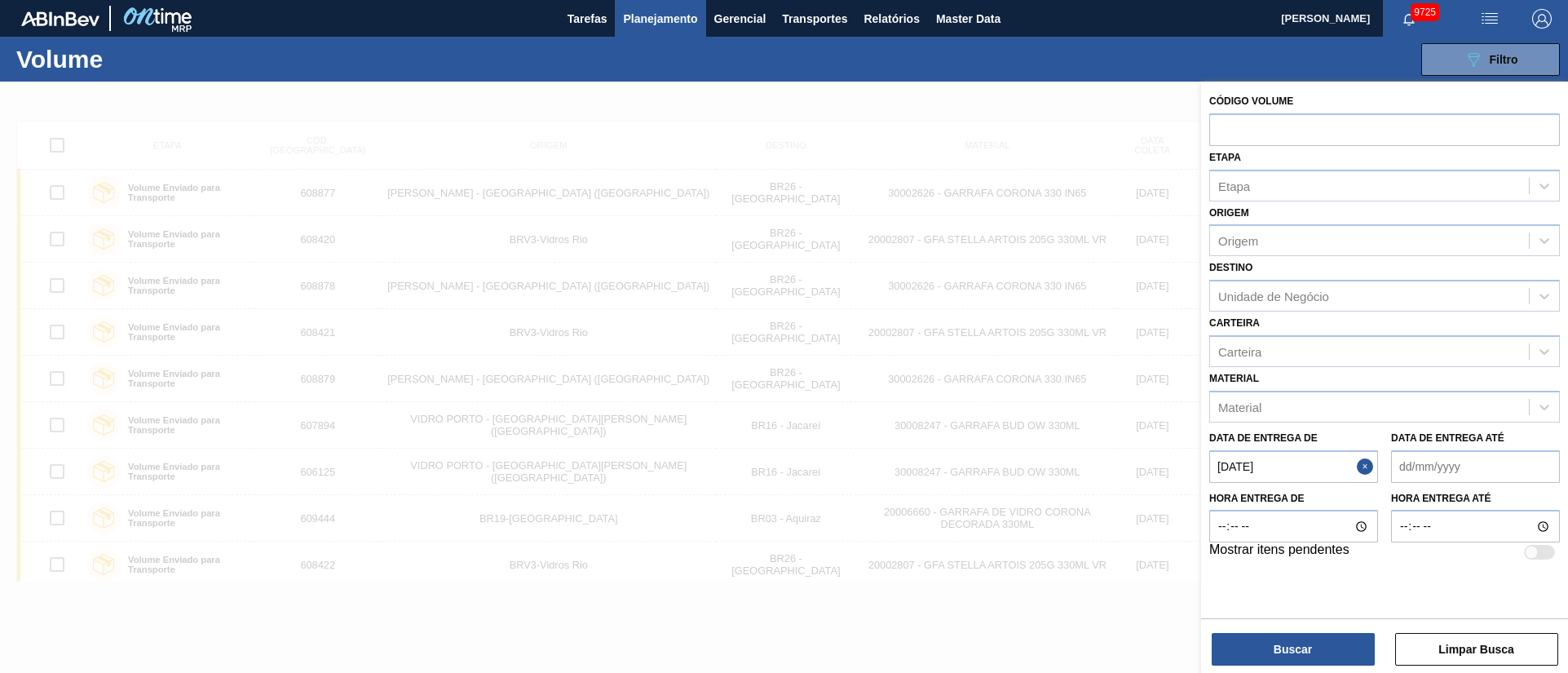
click at [1308, 476] on de "01/08/2025" at bounding box center [1293, 466] width 169 height 32
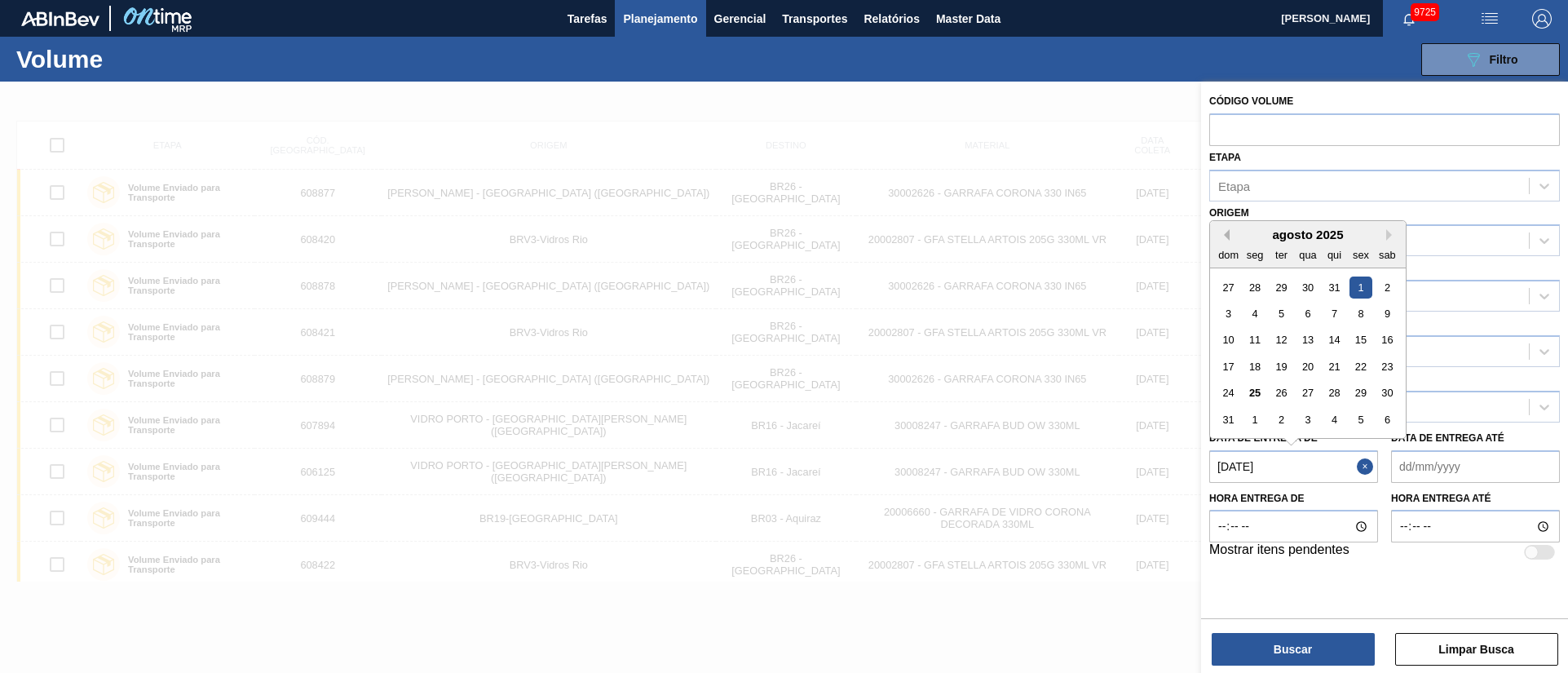
click at [1228, 233] on button "Previous Month" at bounding box center [1223, 235] width 11 height 11
click at [1225, 231] on button "Previous Month" at bounding box center [1223, 235] width 11 height 11
click at [1227, 287] on div "1" at bounding box center [1228, 286] width 22 height 22
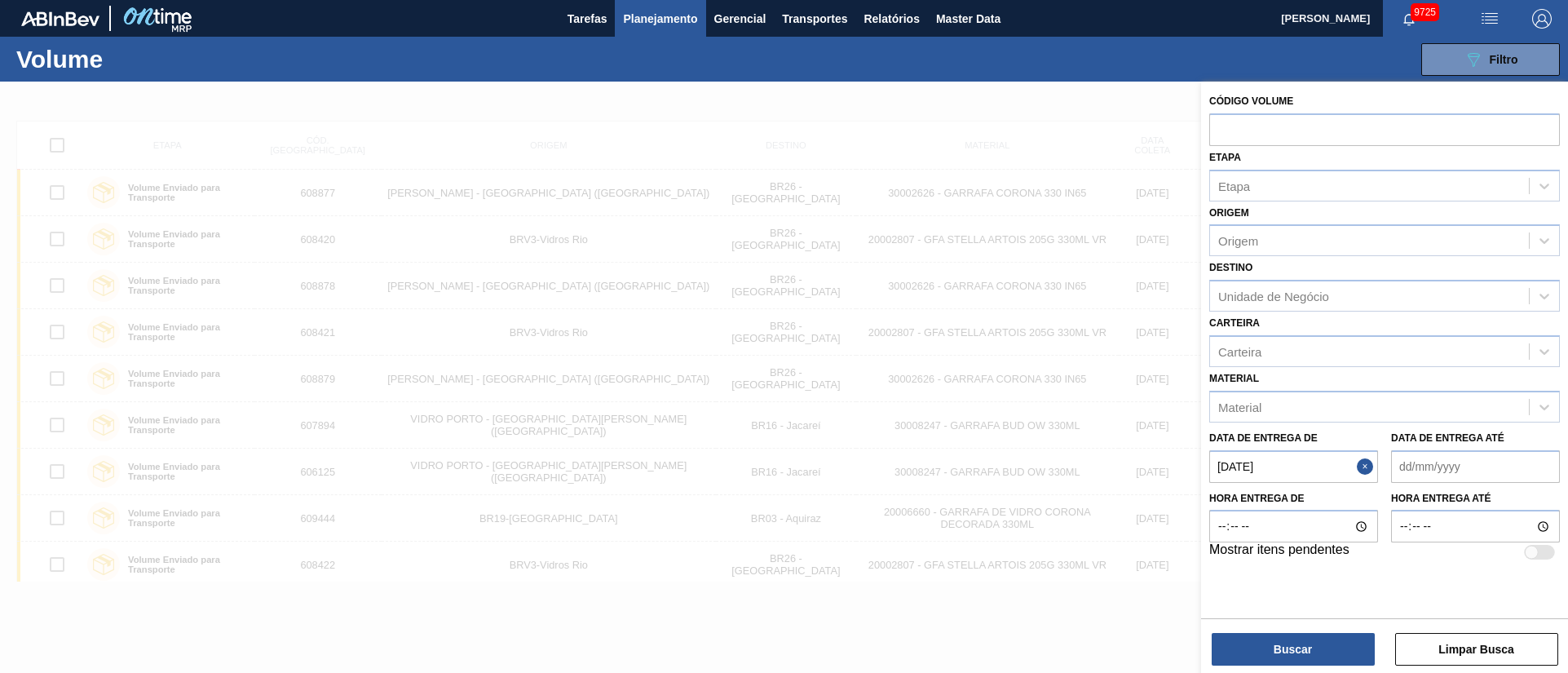
type de "01/06/2025"
click at [1436, 468] on até "Data de Entrega até" at bounding box center [1474, 466] width 169 height 32
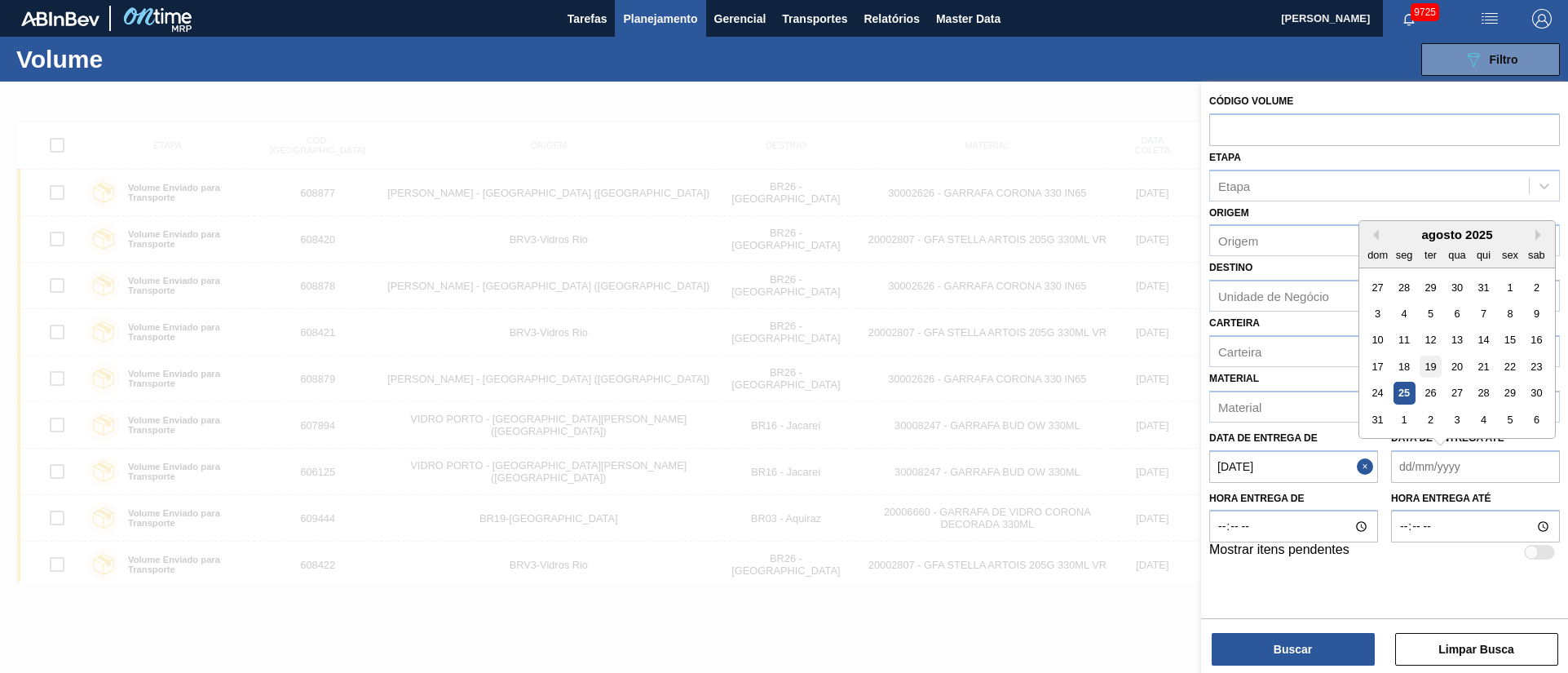
click at [1432, 367] on div "19" at bounding box center [1430, 366] width 22 height 22
type até "19/08/2025"
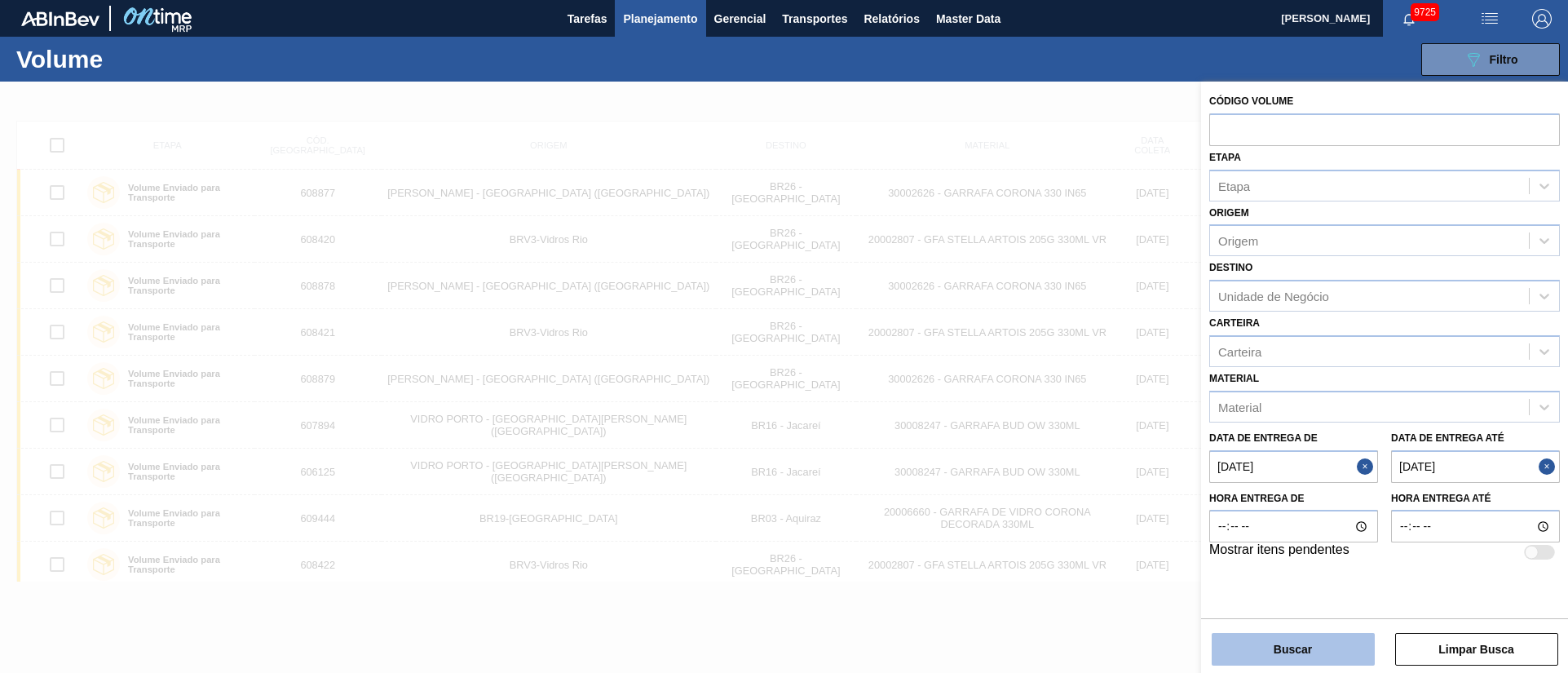
click at [1297, 660] on button "Buscar" at bounding box center [1293, 648] width 163 height 32
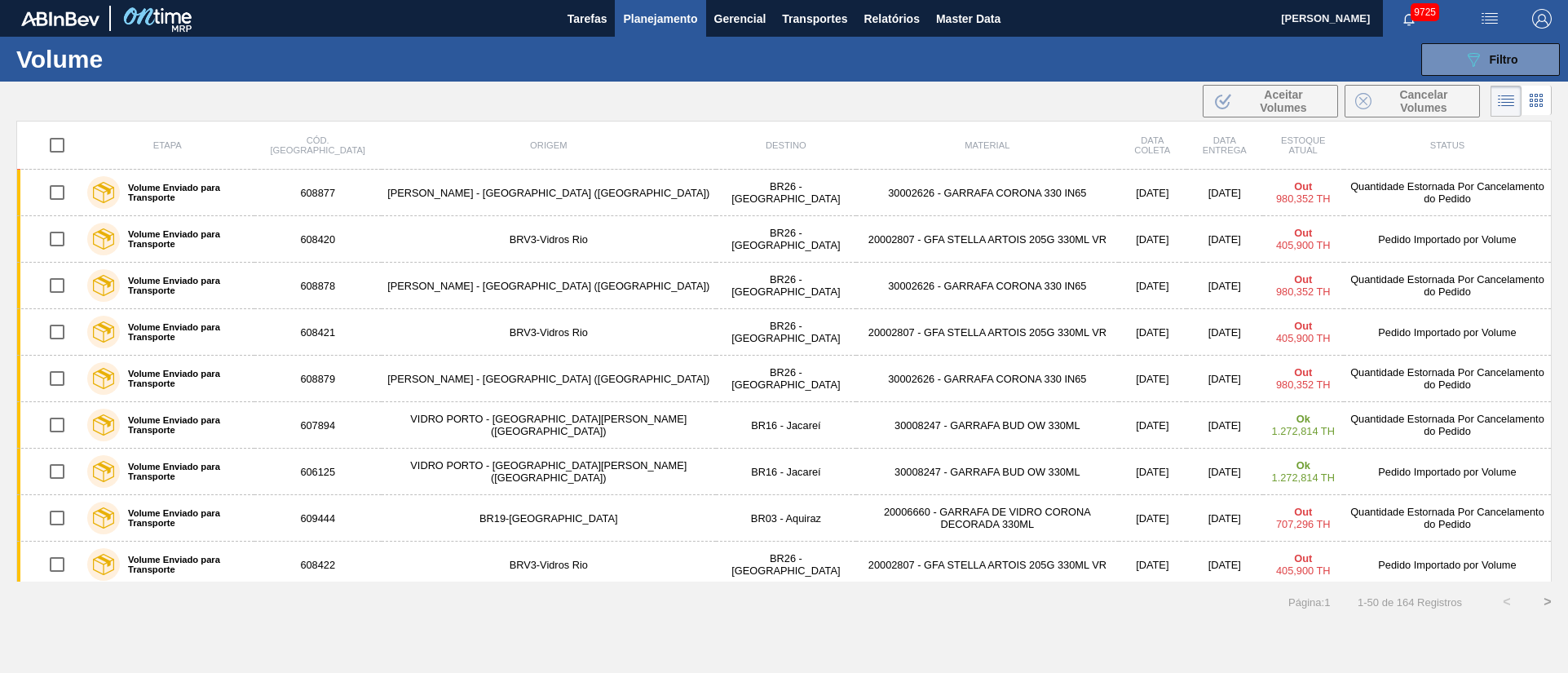
click at [60, 140] on input "checkbox" at bounding box center [57, 144] width 34 height 34
checkbox input "true"
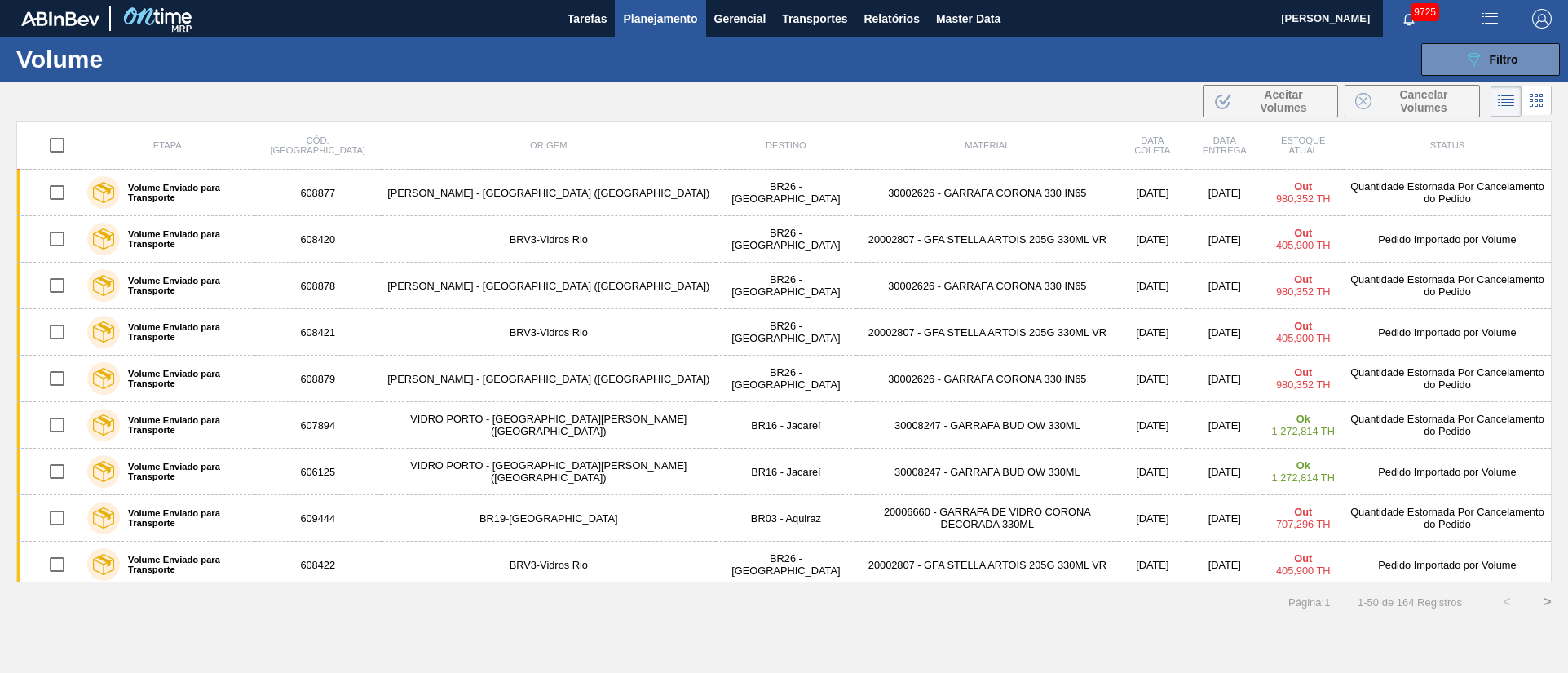
checkbox input "true"
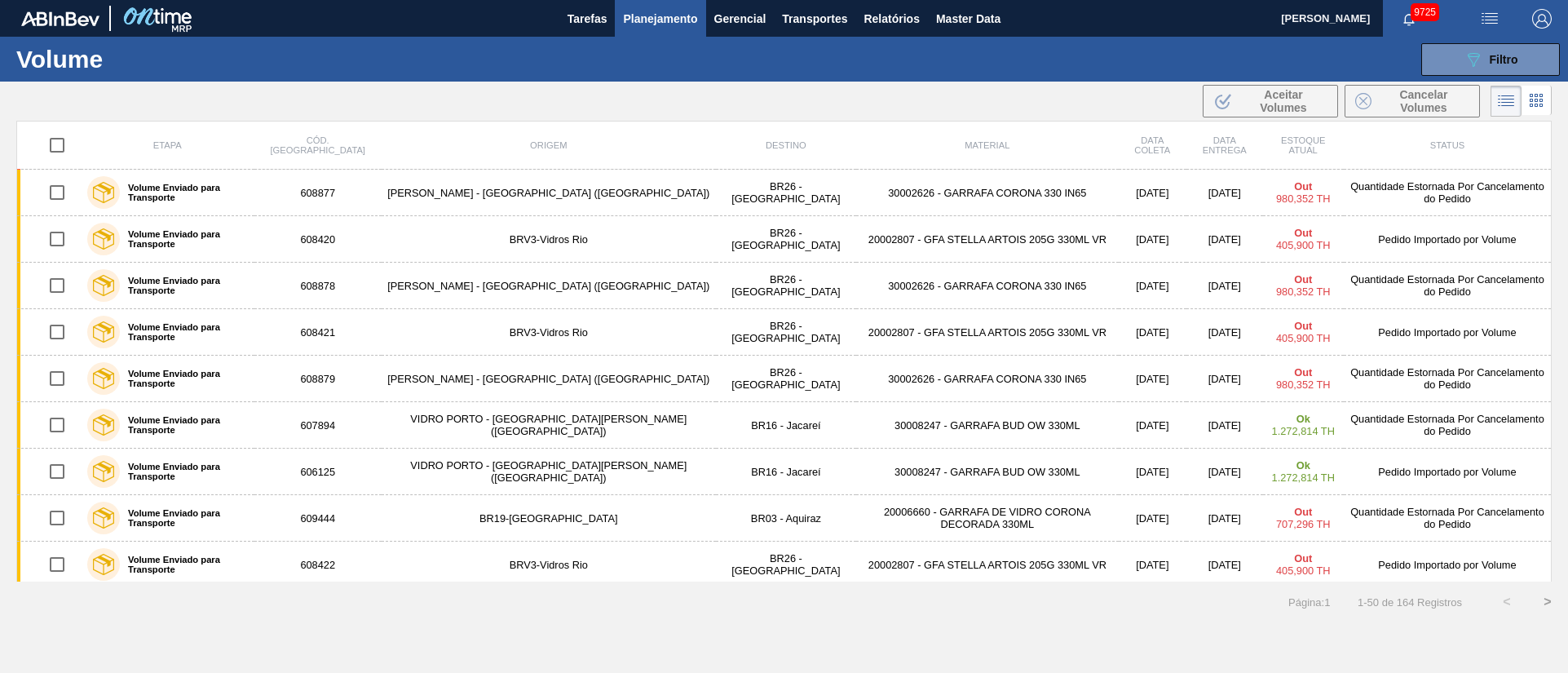
checkbox input "true"
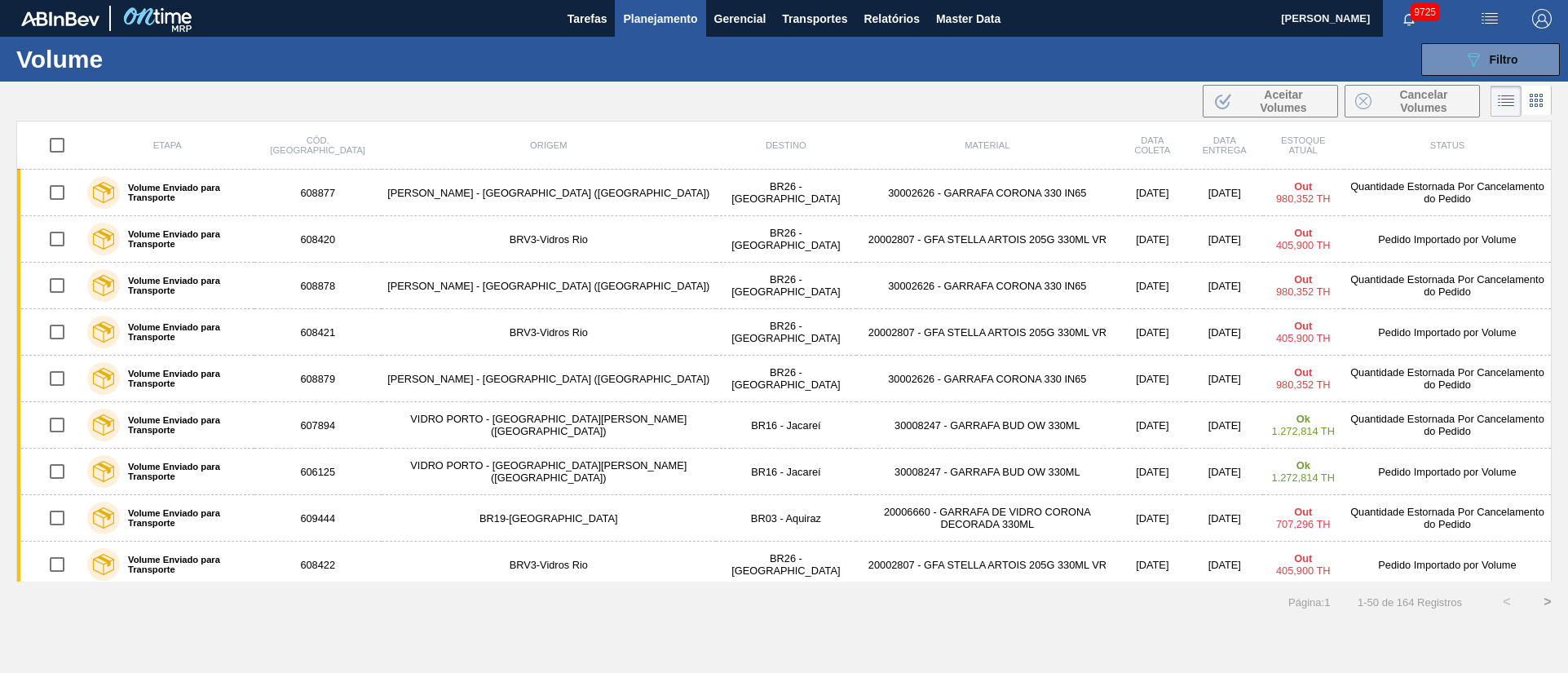
checkbox input "true"
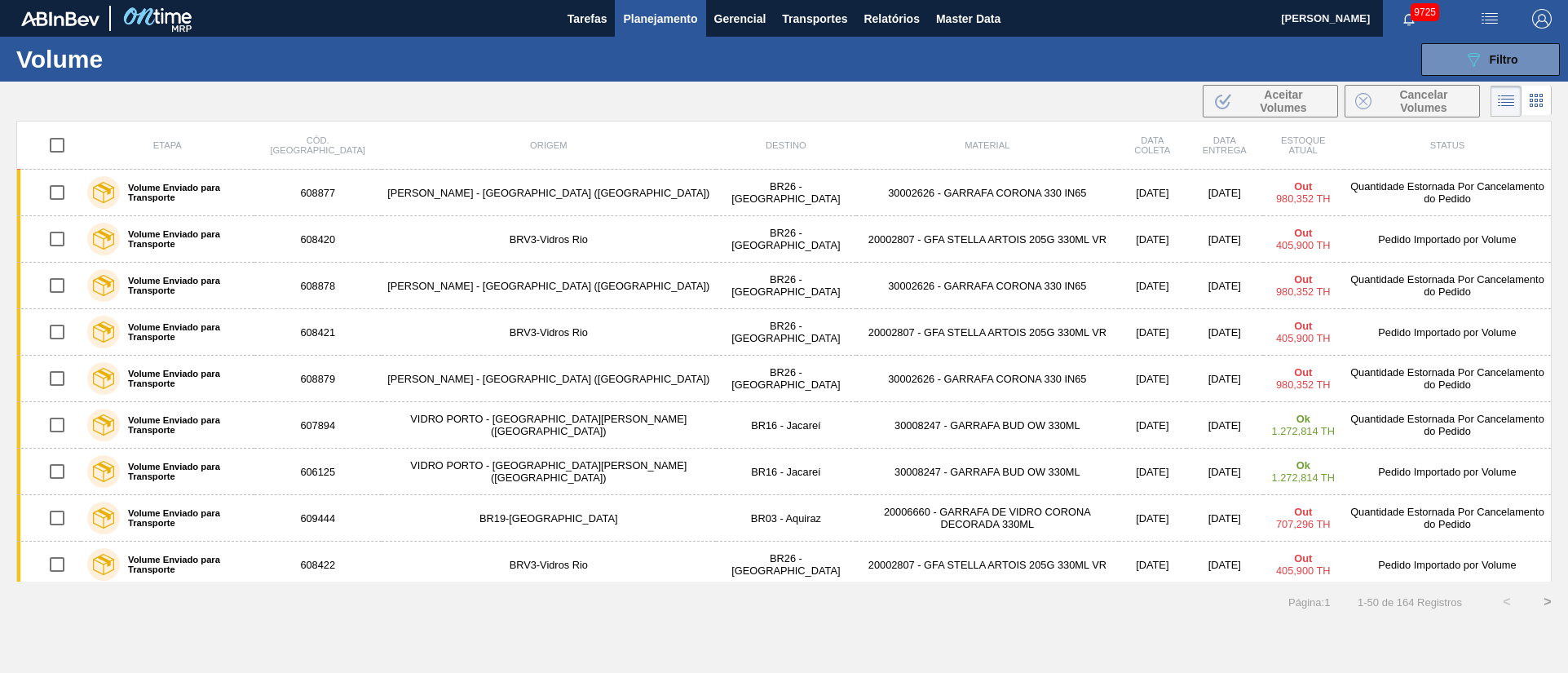
checkbox input "true"
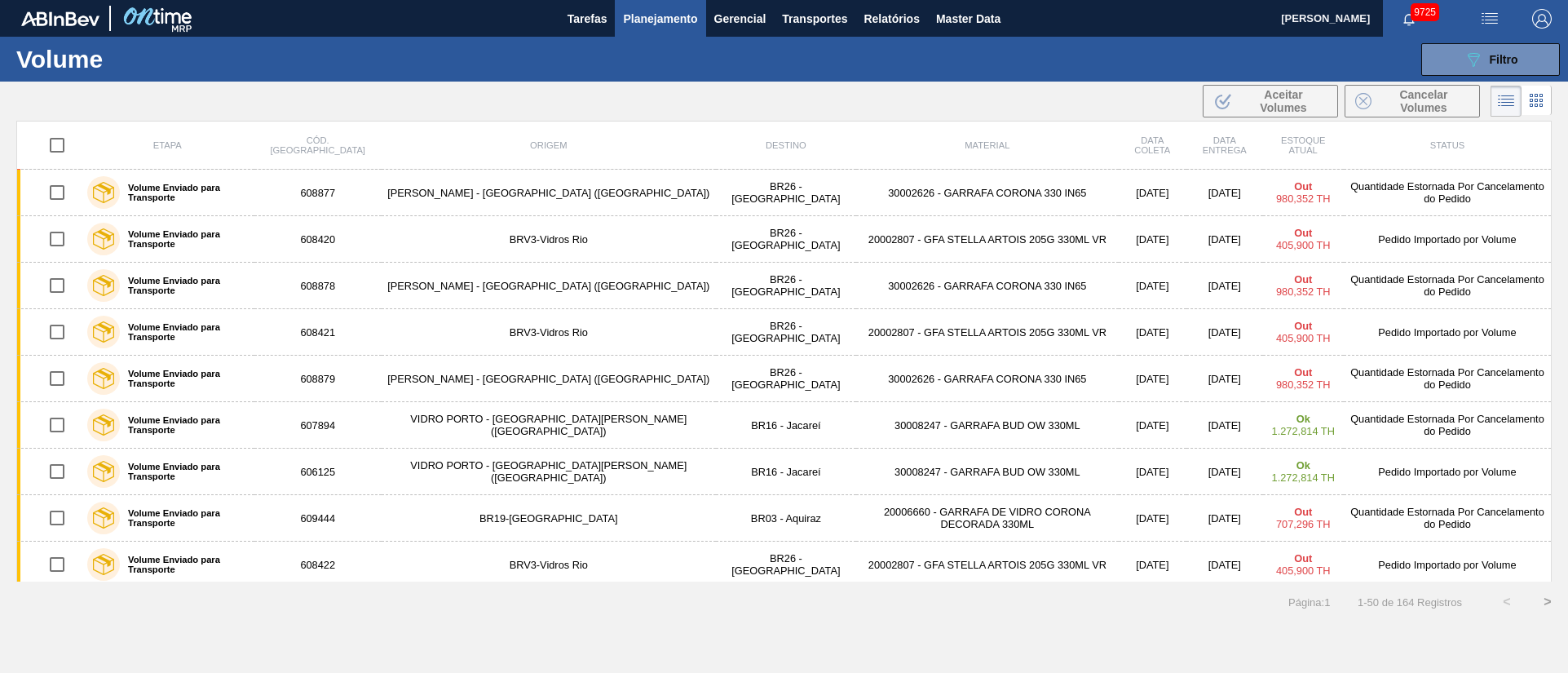
checkbox input "true"
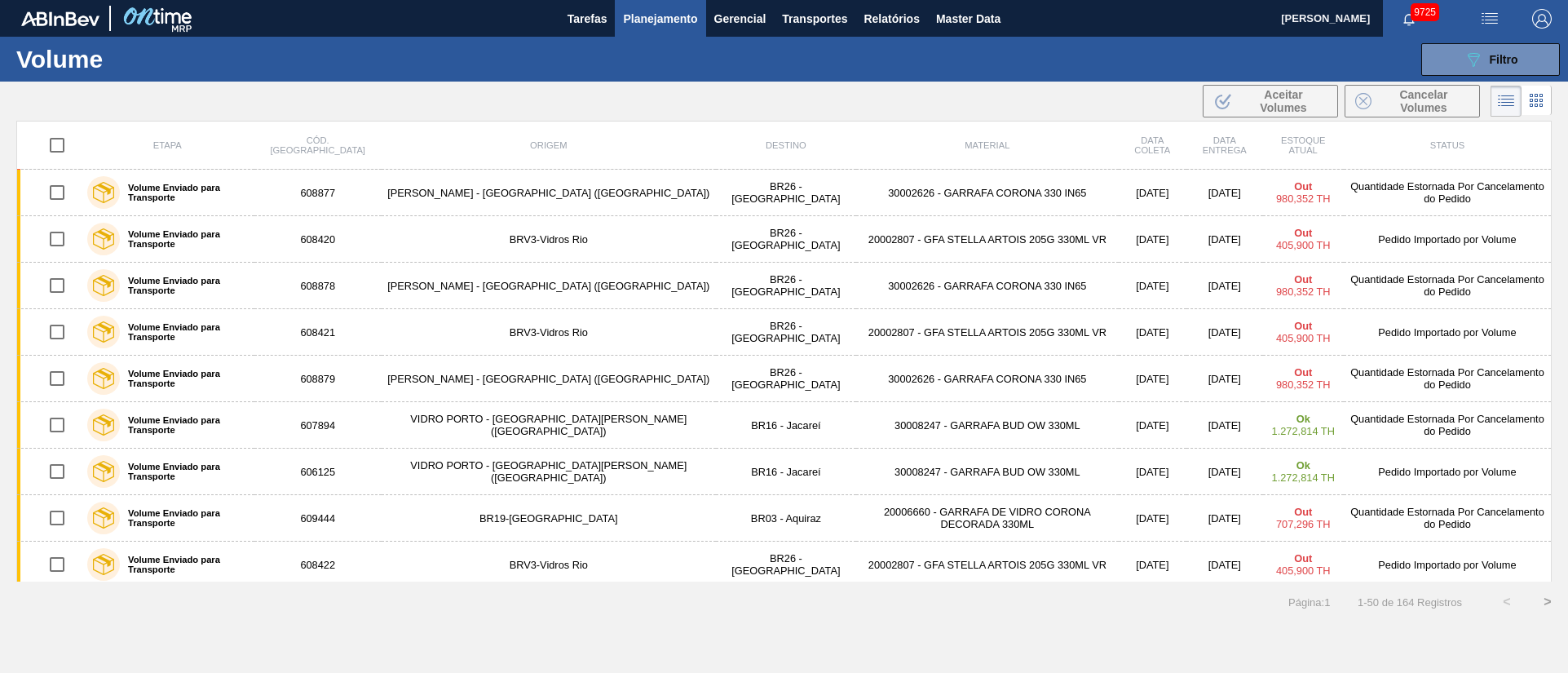
checkbox input "true"
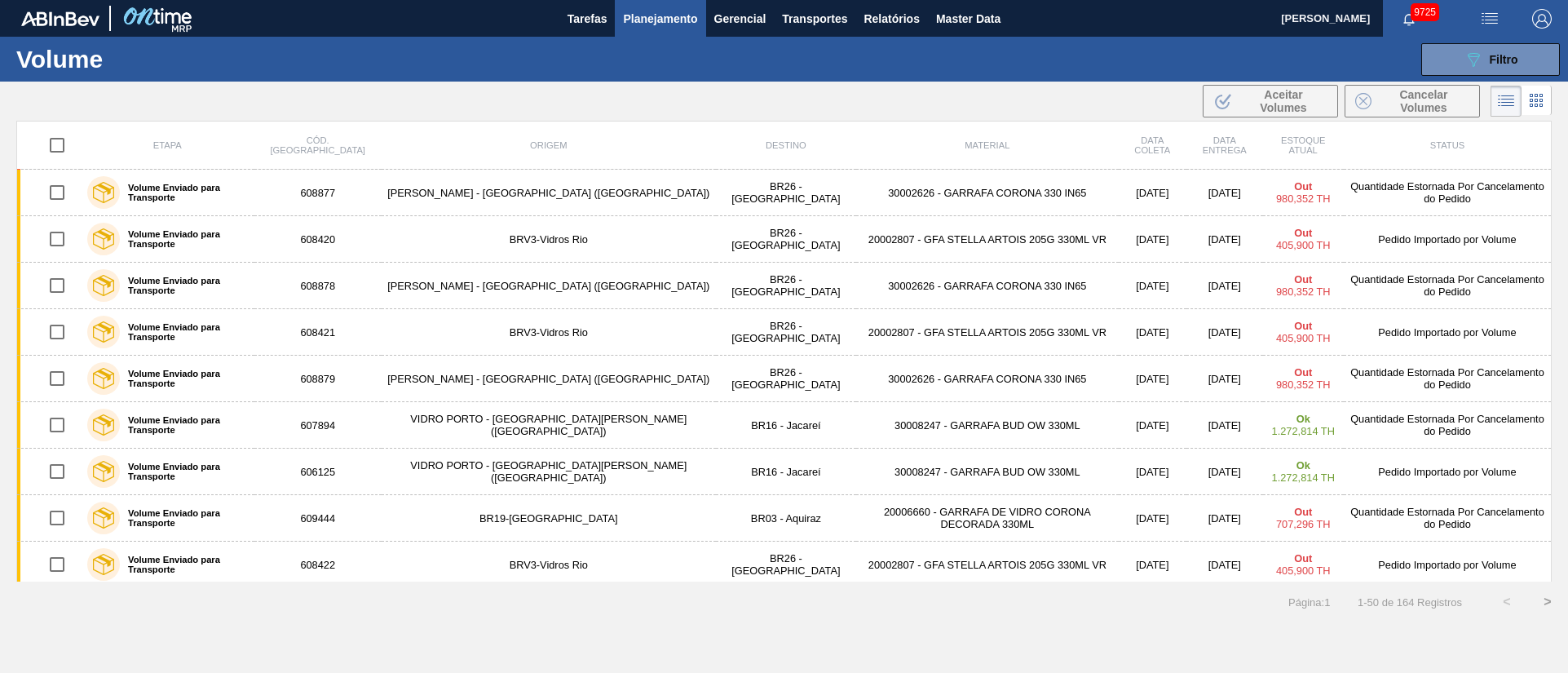
checkbox input "true"
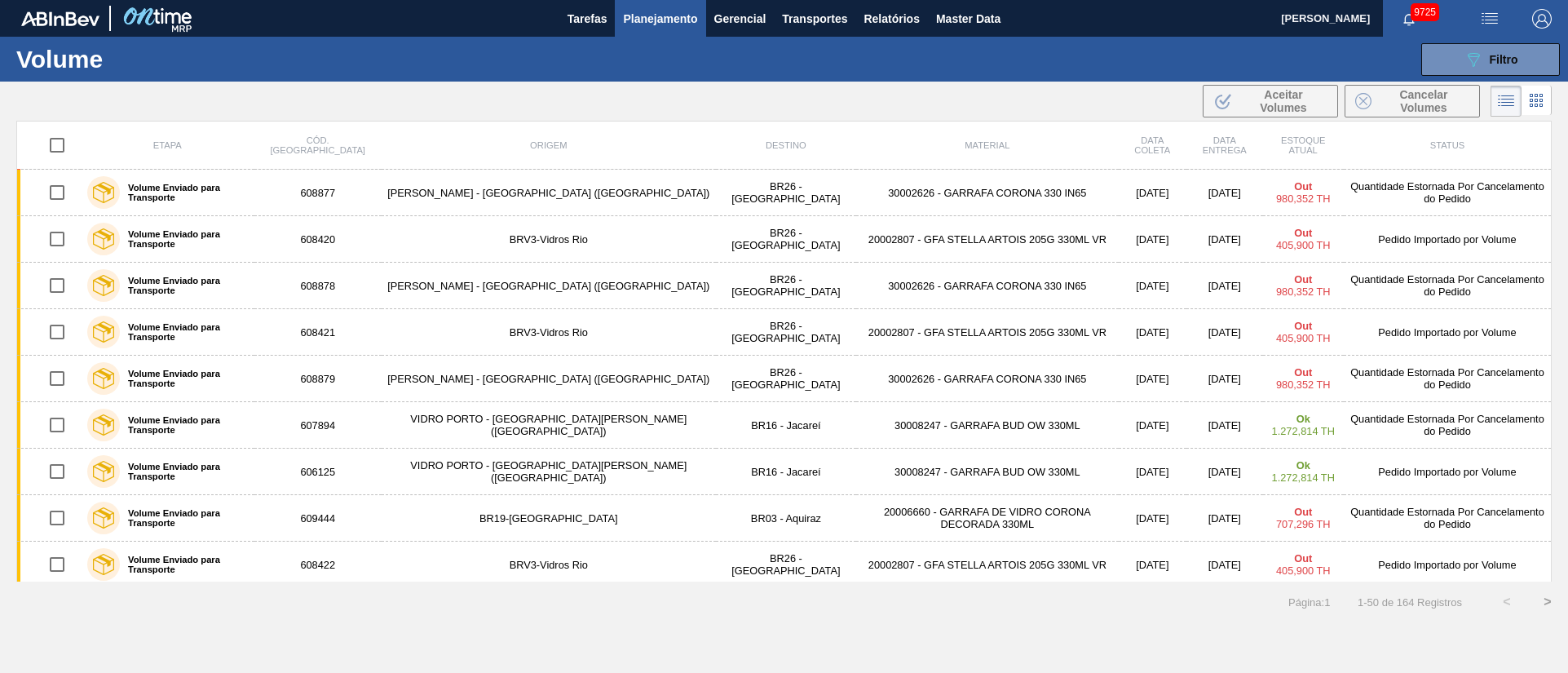
checkbox input "true"
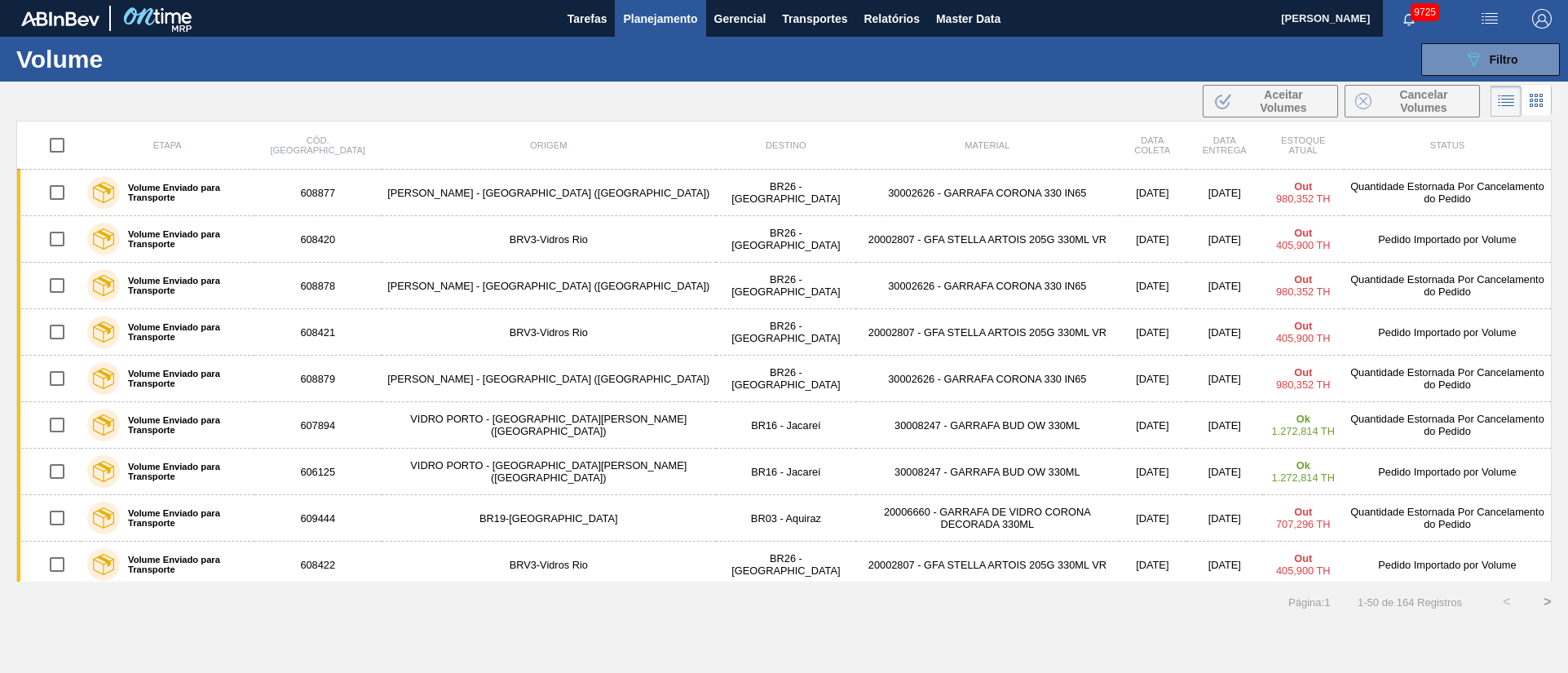
checkbox input "true"
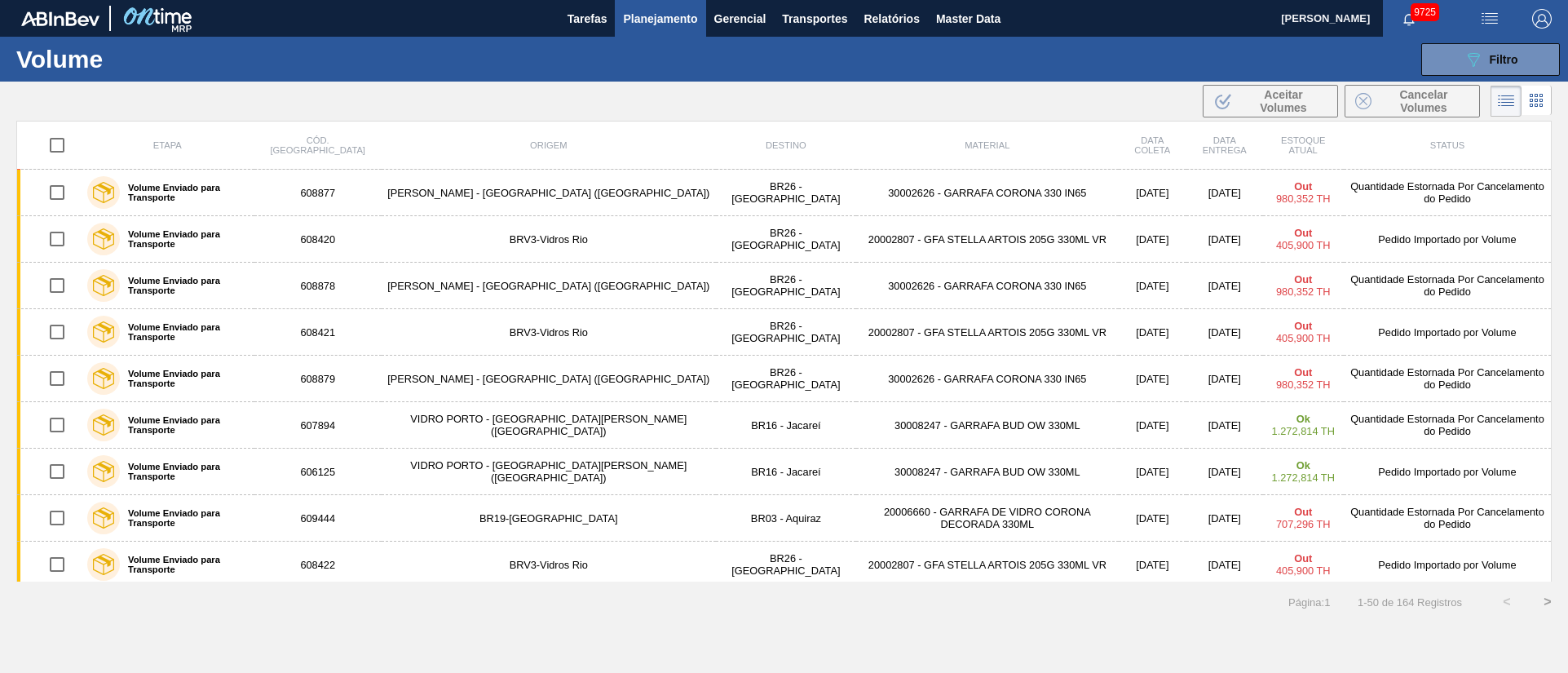
checkbox input "true"
click at [1410, 95] on span "Cancelar Volumes" at bounding box center [1424, 102] width 91 height 26
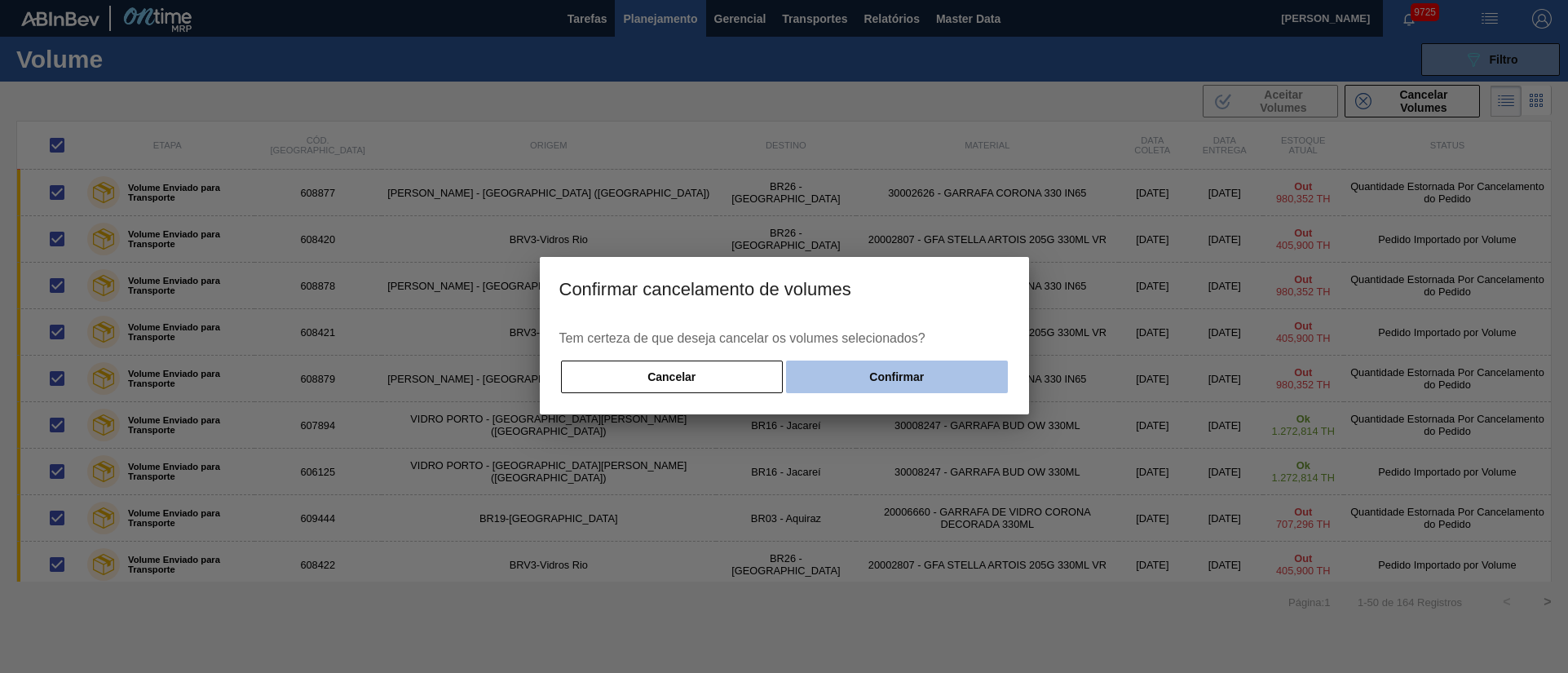
click at [892, 375] on button "Confirmar" at bounding box center [896, 376] width 220 height 32
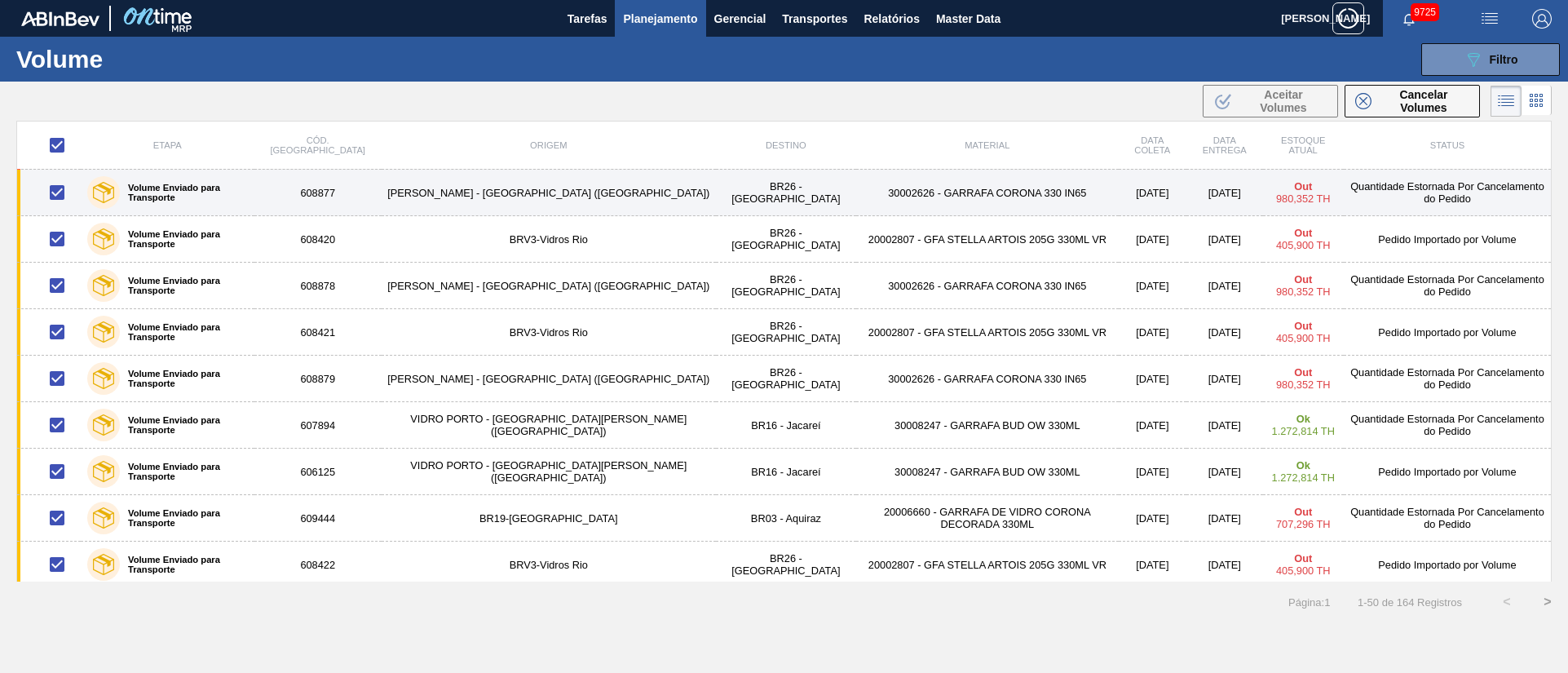
checkbox input "false"
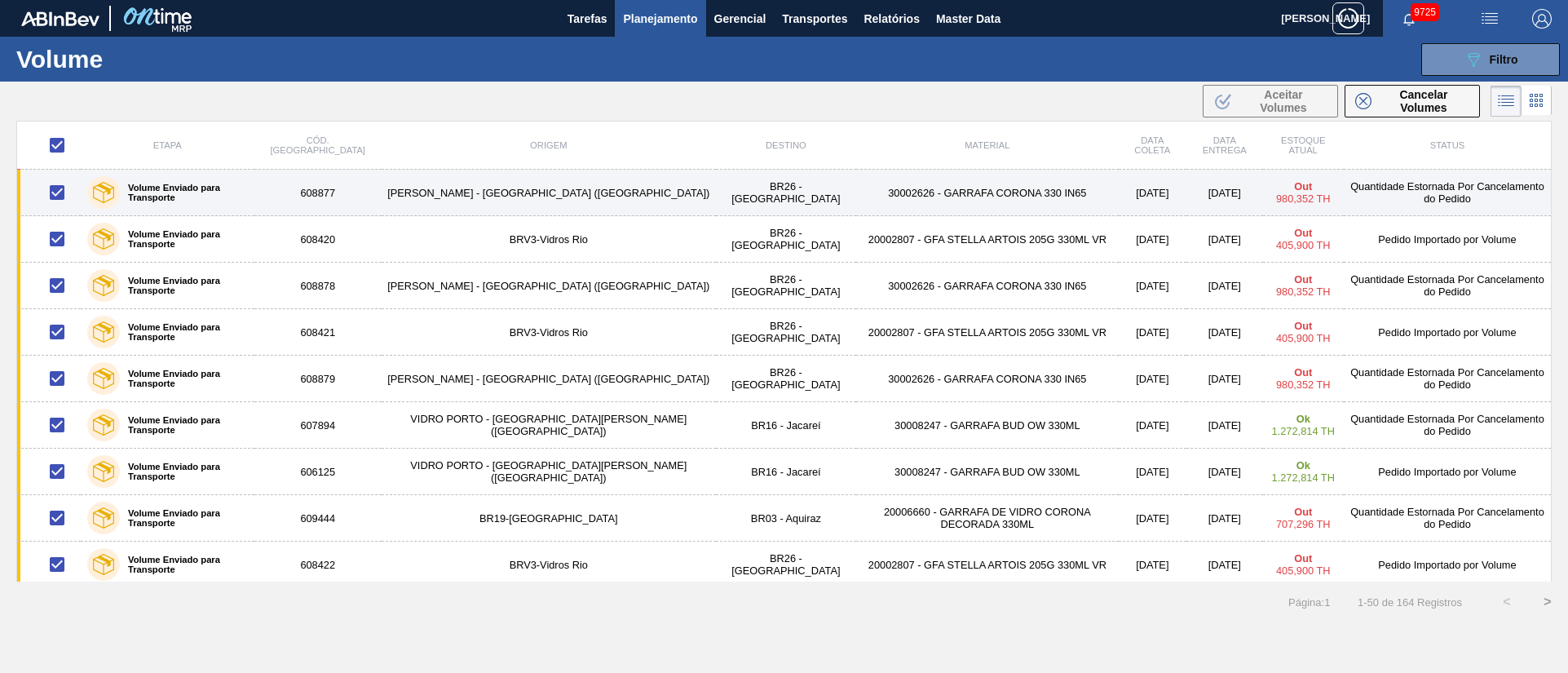
checkbox input "false"
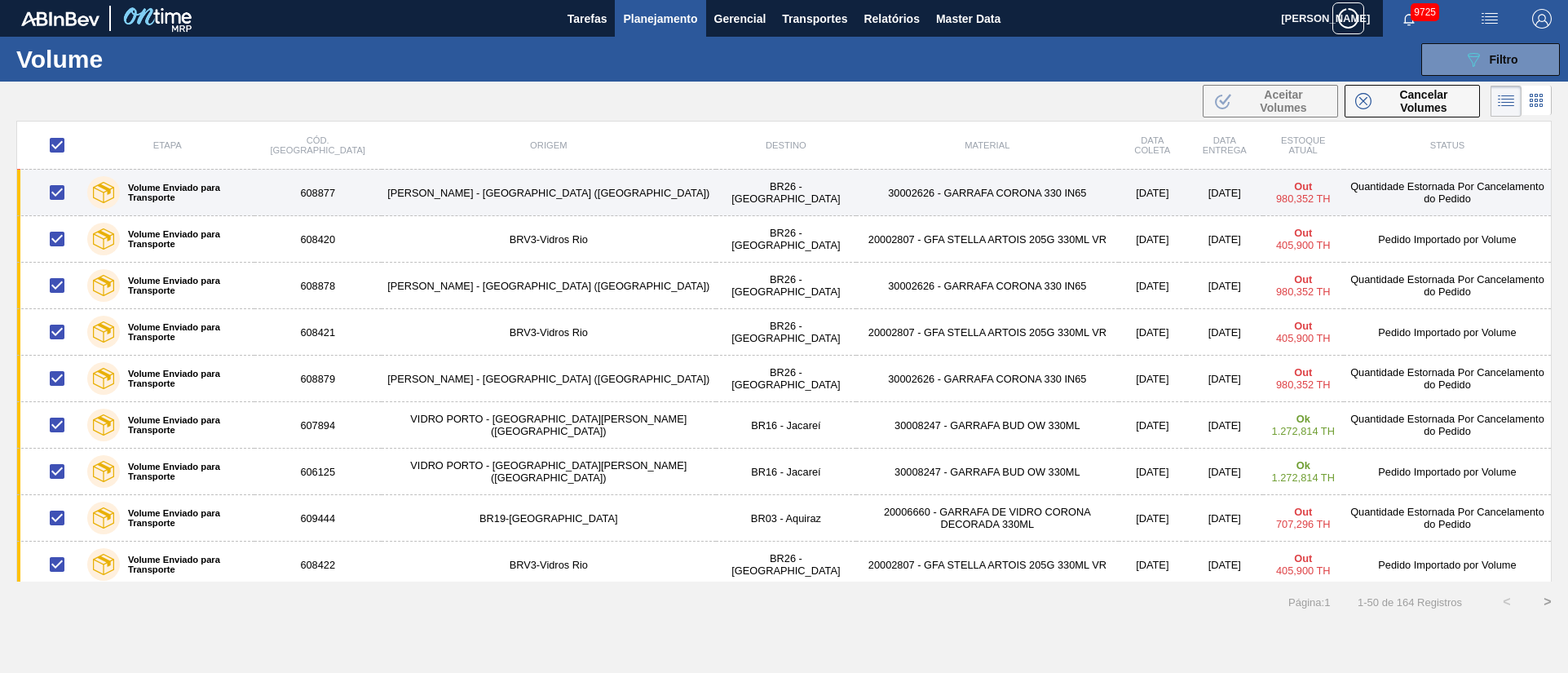
checkbox input "false"
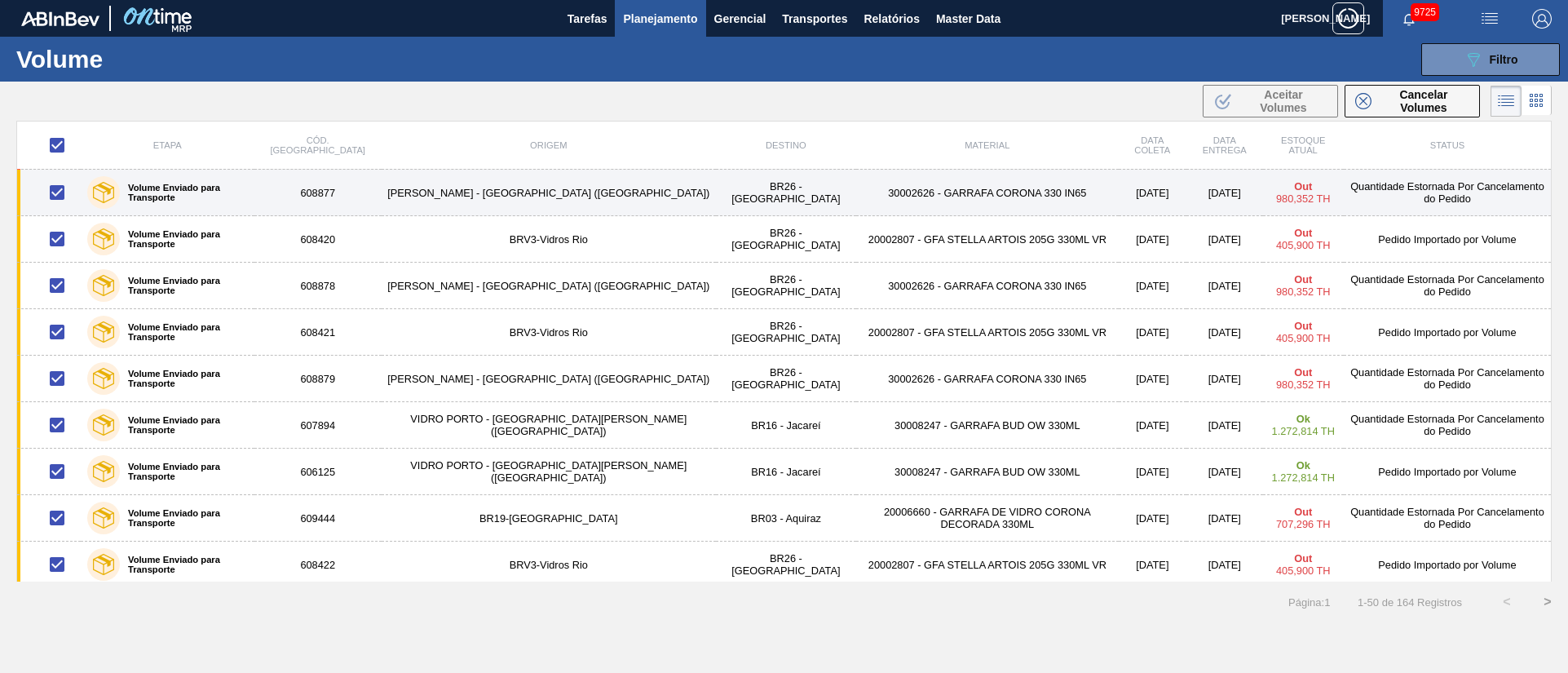
checkbox input "false"
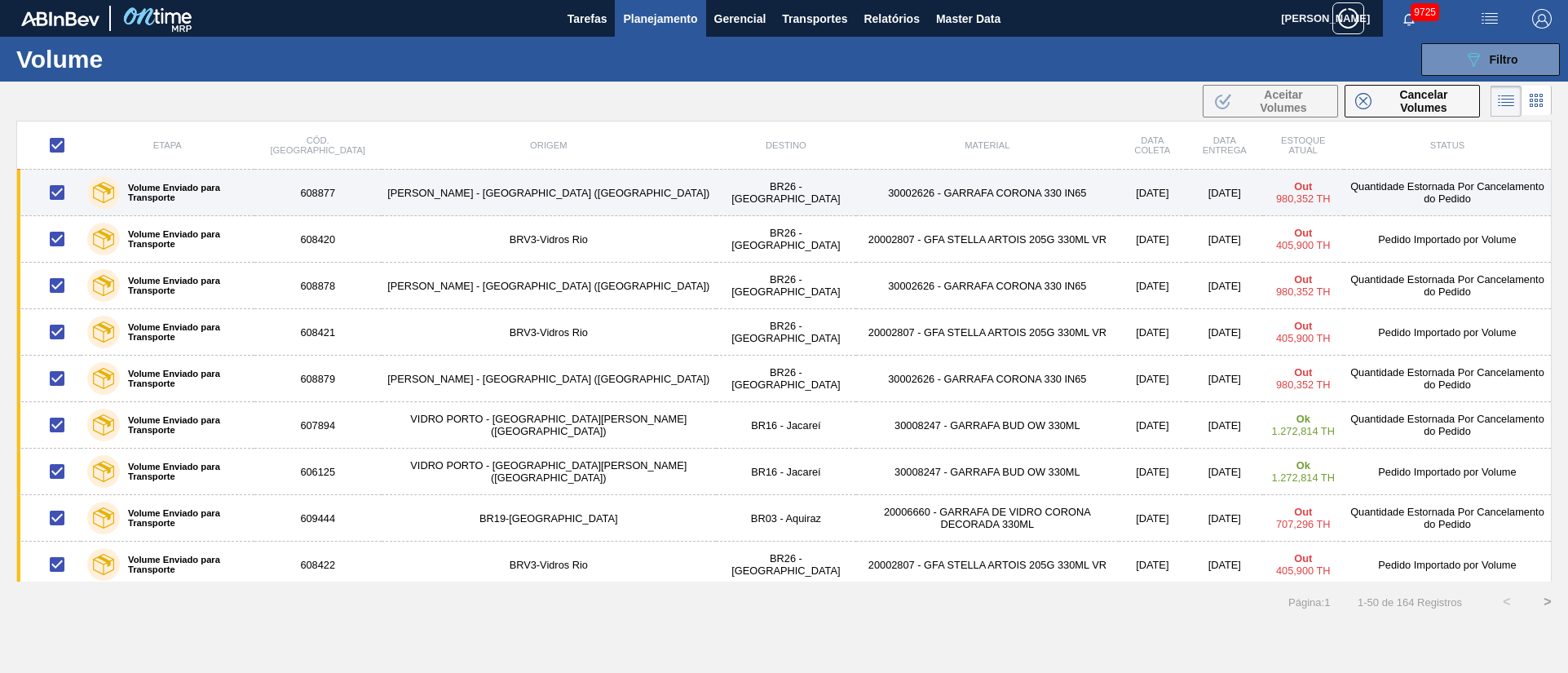
checkbox input "false"
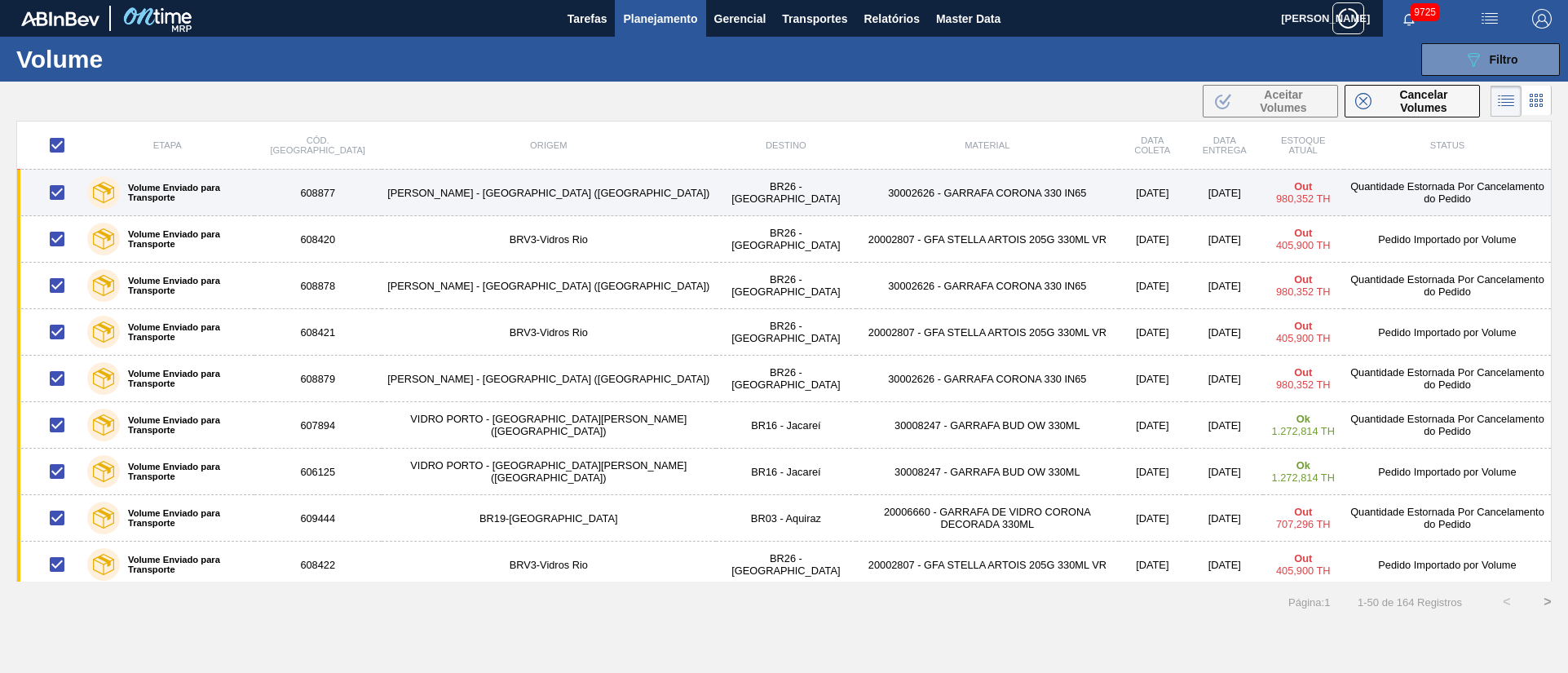
checkbox input "false"
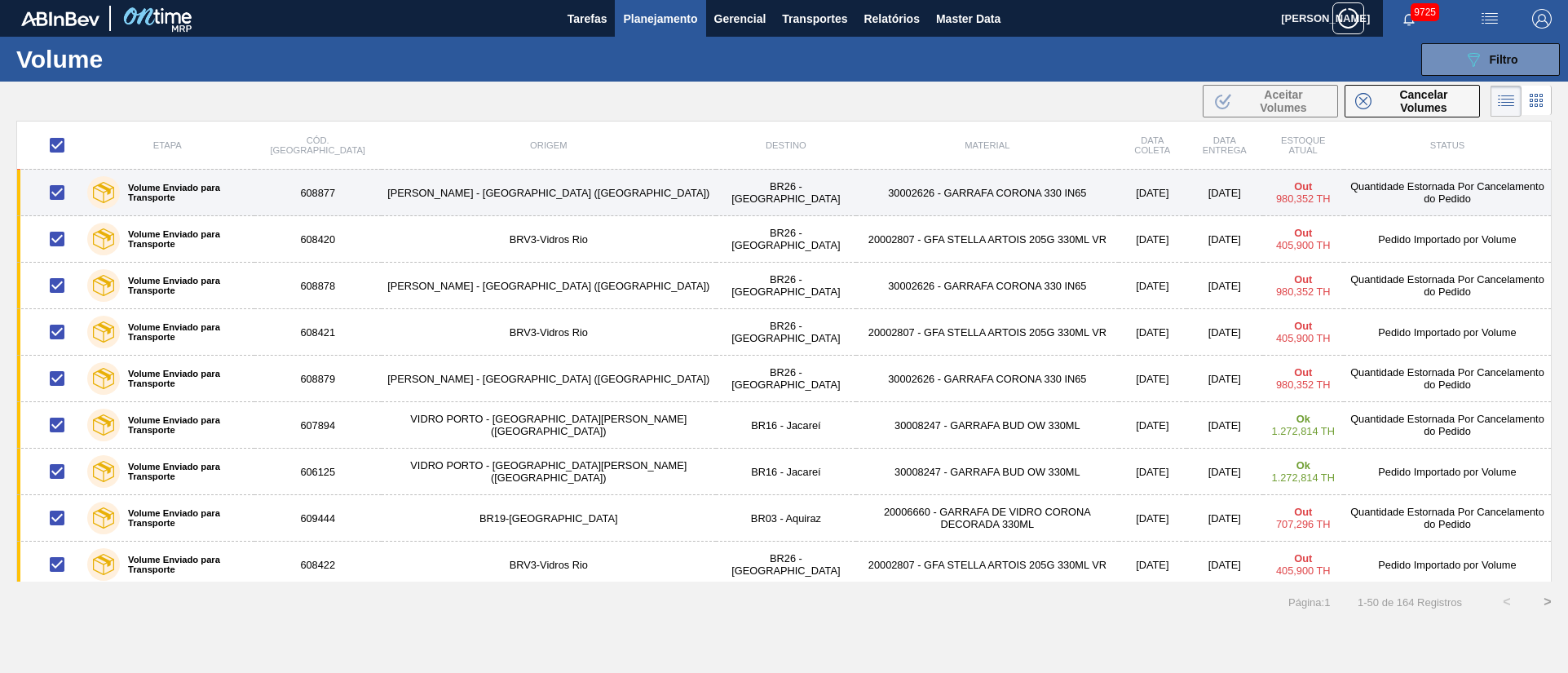
checkbox input "false"
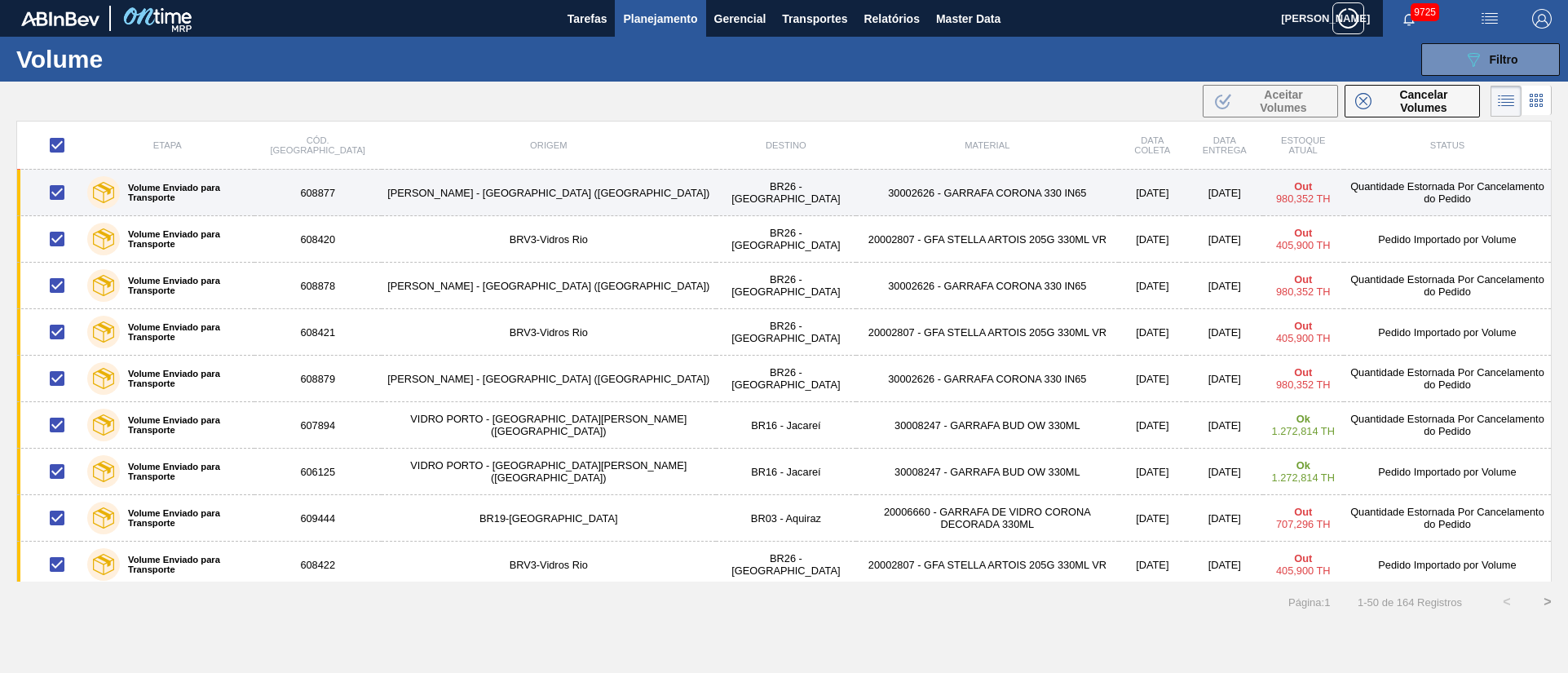
checkbox input "false"
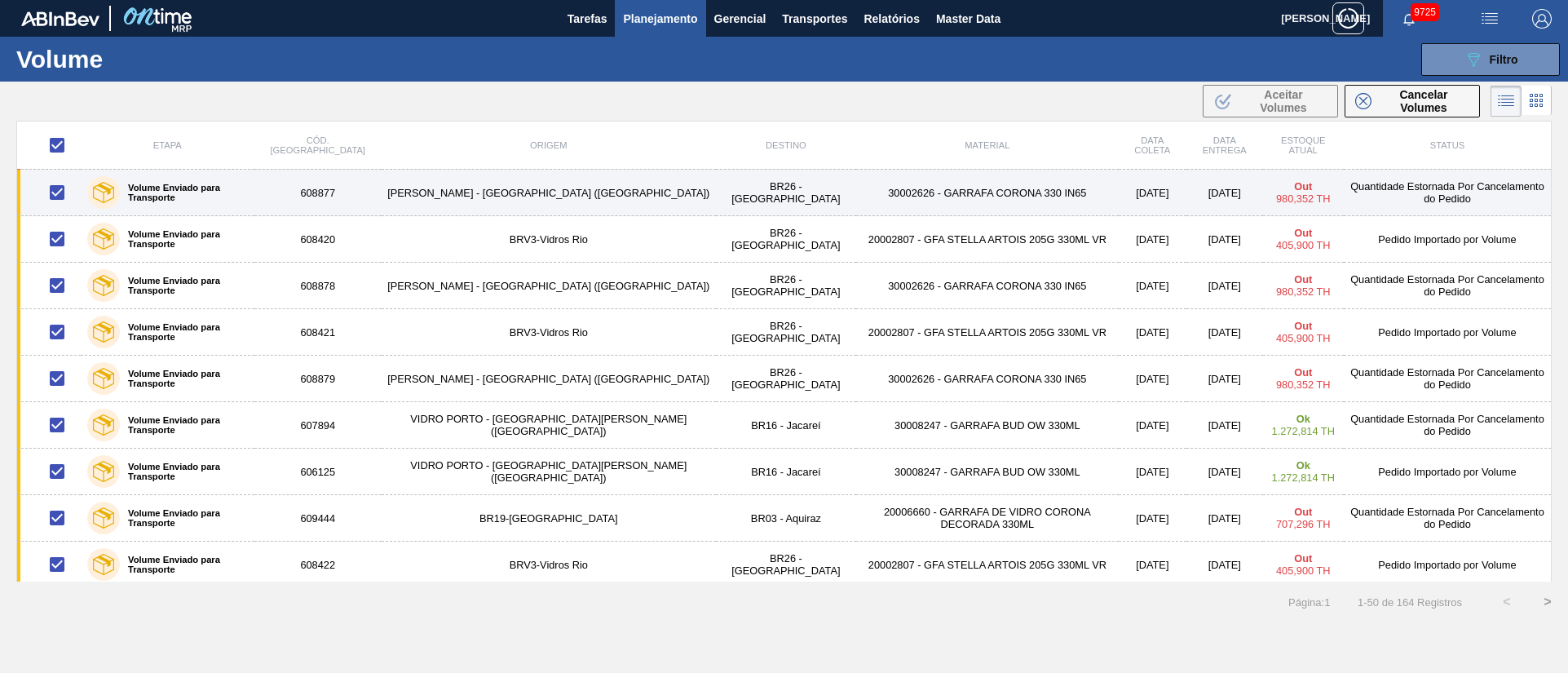
checkbox input "false"
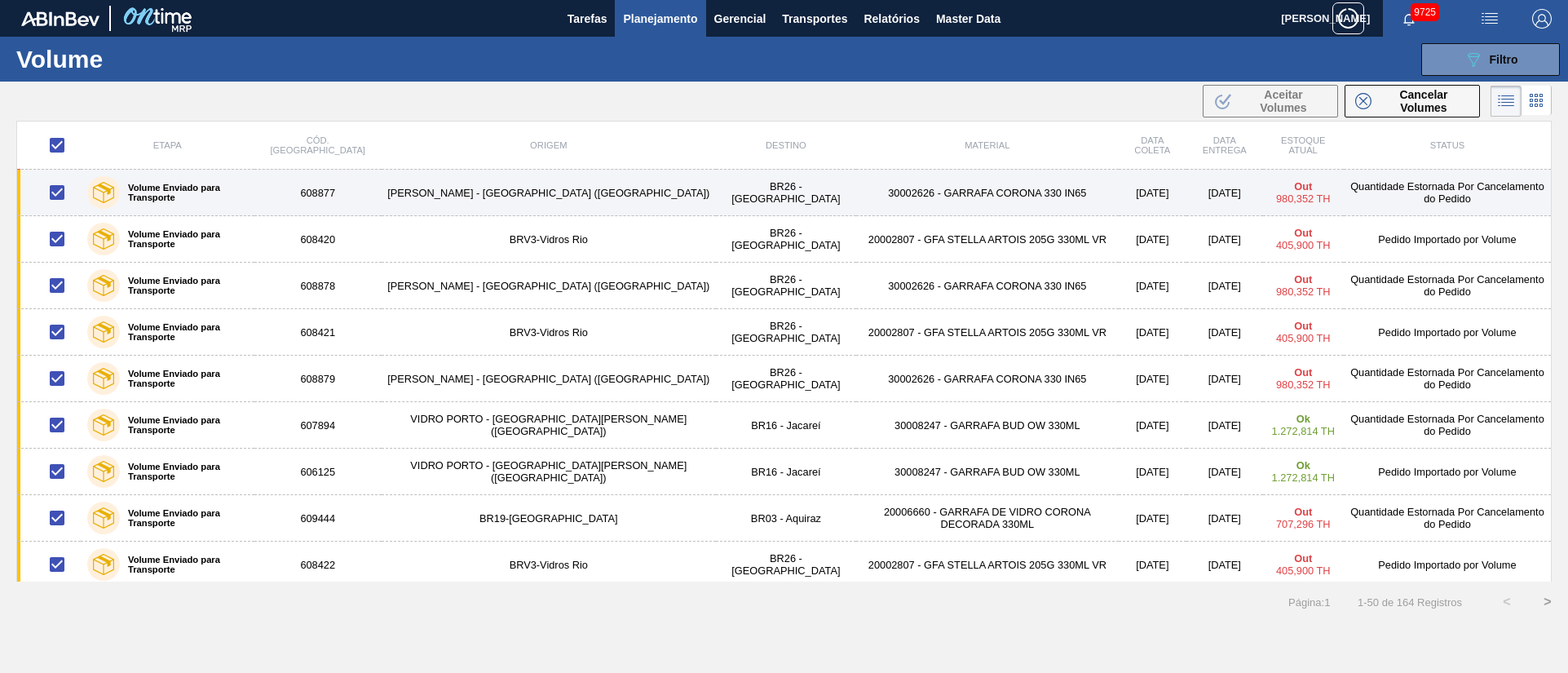
checkbox input "false"
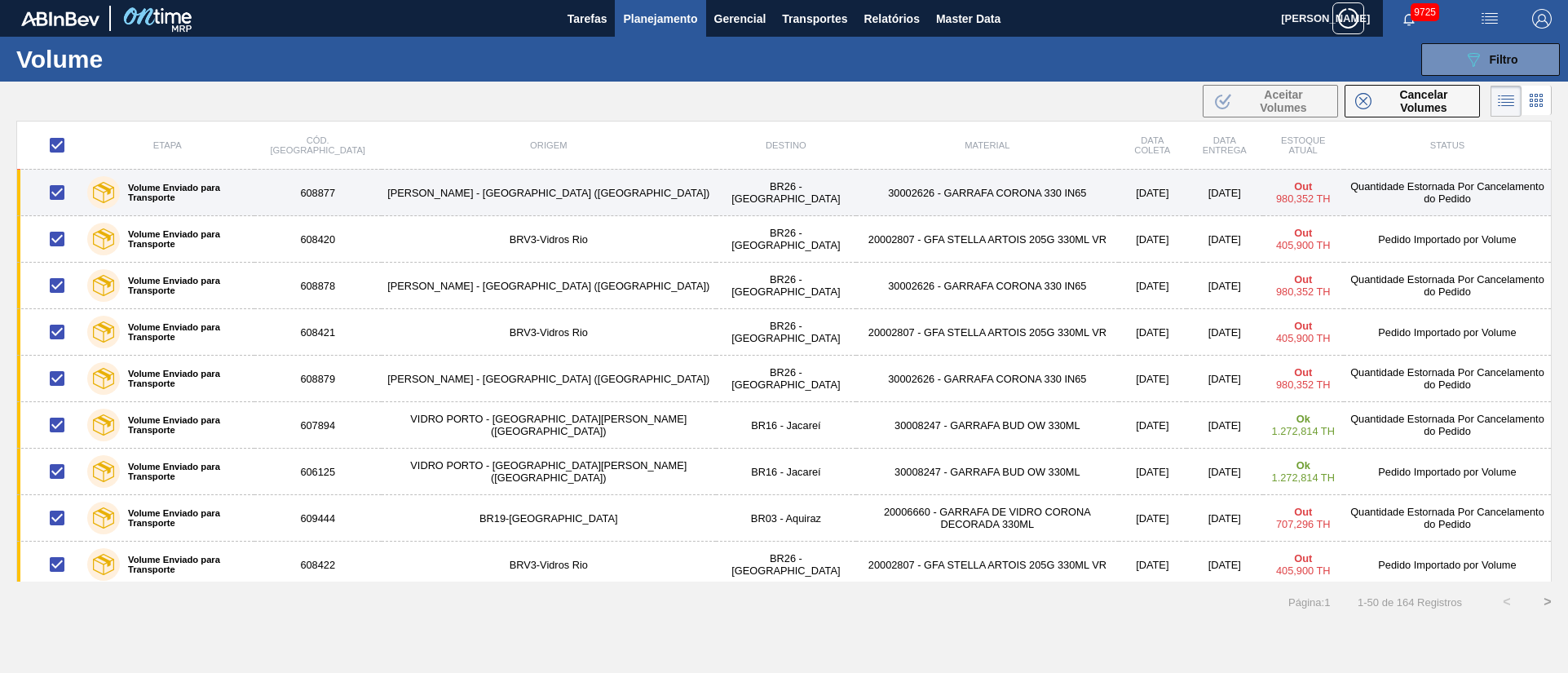
checkbox input "false"
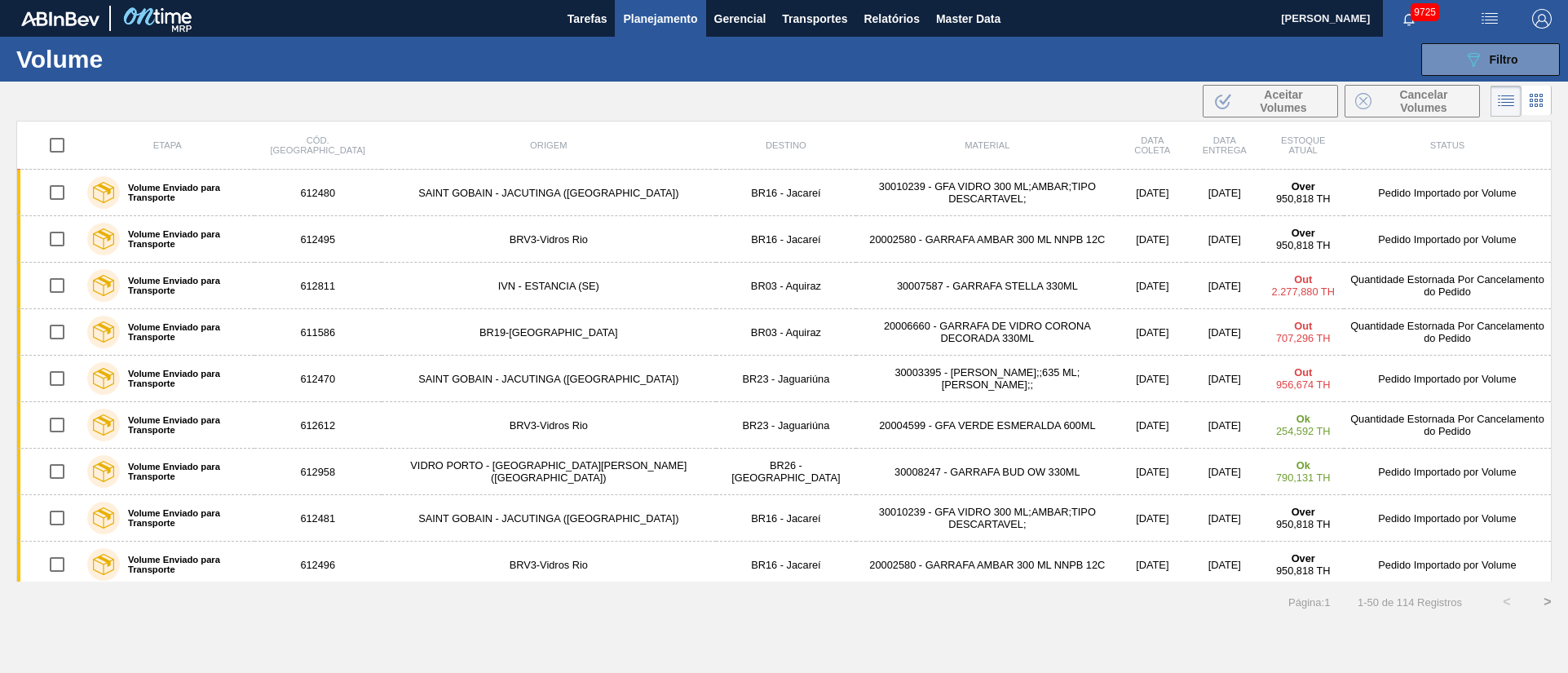
click at [60, 149] on input "checkbox" at bounding box center [57, 144] width 34 height 34
checkbox input "true"
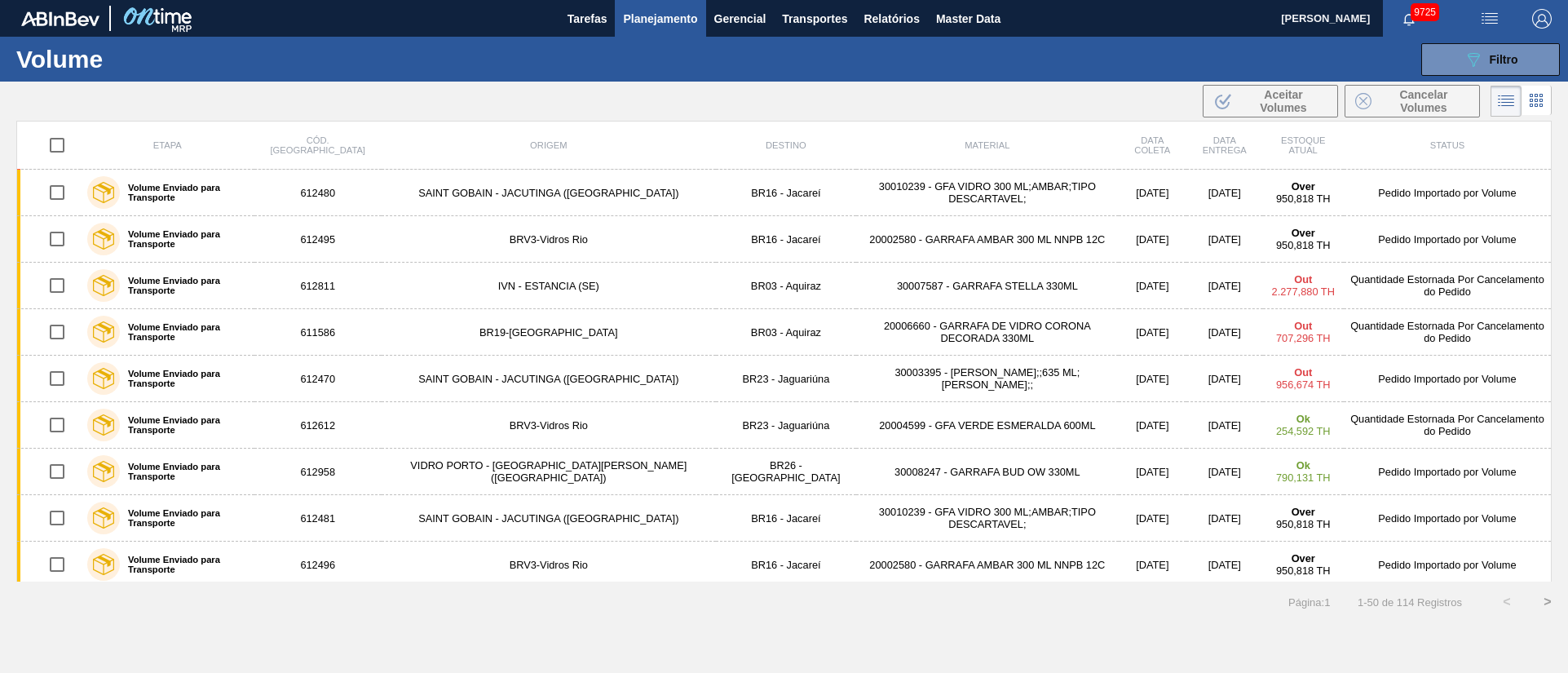
checkbox input "true"
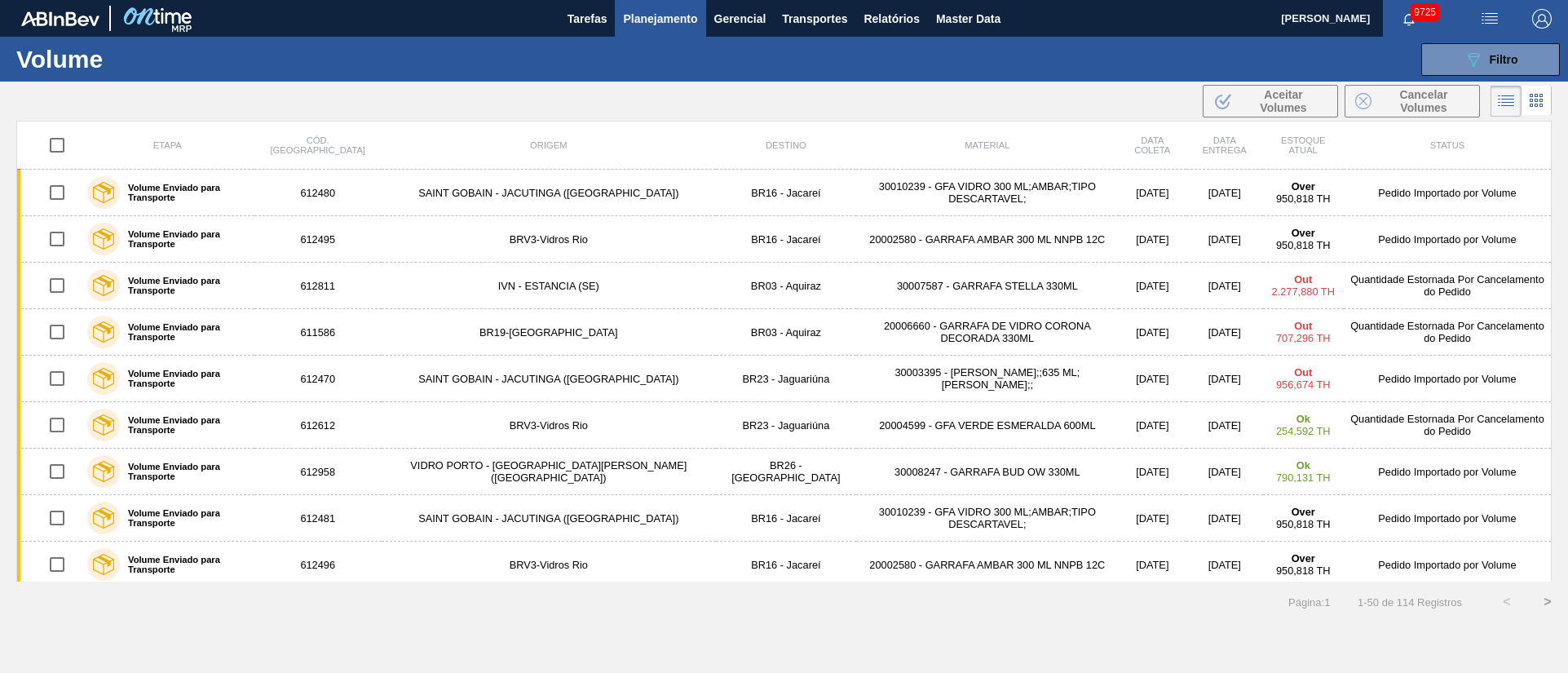
checkbox input "true"
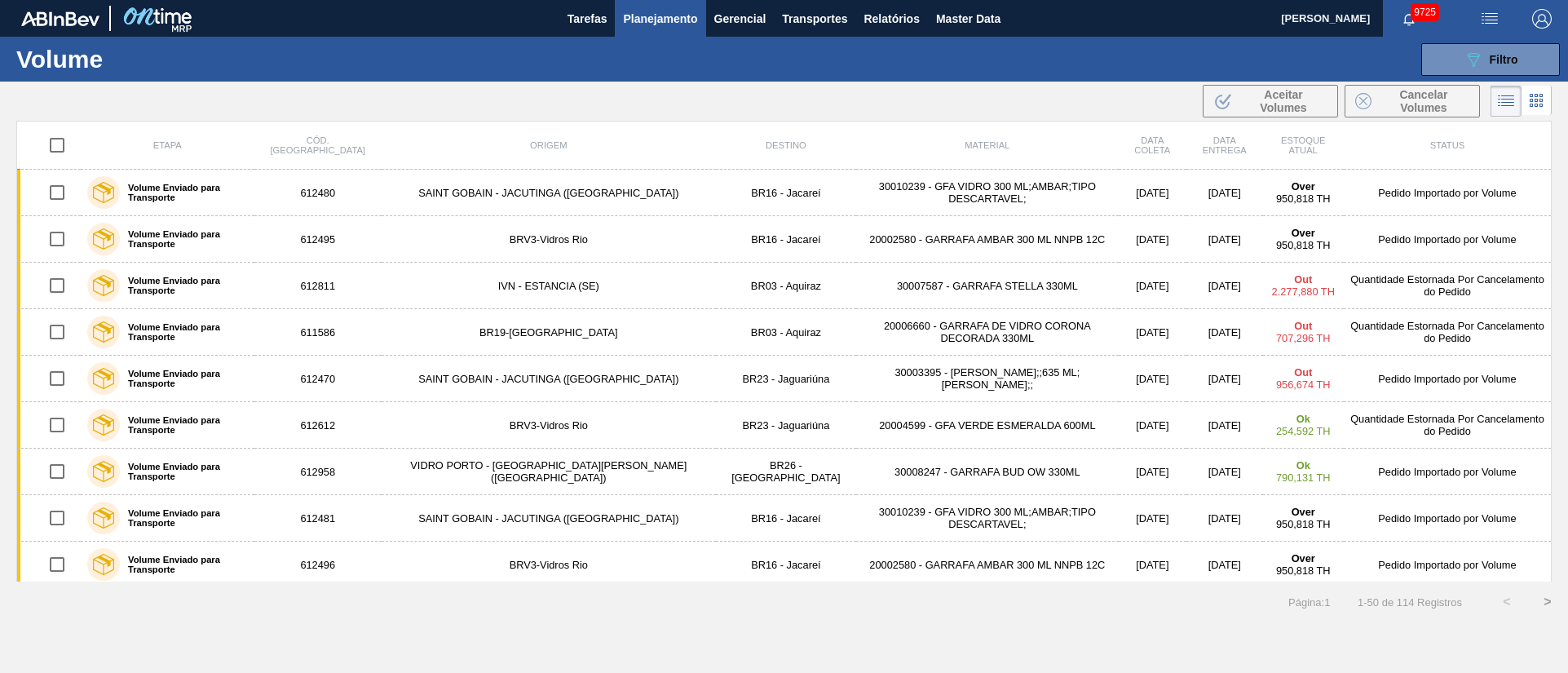
checkbox input "true"
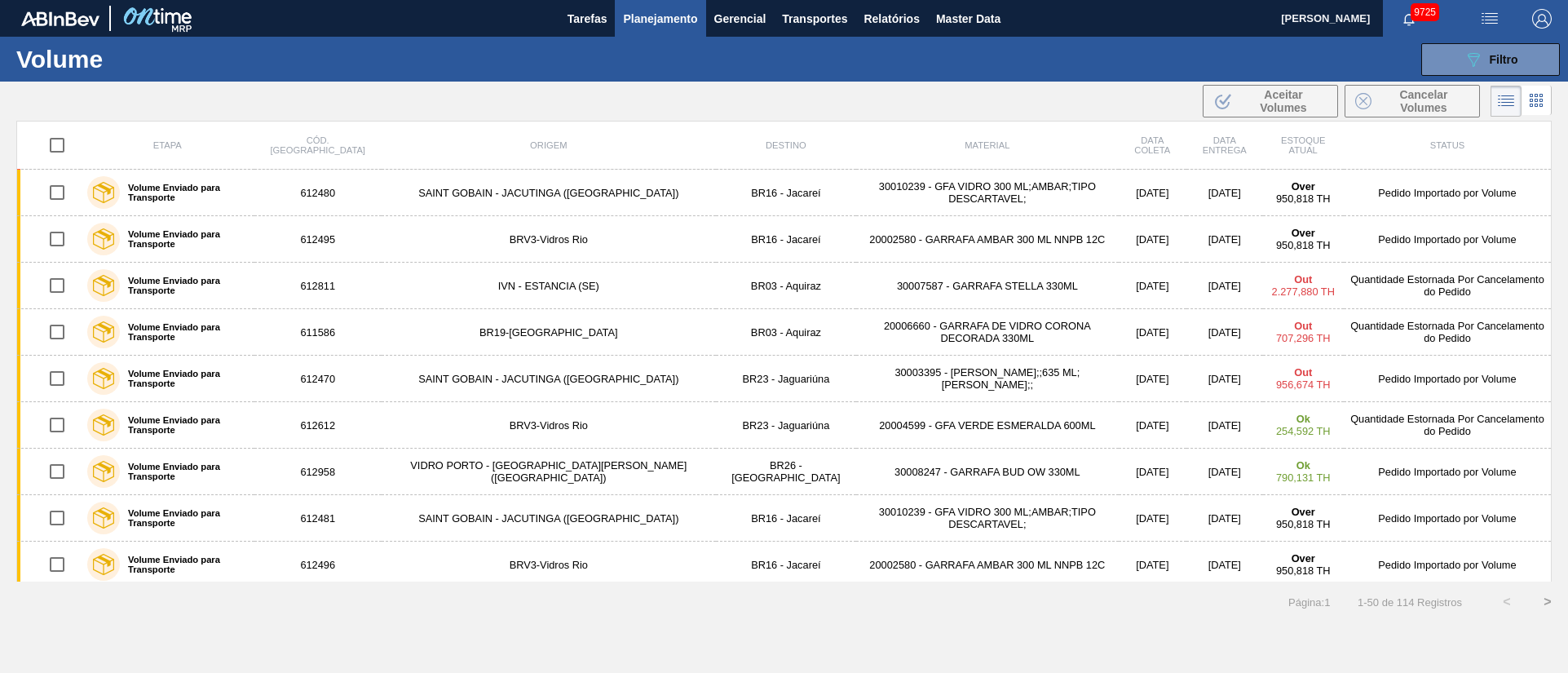
checkbox input "true"
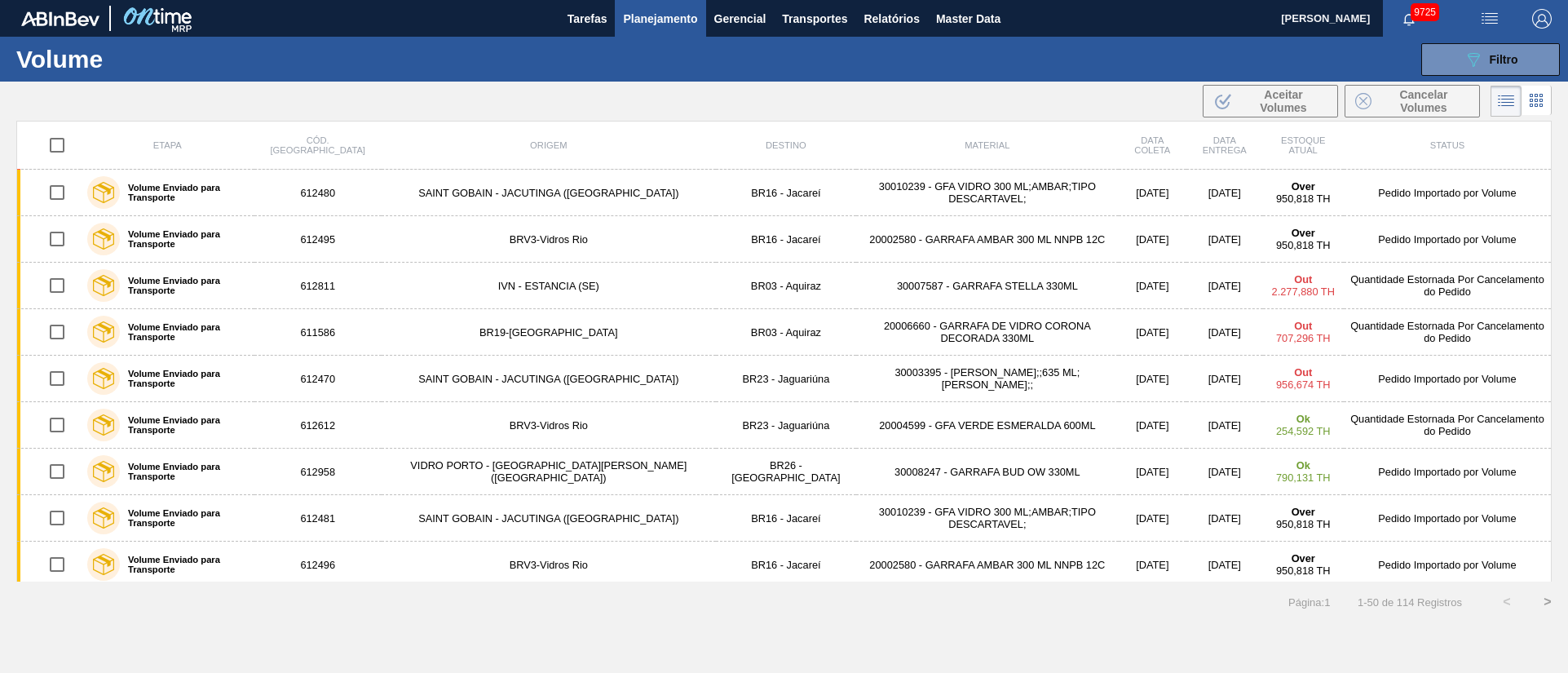
checkbox input "true"
click at [1442, 105] on span "Cancelar Volumes" at bounding box center [1424, 102] width 91 height 26
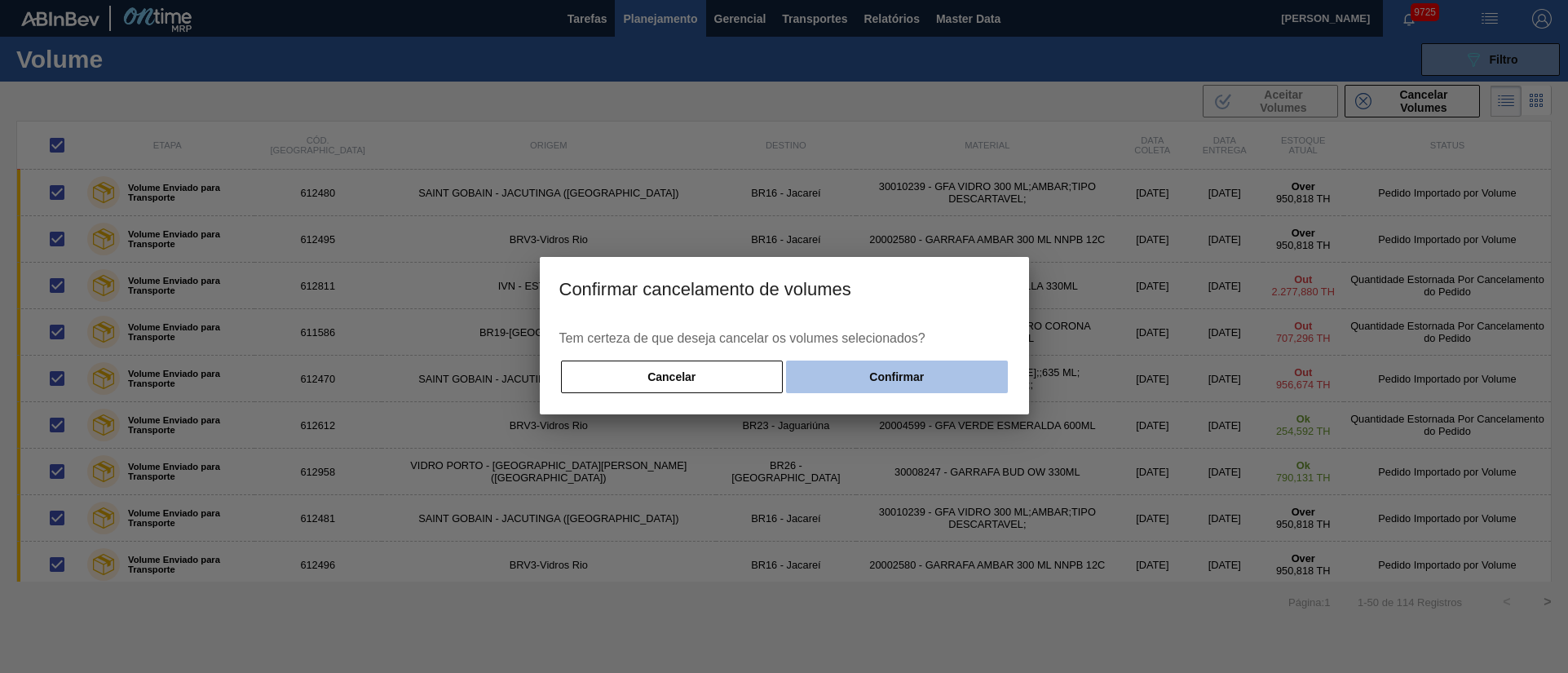
click at [860, 380] on button "Confirmar" at bounding box center [896, 376] width 220 height 32
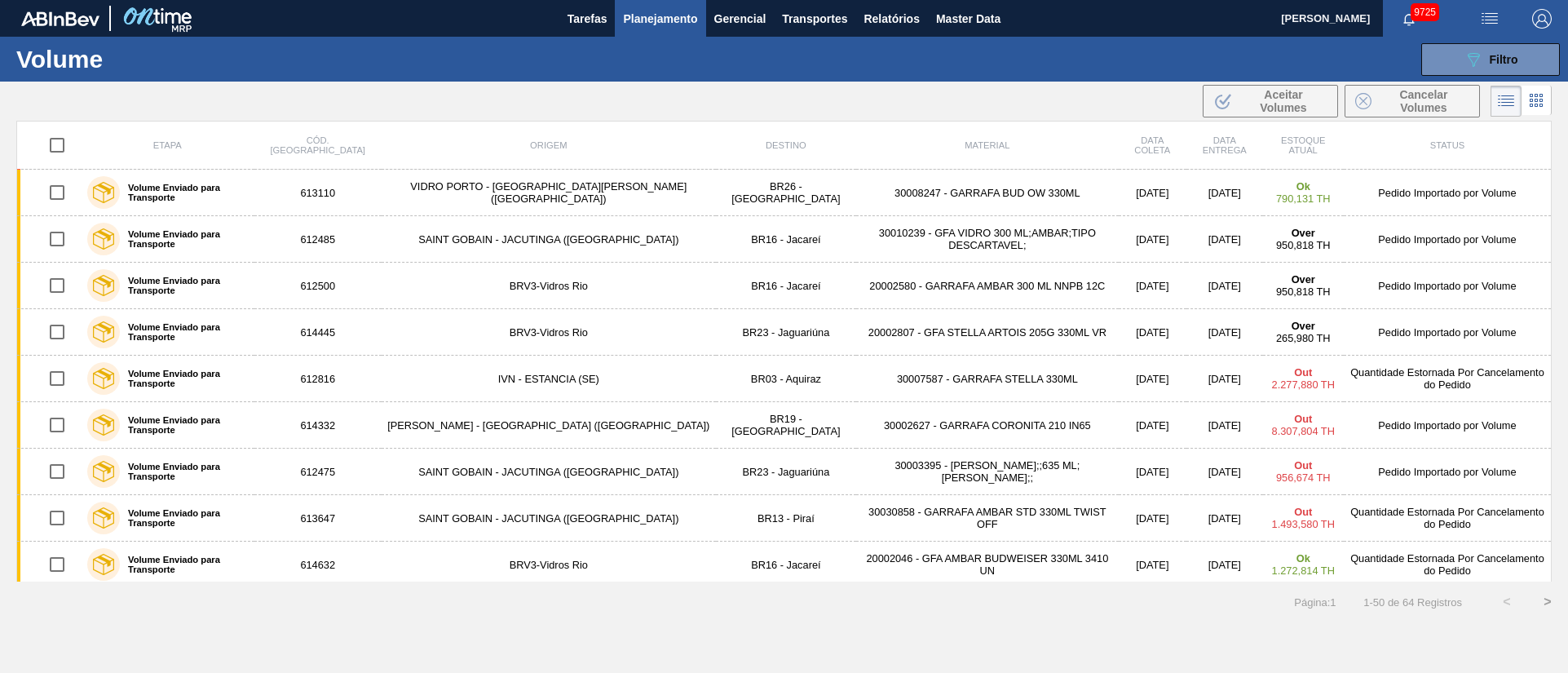
click at [53, 150] on input "checkbox" at bounding box center [57, 144] width 34 height 34
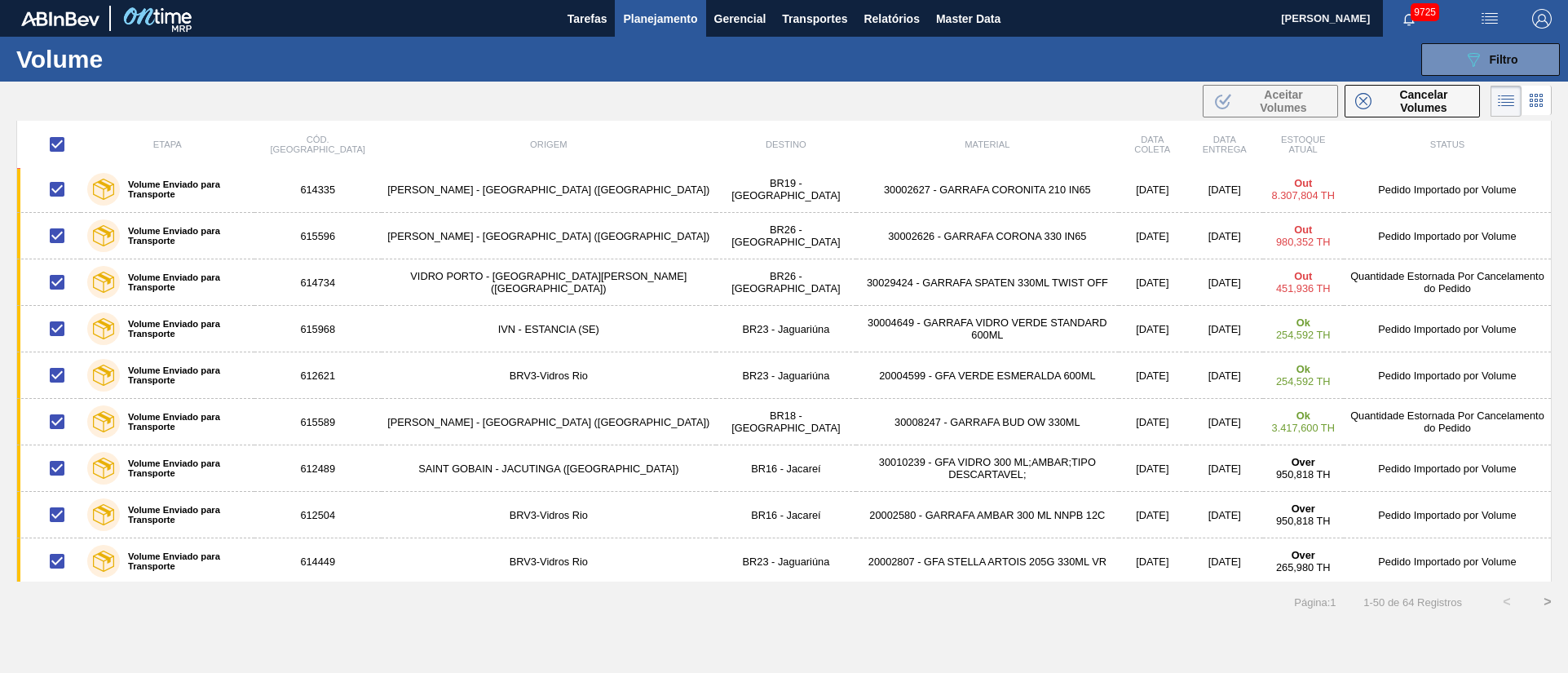
scroll to position [1912, 0]
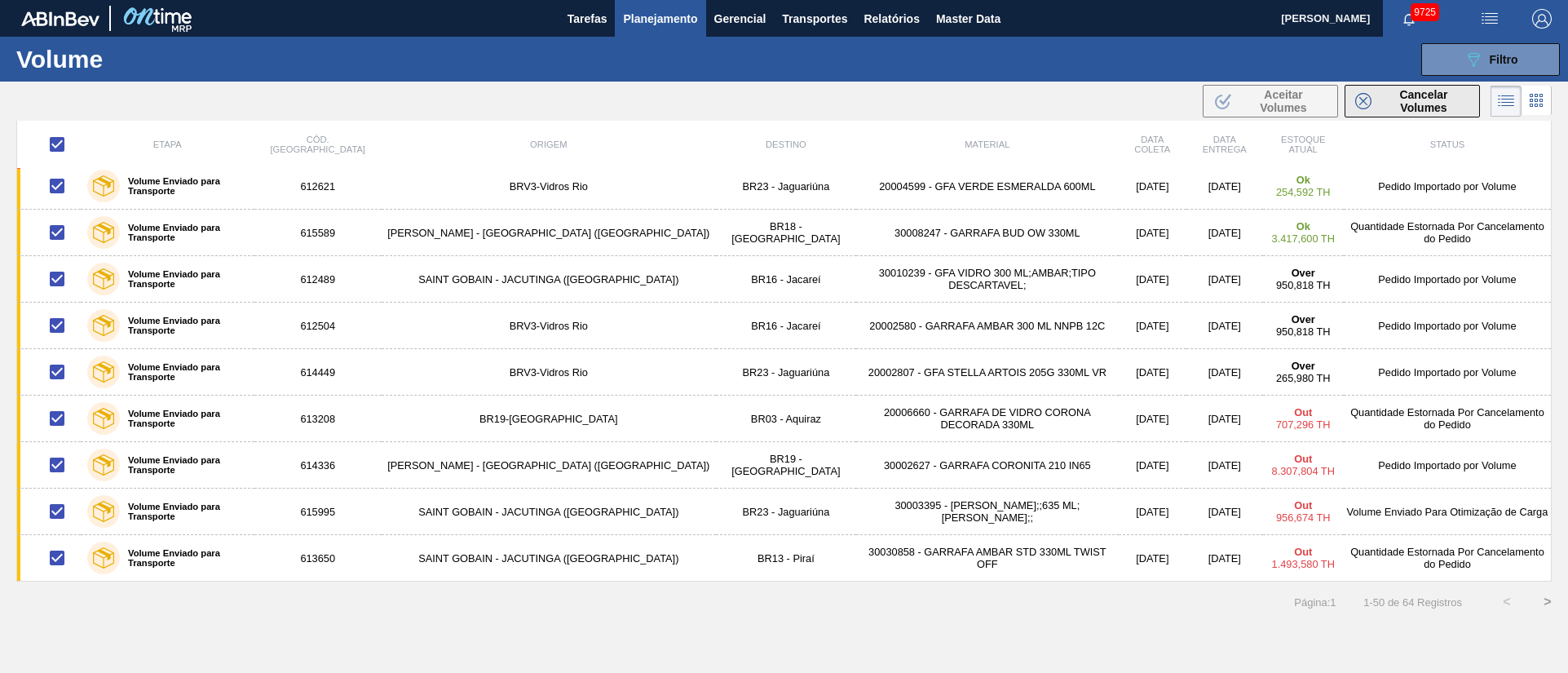
click at [1399, 97] on span "Cancelar Volumes" at bounding box center [1424, 102] width 91 height 26
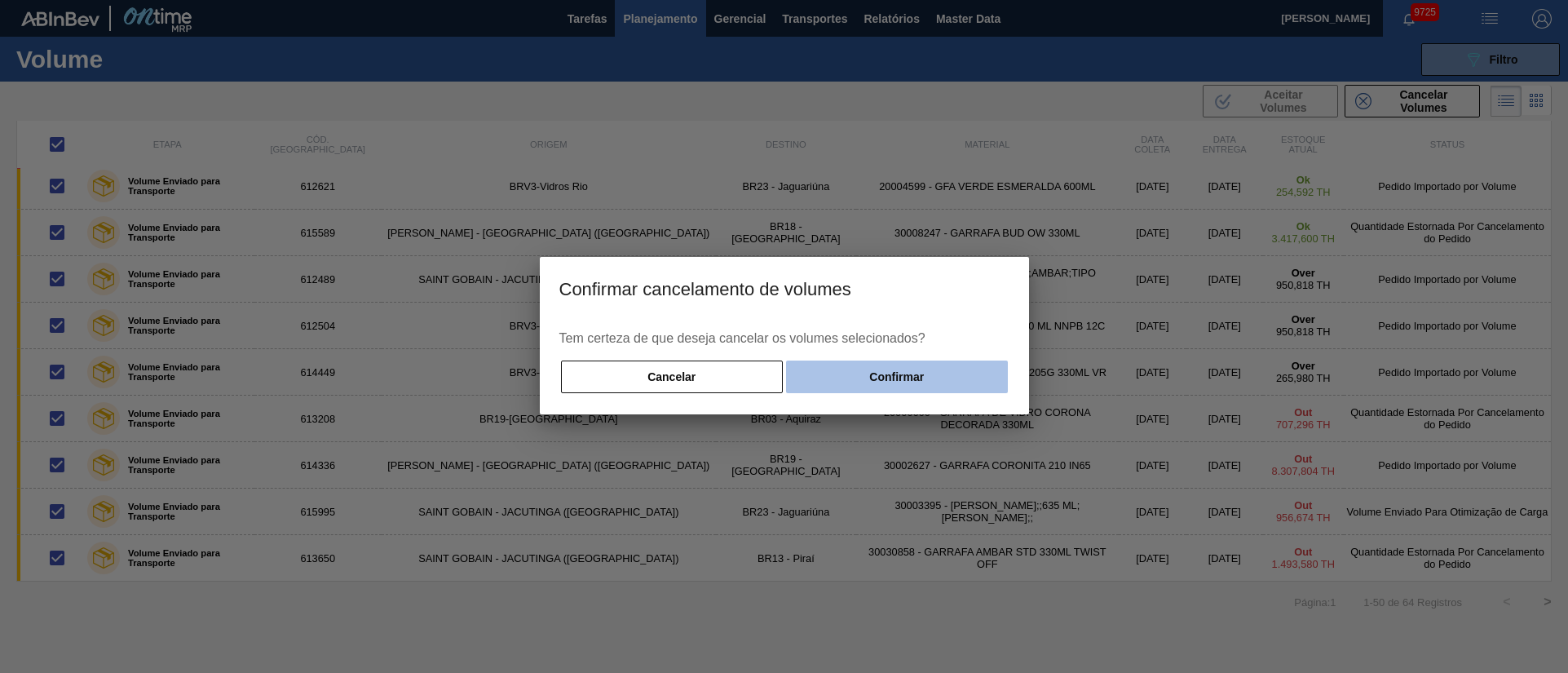
click at [938, 382] on button "Confirmar" at bounding box center [896, 376] width 220 height 32
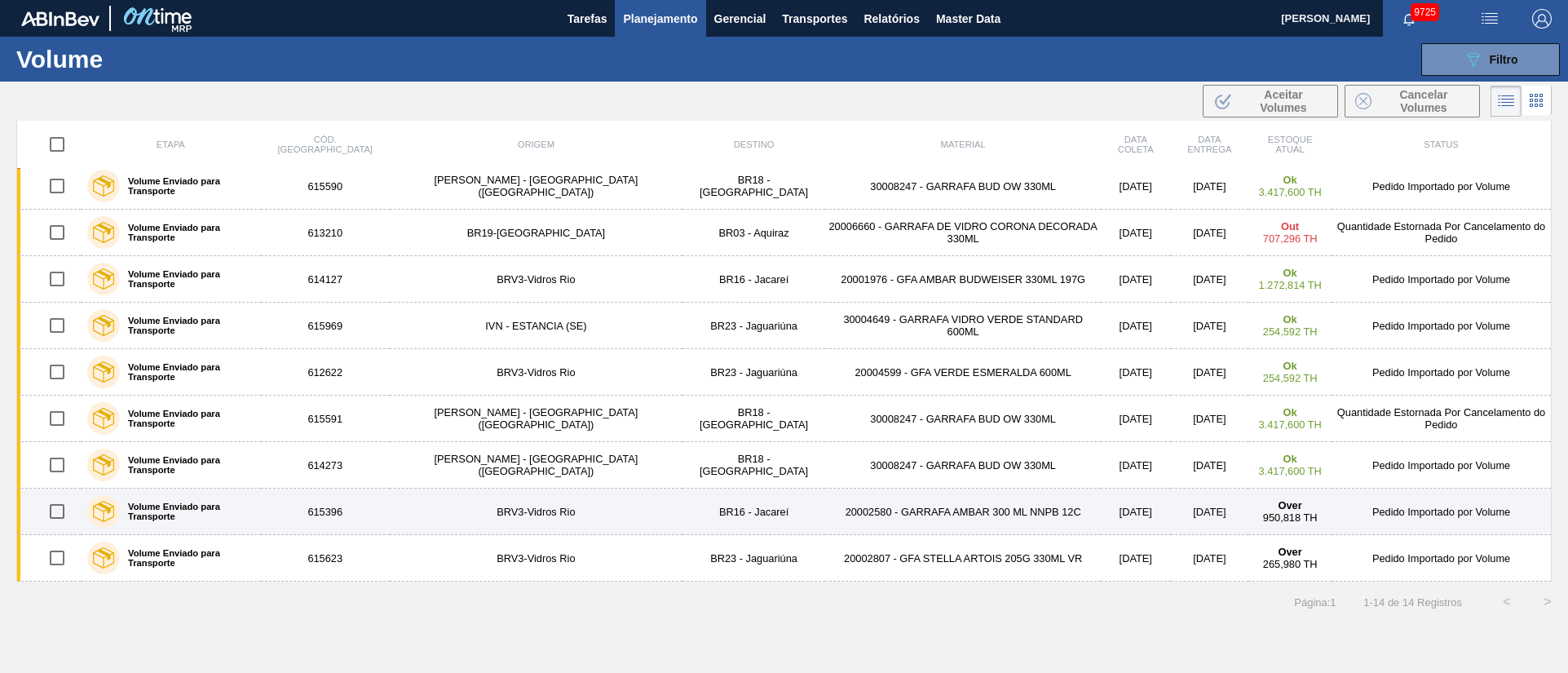
scroll to position [0, 0]
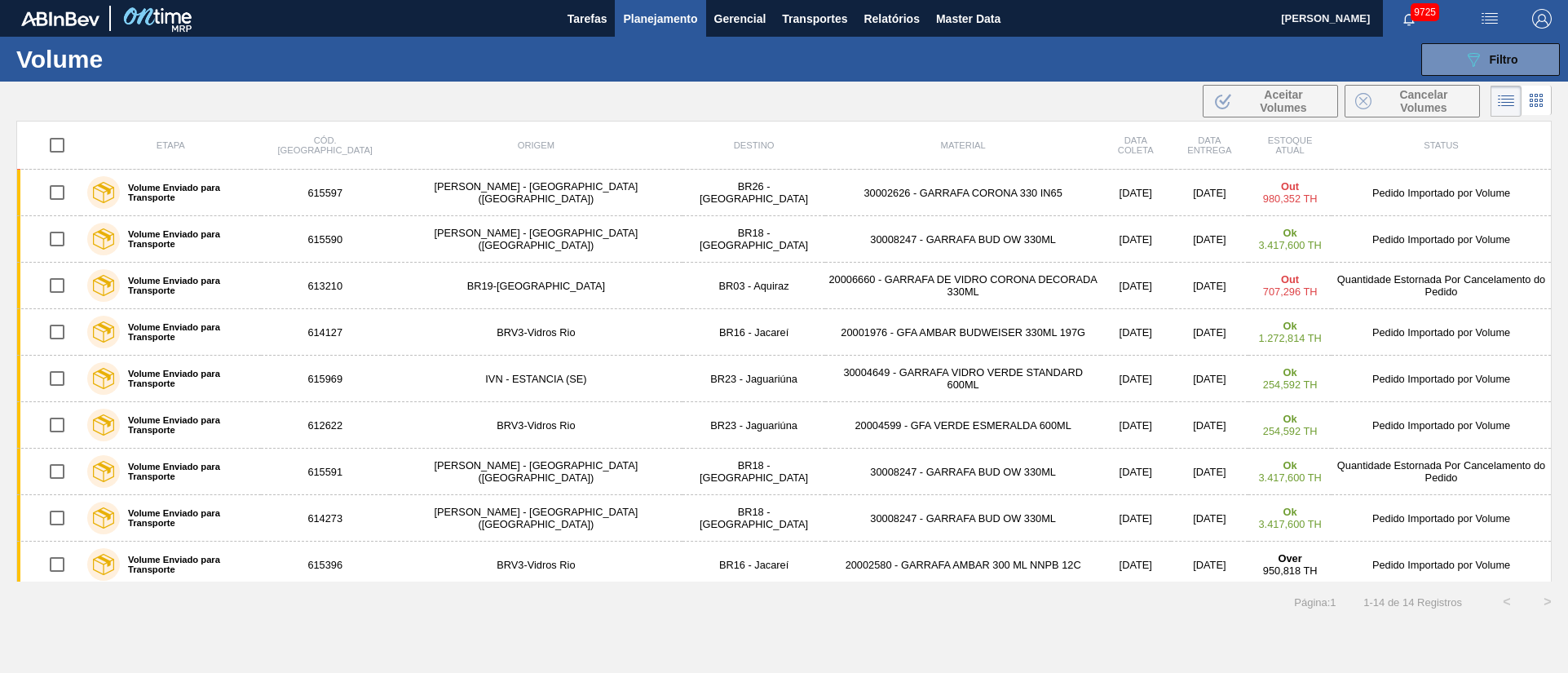
click at [59, 146] on input "checkbox" at bounding box center [57, 144] width 34 height 34
click at [1410, 109] on span "Cancelar Volumes" at bounding box center [1424, 102] width 91 height 26
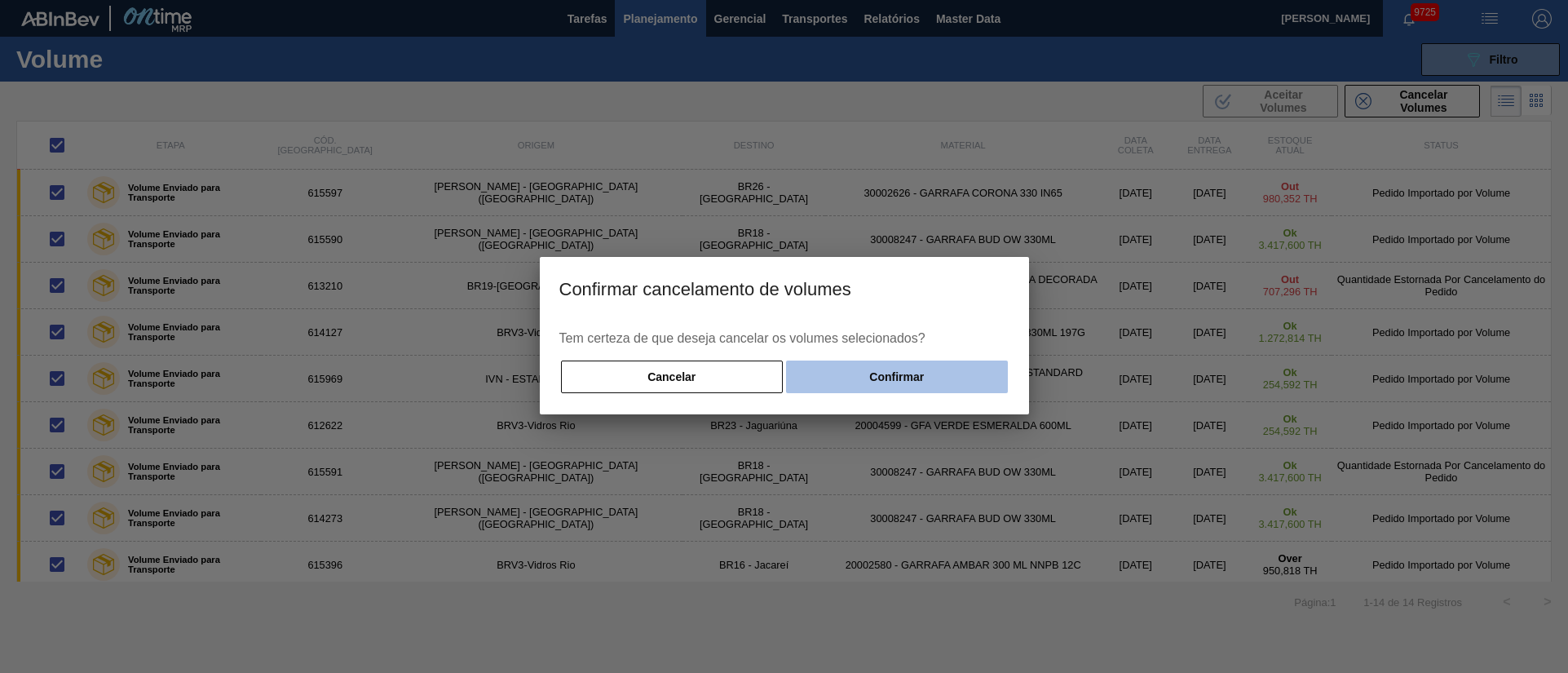
click at [864, 380] on button "Confirmar" at bounding box center [896, 376] width 220 height 32
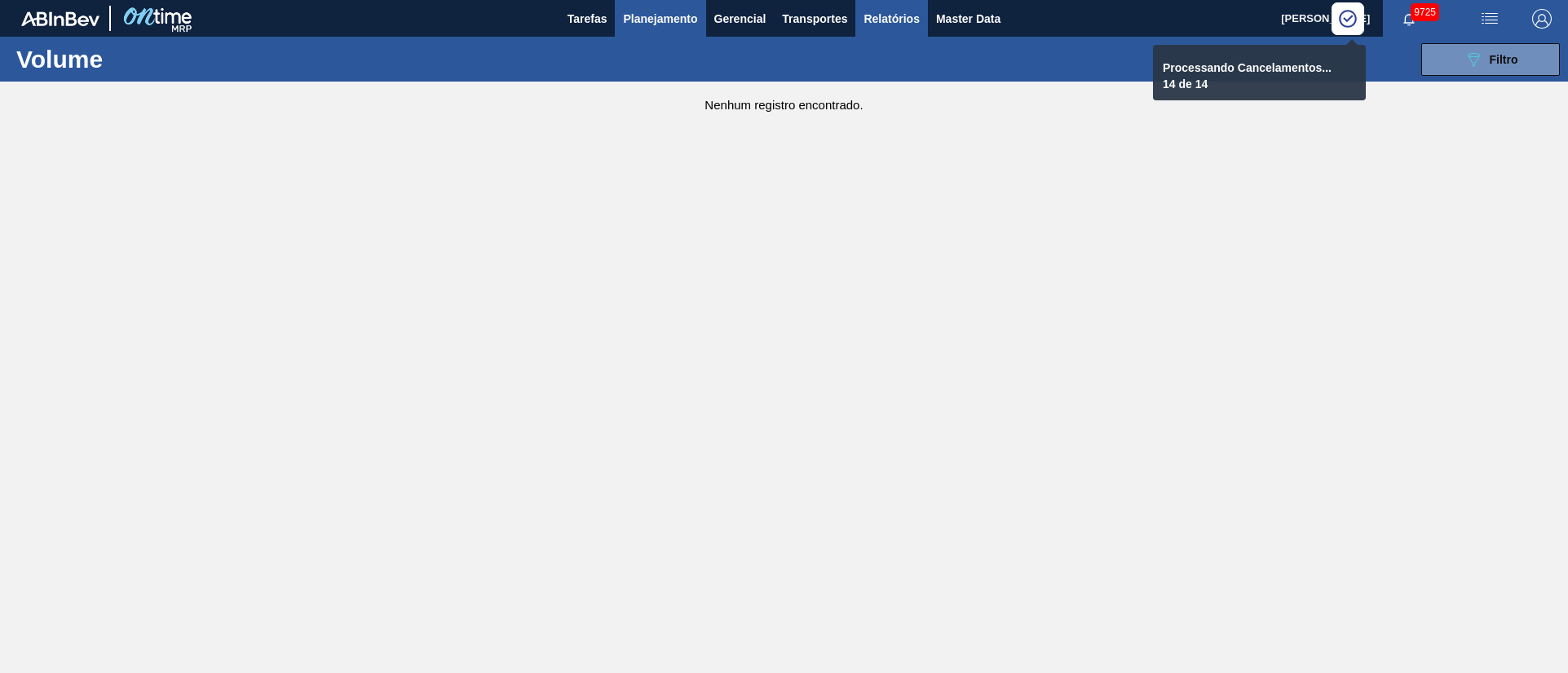
click at [871, 14] on span "Relatórios" at bounding box center [891, 18] width 55 height 19
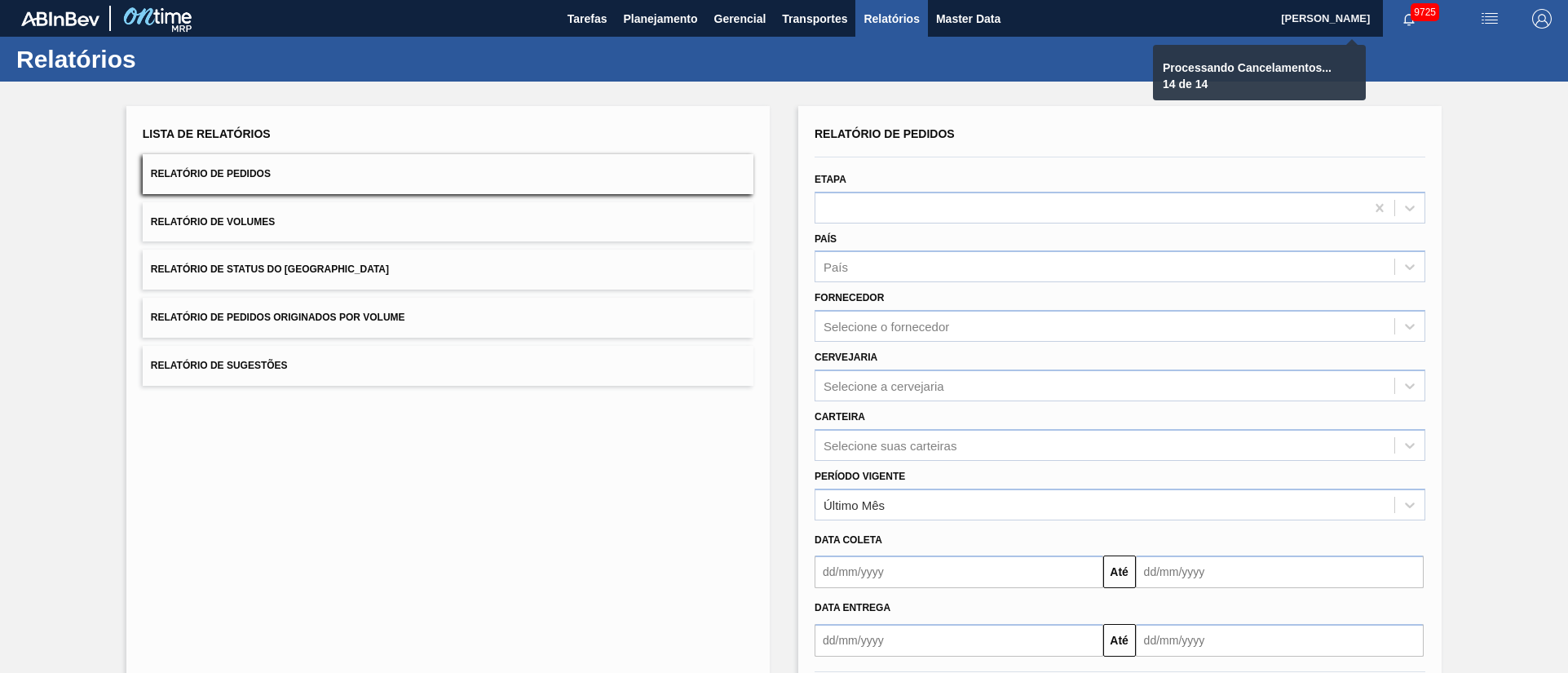
click at [341, 328] on button "Relatório de Pedidos Originados por Volume" at bounding box center [448, 318] width 611 height 40
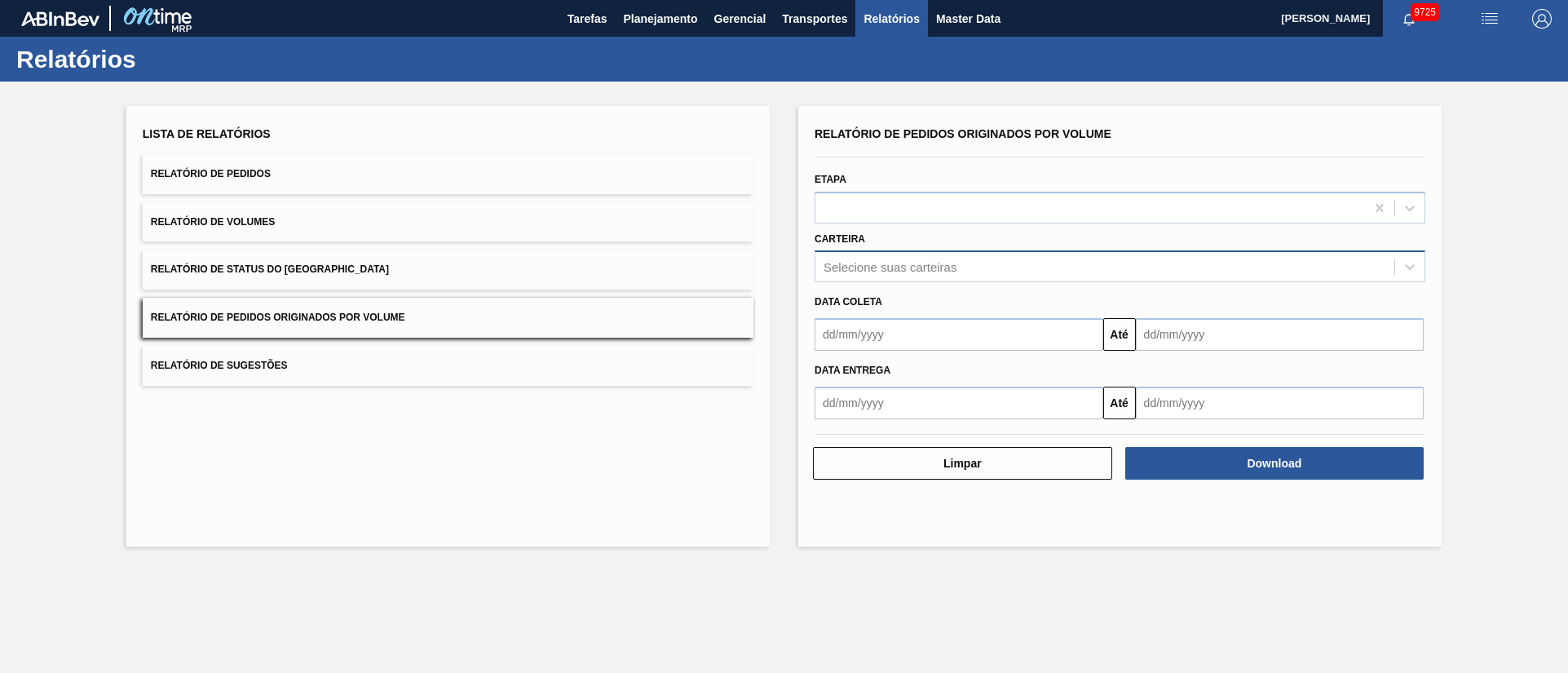
click at [882, 276] on div "Selecione suas carteiras" at bounding box center [1105, 267] width 579 height 24
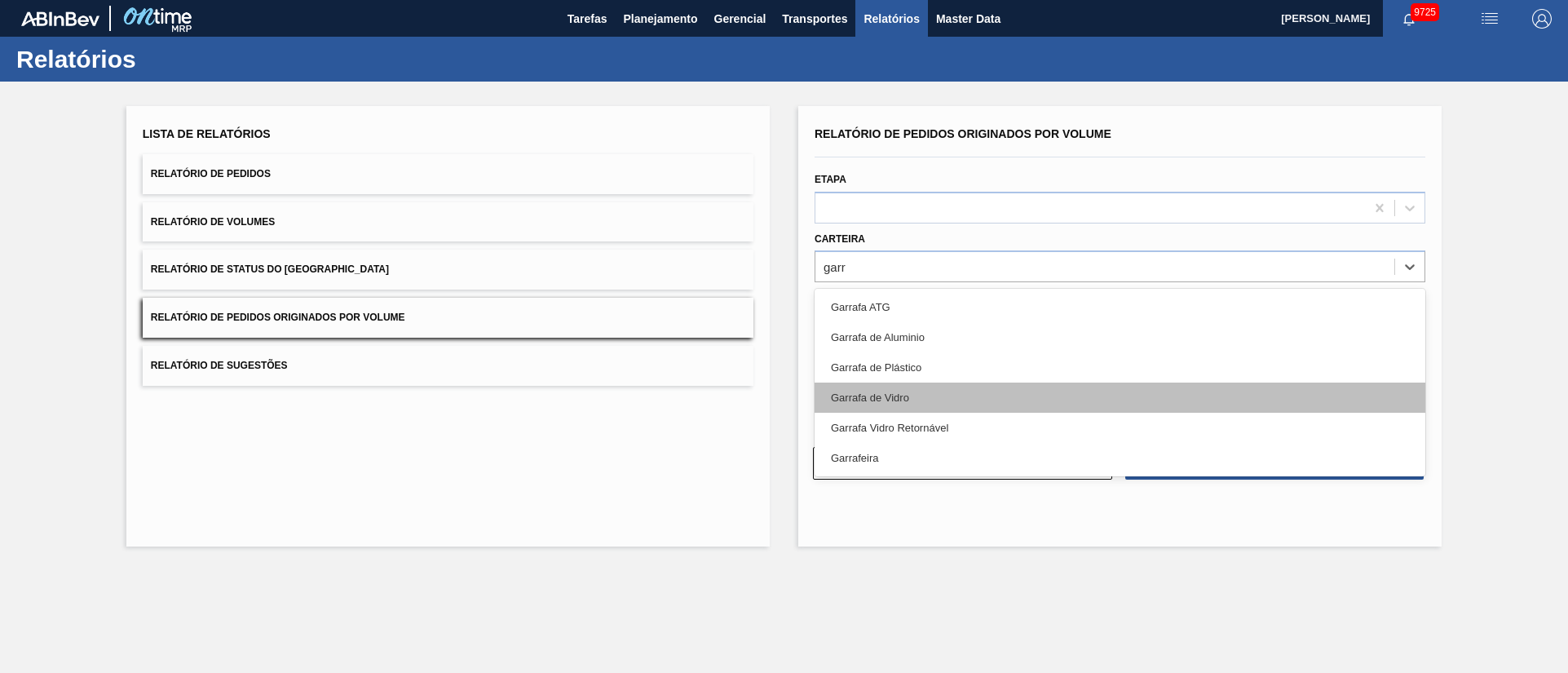
click at [882, 388] on div "Garrafa de Vidro" at bounding box center [1120, 397] width 611 height 30
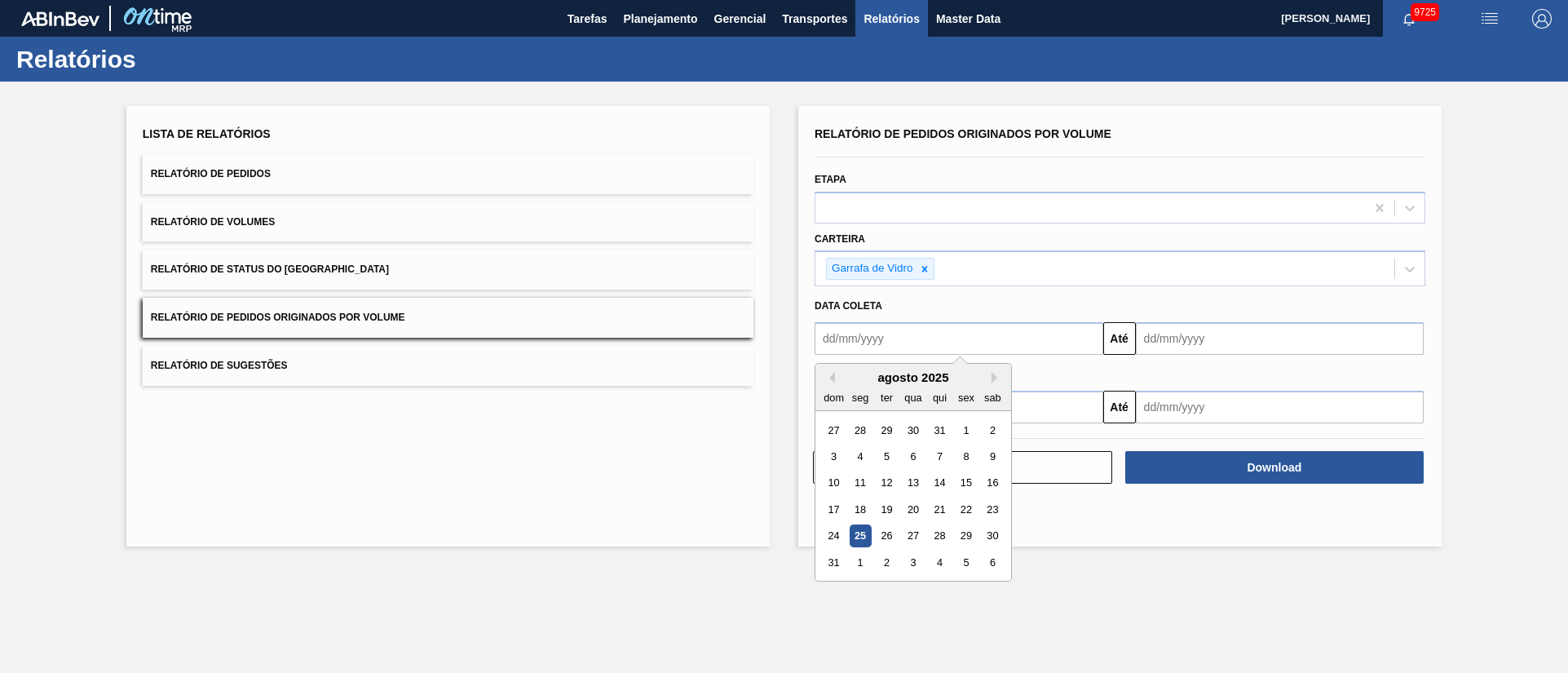
click at [884, 339] on input "text" at bounding box center [959, 338] width 289 height 32
click at [888, 537] on div "26" at bounding box center [886, 536] width 22 height 22
click at [911, 341] on input "26/08/2025" at bounding box center [959, 338] width 289 height 32
click at [858, 536] on div "25" at bounding box center [860, 536] width 22 height 22
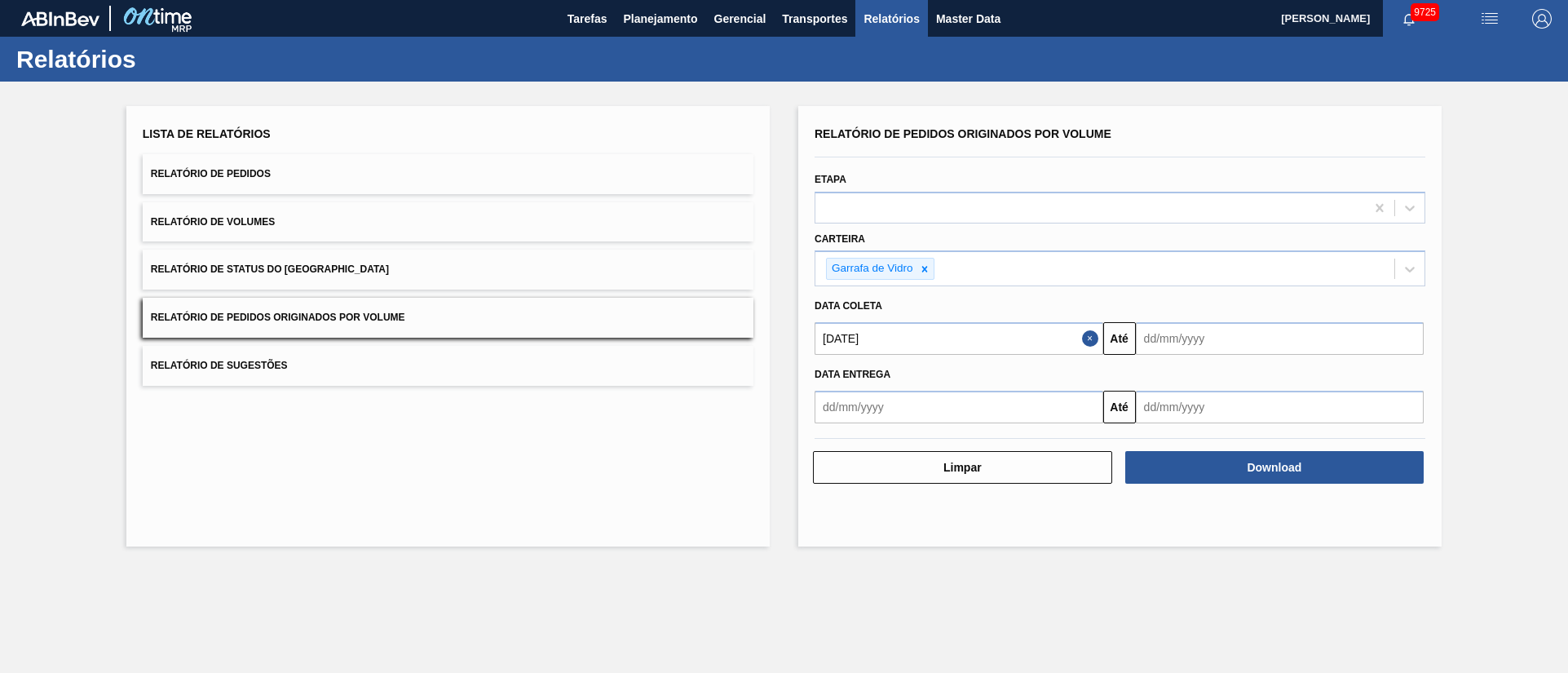
click at [1186, 340] on input "text" at bounding box center [1280, 338] width 289 height 32
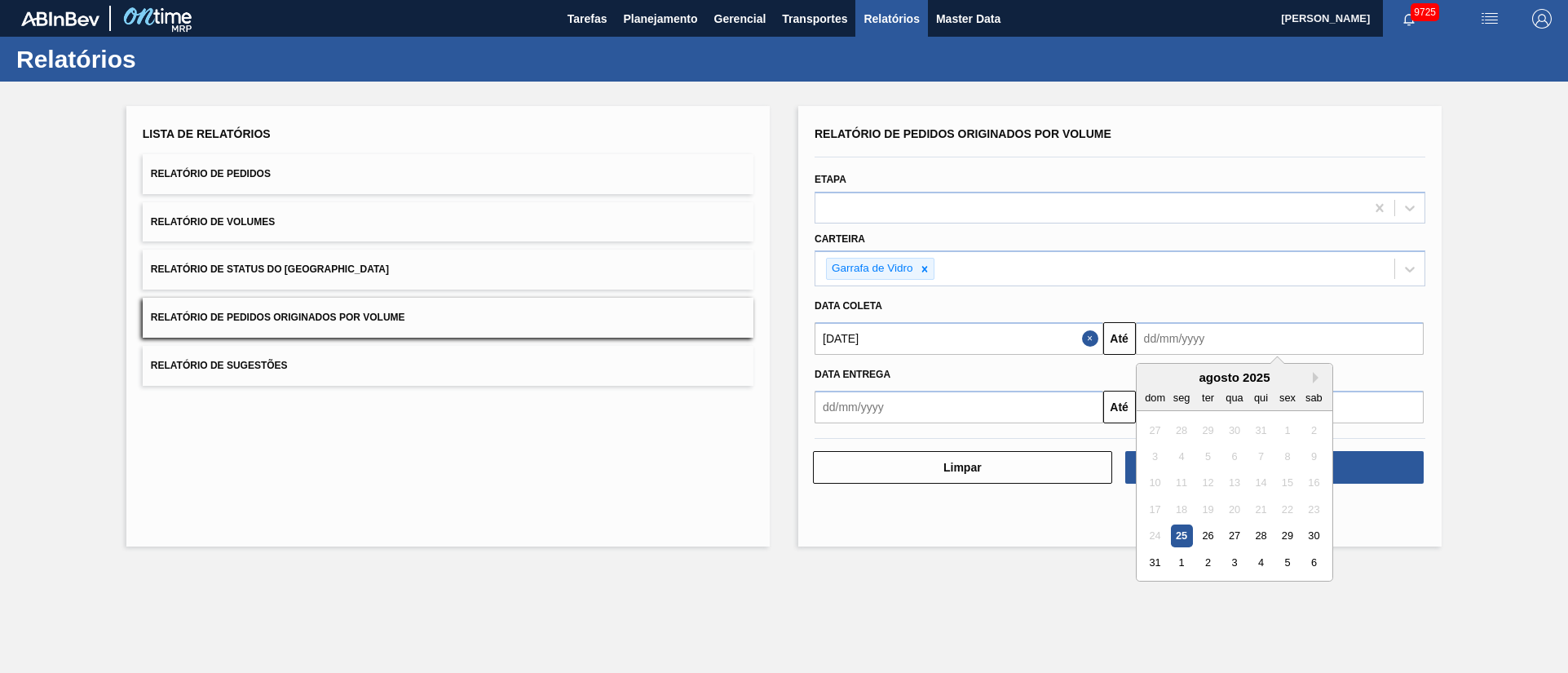
drag, startPoint x: 1156, startPoint y: 563, endPoint x: 1148, endPoint y: 550, distance: 15.3
click at [1156, 563] on div "31" at bounding box center [1154, 562] width 22 height 22
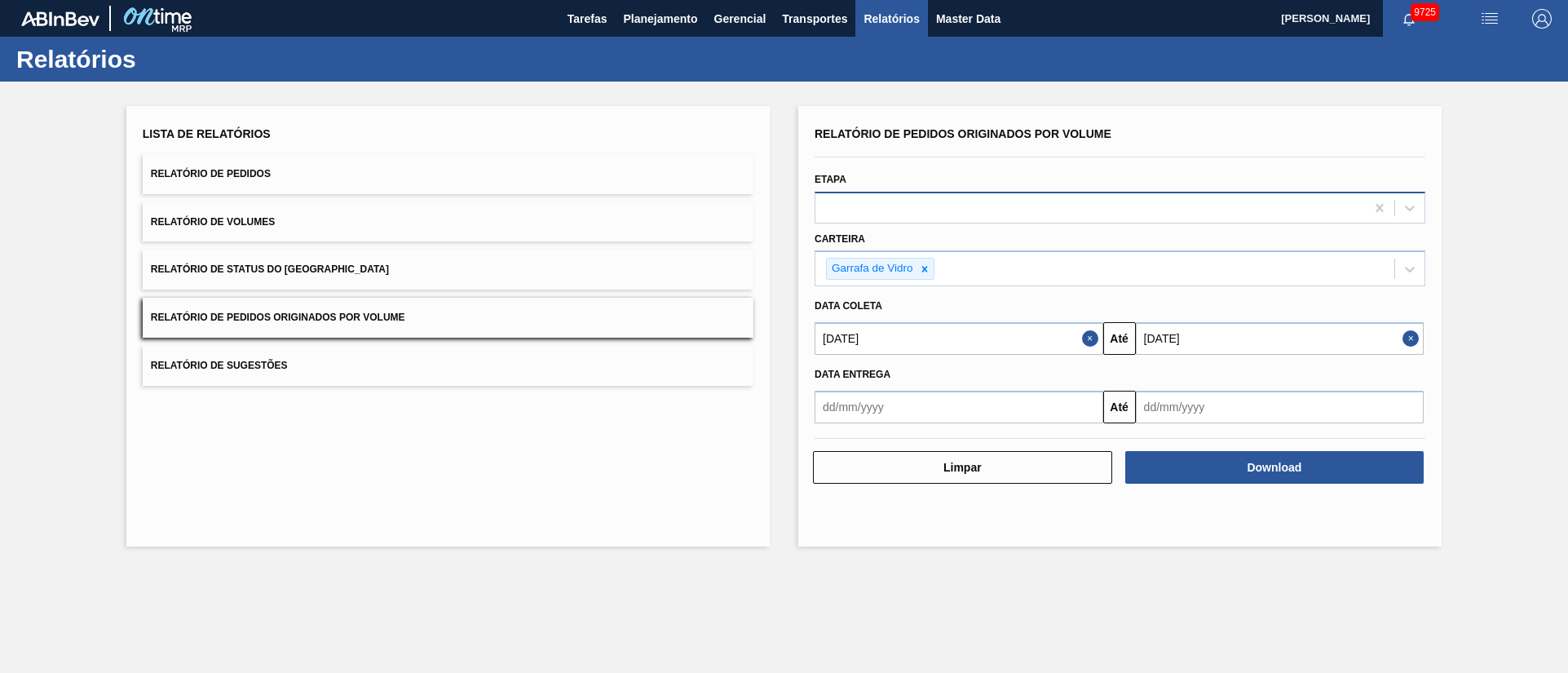
click at [903, 214] on div at bounding box center [1090, 207] width 550 height 24
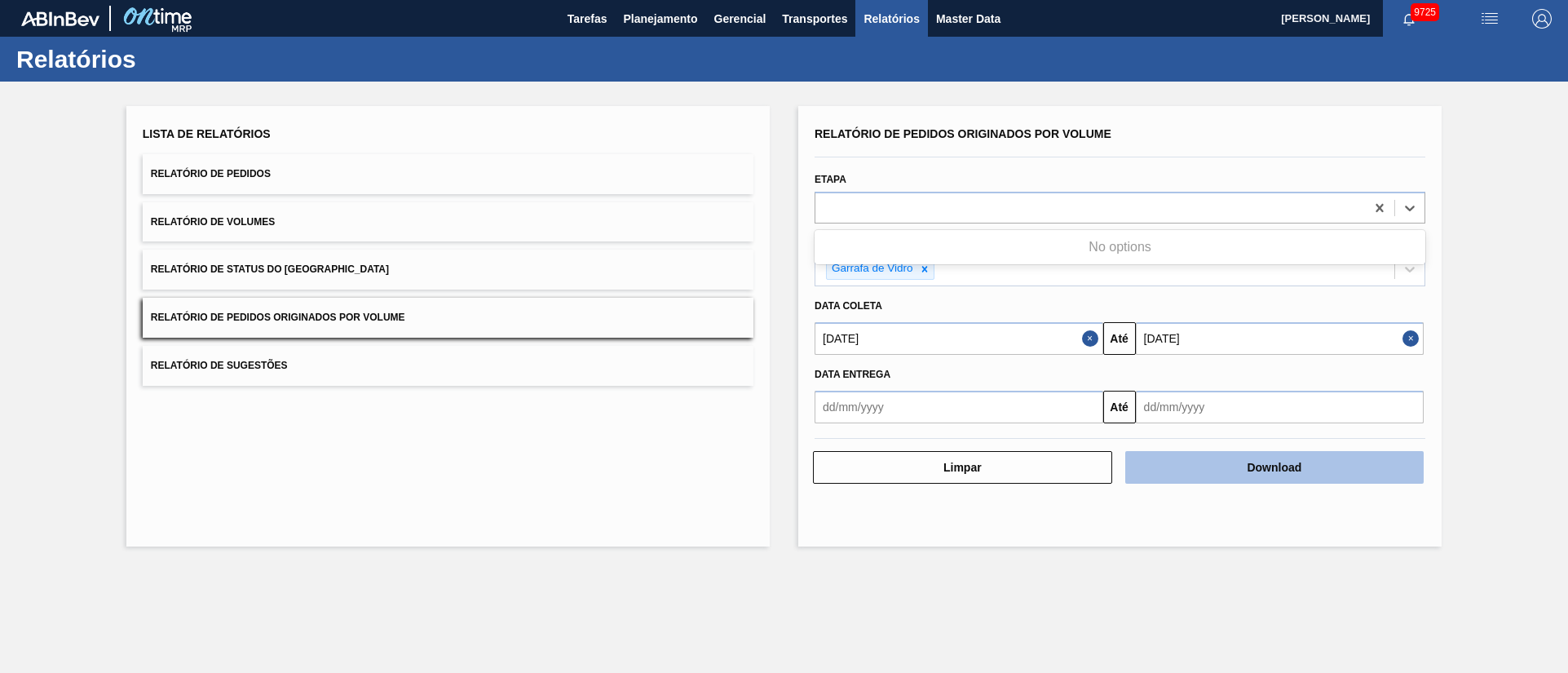
click at [1220, 459] on button "Download" at bounding box center [1275, 466] width 299 height 32
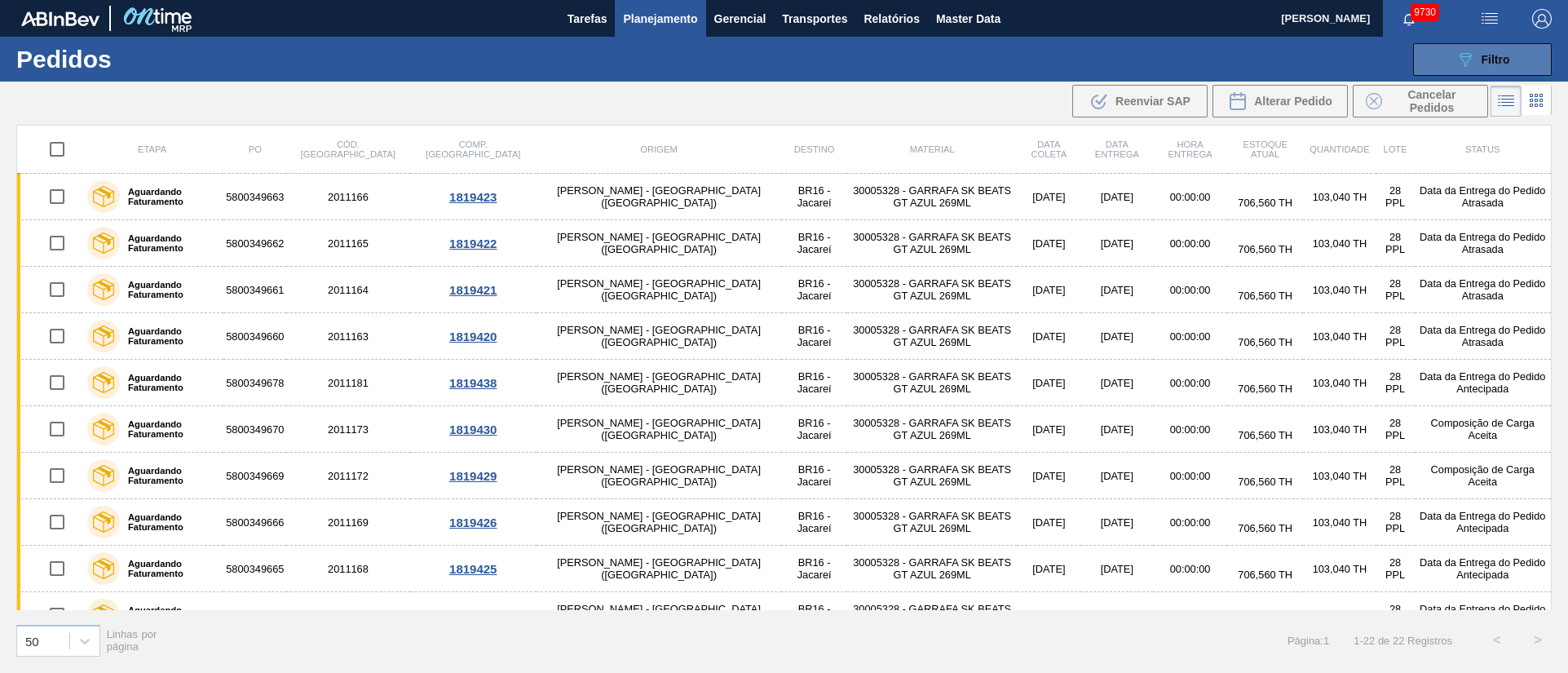
click at [1477, 60] on div "089F7B8B-B2A5-4AFE-B5C0-19BA573D28AC Filtro" at bounding box center [1482, 60] width 54 height 19
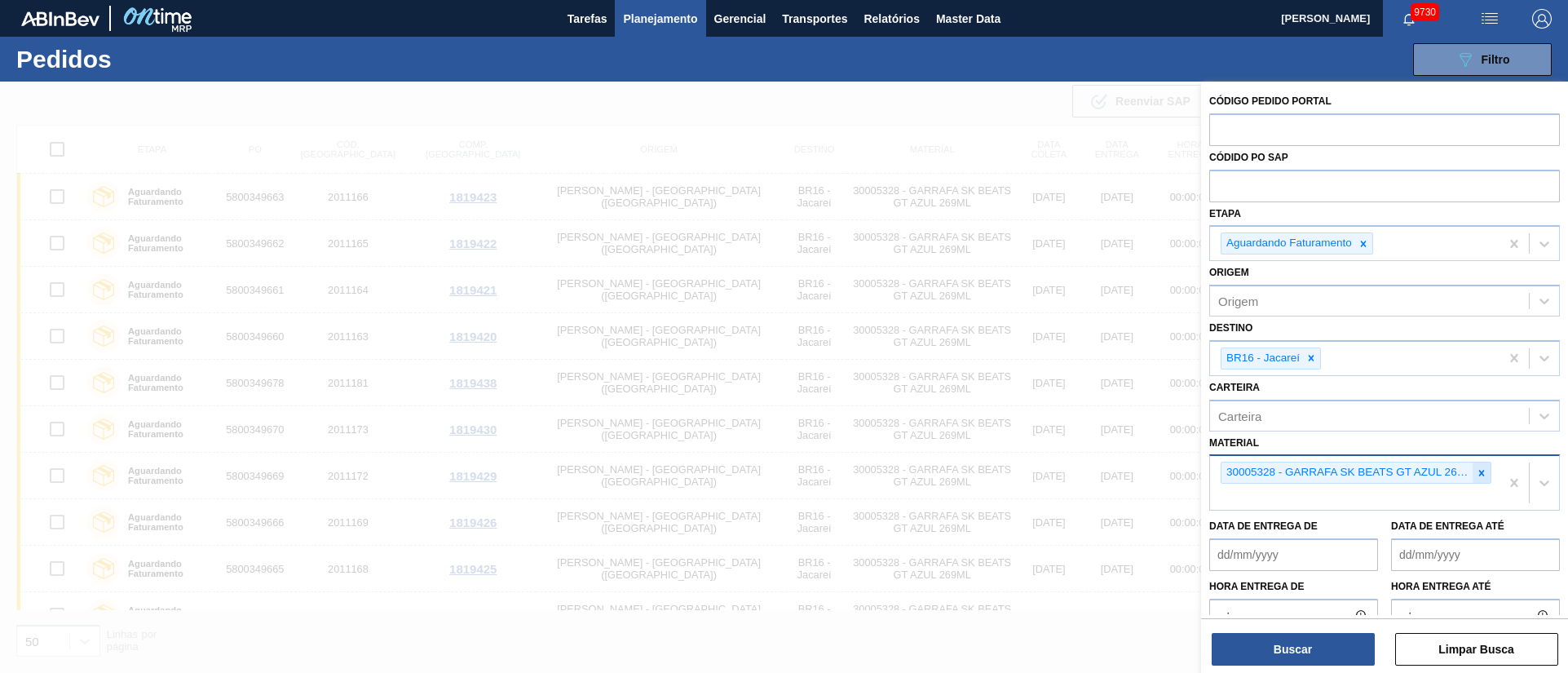
click at [1482, 473] on icon at bounding box center [1480, 473] width 11 height 11
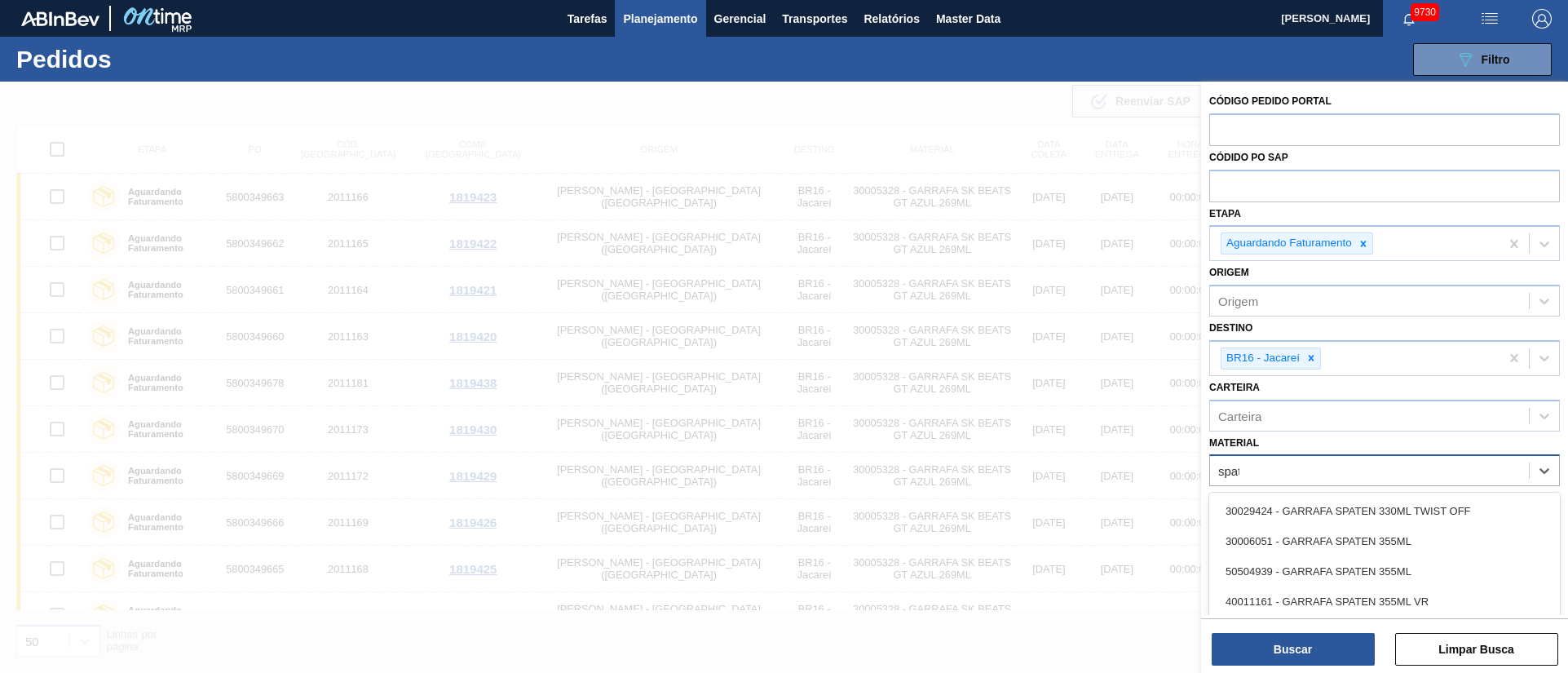
type input "spate"
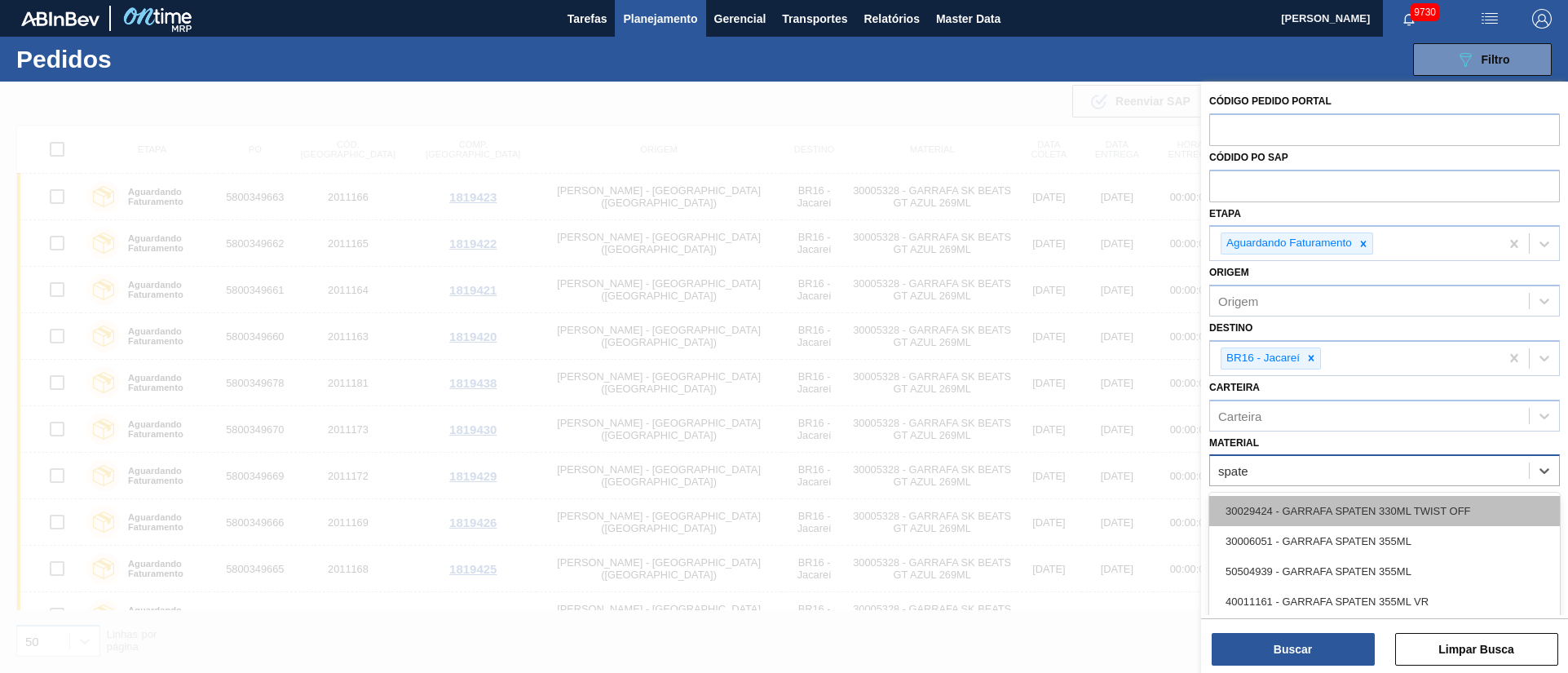
click at [1376, 512] on div "30029424 - GARRAFA SPATEN 330ML TWIST OFF" at bounding box center [1384, 510] width 351 height 30
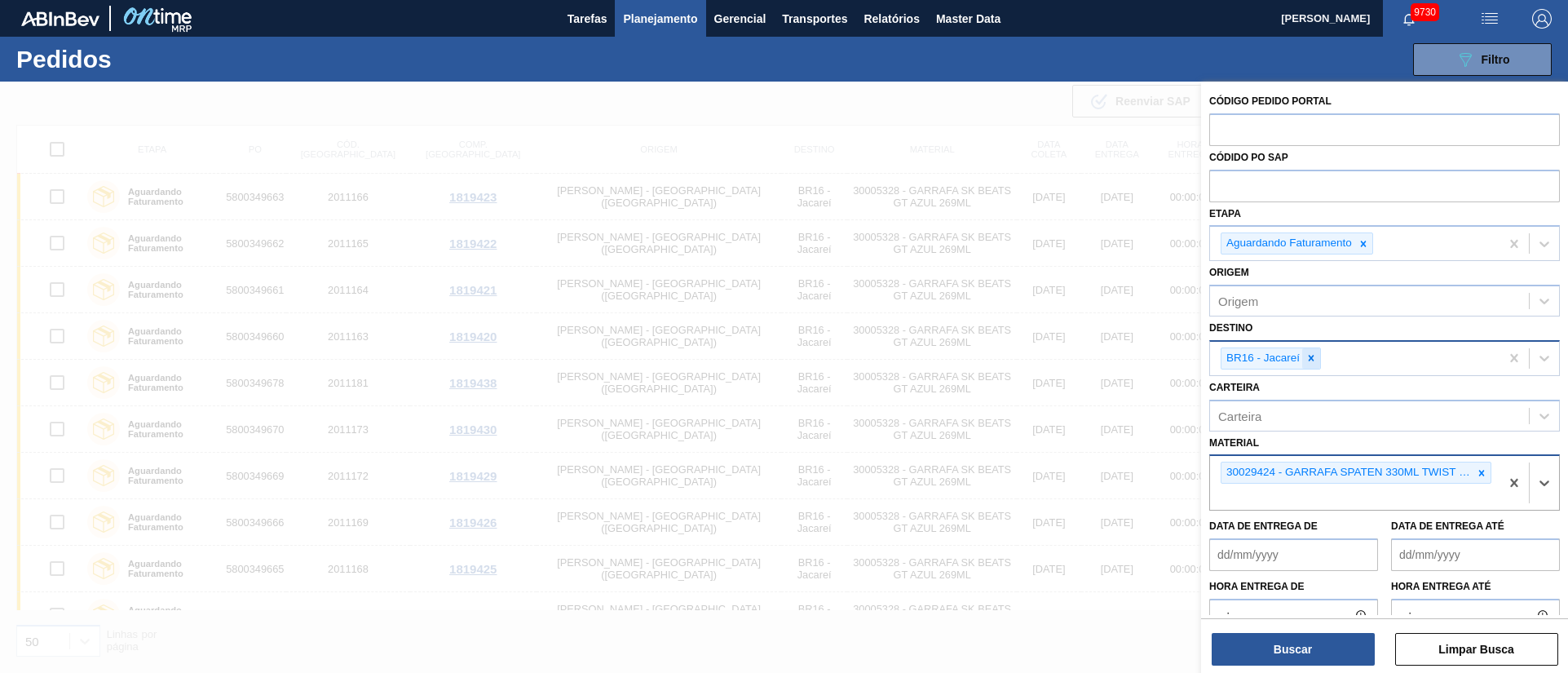
click at [1311, 360] on icon at bounding box center [1311, 357] width 11 height 11
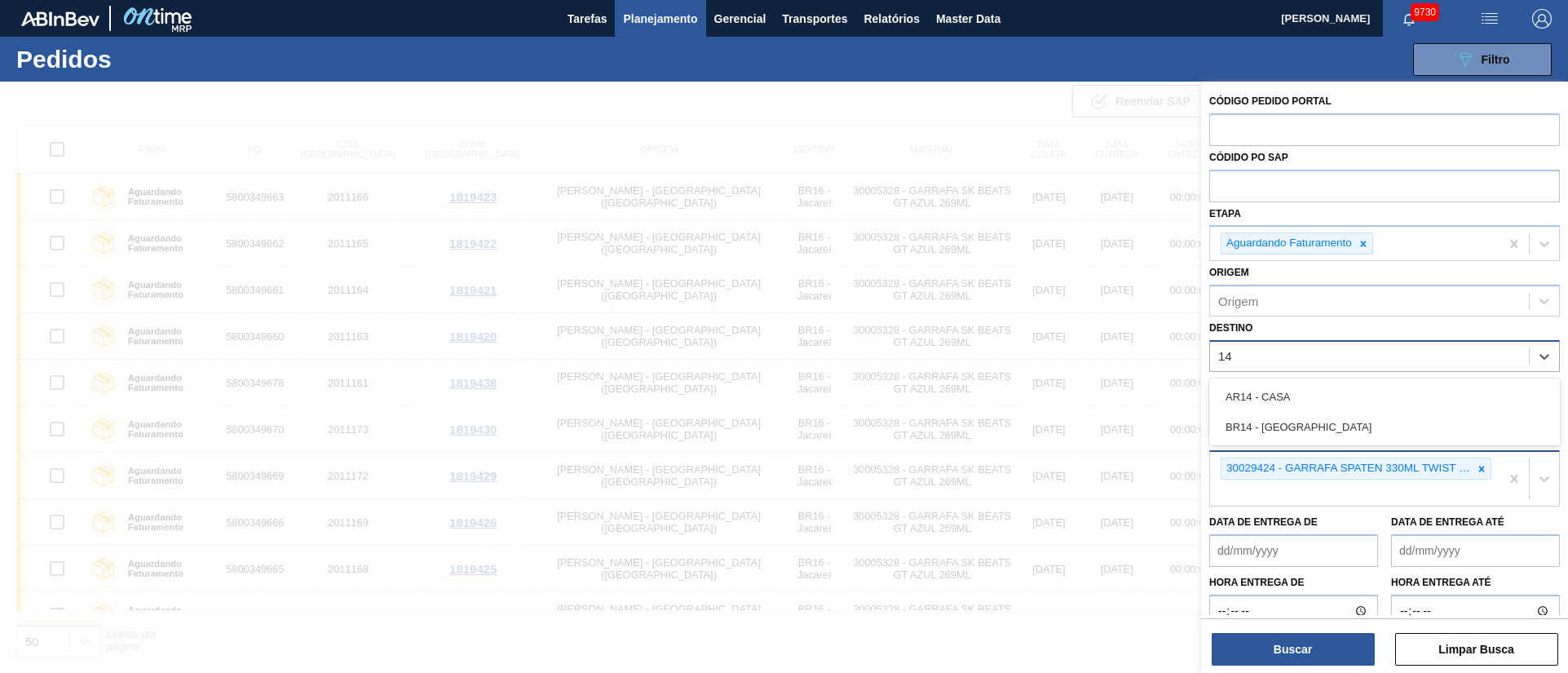
type input "1"
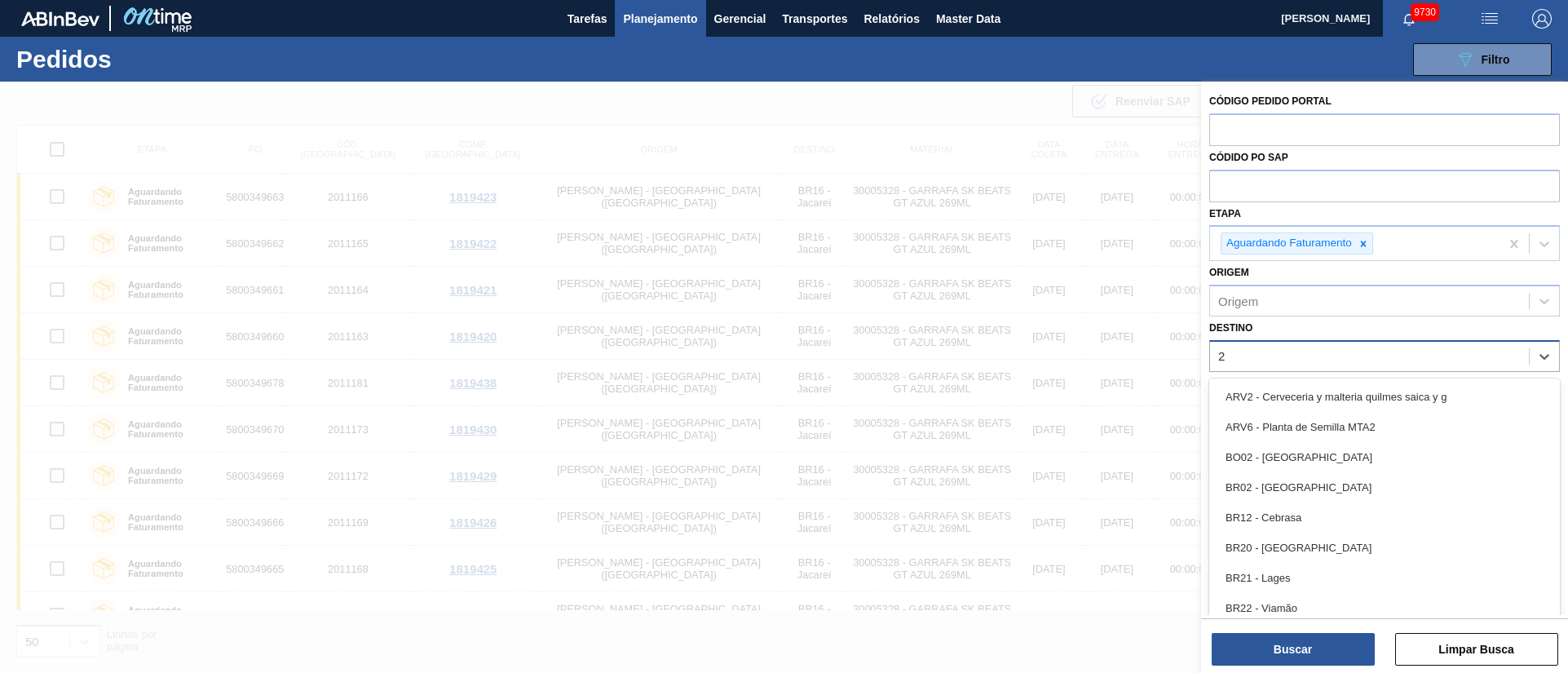
type input "26"
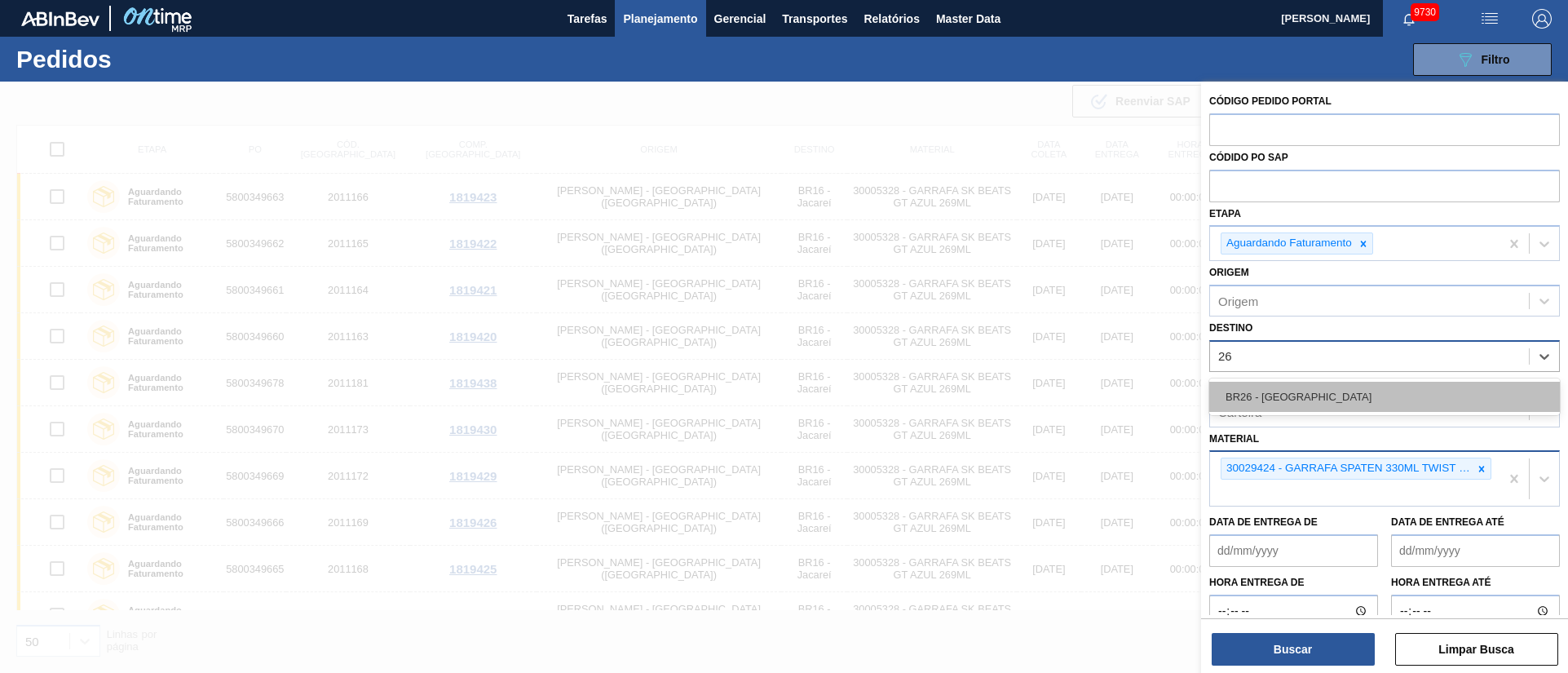
click at [1297, 388] on div "BR26 - [GEOGRAPHIC_DATA]" at bounding box center [1384, 396] width 351 height 30
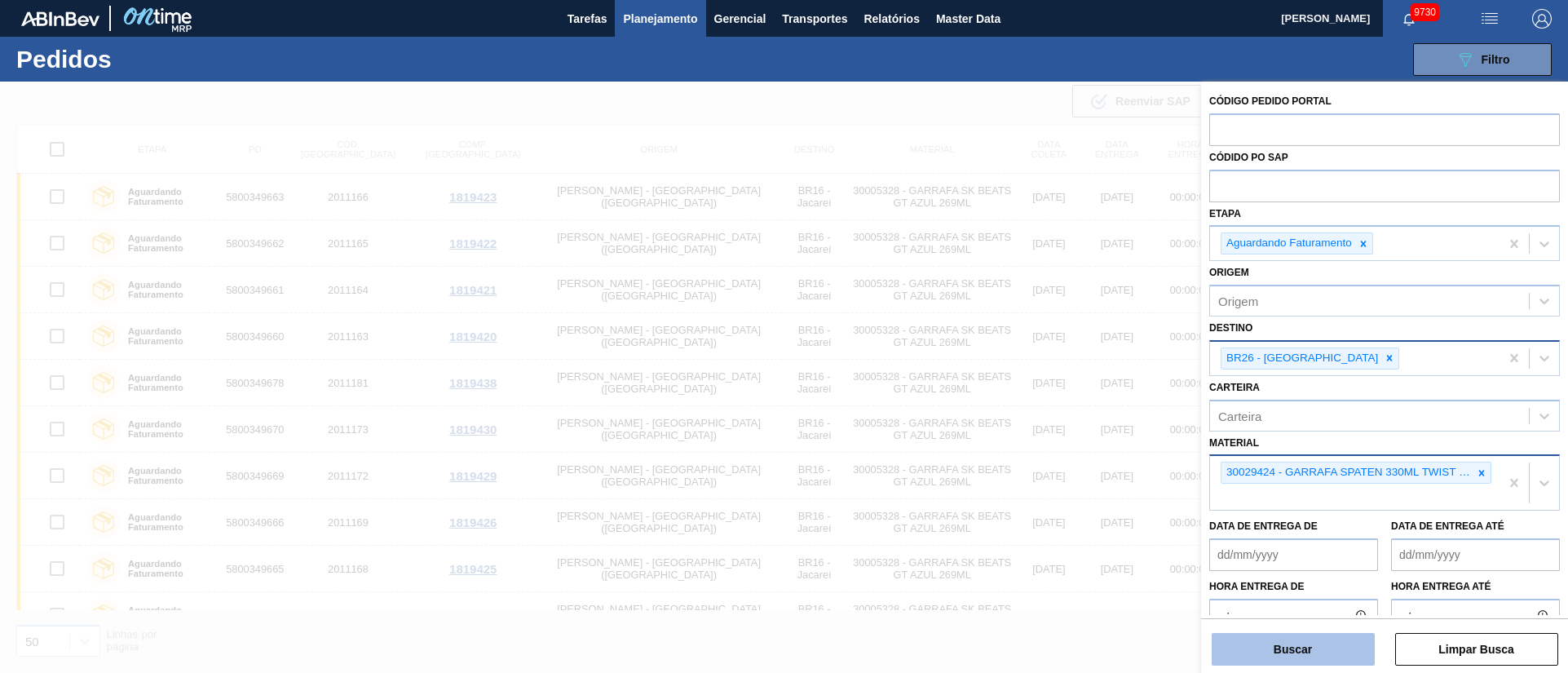
click at [1306, 649] on button "Buscar" at bounding box center [1293, 648] width 163 height 32
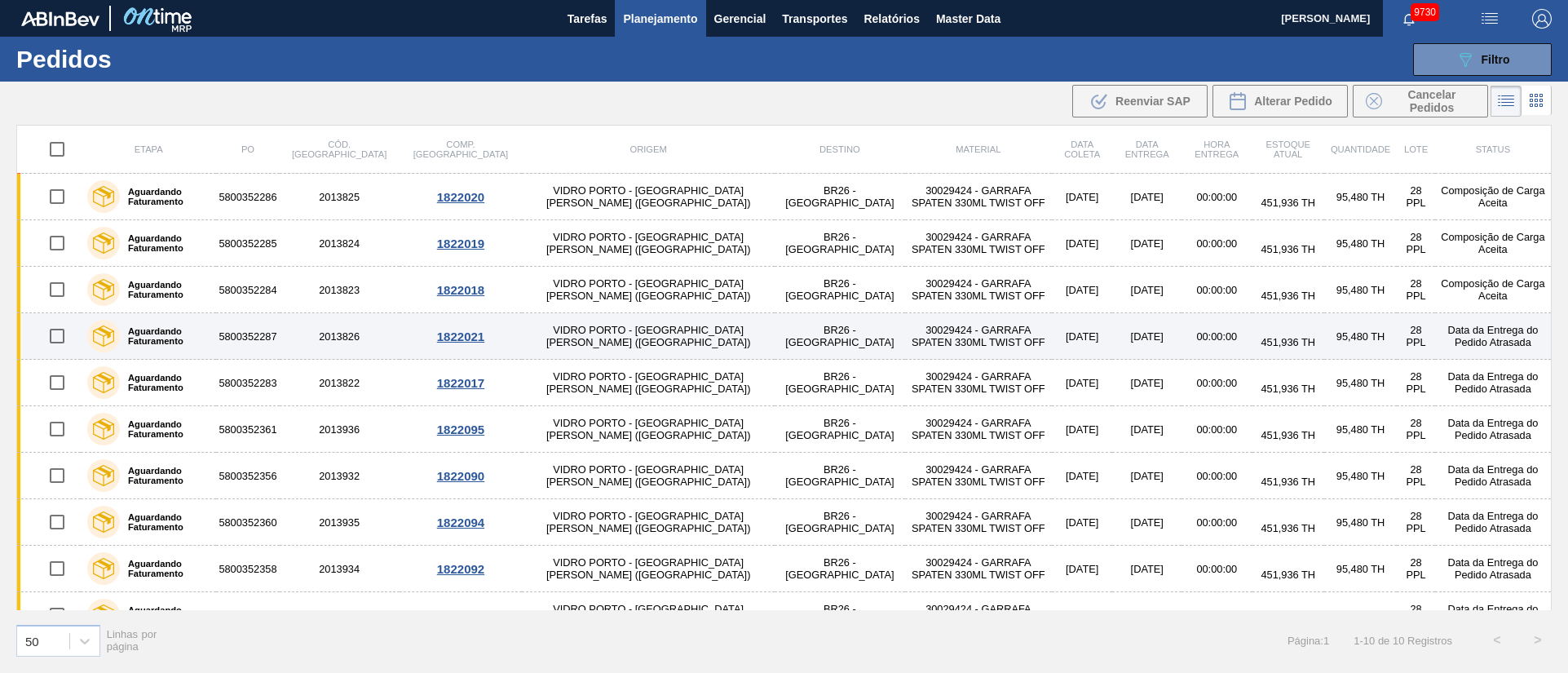
click at [59, 335] on input "checkbox" at bounding box center [57, 335] width 34 height 34
checkbox input "true"
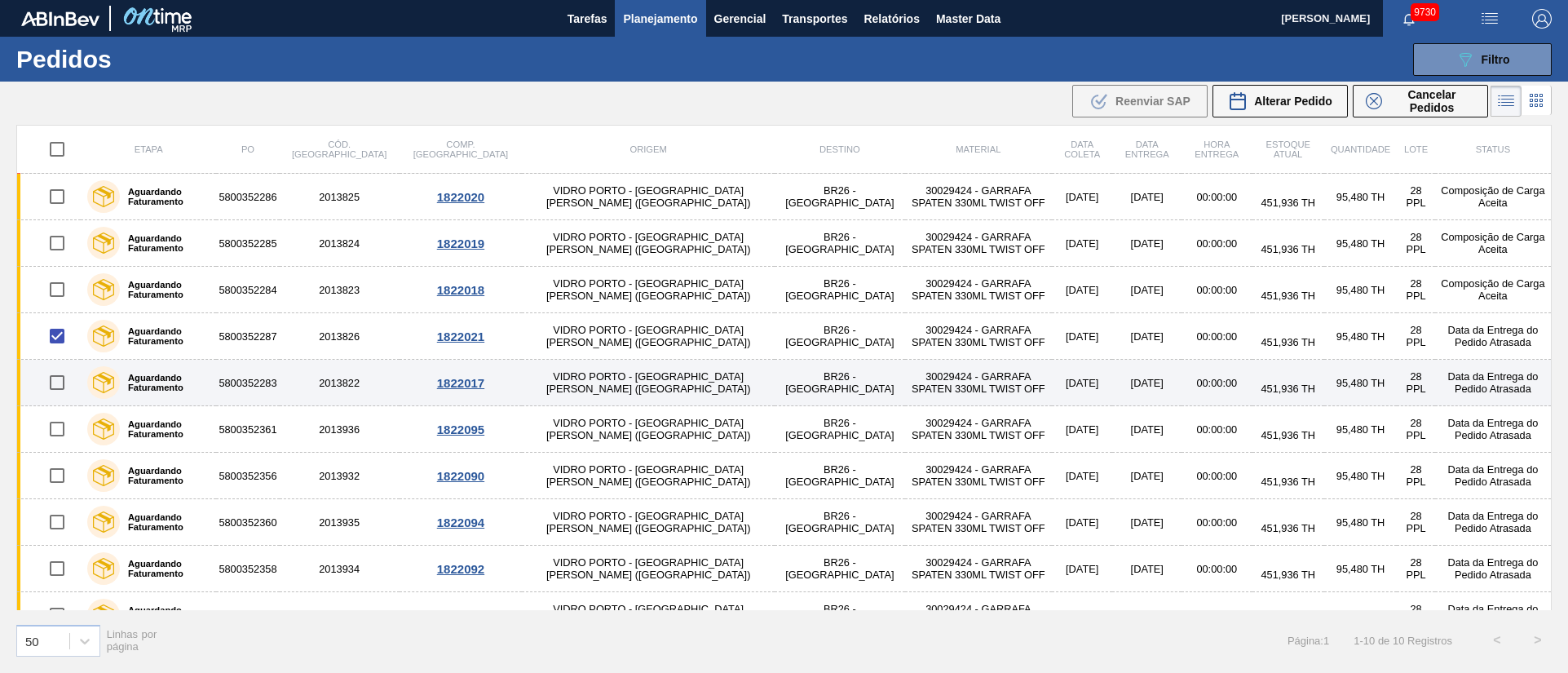
click at [53, 386] on input "checkbox" at bounding box center [57, 382] width 34 height 34
checkbox input "true"
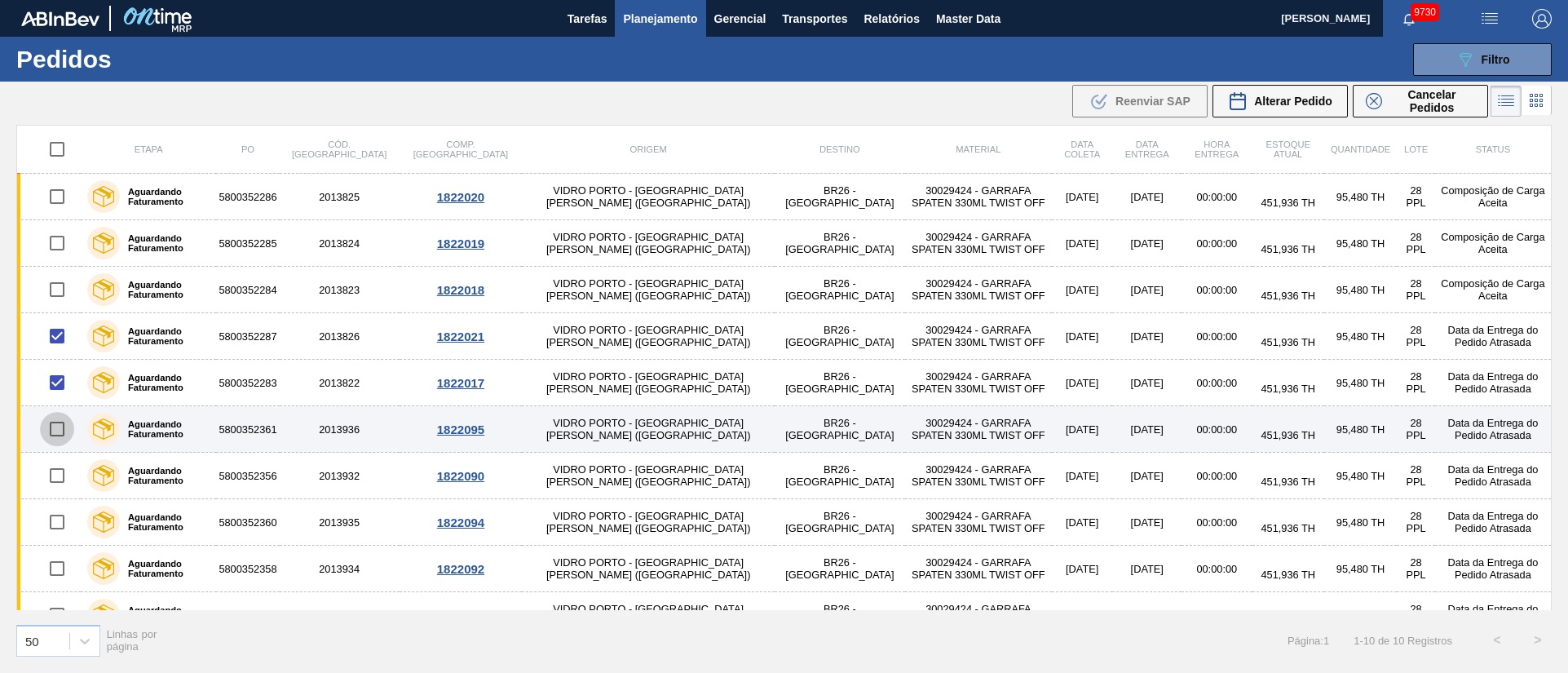
click at [60, 436] on input "checkbox" at bounding box center [57, 429] width 34 height 34
checkbox input "true"
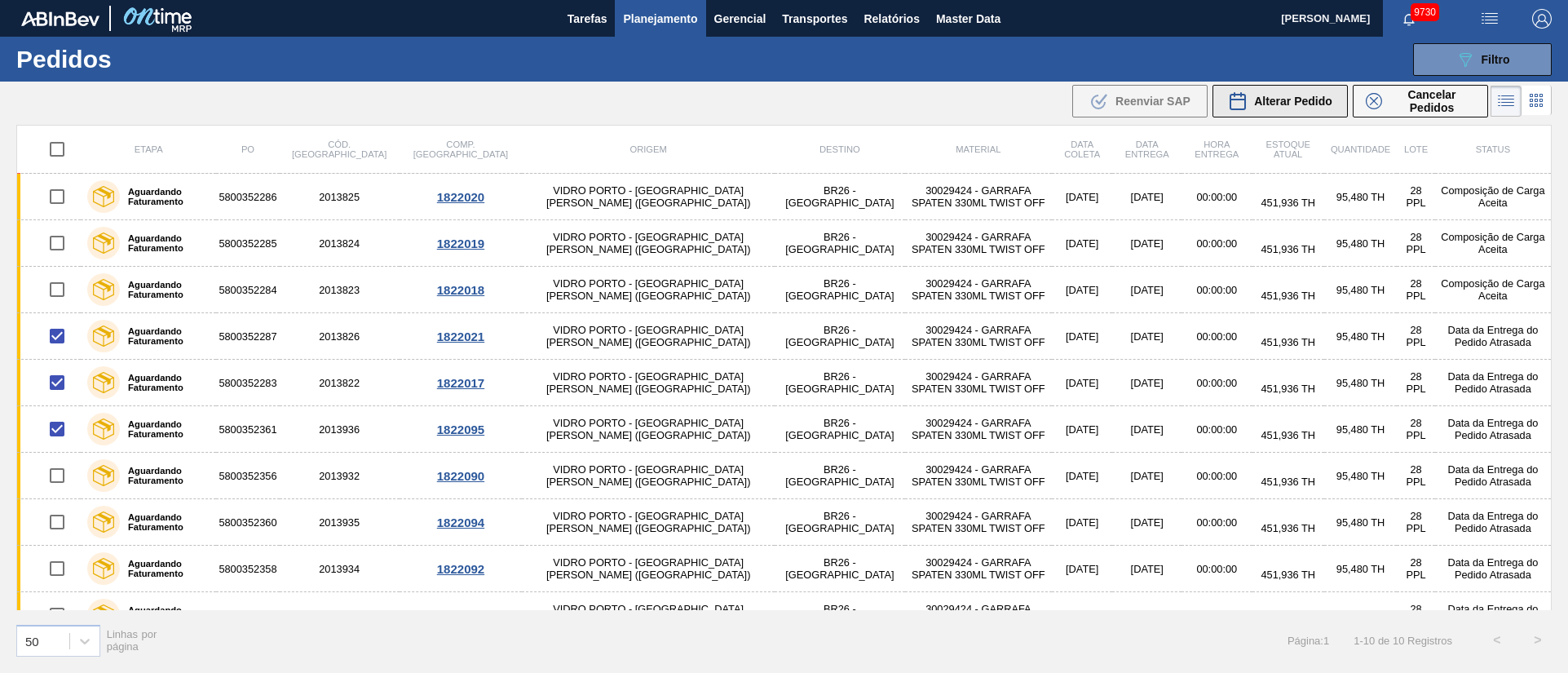
click at [1287, 102] on span "Alterar Pedido" at bounding box center [1292, 101] width 78 height 13
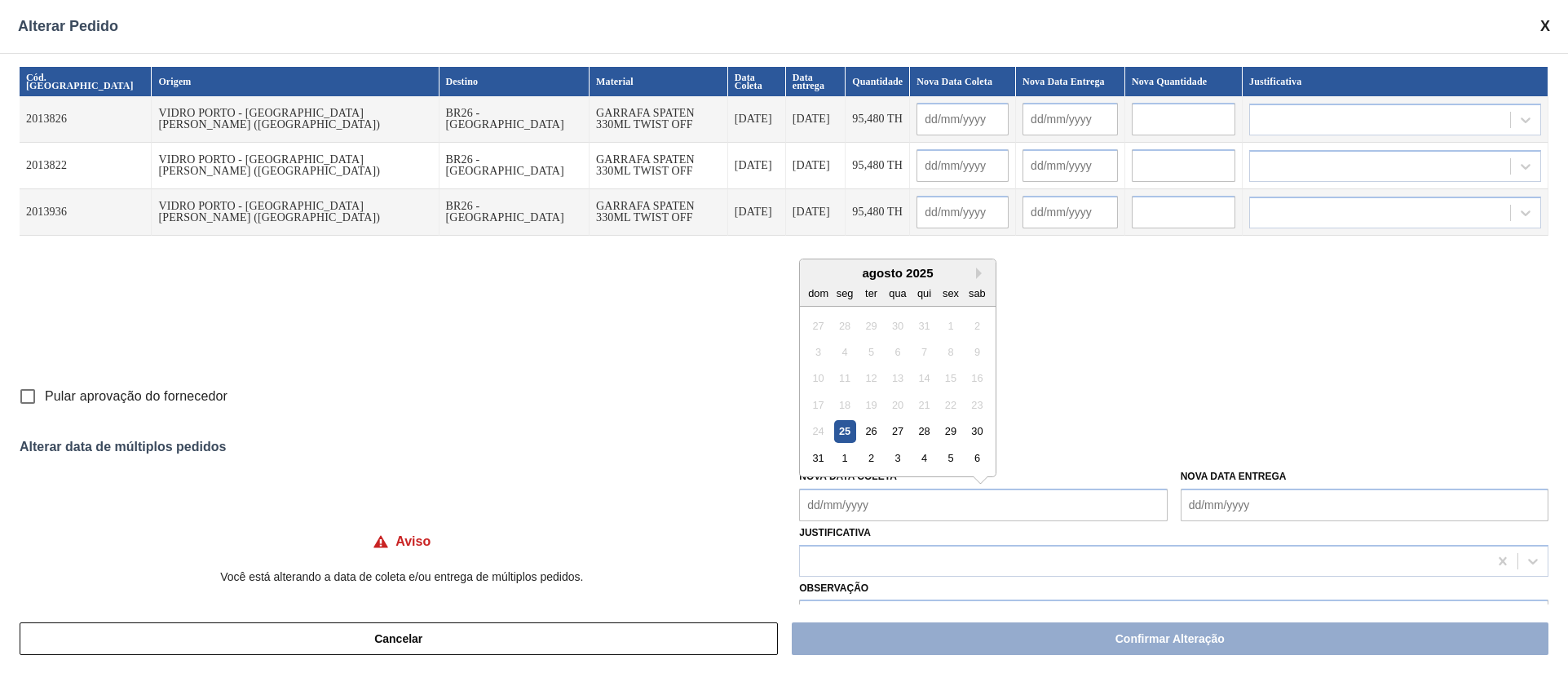
click at [842, 508] on Coleta "Nova Data Coleta" at bounding box center [983, 504] width 368 height 32
click at [872, 425] on div "26" at bounding box center [871, 431] width 22 height 22
type Coleta "[DATE]"
type input "[DATE]"
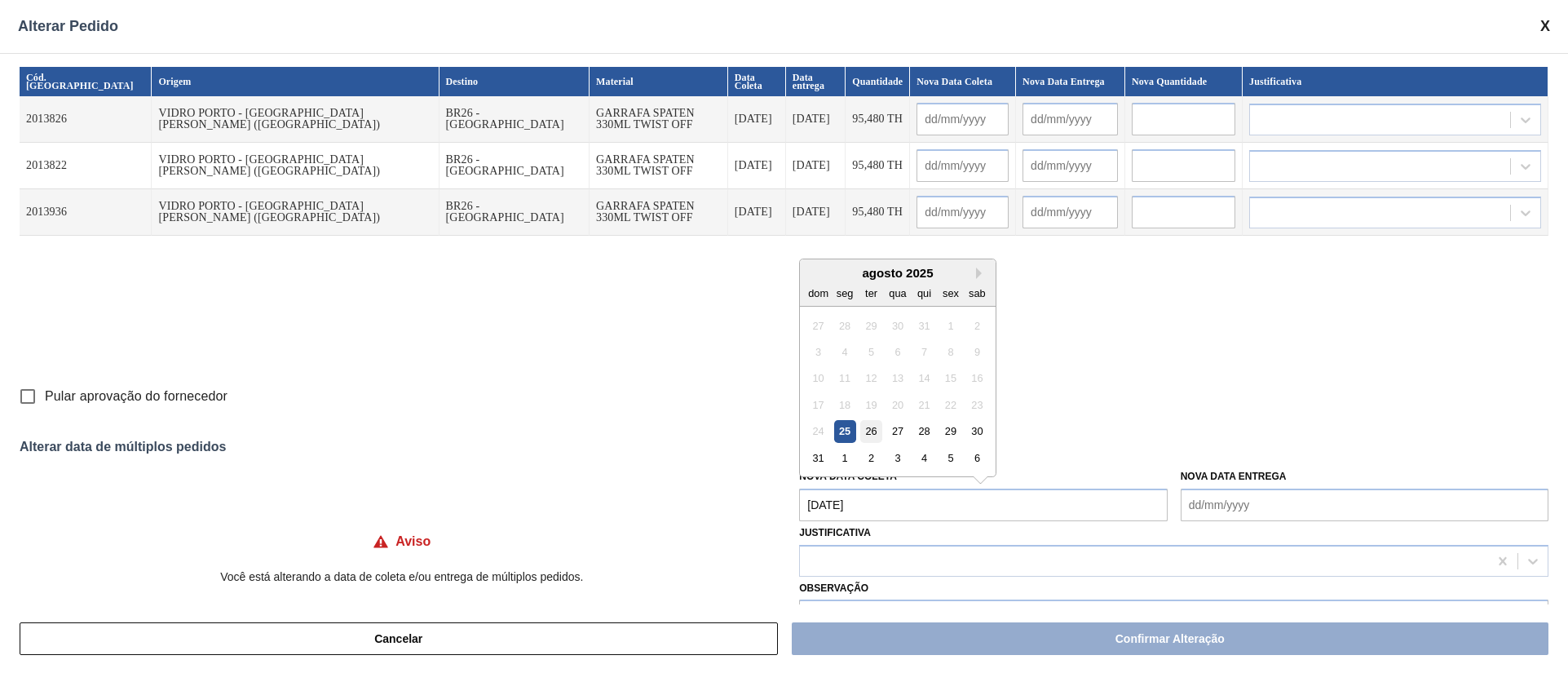
type input "[DATE]"
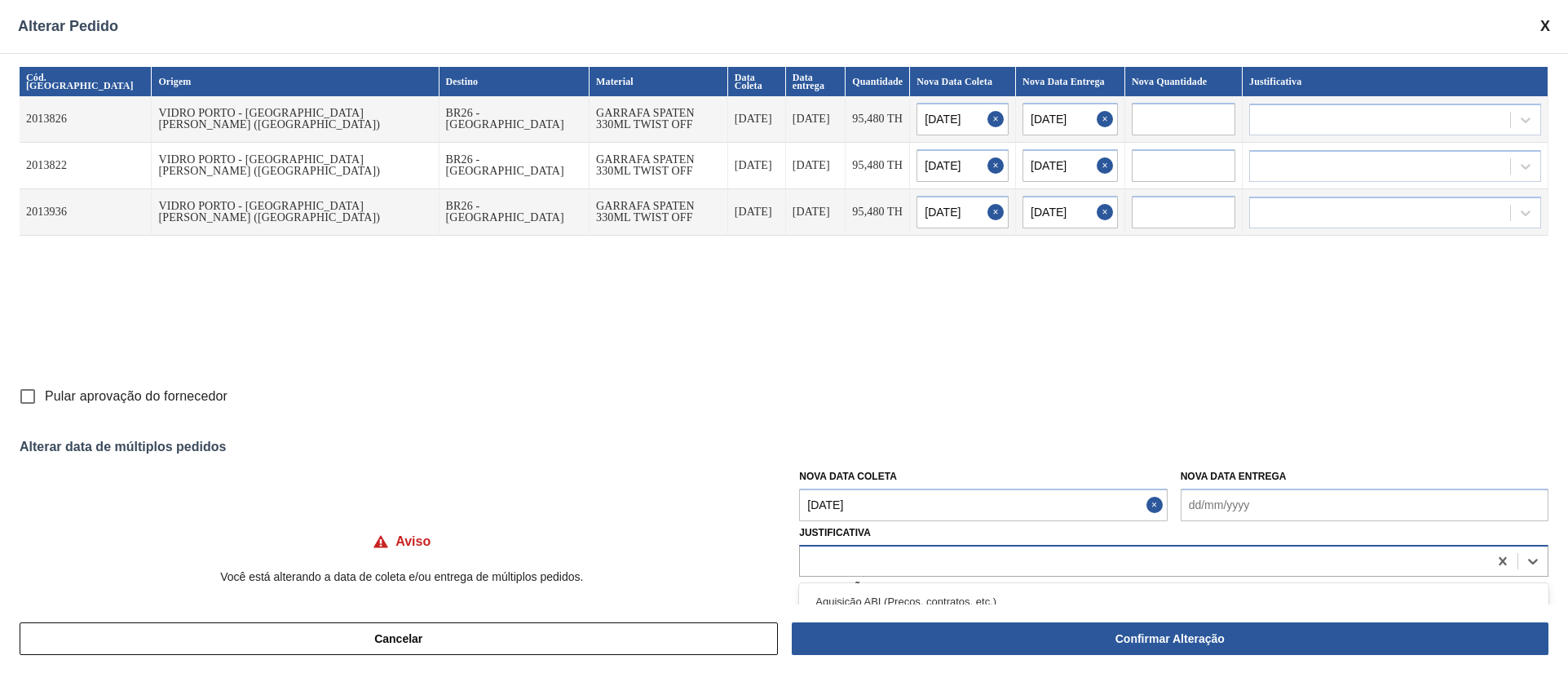
click at [885, 562] on div at bounding box center [1144, 560] width 688 height 24
type input "ou"
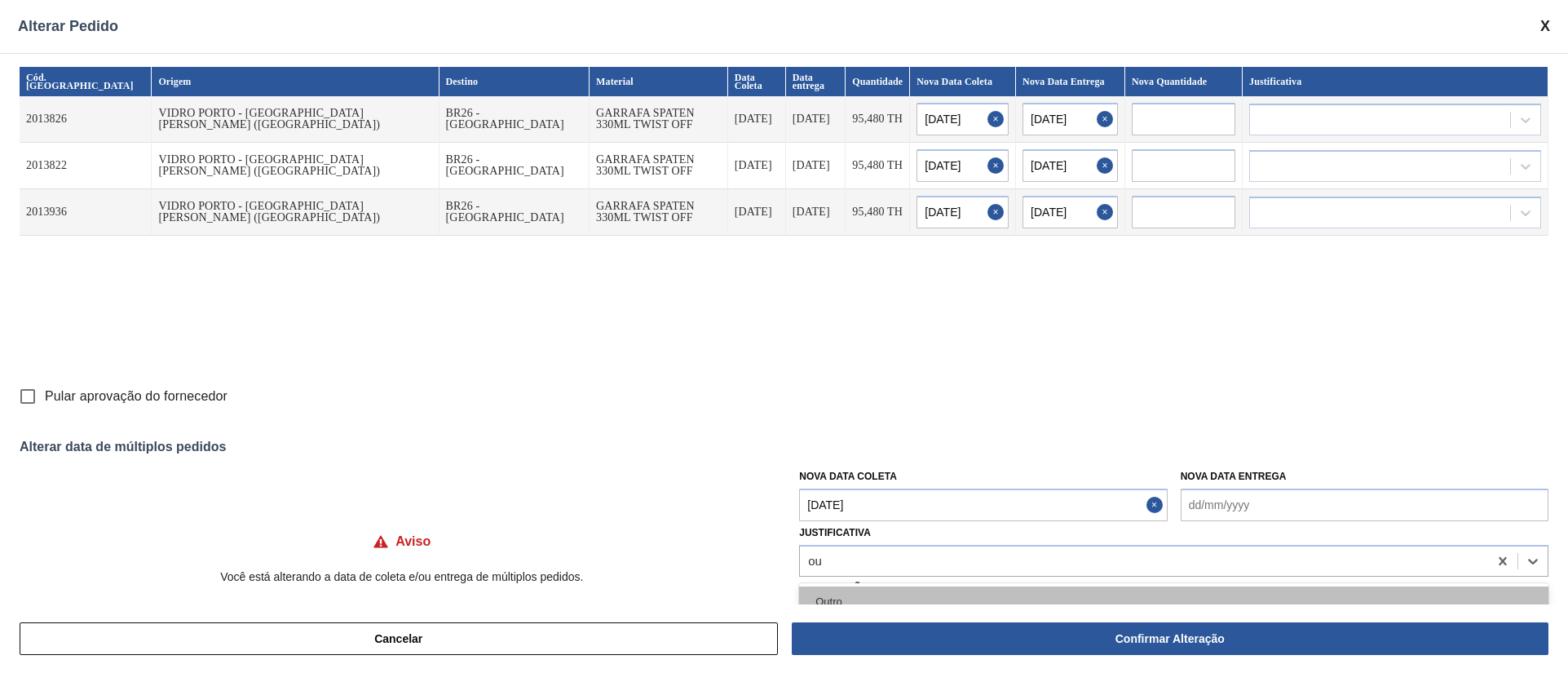
click at [840, 599] on div "Outro" at bounding box center [1173, 601] width 749 height 30
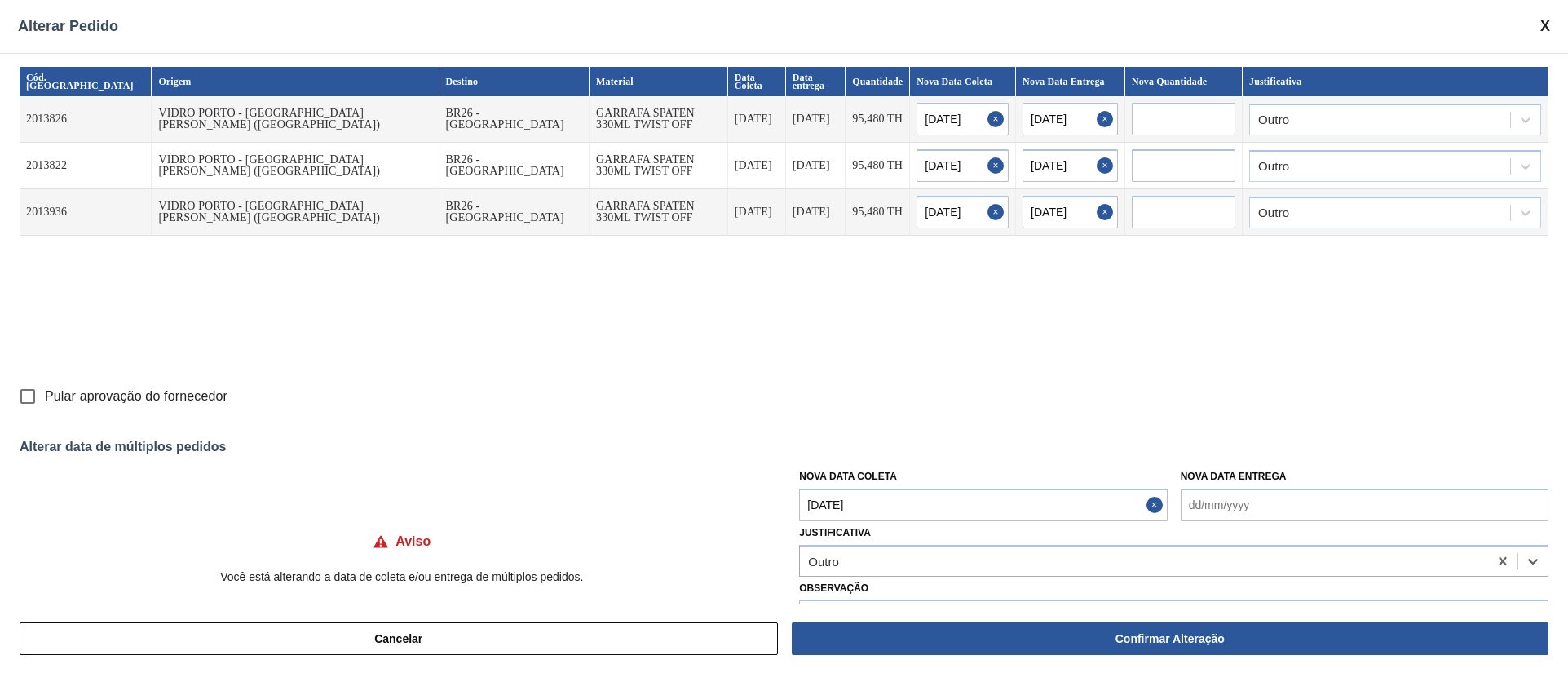
click at [24, 395] on input "Pular aprovação do fornecedor" at bounding box center [27, 396] width 34 height 34
checkbox input "true"
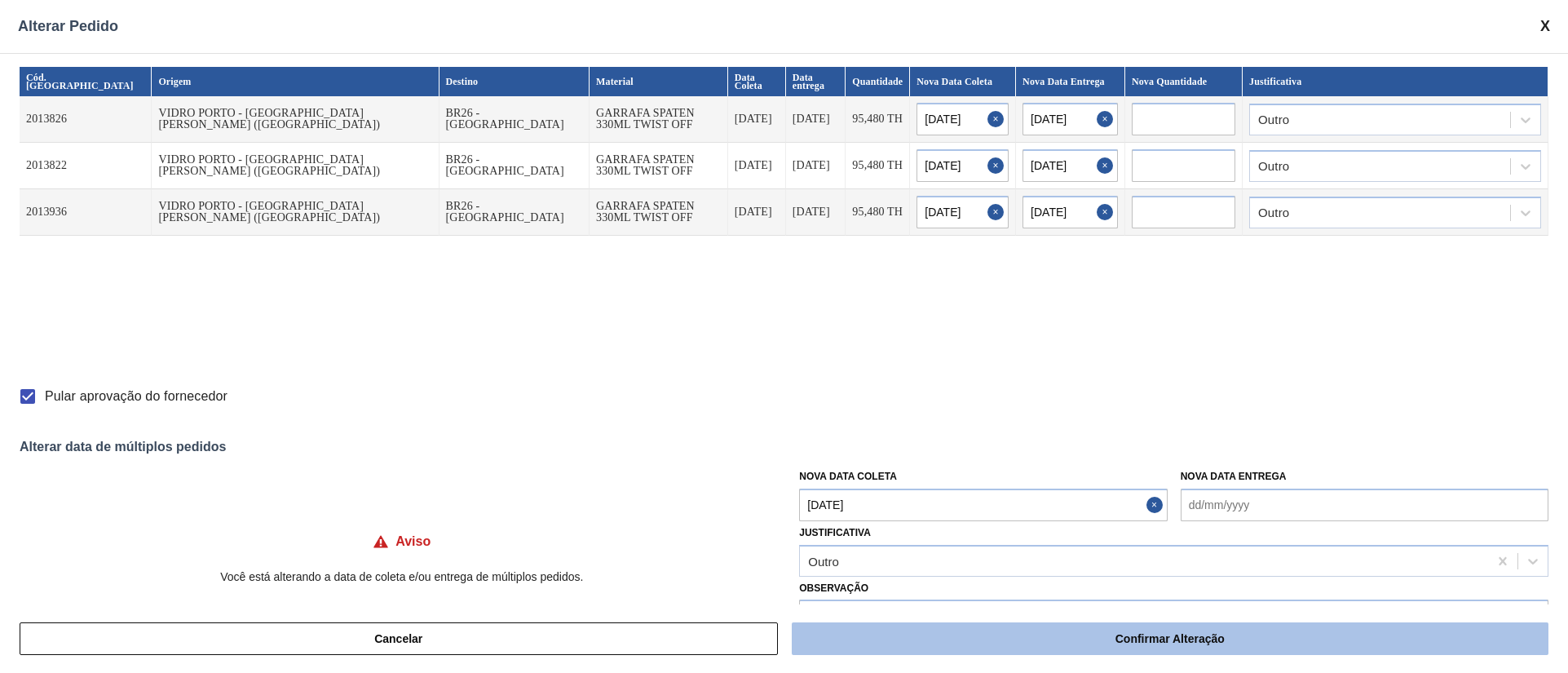
click at [1044, 641] on button "Confirmar Alteração" at bounding box center [1170, 638] width 757 height 32
checkbox input "false"
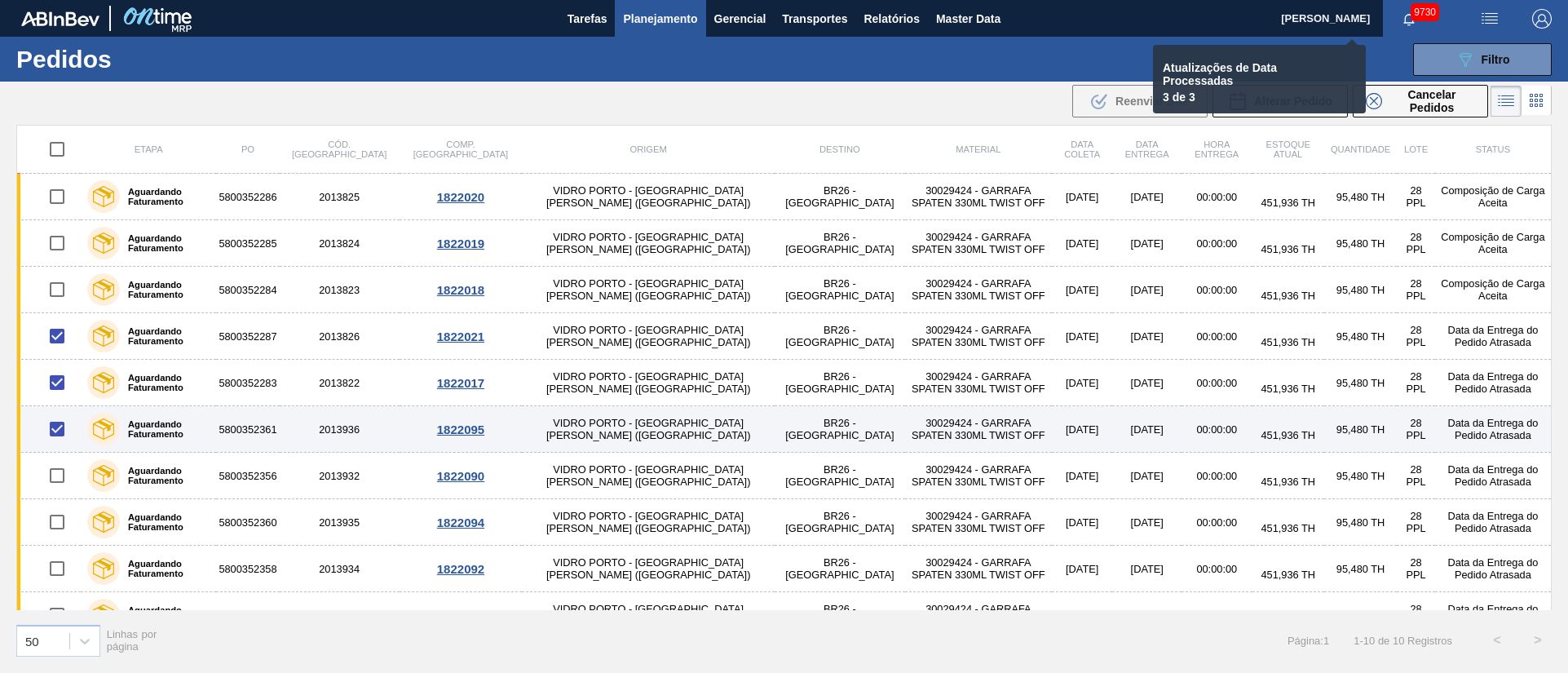
checkbox input "false"
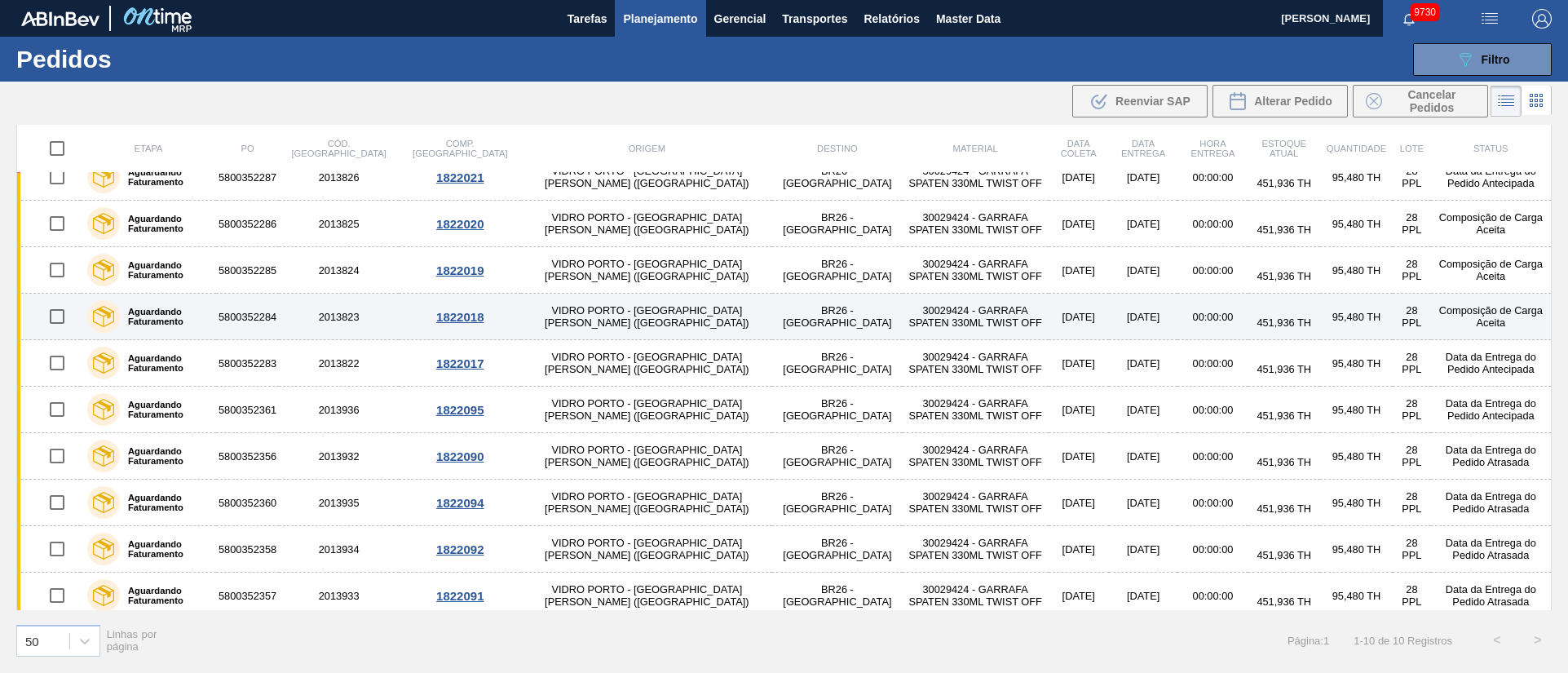
scroll to position [29, 0]
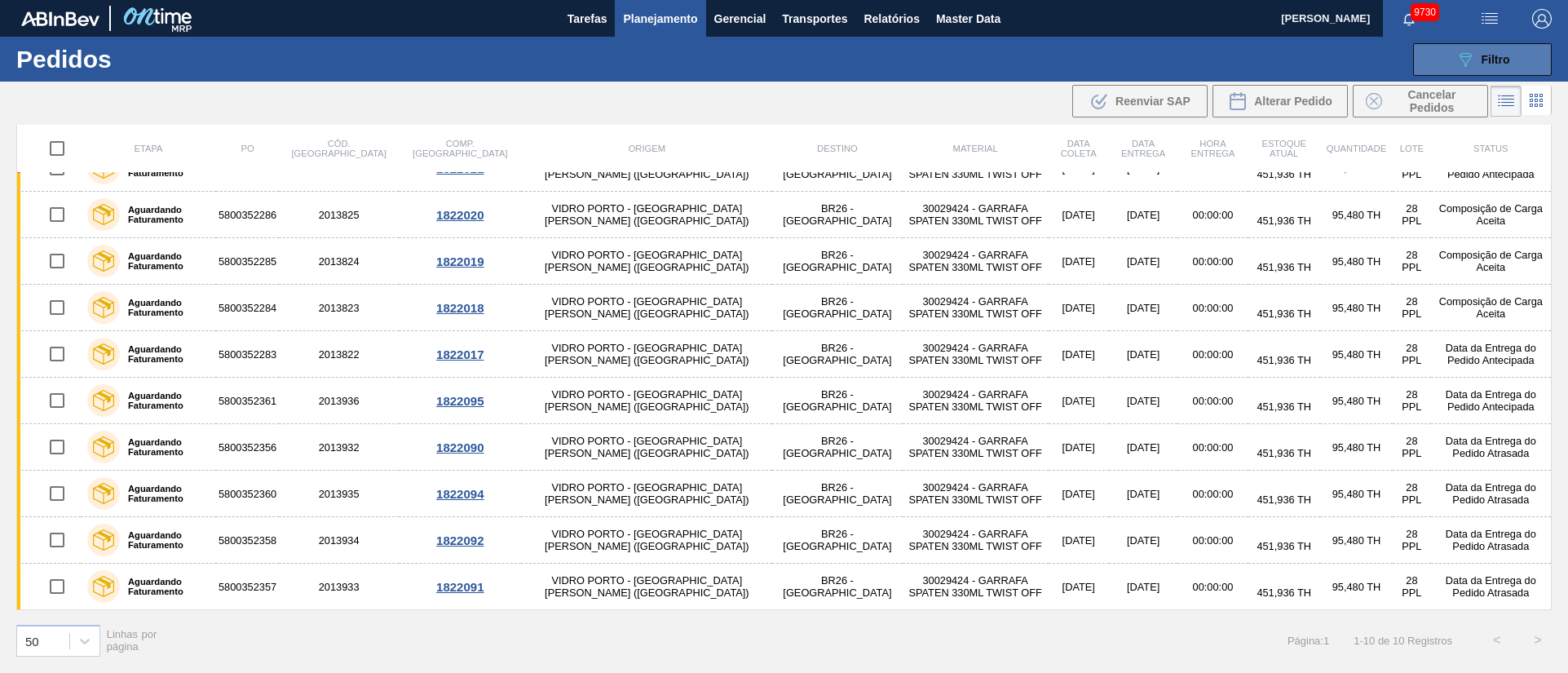
click at [1504, 60] on span "Filtro" at bounding box center [1495, 60] width 29 height 13
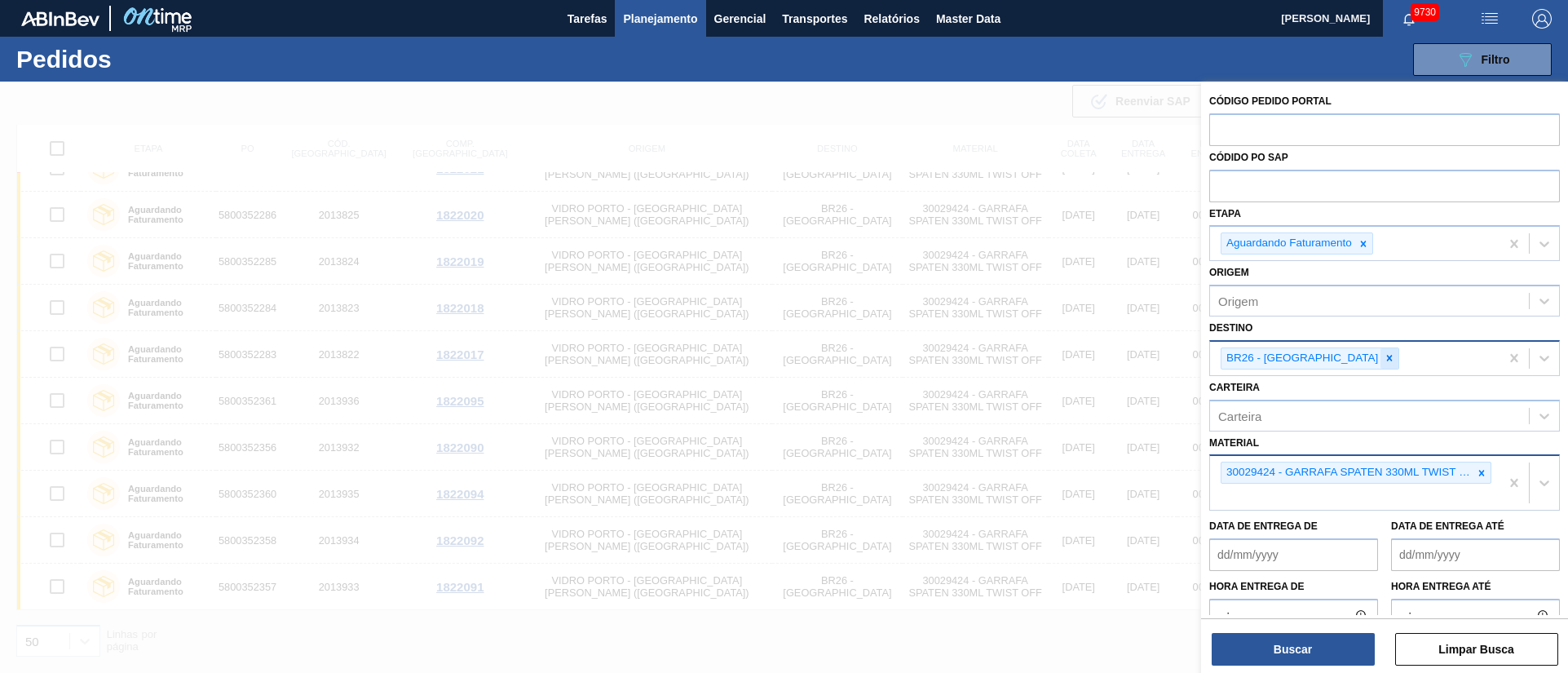
click at [1383, 357] on icon at bounding box center [1389, 357] width 11 height 11
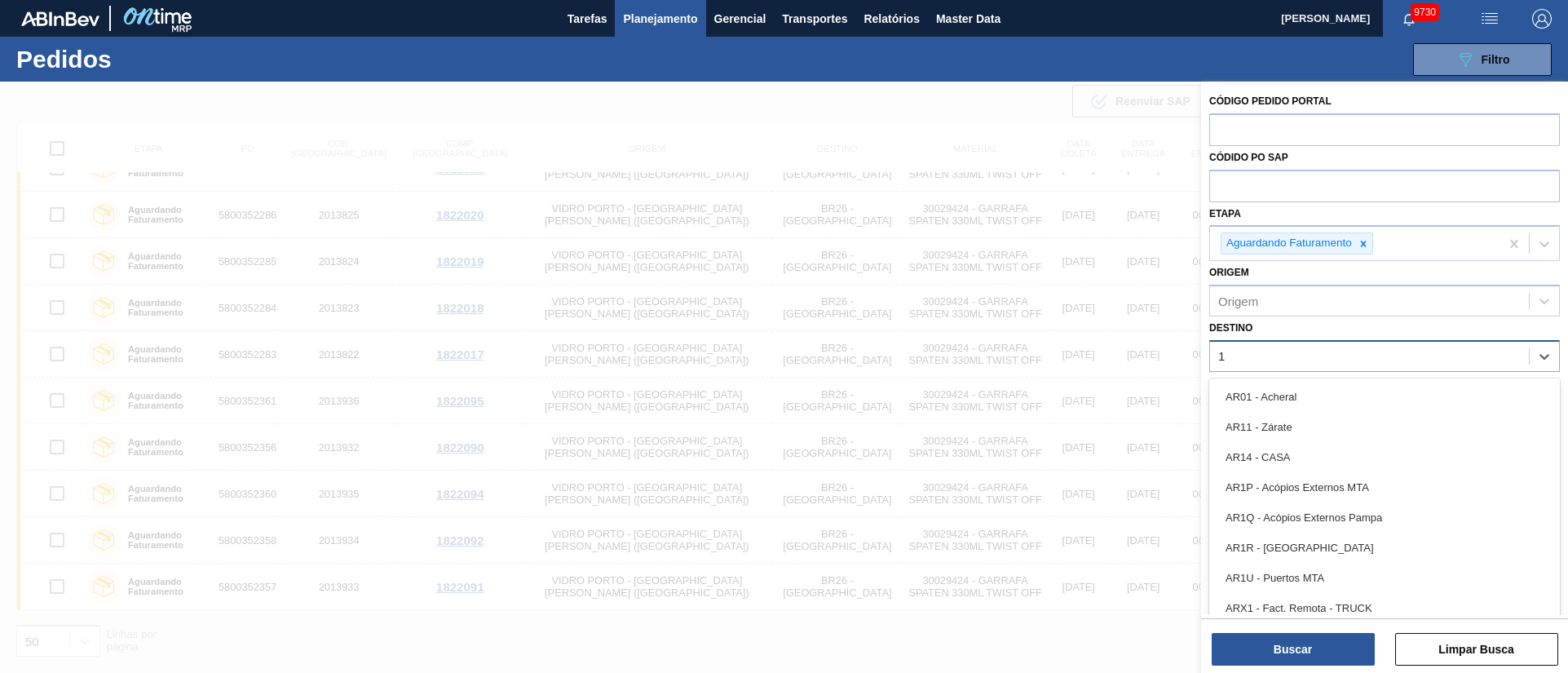
type input "16"
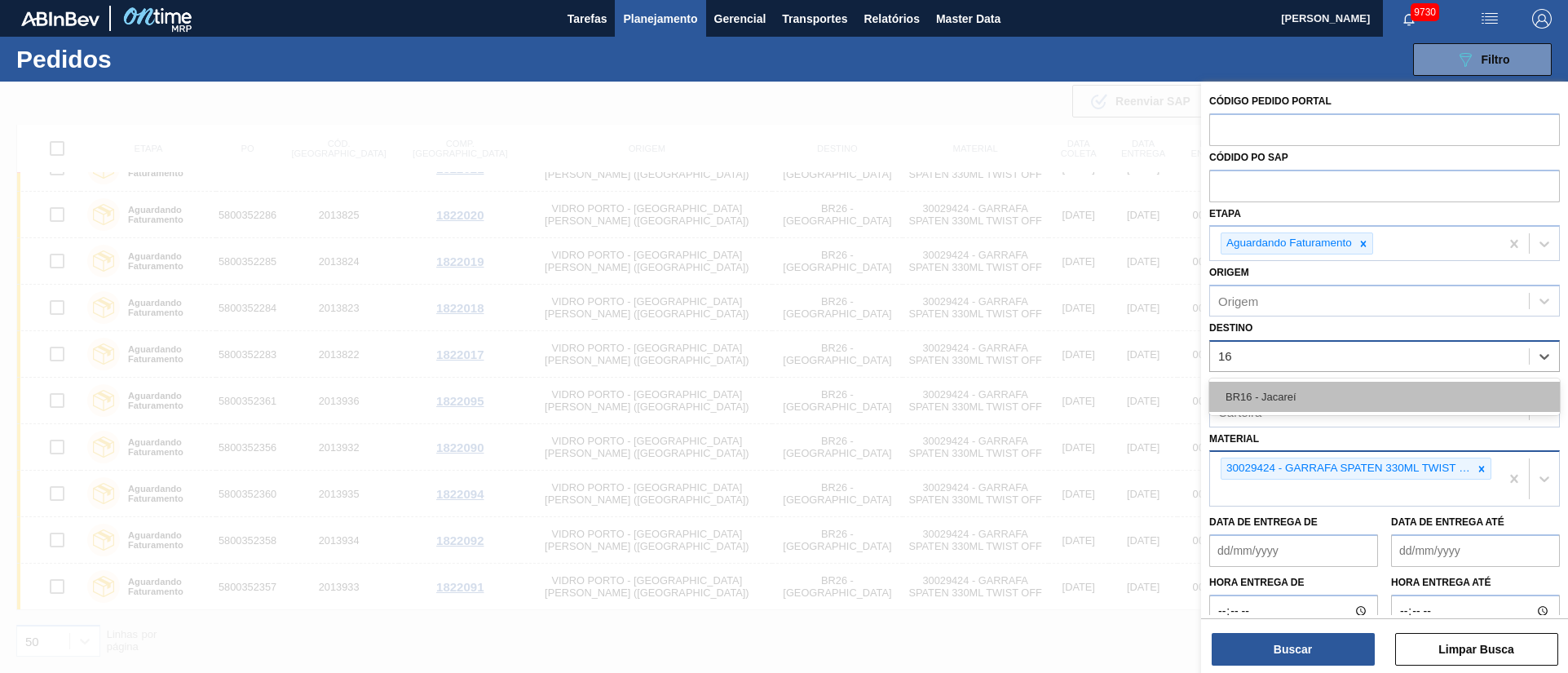
click at [1307, 392] on div "BR16 - Jacareí" at bounding box center [1384, 396] width 351 height 30
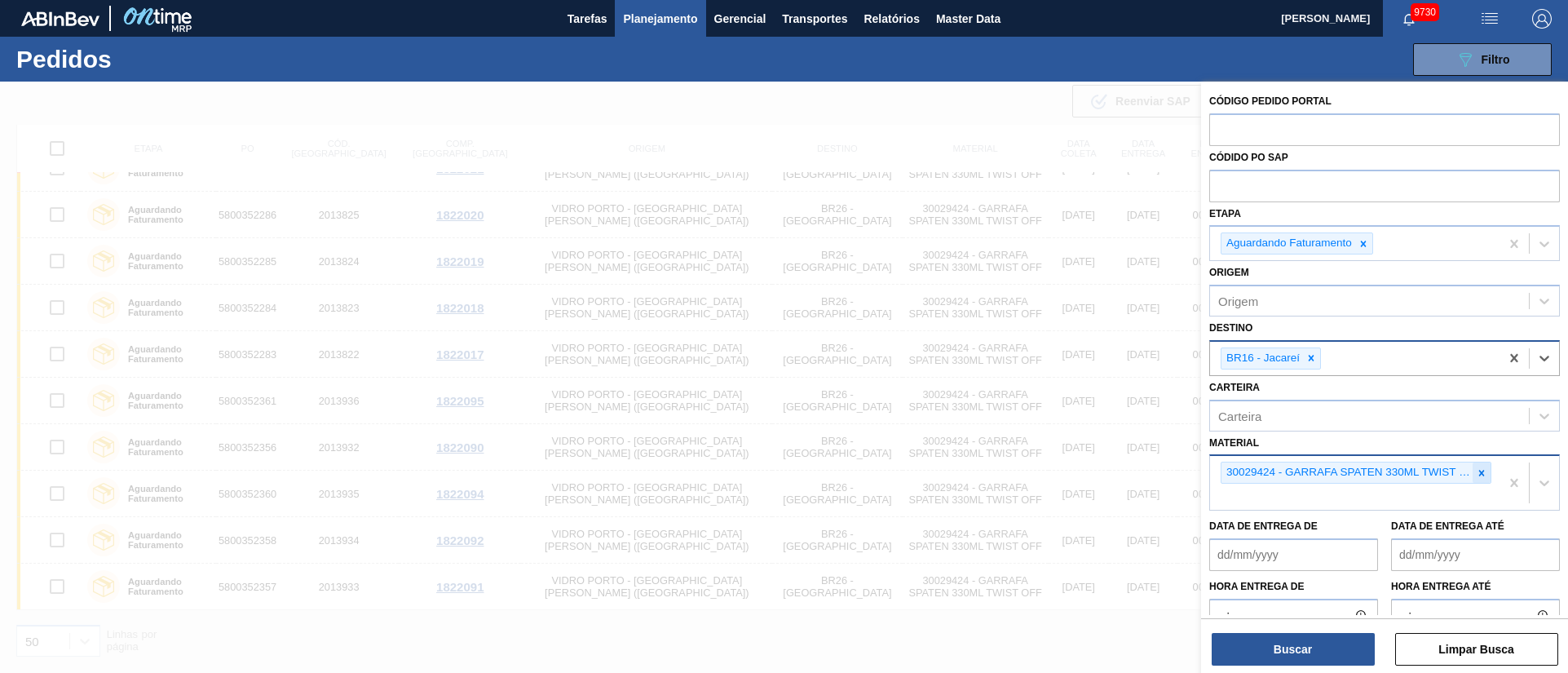
click at [1479, 473] on icon at bounding box center [1481, 473] width 6 height 6
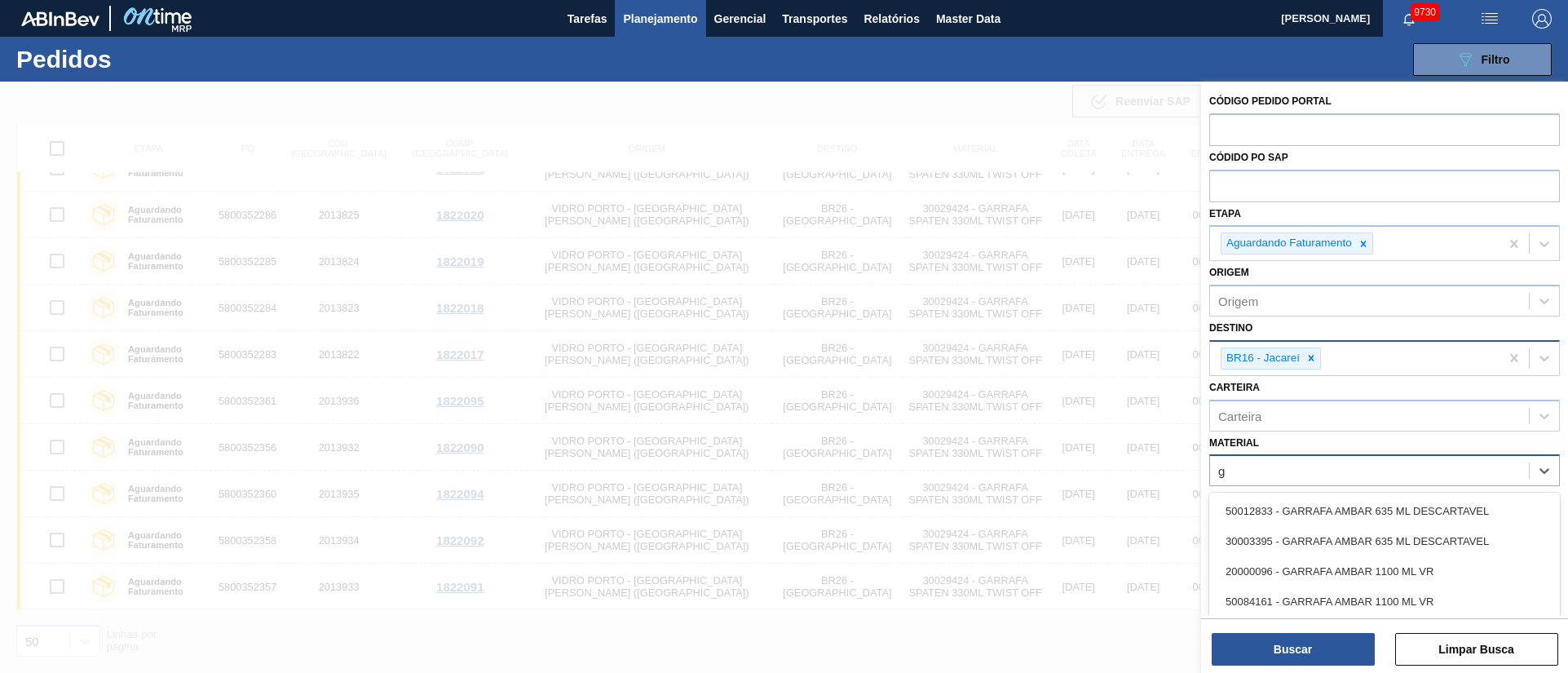
type input "gt"
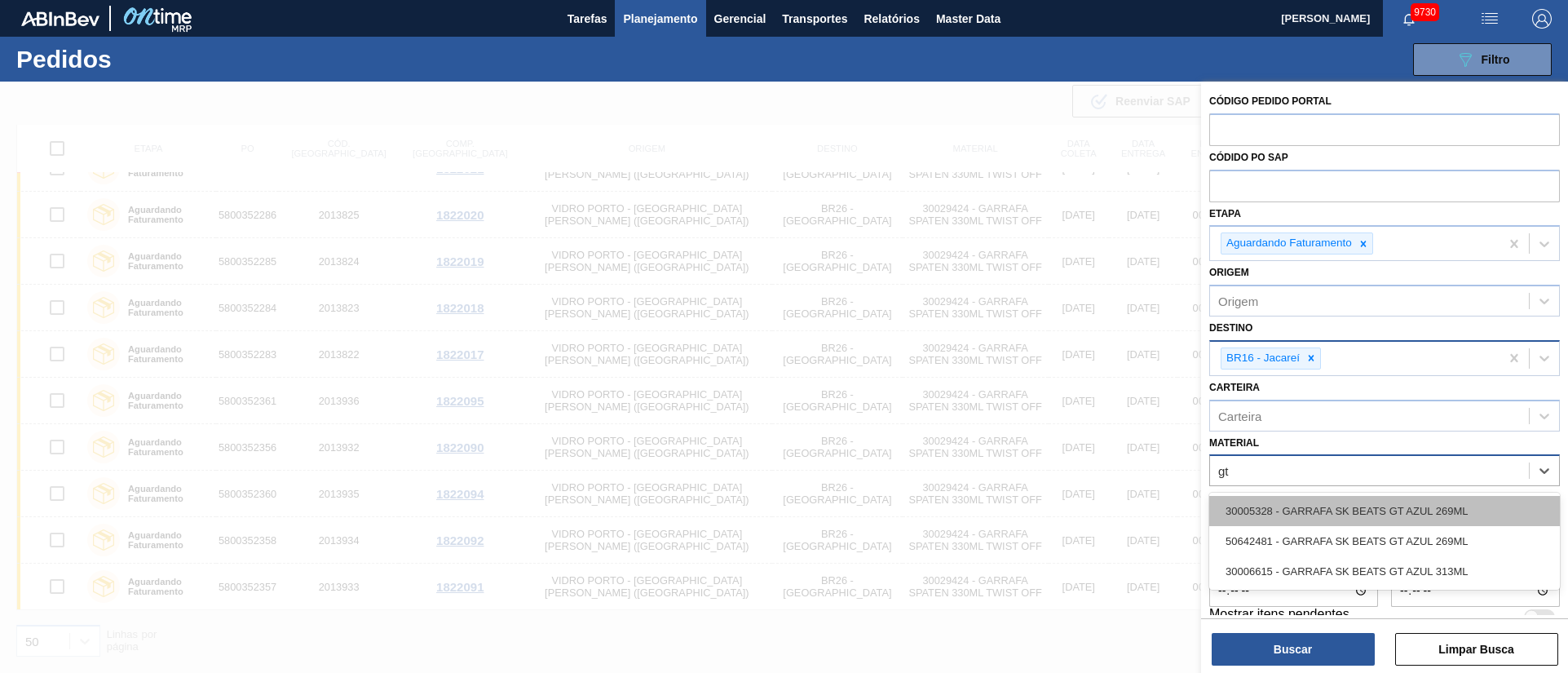
click at [1426, 508] on div "30005328 - GARRAFA SK BEATS GT AZUL 269ML" at bounding box center [1384, 510] width 351 height 30
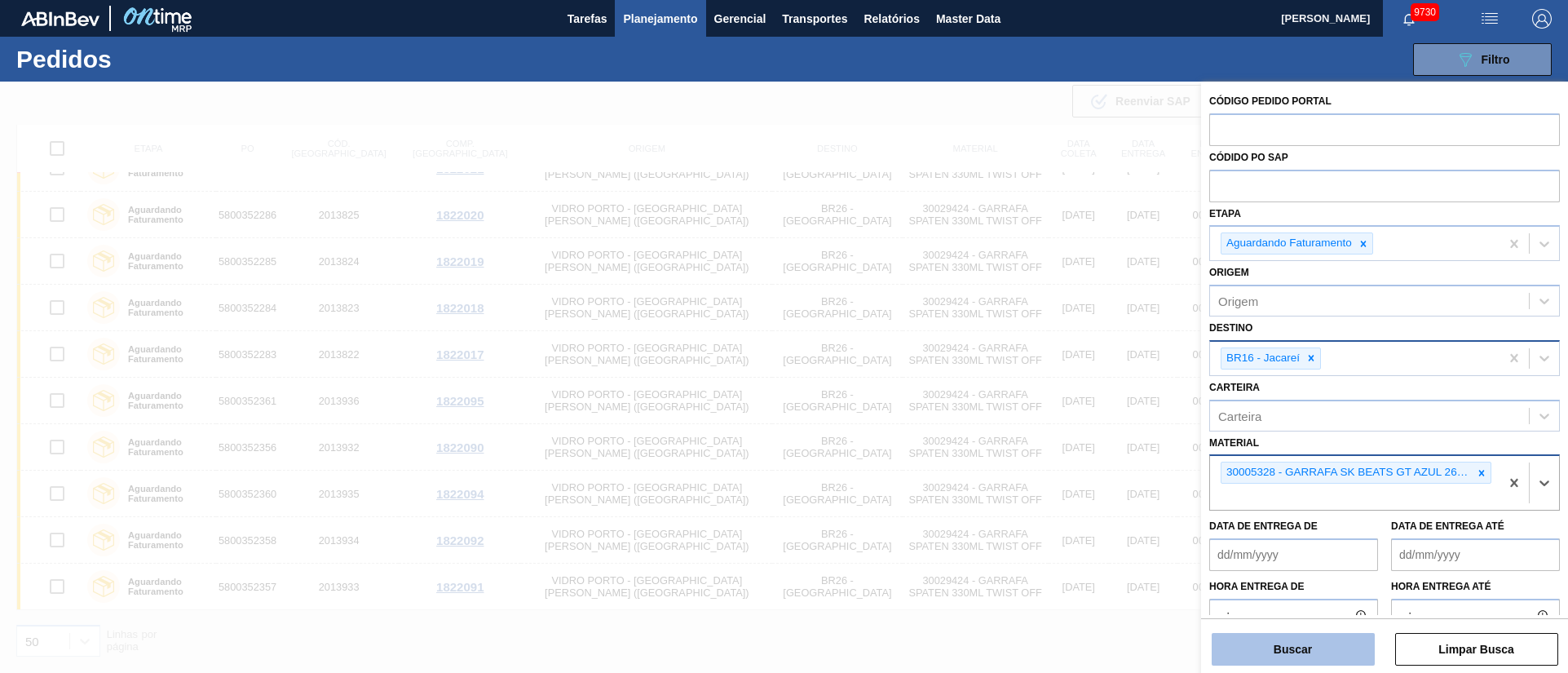
click at [1266, 634] on button "Buscar" at bounding box center [1293, 648] width 163 height 32
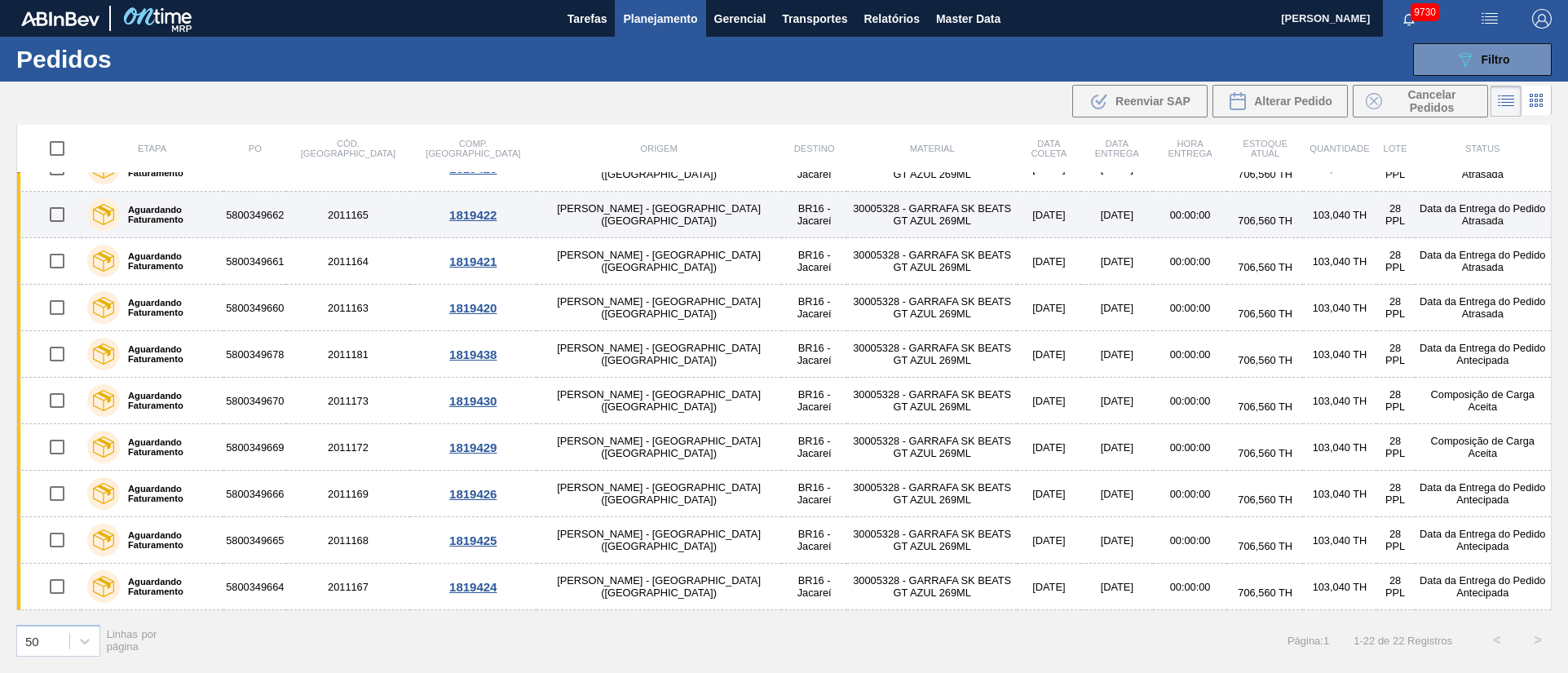
click at [847, 218] on td "30005328 - GARRAFA SK BEATS GT AZUL 269ML" at bounding box center [932, 214] width 170 height 46
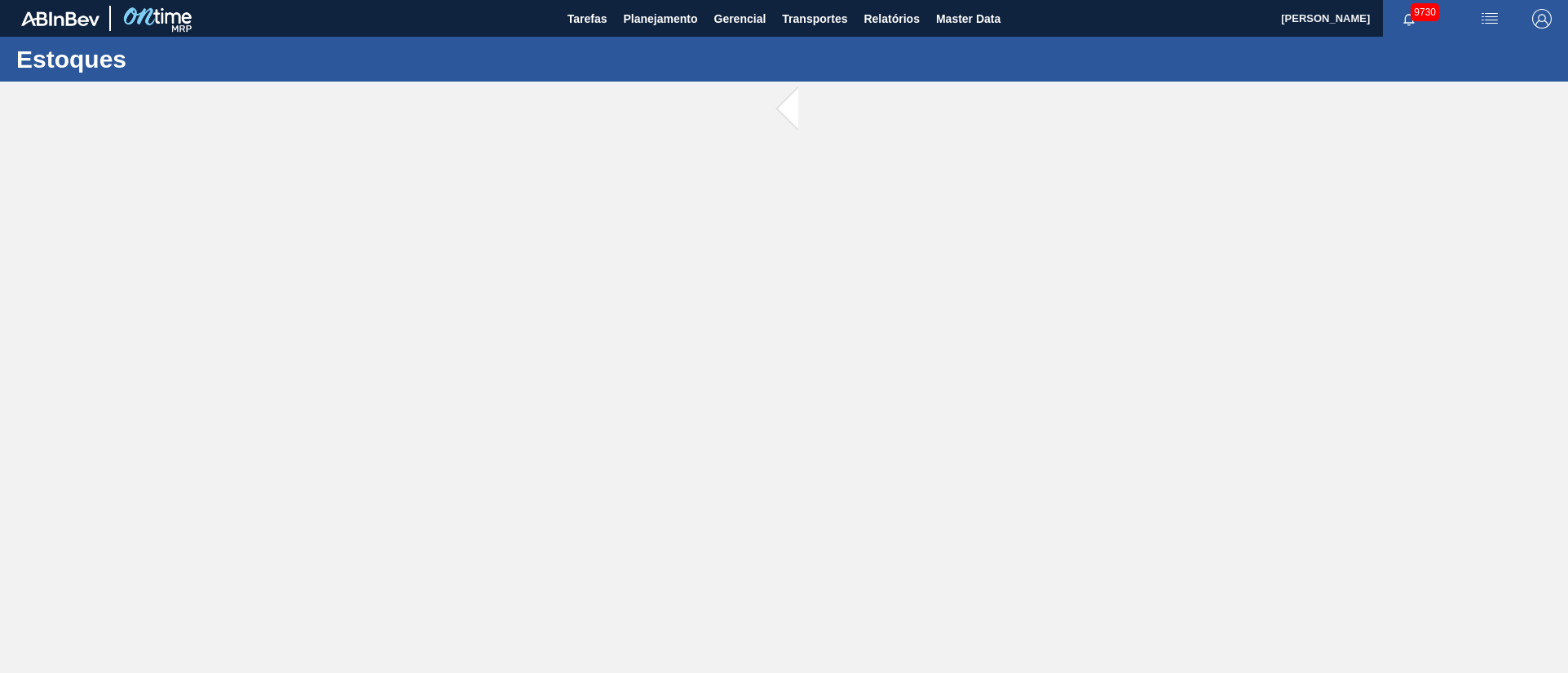
click at [759, 218] on main "Tarefas Planejamento Gerencial Transportes Relatórios Master Data [PERSON_NAME]…" at bounding box center [784, 336] width 1568 height 673
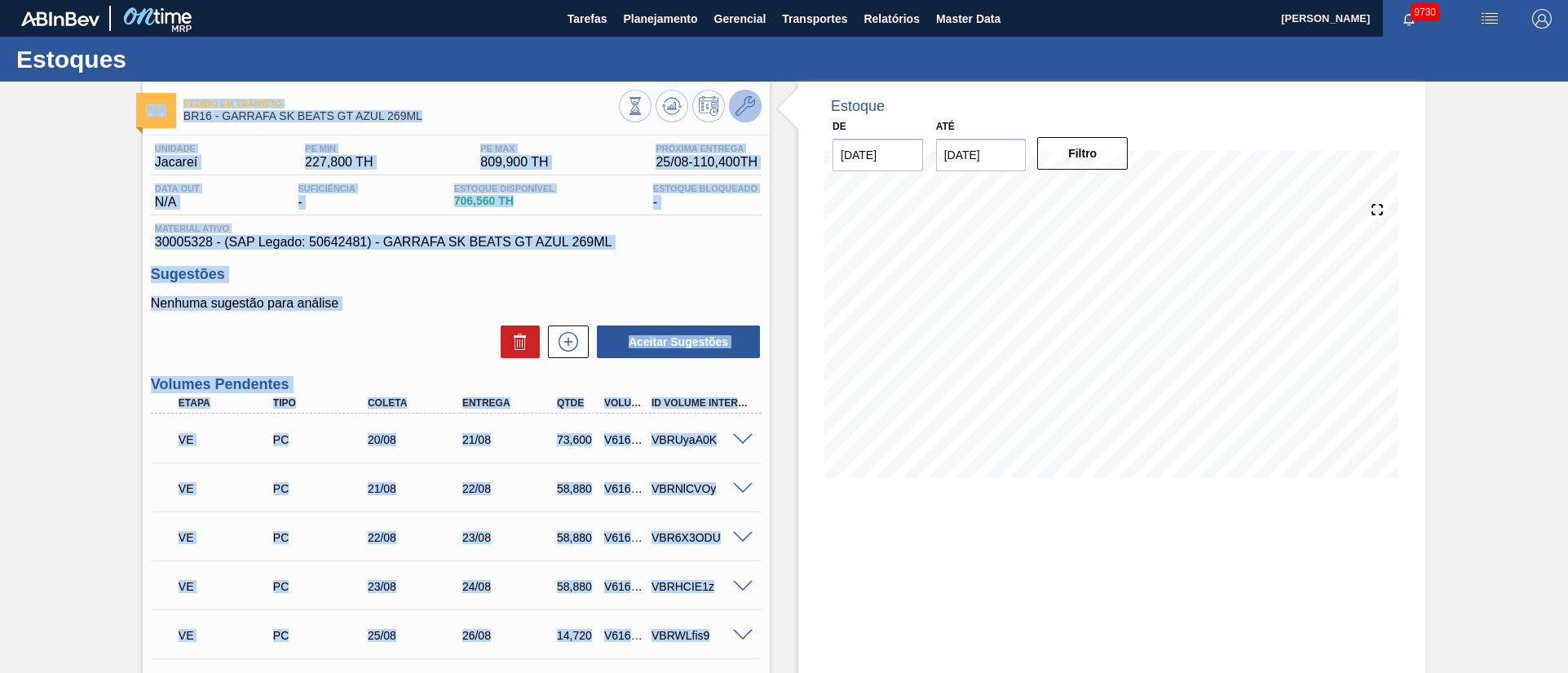
click at [747, 99] on icon at bounding box center [745, 106] width 19 height 19
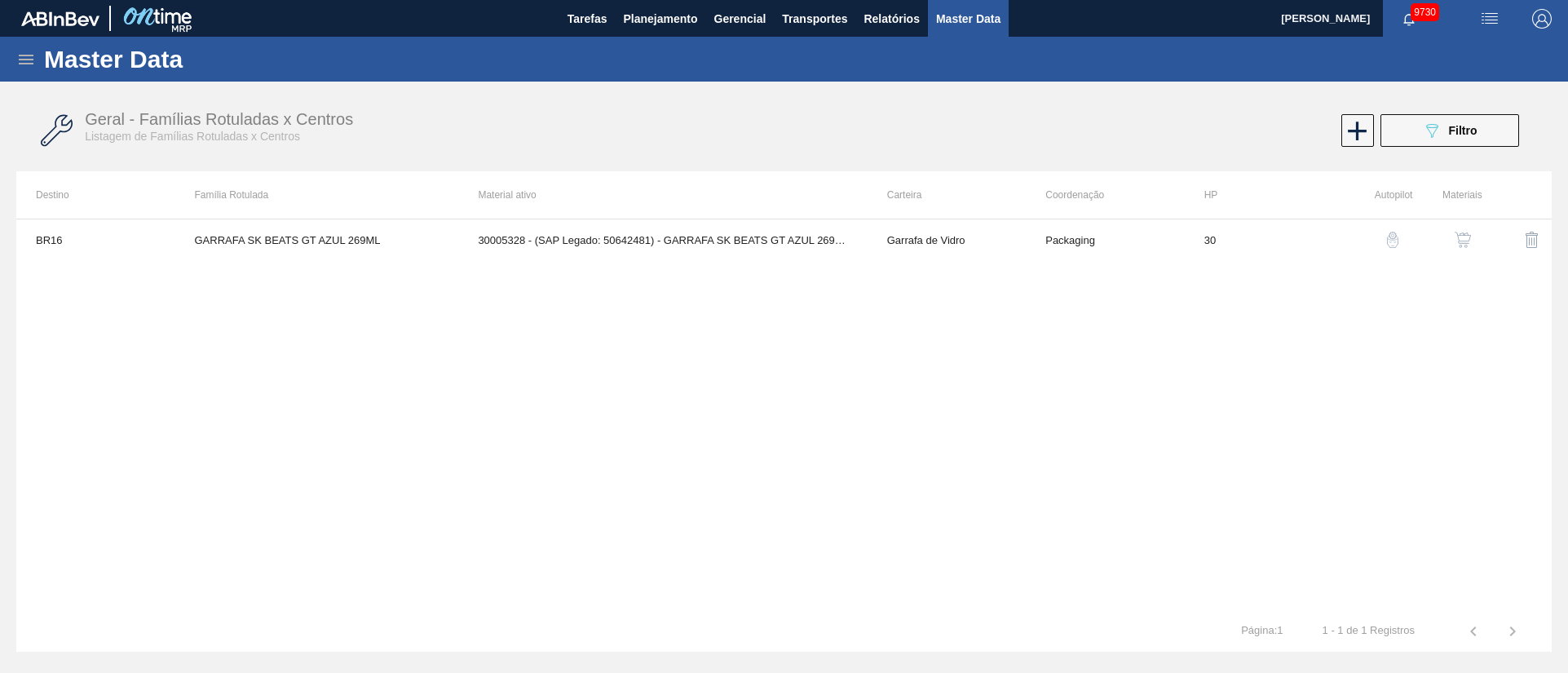
click at [1467, 239] on img "button" at bounding box center [1462, 240] width 17 height 17
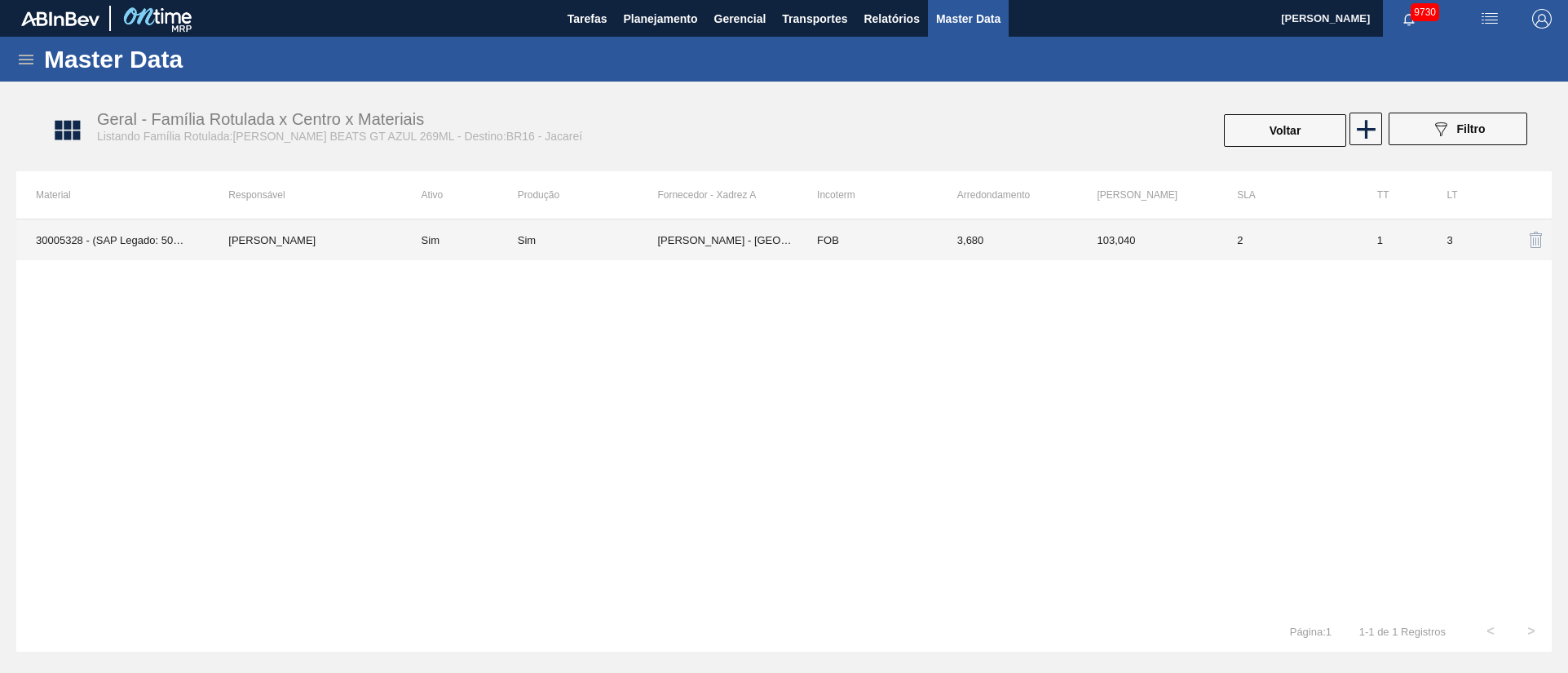
click at [806, 246] on td "FOB" at bounding box center [867, 240] width 140 height 41
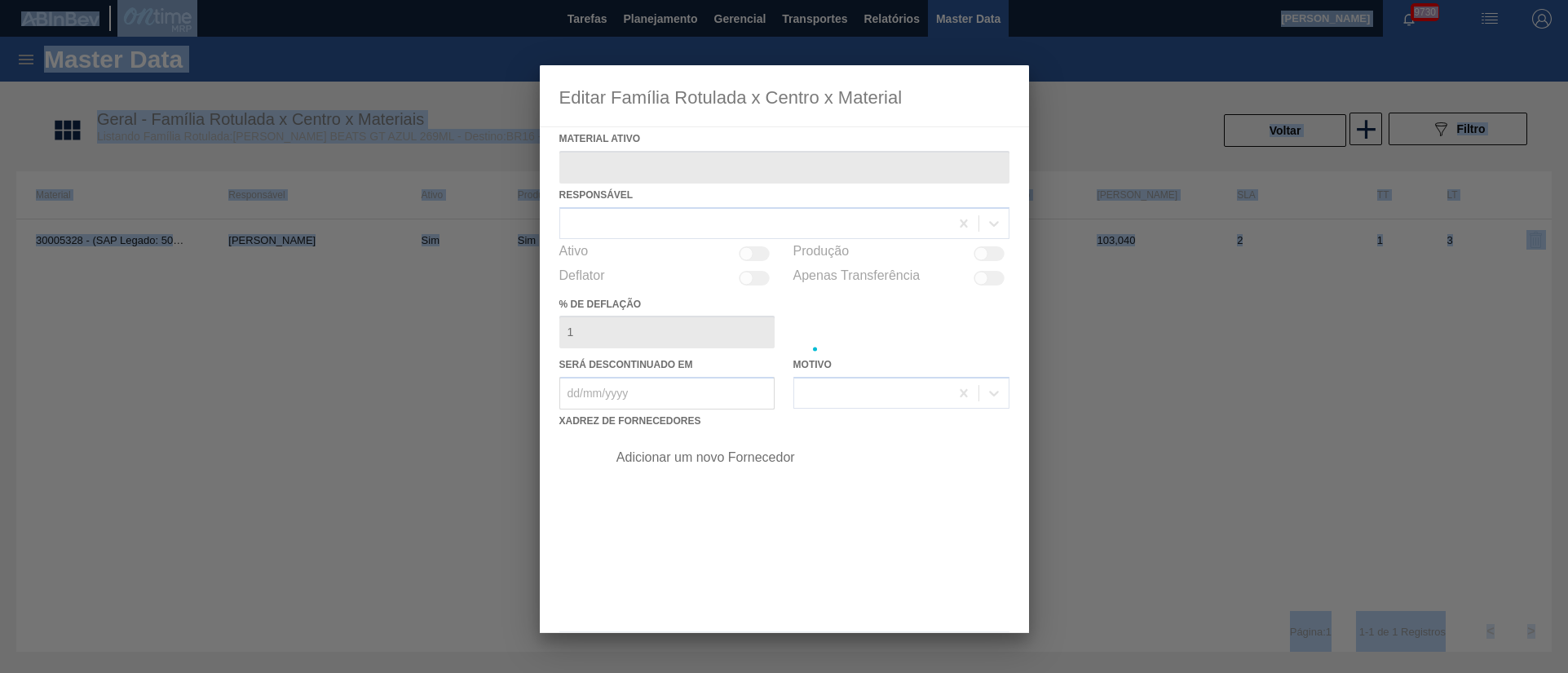
click at [806, 246] on div at bounding box center [784, 349] width 489 height 567
type ativo "30005328 - (SAP Legado: 50642481) - GARRAFA SK BEATS GT AZUL 269ML"
checkbox input "true"
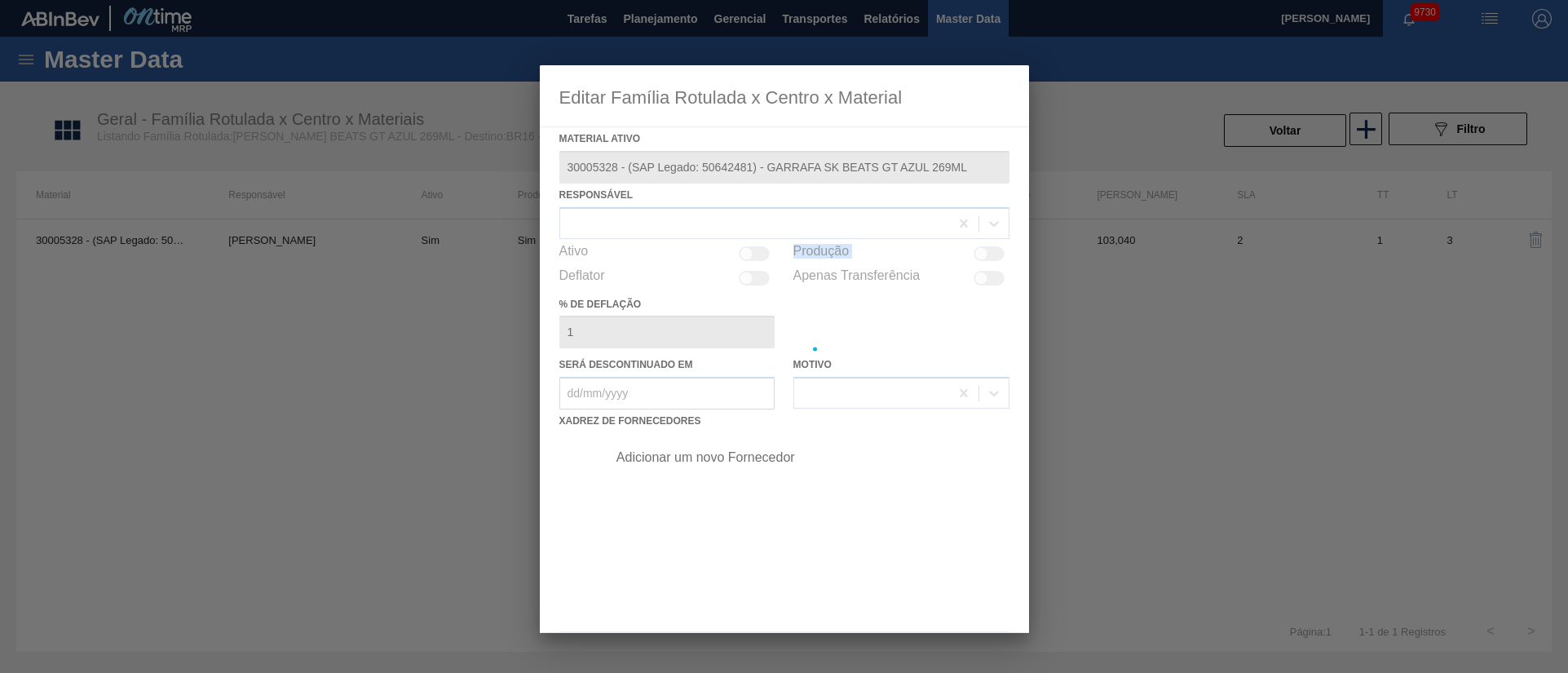
click at [806, 246] on label "Produção" at bounding box center [822, 254] width 56 height 19
click at [973, 260] on input "Produção" at bounding box center [973, 260] width 1 height 1
checkbox input "false"
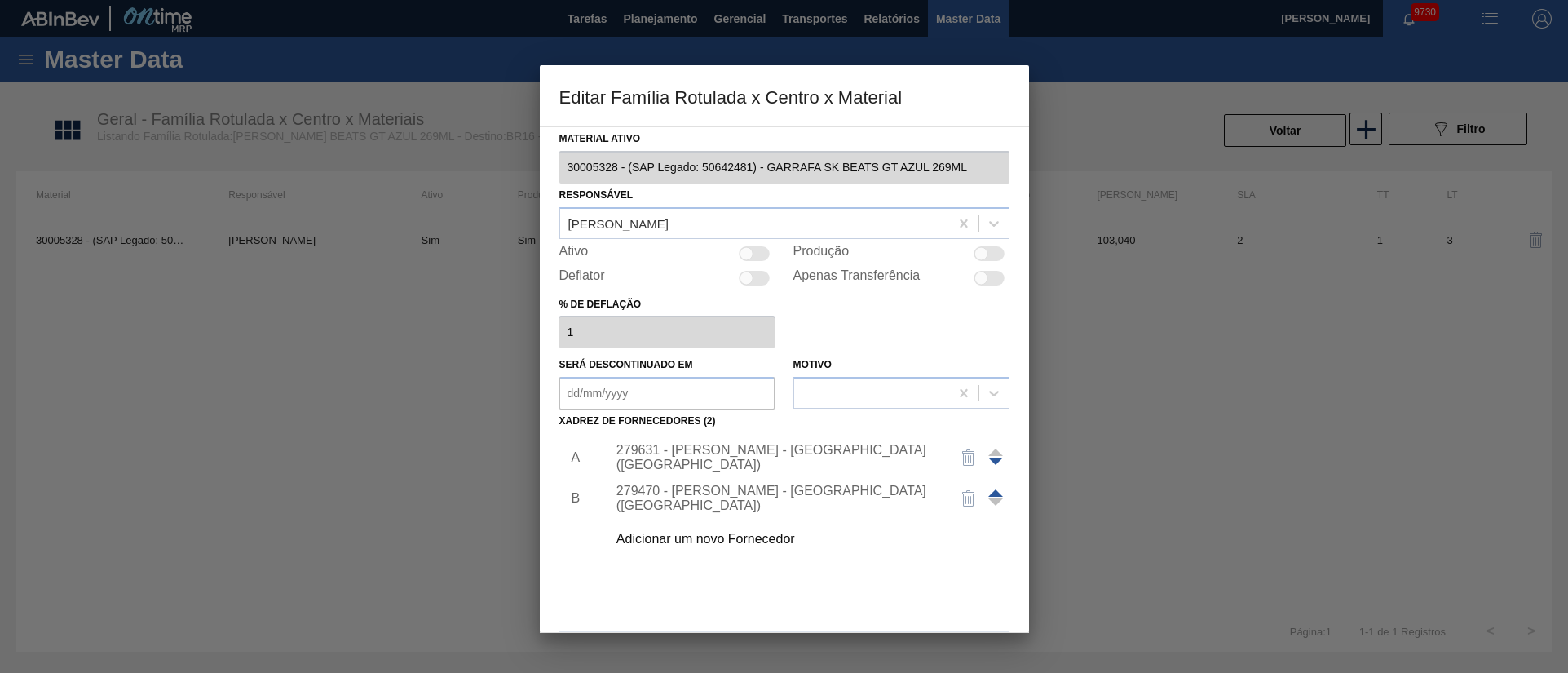
click at [769, 448] on div "279631 - [PERSON_NAME] - [GEOGRAPHIC_DATA] ([GEOGRAPHIC_DATA])" at bounding box center [803, 457] width 412 height 41
click at [665, 457] on div "279631 - [PERSON_NAME] - [GEOGRAPHIC_DATA] ([GEOGRAPHIC_DATA])" at bounding box center [775, 458] width 319 height 30
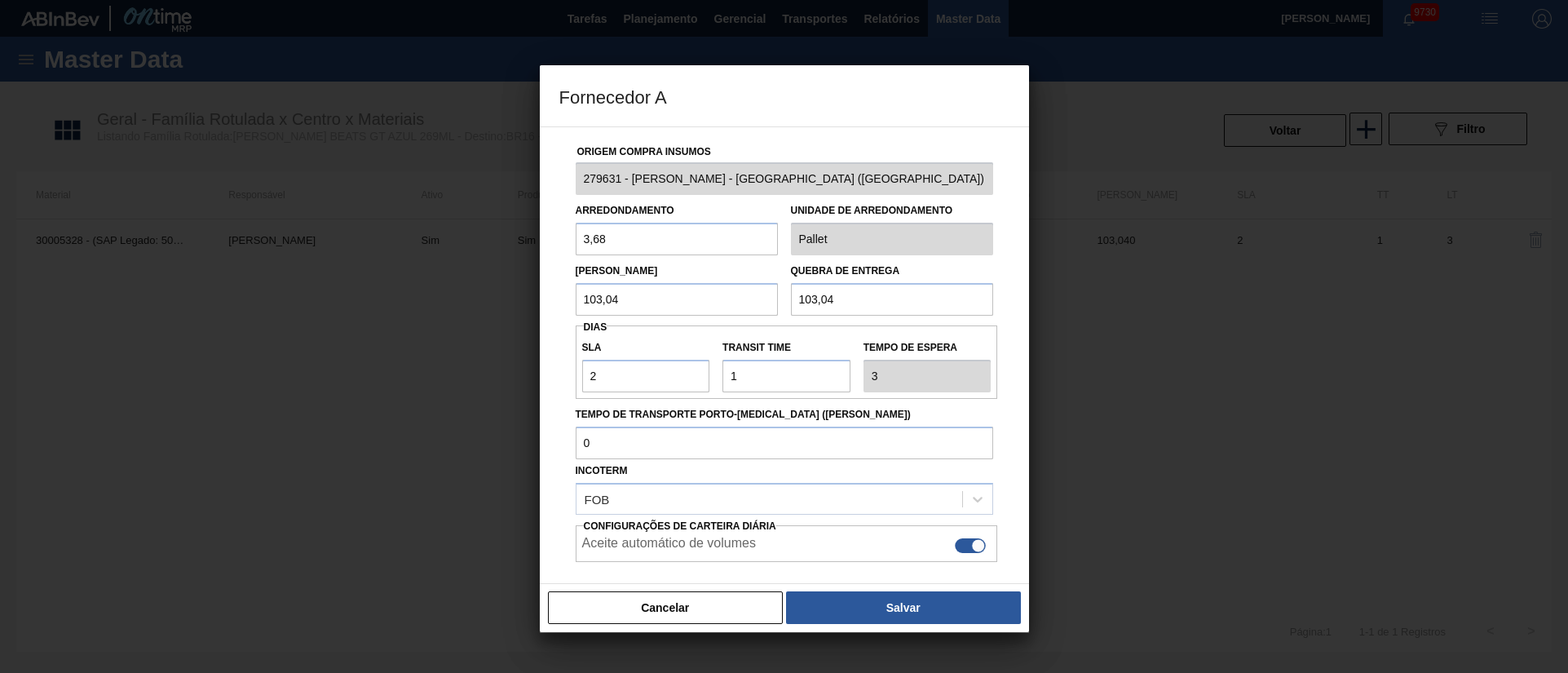
click at [665, 459] on div "Incoterm FOB" at bounding box center [784, 487] width 417 height 55
click at [668, 602] on button "Cancelar" at bounding box center [665, 606] width 235 height 32
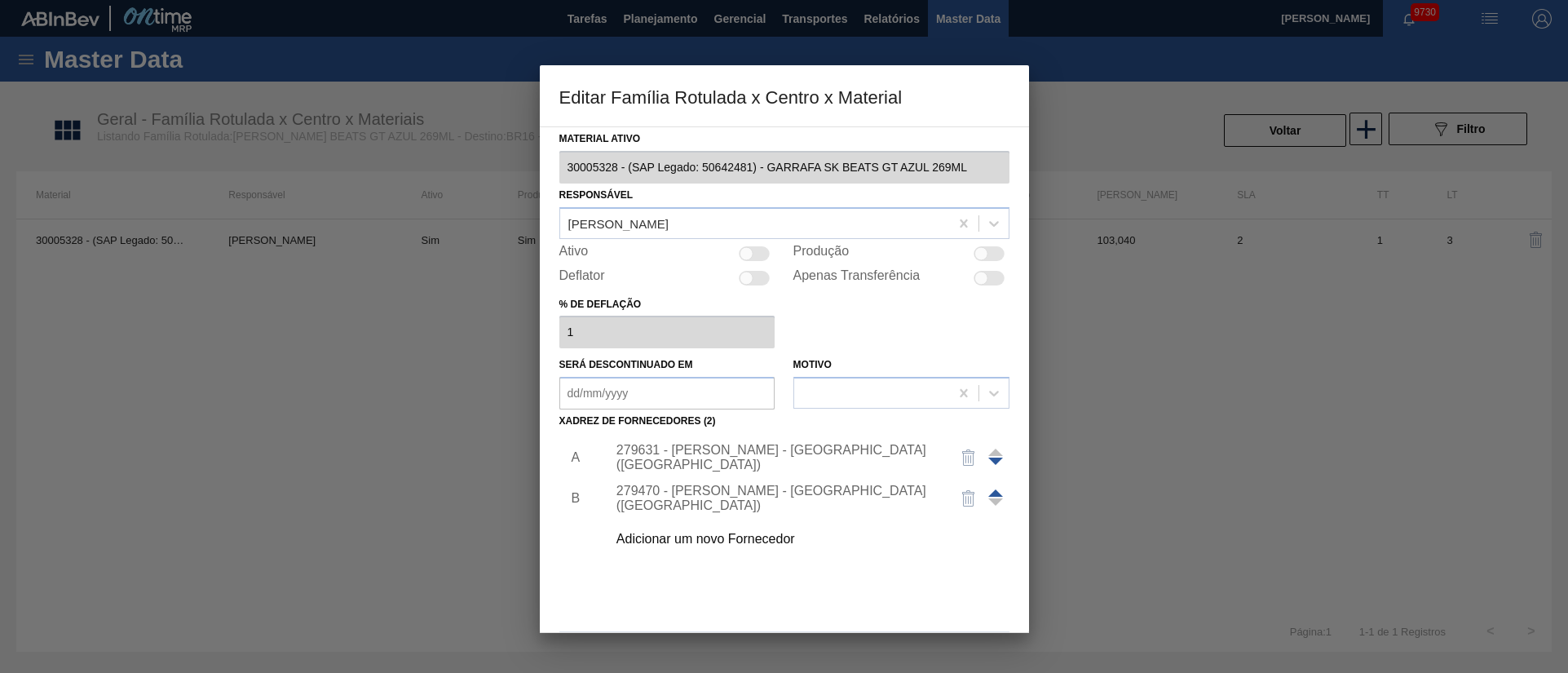
click at [187, 269] on div at bounding box center [784, 336] width 1568 height 673
click at [681, 20] on div at bounding box center [784, 336] width 1568 height 673
click at [633, 12] on div at bounding box center [784, 336] width 1568 height 673
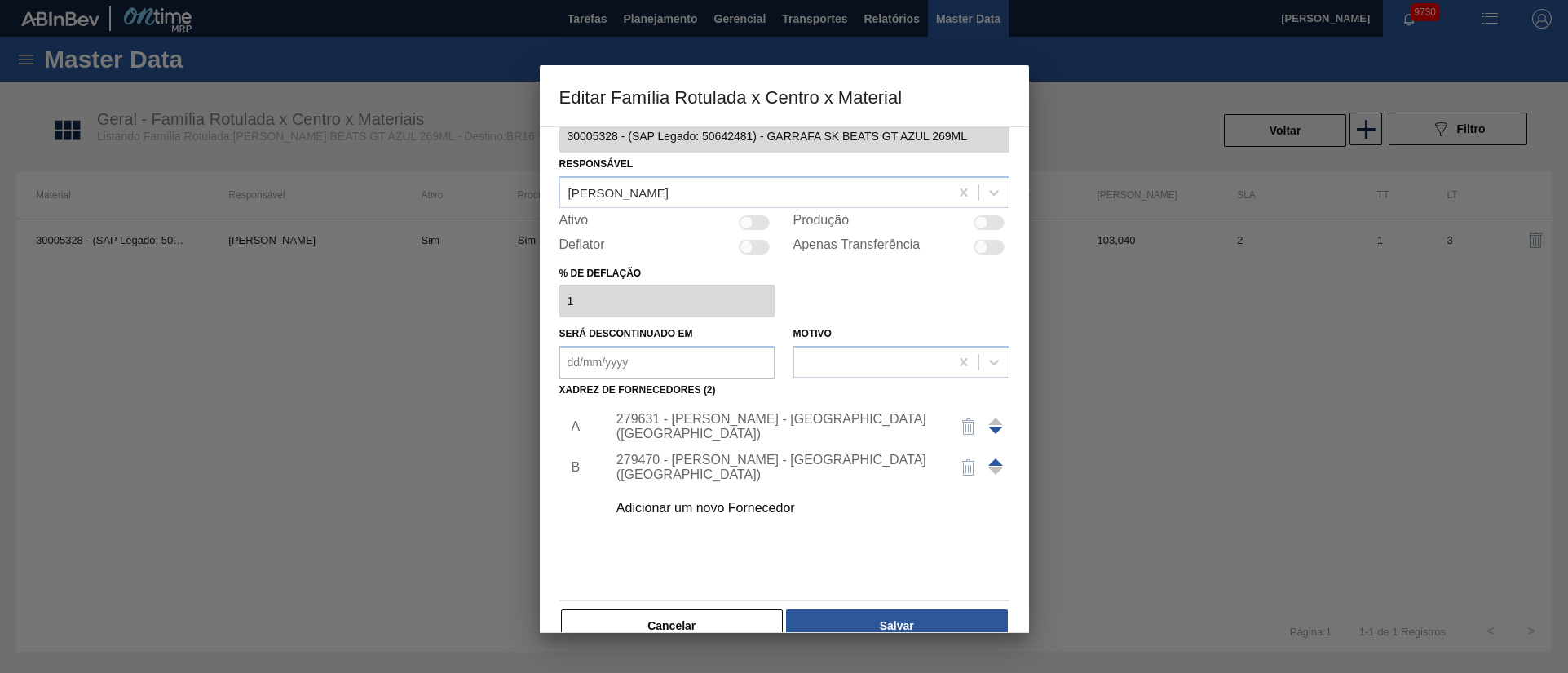
scroll to position [62, 0]
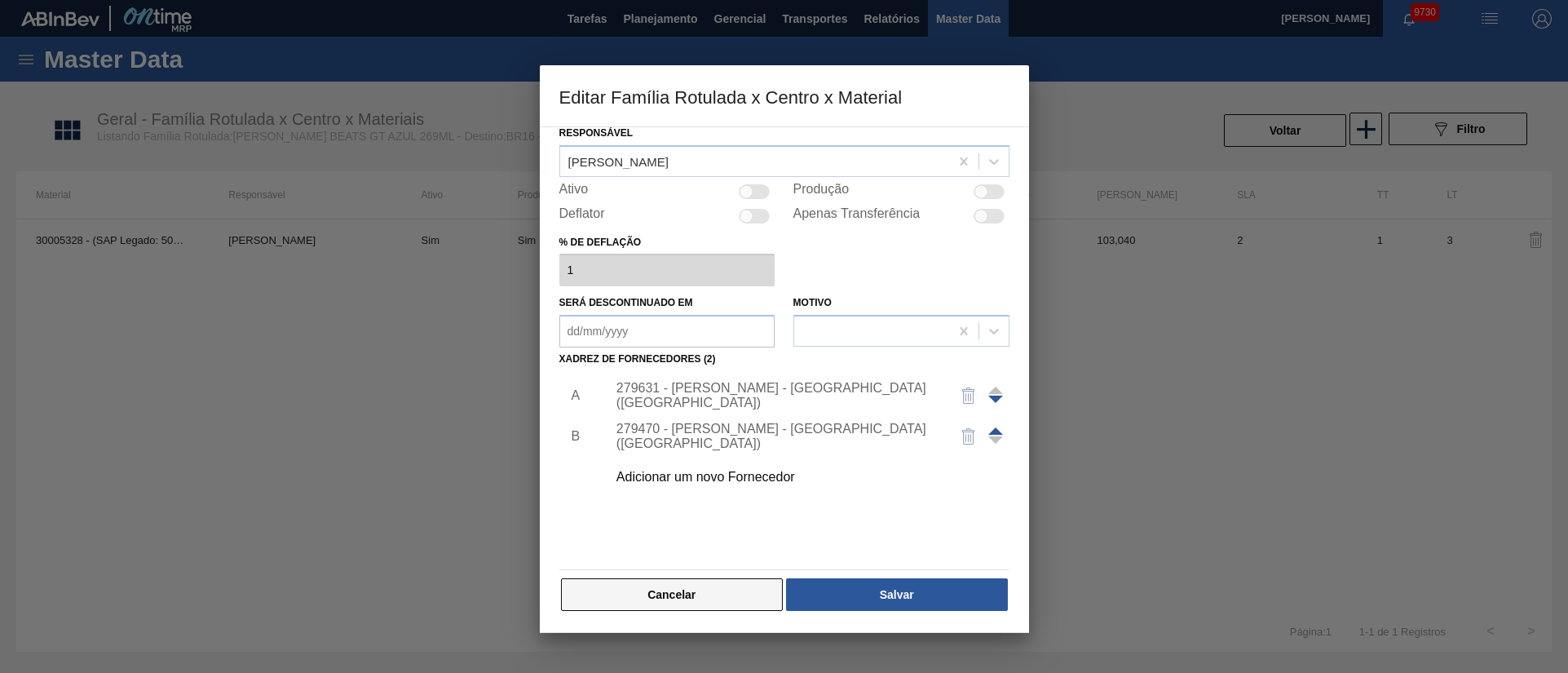
click at [660, 597] on button "Cancelar" at bounding box center [672, 594] width 222 height 32
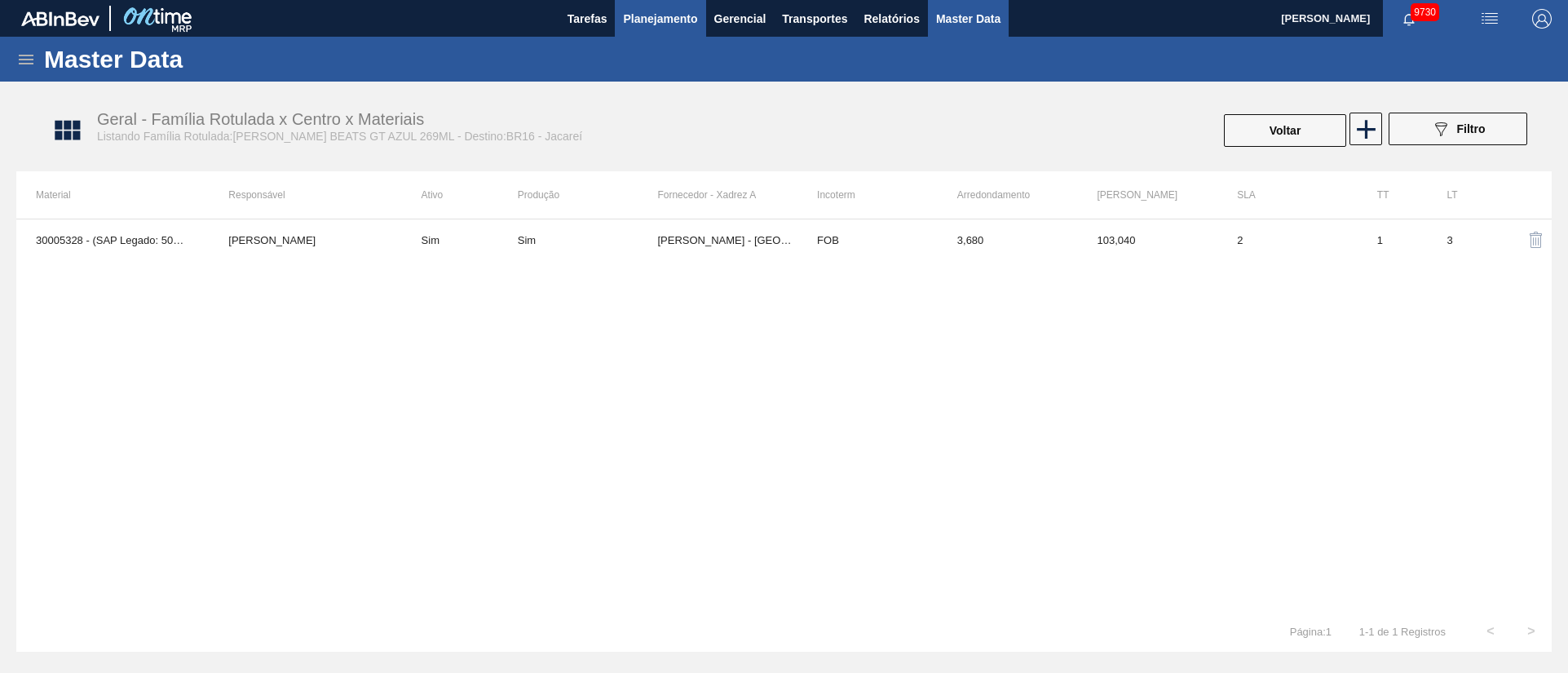
click at [640, 7] on button "Planejamento" at bounding box center [660, 18] width 90 height 37
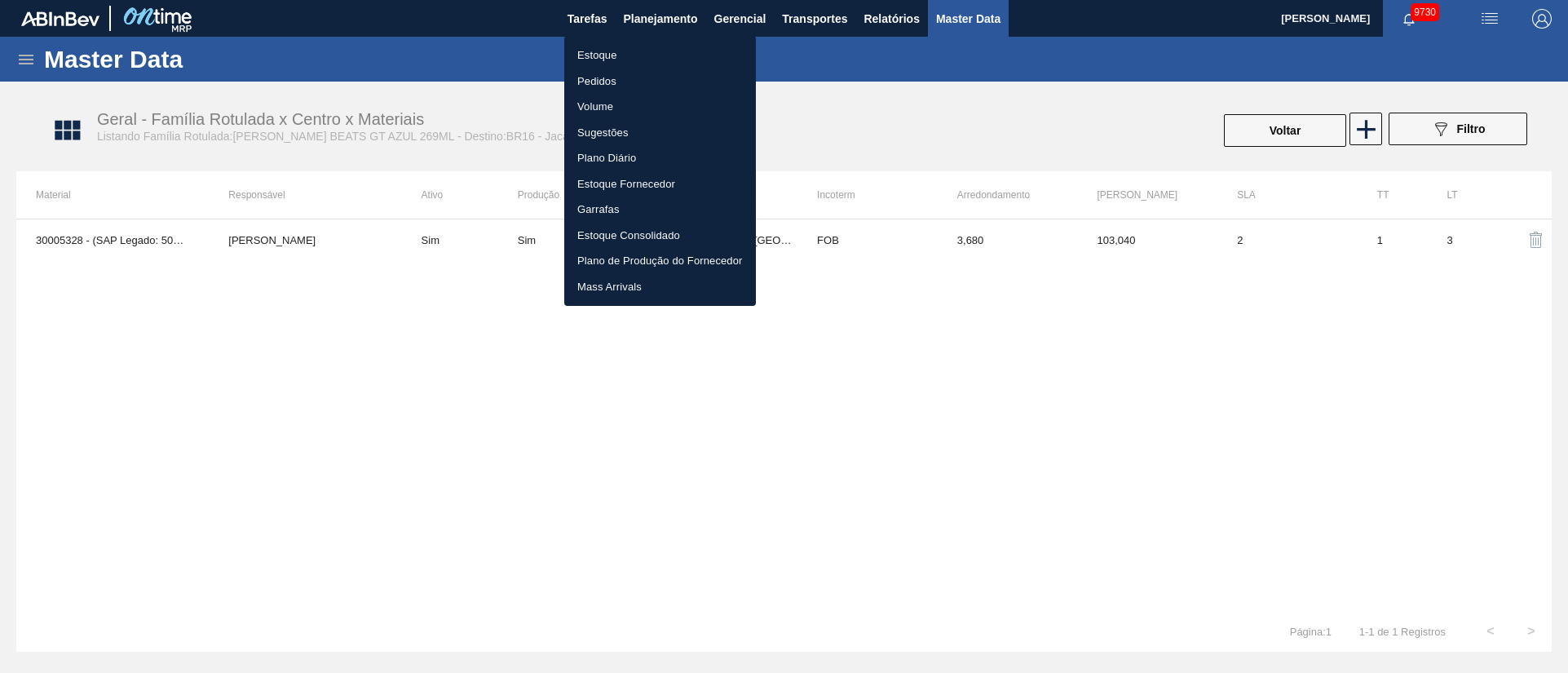
click at [592, 50] on li "Estoque" at bounding box center [660, 55] width 192 height 26
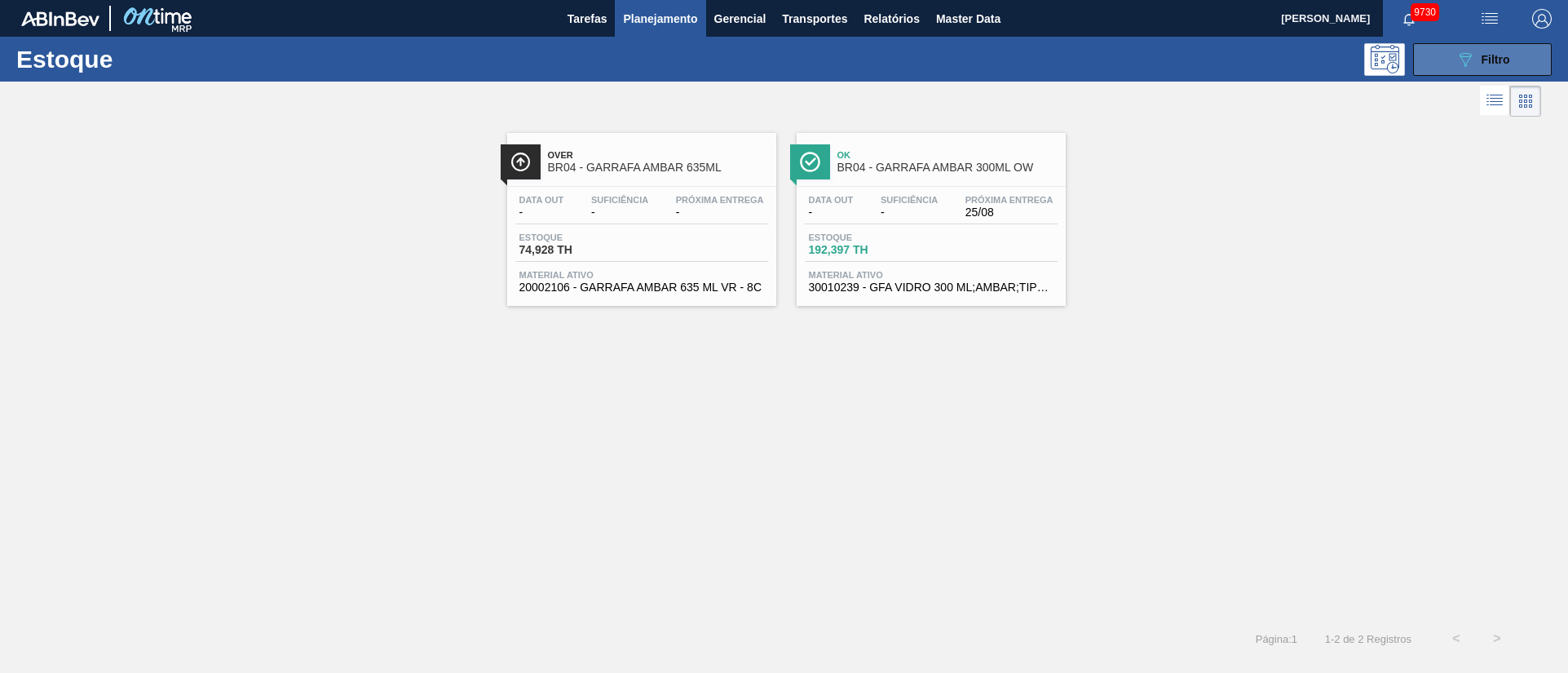
click at [1475, 54] on div "089F7B8B-B2A5-4AFE-B5C0-19BA573D28AC Filtro" at bounding box center [1482, 60] width 54 height 19
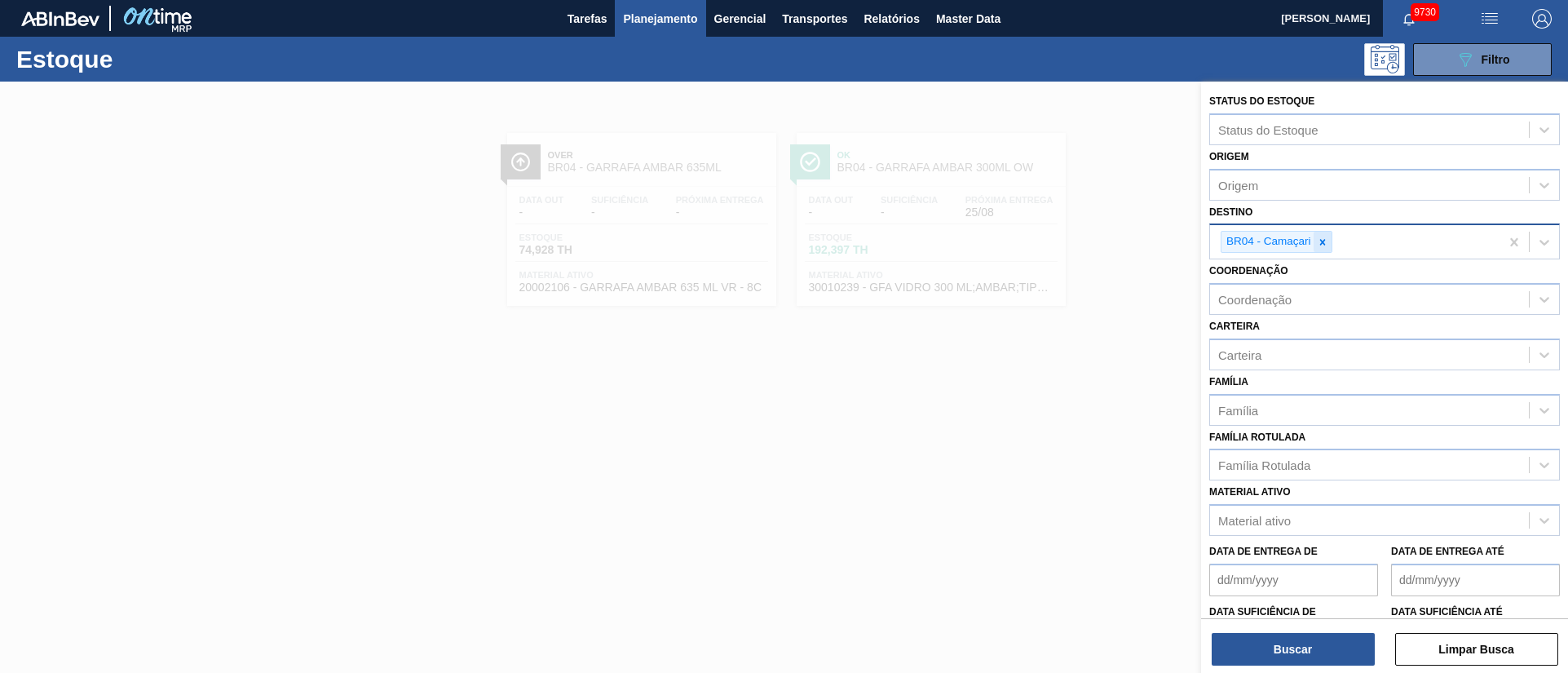
click at [1325, 240] on icon at bounding box center [1322, 242] width 11 height 11
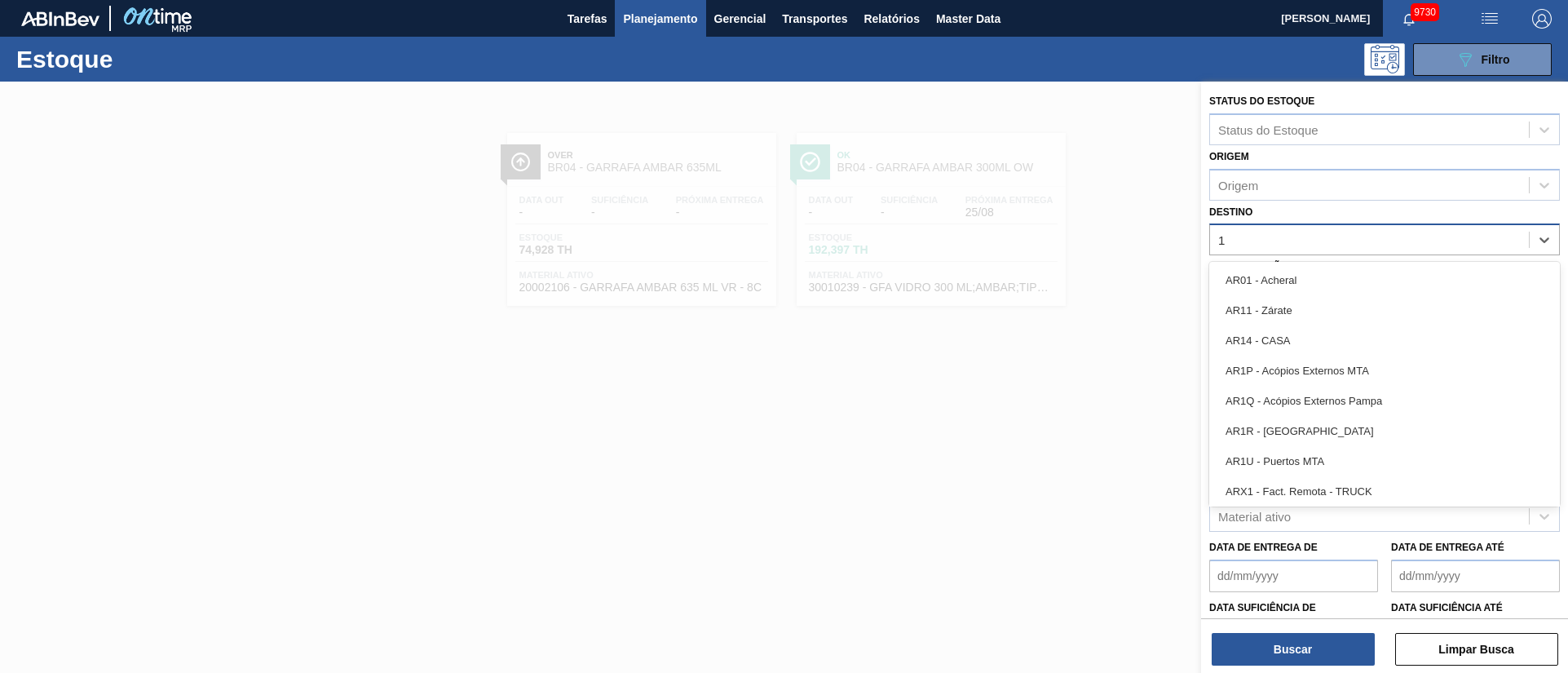
type input "16"
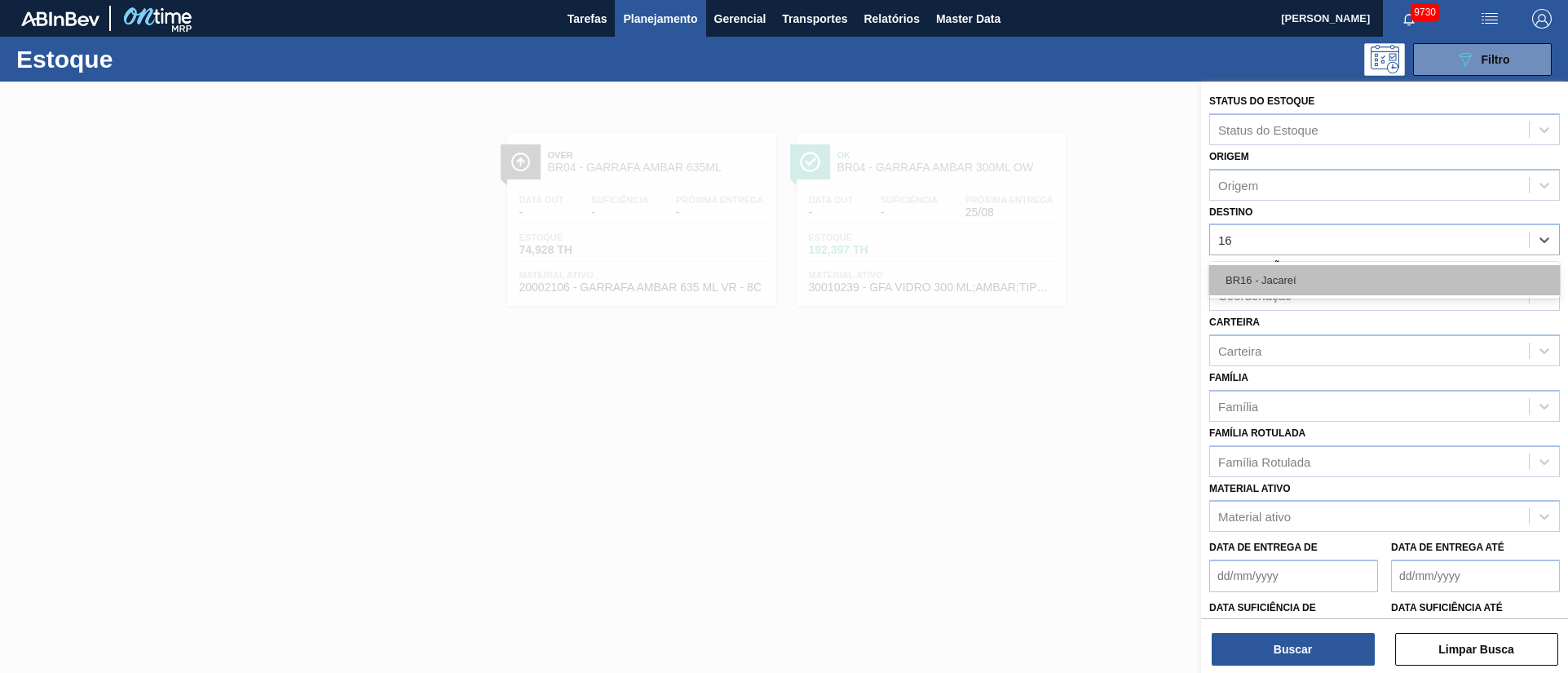
click at [1299, 290] on div "BR16 - Jacareí" at bounding box center [1384, 280] width 351 height 30
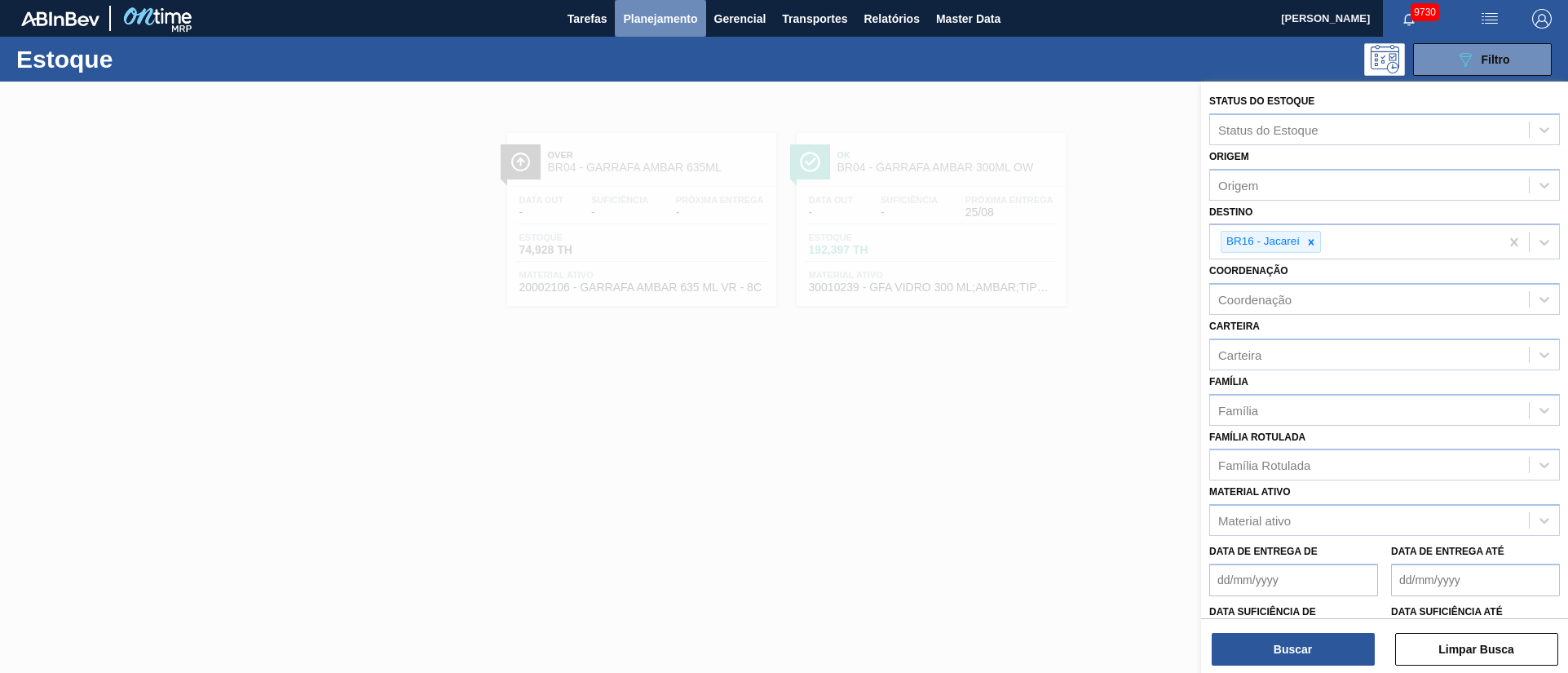
click at [644, 25] on span "Planejamento" at bounding box center [660, 18] width 74 height 19
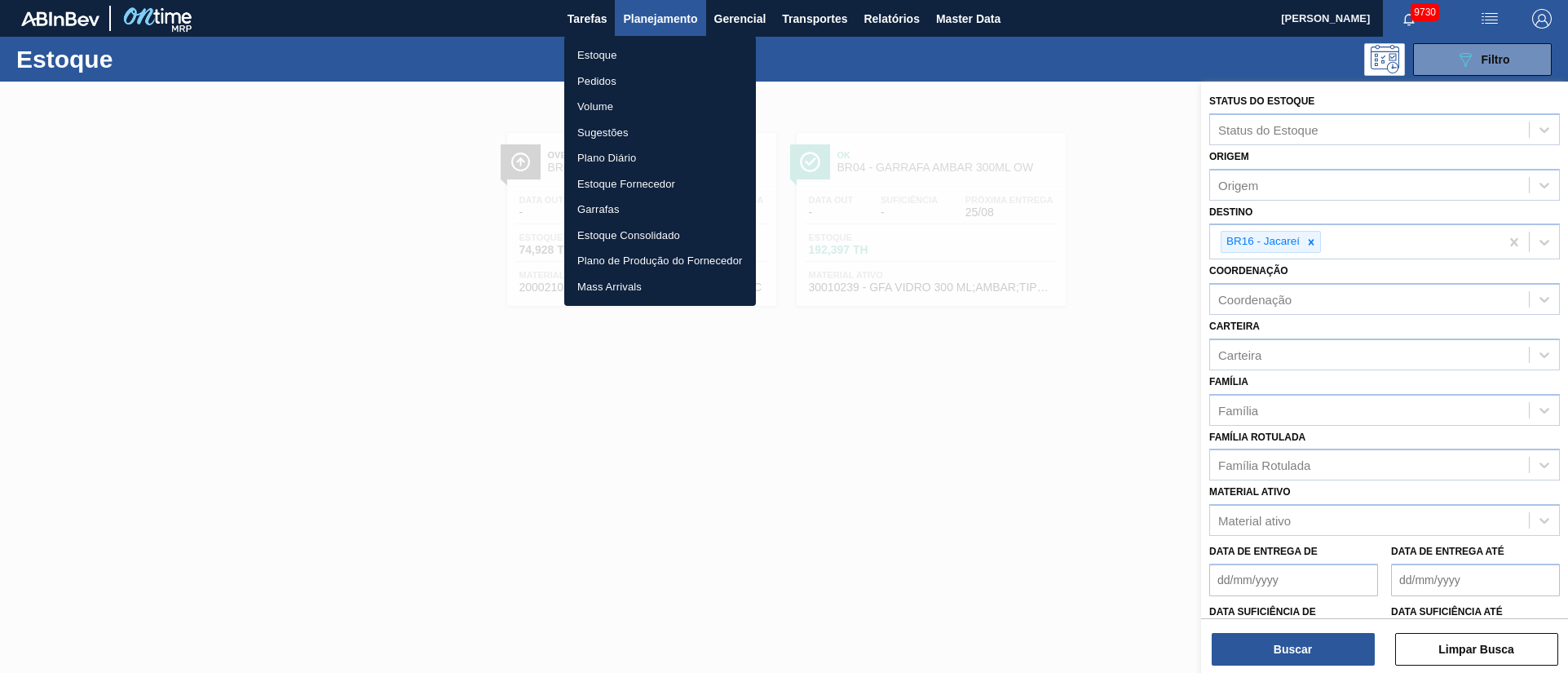
click at [598, 86] on li "Pedidos" at bounding box center [660, 81] width 192 height 26
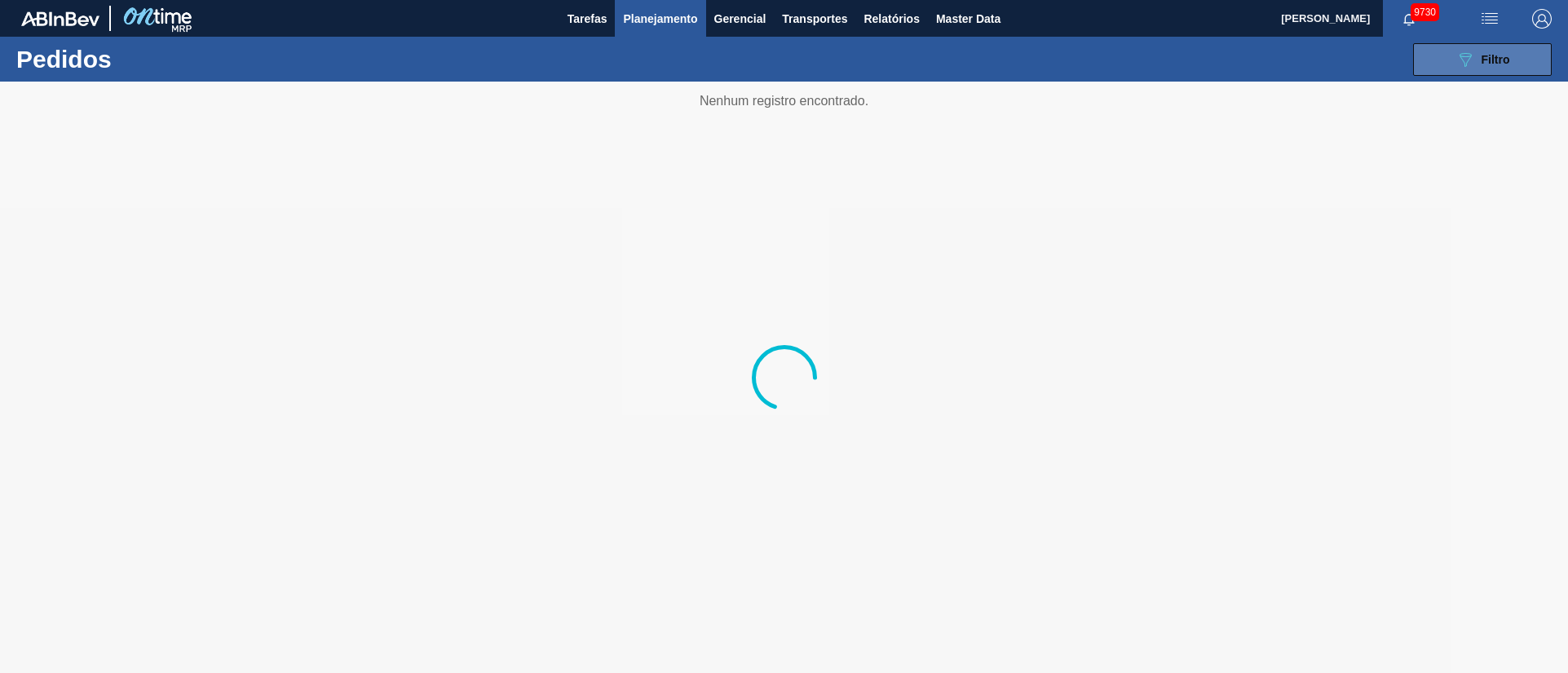
click at [1452, 53] on button "089F7B8B-B2A5-4AFE-B5C0-19BA573D28AC Filtro" at bounding box center [1482, 59] width 138 height 32
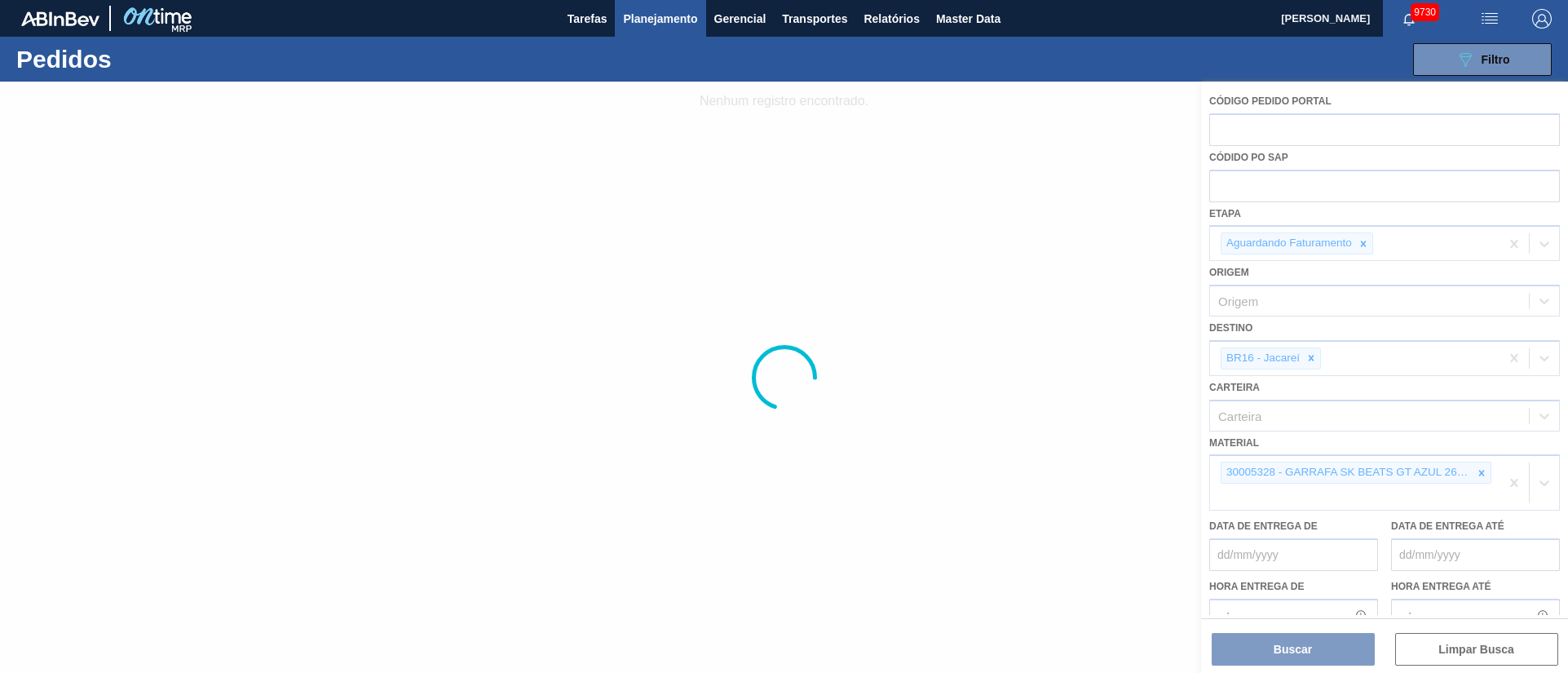
click at [1480, 472] on div at bounding box center [784, 376] width 1568 height 591
